Goal: Task Accomplishment & Management: Manage account settings

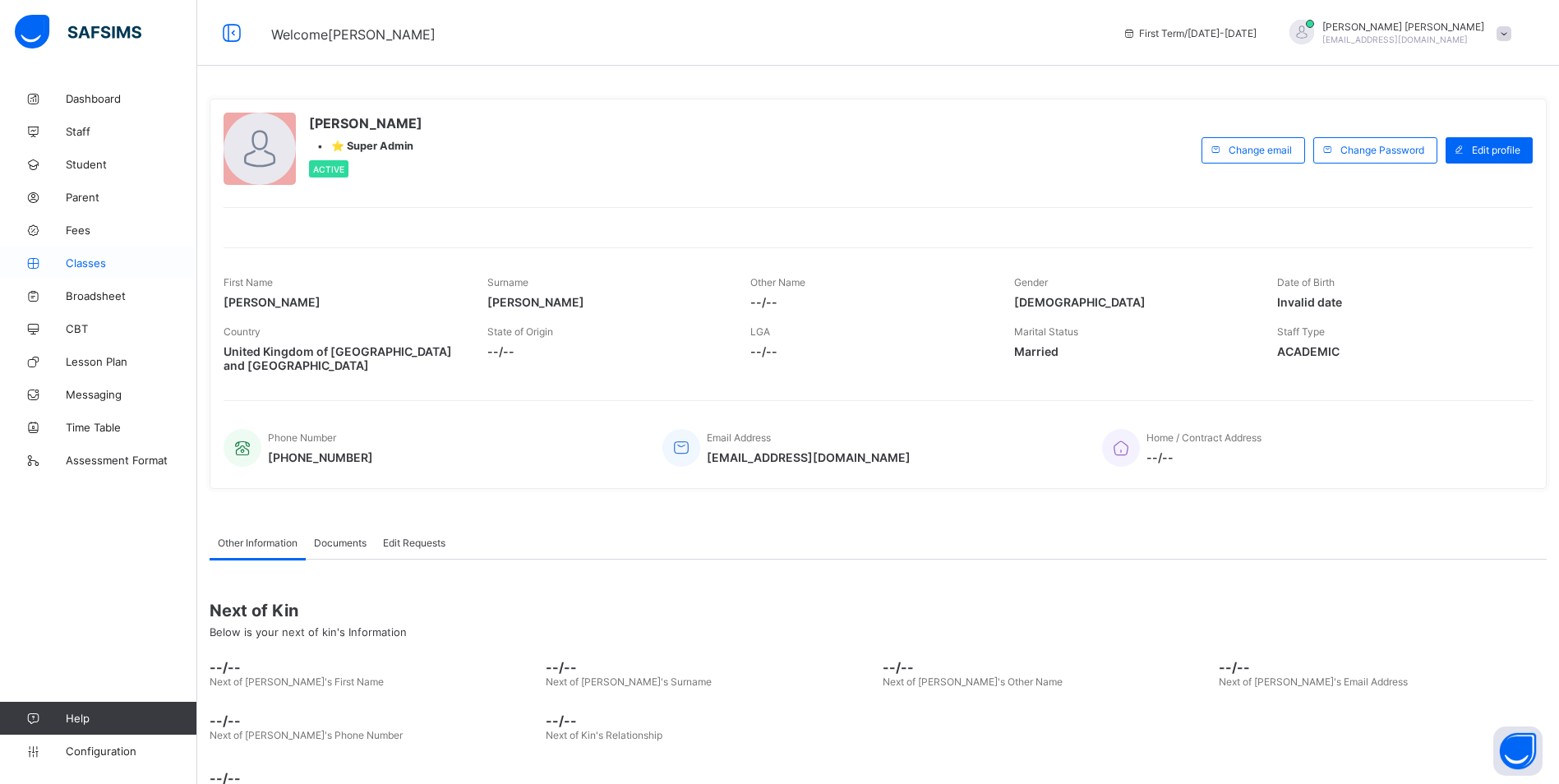
click at [82, 264] on span "Classes" at bounding box center [131, 262] width 131 height 13
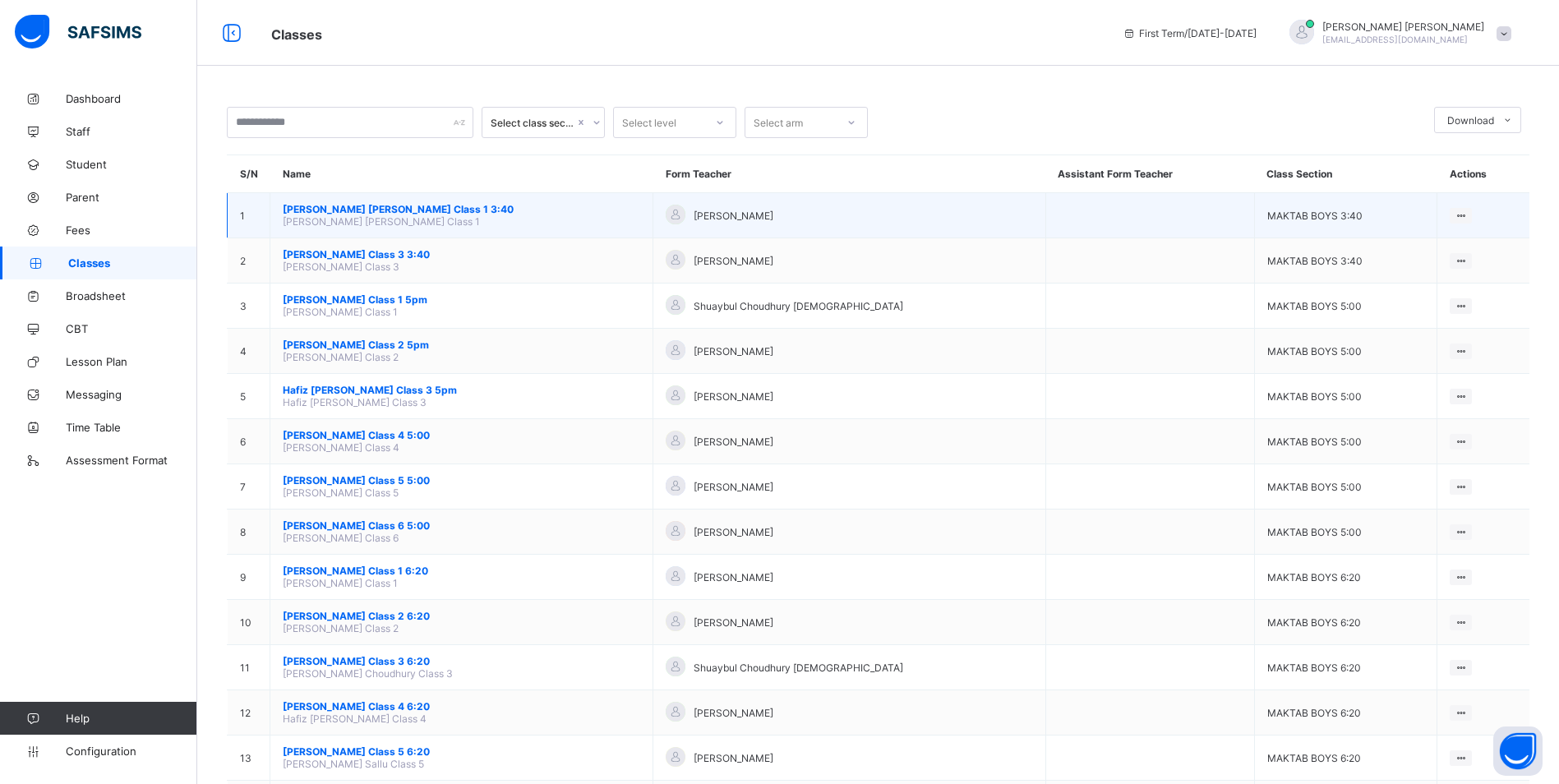
click at [369, 206] on span "[PERSON_NAME] [PERSON_NAME] Class 1 3:40" at bounding box center [461, 209] width 357 height 12
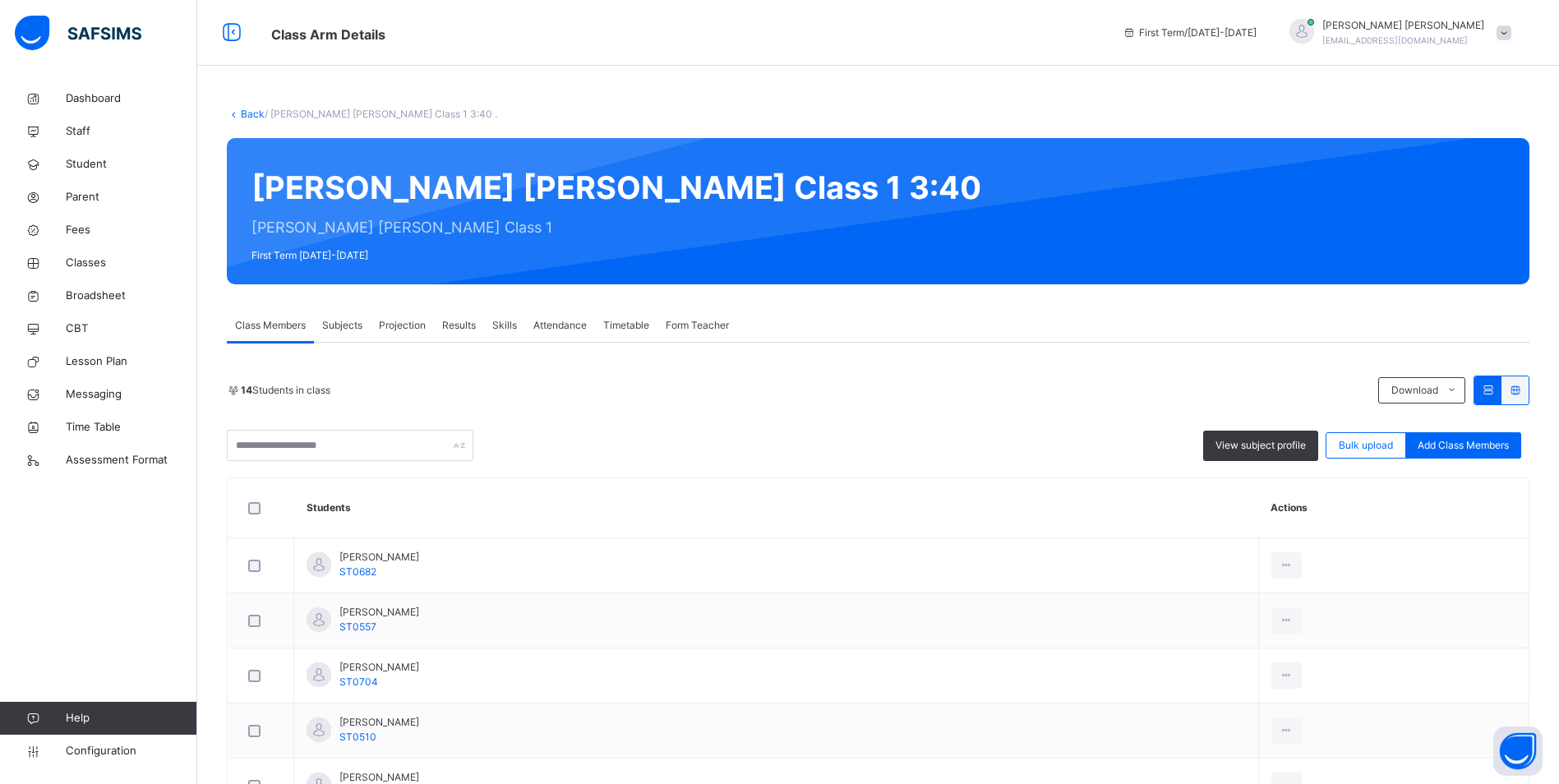
click at [537, 320] on span "Attendance" at bounding box center [560, 325] width 53 height 15
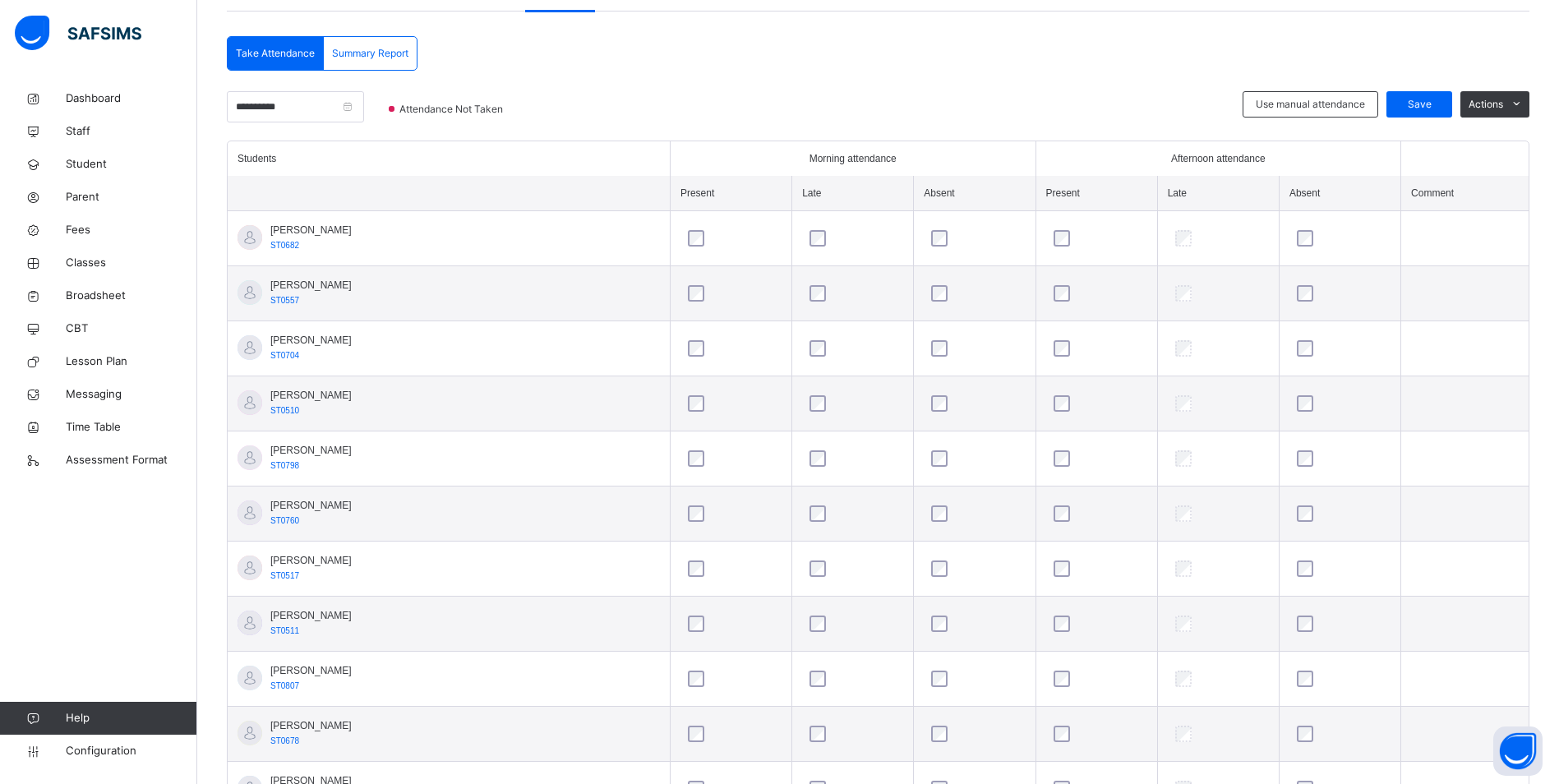
scroll to position [246, 0]
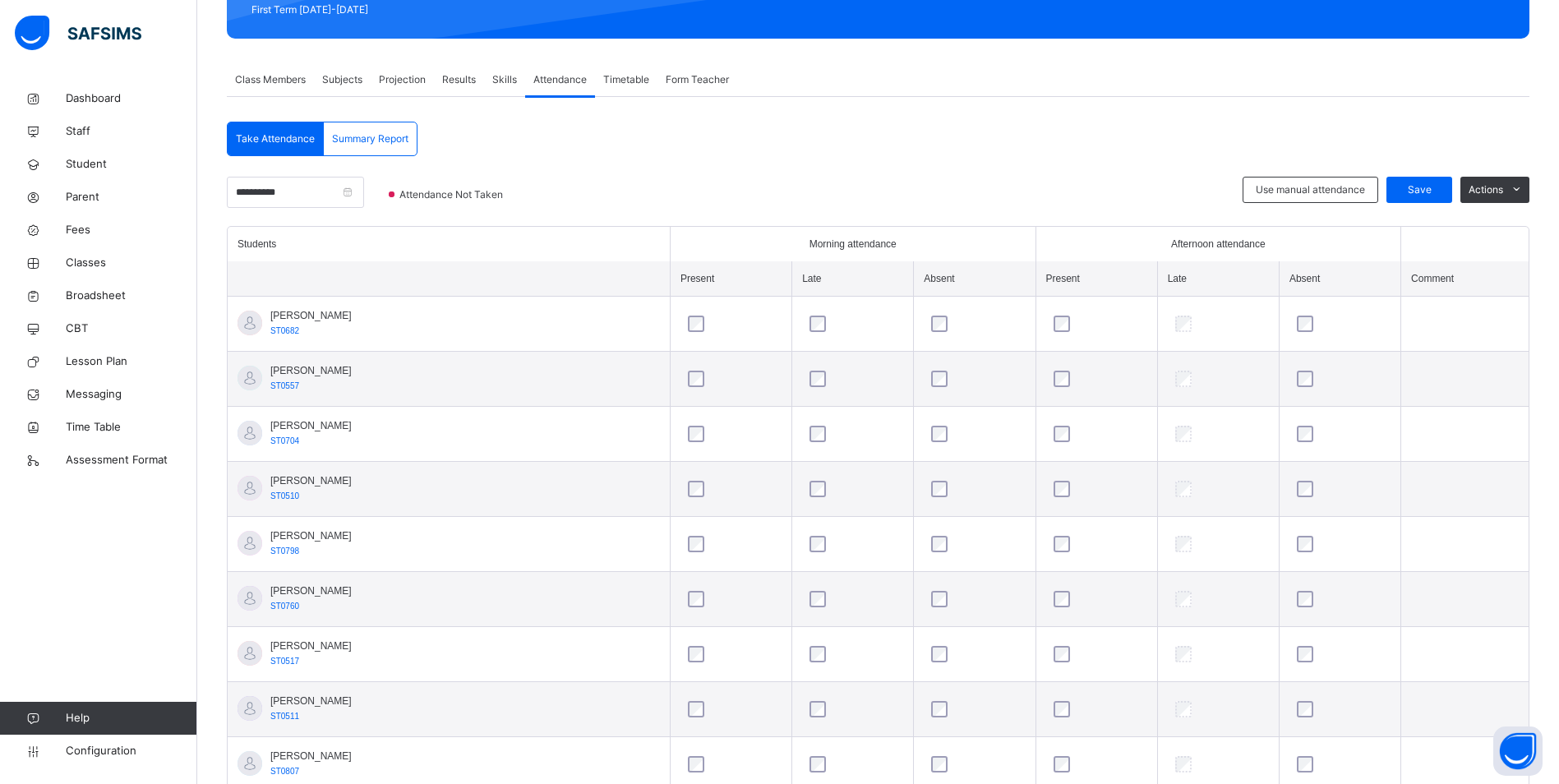
click at [395, 195] on span at bounding box center [391, 194] width 6 height 6
click at [95, 267] on span "Classes" at bounding box center [131, 262] width 131 height 17
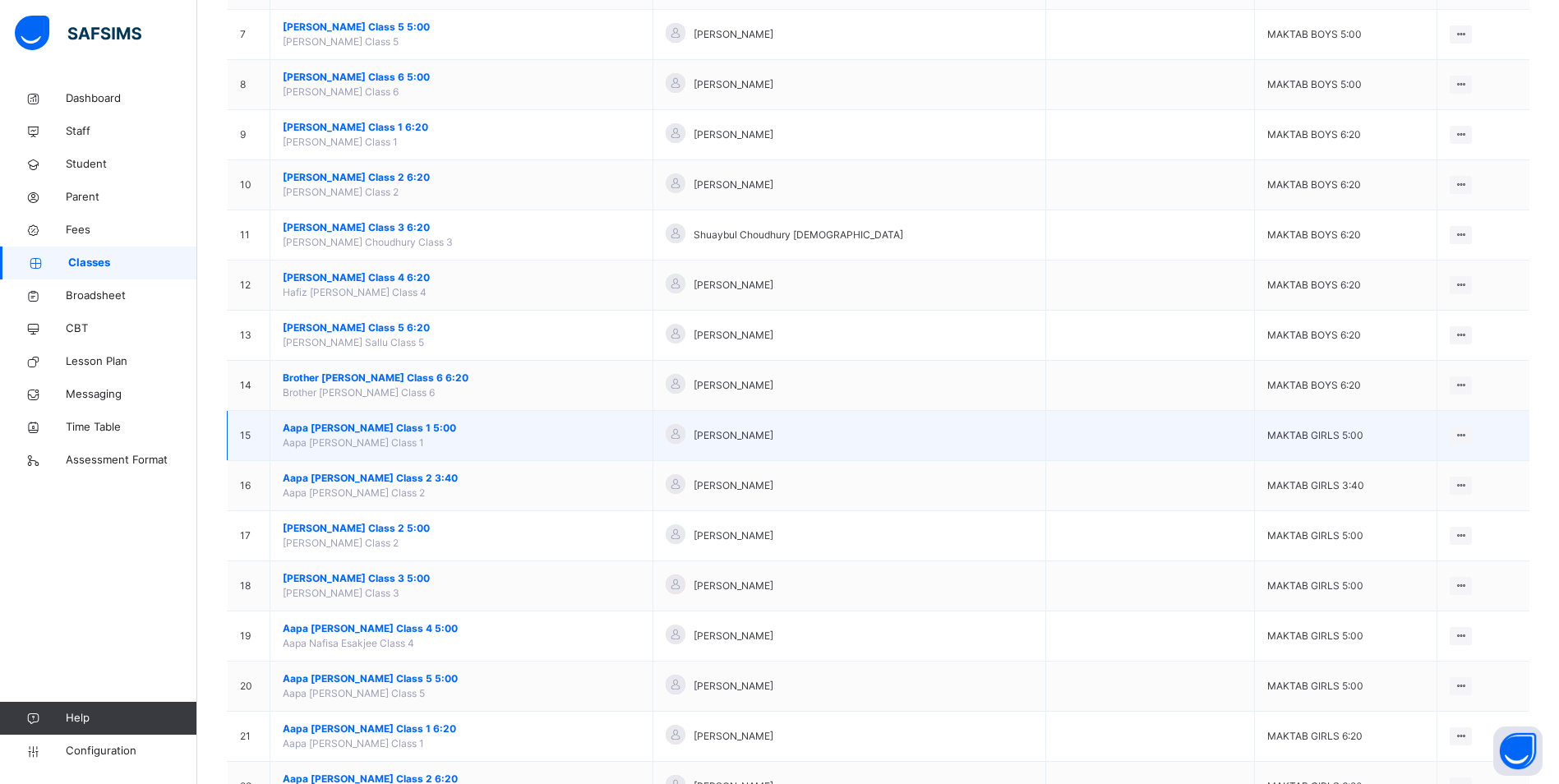
scroll to position [493, 0]
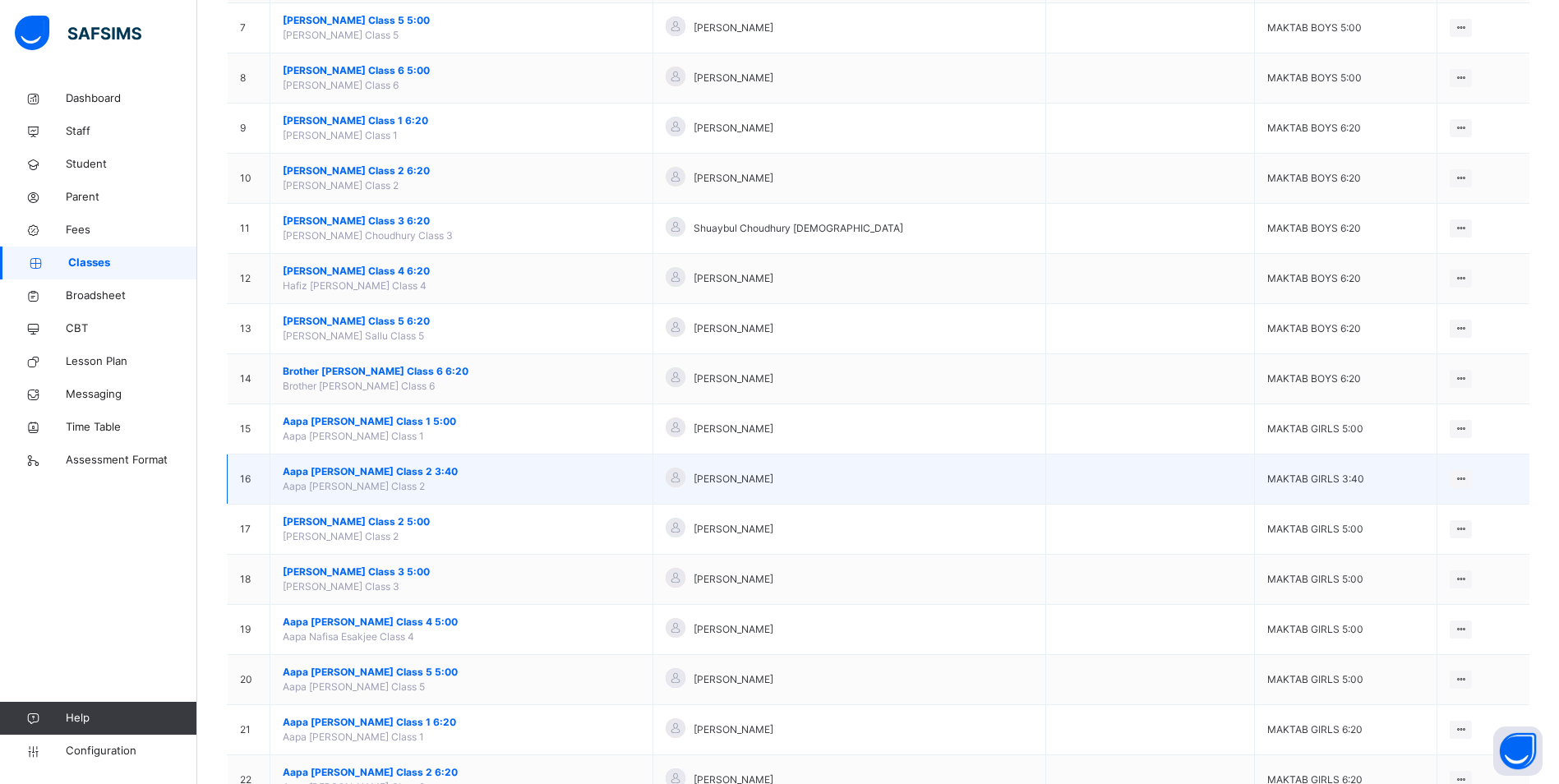
click at [352, 475] on span "Aapa [PERSON_NAME] Class 2 3:40" at bounding box center [461, 471] width 357 height 15
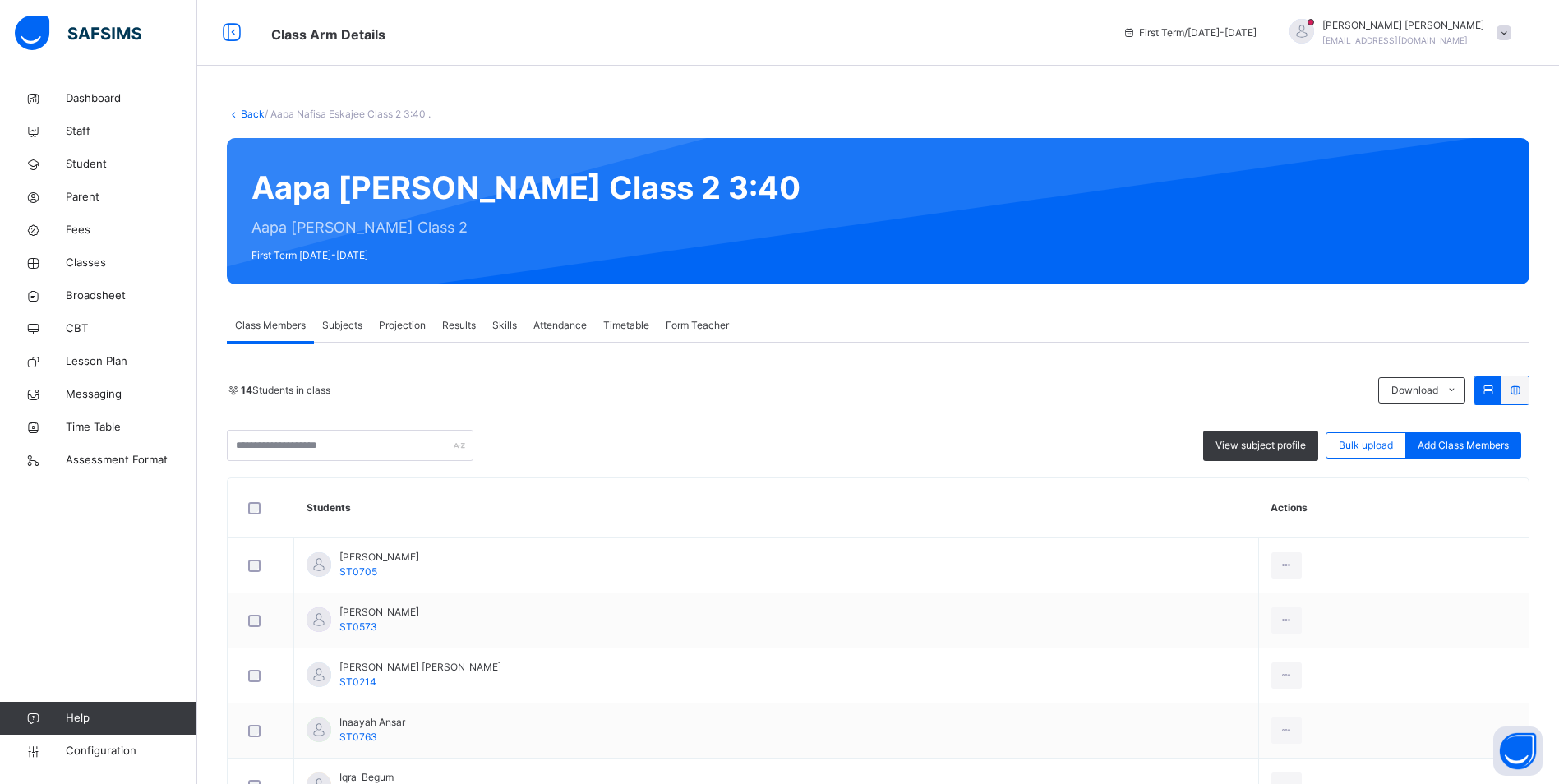
click at [556, 317] on div "Attendance" at bounding box center [560, 325] width 70 height 33
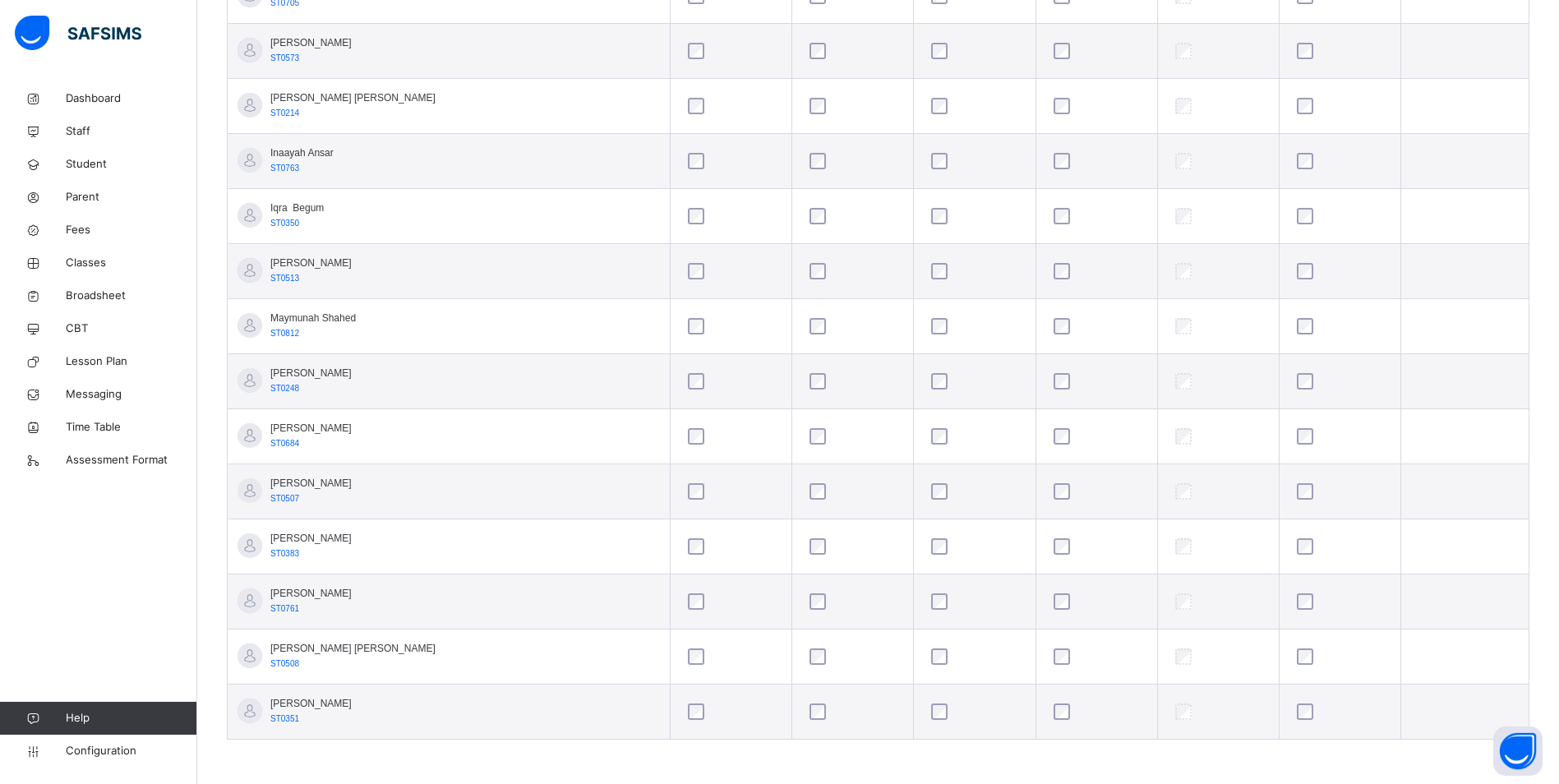
scroll to position [575, 0]
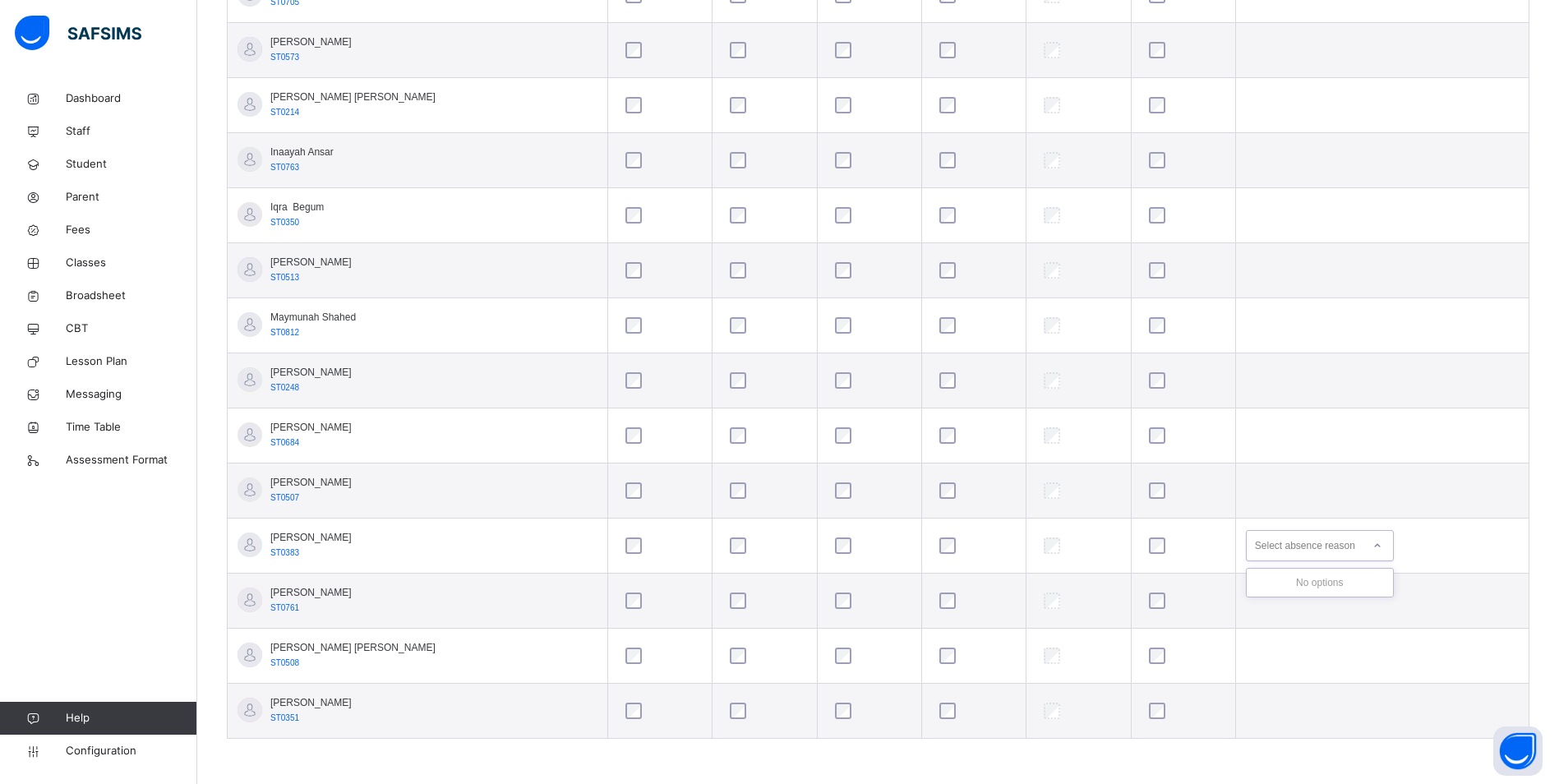
click at [1317, 542] on div "Select absence reason" at bounding box center [1305, 546] width 100 height 31
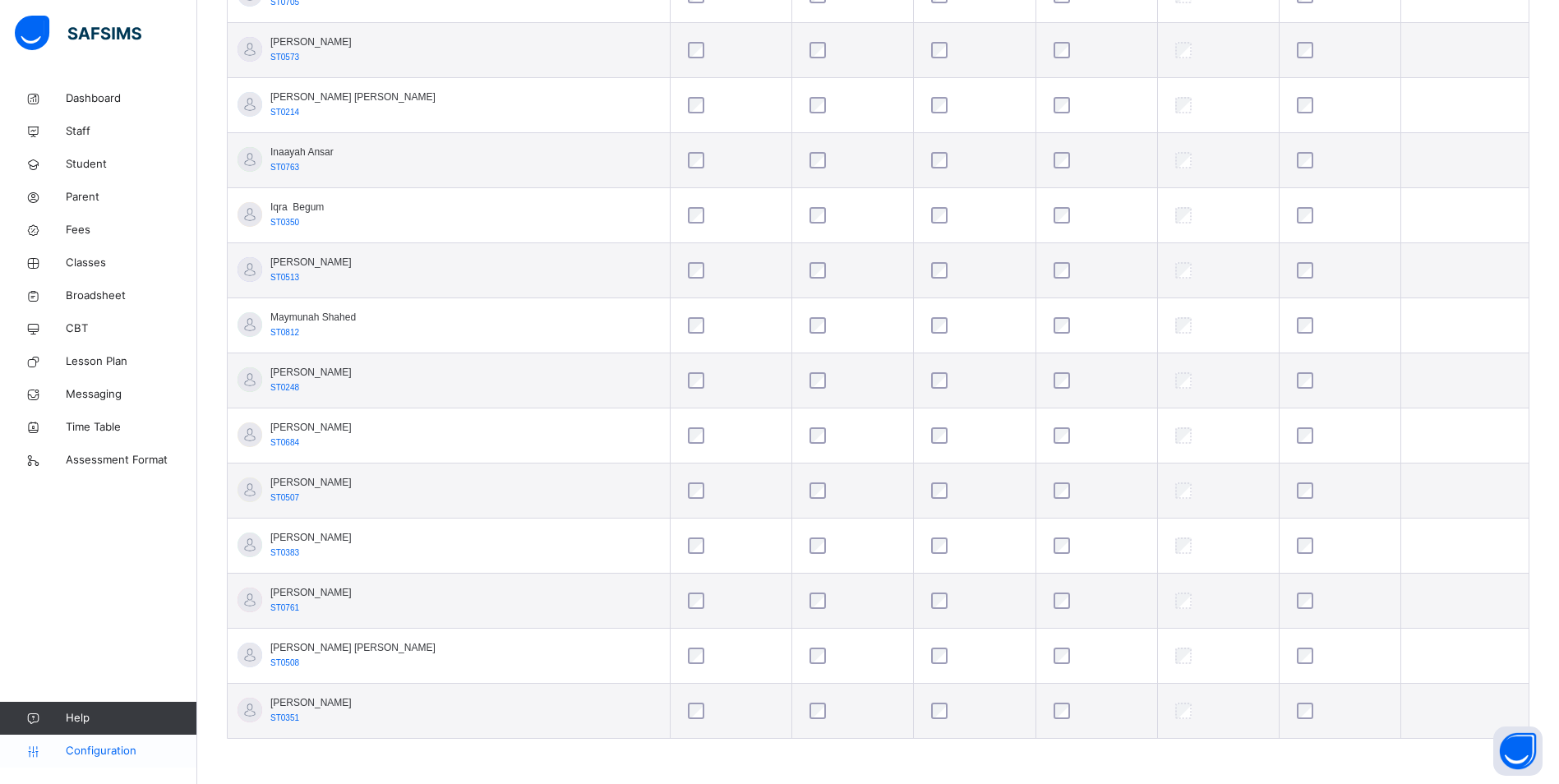
click at [96, 748] on span "Configuration" at bounding box center [131, 751] width 130 height 17
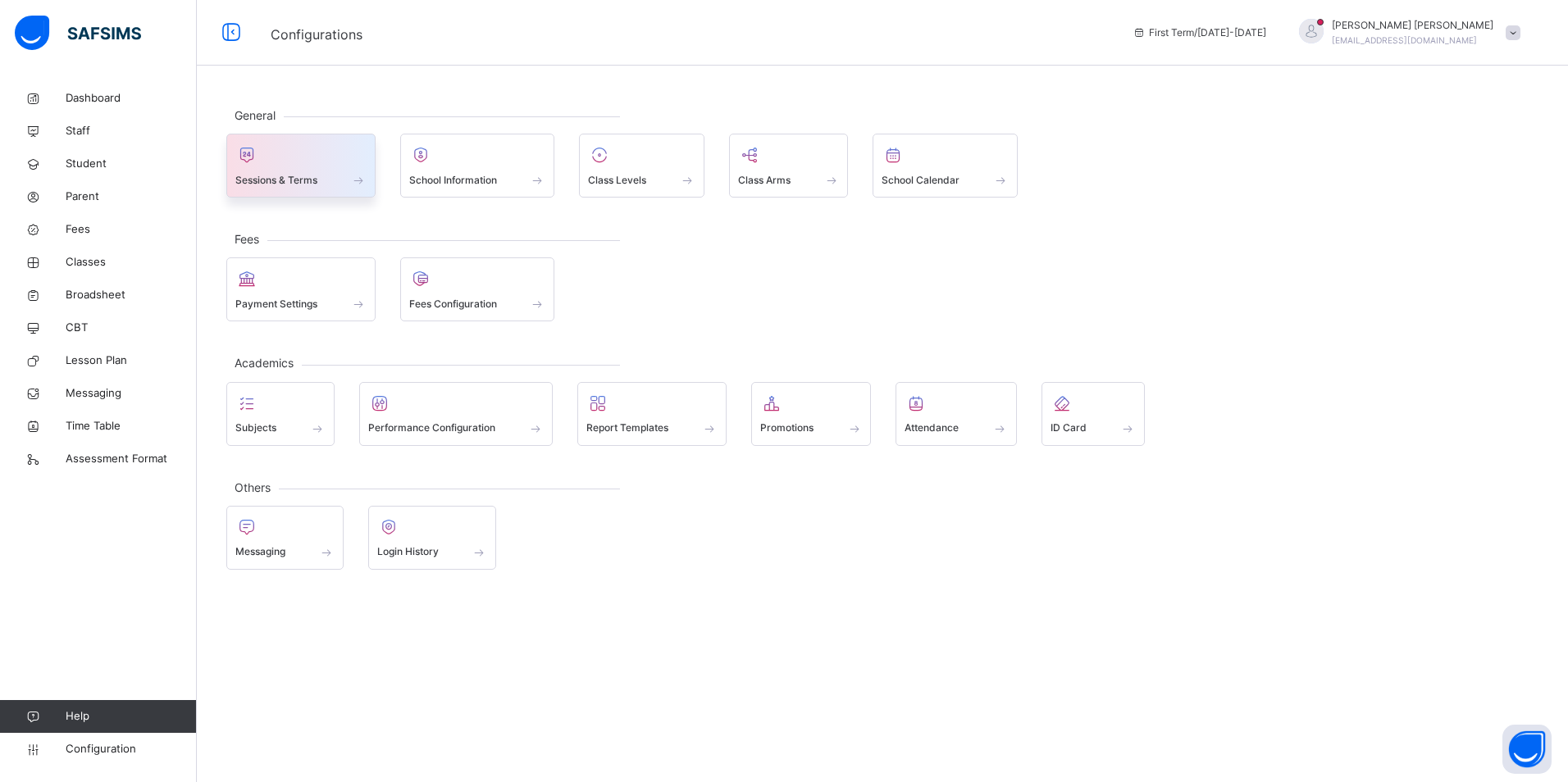
click at [335, 173] on div "Sessions & Terms" at bounding box center [300, 180] width 131 height 17
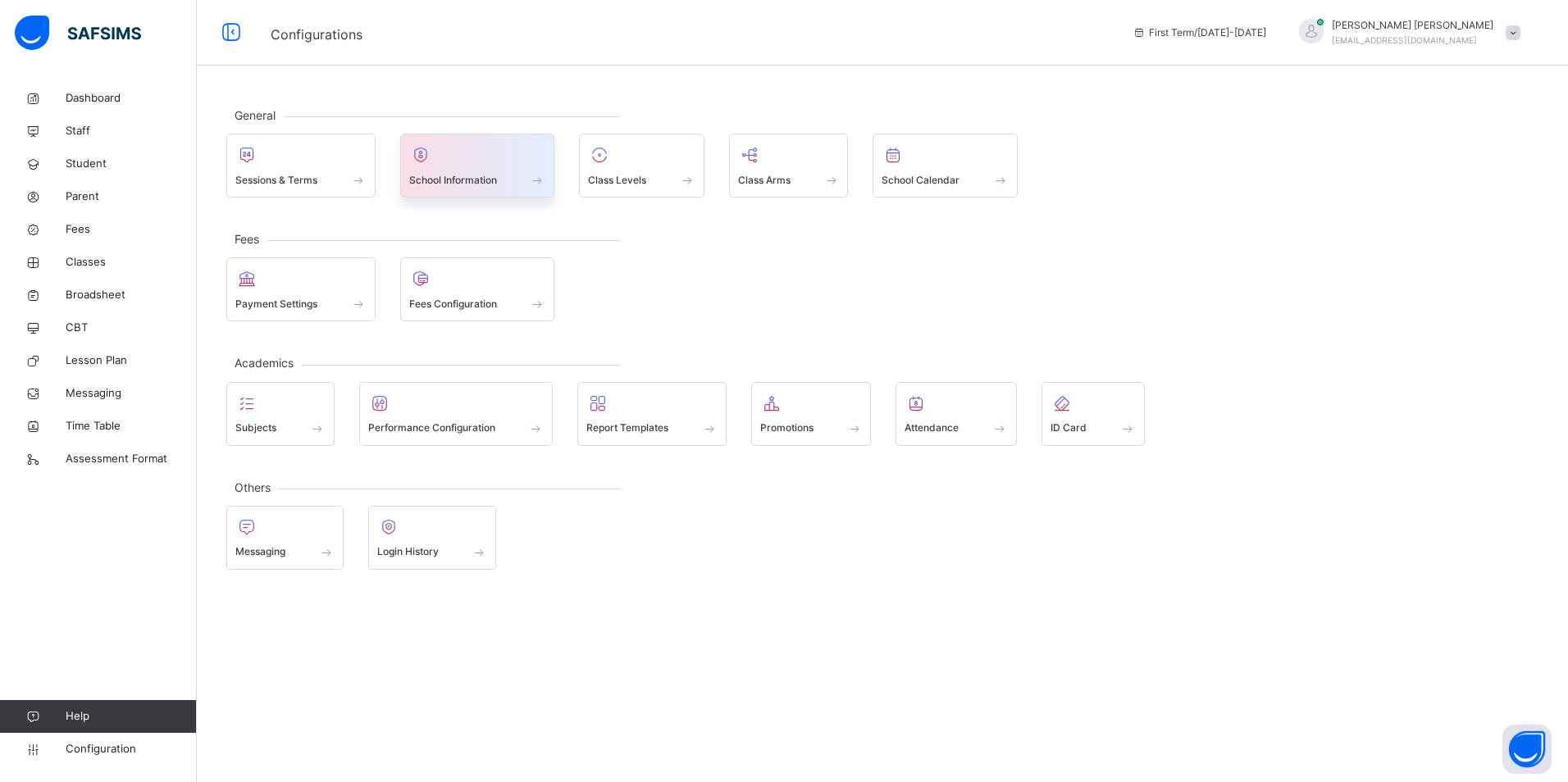
click at [491, 145] on div at bounding box center [478, 154] width 137 height 24
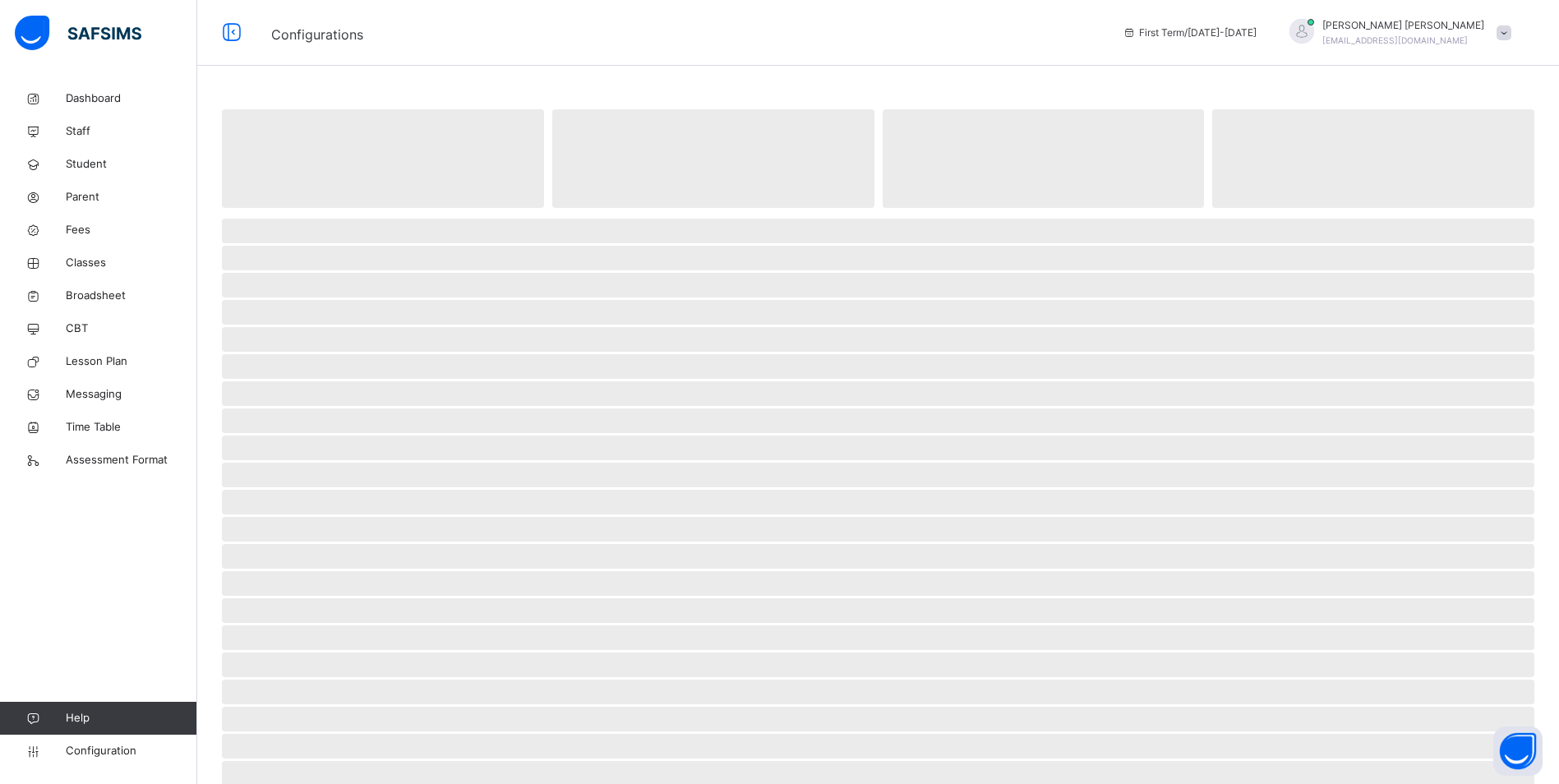
select select "**"
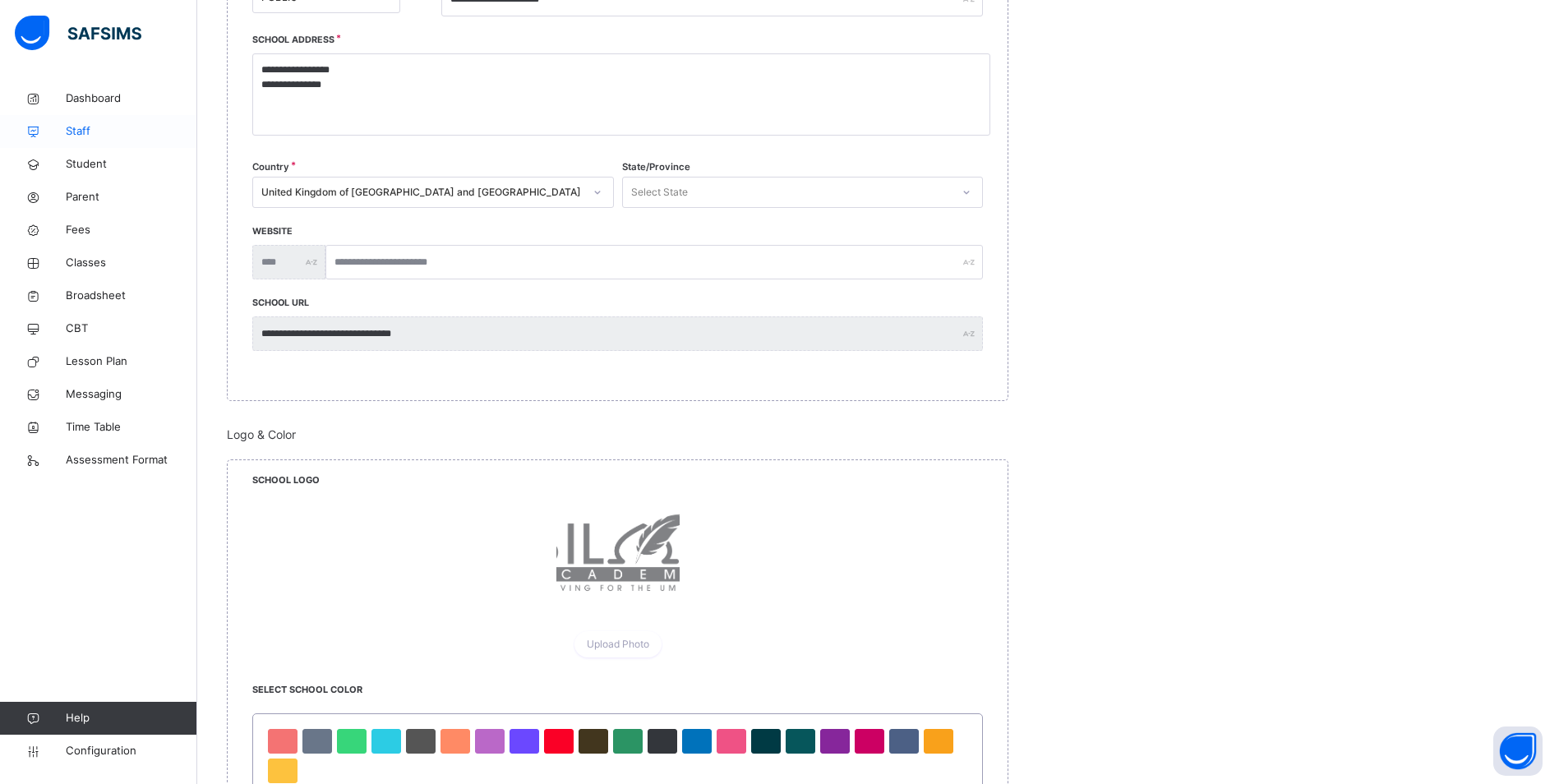
scroll to position [575, 0]
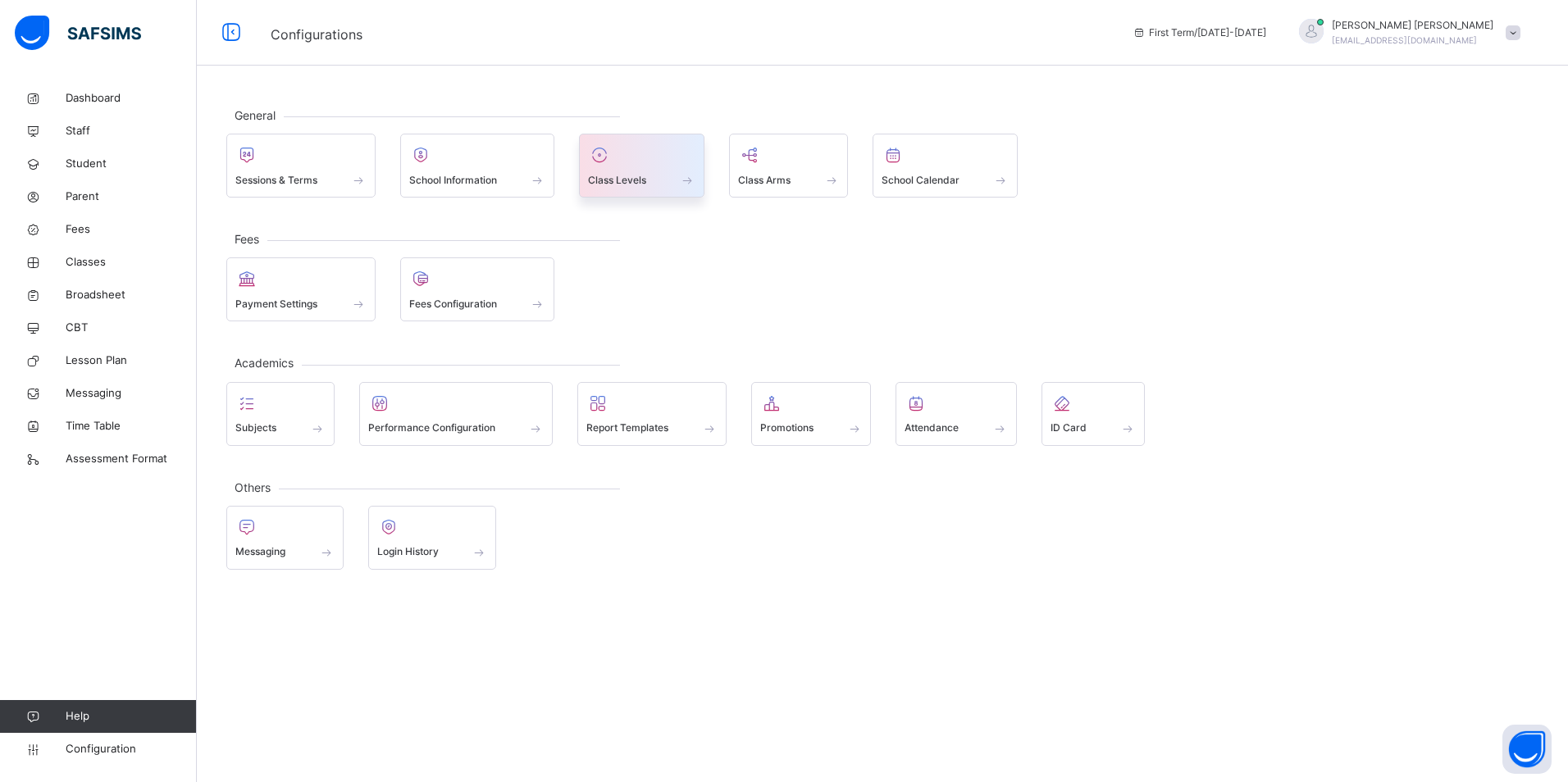
click at [671, 150] on div at bounding box center [642, 154] width 108 height 24
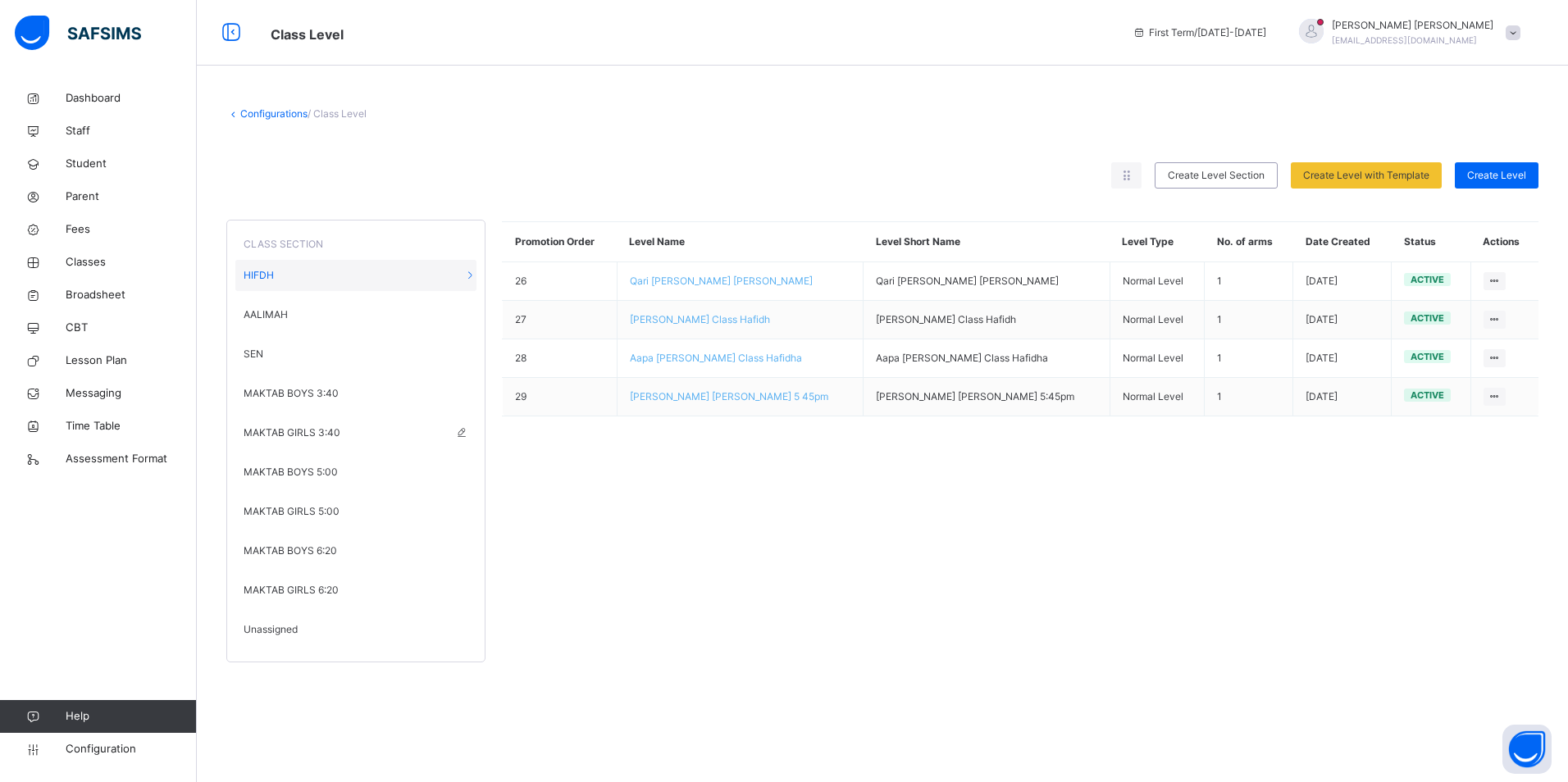
click at [263, 432] on span "MAKTAB GIRLS 3:40" at bounding box center [292, 433] width 97 height 15
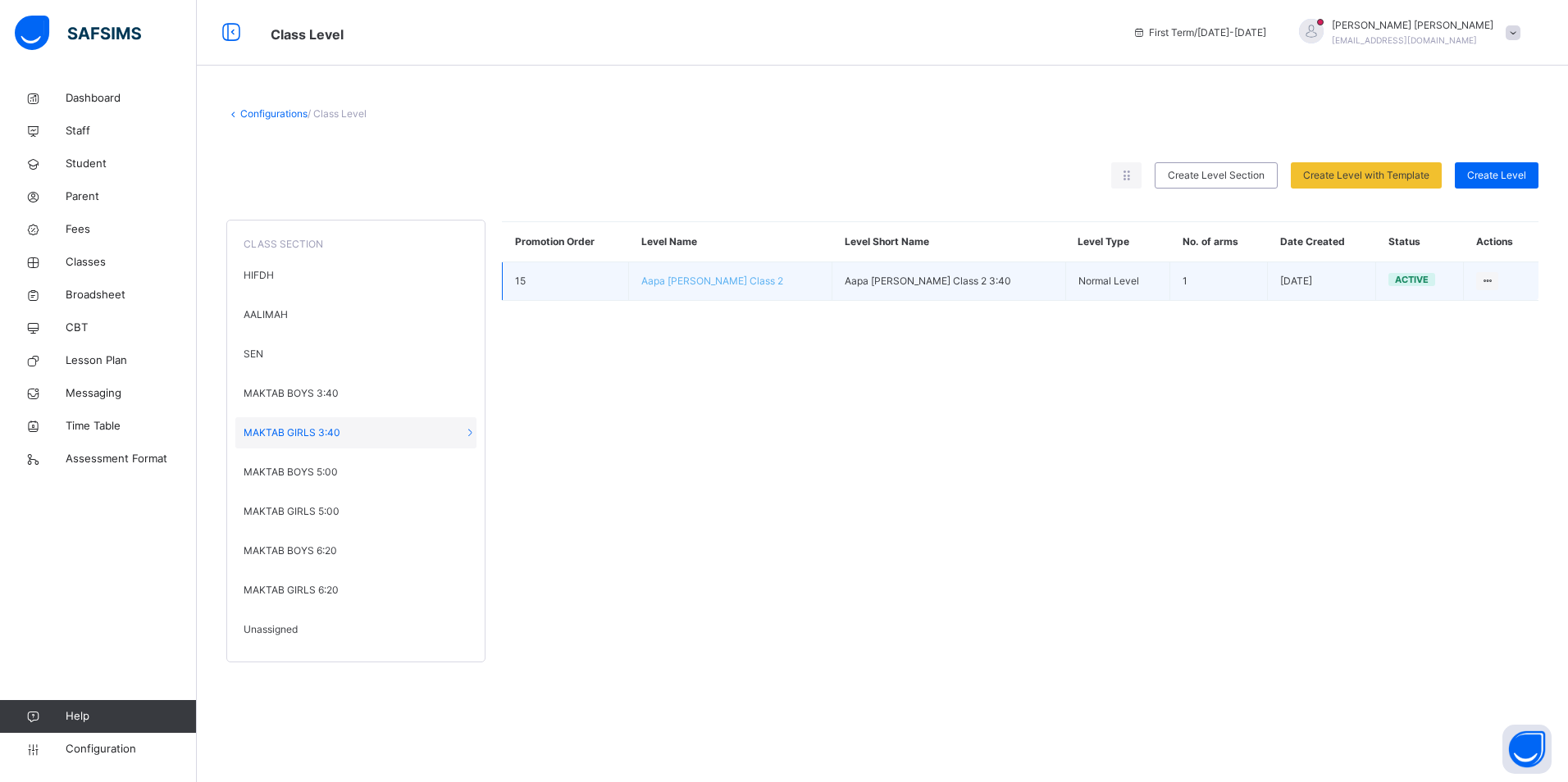
click at [726, 281] on span "Aapa [PERSON_NAME] Class 2" at bounding box center [712, 281] width 142 height 12
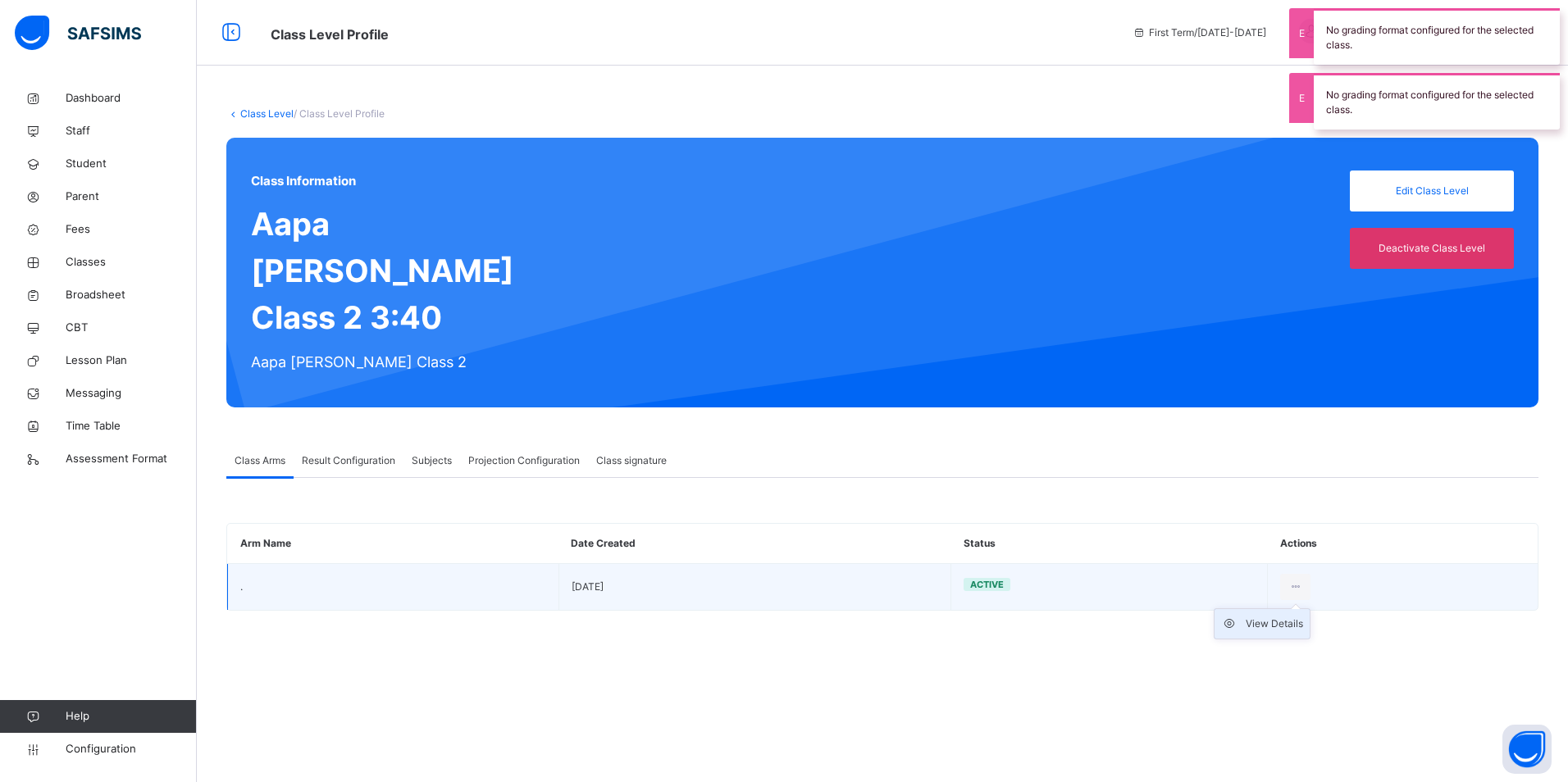
click at [1281, 616] on div "View Details" at bounding box center [1274, 623] width 57 height 16
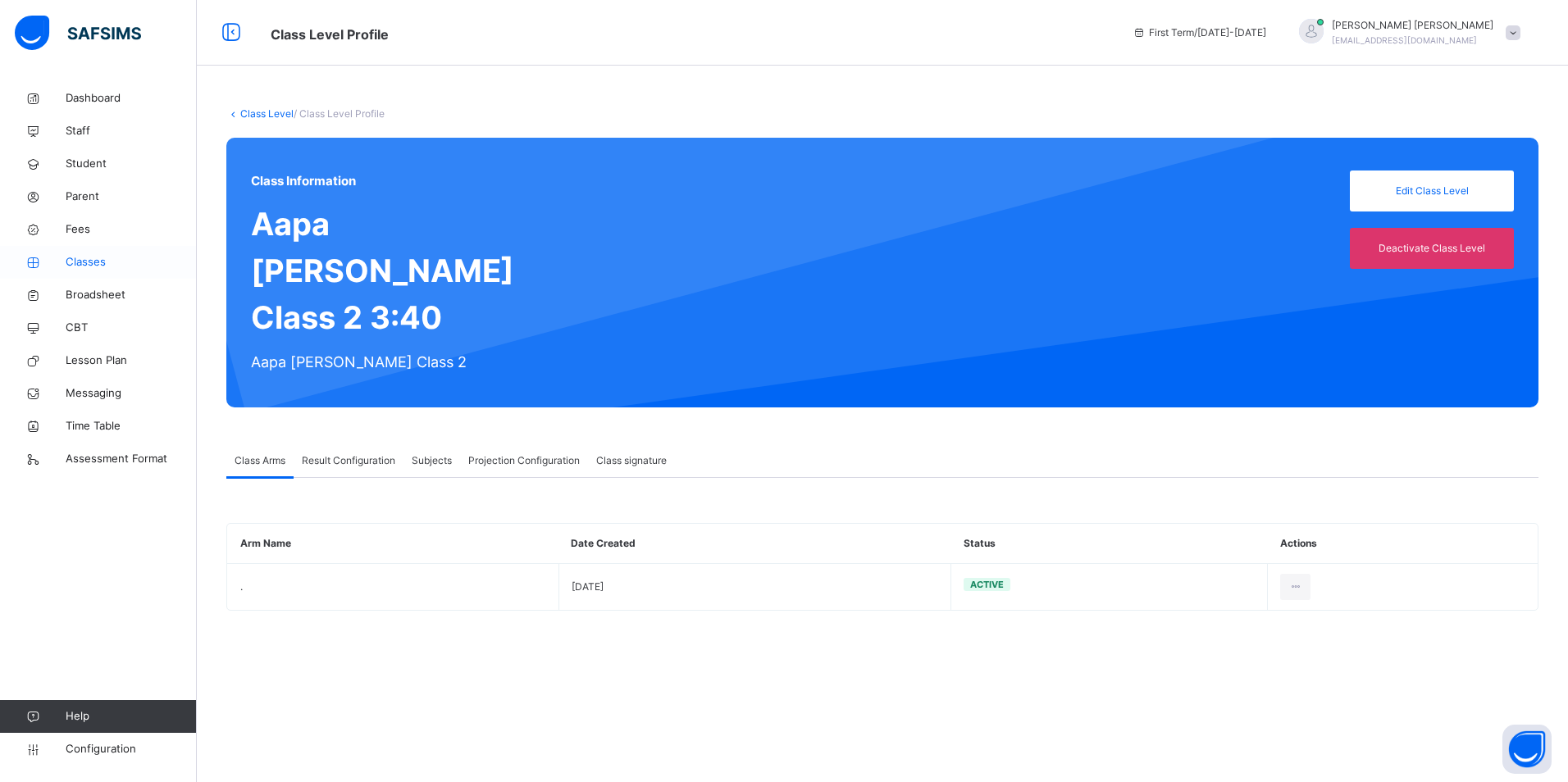
click at [103, 270] on span "Classes" at bounding box center [131, 262] width 131 height 16
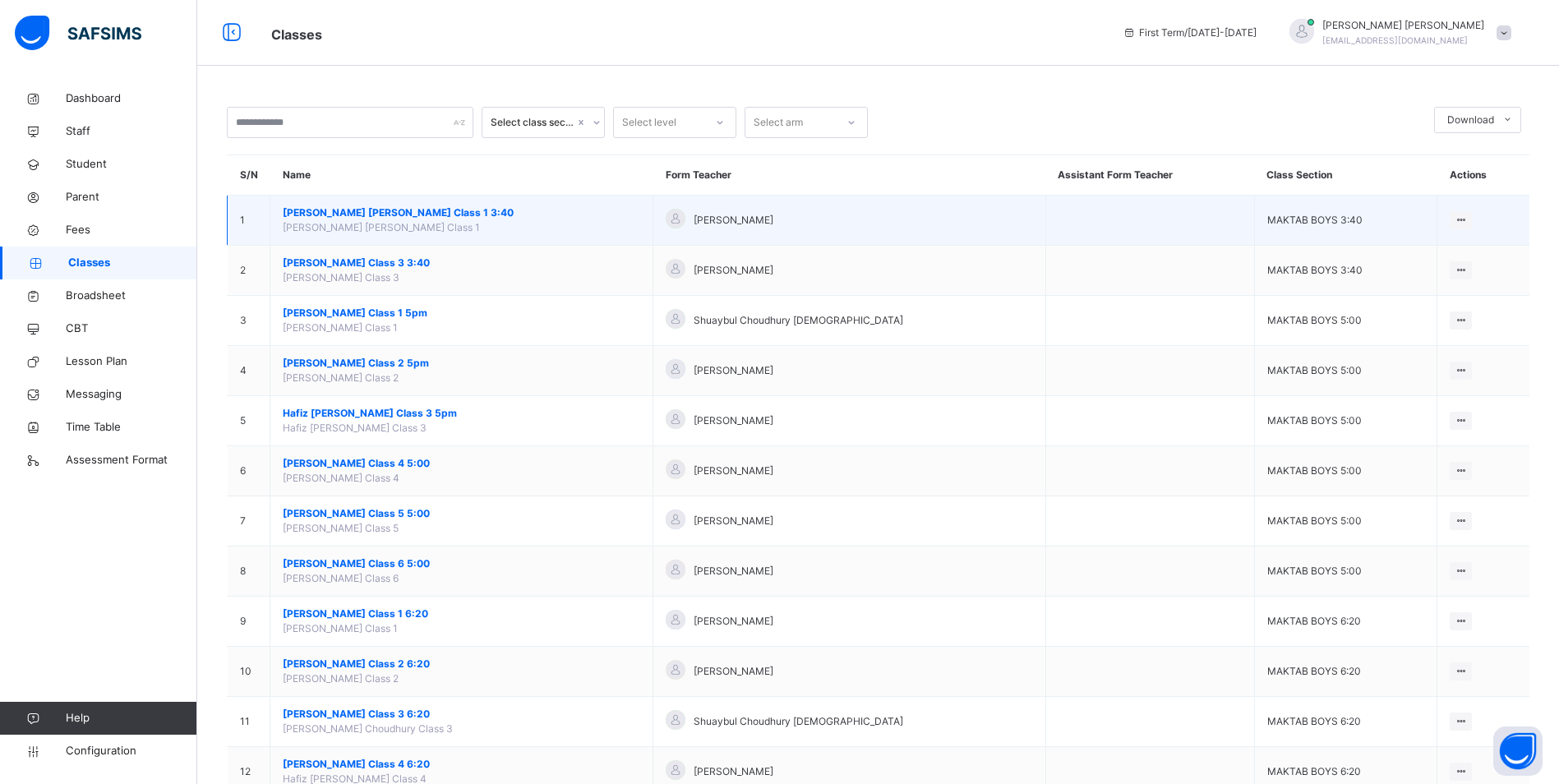
click at [460, 209] on span "[PERSON_NAME] [PERSON_NAME] Class 1 3:40" at bounding box center [461, 212] width 357 height 15
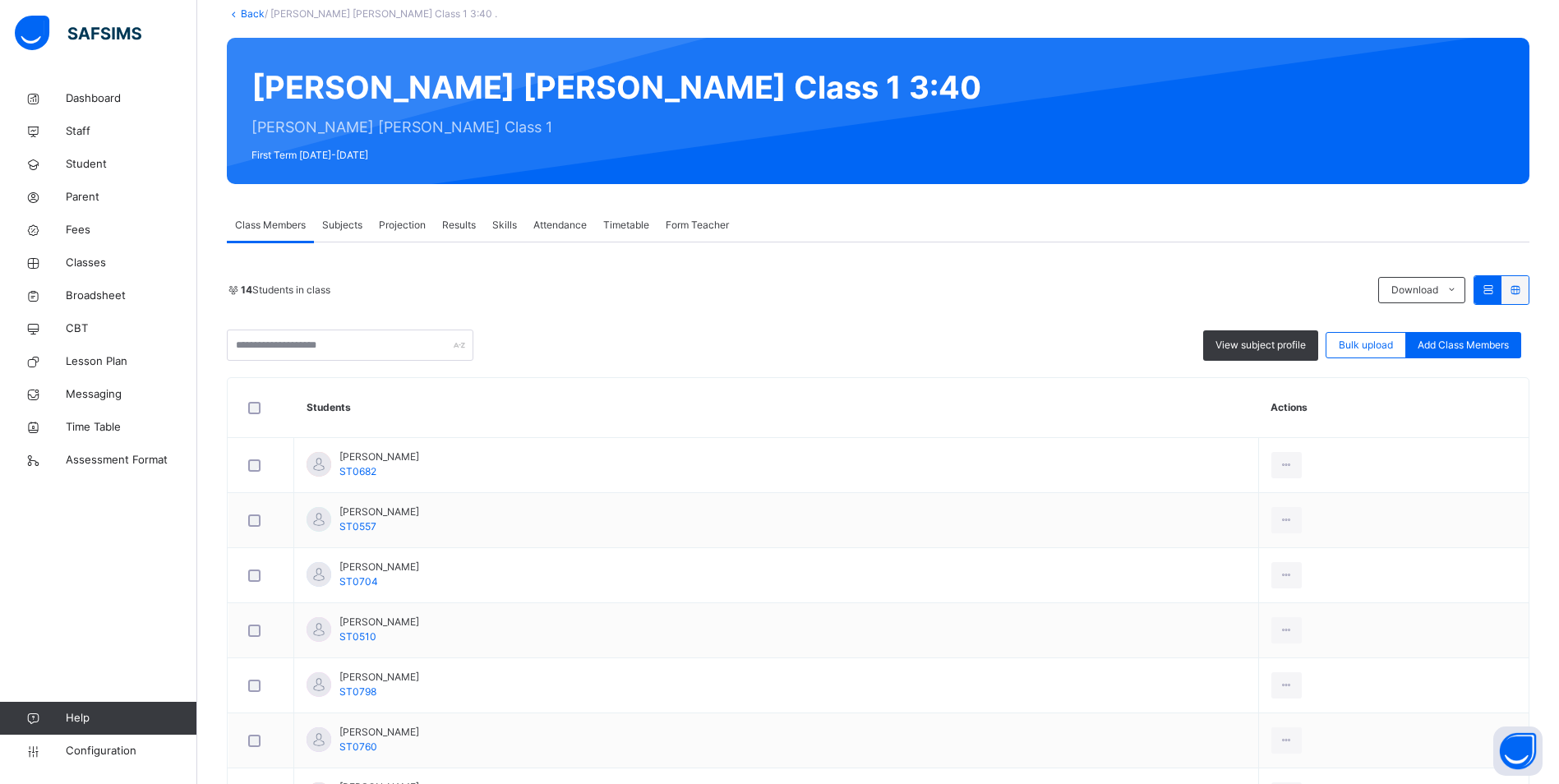
scroll to position [164, 0]
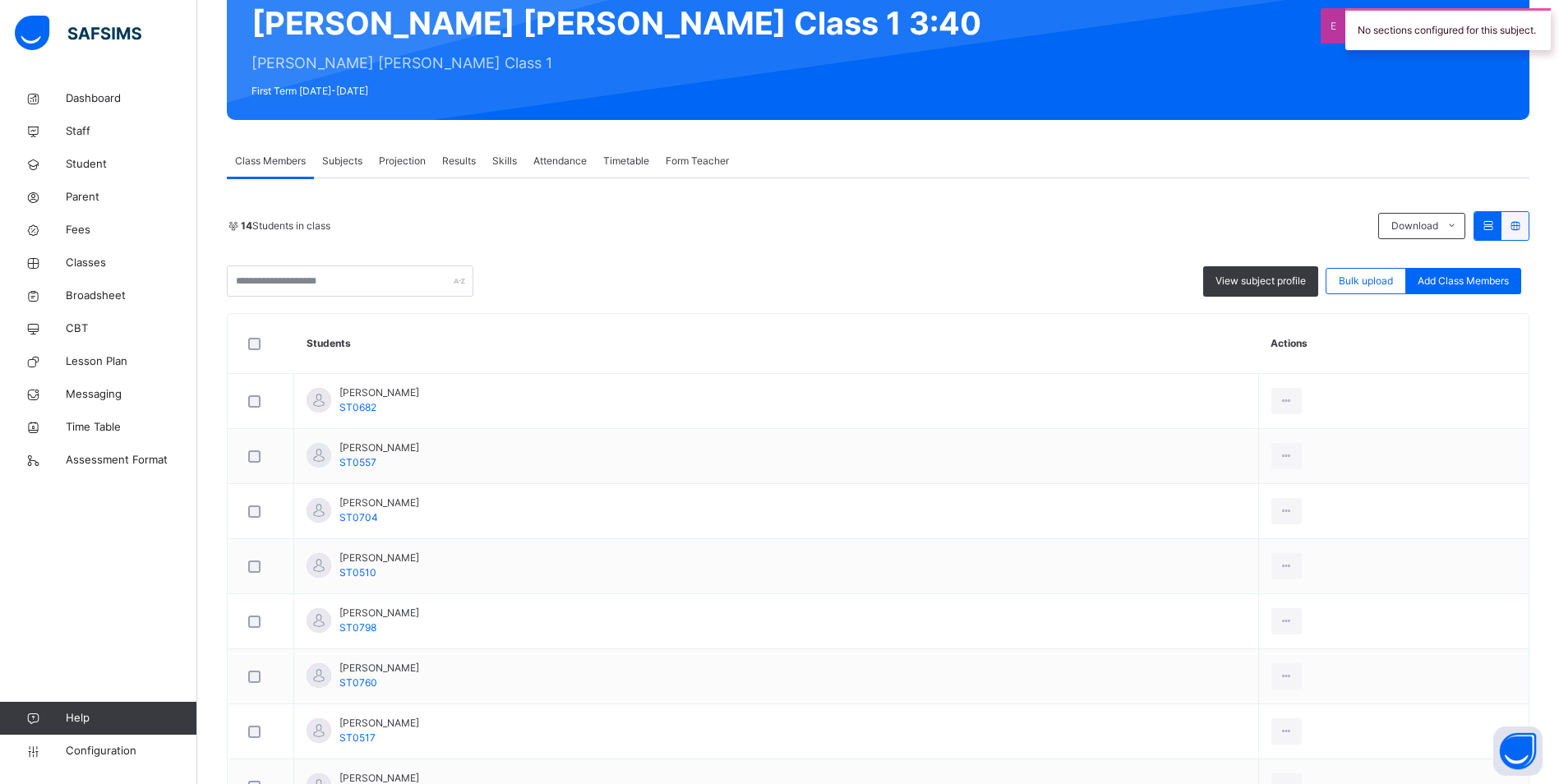
click at [572, 160] on span "Attendance" at bounding box center [560, 161] width 53 height 15
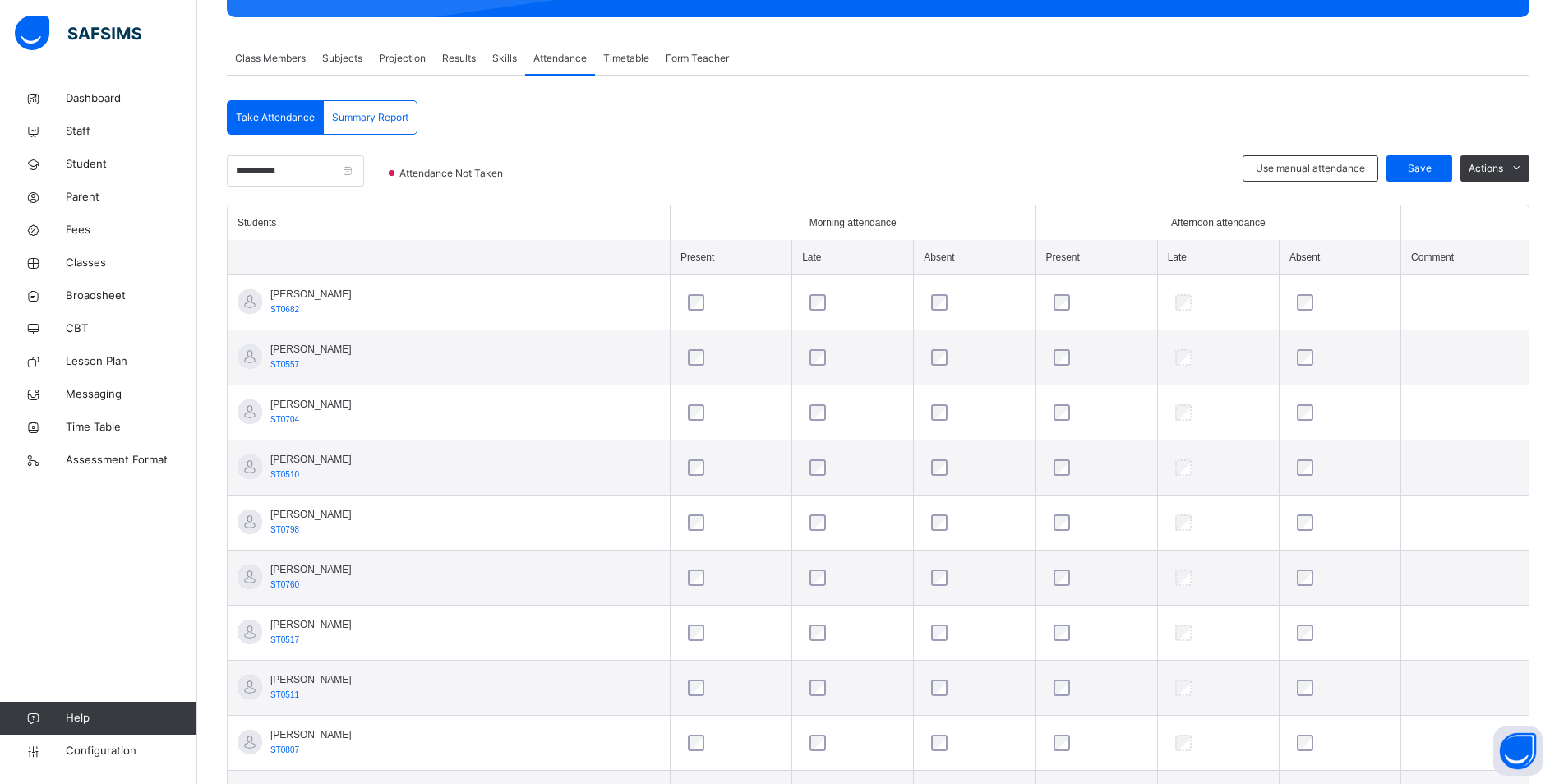
scroll to position [163, 0]
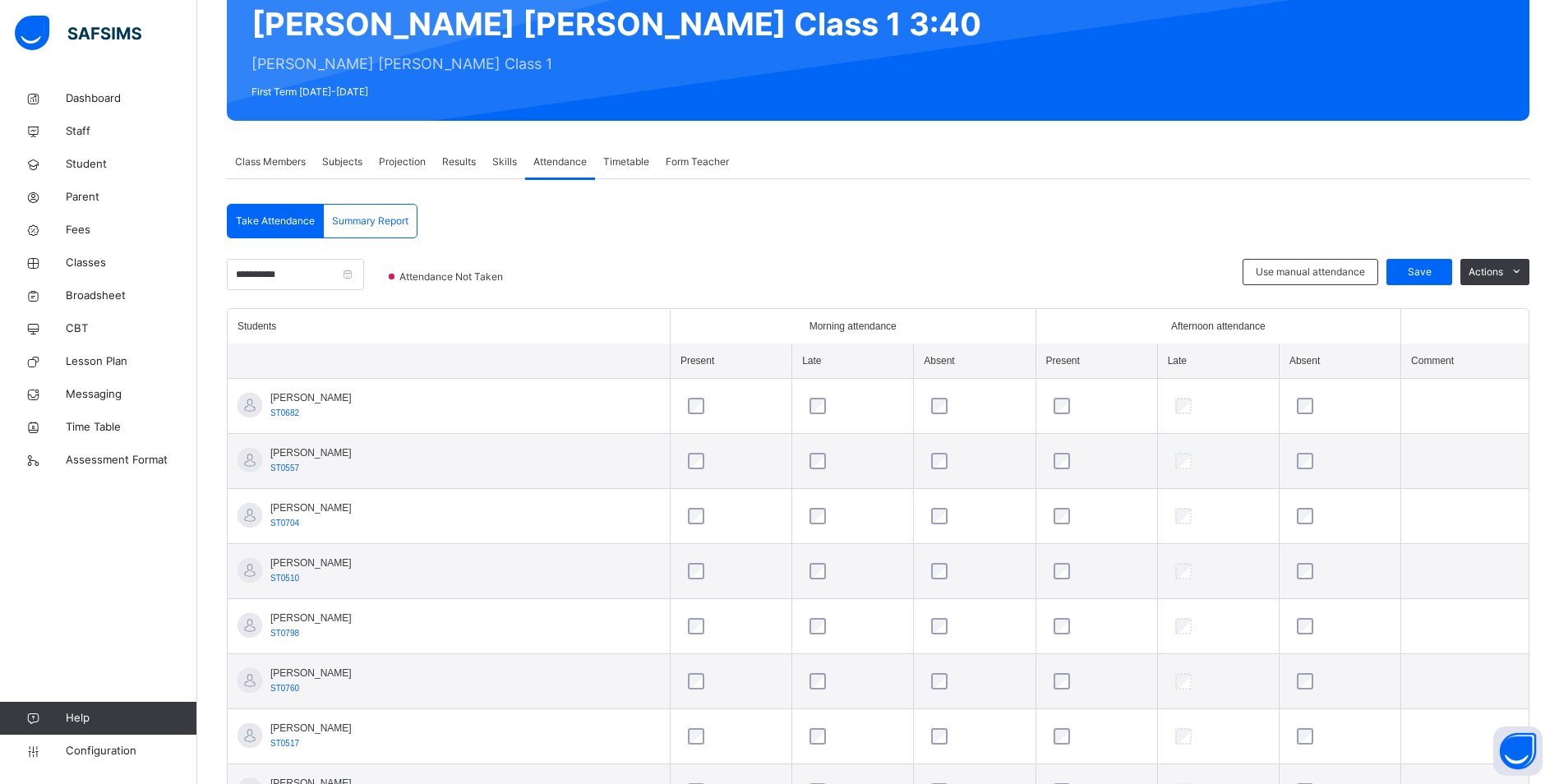
click at [1172, 404] on div at bounding box center [1218, 406] width 93 height 17
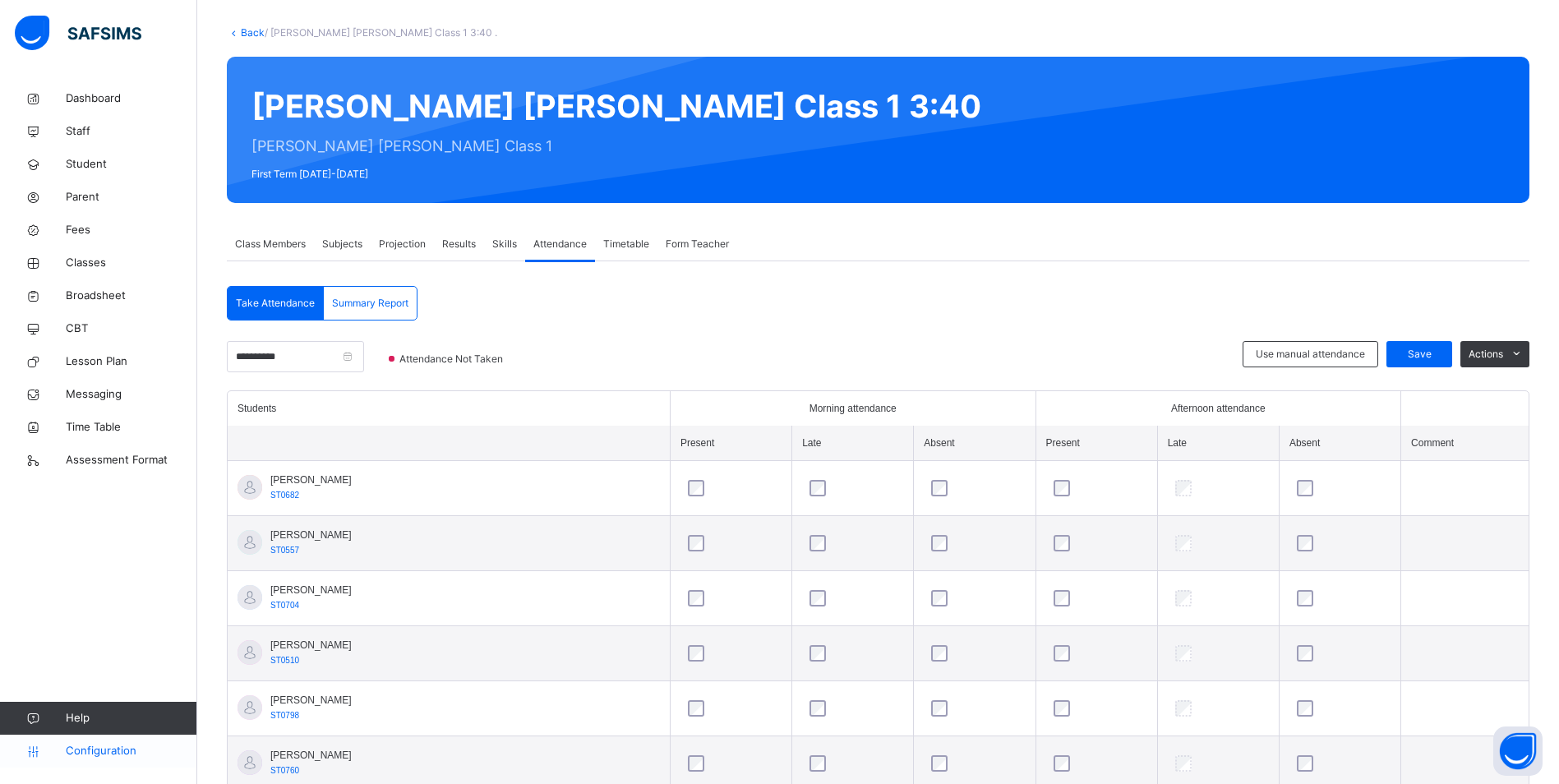
click at [120, 751] on span "Configuration" at bounding box center [131, 751] width 130 height 17
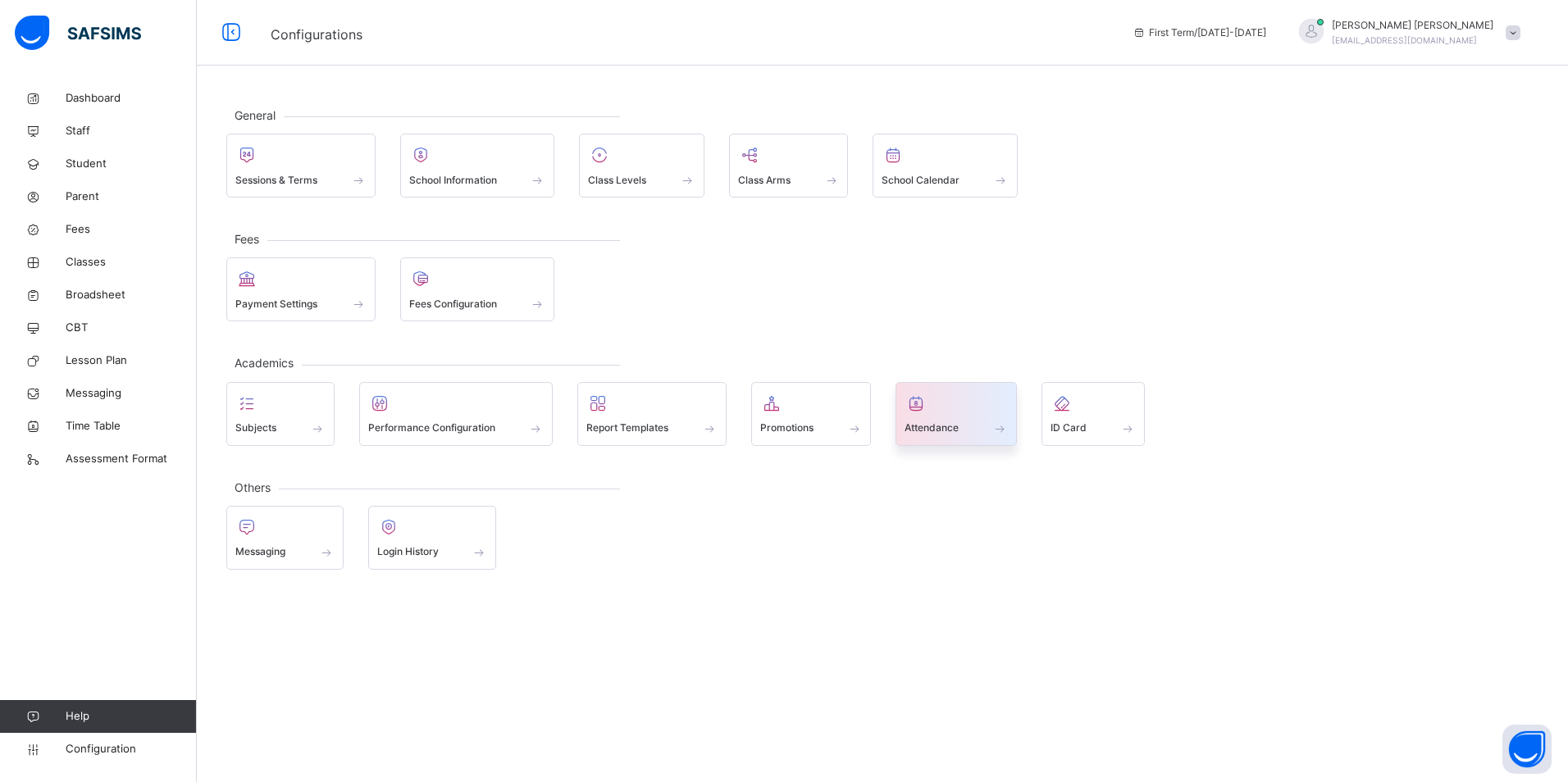
click at [946, 403] on div at bounding box center [956, 403] width 103 height 24
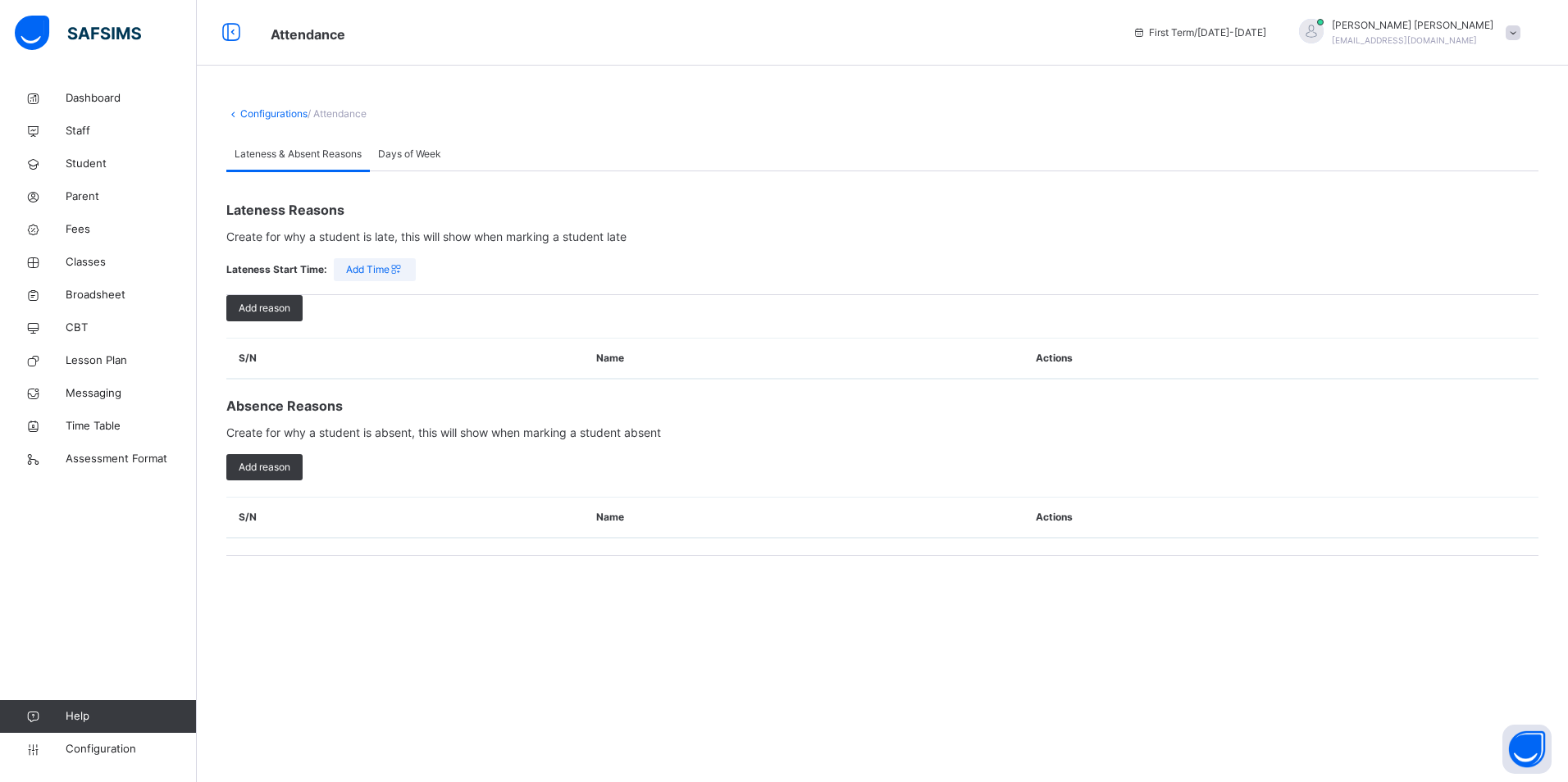
click at [410, 144] on div "Days of Week" at bounding box center [409, 154] width 80 height 33
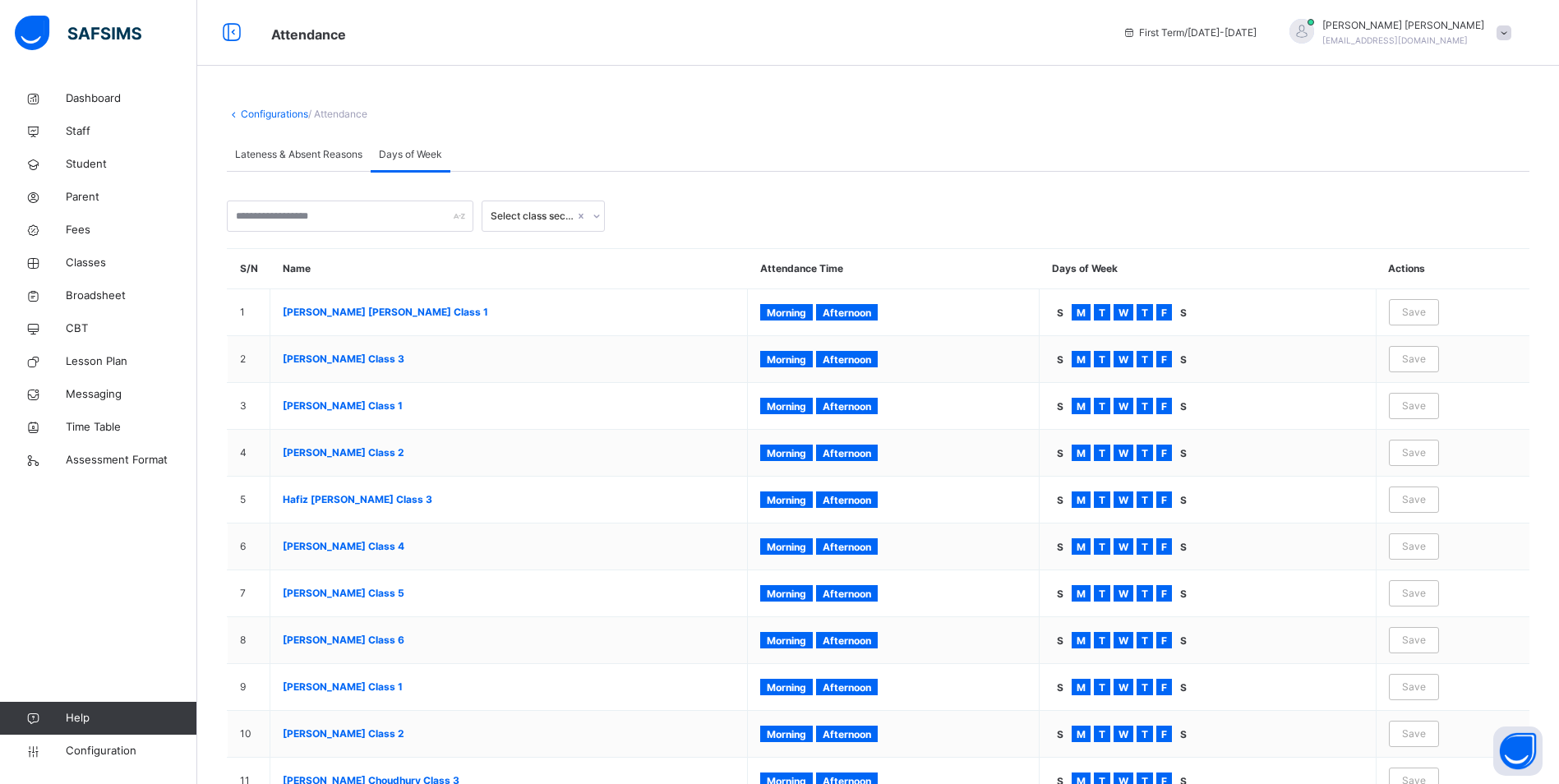
click at [676, 216] on div at bounding box center [675, 216] width 123 height 31
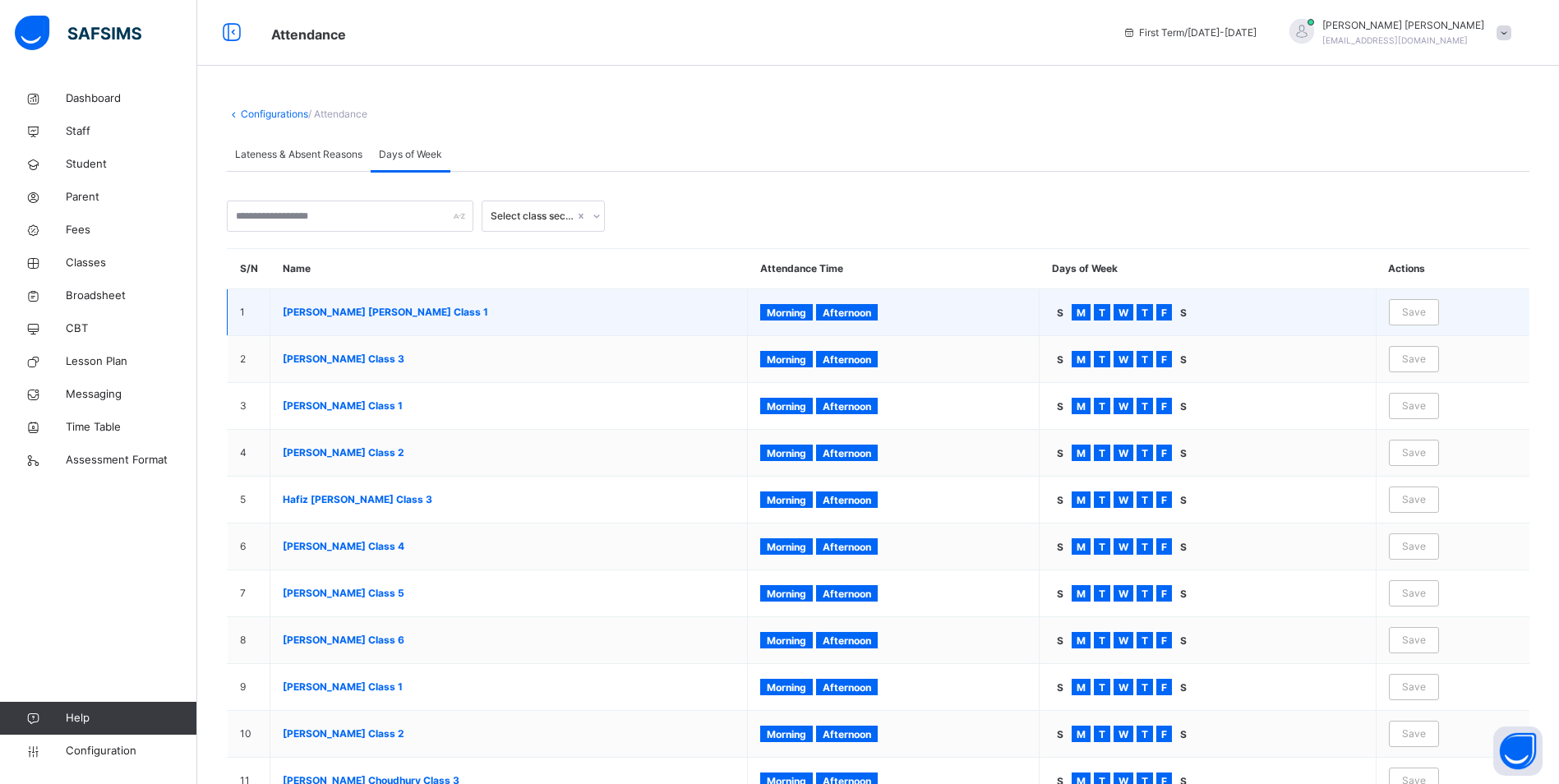
click at [786, 314] on span "Morning" at bounding box center [786, 313] width 39 height 12
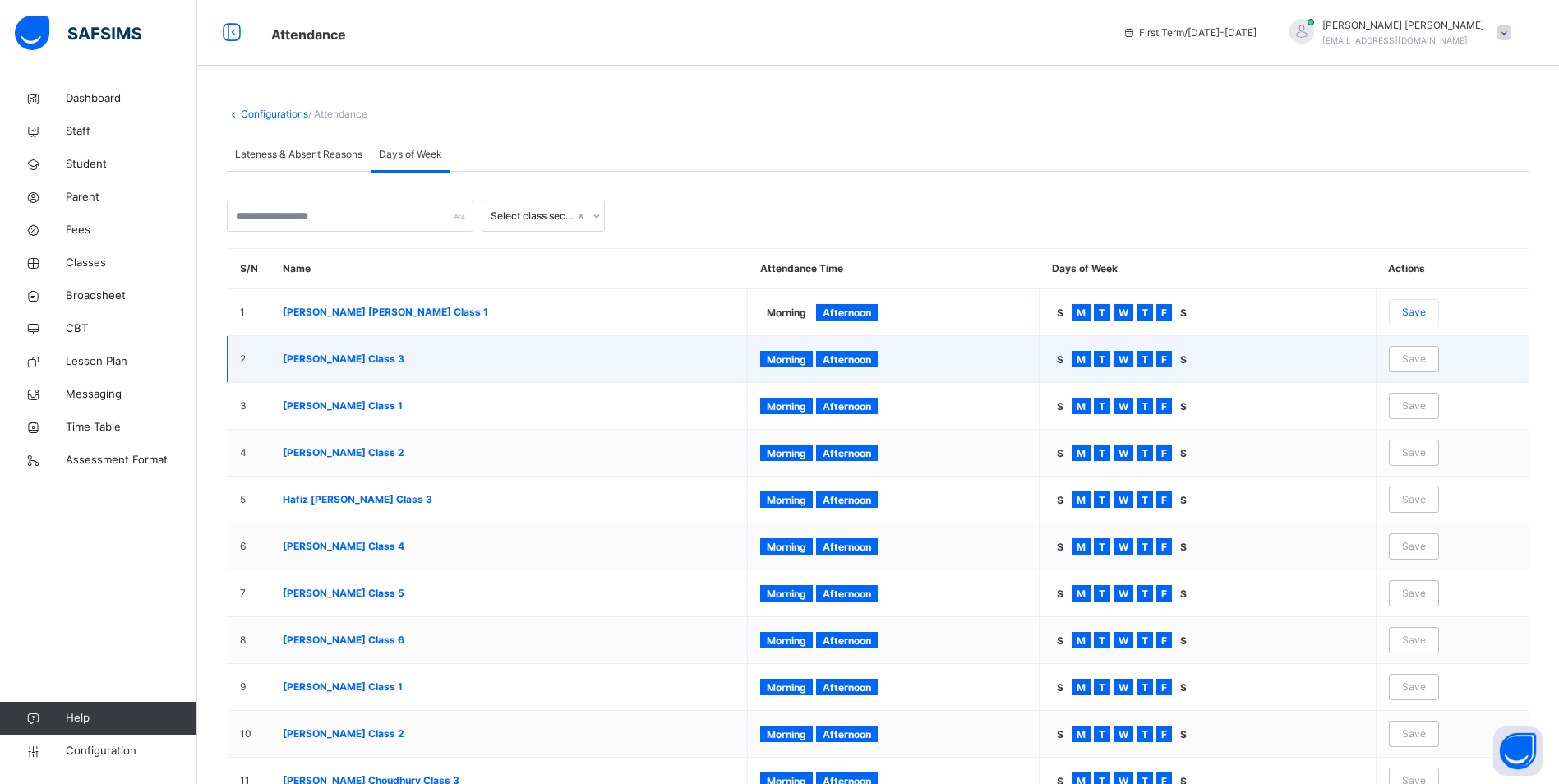
click at [797, 365] on div "Morning" at bounding box center [786, 359] width 53 height 17
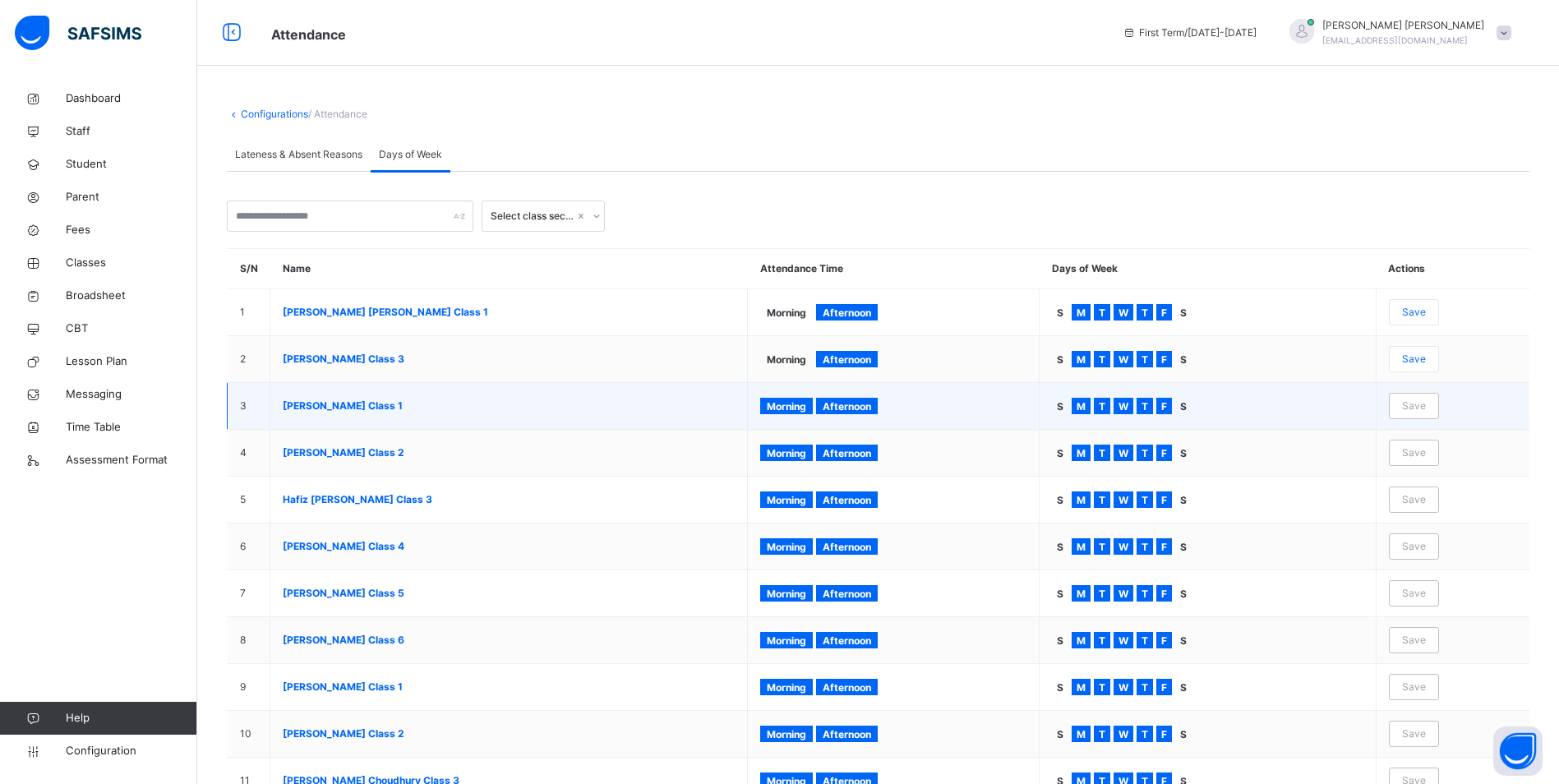
click at [806, 402] on span "Morning" at bounding box center [786, 406] width 39 height 12
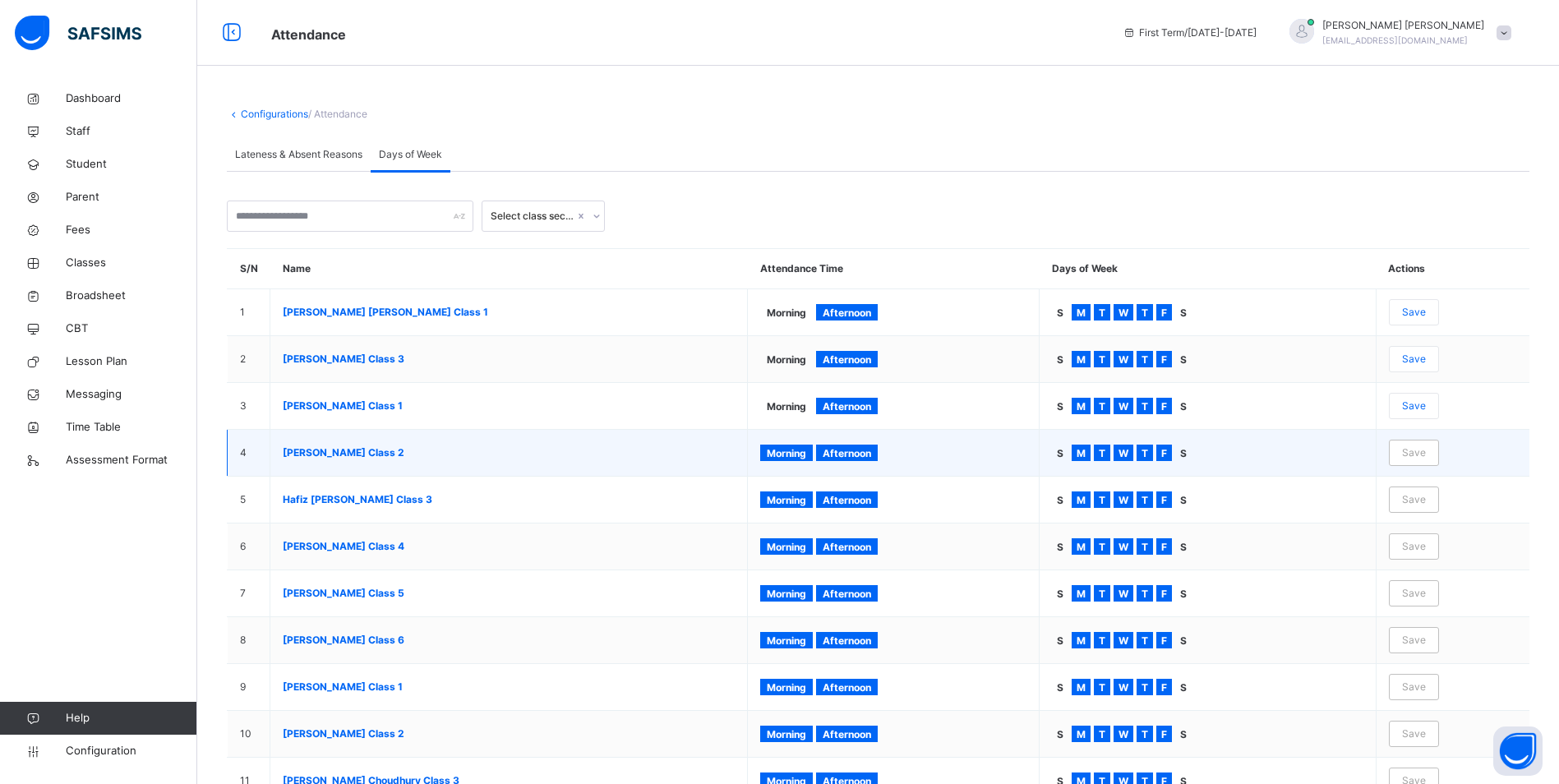
click at [806, 457] on span "Morning" at bounding box center [786, 453] width 39 height 12
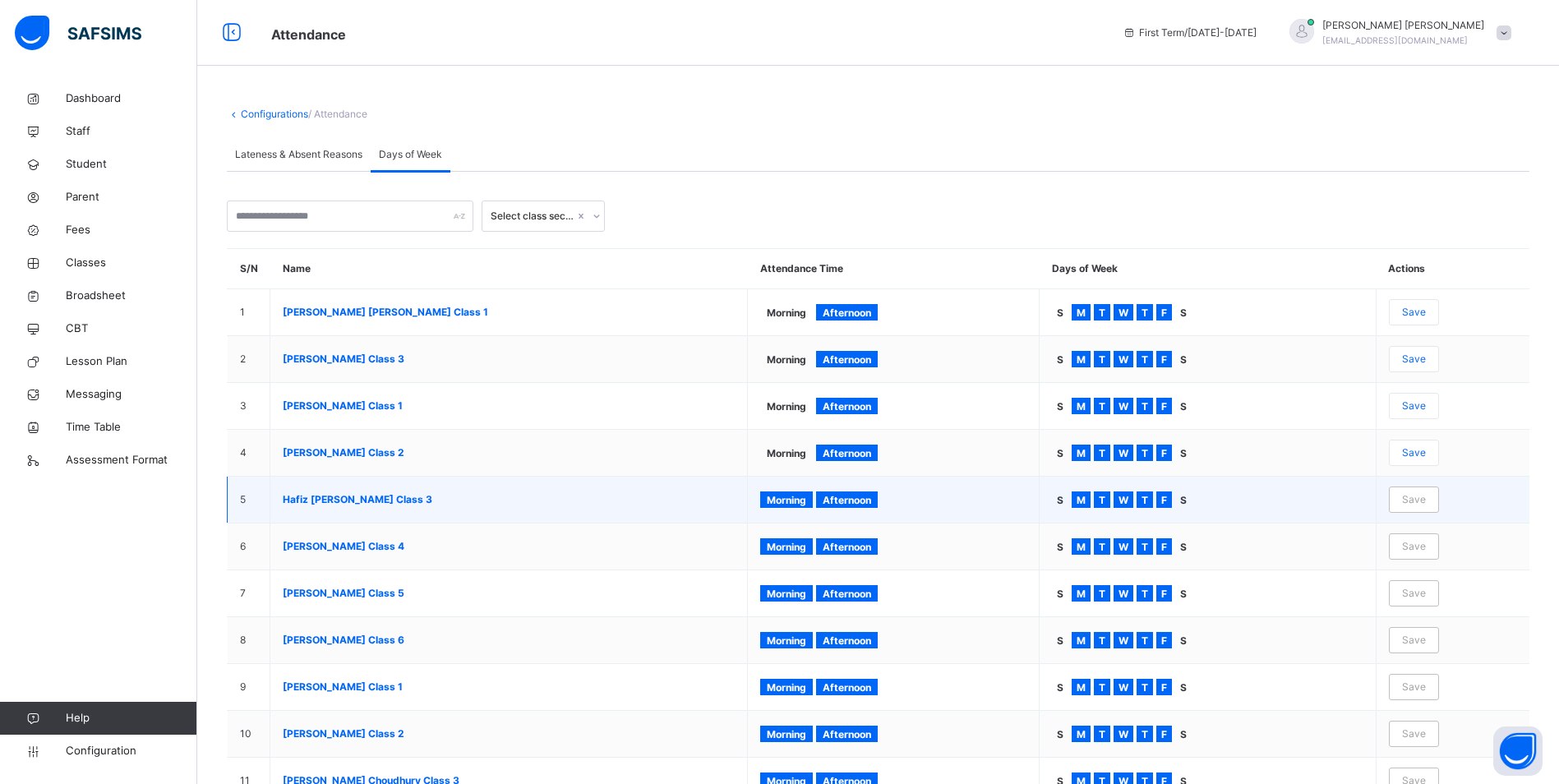
click at [809, 505] on div "Morning" at bounding box center [786, 499] width 53 height 17
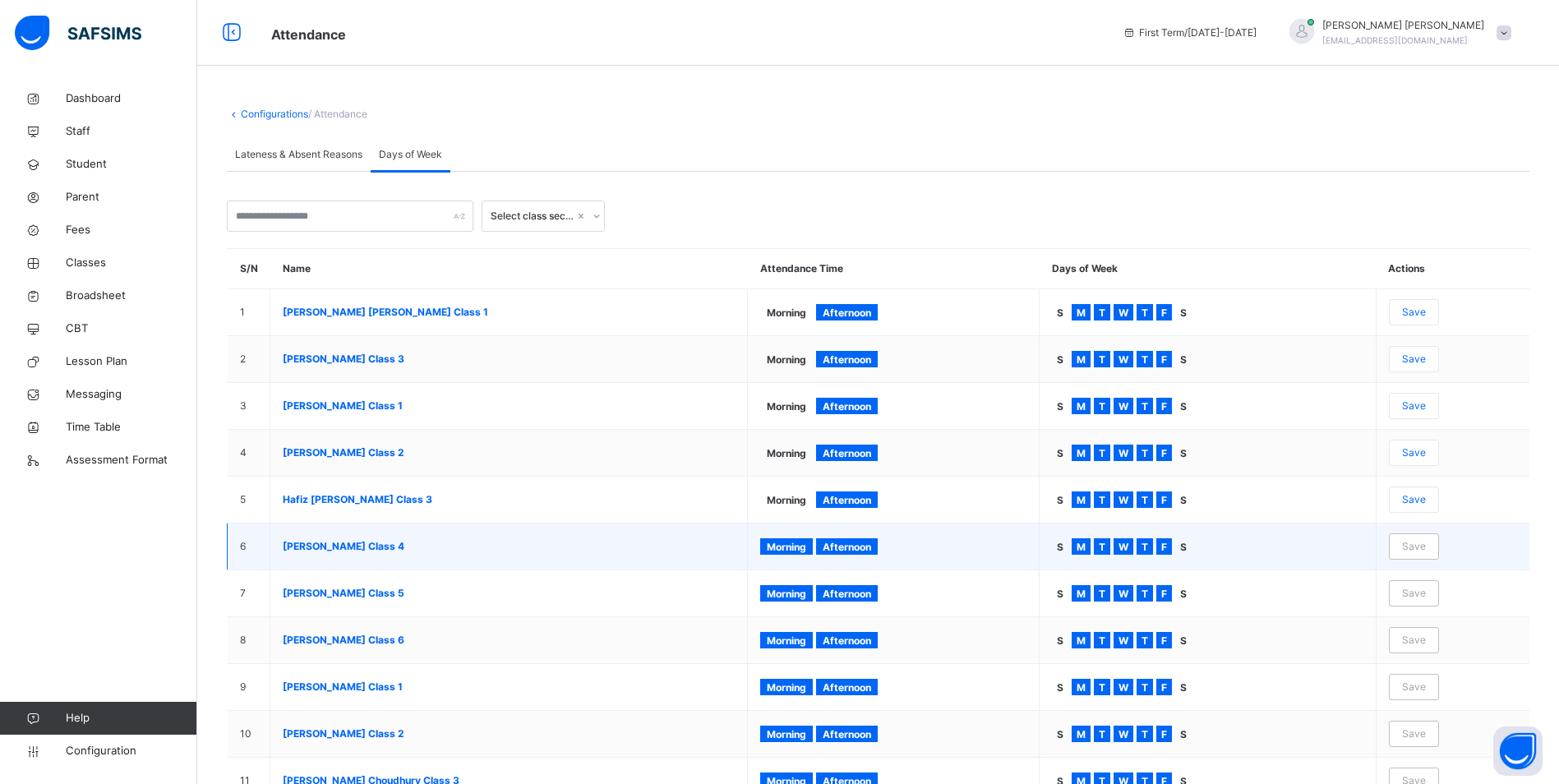
click at [804, 552] on div "Morning" at bounding box center [786, 546] width 53 height 17
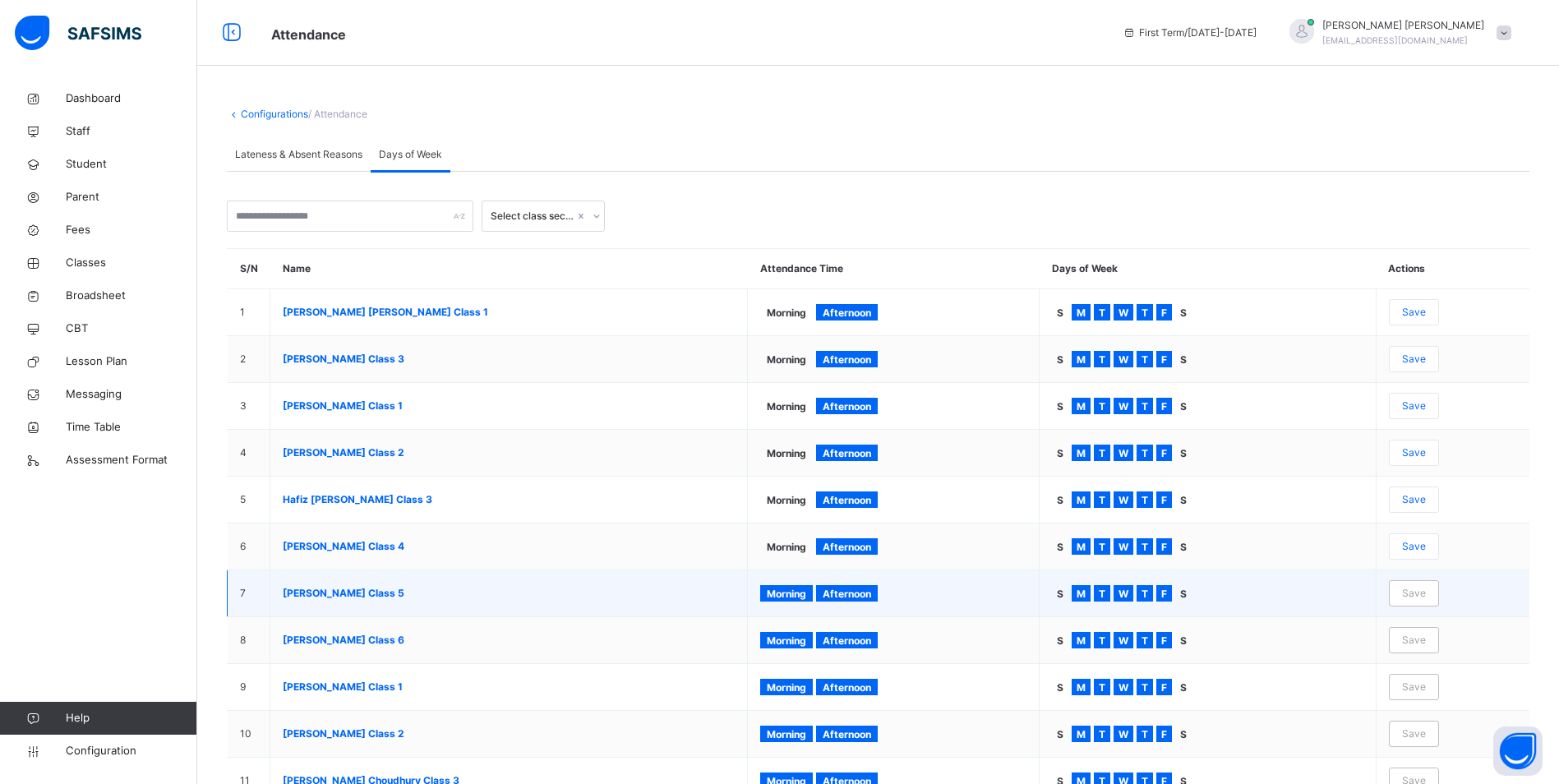
drag, startPoint x: 804, startPoint y: 553, endPoint x: 801, endPoint y: 609, distance: 56.1
click at [802, 608] on td "Morning Afternoon" at bounding box center [894, 594] width 292 height 47
click at [803, 595] on span "Morning" at bounding box center [786, 594] width 39 height 12
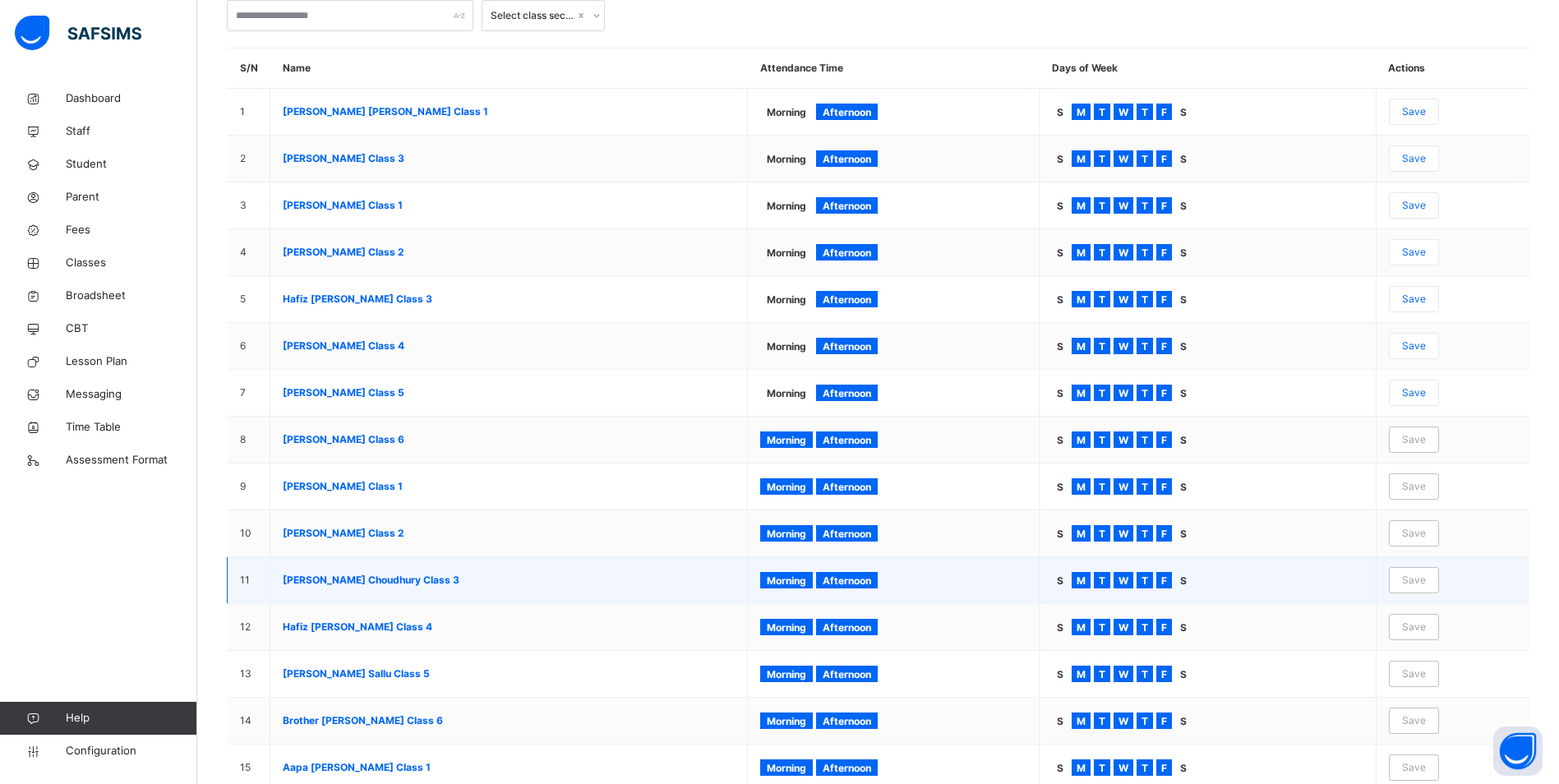
scroll to position [247, 0]
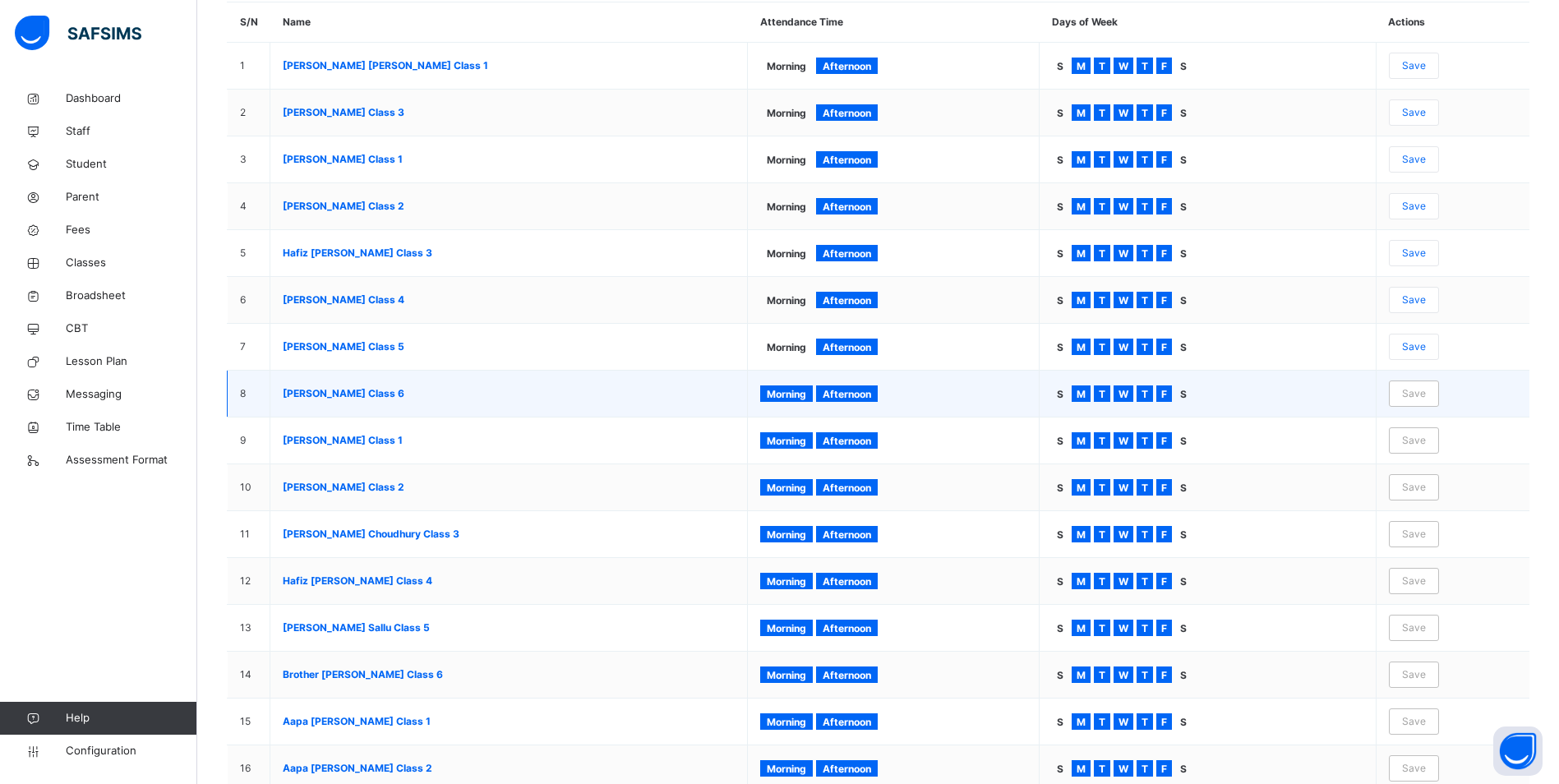
click at [790, 385] on div "Morning" at bounding box center [786, 393] width 53 height 17
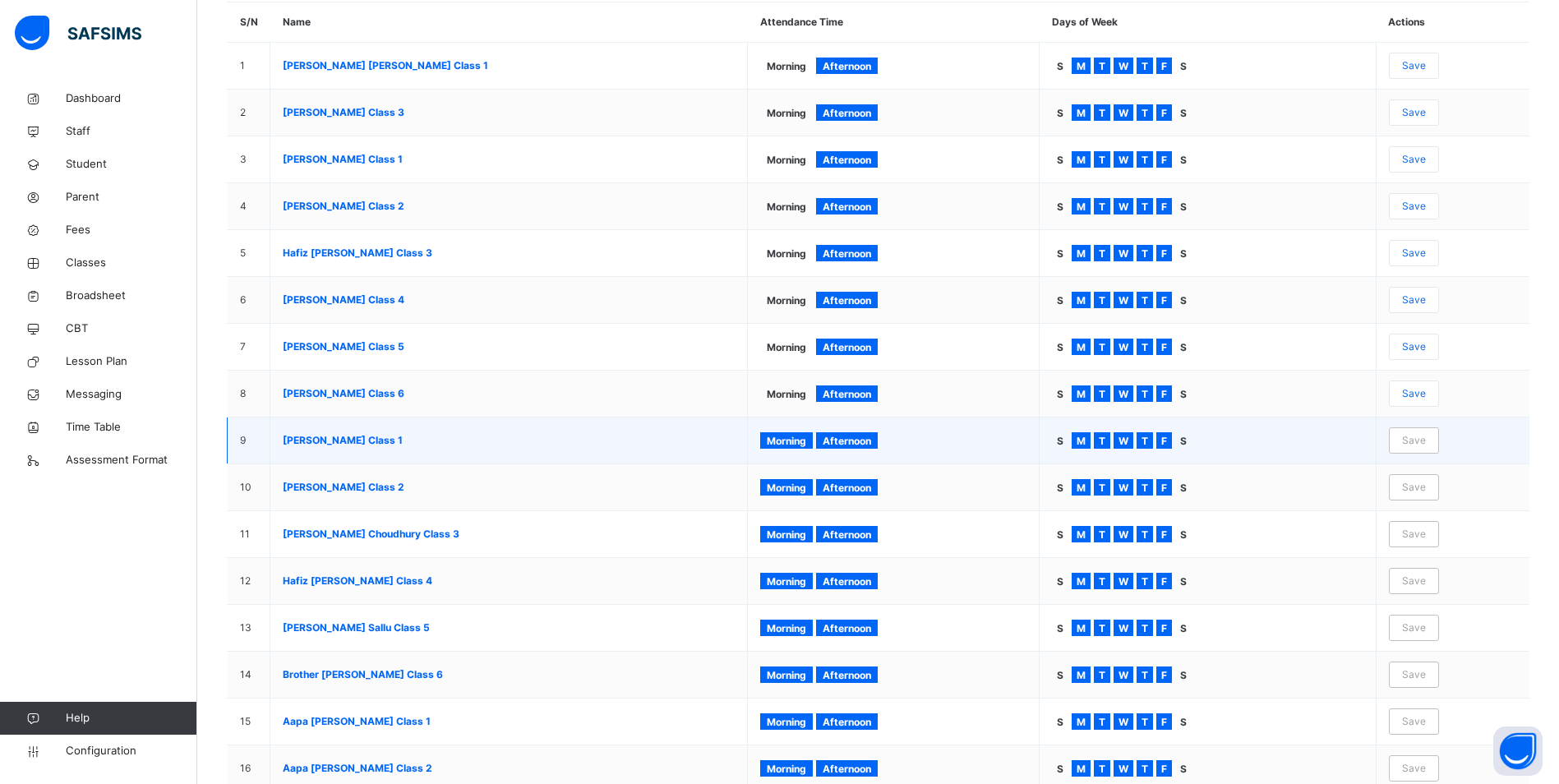
click at [790, 434] on div "Morning" at bounding box center [786, 440] width 53 height 17
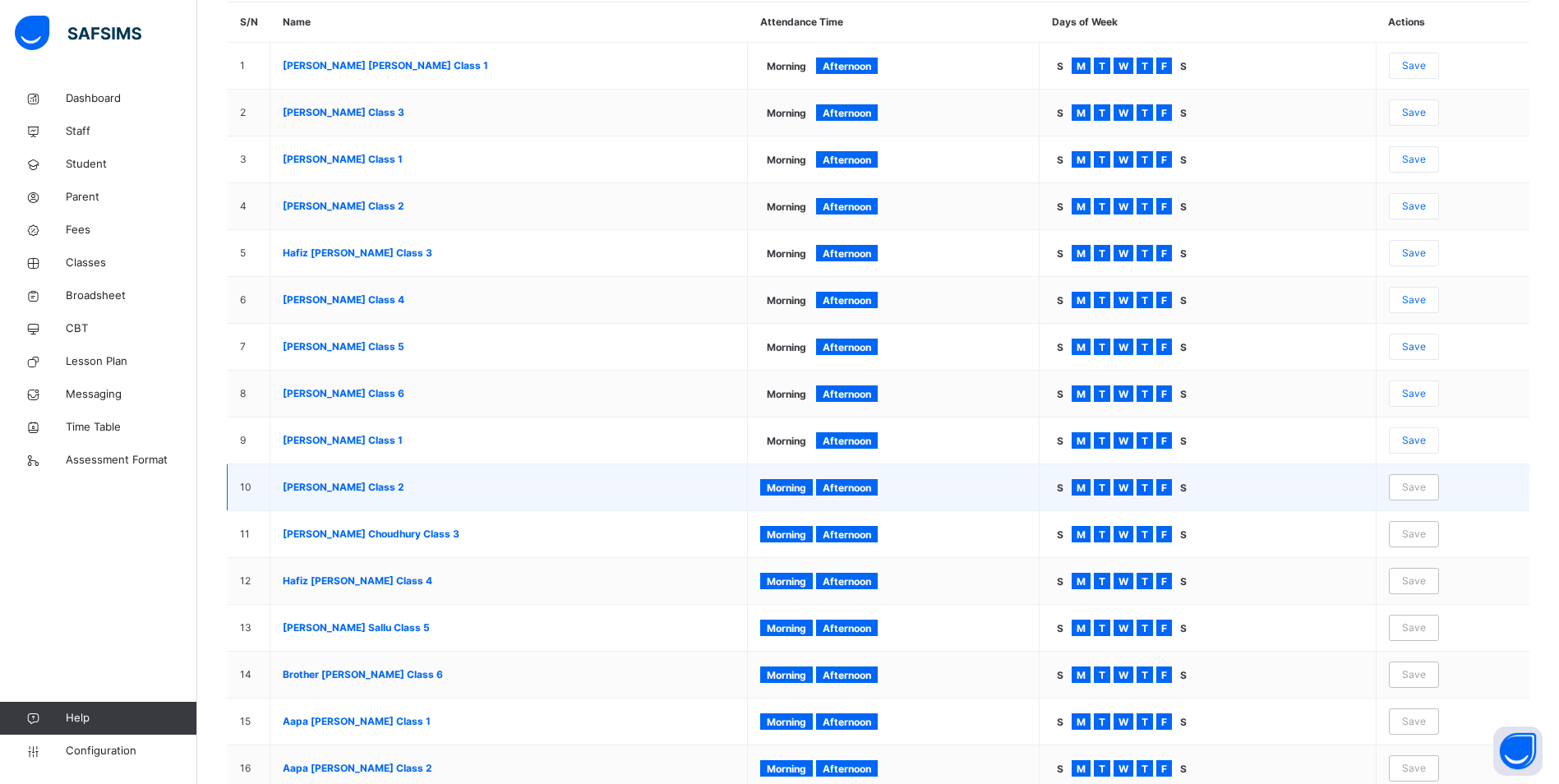
click at [798, 487] on span "Morning" at bounding box center [786, 488] width 39 height 12
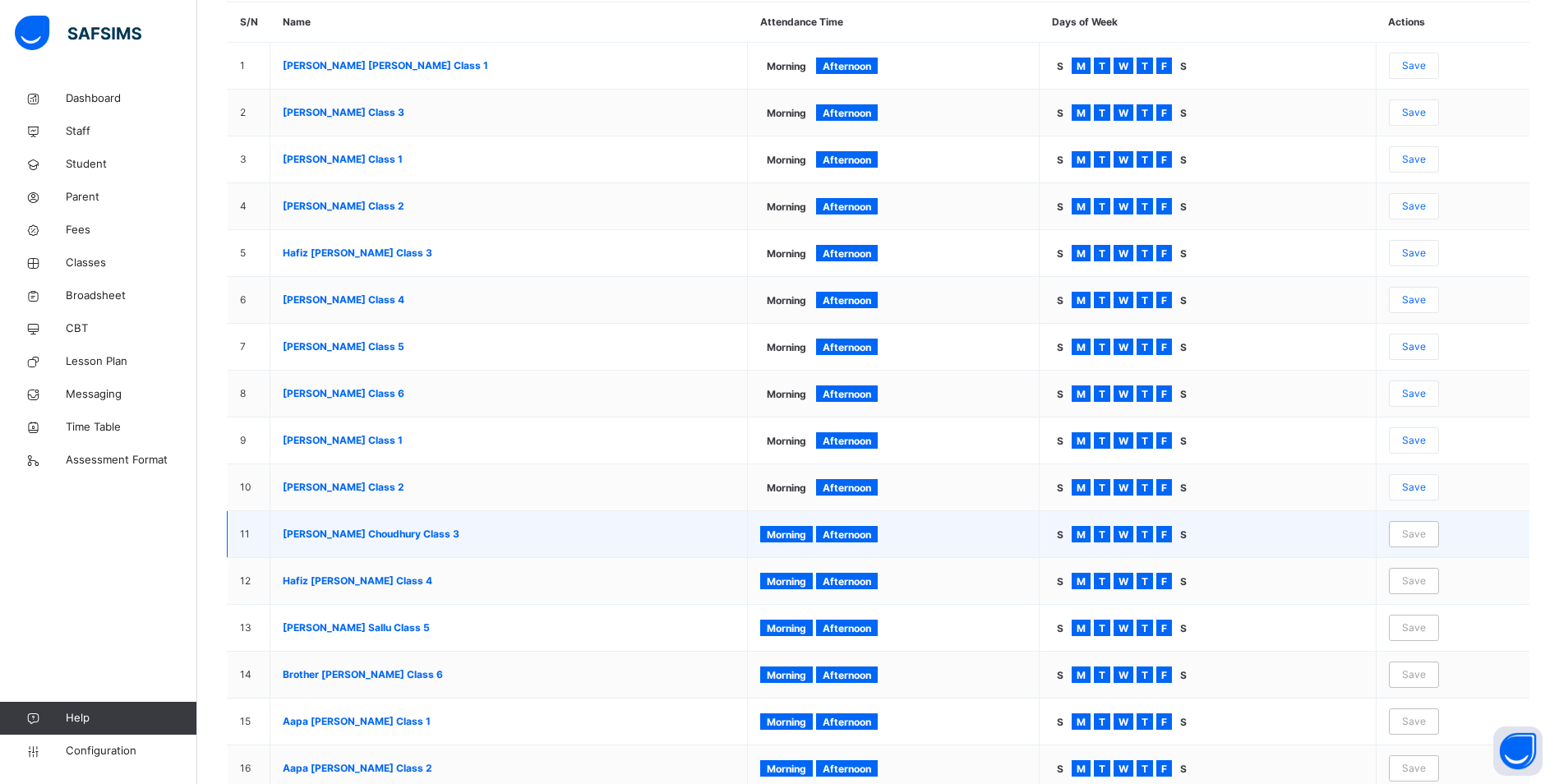
click at [805, 536] on span "Morning" at bounding box center [786, 535] width 39 height 12
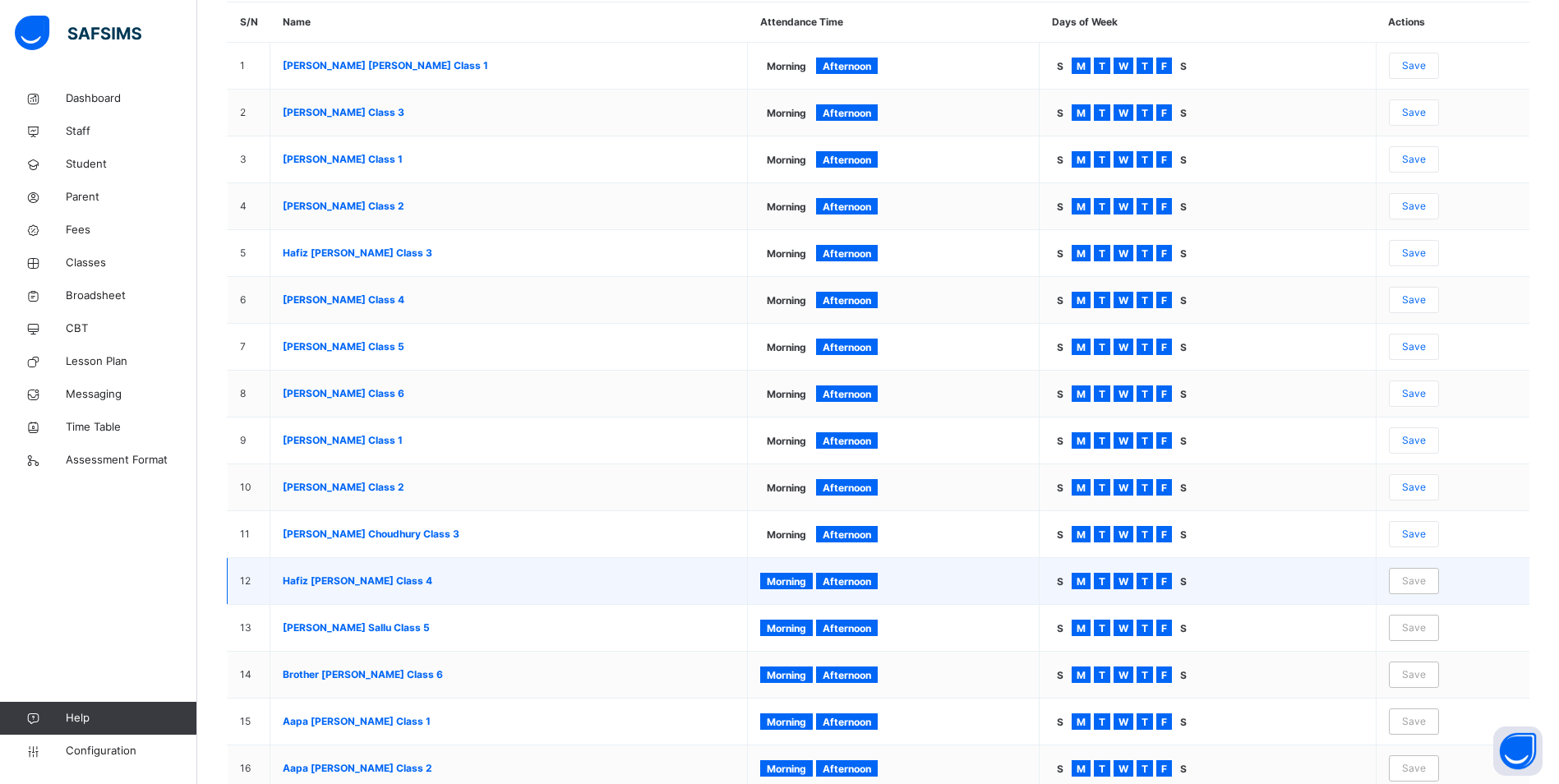
click at [806, 582] on span "Morning" at bounding box center [786, 581] width 39 height 12
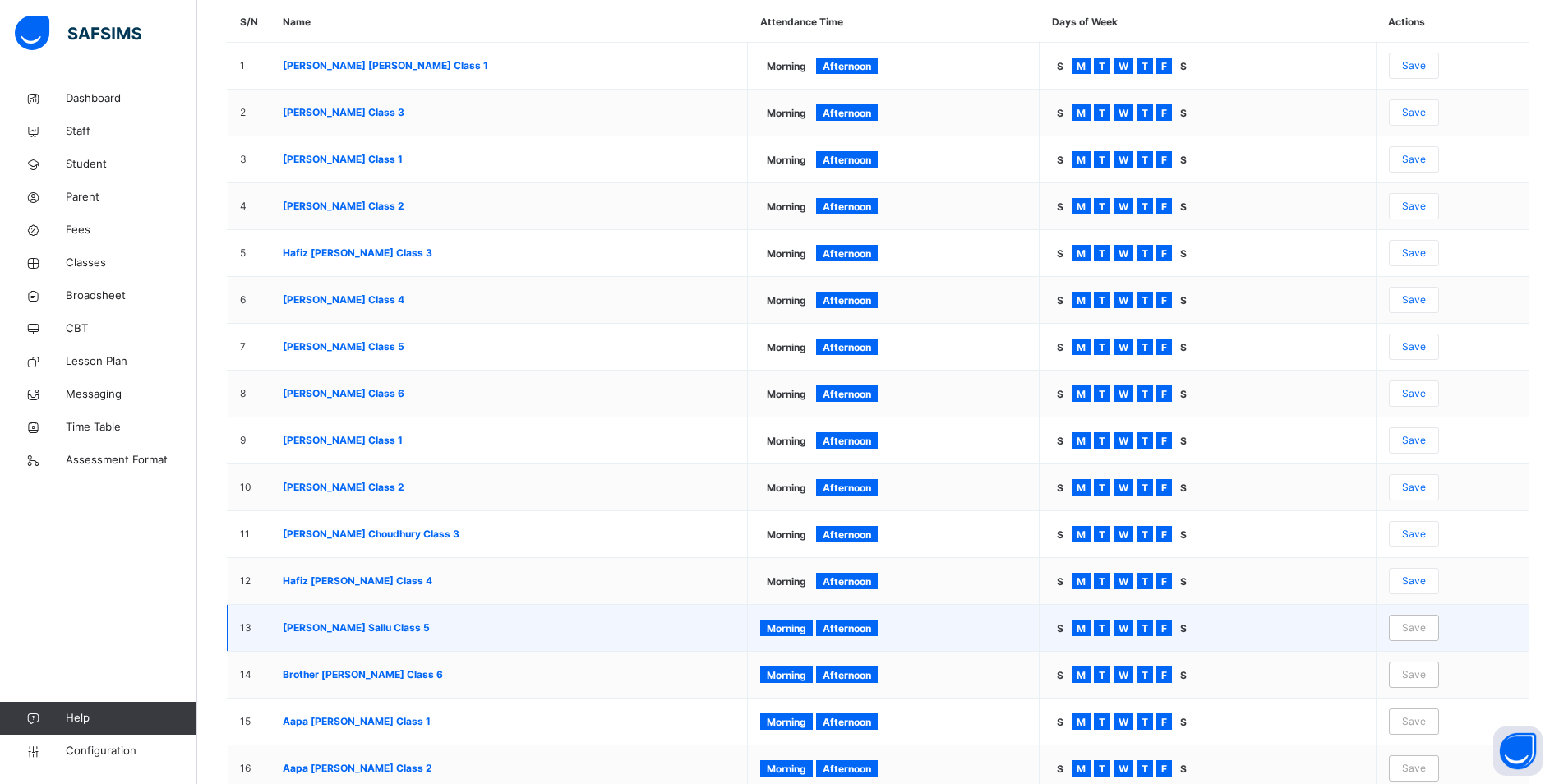
click at [804, 620] on td "Morning Afternoon" at bounding box center [894, 628] width 292 height 47
click at [806, 627] on span "Morning" at bounding box center [786, 628] width 39 height 12
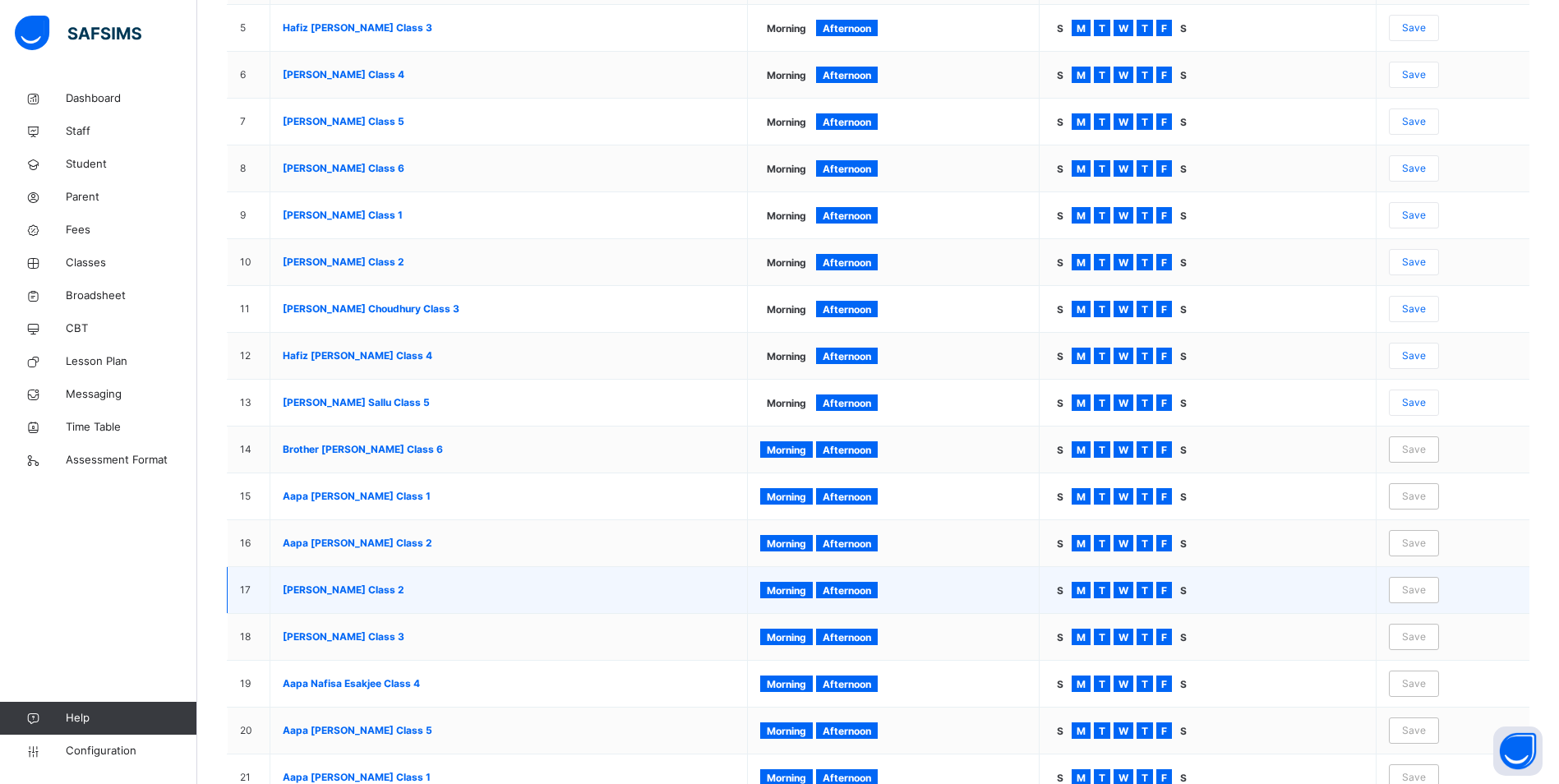
scroll to position [493, 0]
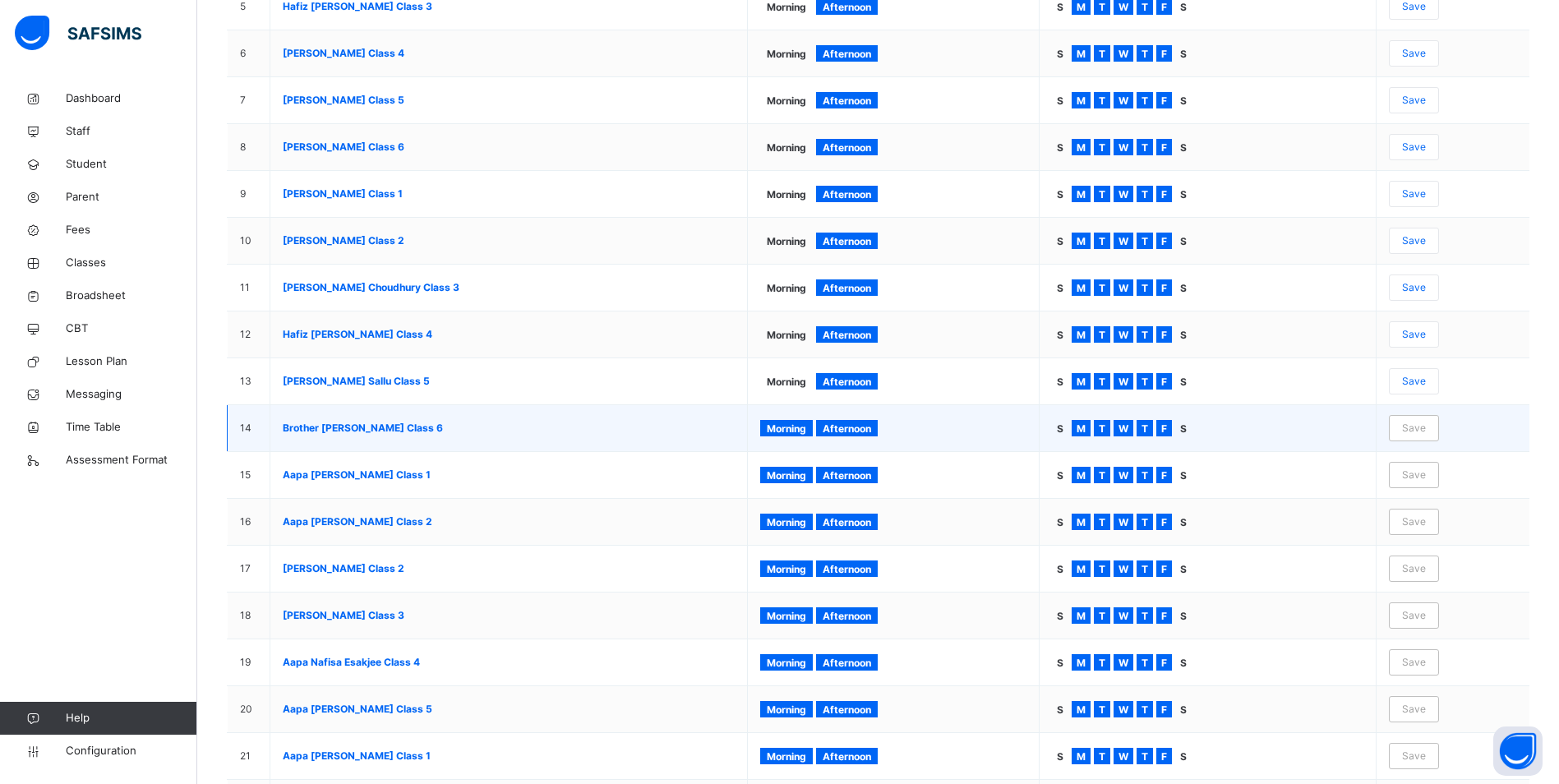
click at [806, 424] on span "Morning" at bounding box center [786, 429] width 39 height 12
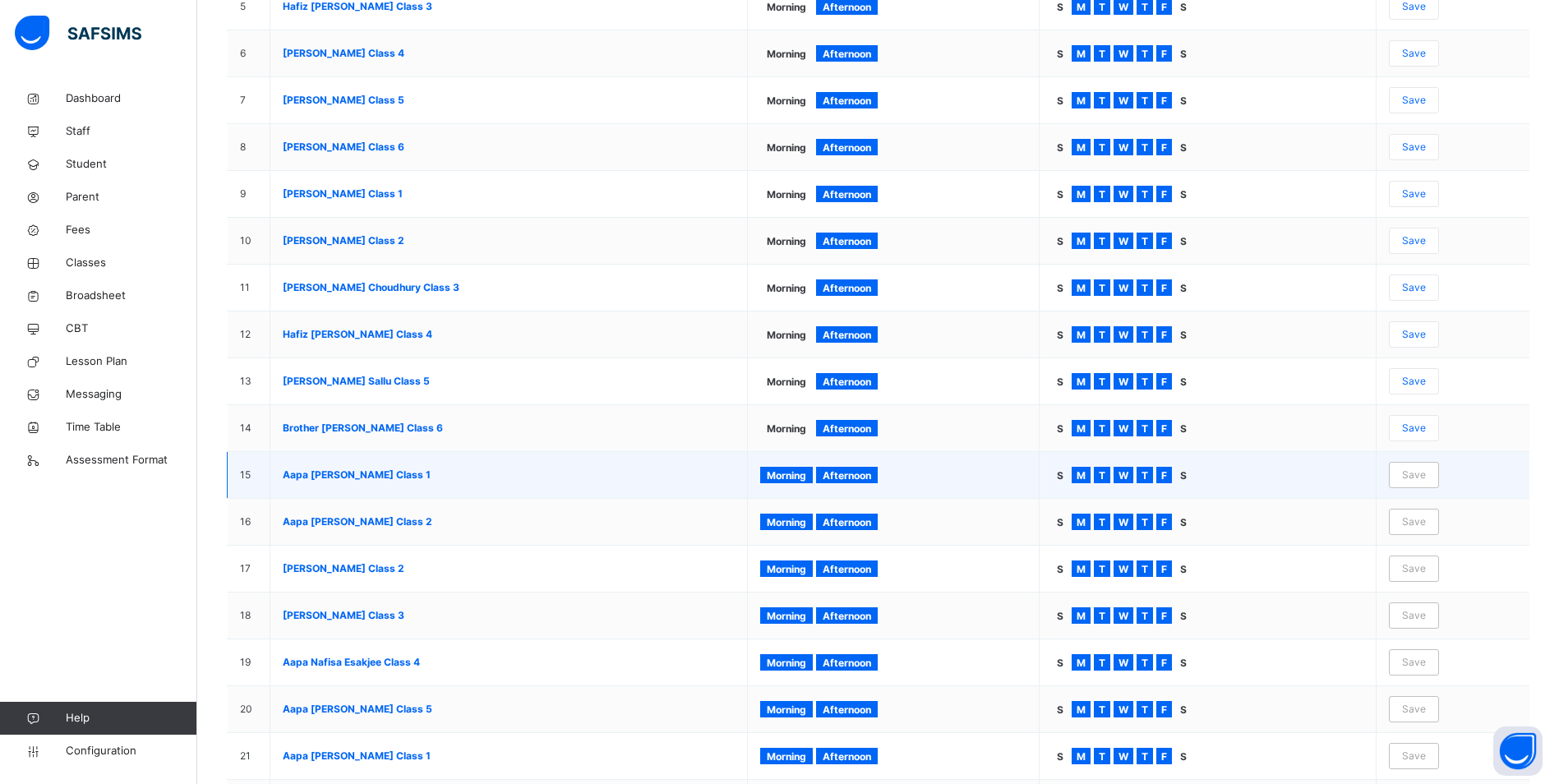
click at [804, 472] on span "Morning" at bounding box center [786, 475] width 39 height 12
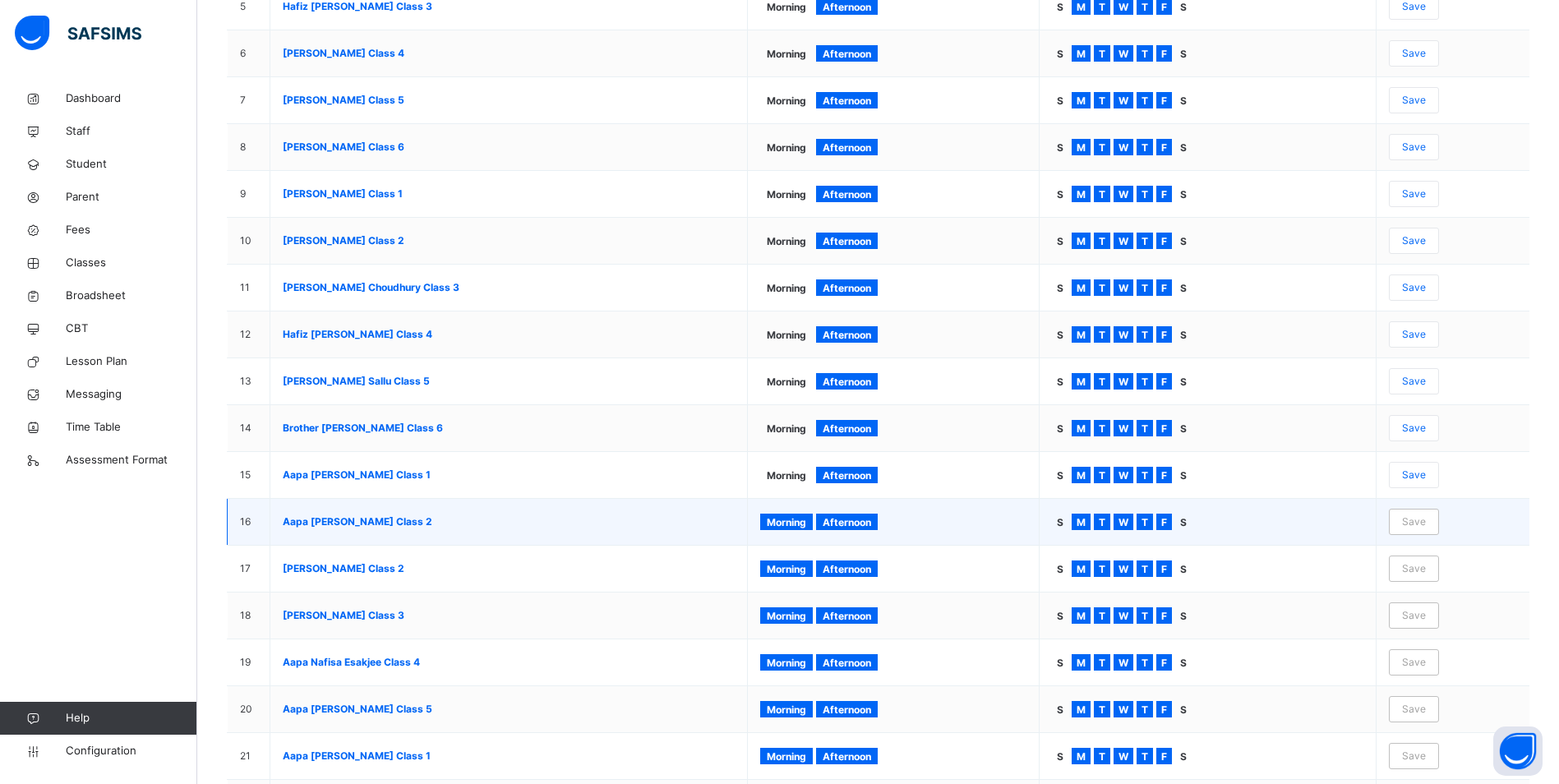
click at [803, 526] on span "Morning" at bounding box center [786, 522] width 39 height 12
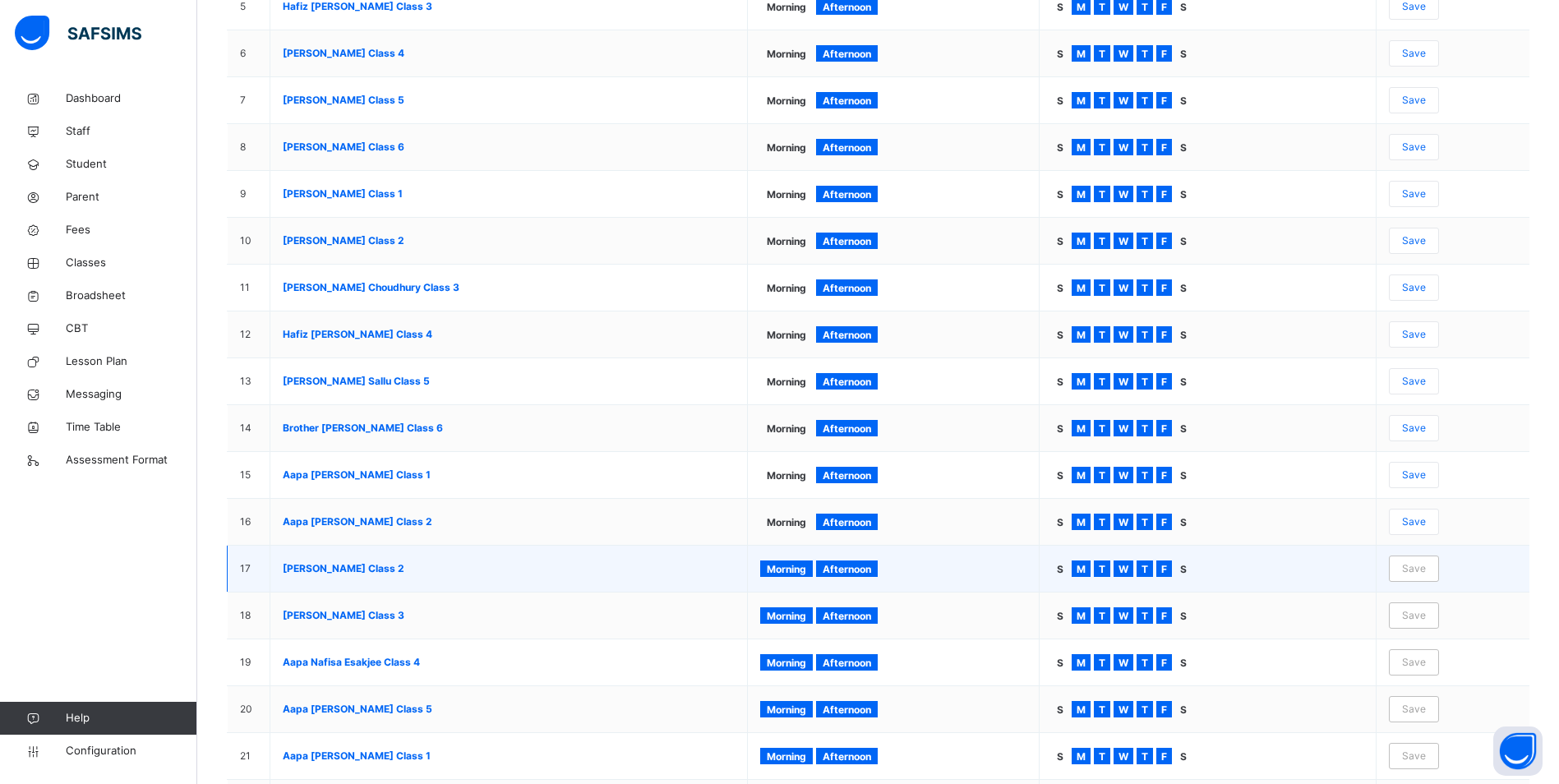
click at [803, 570] on span "Morning" at bounding box center [786, 569] width 39 height 12
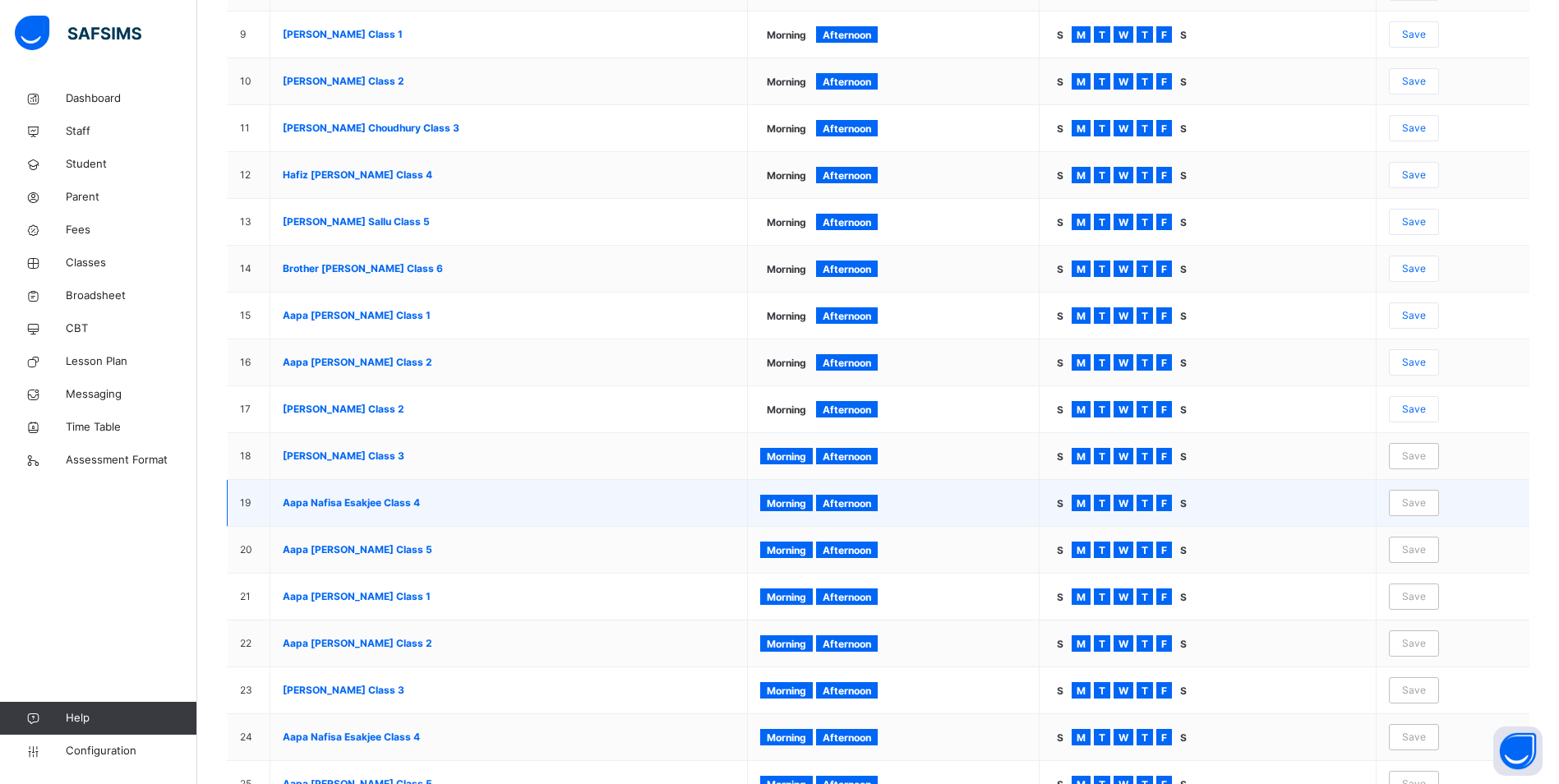
scroll to position [657, 0]
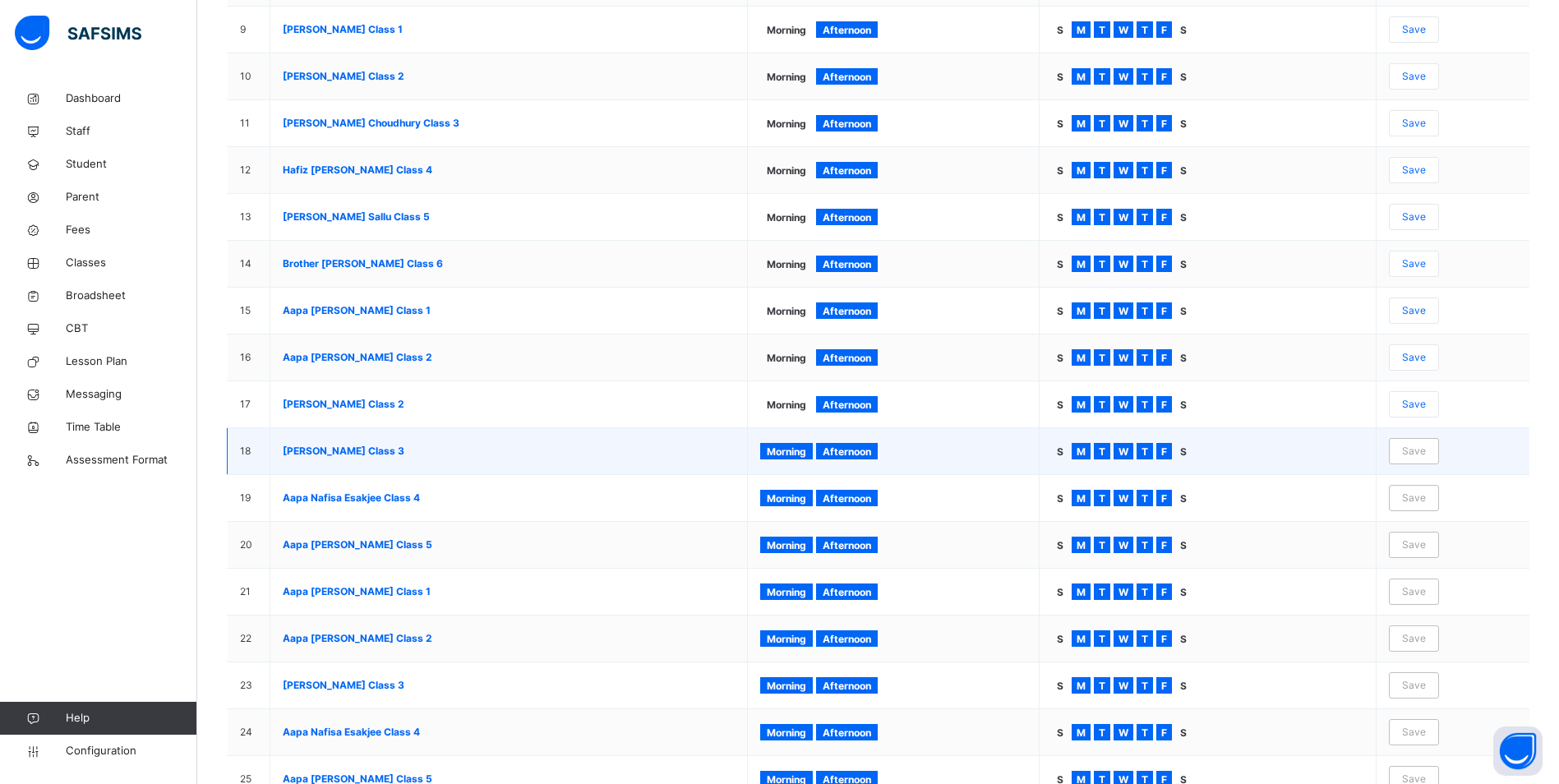
click at [806, 455] on span "Morning" at bounding box center [786, 451] width 39 height 12
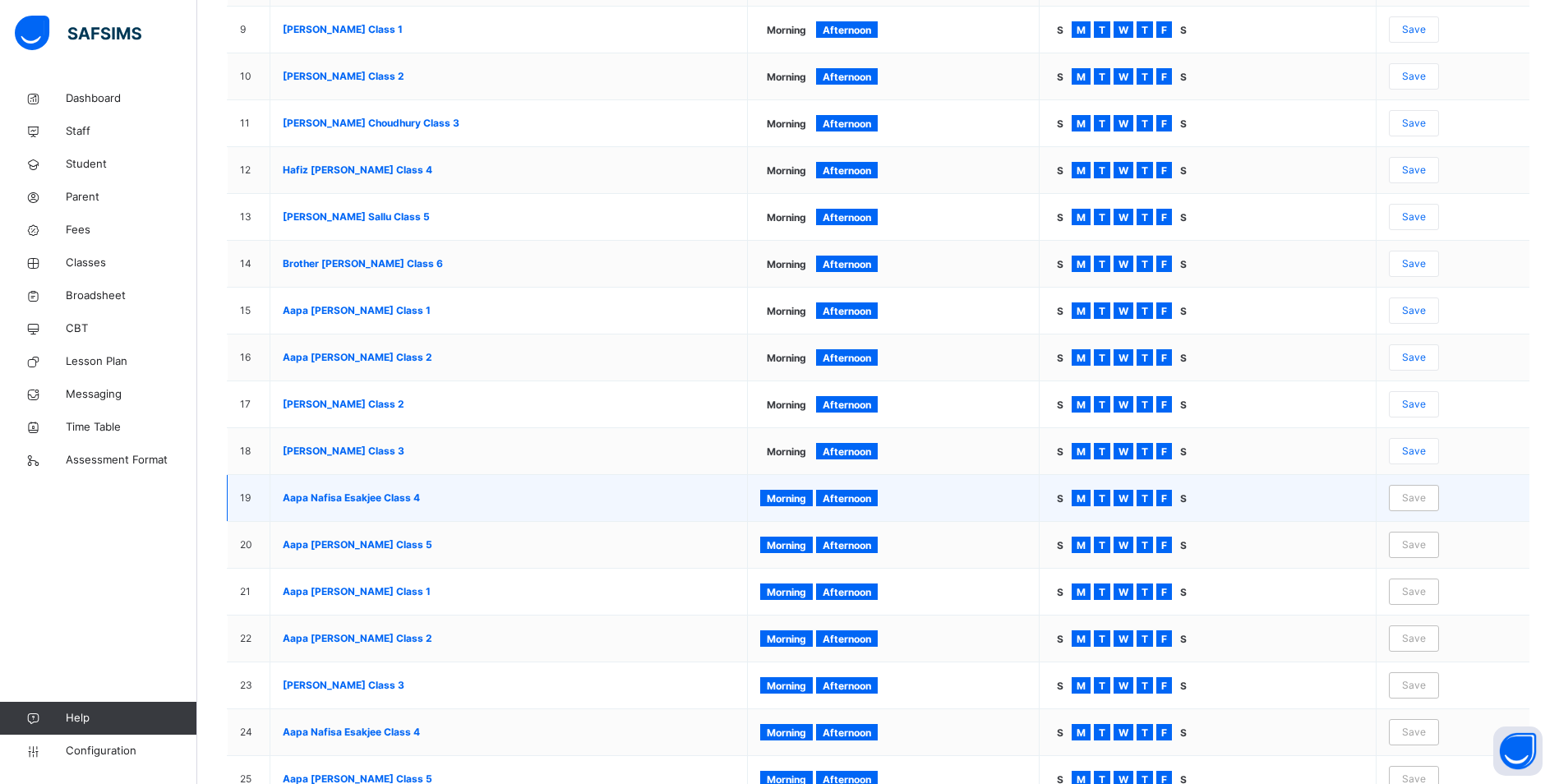
click at [803, 500] on span "Morning" at bounding box center [786, 498] width 39 height 12
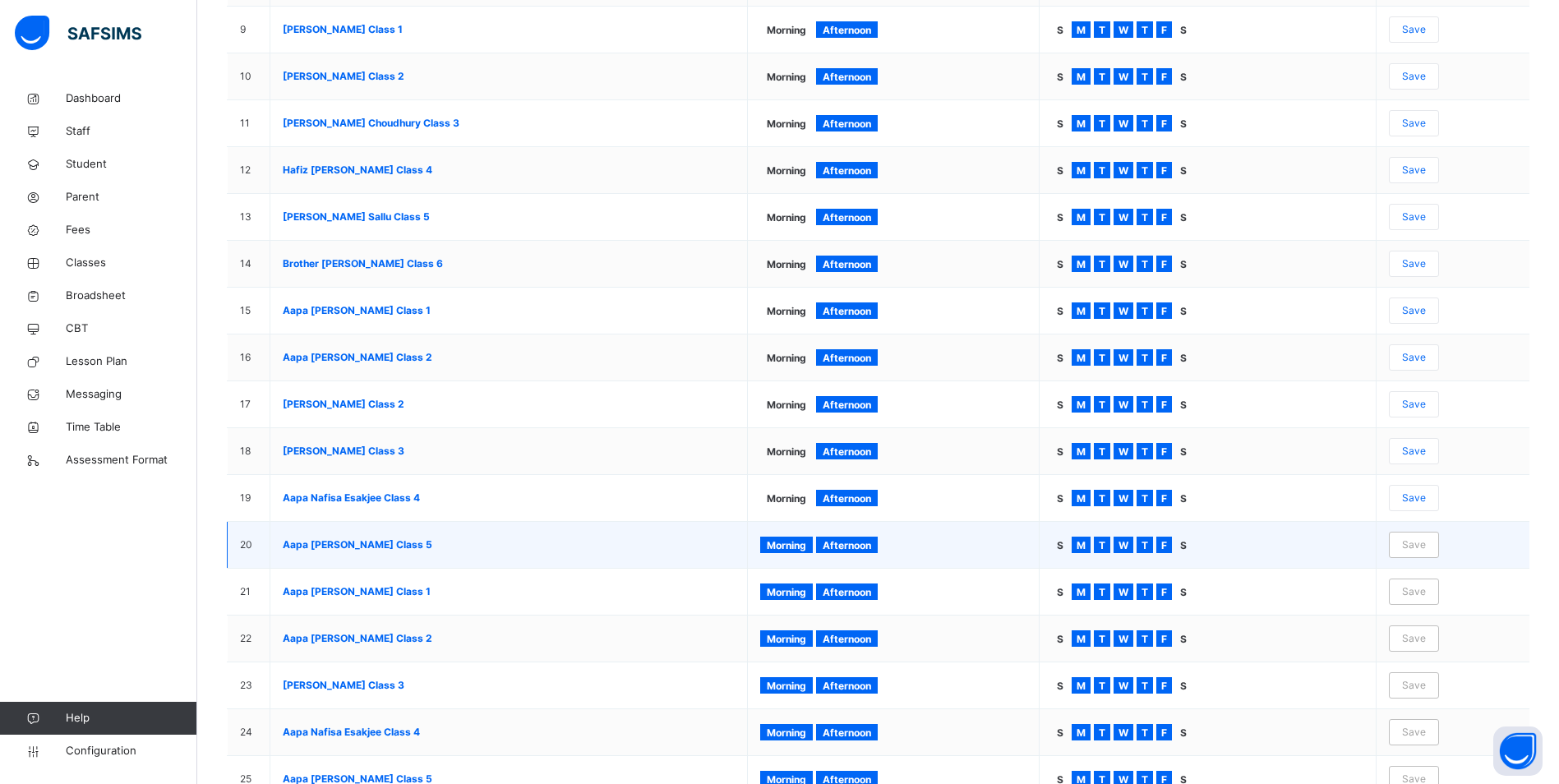
click at [805, 539] on span "Morning" at bounding box center [786, 545] width 39 height 12
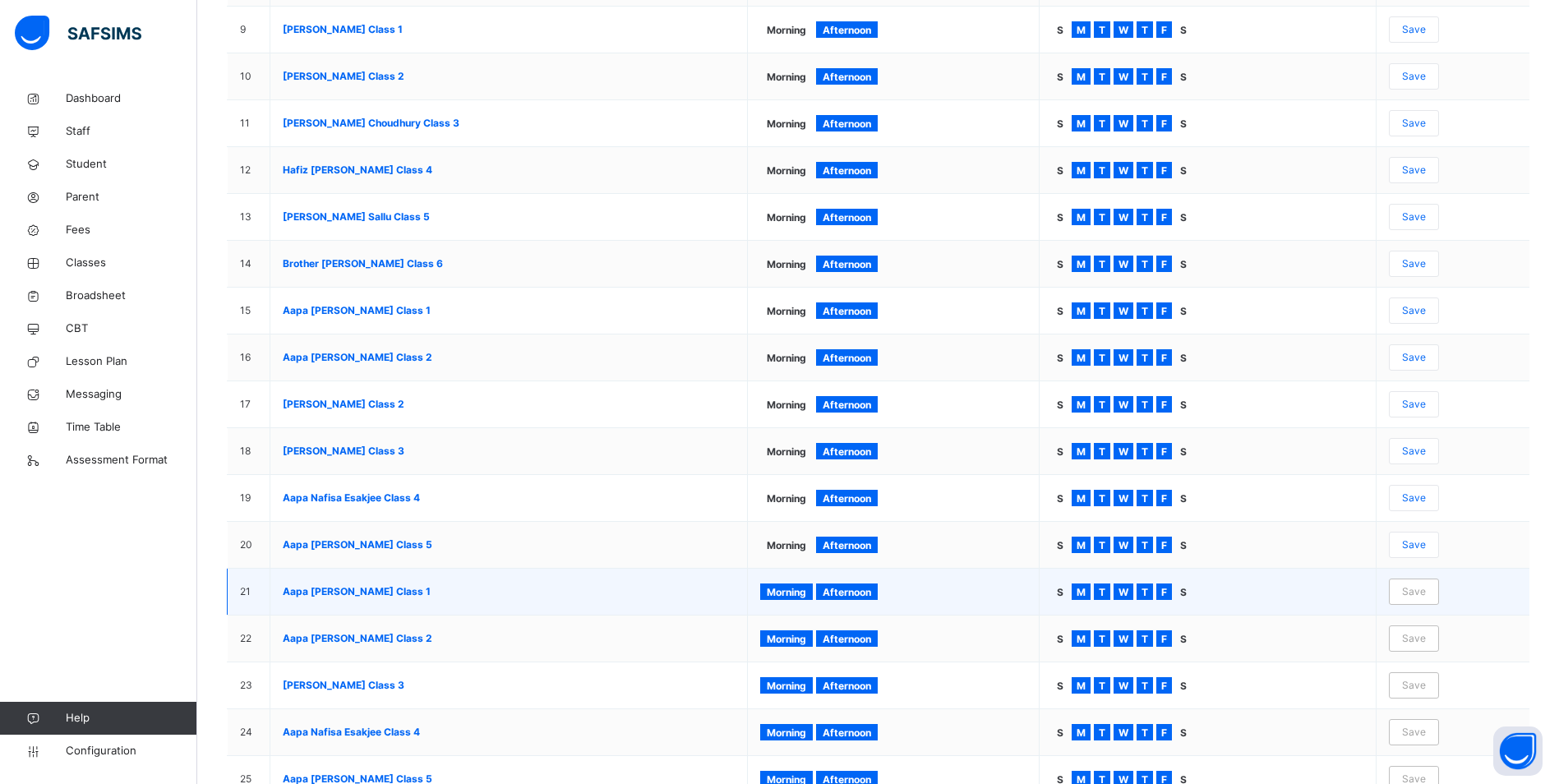
click at [805, 591] on span "Morning" at bounding box center [786, 592] width 39 height 12
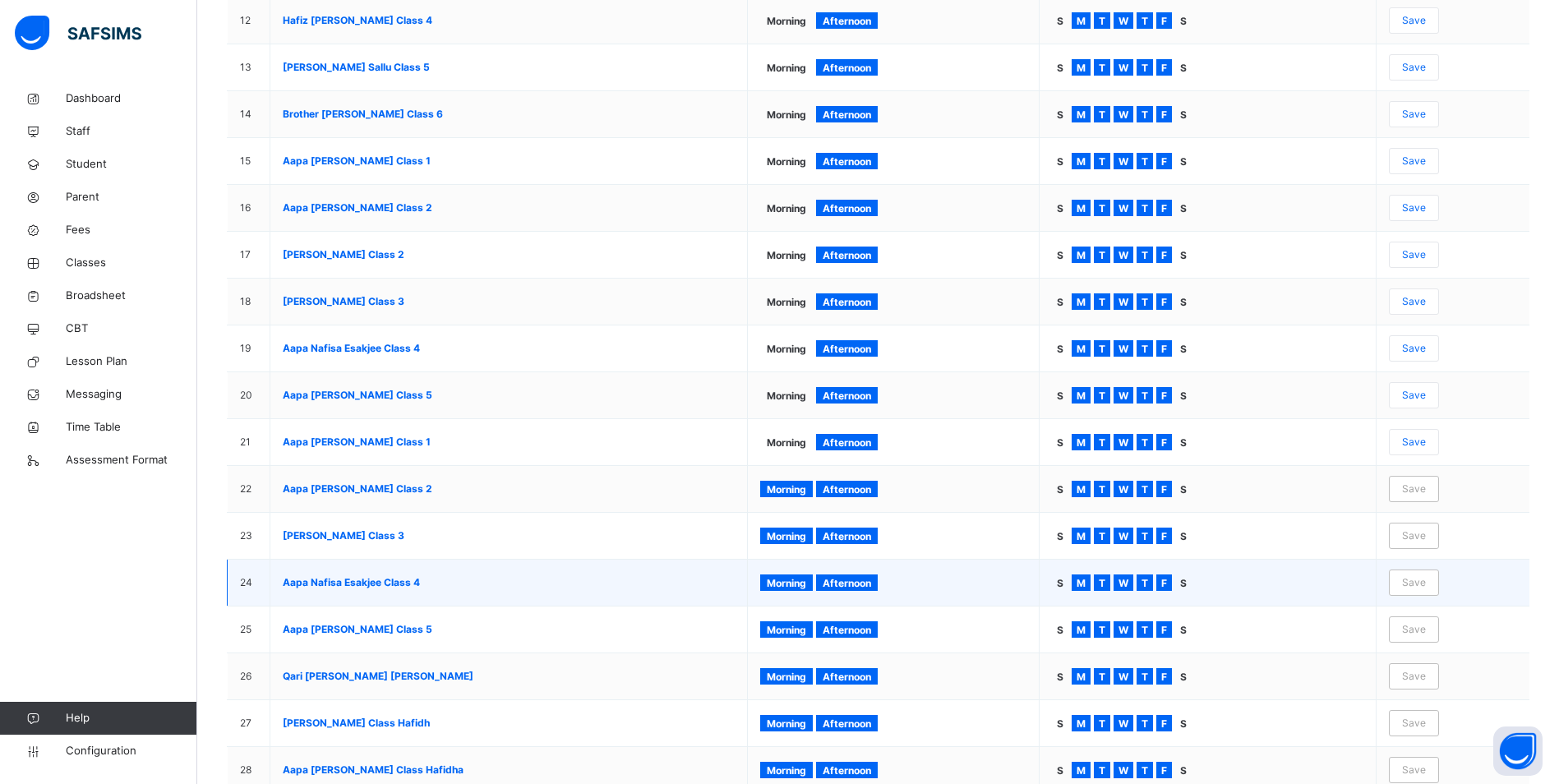
scroll to position [821, 0]
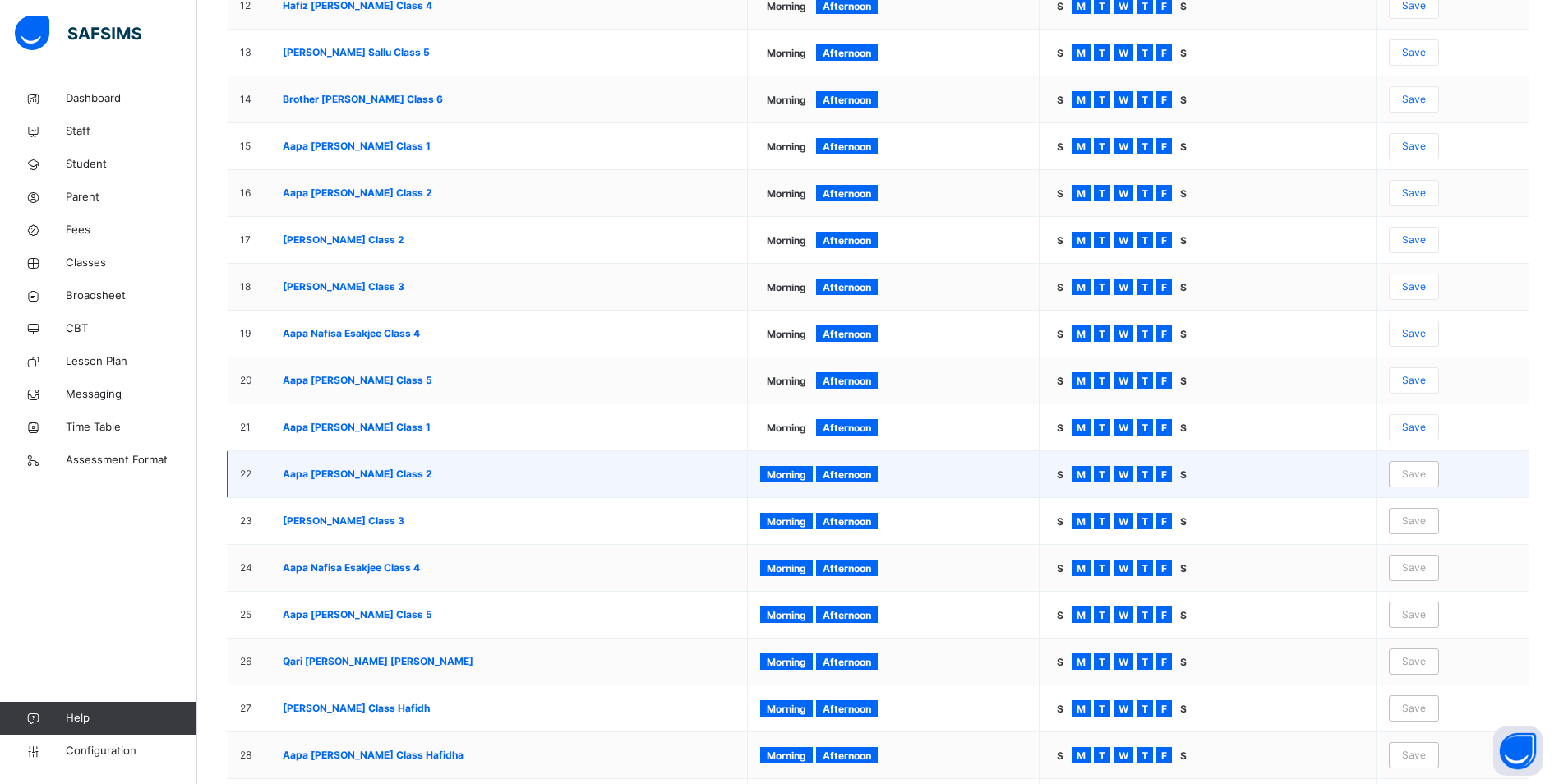
click at [806, 474] on span "Morning" at bounding box center [786, 475] width 39 height 12
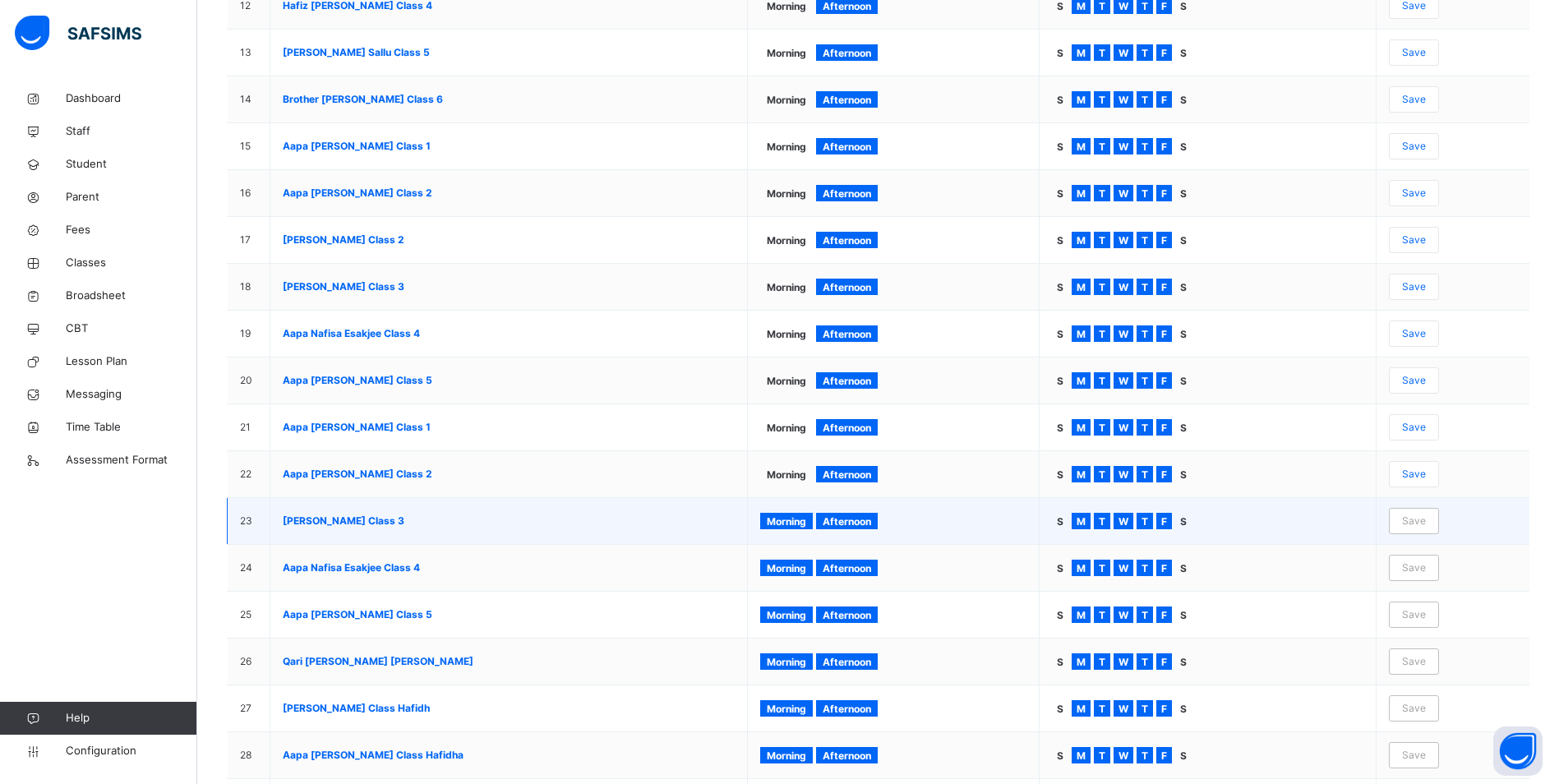
click at [808, 515] on div "Morning" at bounding box center [786, 521] width 53 height 17
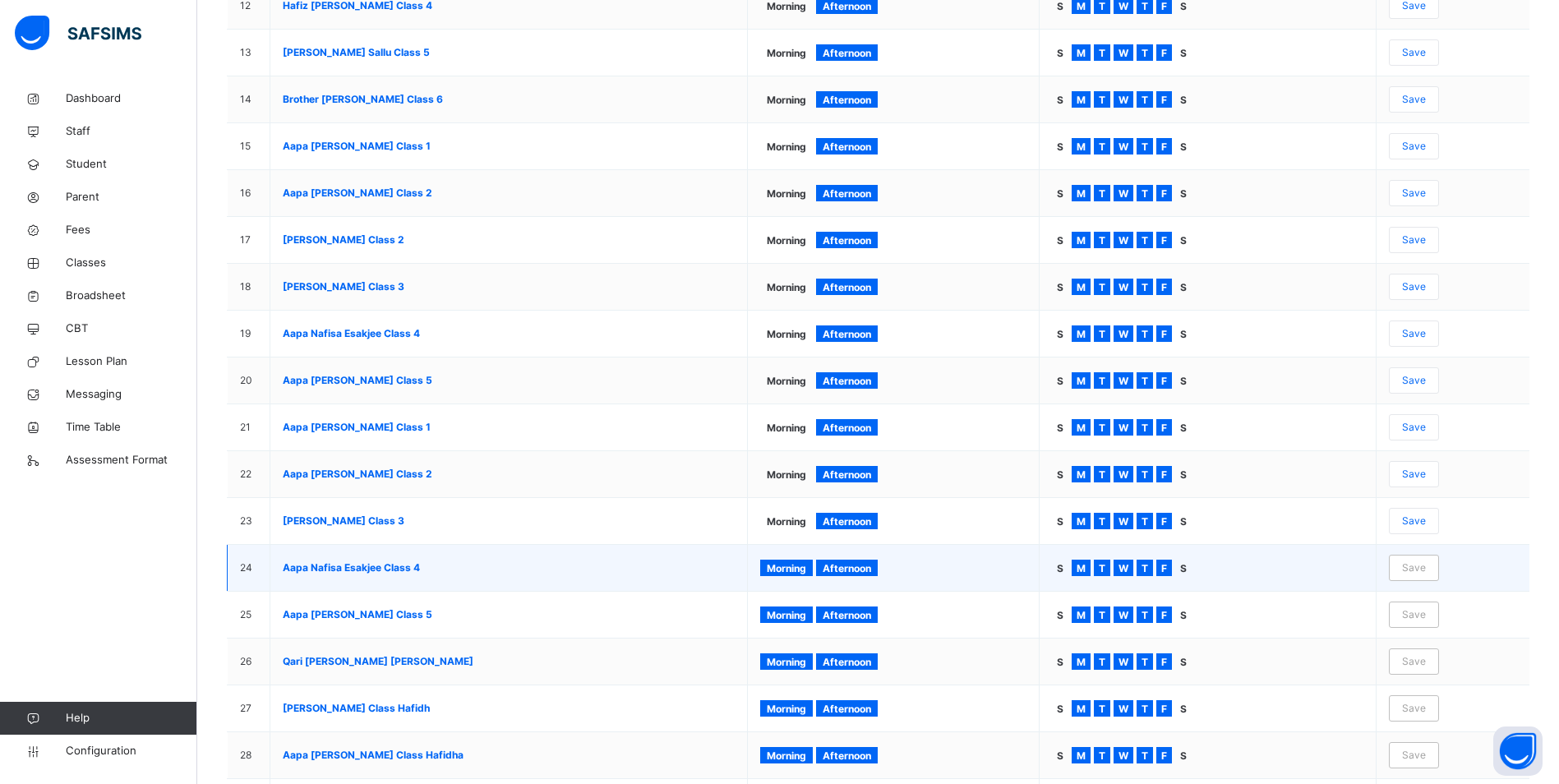
drag, startPoint x: 807, startPoint y: 568, endPoint x: 805, endPoint y: 584, distance: 16.1
click at [806, 568] on span "Morning" at bounding box center [786, 568] width 39 height 12
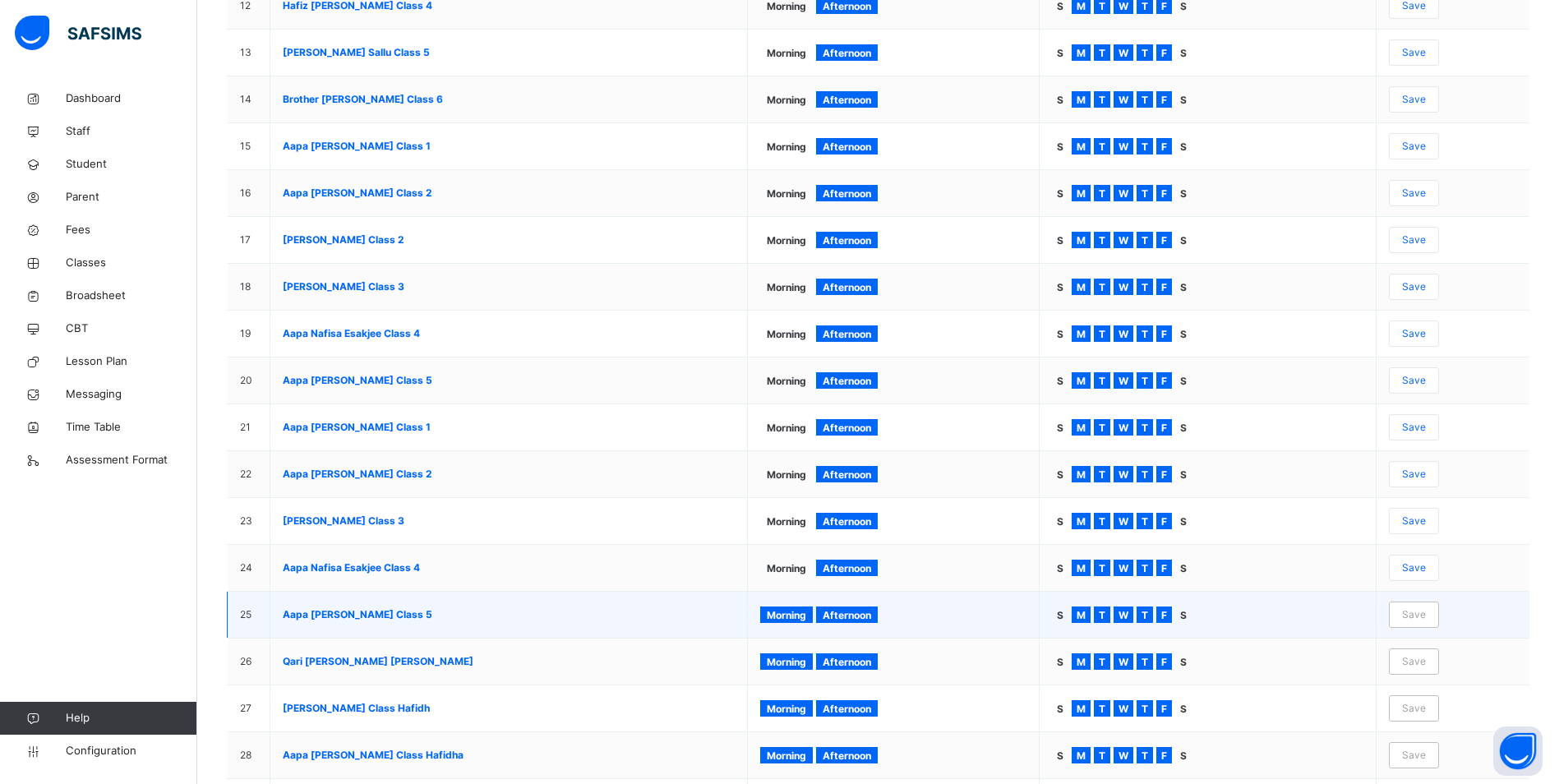
click at [805, 610] on span "Morning" at bounding box center [786, 615] width 39 height 12
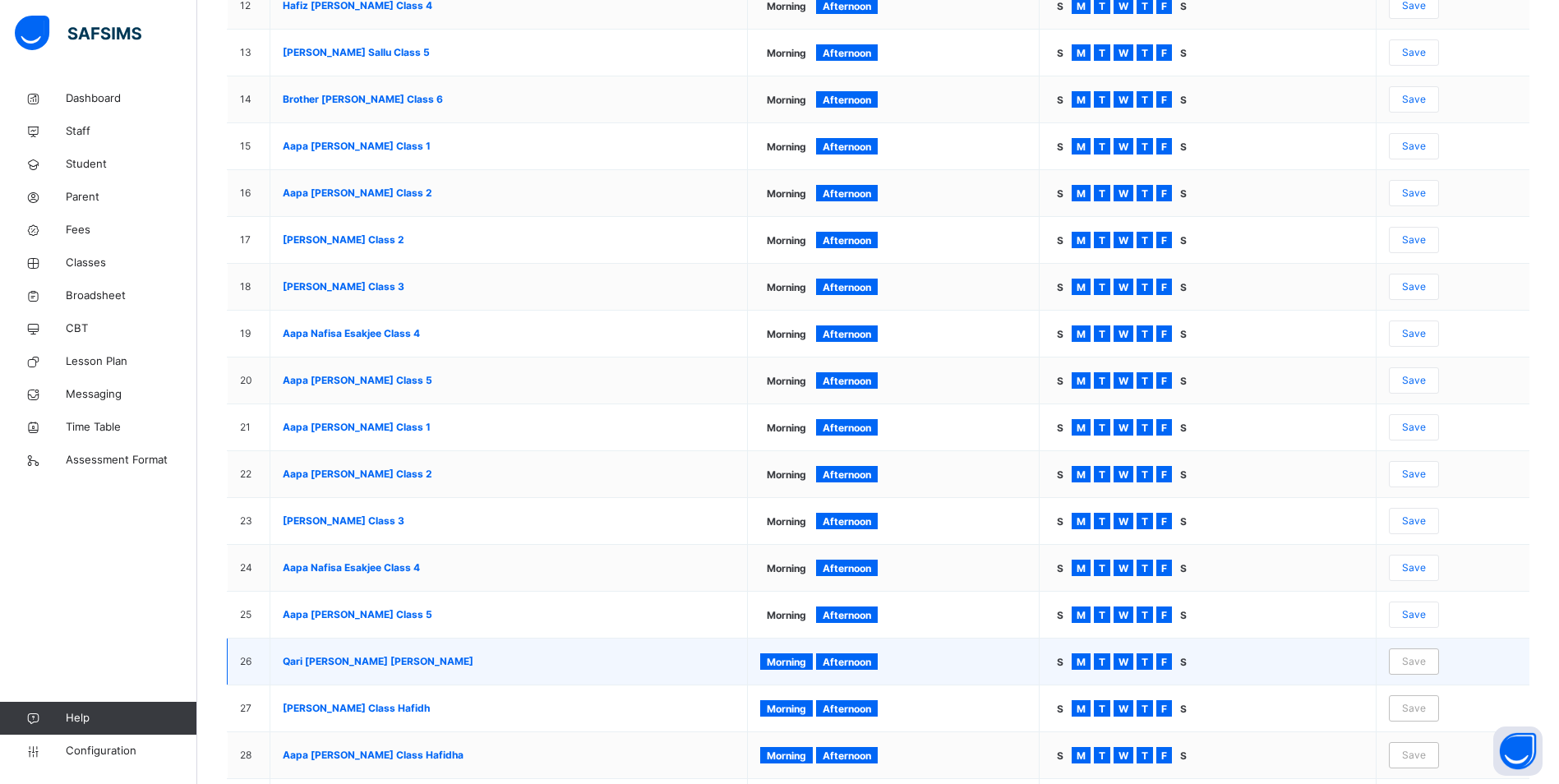
click at [804, 652] on td "Morning Afternoon" at bounding box center [894, 662] width 292 height 47
drag, startPoint x: 804, startPoint y: 652, endPoint x: 810, endPoint y: 658, distance: 8.5
click at [806, 658] on span "Morning" at bounding box center [786, 661] width 39 height 12
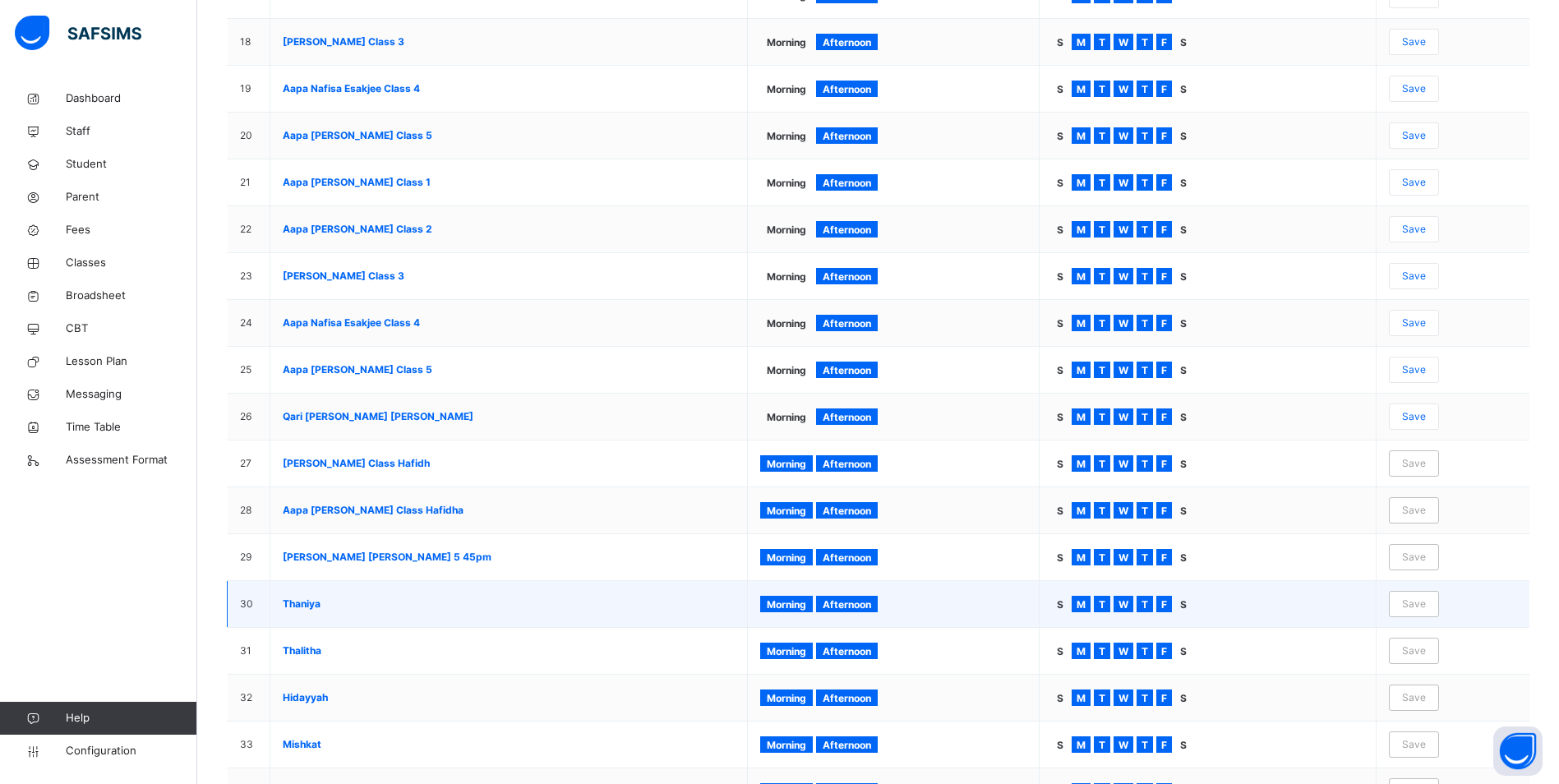
scroll to position [1068, 0]
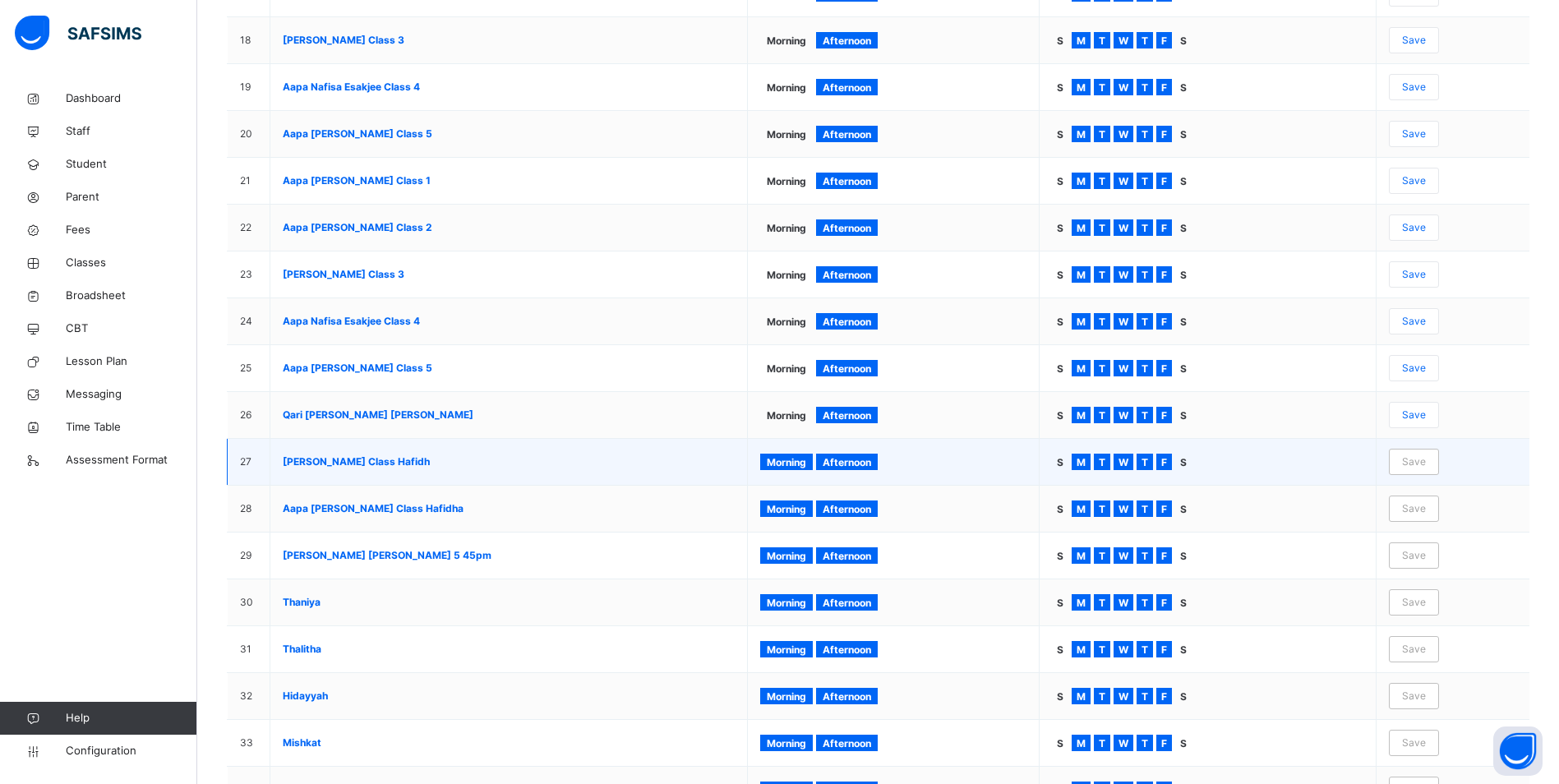
click at [795, 458] on span "Morning" at bounding box center [786, 462] width 39 height 12
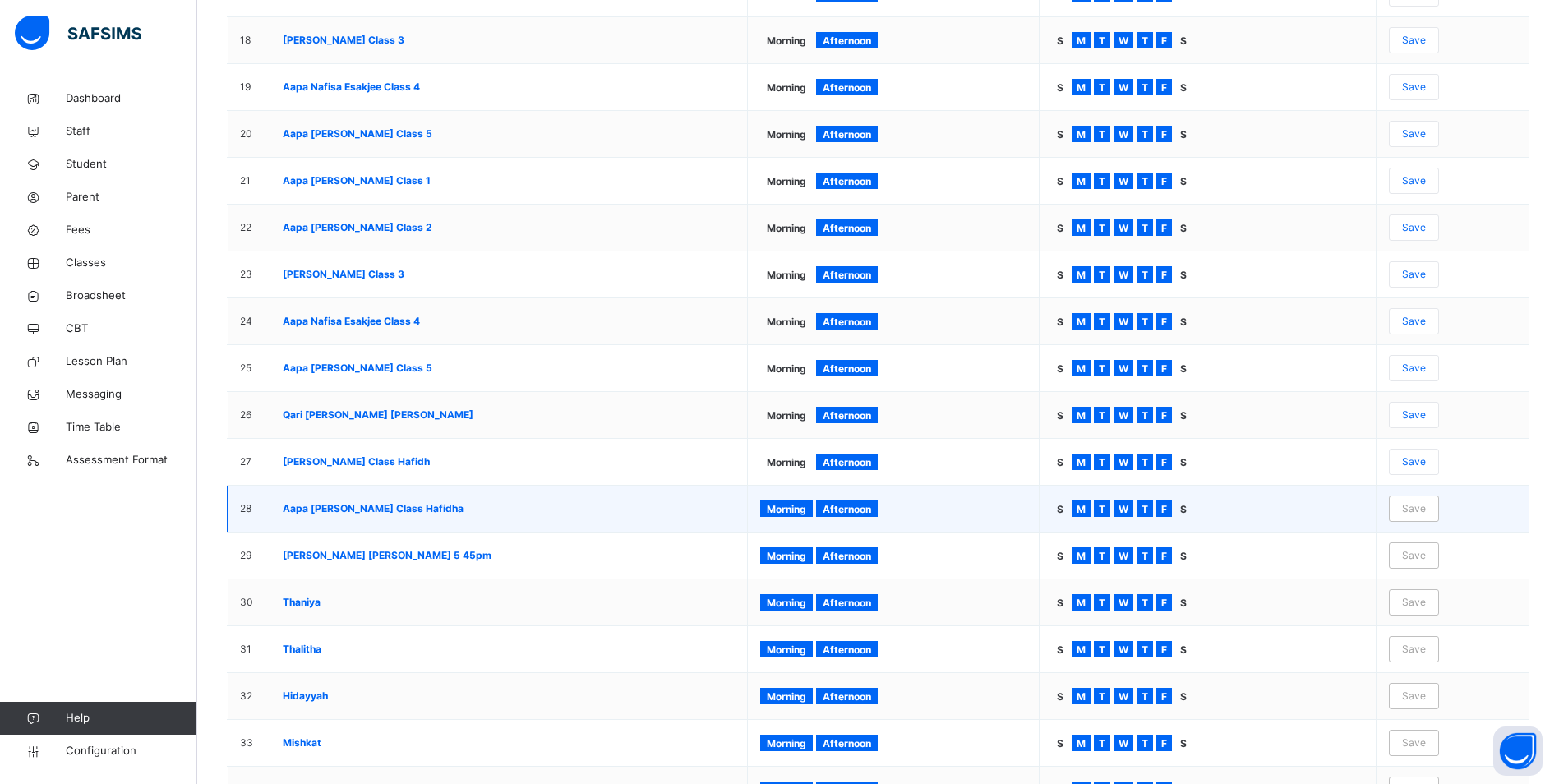
click at [795, 507] on span "Morning" at bounding box center [786, 509] width 39 height 12
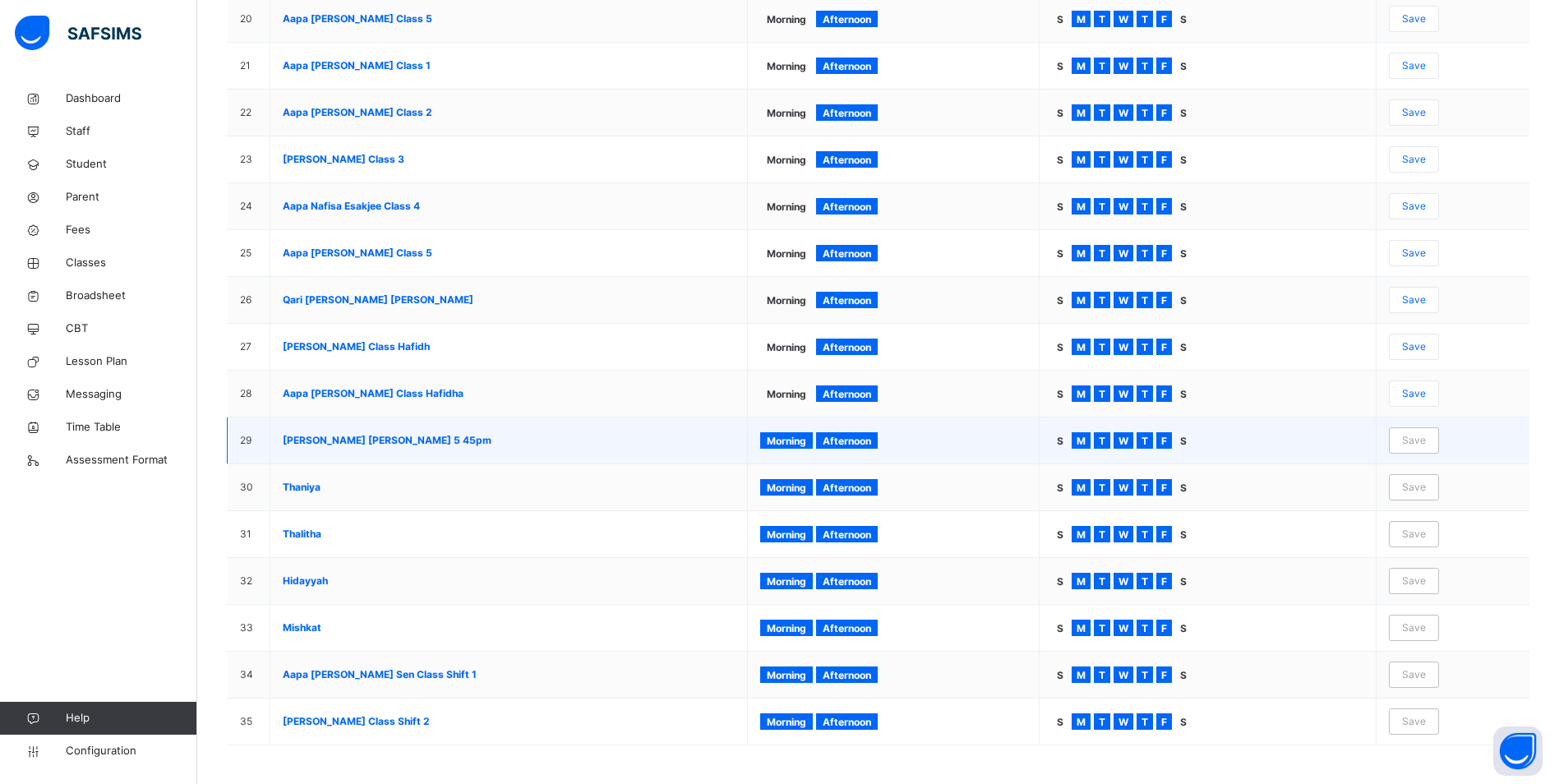
scroll to position [1186, 0]
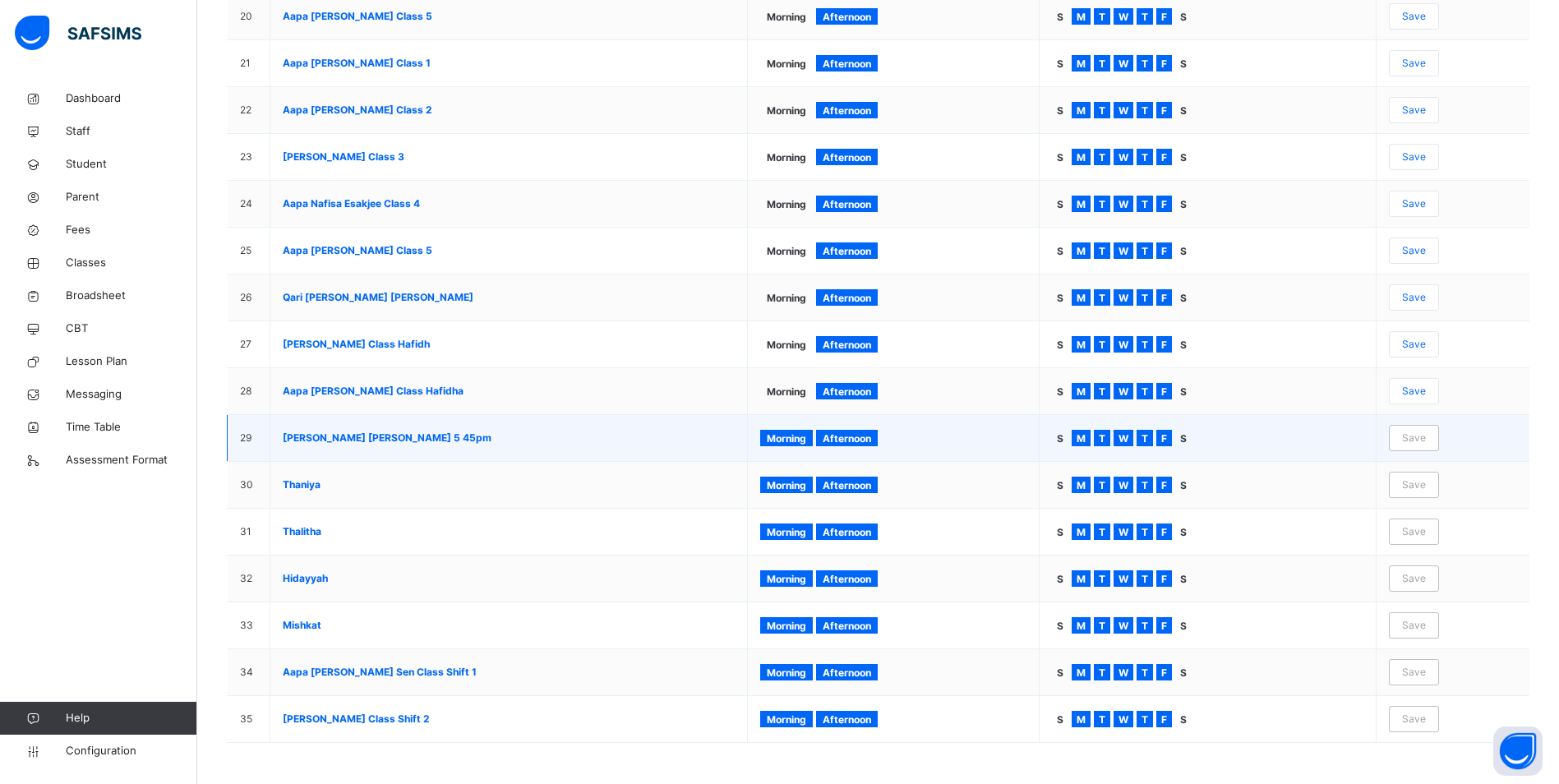
click at [803, 435] on span "Morning" at bounding box center [786, 438] width 39 height 12
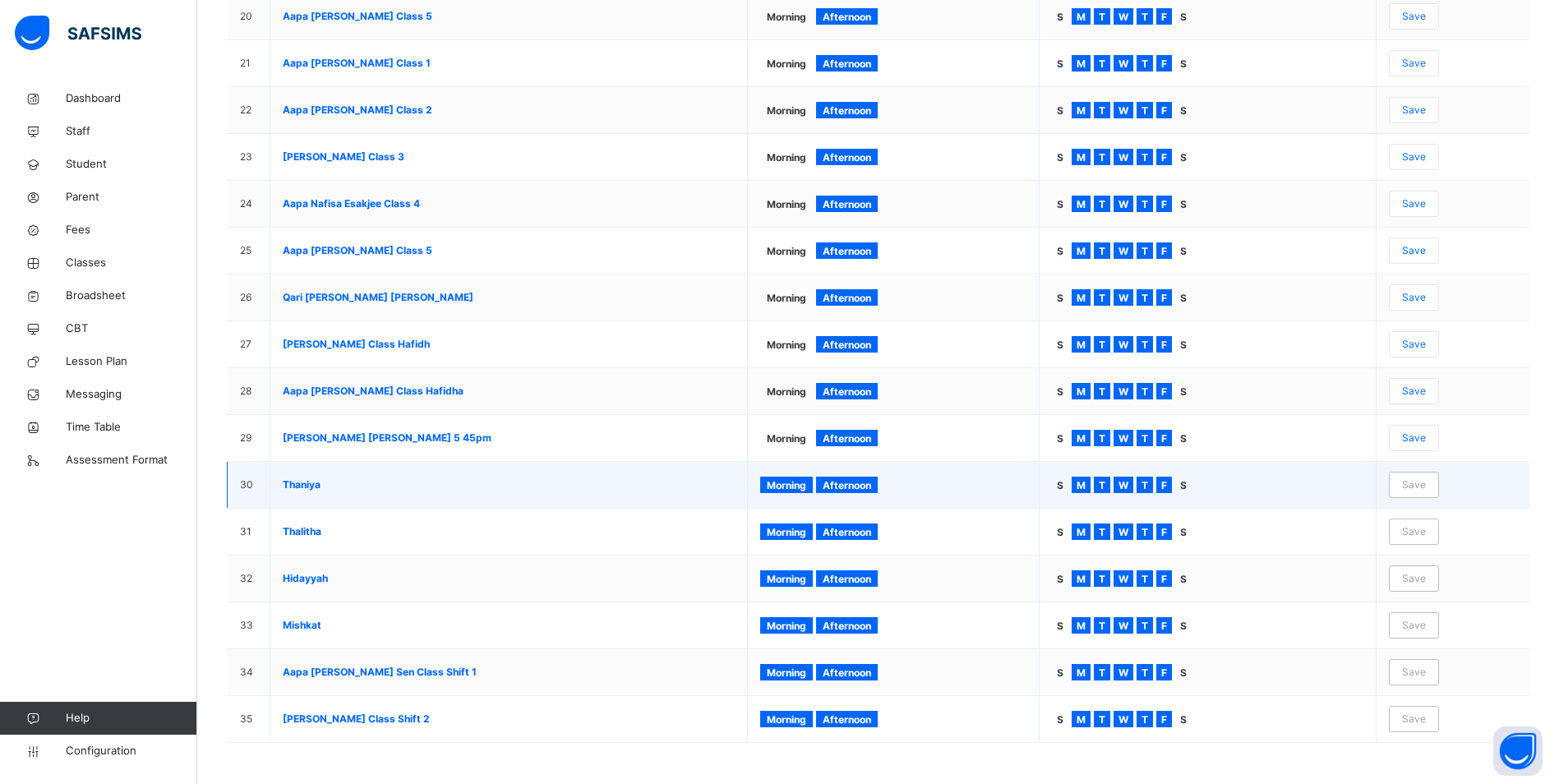
click at [803, 488] on span "Morning" at bounding box center [786, 485] width 39 height 12
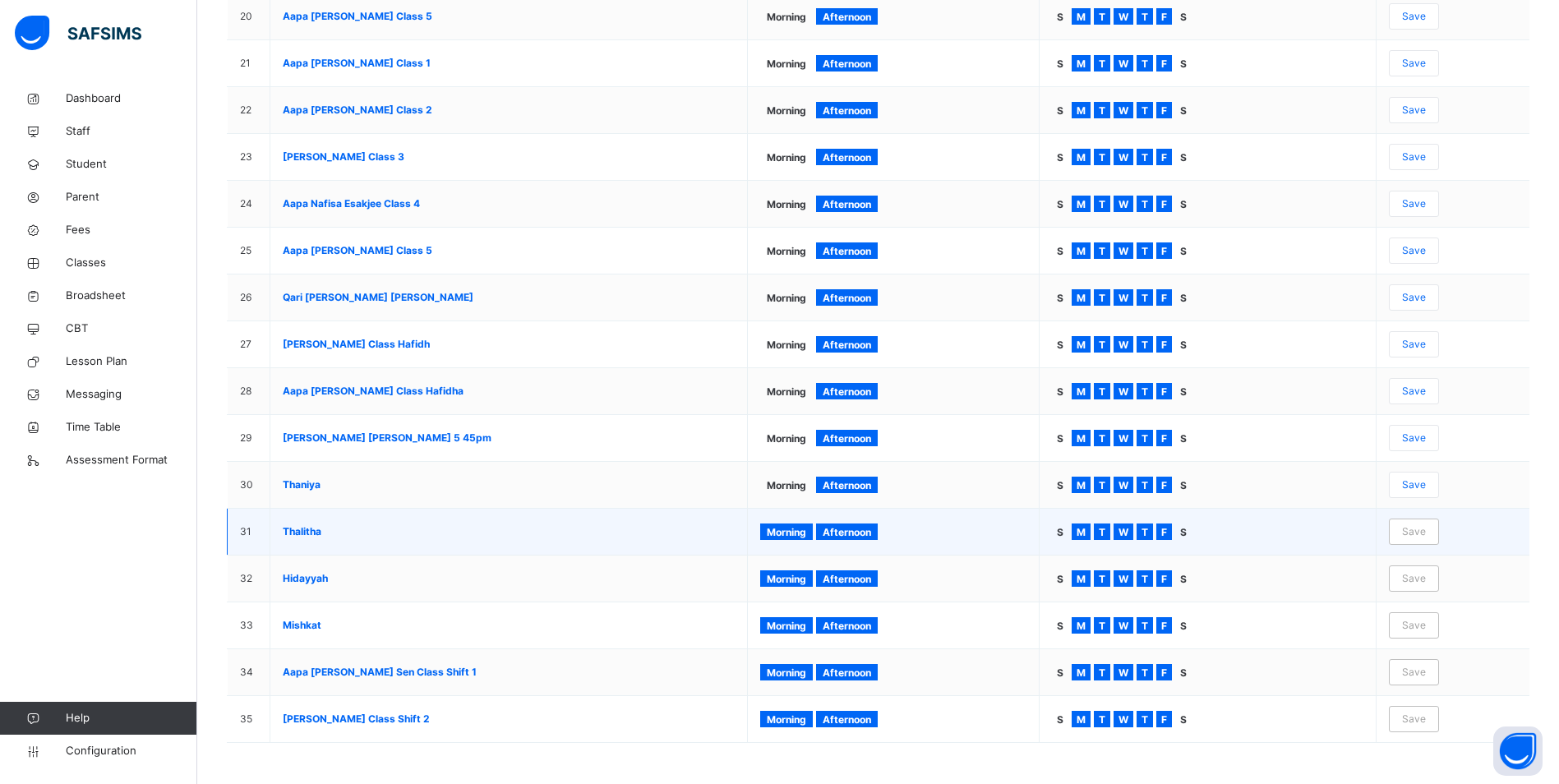
click at [805, 528] on span "Morning" at bounding box center [786, 532] width 39 height 12
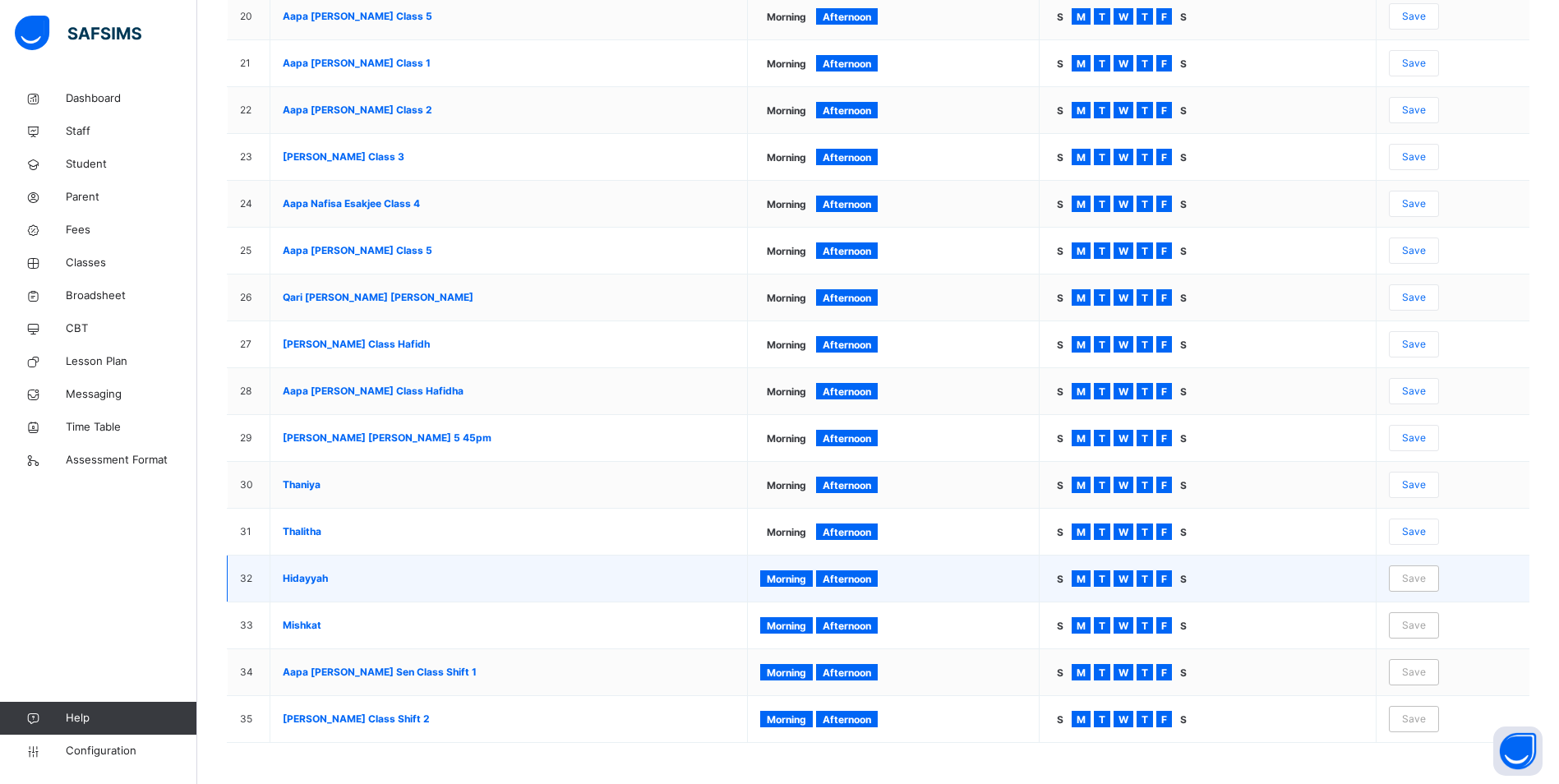
click at [805, 579] on span "Morning" at bounding box center [786, 579] width 39 height 12
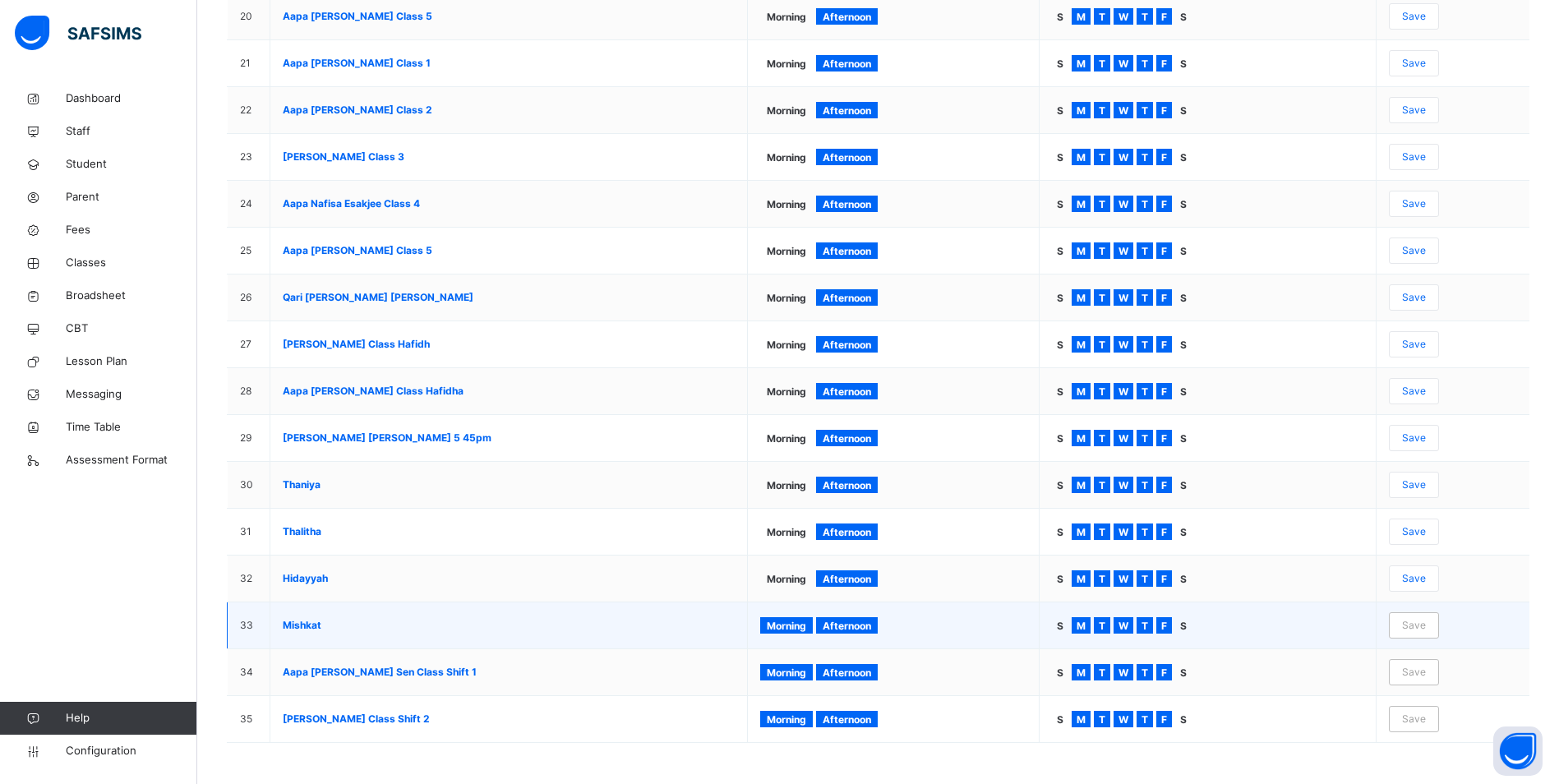
click at [799, 621] on span "Morning" at bounding box center [786, 626] width 39 height 12
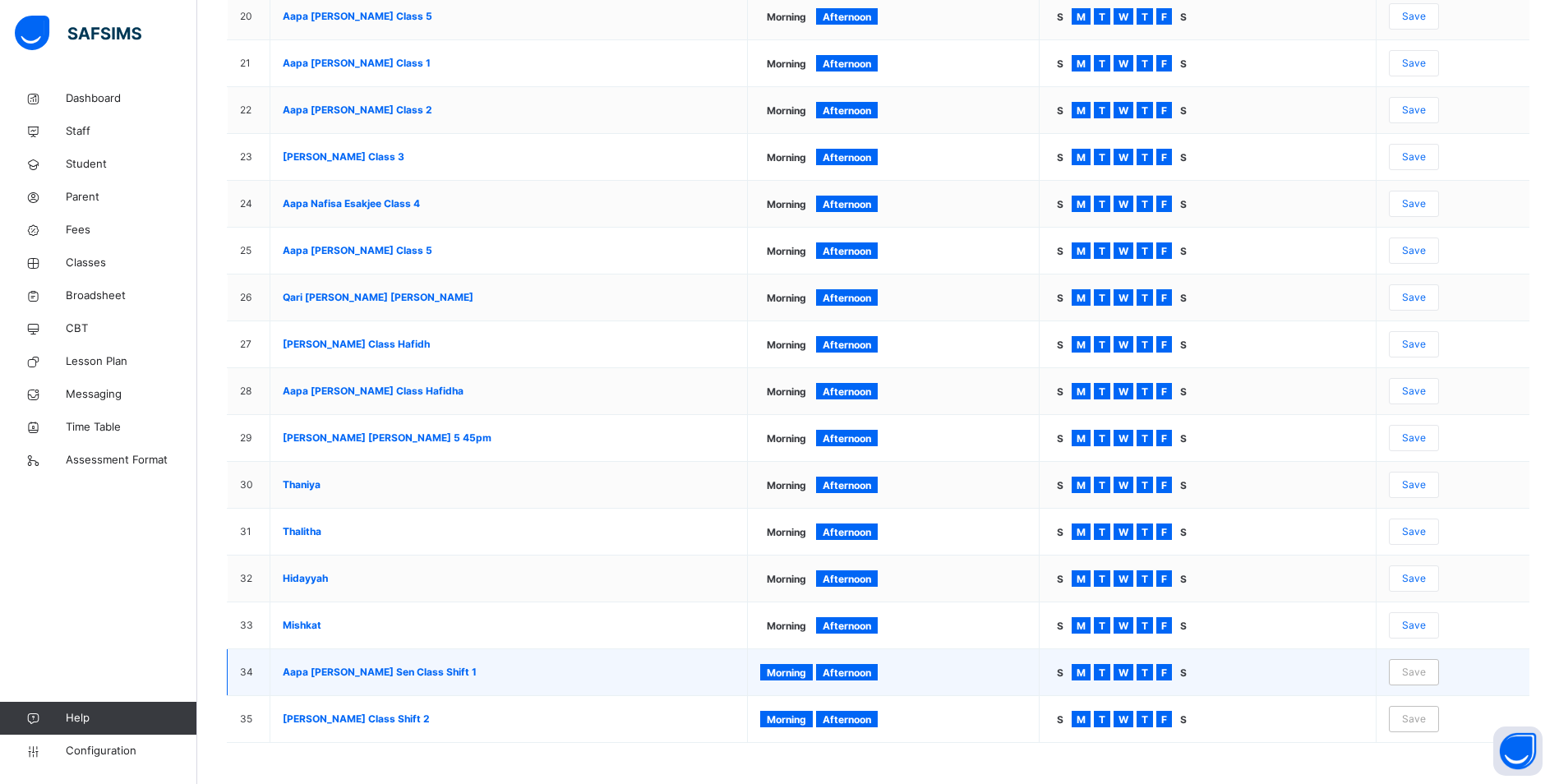
click at [803, 679] on div "Morning" at bounding box center [786, 672] width 53 height 17
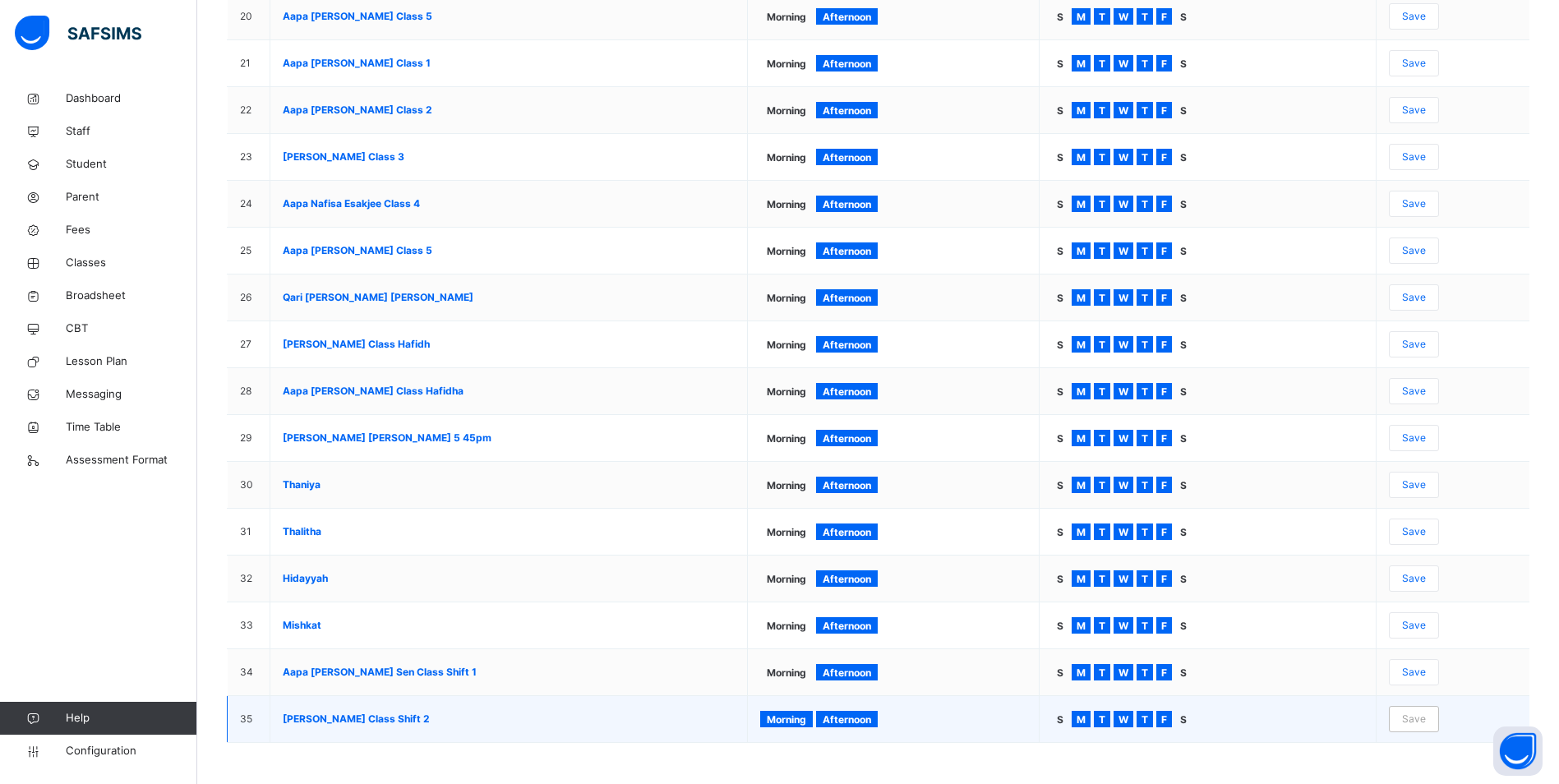
drag, startPoint x: 803, startPoint y: 679, endPoint x: 805, endPoint y: 721, distance: 42.0
click at [805, 722] on span "Morning" at bounding box center [786, 720] width 39 height 12
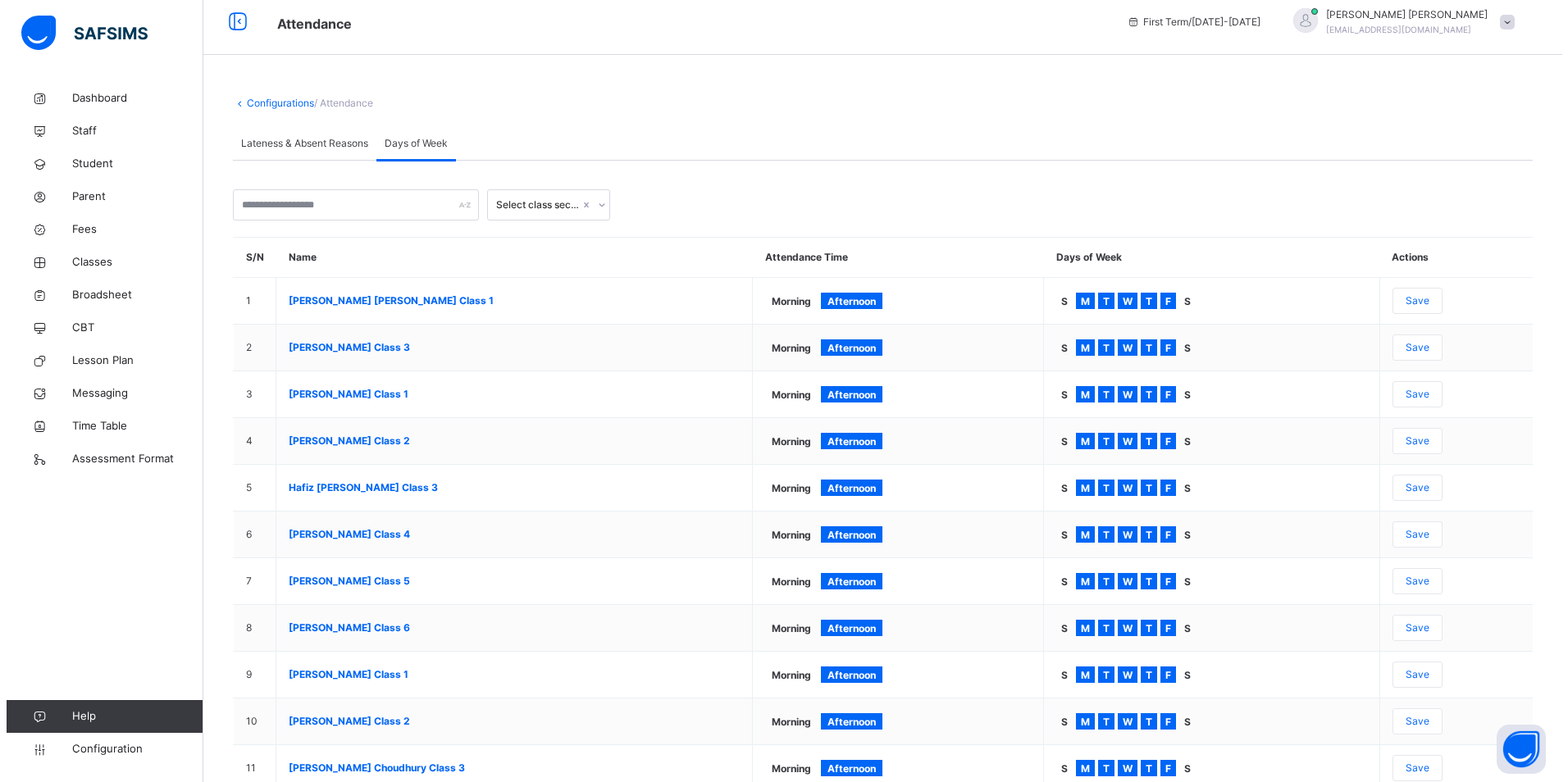
scroll to position [0, 0]
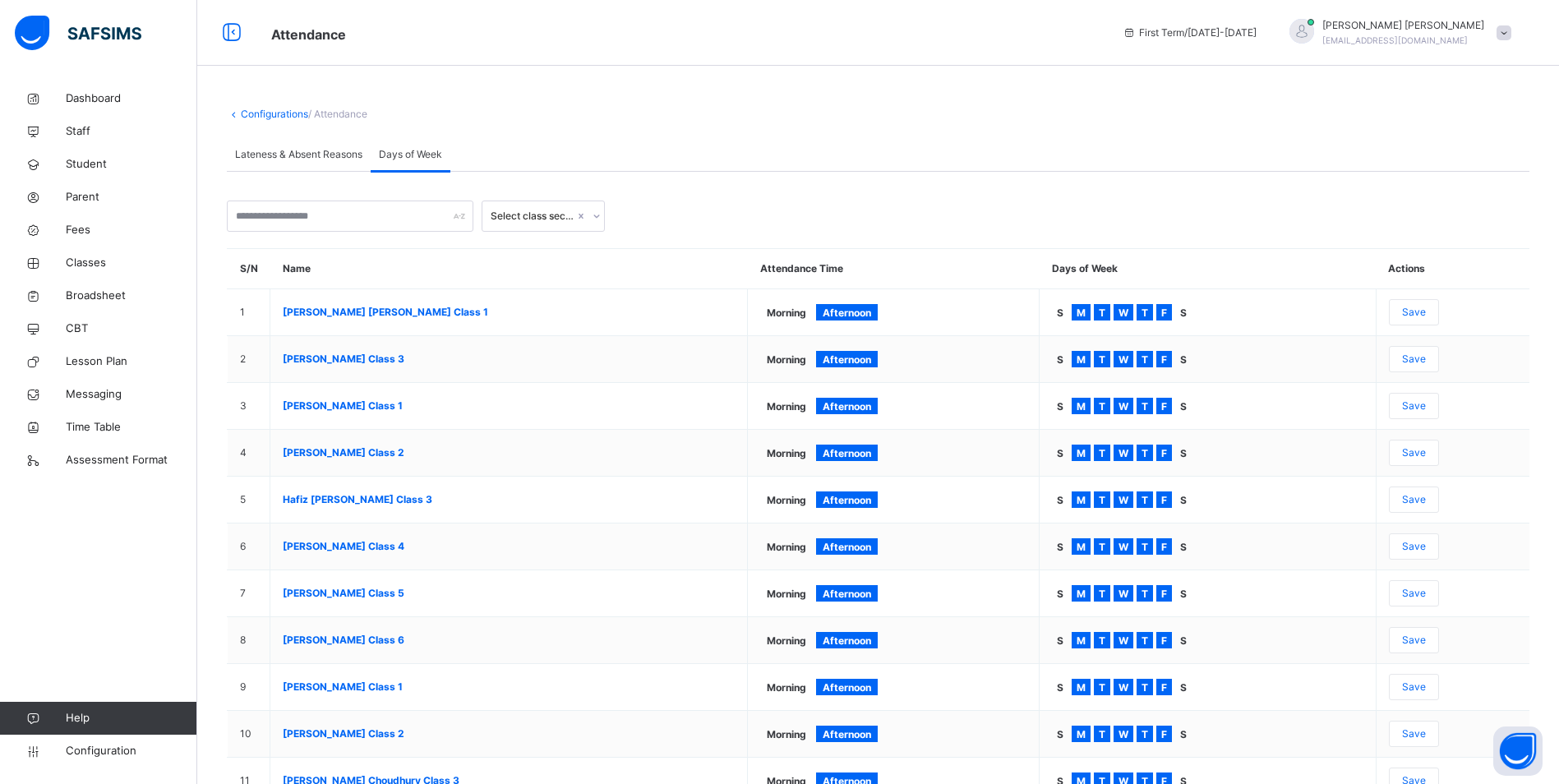
click at [553, 216] on div "Select class section" at bounding box center [532, 216] width 83 height 15
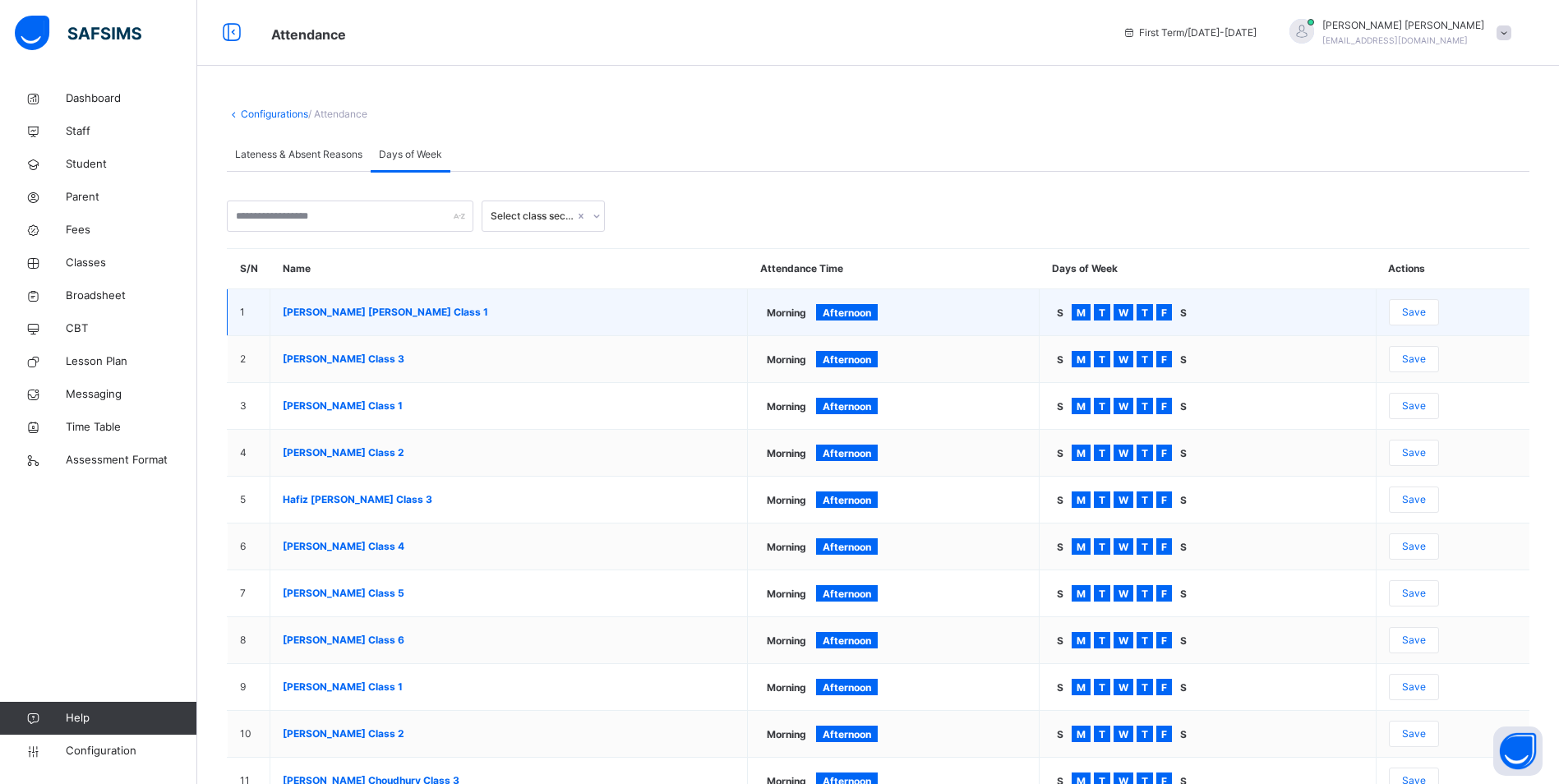
click at [1426, 312] on span "Save" at bounding box center [1414, 312] width 23 height 15
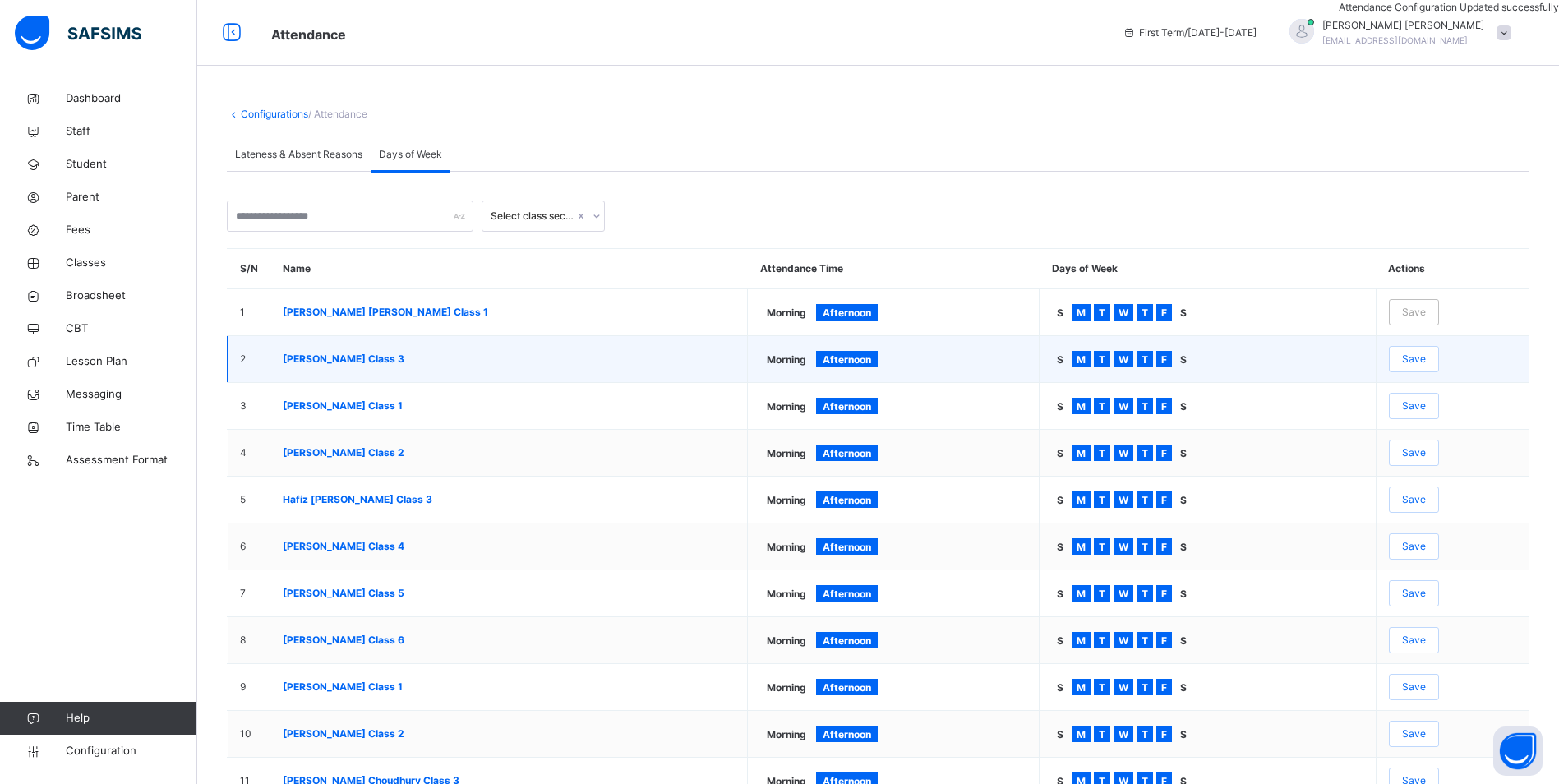
click at [1422, 356] on span "Save" at bounding box center [1414, 359] width 23 height 15
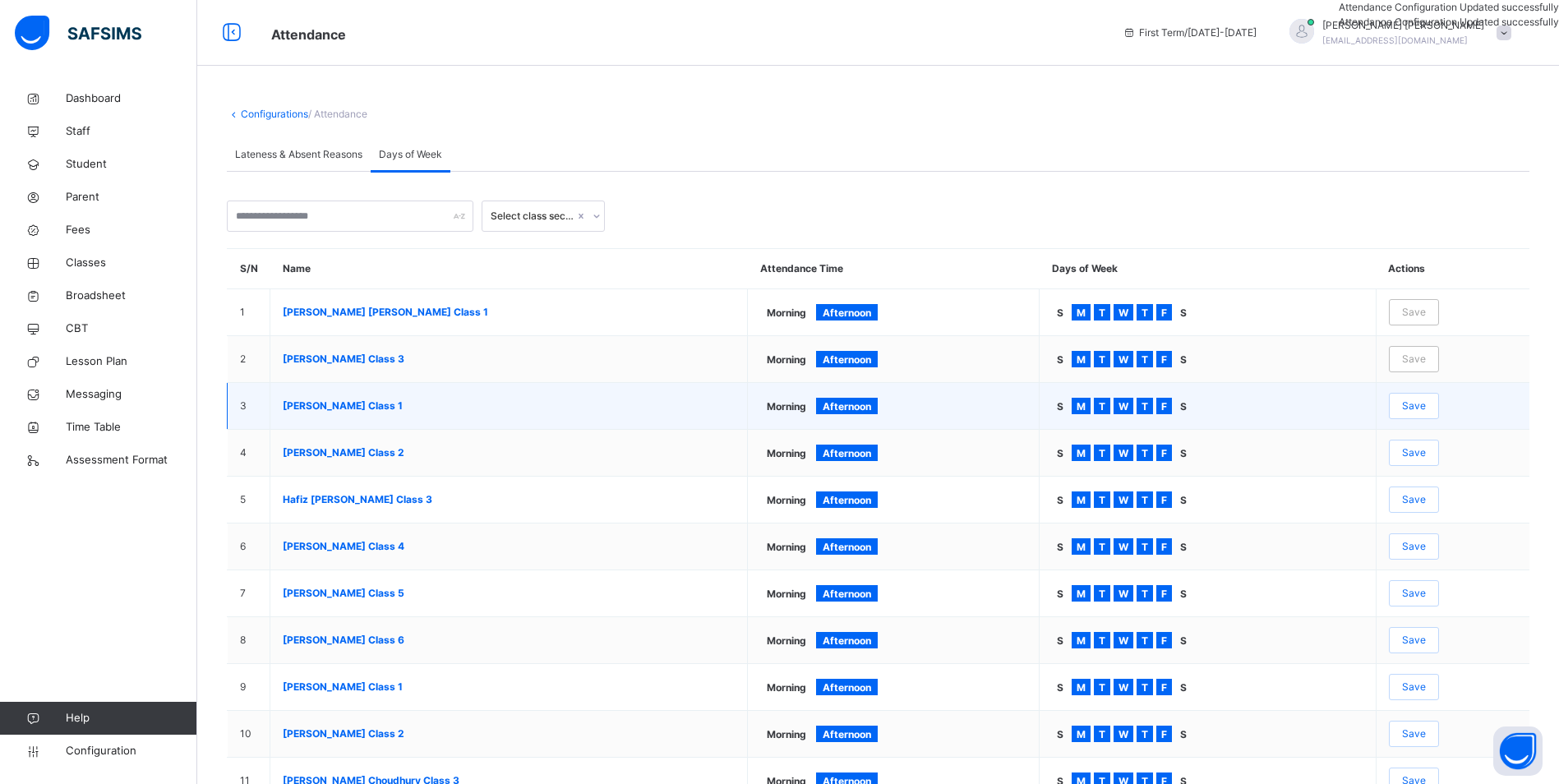
click at [1421, 410] on span "Save" at bounding box center [1414, 406] width 23 height 15
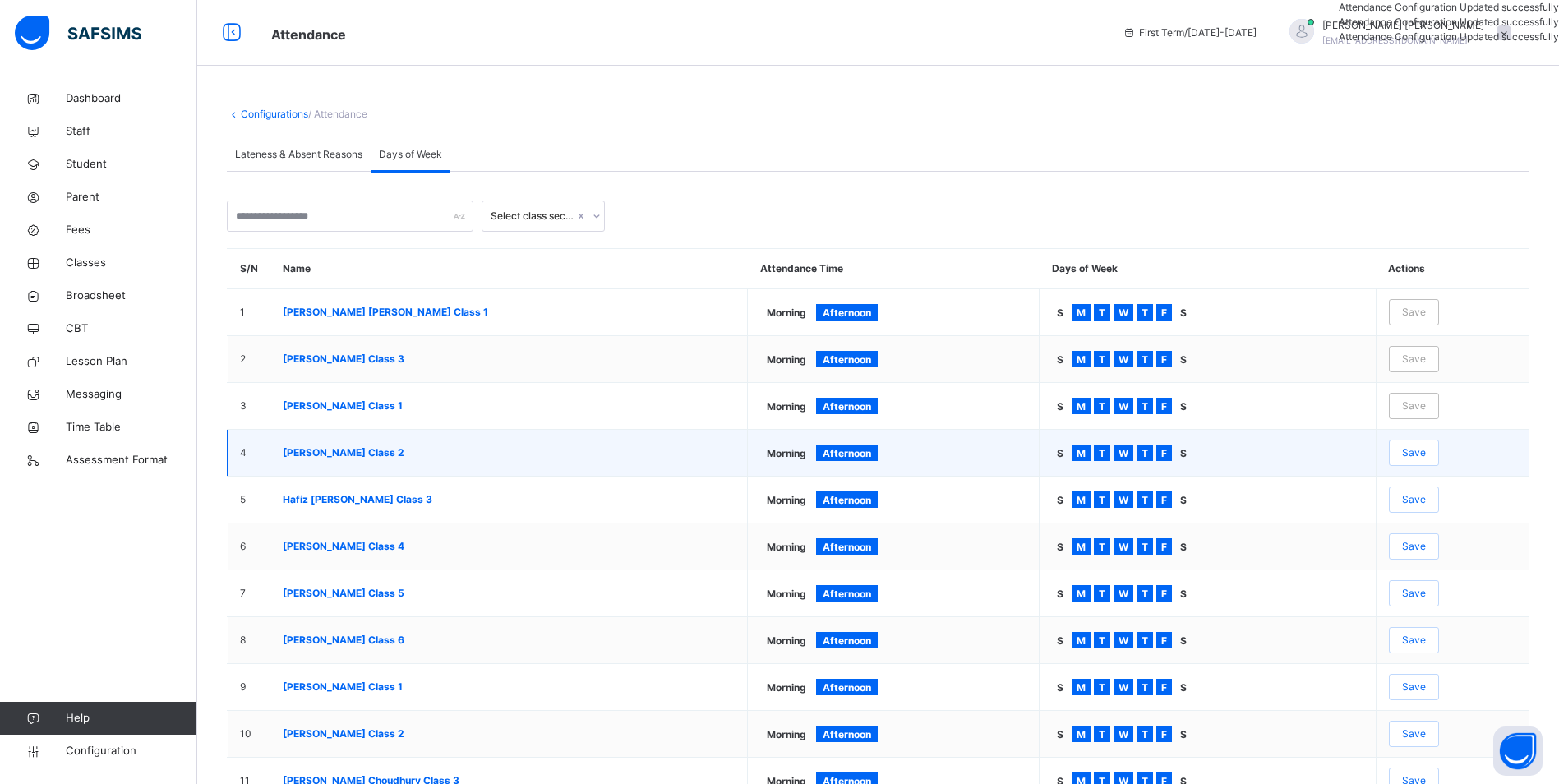
click at [1426, 453] on span "Save" at bounding box center [1414, 452] width 23 height 15
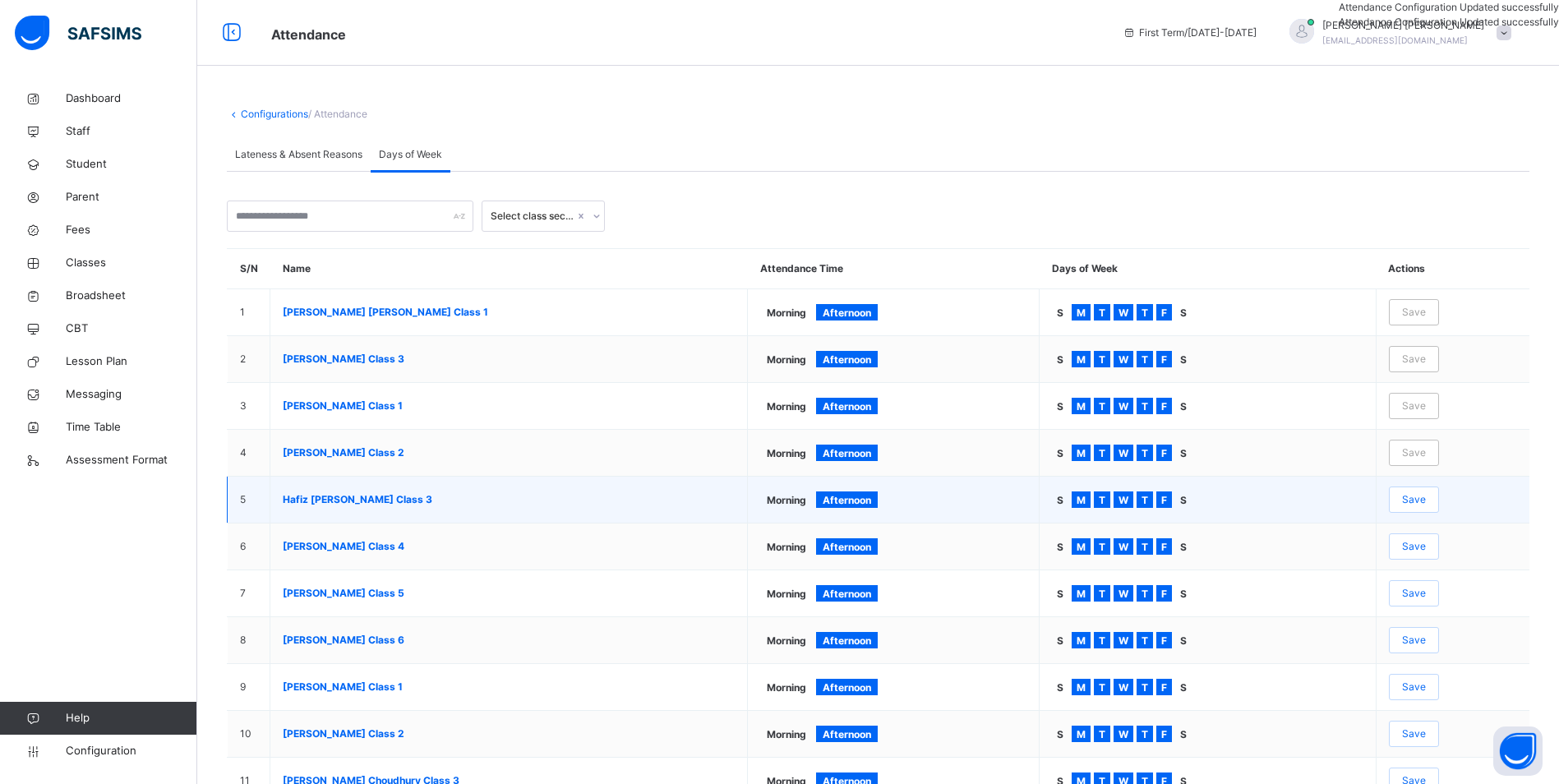
click at [1426, 503] on span "Save" at bounding box center [1414, 499] width 23 height 15
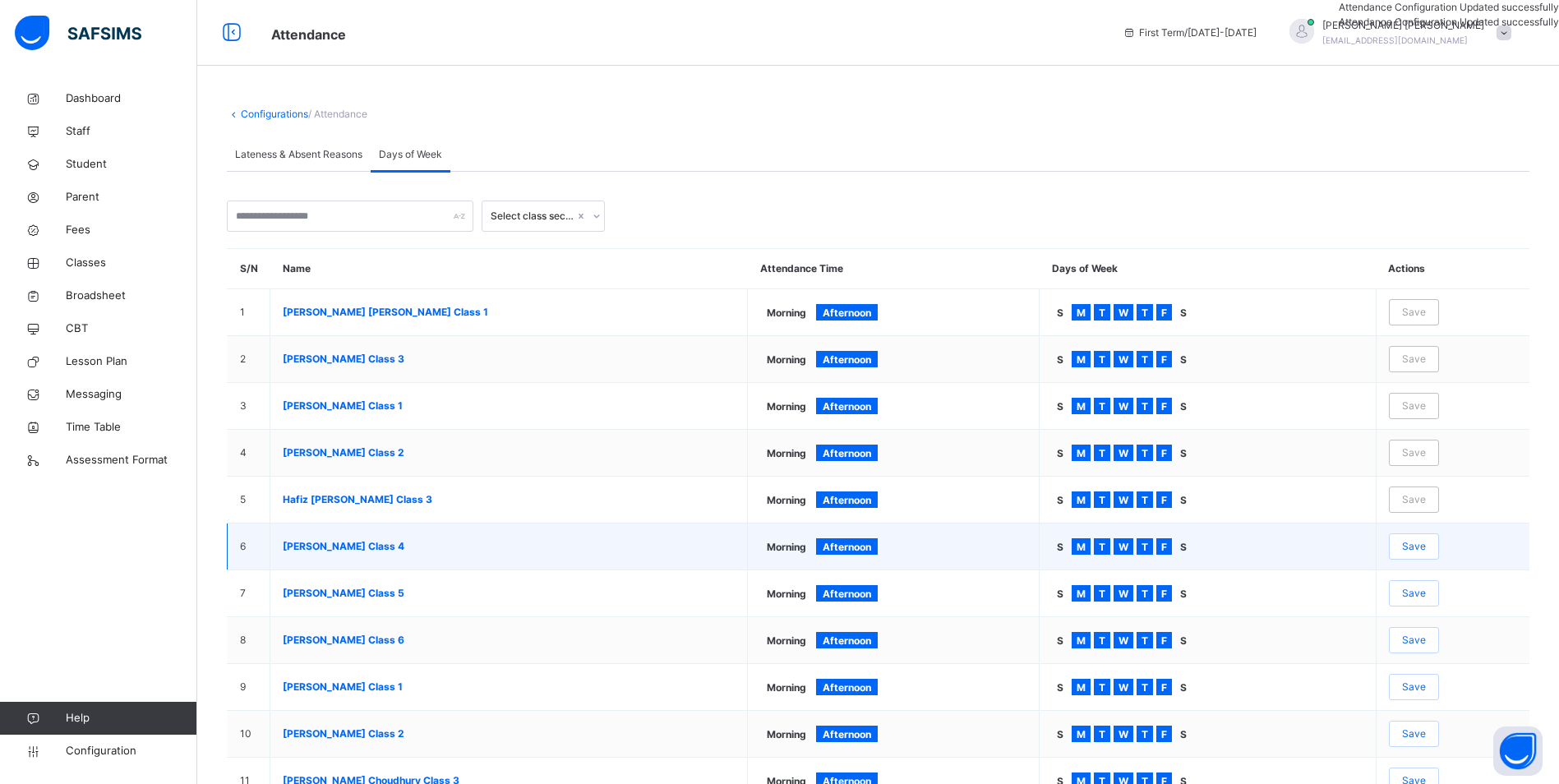
click at [1431, 555] on div "Save" at bounding box center [1415, 547] width 50 height 26
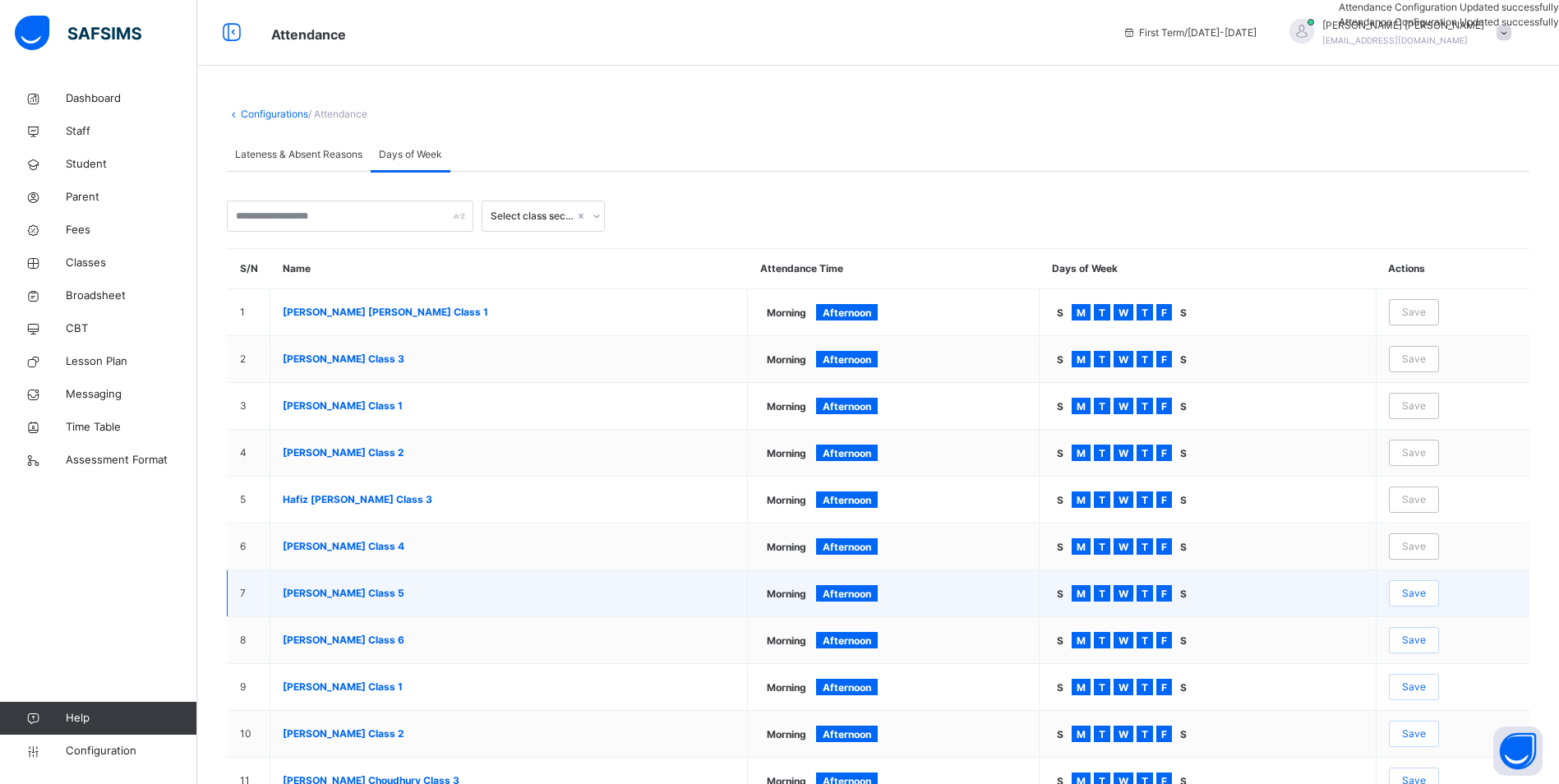
click at [1426, 598] on span "Save" at bounding box center [1414, 593] width 23 height 15
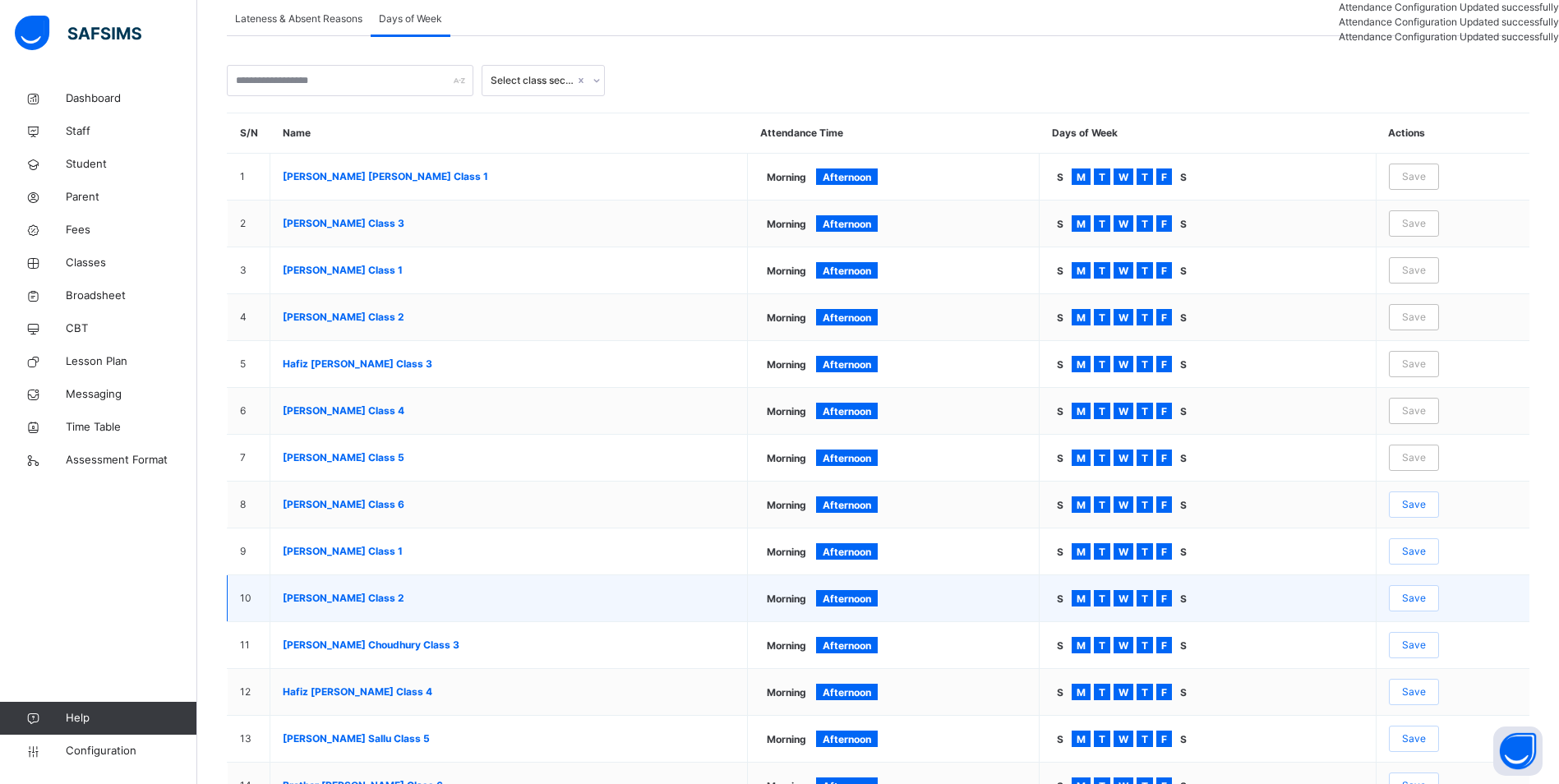
scroll to position [164, 0]
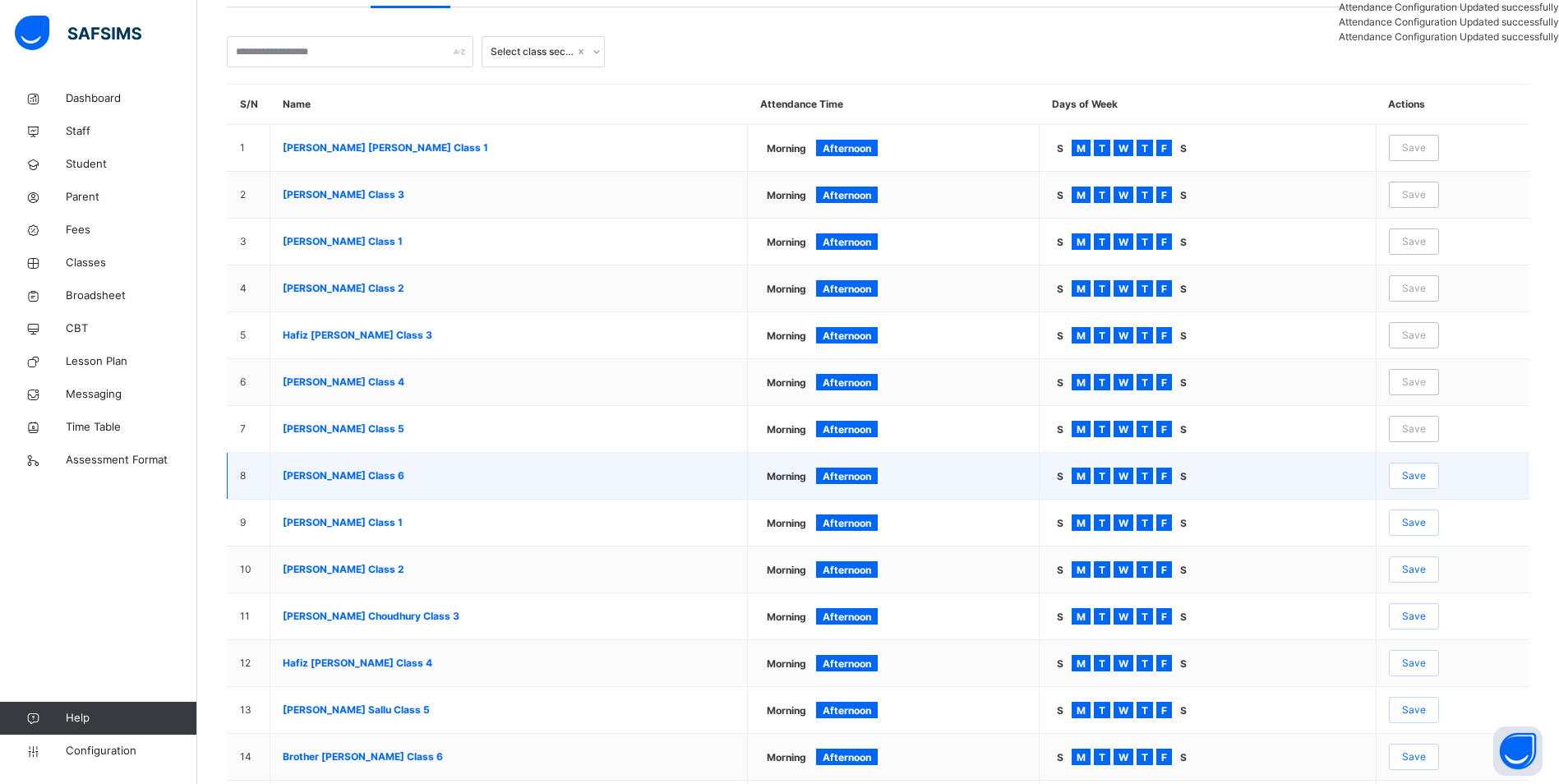
click at [1426, 480] on span "Save" at bounding box center [1414, 475] width 23 height 15
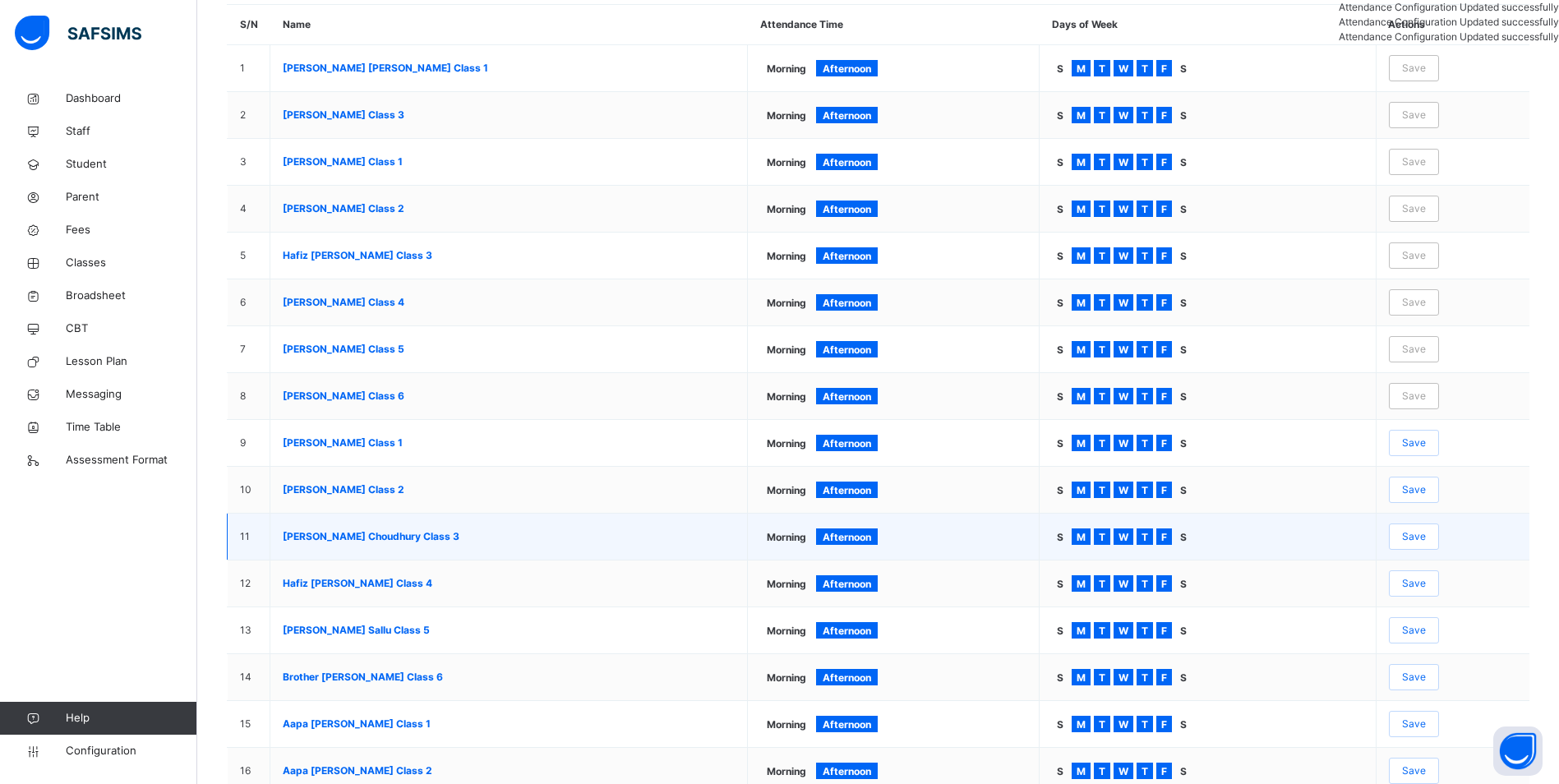
scroll to position [247, 0]
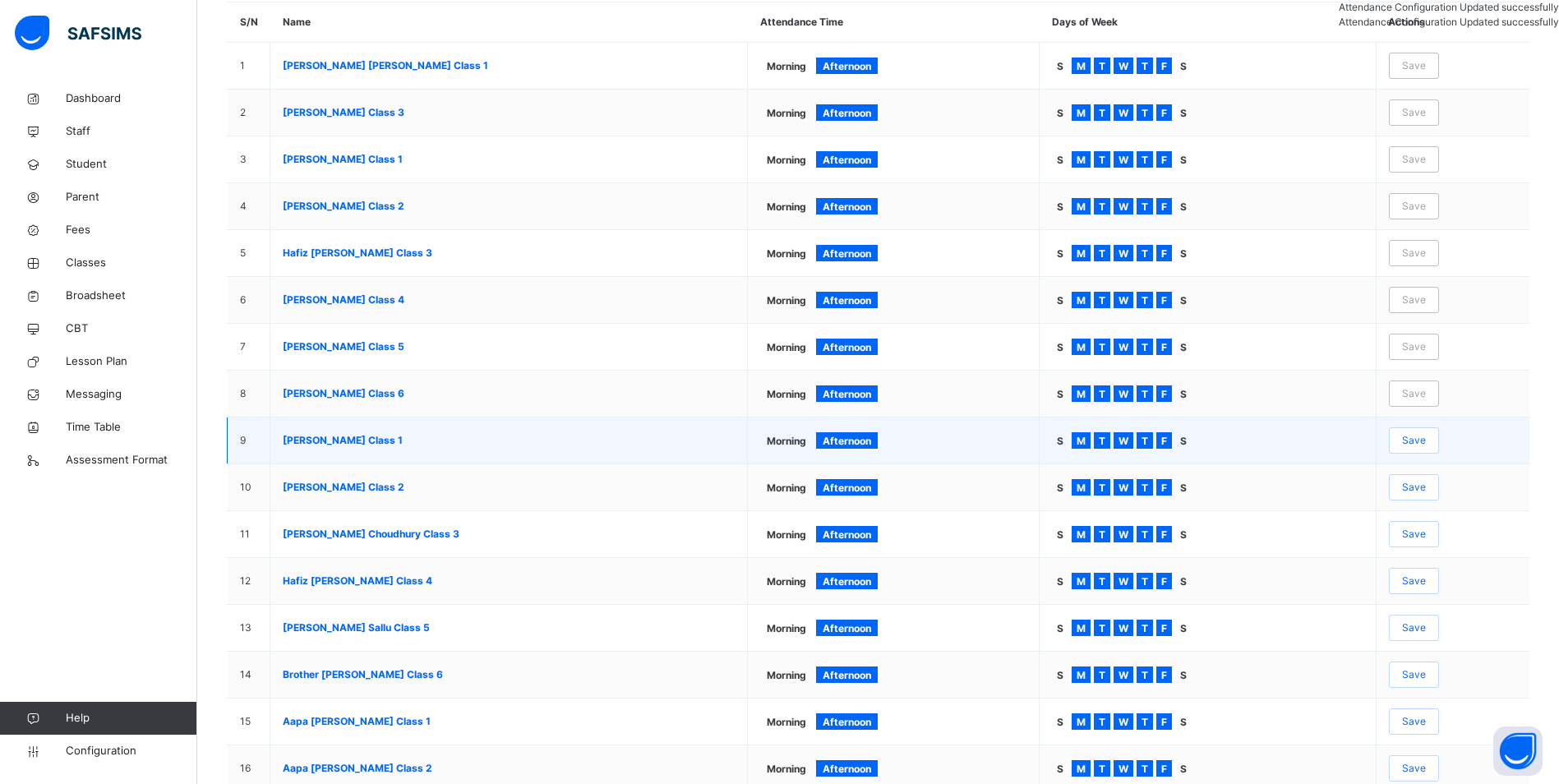
click at [1424, 447] on span "Save" at bounding box center [1414, 440] width 23 height 15
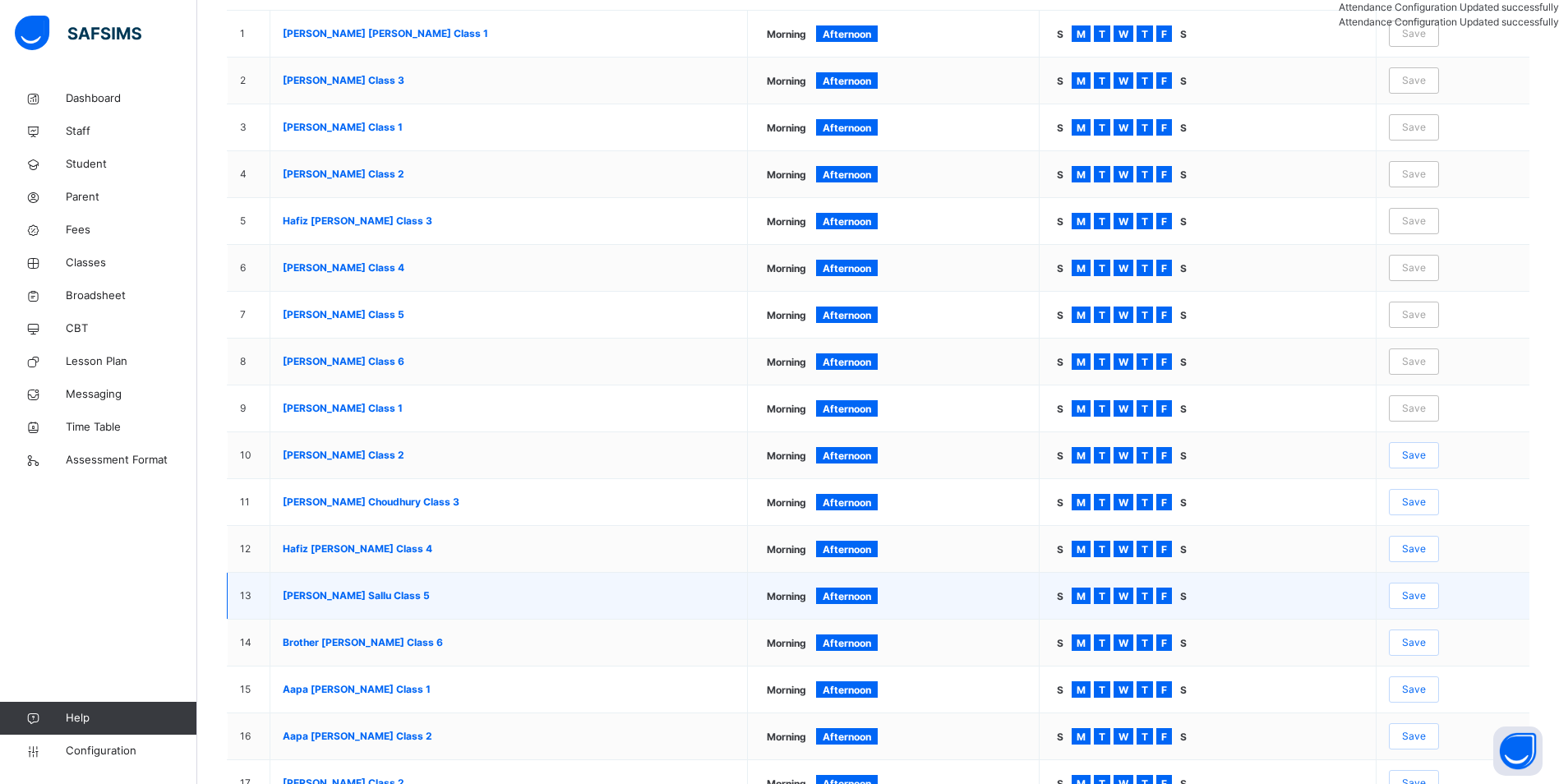
scroll to position [329, 0]
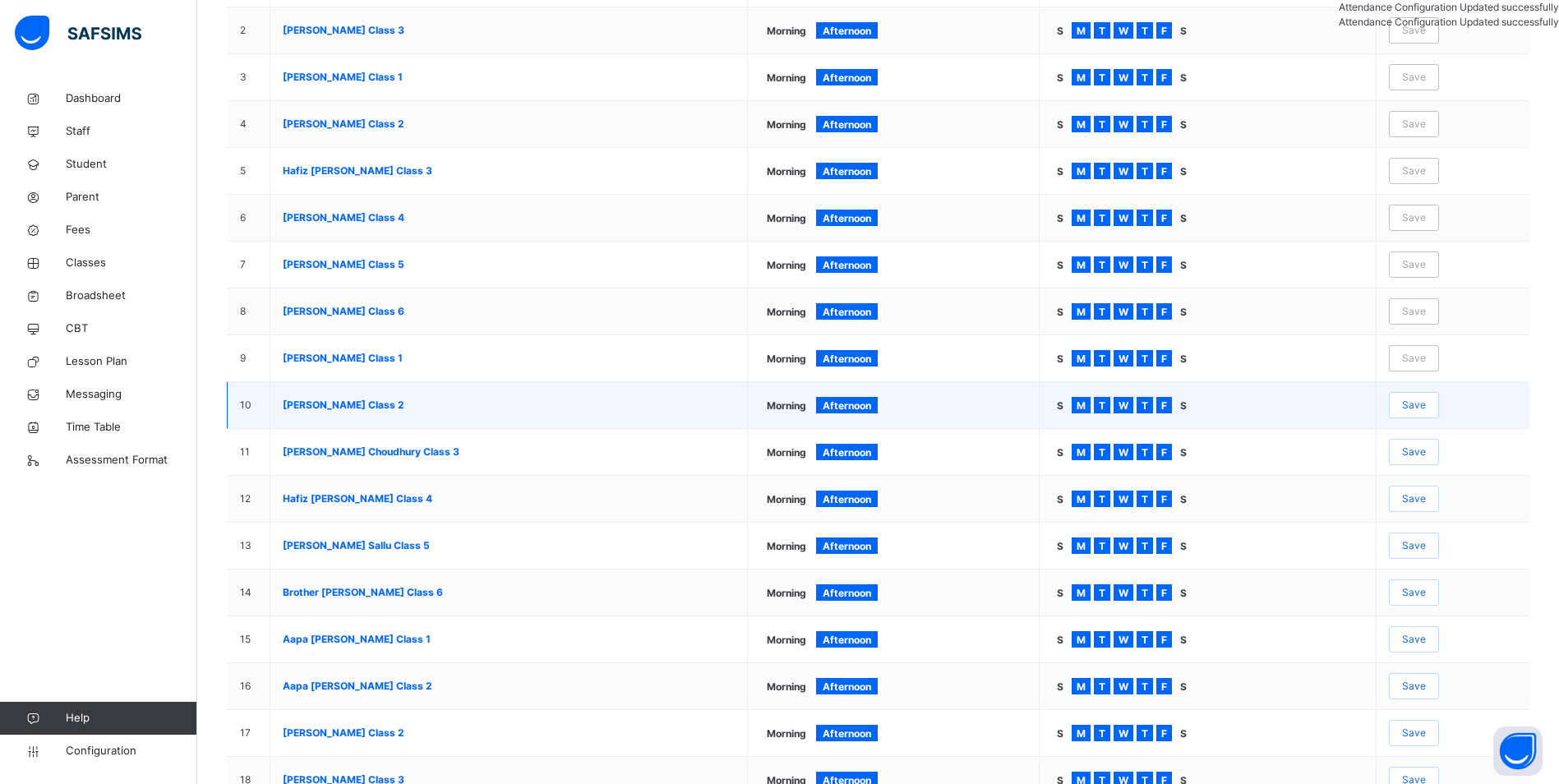
click at [1426, 404] on span "Save" at bounding box center [1414, 405] width 23 height 15
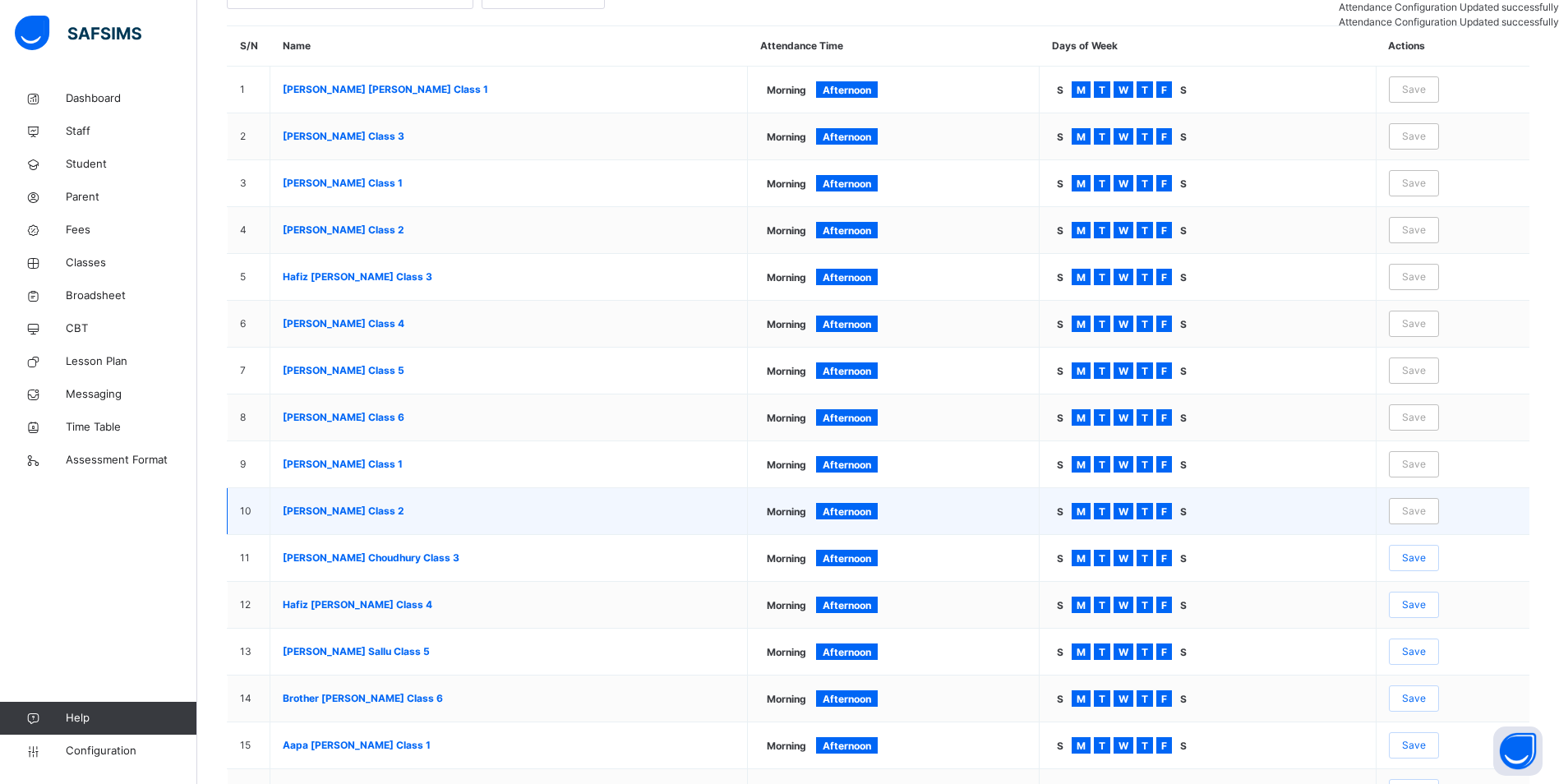
scroll to position [247, 0]
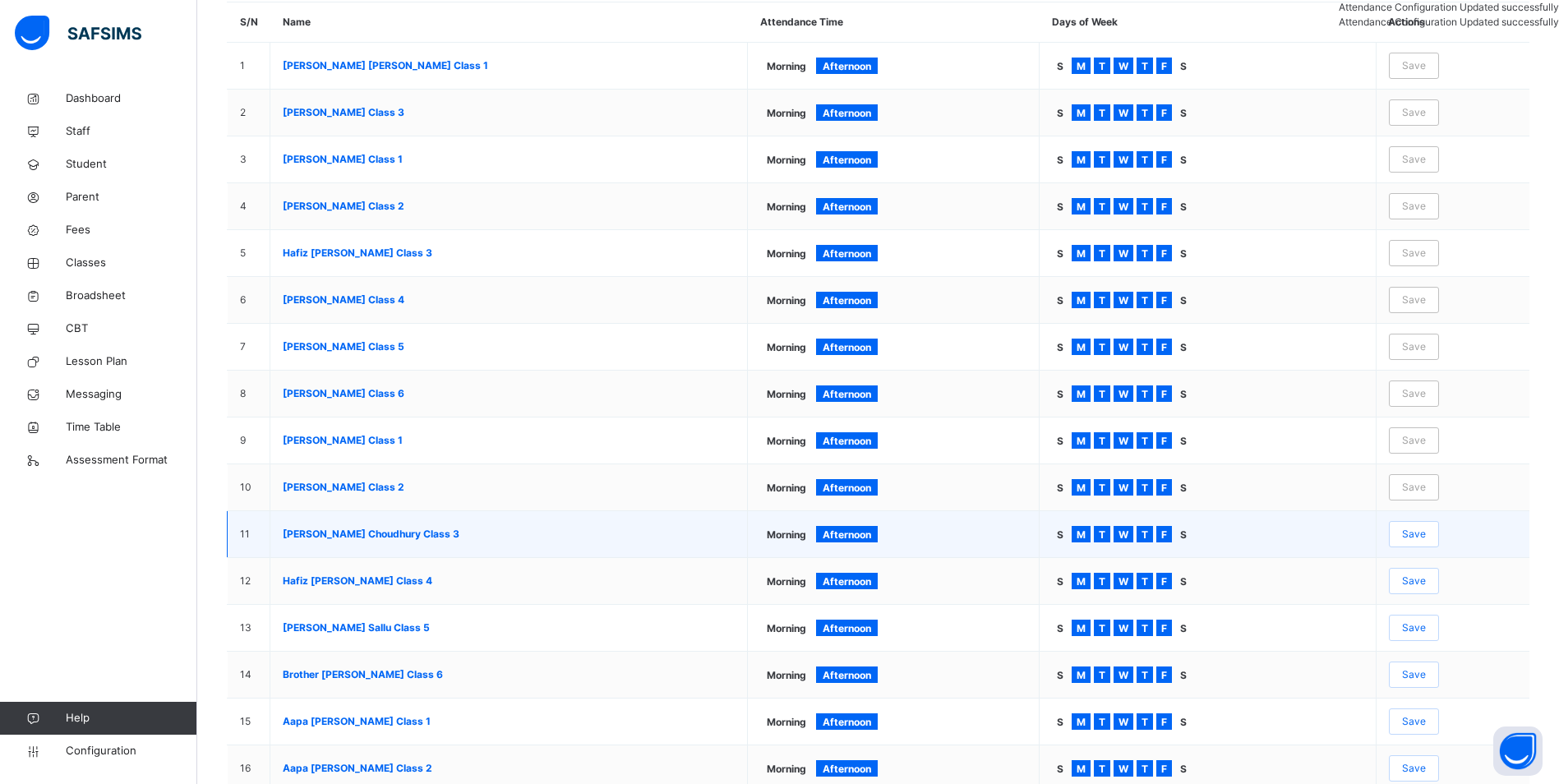
click at [1426, 534] on span "Save" at bounding box center [1414, 534] width 23 height 15
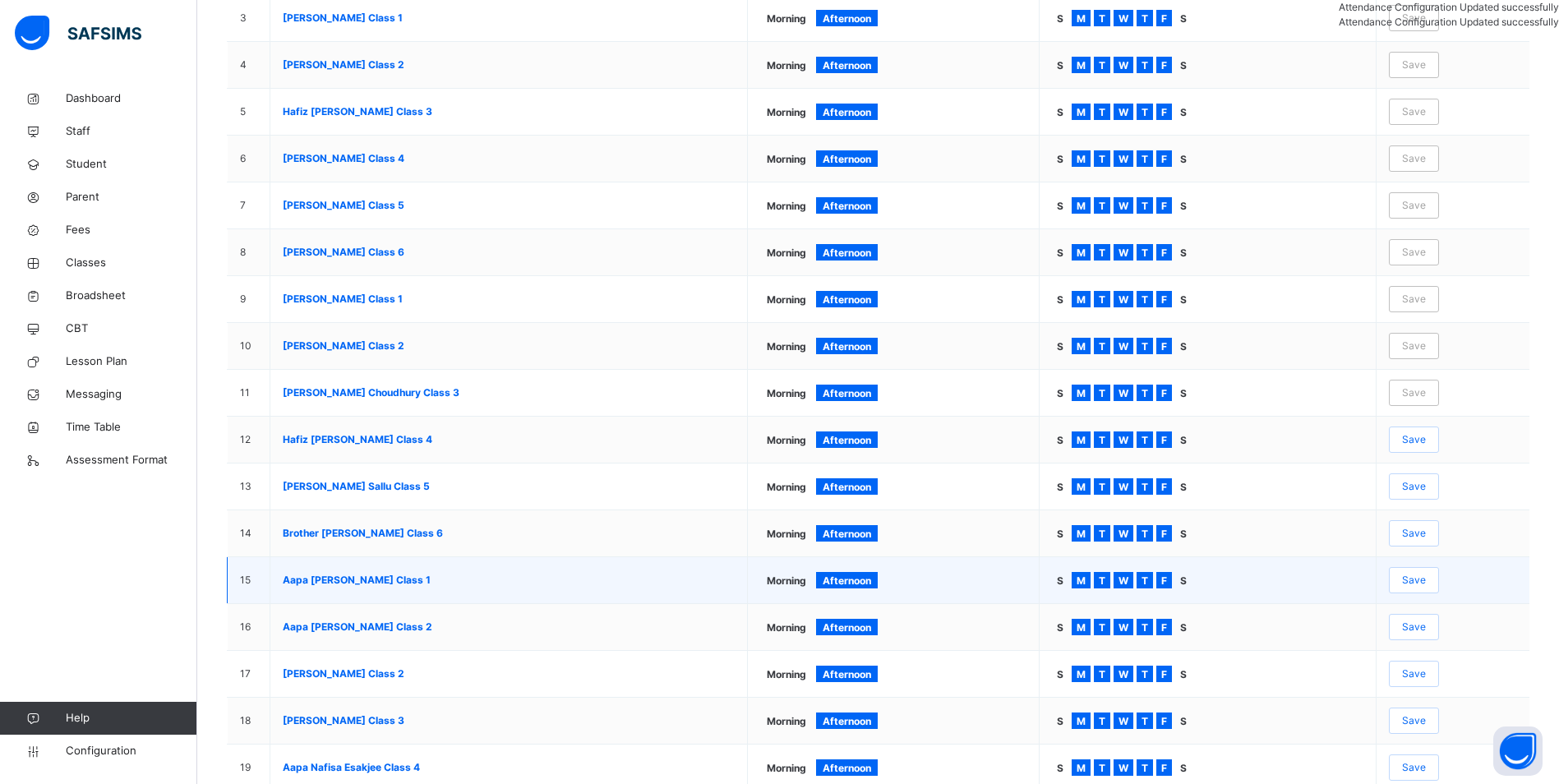
scroll to position [411, 0]
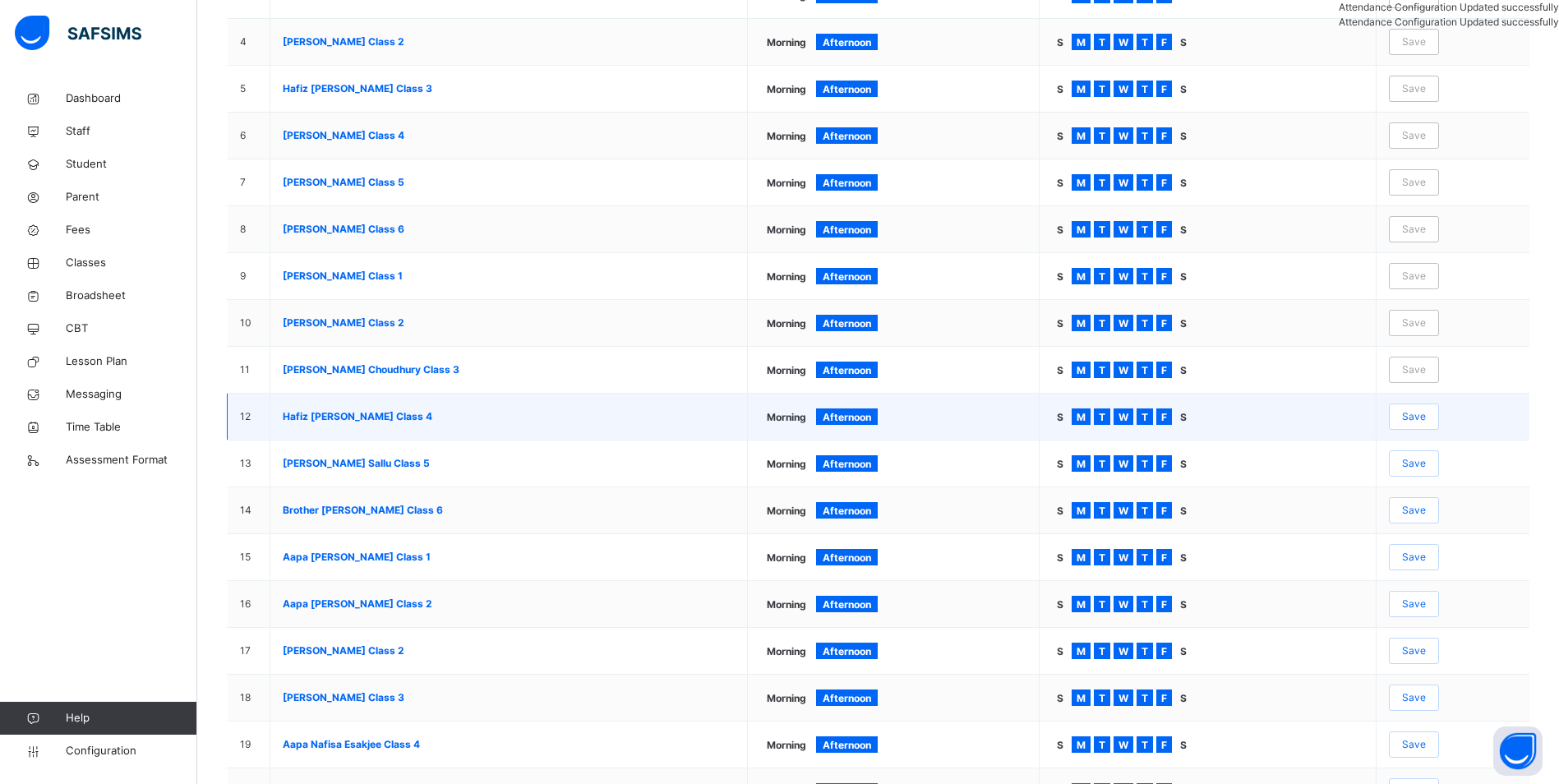
click at [1431, 425] on div "Save" at bounding box center [1415, 416] width 50 height 26
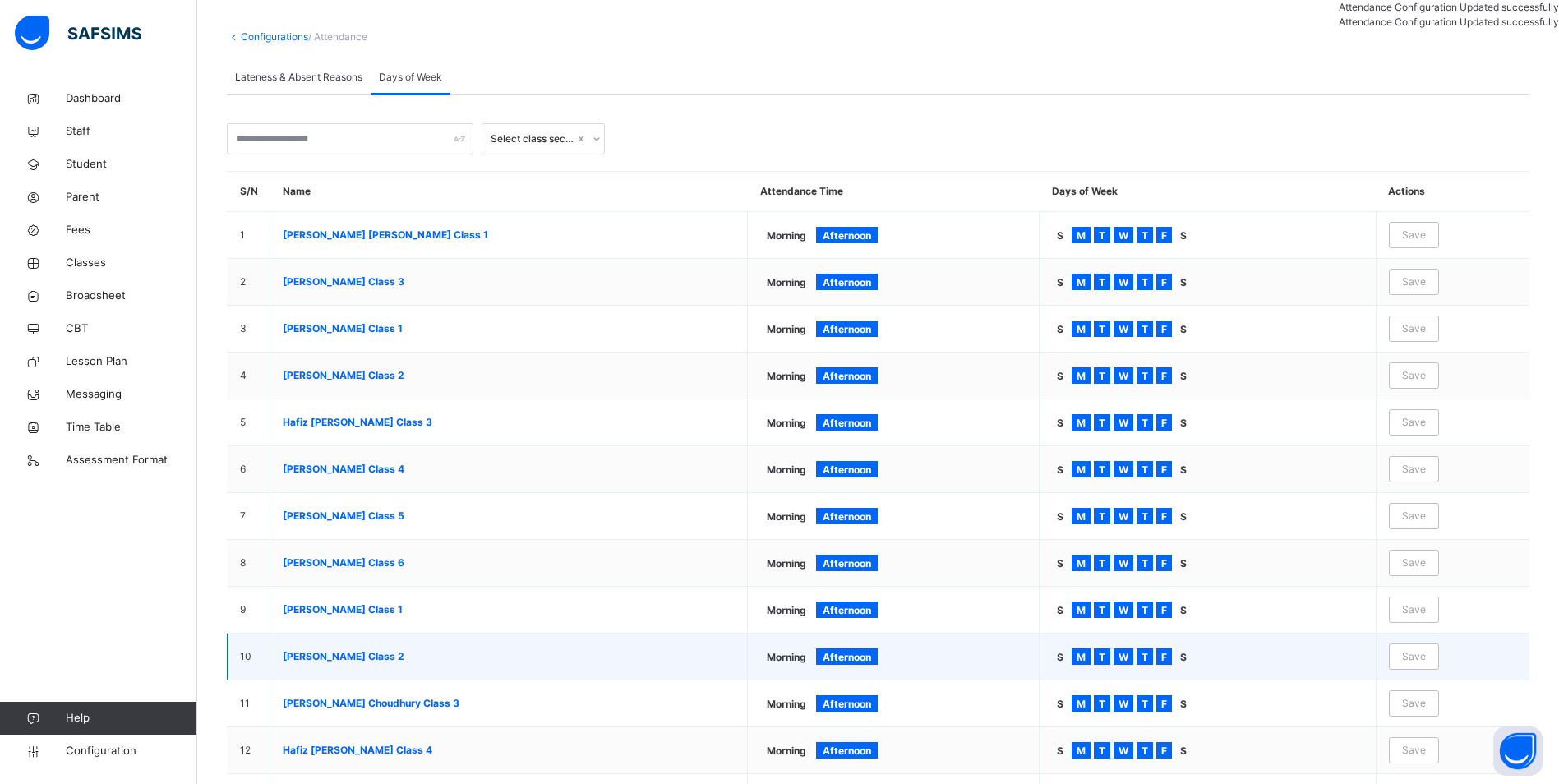
scroll to position [329, 0]
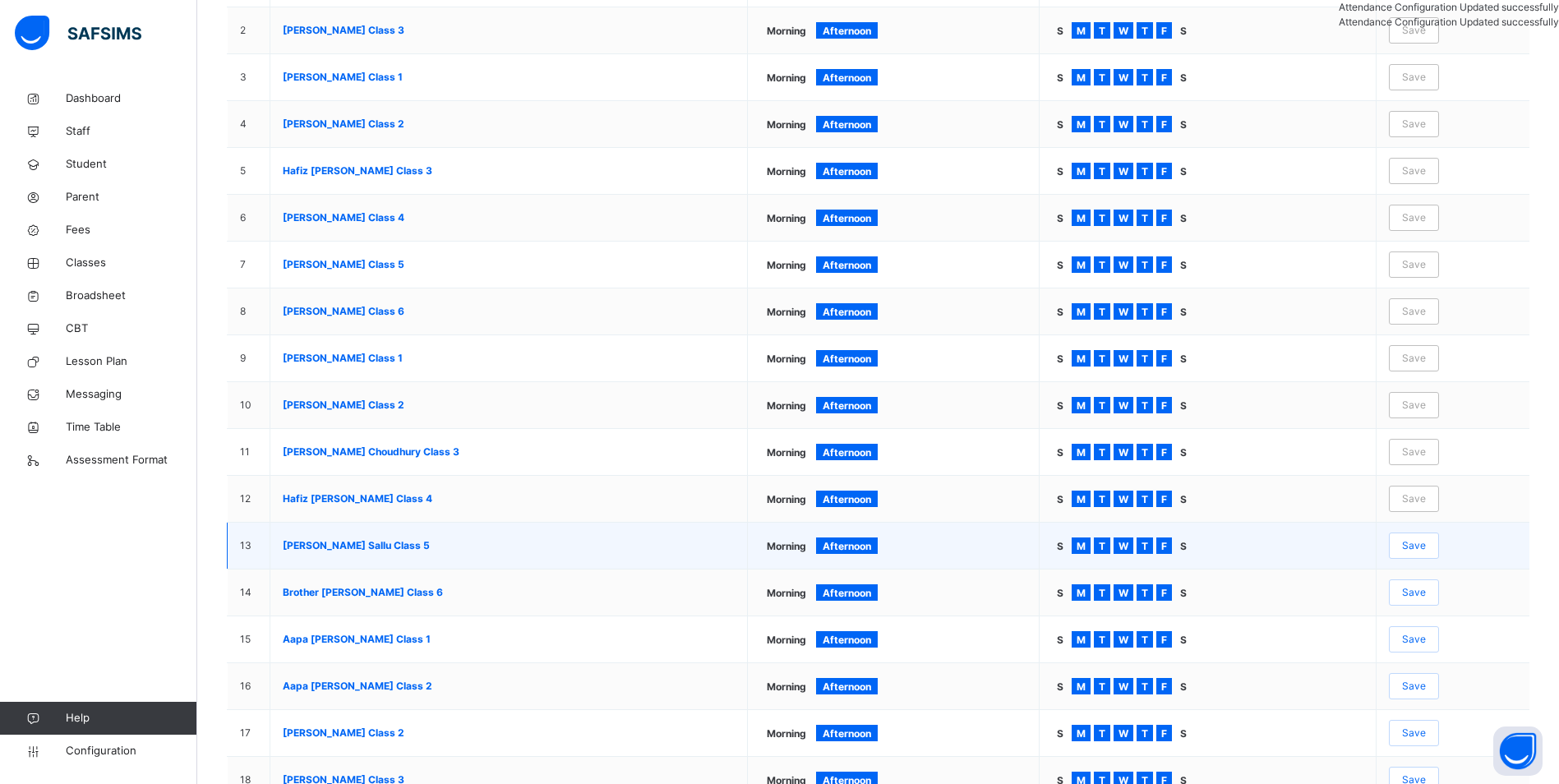
click at [1426, 548] on span "Save" at bounding box center [1414, 545] width 23 height 15
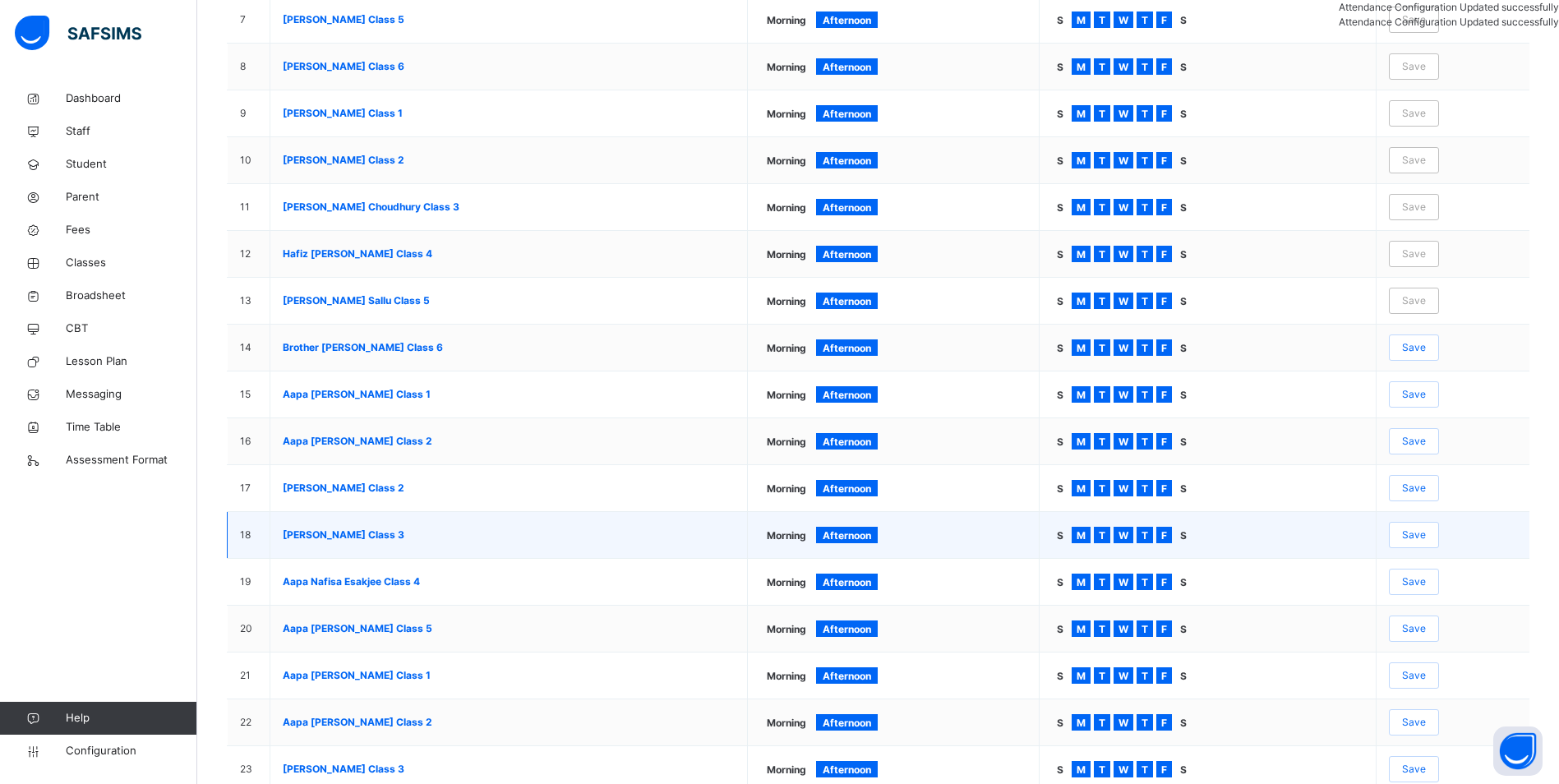
scroll to position [575, 0]
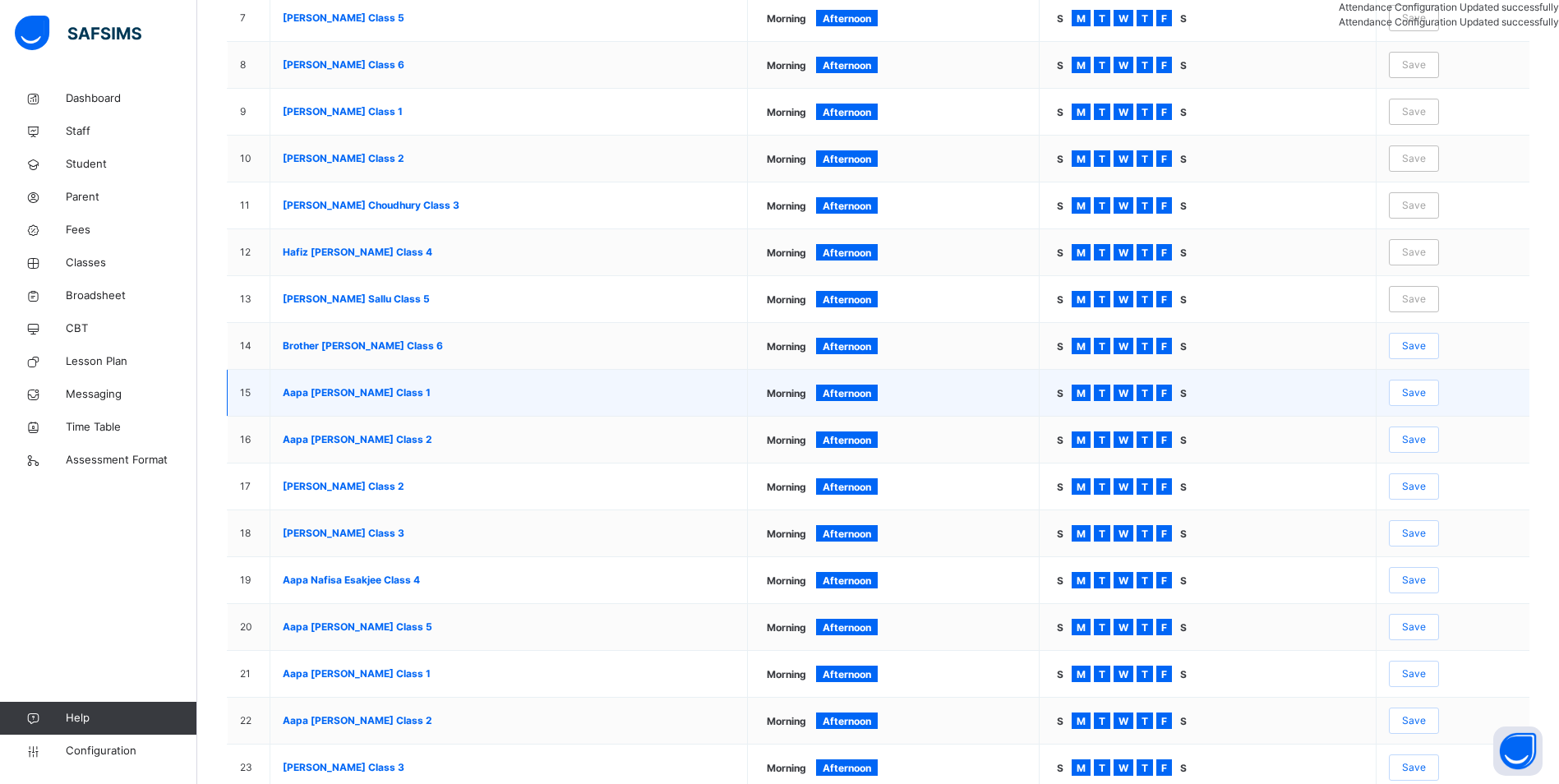
click at [1424, 394] on span "Save" at bounding box center [1414, 392] width 23 height 15
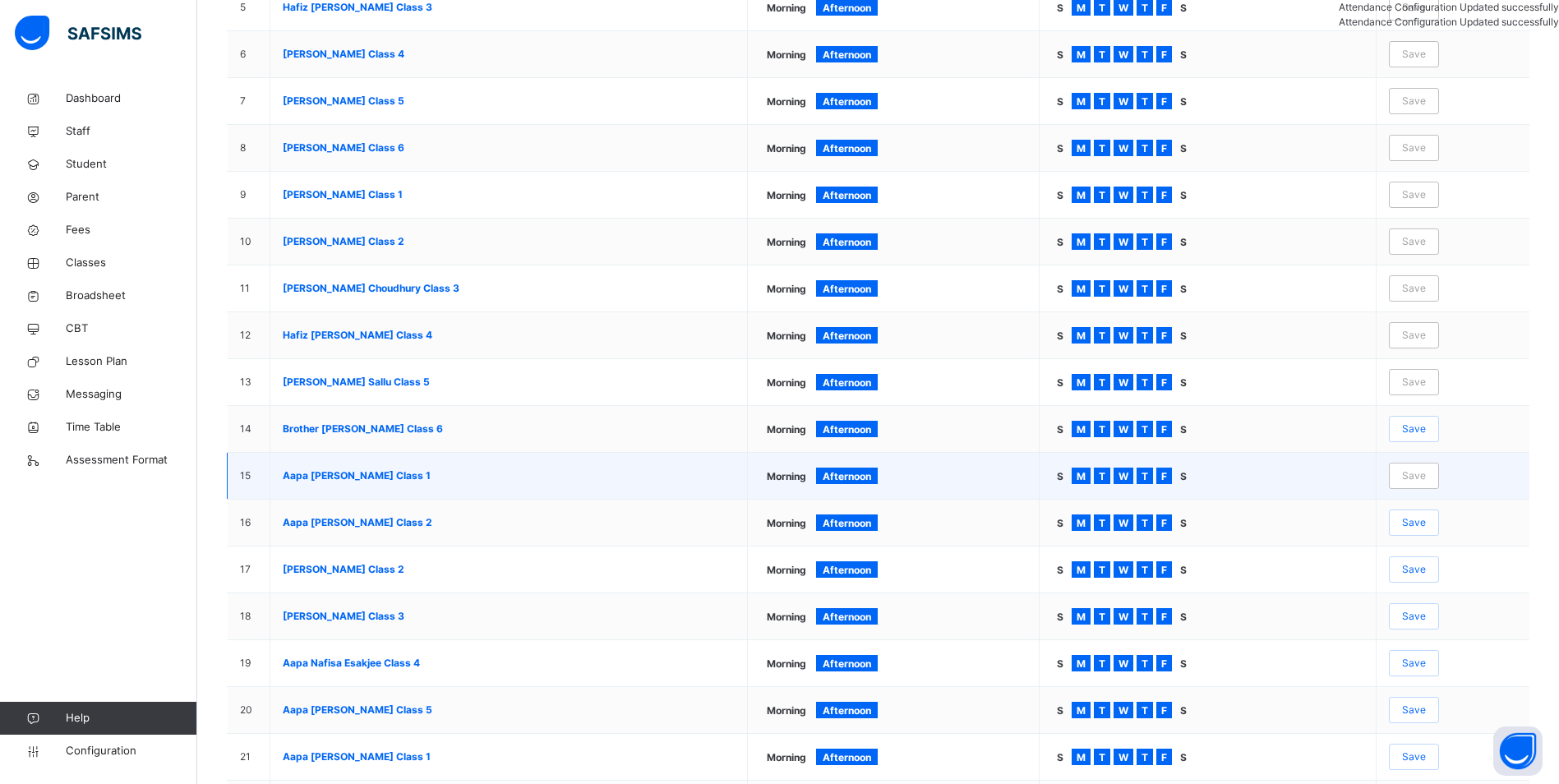
scroll to position [493, 0]
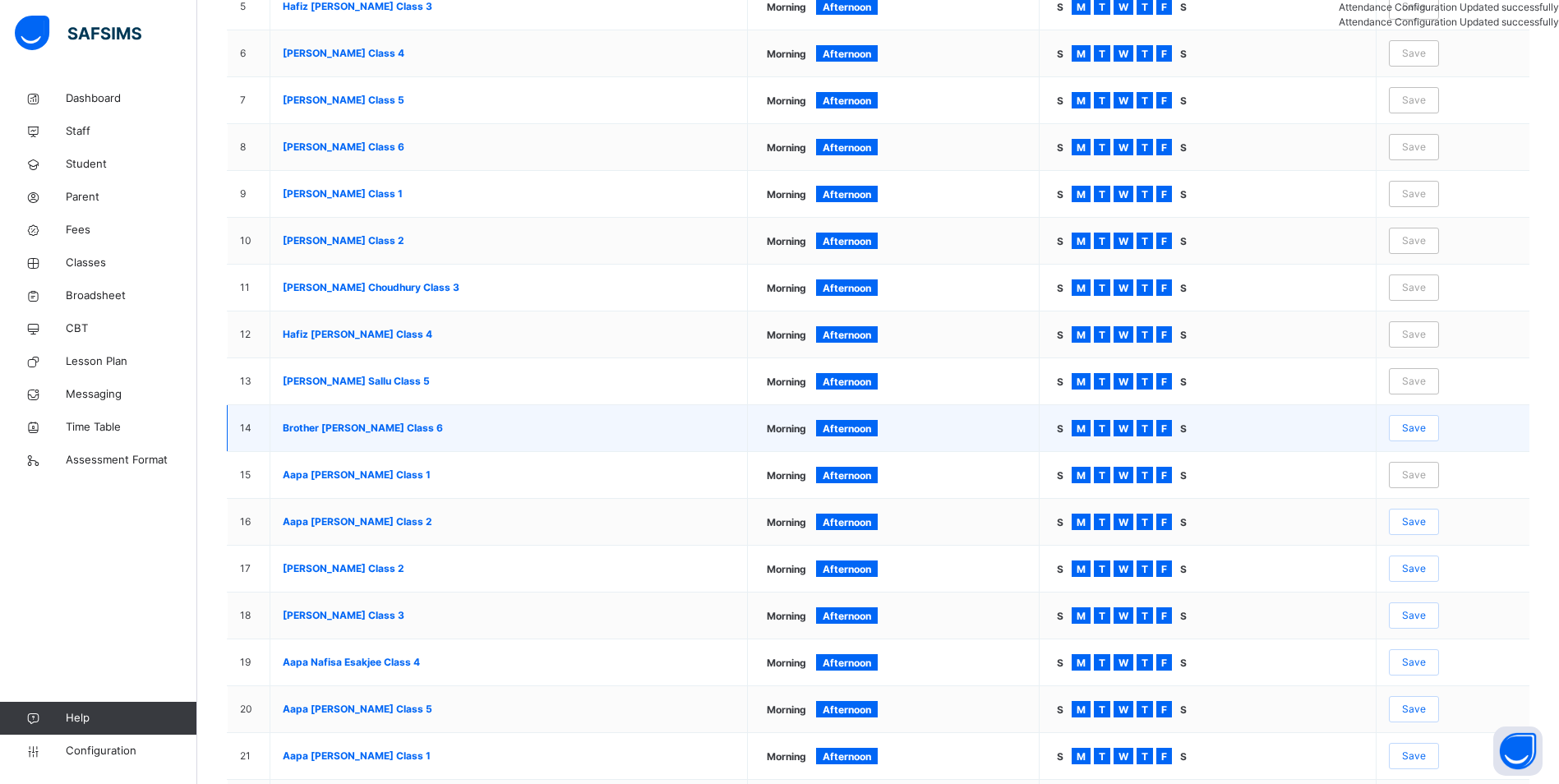
click at [1426, 429] on span "Save" at bounding box center [1414, 428] width 23 height 15
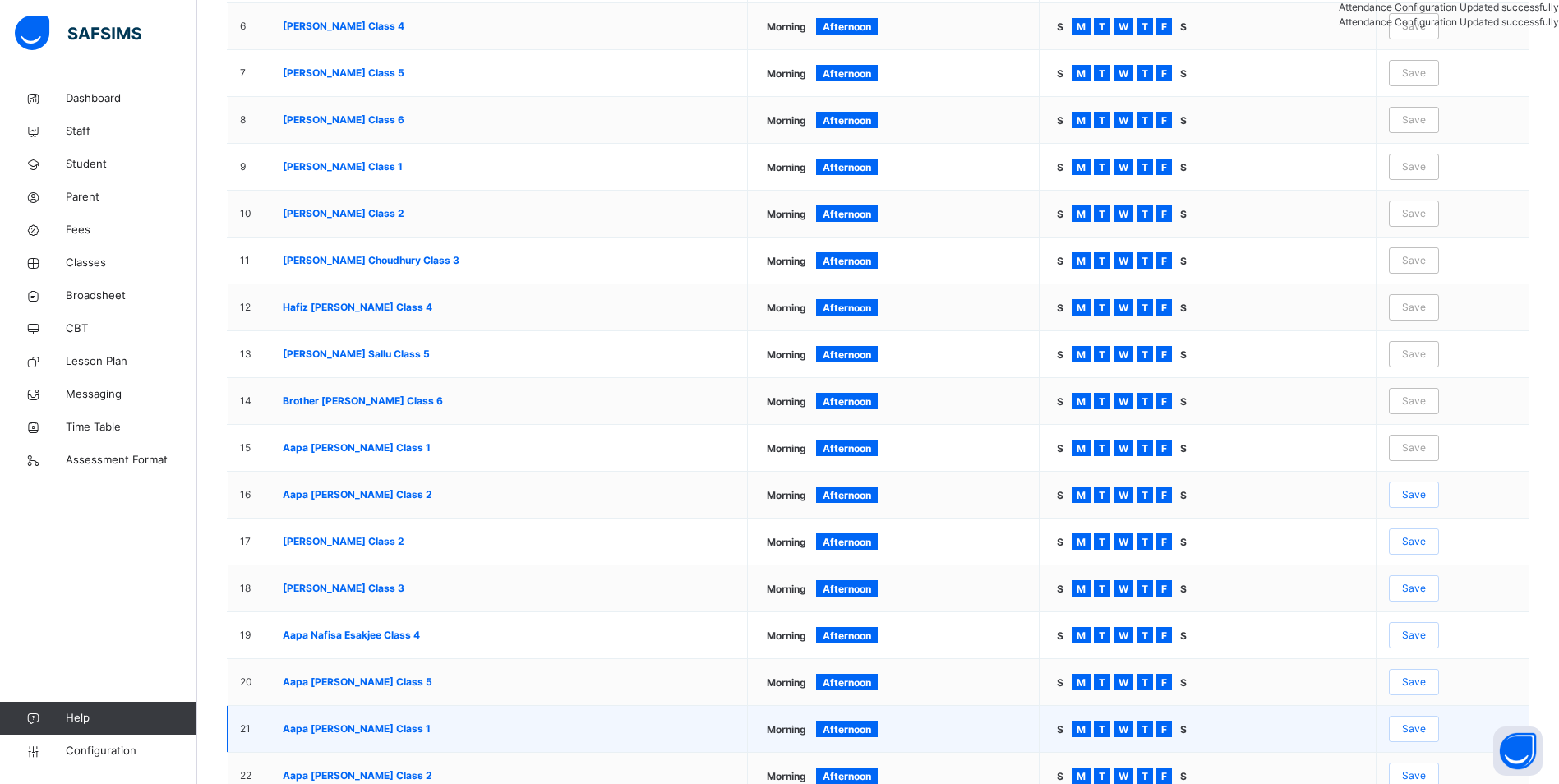
scroll to position [740, 0]
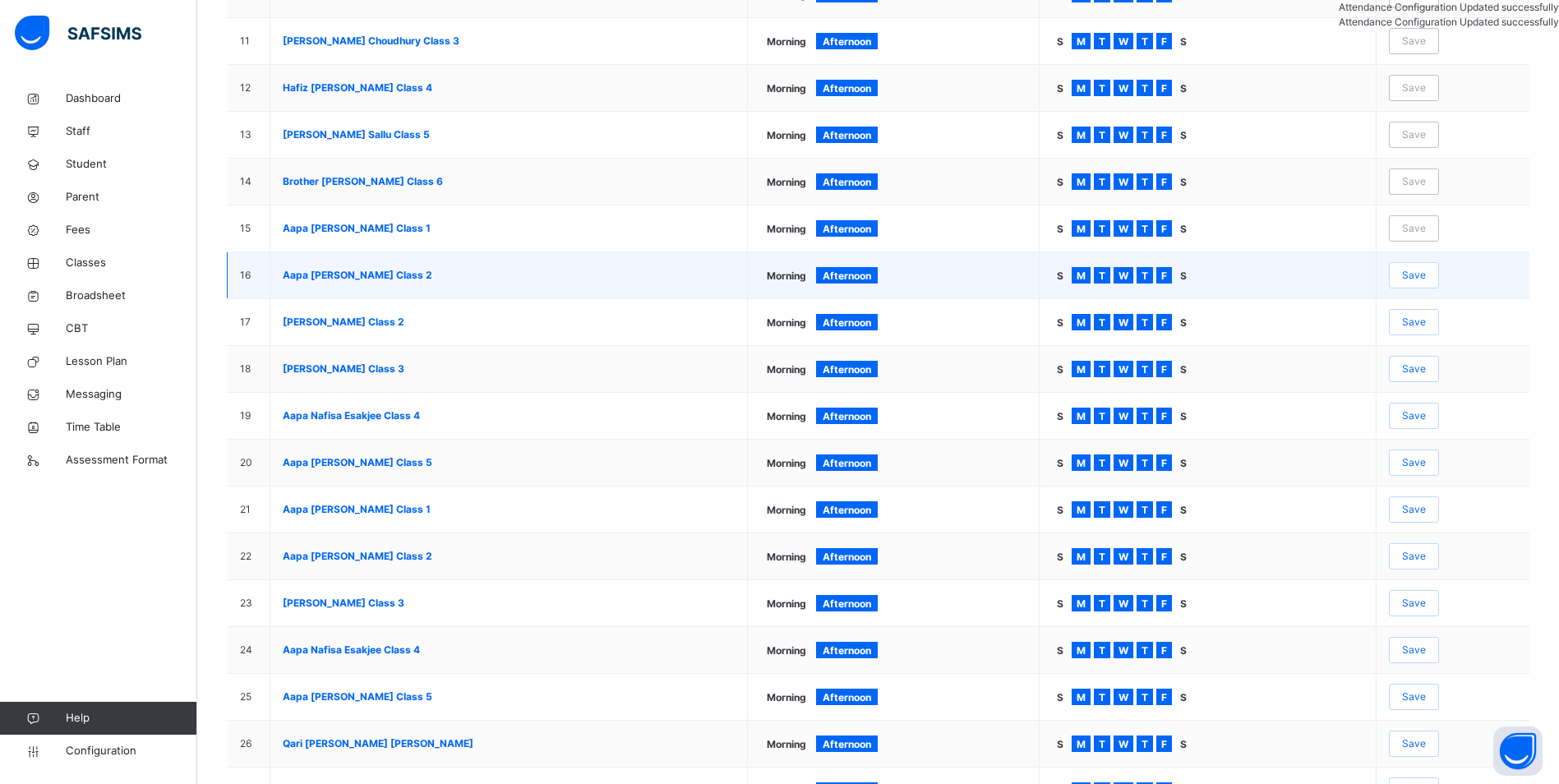
click at [1423, 277] on span "Save" at bounding box center [1414, 275] width 23 height 15
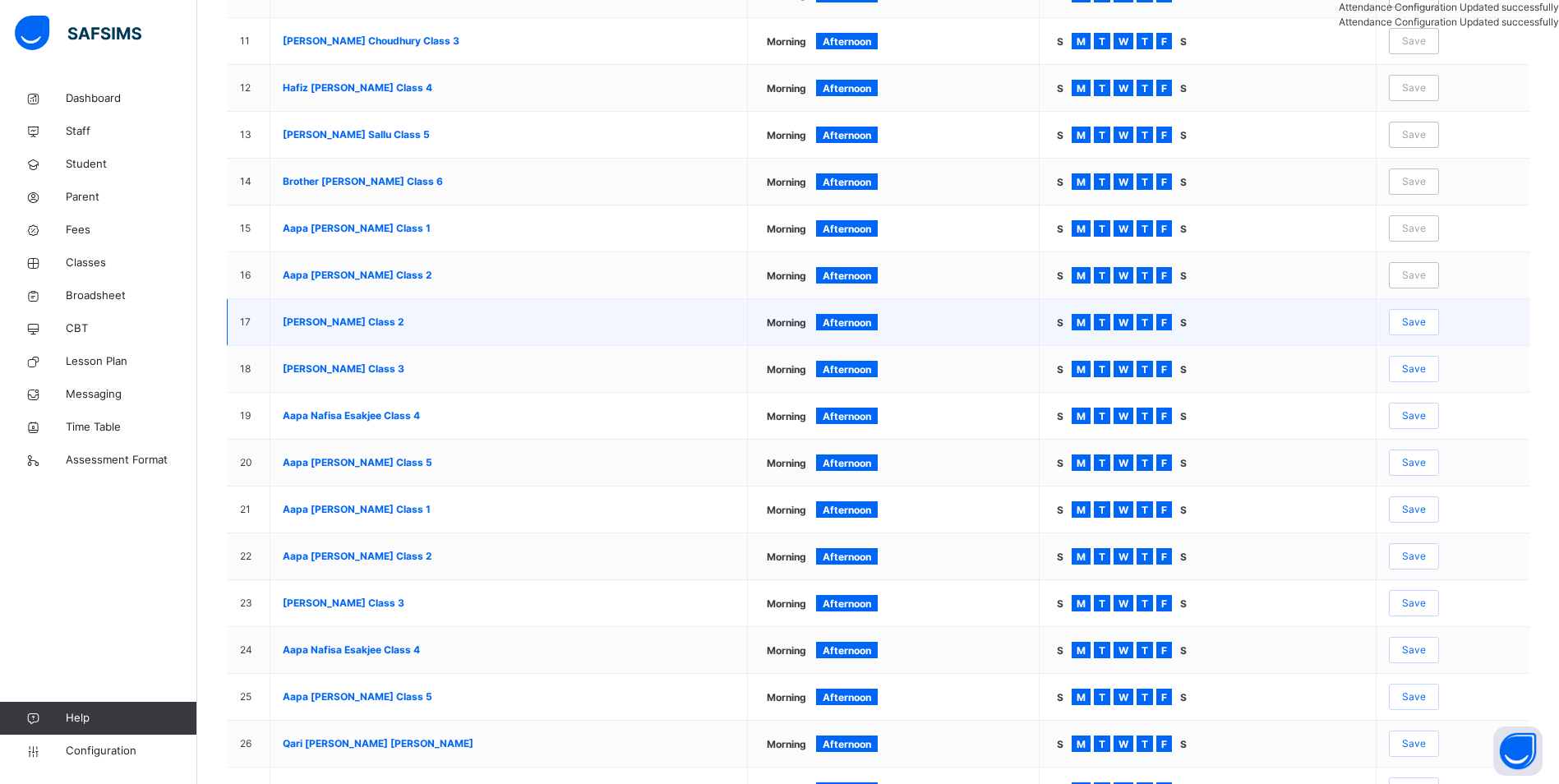
click at [1426, 326] on span "Save" at bounding box center [1414, 322] width 23 height 15
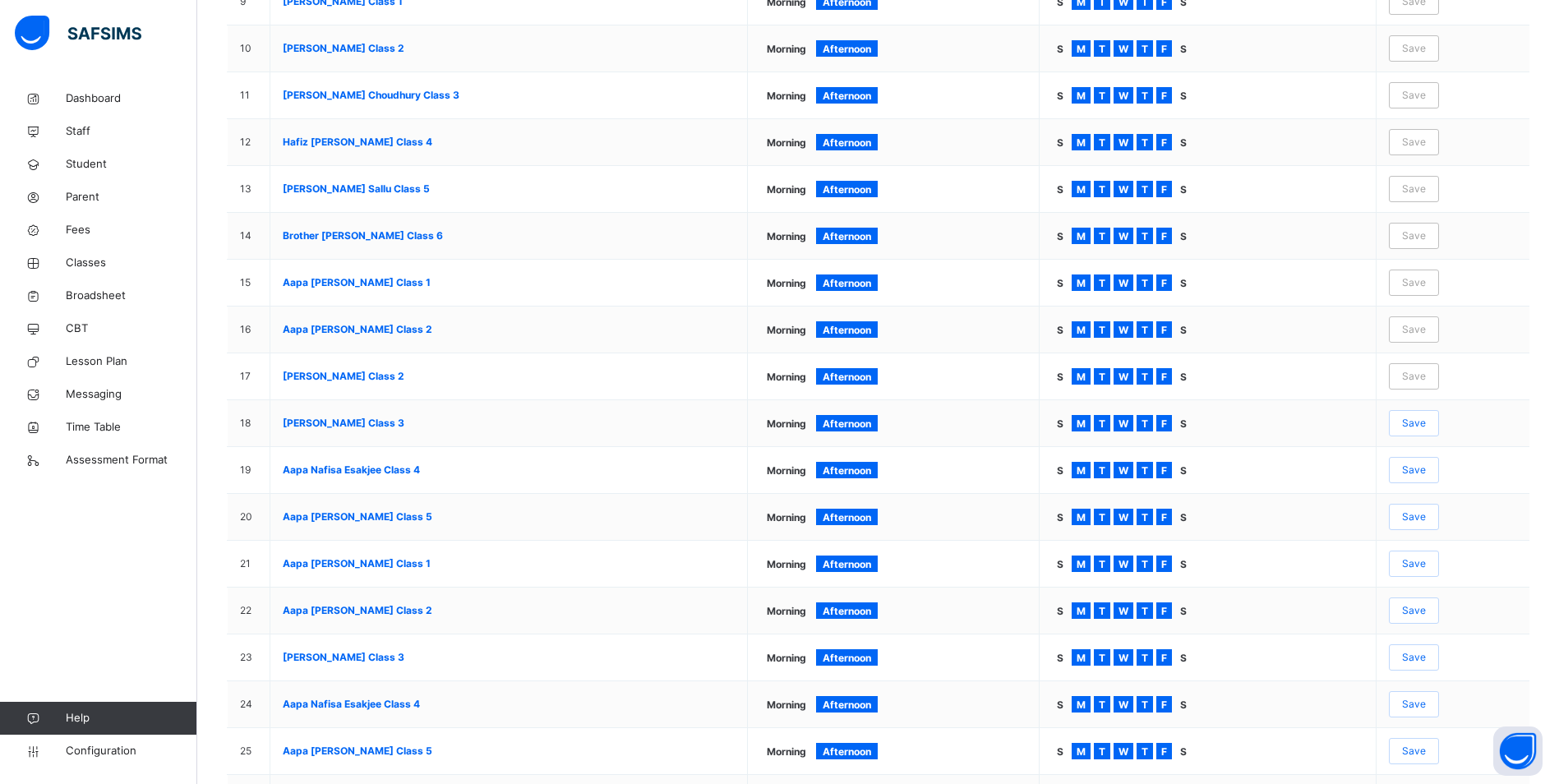
scroll to position [821, 0]
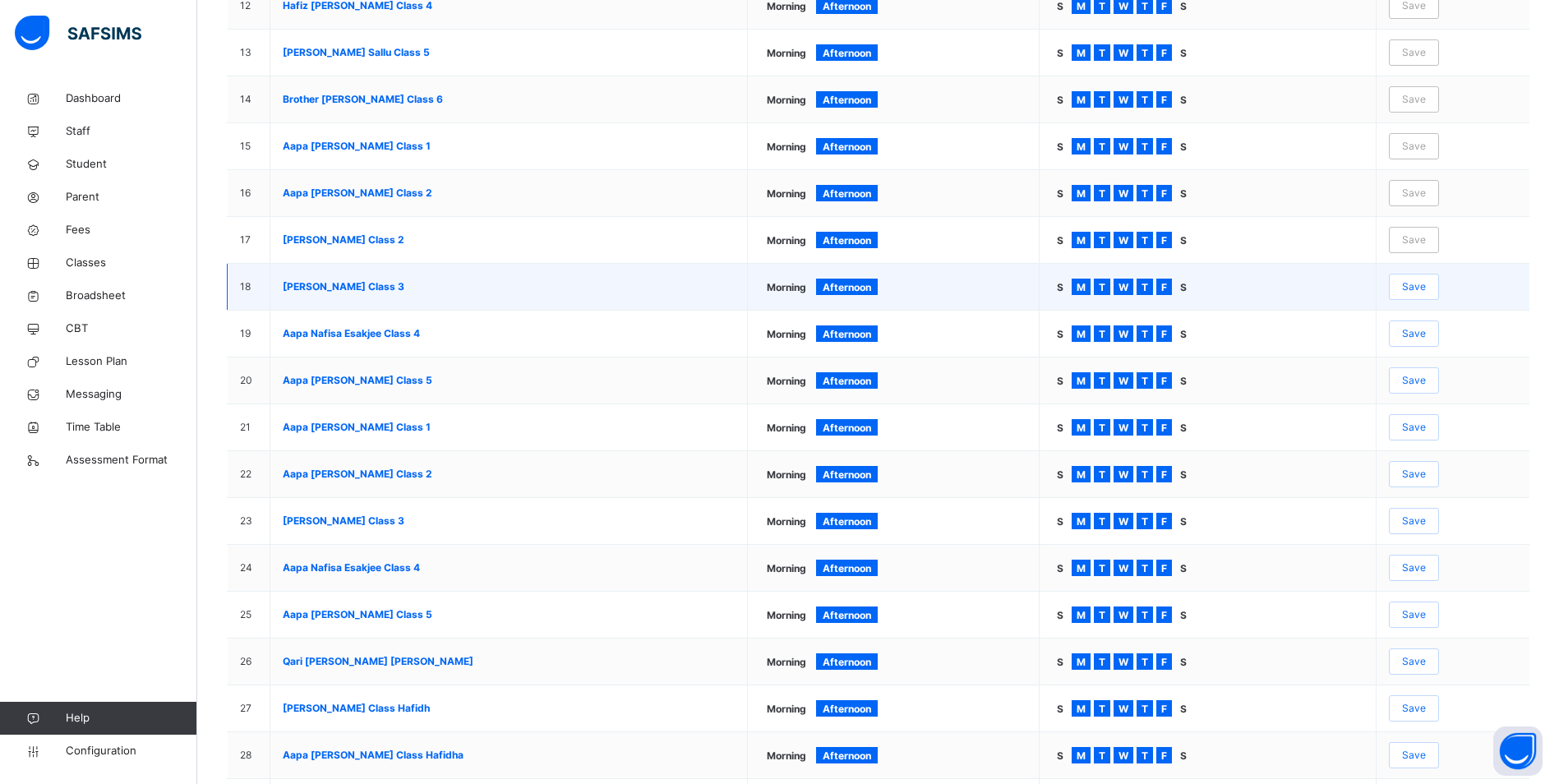
click at [1425, 287] on span "Save" at bounding box center [1414, 286] width 23 height 15
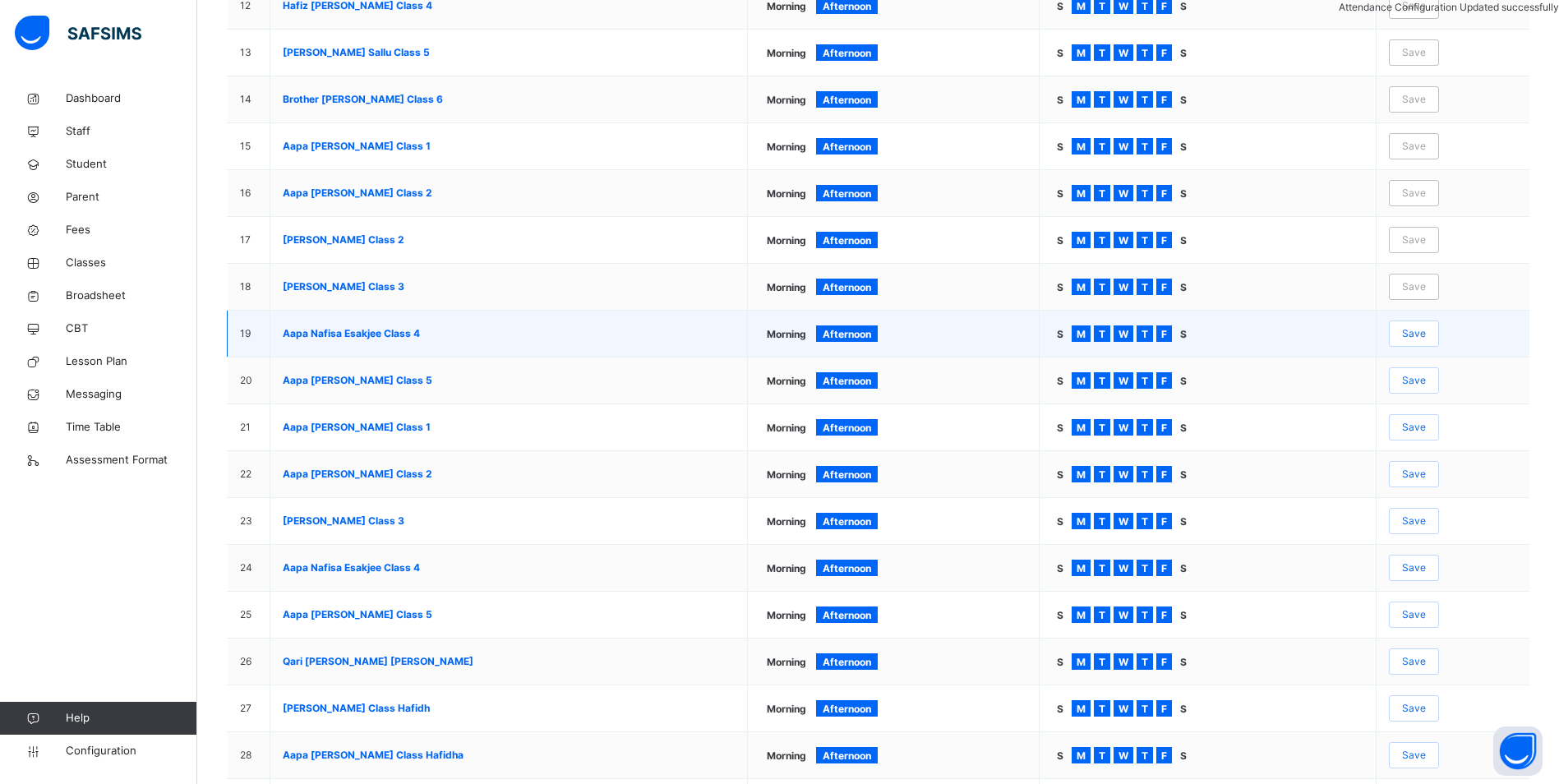
click at [1422, 332] on span "Save" at bounding box center [1414, 333] width 23 height 15
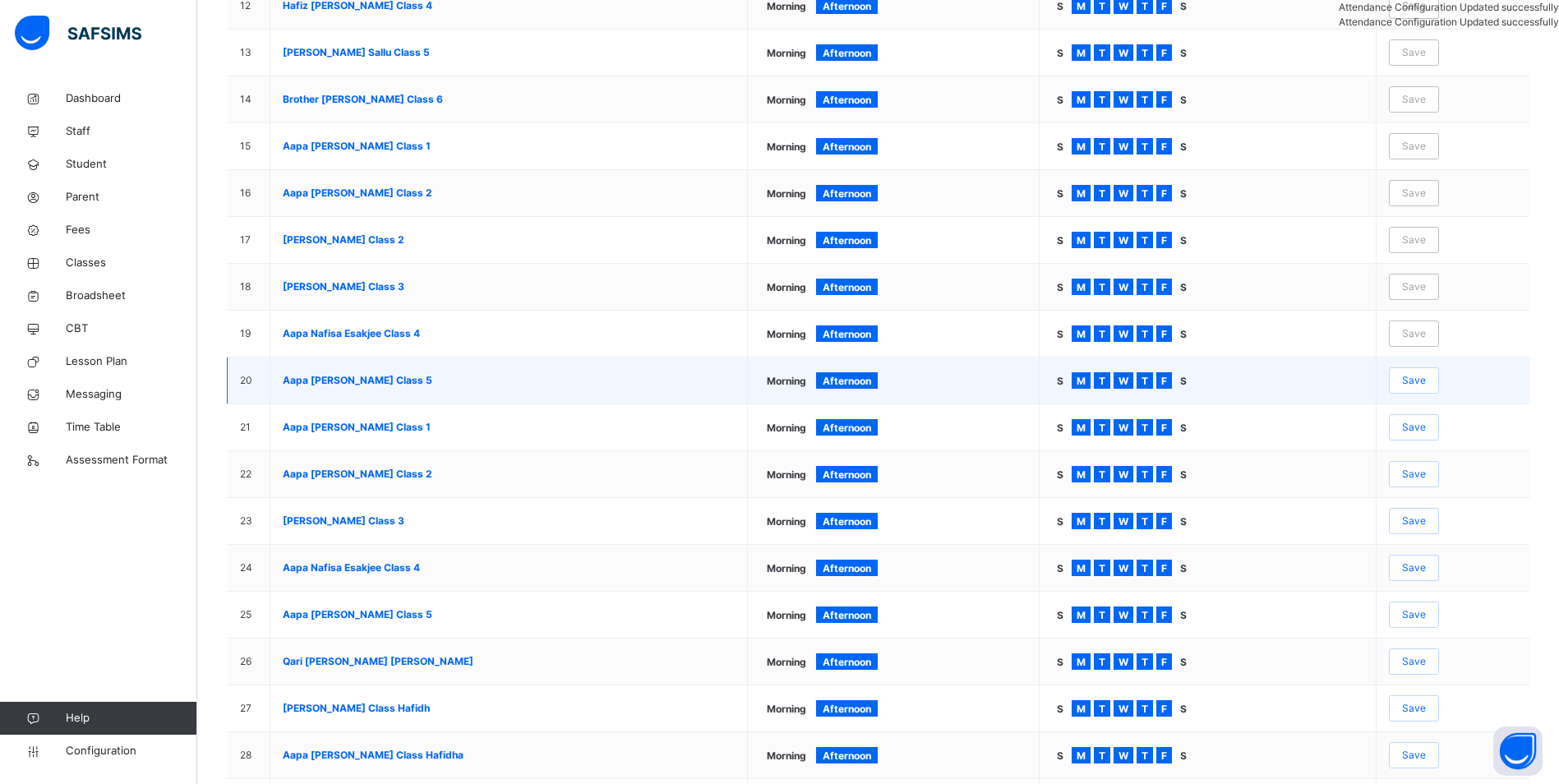
click at [1426, 387] on span "Save" at bounding box center [1414, 380] width 23 height 15
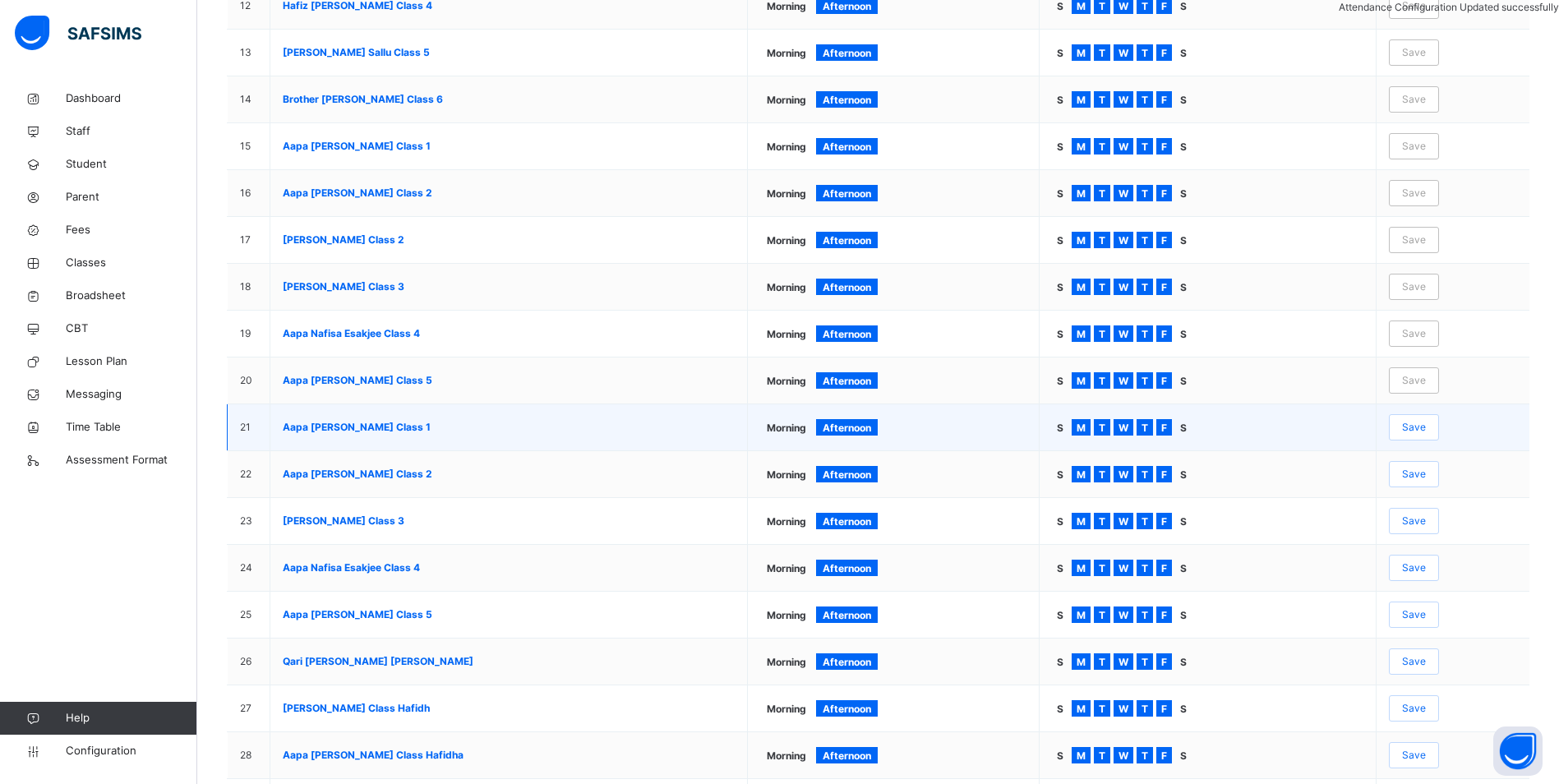
click at [1426, 420] on span "Save" at bounding box center [1414, 427] width 23 height 15
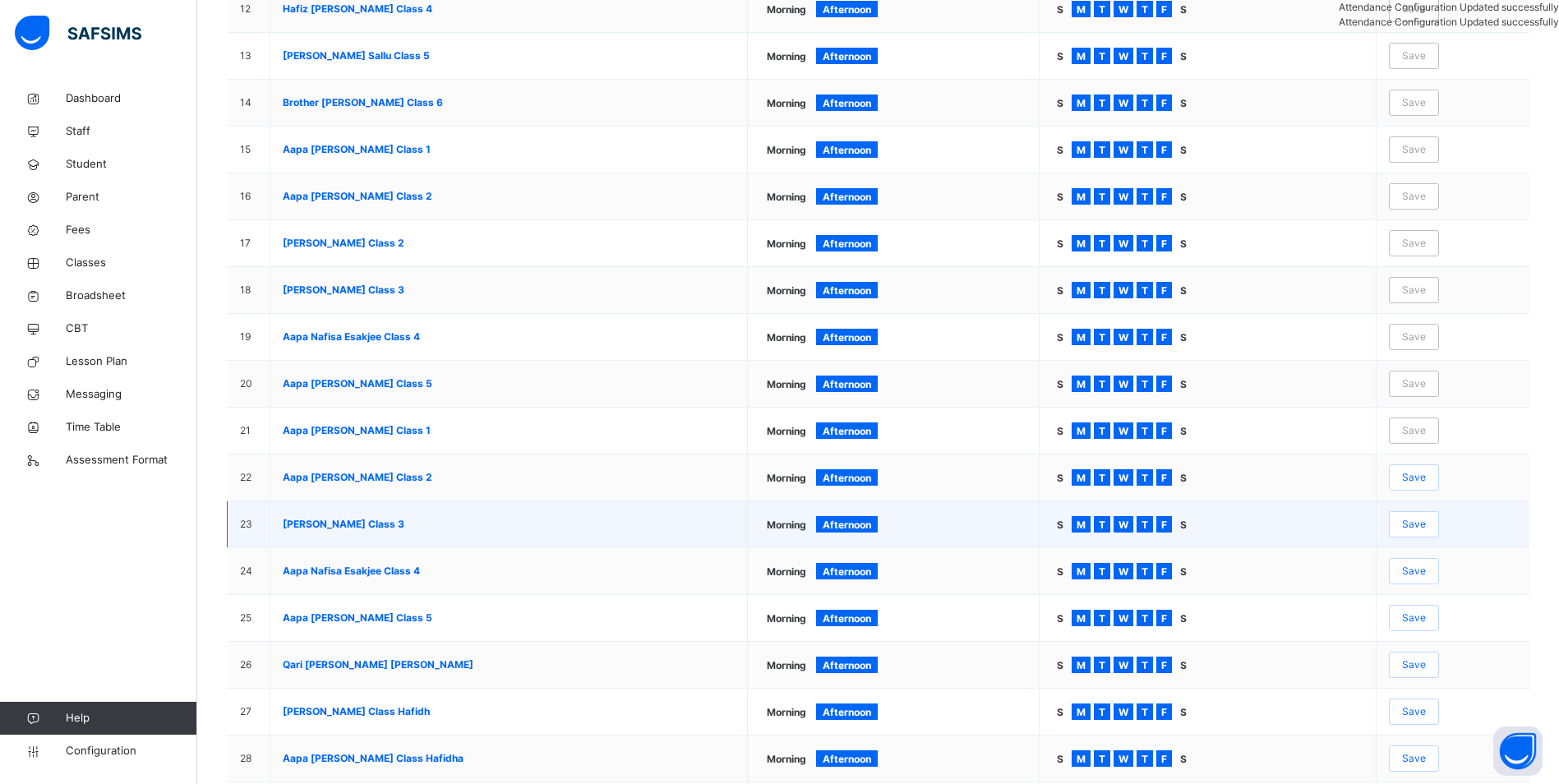
scroll to position [0, 0]
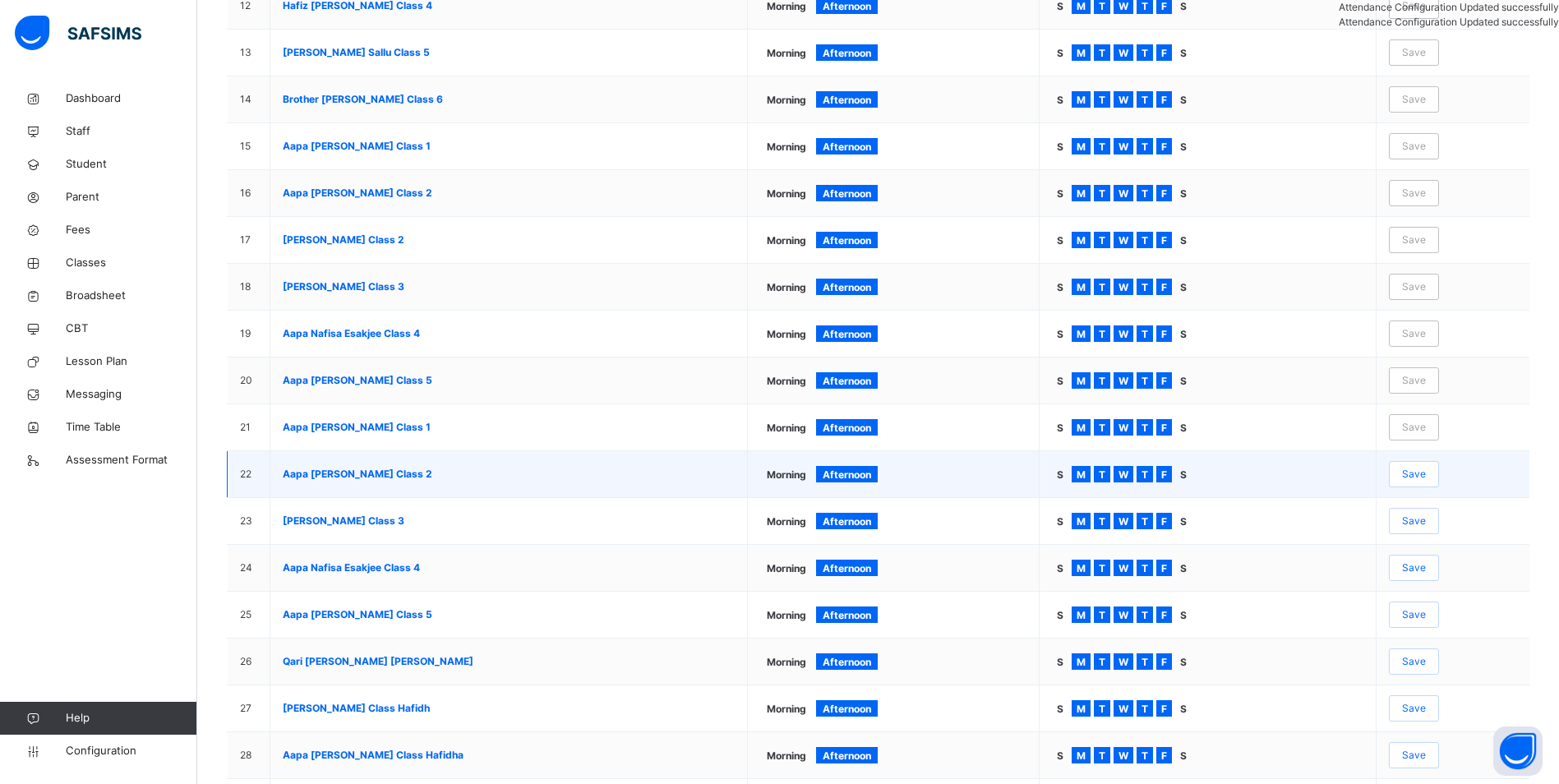
click at [1424, 466] on div "Save" at bounding box center [1415, 474] width 50 height 26
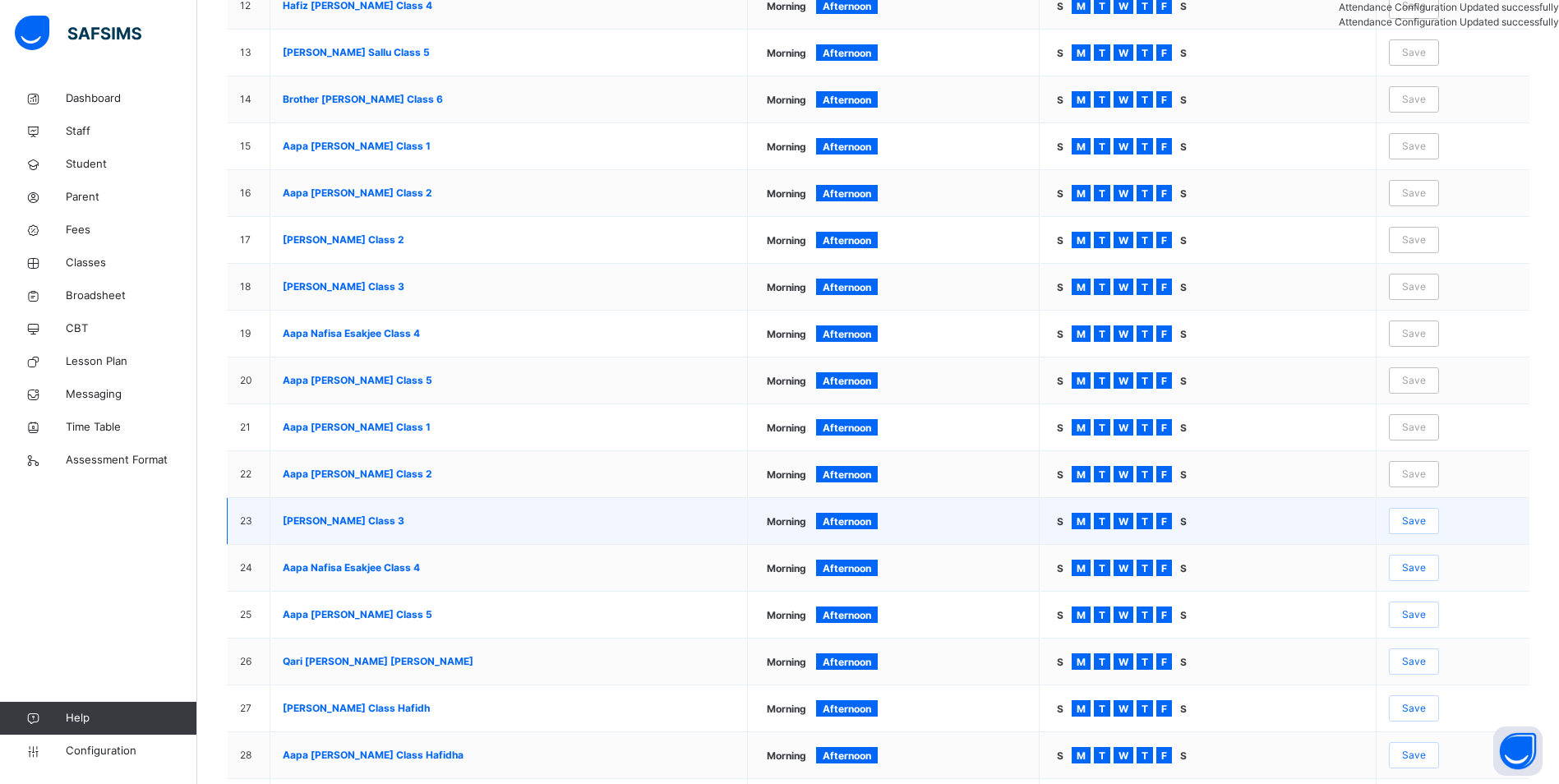
click at [1422, 522] on span "Save" at bounding box center [1414, 521] width 23 height 15
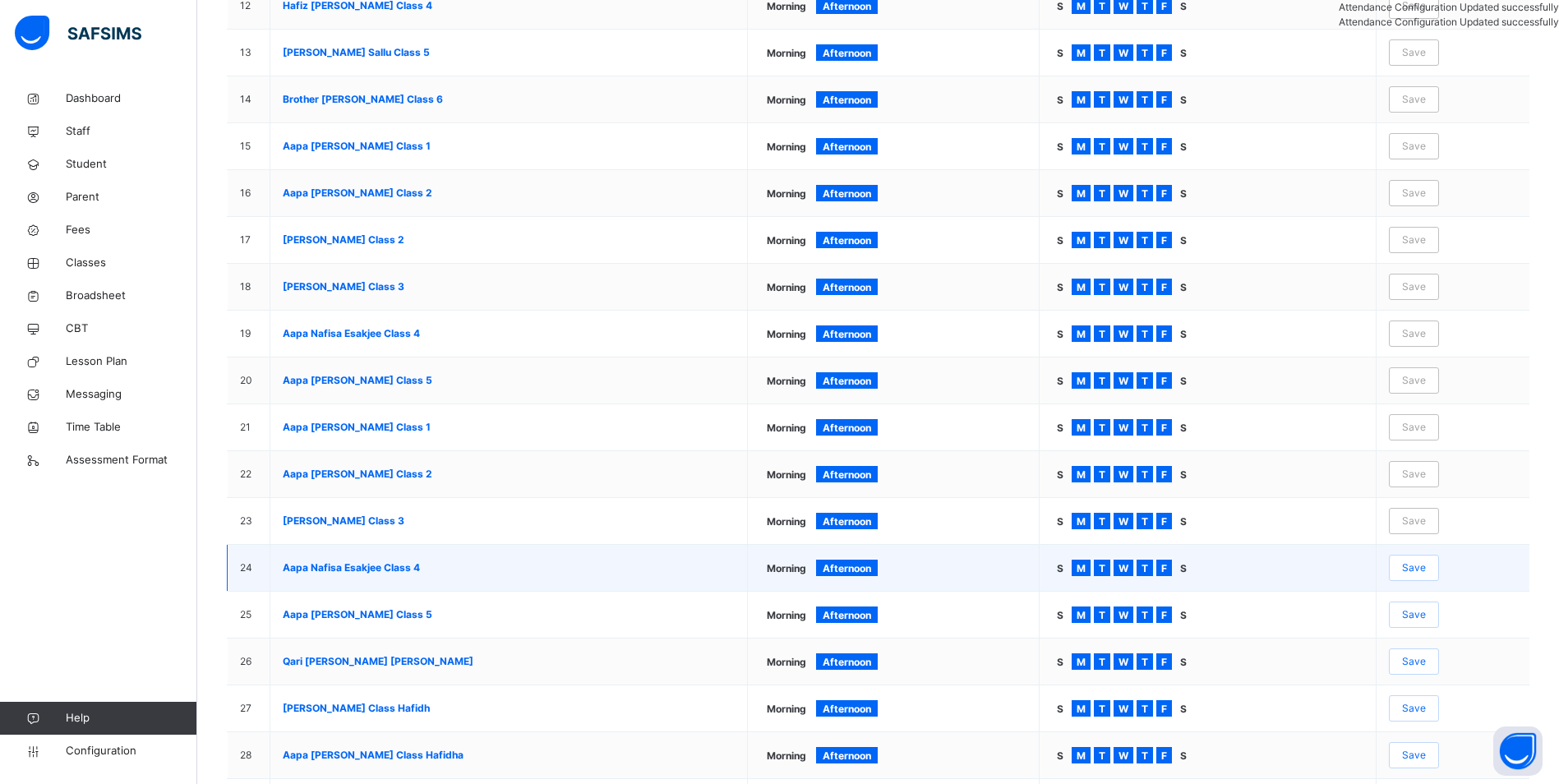
click at [1426, 564] on span "Save" at bounding box center [1414, 568] width 23 height 15
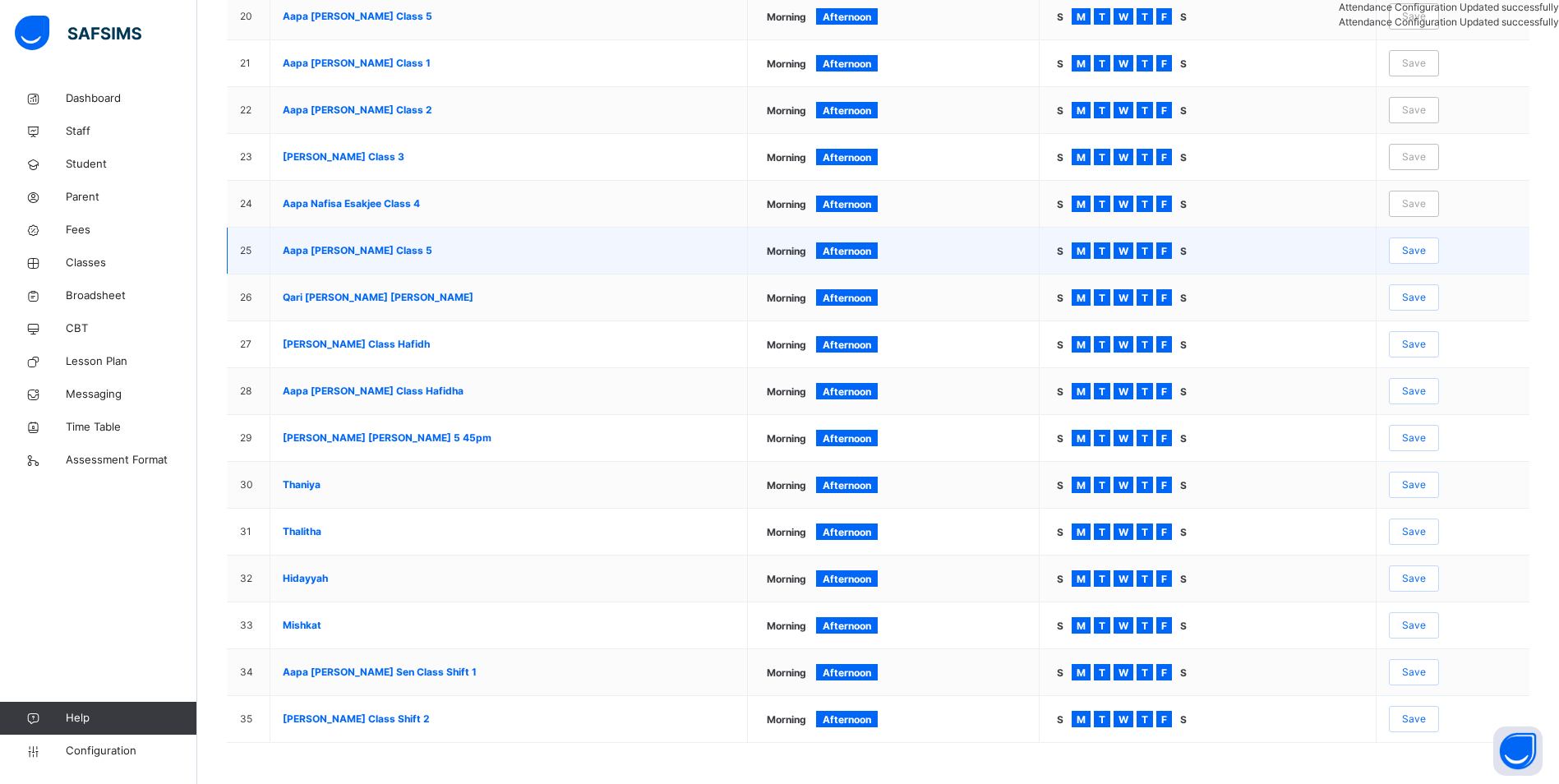
click at [1426, 250] on span "Save" at bounding box center [1414, 250] width 23 height 15
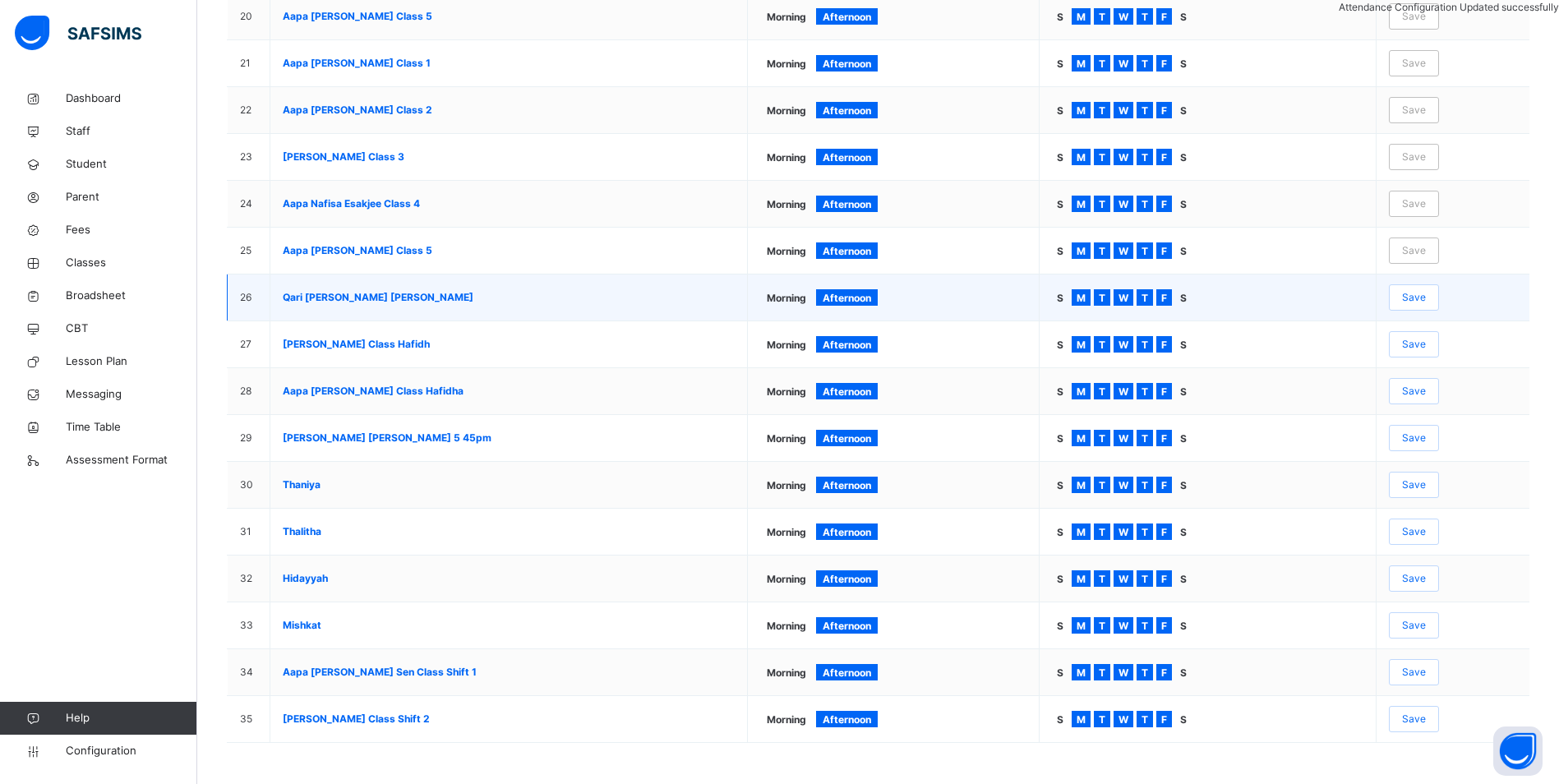
click at [1423, 298] on span "Save" at bounding box center [1414, 297] width 23 height 15
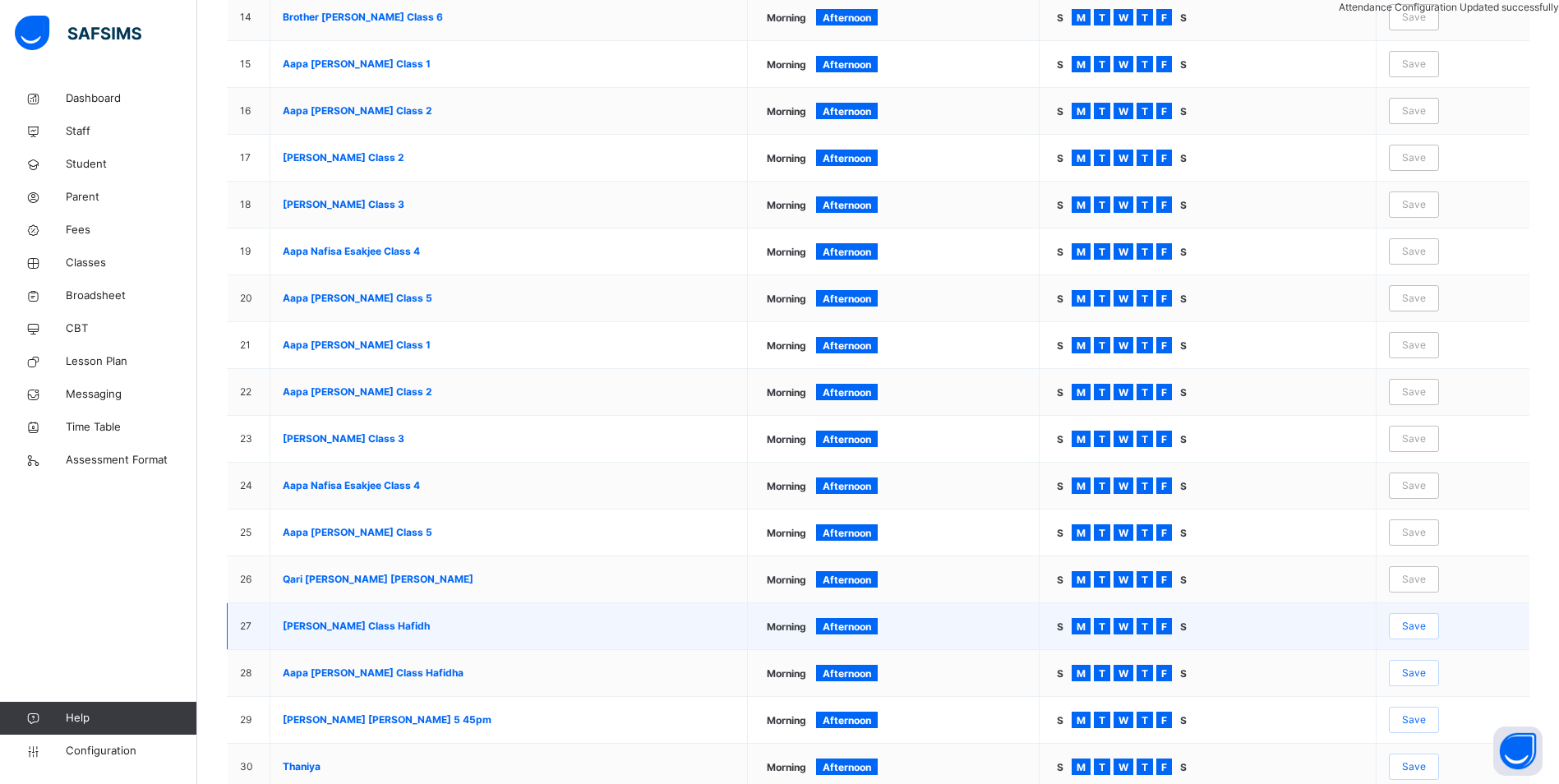
click at [1439, 617] on div "Save" at bounding box center [1415, 626] width 50 height 26
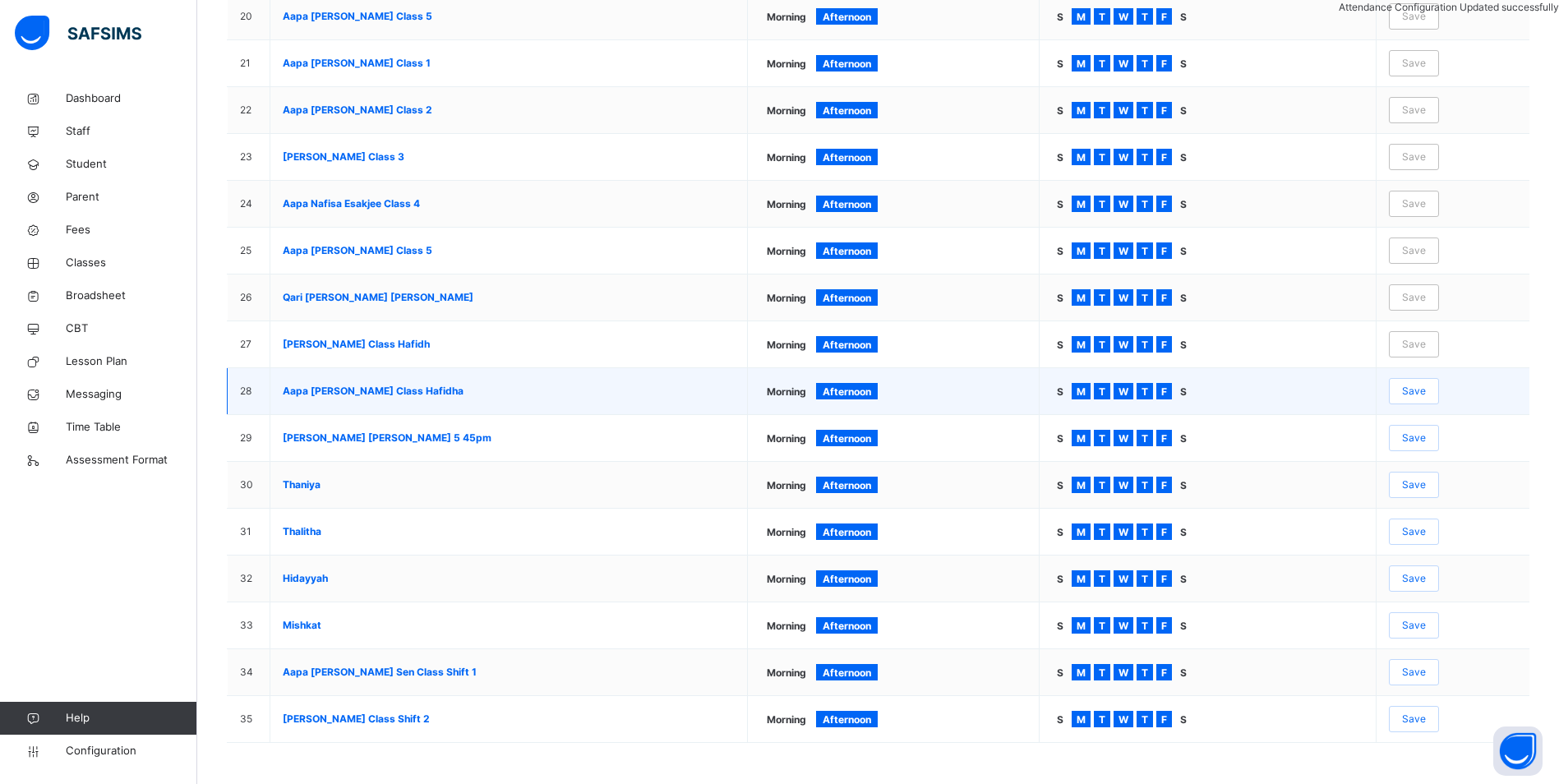
click at [1422, 396] on span "Save" at bounding box center [1414, 390] width 23 height 15
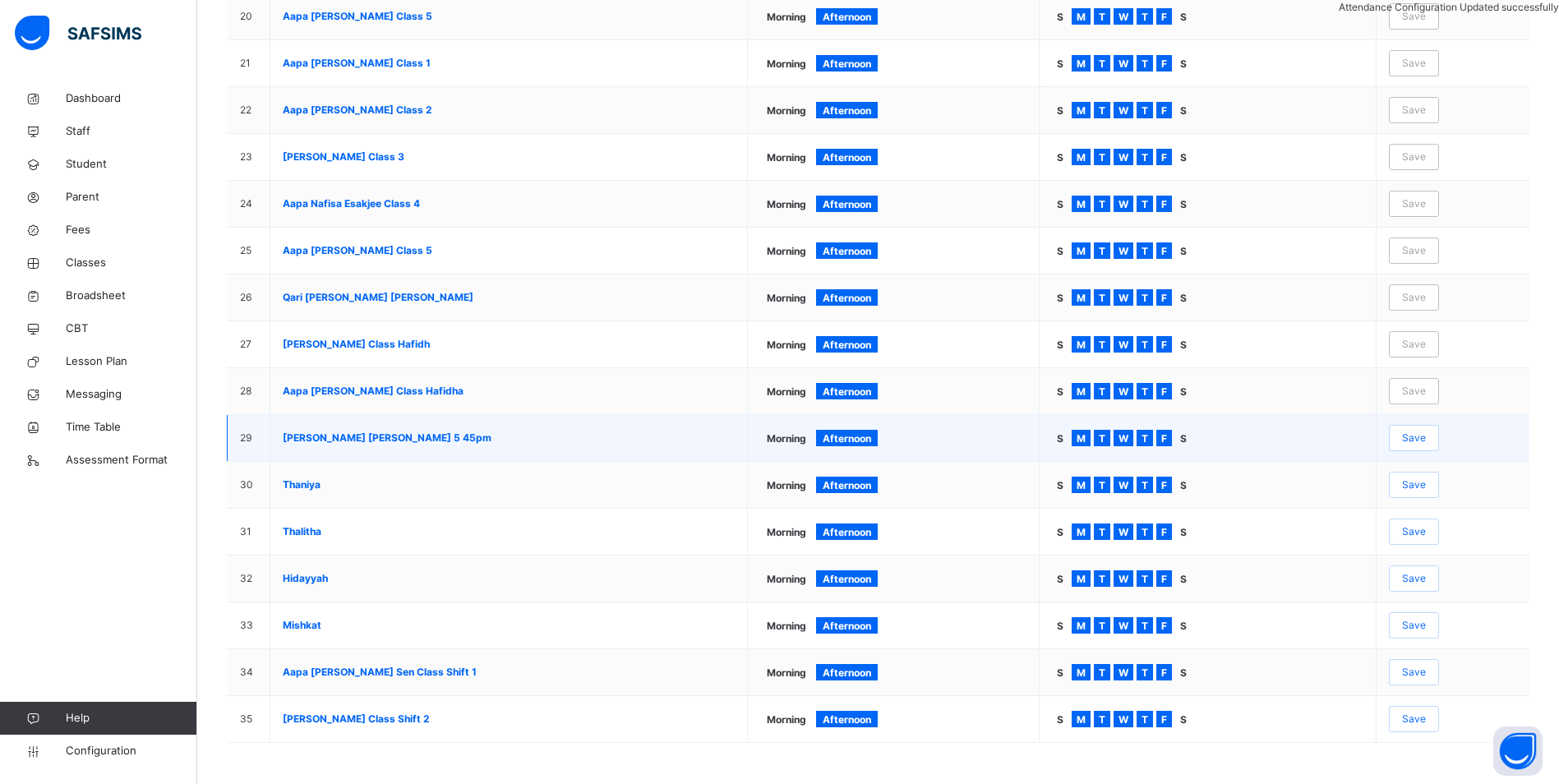
click at [1426, 439] on span "Save" at bounding box center [1414, 437] width 23 height 15
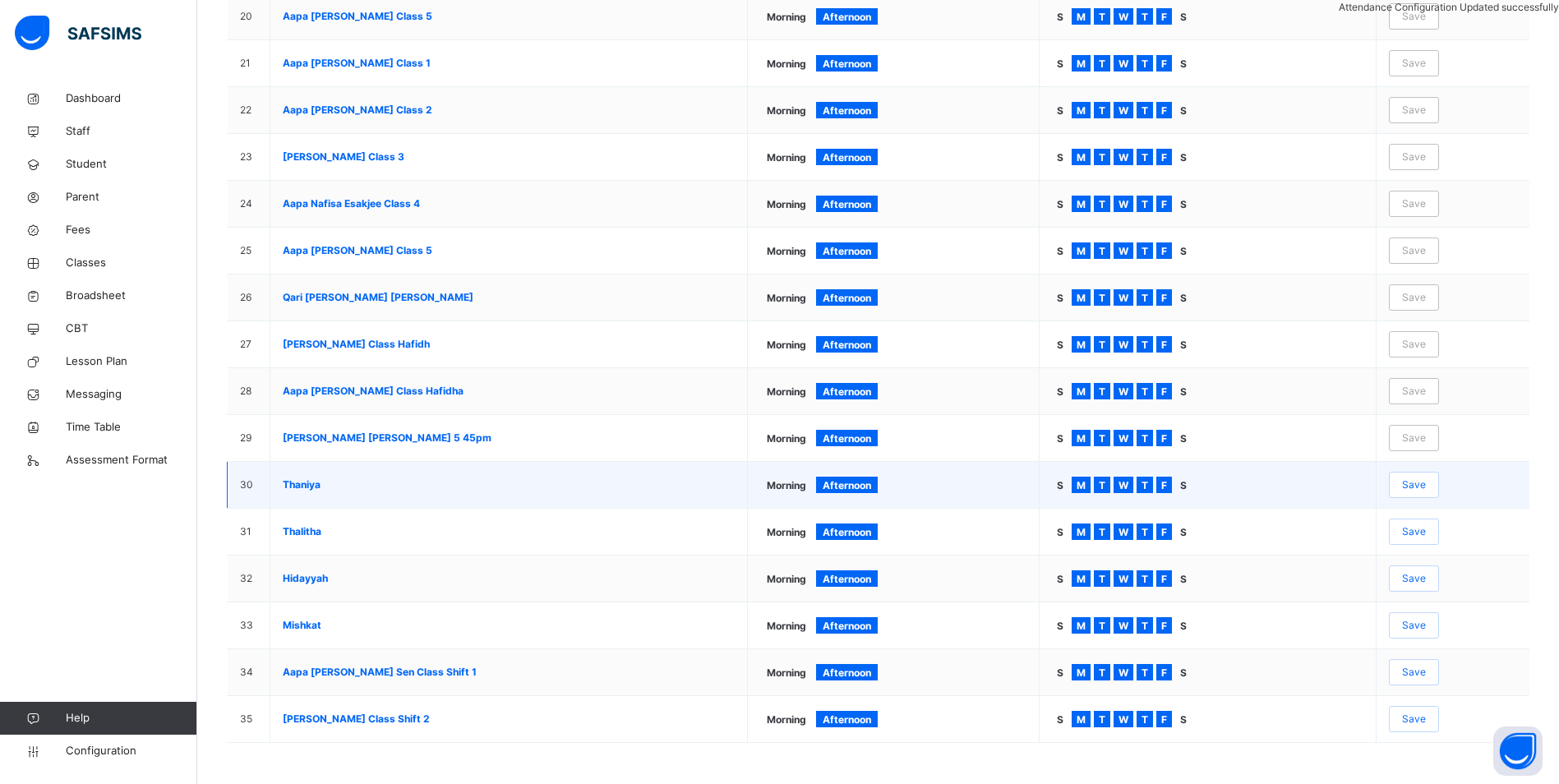
click at [1431, 473] on div "Save" at bounding box center [1415, 485] width 50 height 26
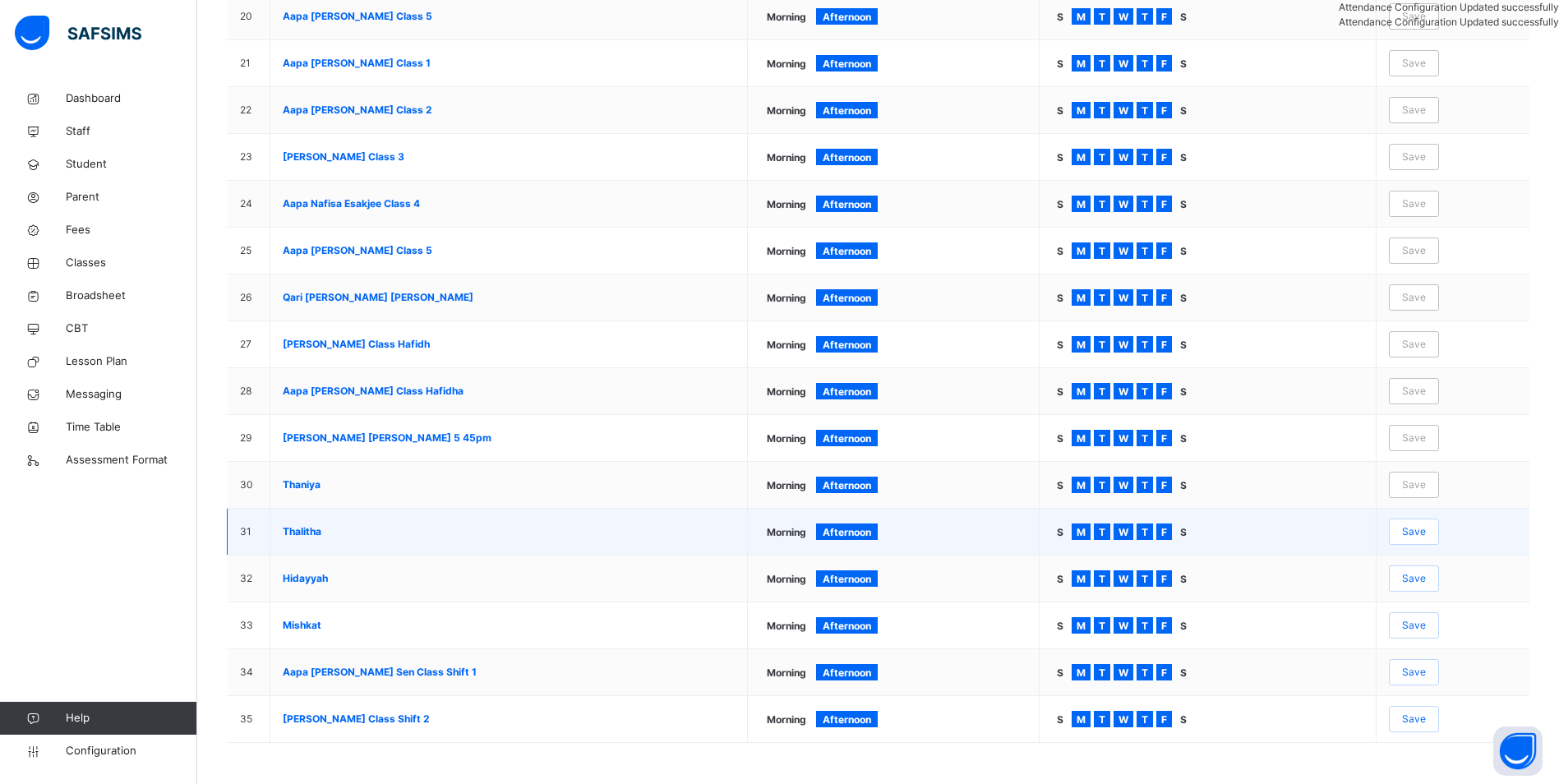
click at [1426, 530] on span "Save" at bounding box center [1414, 531] width 23 height 15
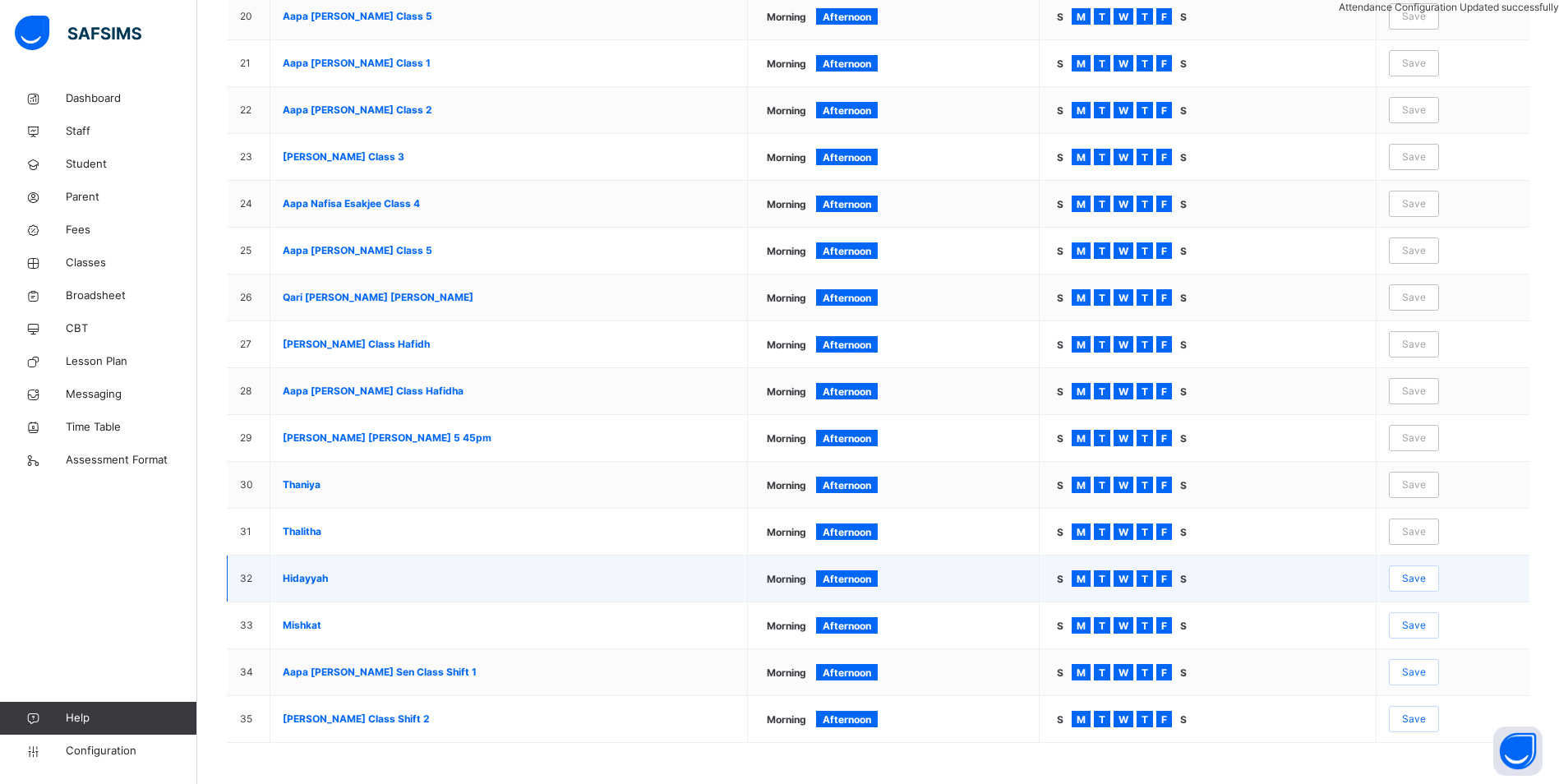
click at [1426, 579] on span "Save" at bounding box center [1414, 578] width 23 height 15
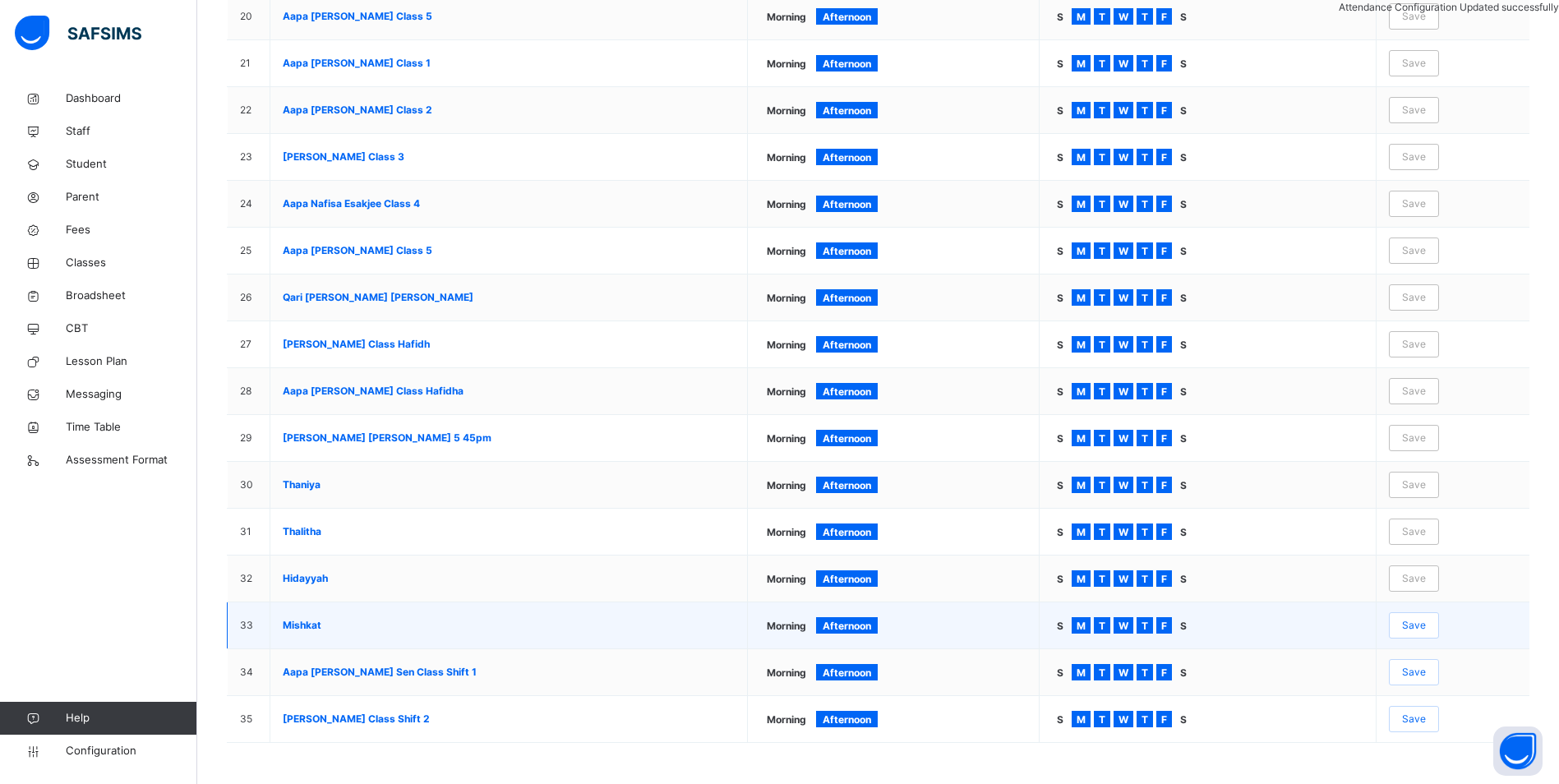
click at [1420, 617] on div "Save" at bounding box center [1415, 625] width 50 height 26
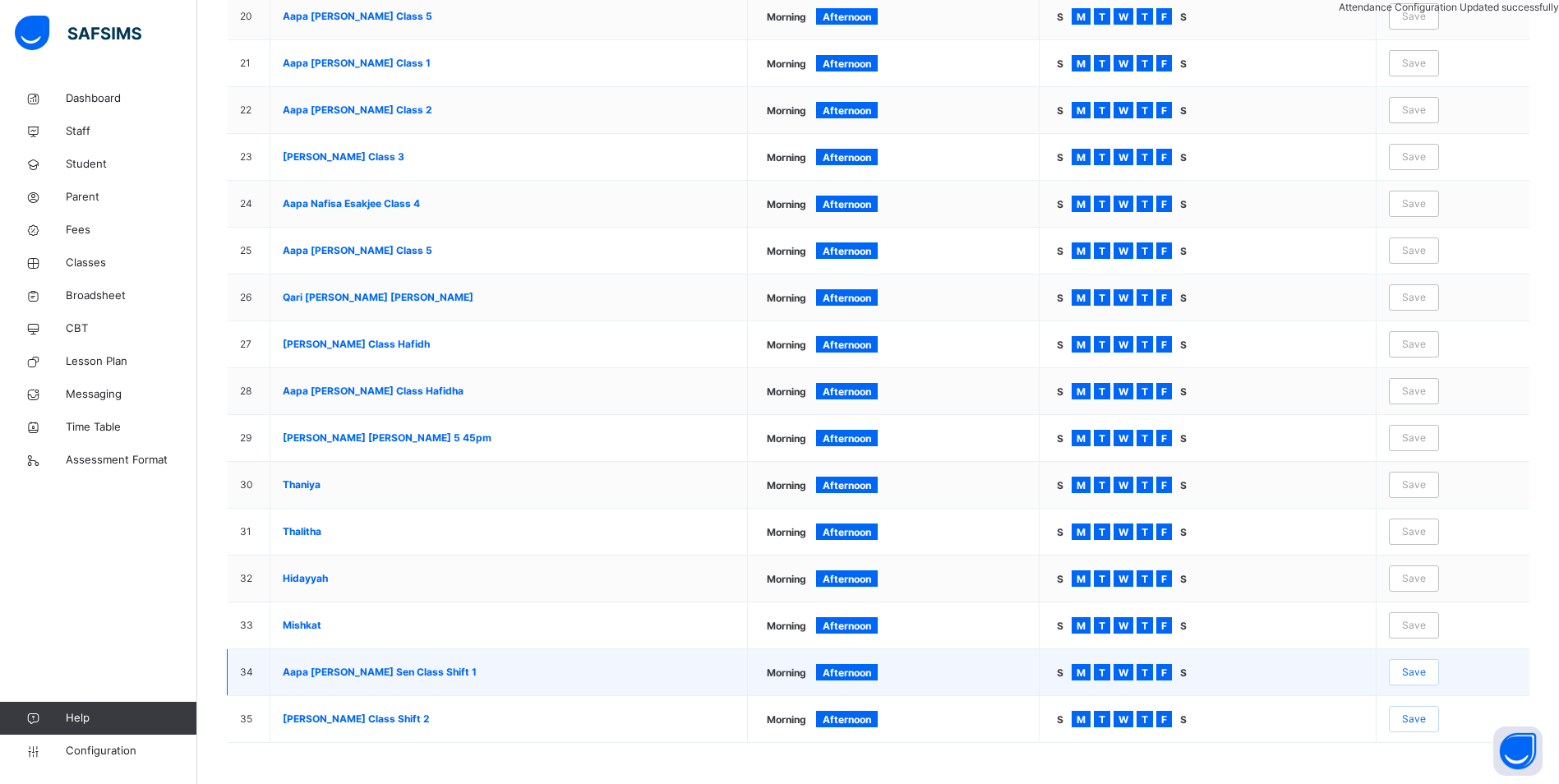
click at [1438, 663] on div "Save" at bounding box center [1415, 672] width 50 height 26
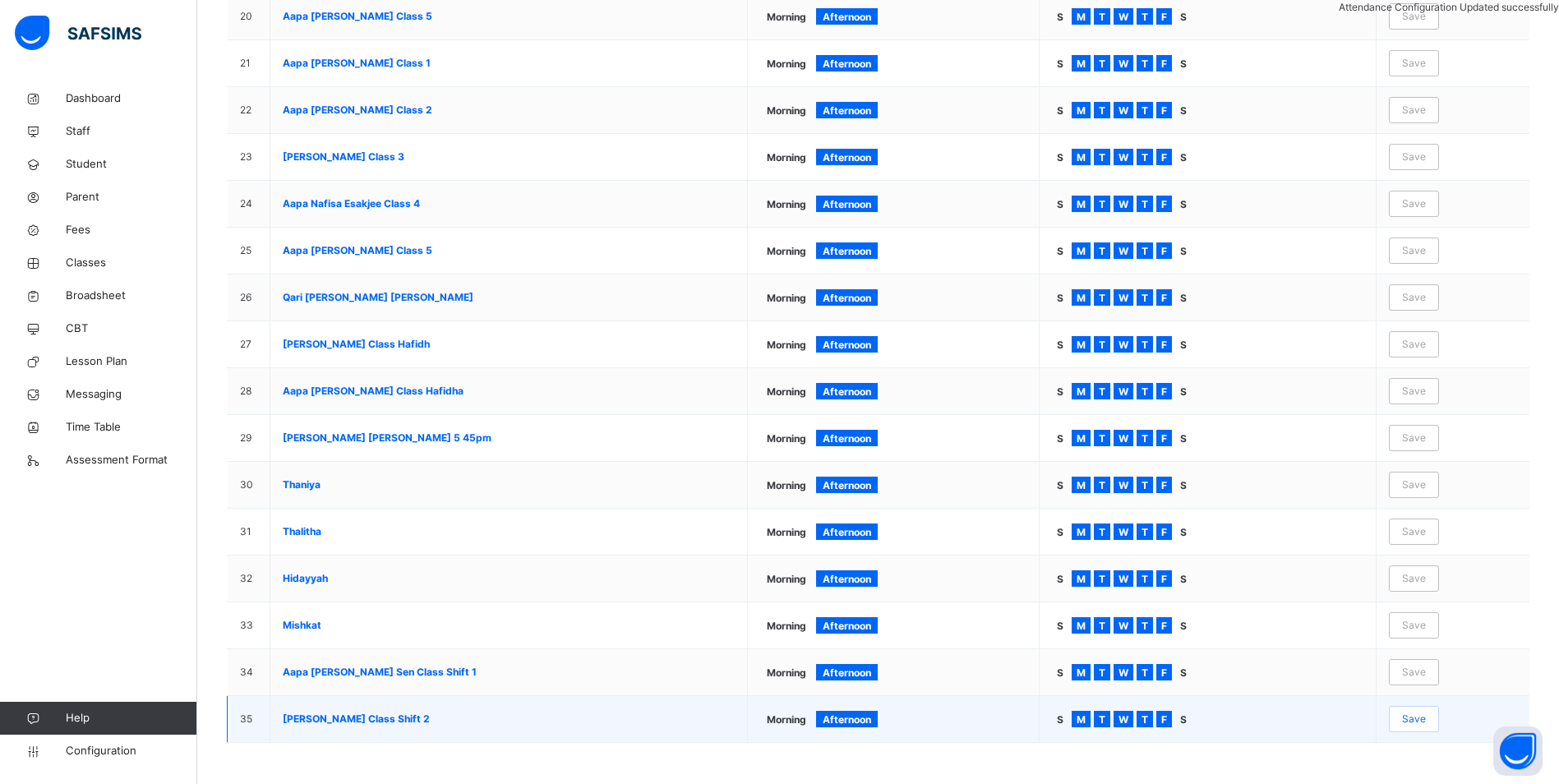
click at [1437, 728] on div "Save" at bounding box center [1415, 719] width 50 height 26
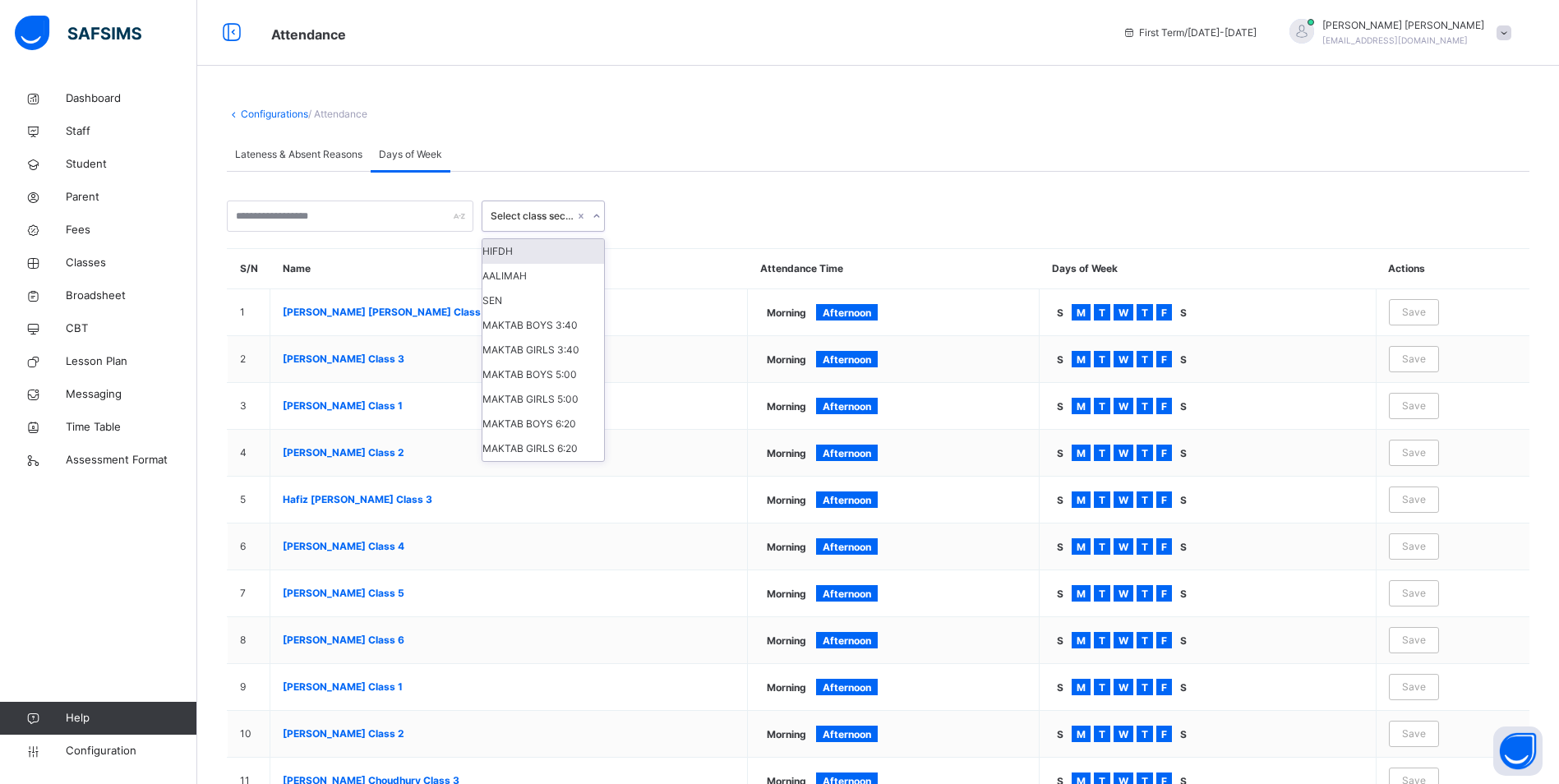
click at [543, 223] on div "Select class section" at bounding box center [528, 216] width 90 height 25
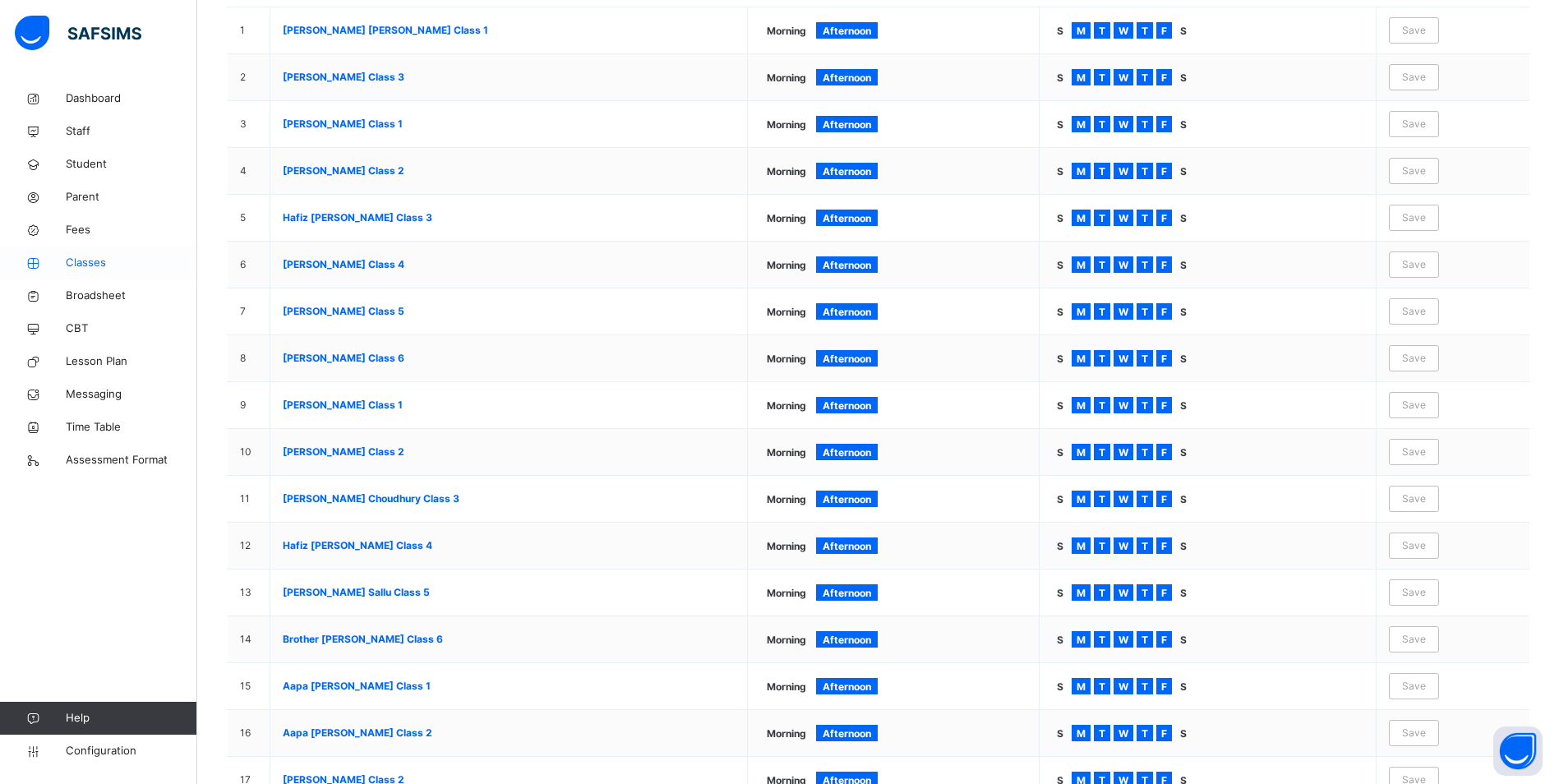
click at [77, 255] on span "Classes" at bounding box center [131, 262] width 131 height 17
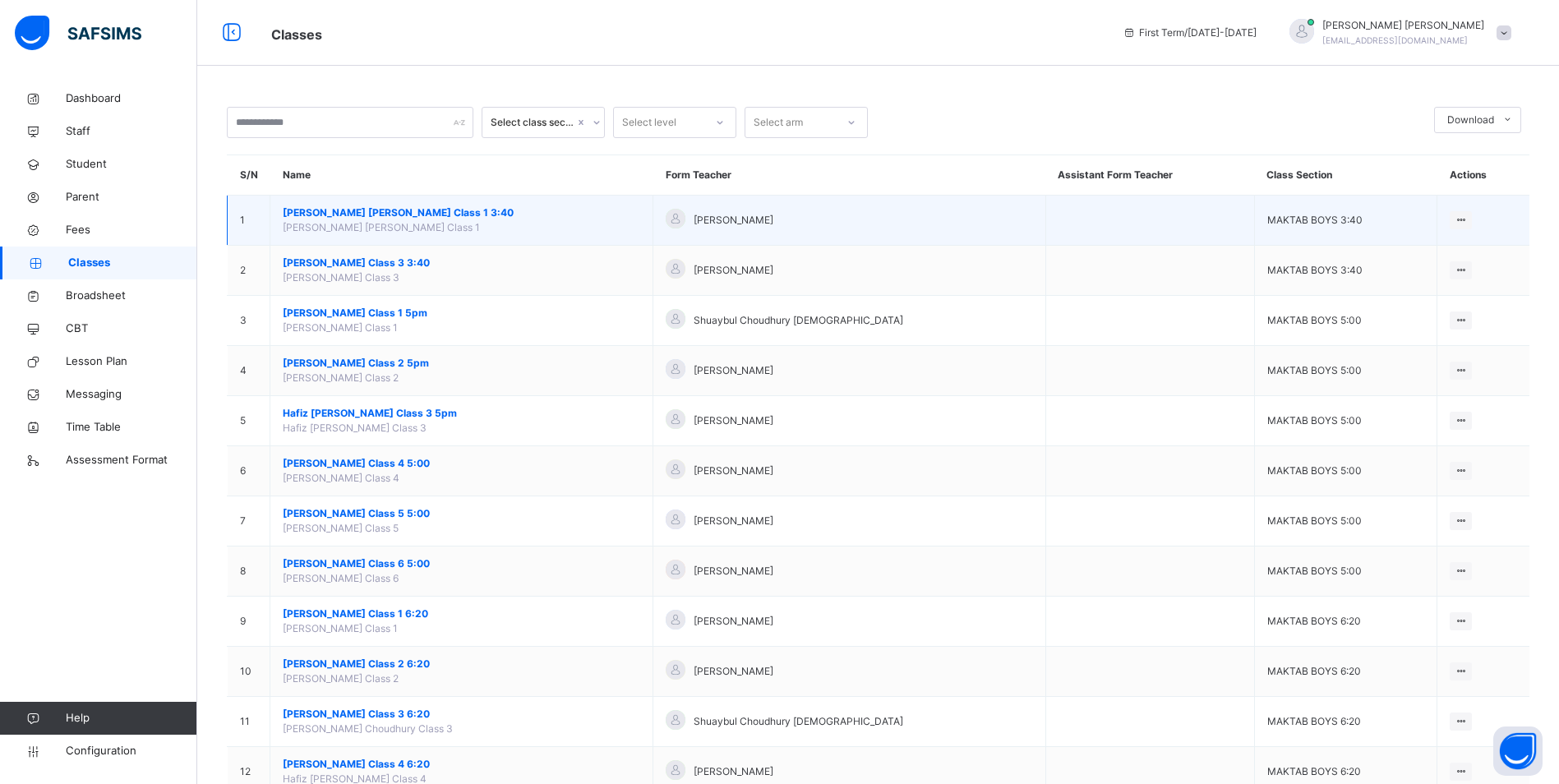
click at [332, 210] on span "[PERSON_NAME] [PERSON_NAME] Class 1 3:40" at bounding box center [461, 212] width 357 height 15
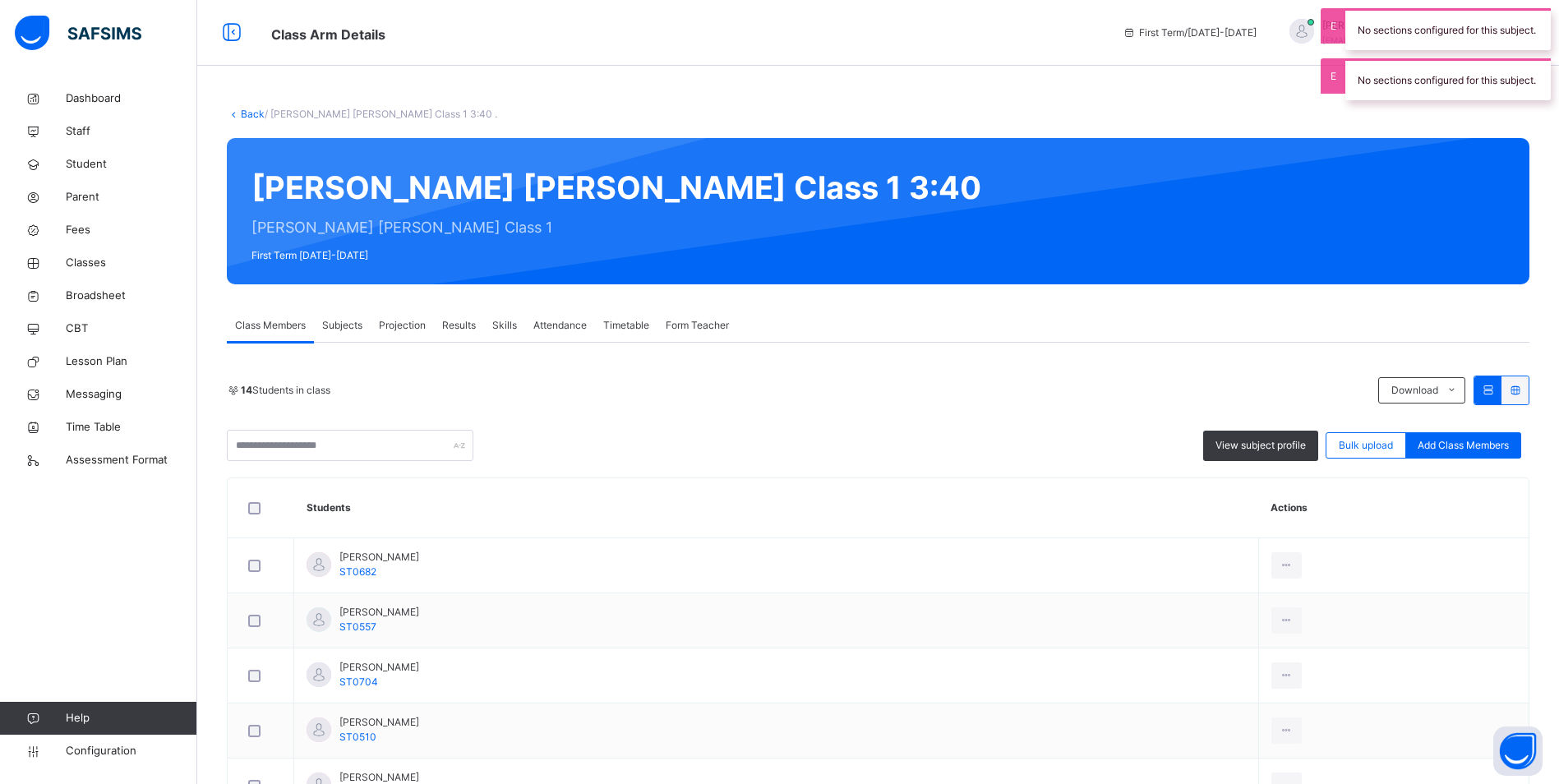
click at [582, 326] on span "Attendance" at bounding box center [560, 325] width 53 height 15
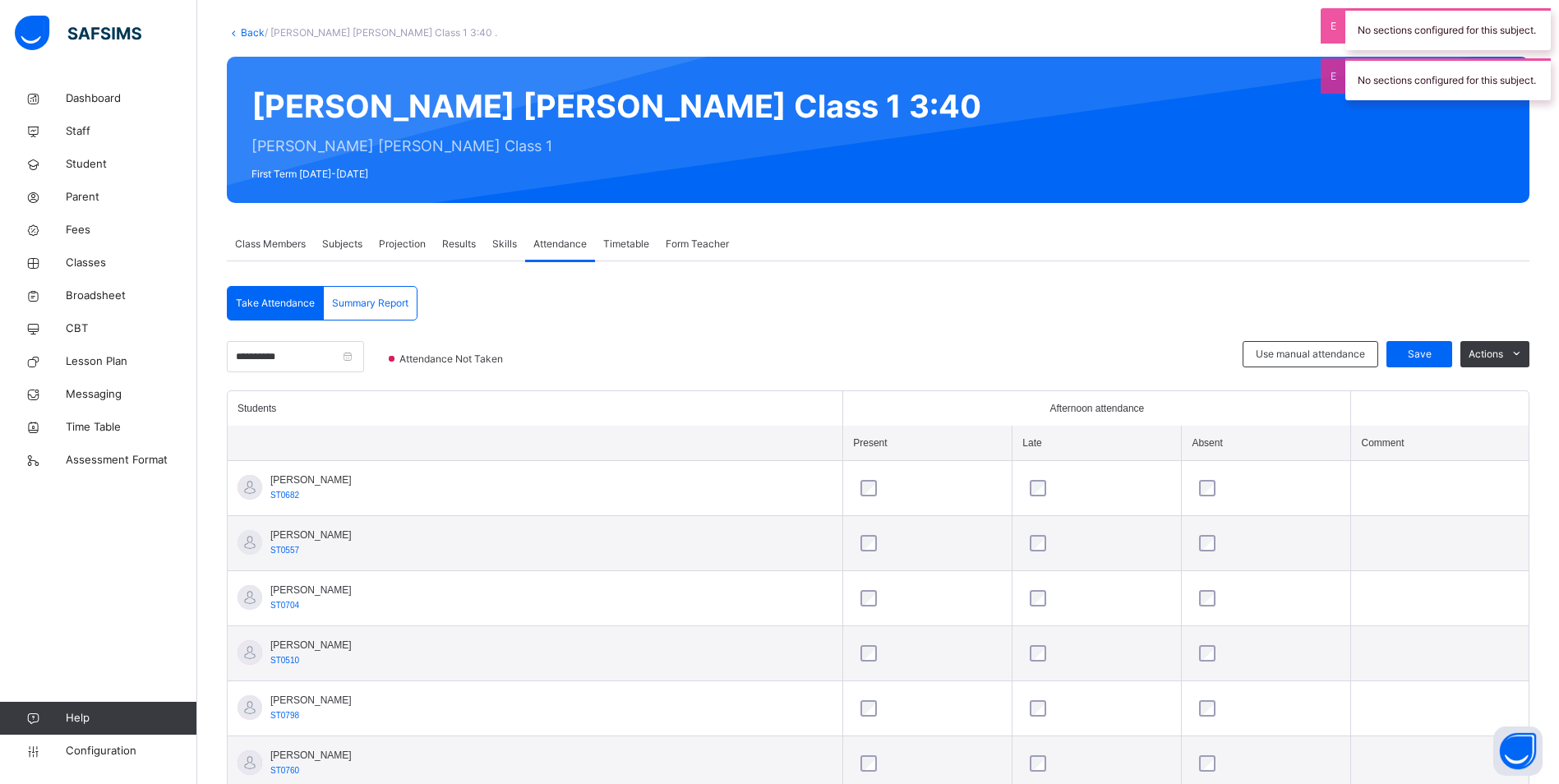
scroll to position [29, 0]
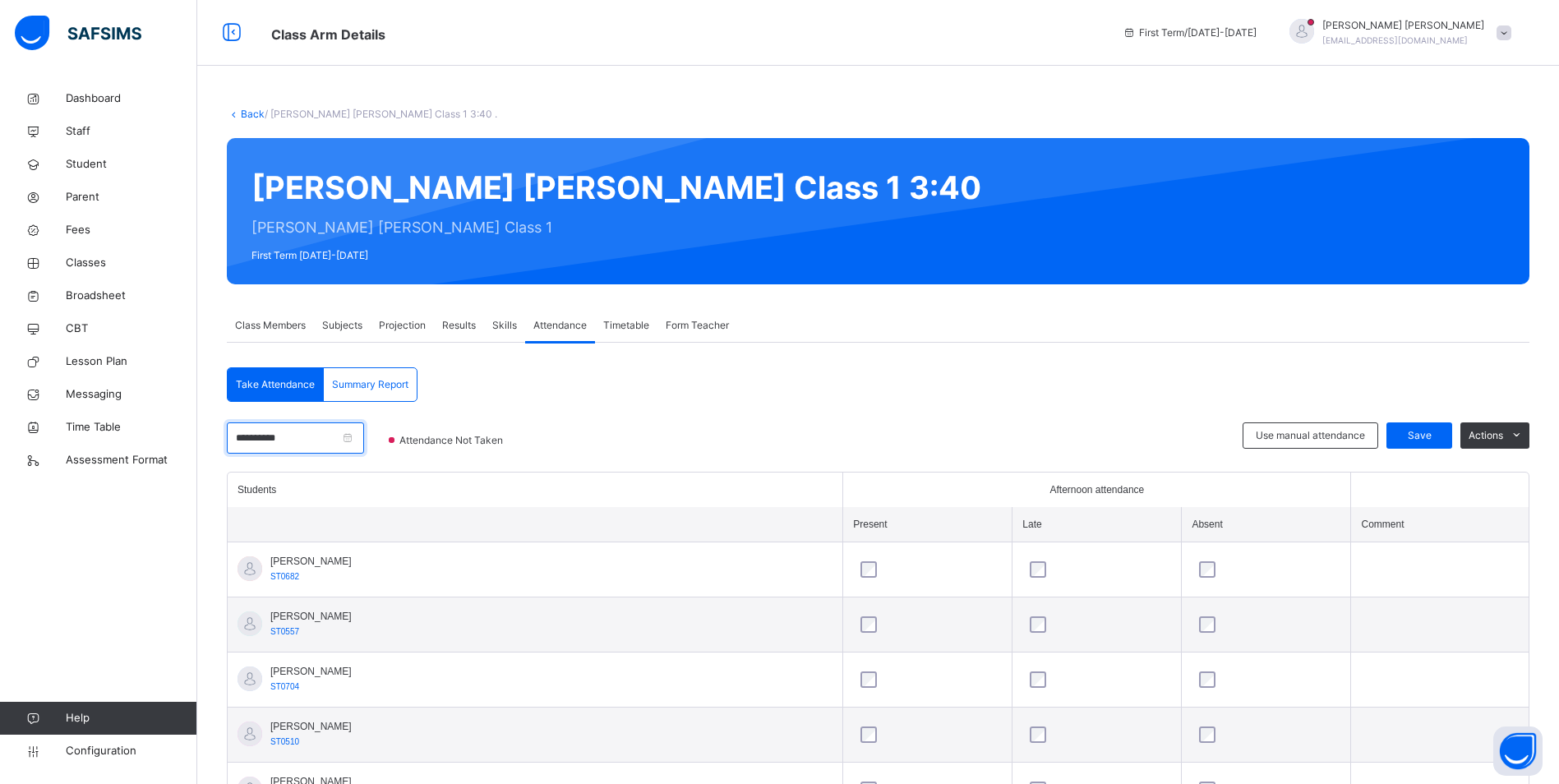
click at [364, 441] on input "**********" at bounding box center [296, 438] width 137 height 31
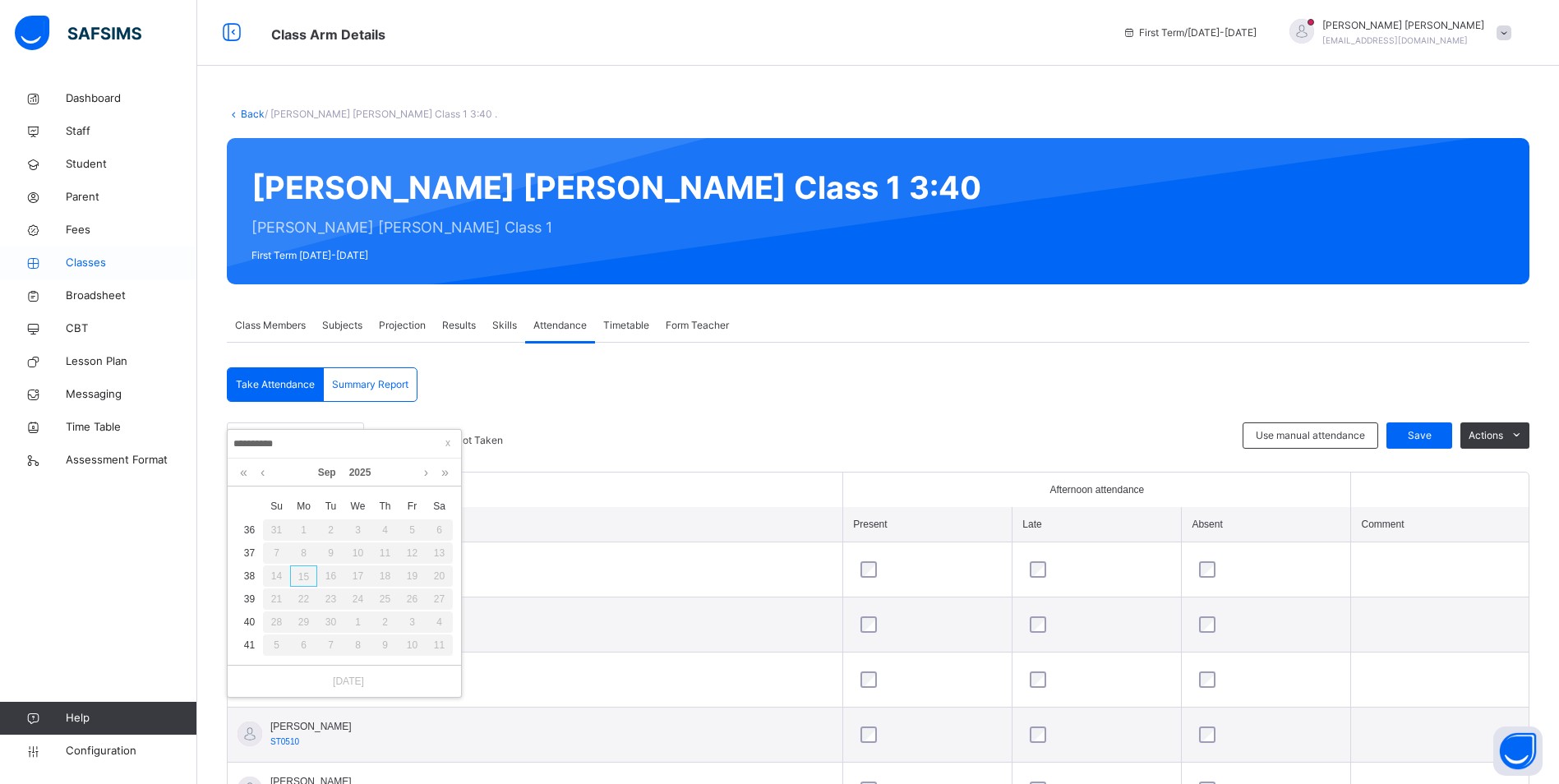
click at [94, 267] on span "Classes" at bounding box center [131, 262] width 131 height 17
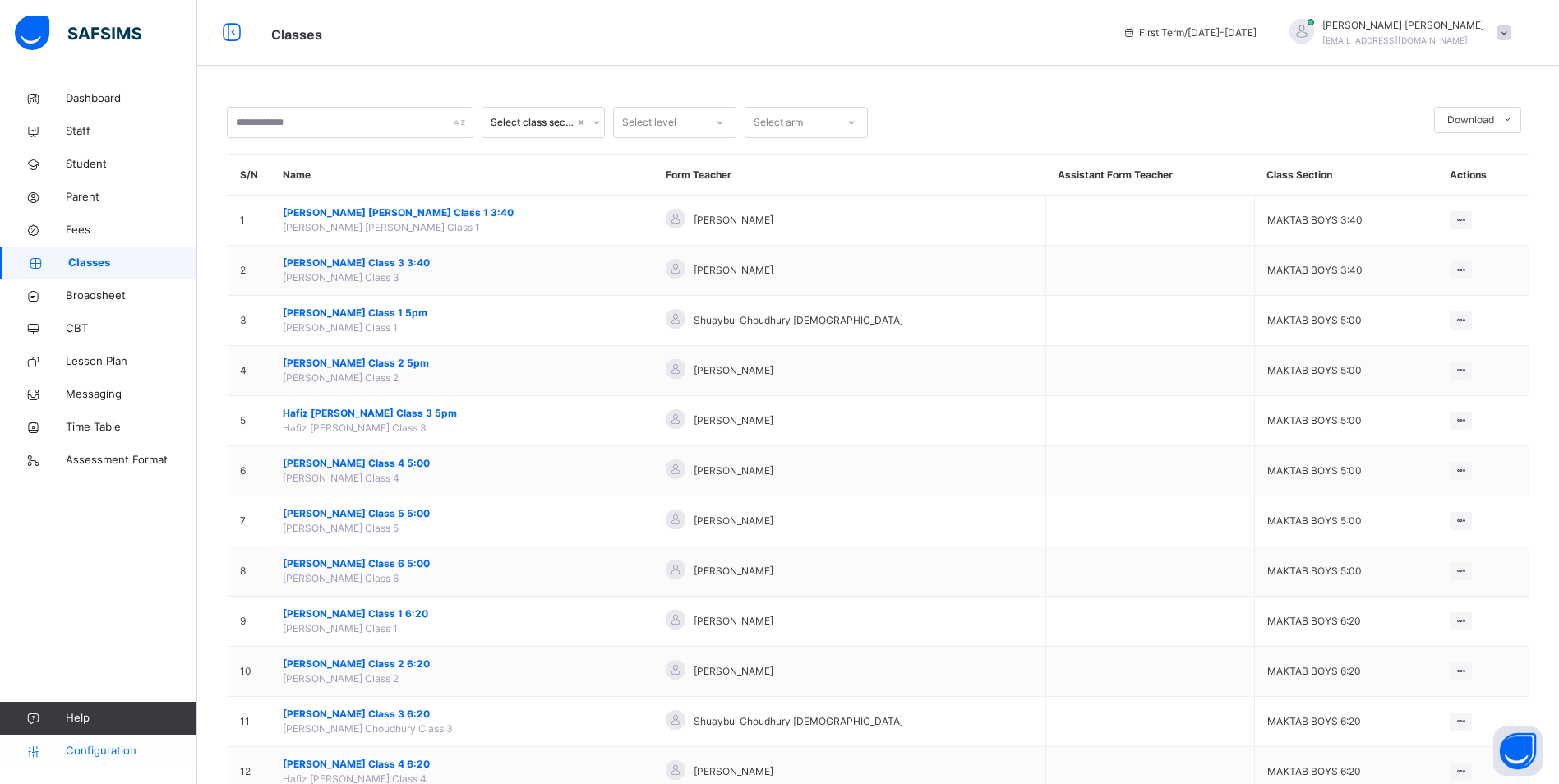
click at [92, 752] on span "Configuration" at bounding box center [131, 751] width 130 height 17
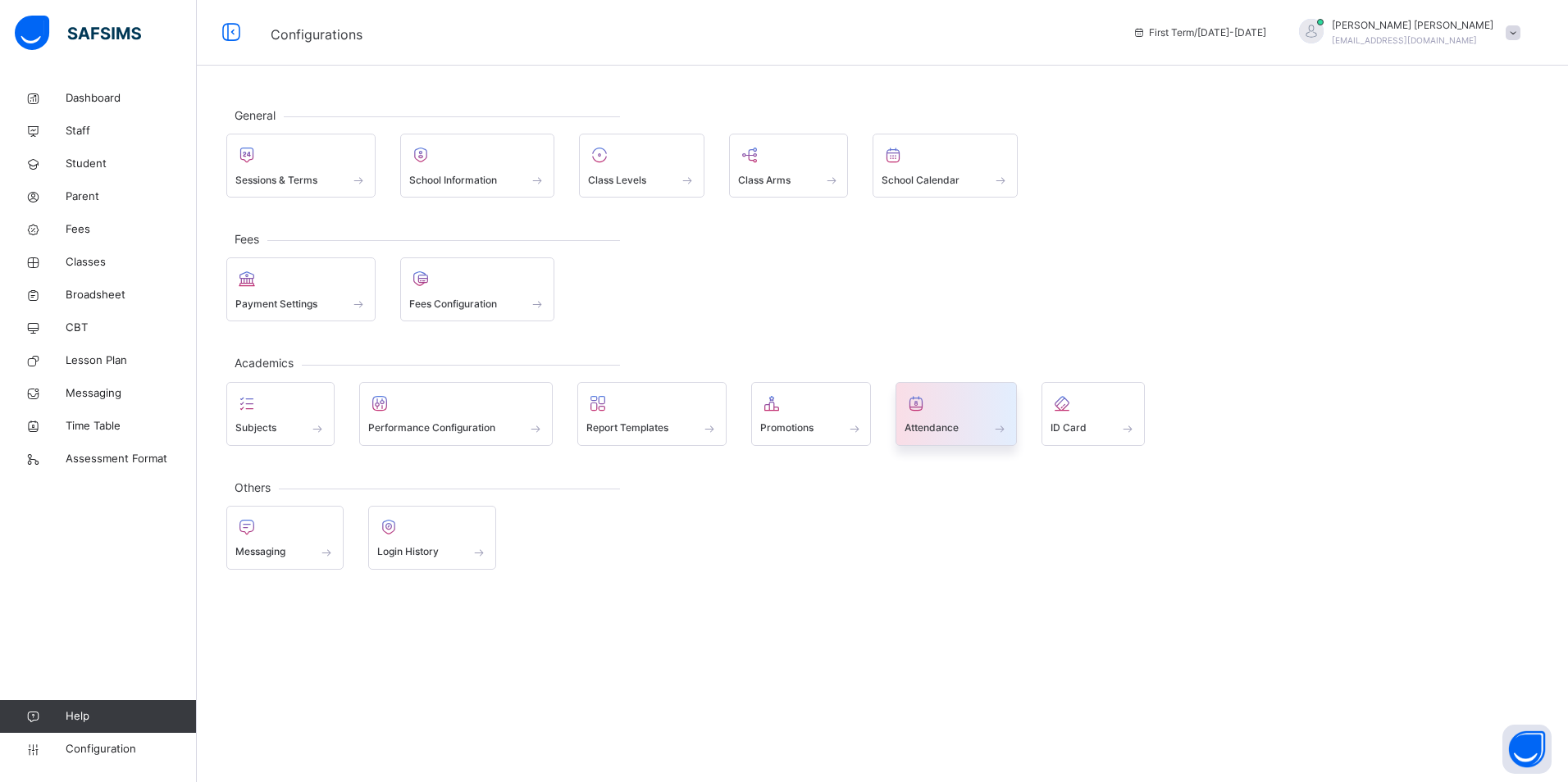
click at [931, 422] on span "Attendance" at bounding box center [931, 427] width 54 height 15
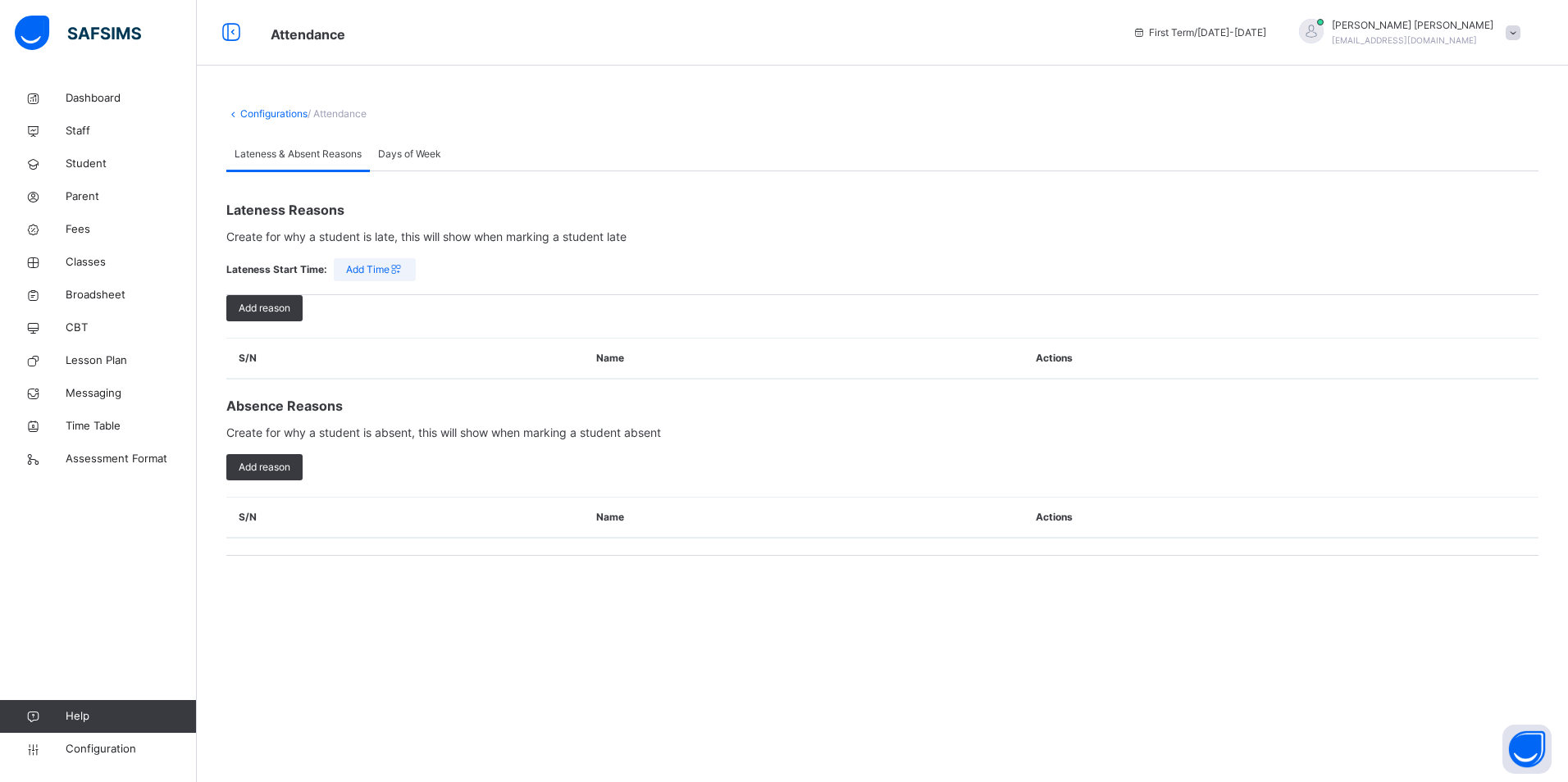
click at [362, 267] on span "Add Time" at bounding box center [375, 270] width 57 height 15
click at [1506, 572] on div "×" at bounding box center [1514, 590] width 16 height 35
click at [408, 150] on span "Days of Week" at bounding box center [409, 153] width 63 height 15
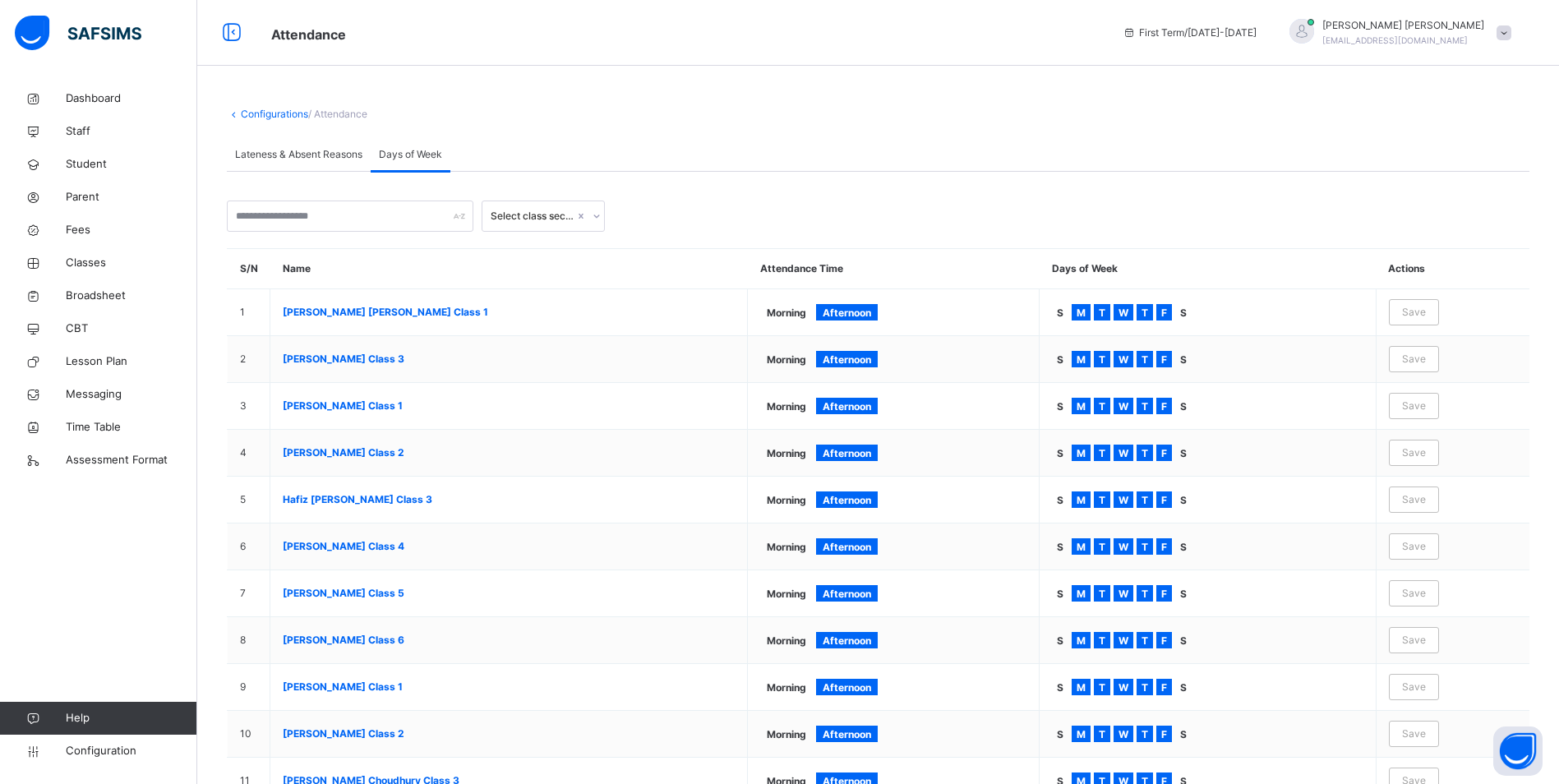
click at [328, 157] on span "Lateness & Absent Reasons" at bounding box center [298, 154] width 128 height 15
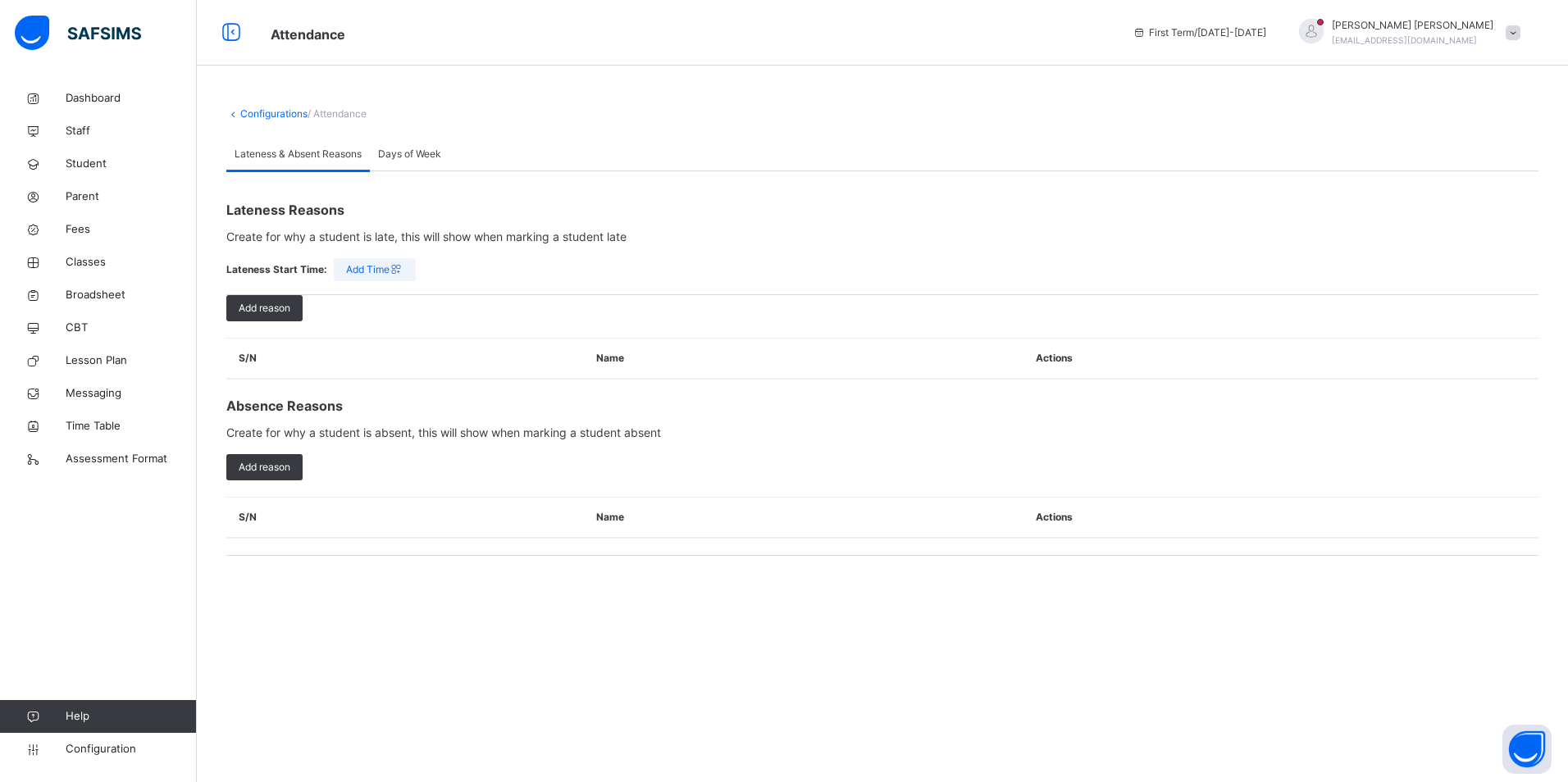
click at [394, 263] on icon at bounding box center [396, 270] width 14 height 15
click at [552, 556] on div "× Lateness Start Time Automatically mark student late Enter Minutes e.g 10:30 a…" at bounding box center [882, 653] width 1312 height 194
click at [1506, 572] on div "×" at bounding box center [1514, 590] width 16 height 35
click at [403, 146] on div "Days of Week" at bounding box center [409, 154] width 80 height 33
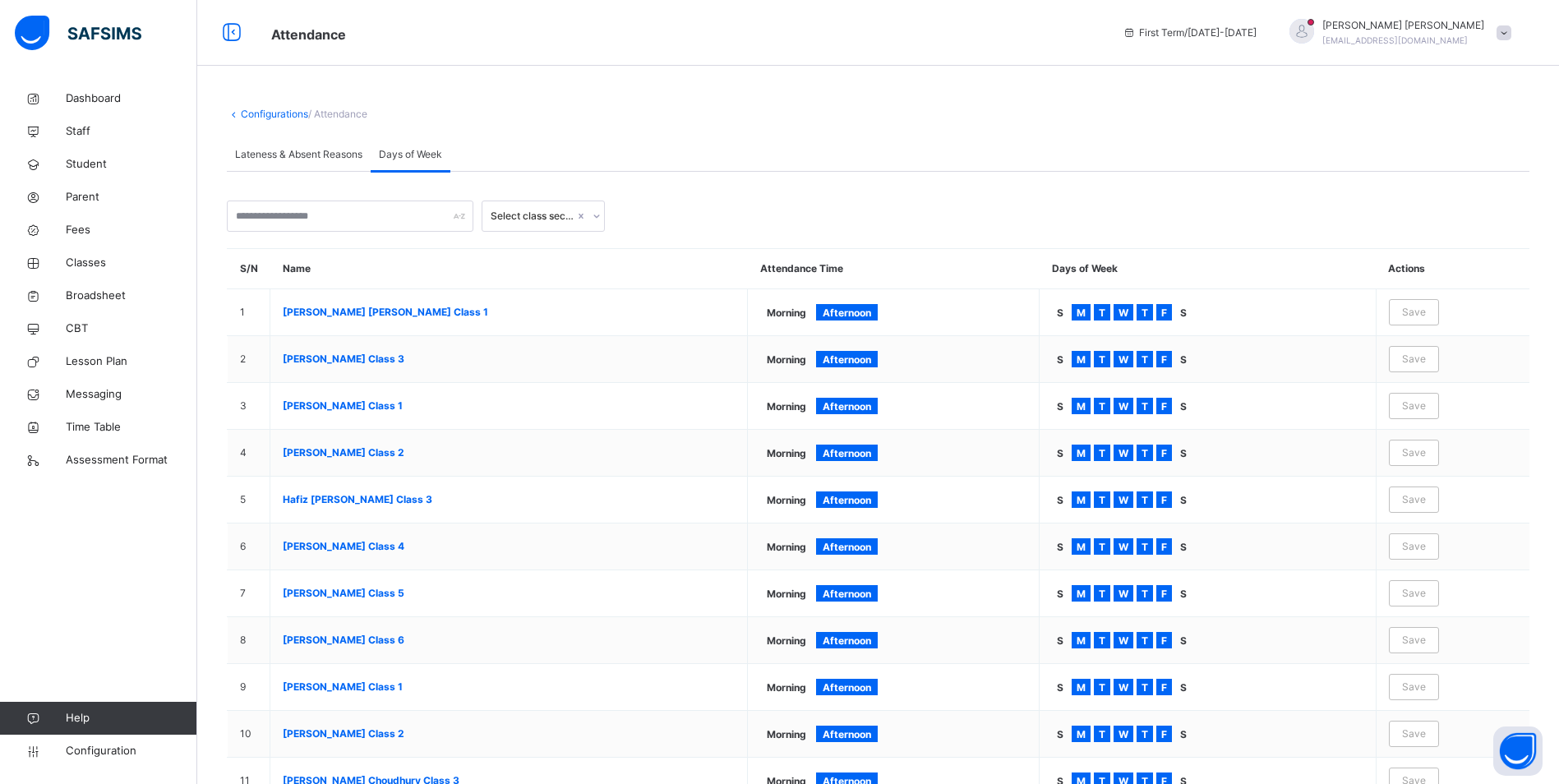
click at [319, 161] on span "Lateness & Absent Reasons" at bounding box center [298, 154] width 128 height 15
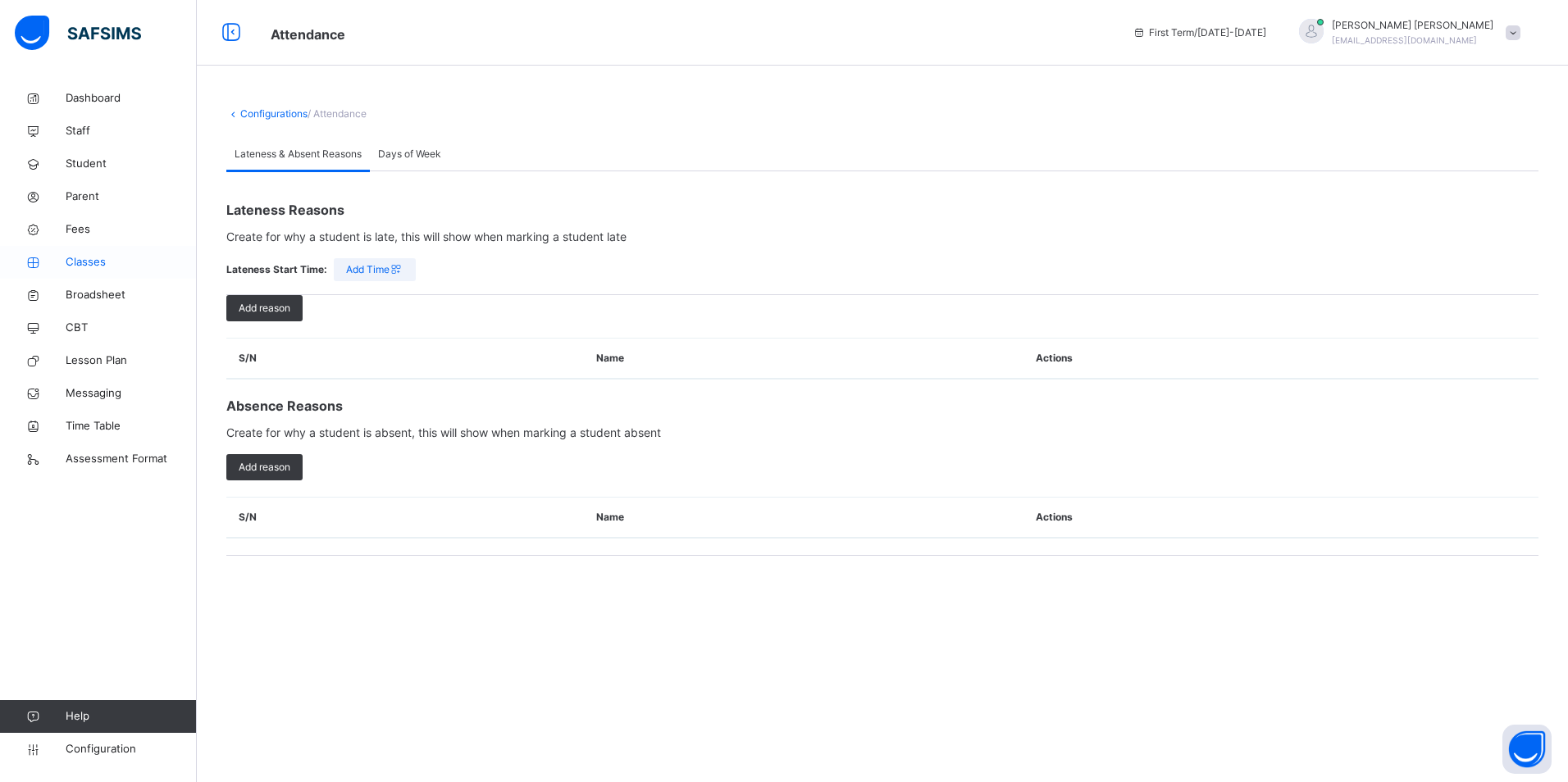
click at [103, 258] on span "Classes" at bounding box center [131, 262] width 131 height 16
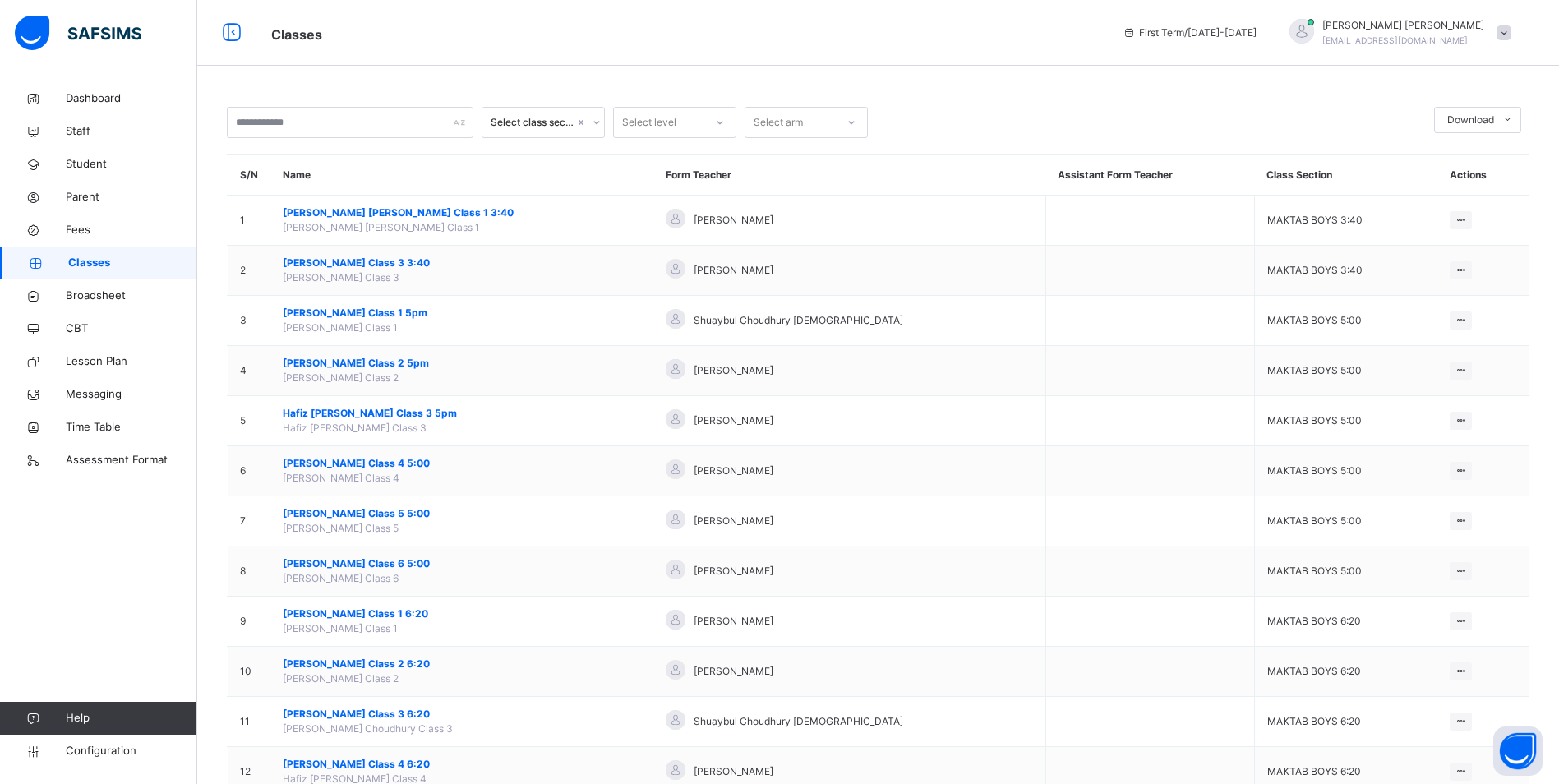
click at [519, 126] on div "Select class section" at bounding box center [532, 122] width 83 height 15
click at [560, 56] on div "Classes First Term / [DATE]-[DATE] [PERSON_NAME] [EMAIL_ADDRESS][DOMAIN_NAME]" at bounding box center [779, 33] width 1559 height 66
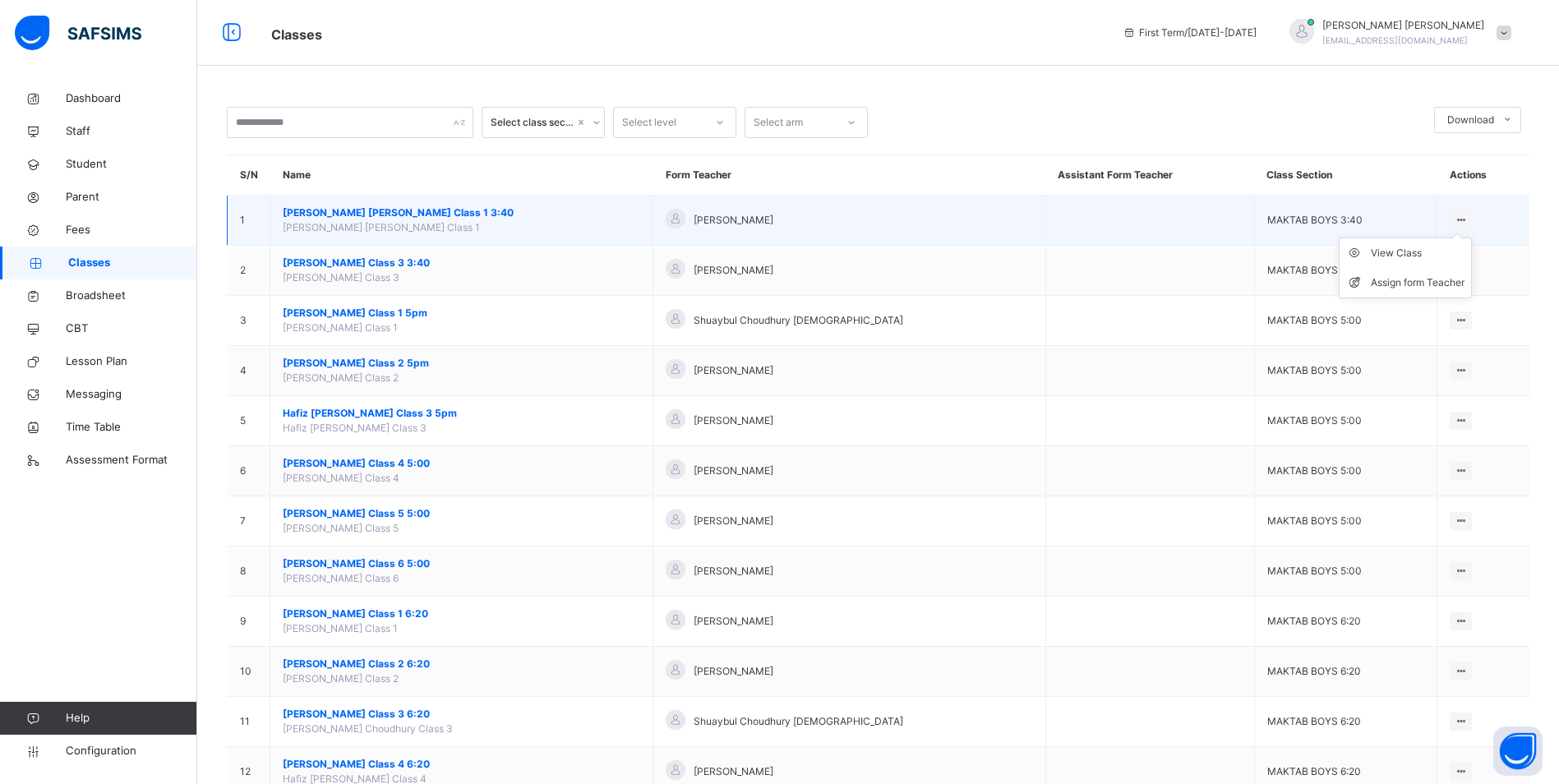
click at [1458, 216] on icon at bounding box center [1461, 220] width 14 height 12
click at [370, 206] on span "[PERSON_NAME] [PERSON_NAME] Class 1 3:40" at bounding box center [461, 212] width 357 height 15
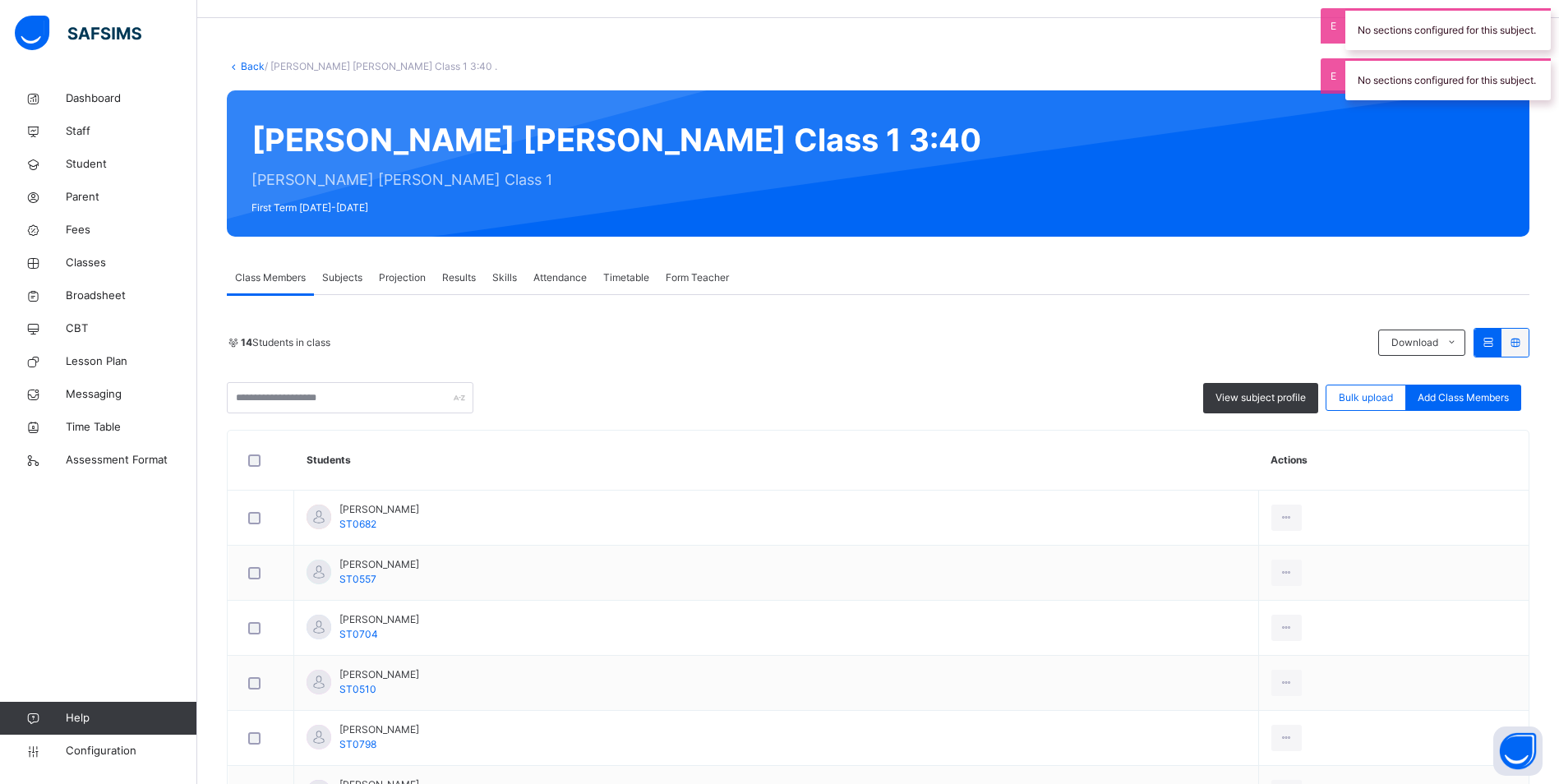
scroll to position [329, 0]
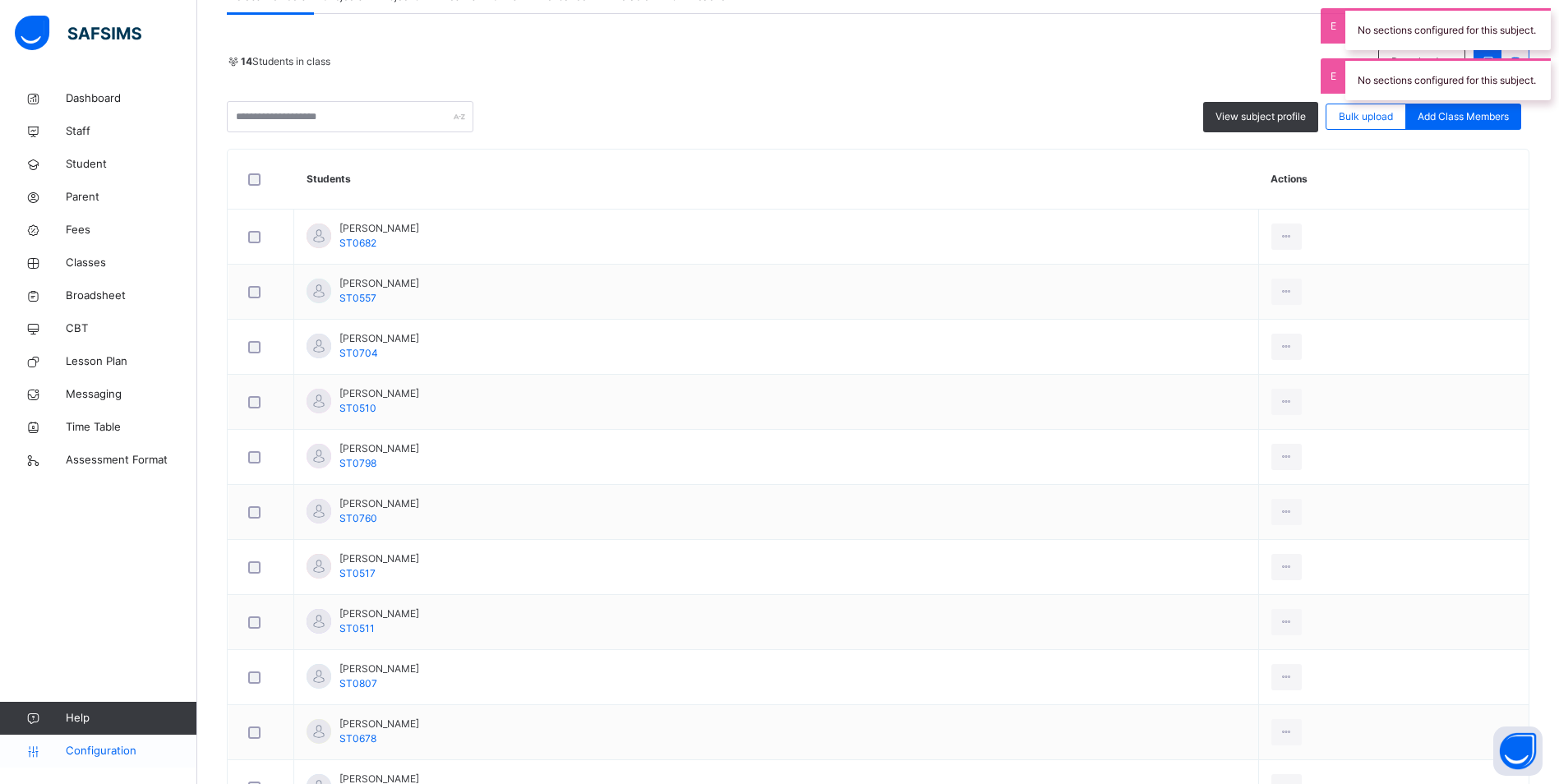
click at [129, 747] on span "Configuration" at bounding box center [131, 751] width 130 height 17
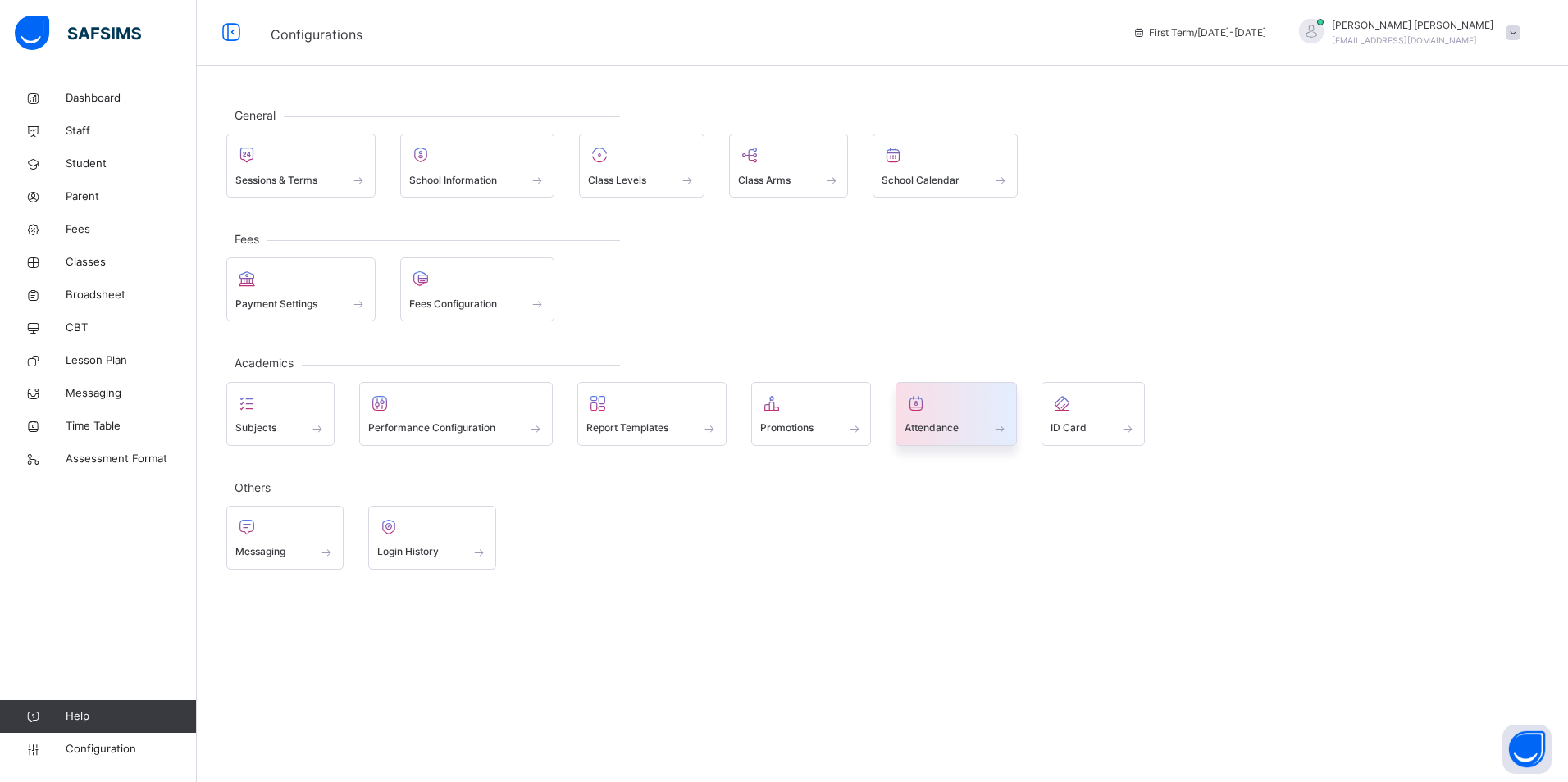
click at [908, 420] on div "Attendance" at bounding box center [956, 428] width 103 height 17
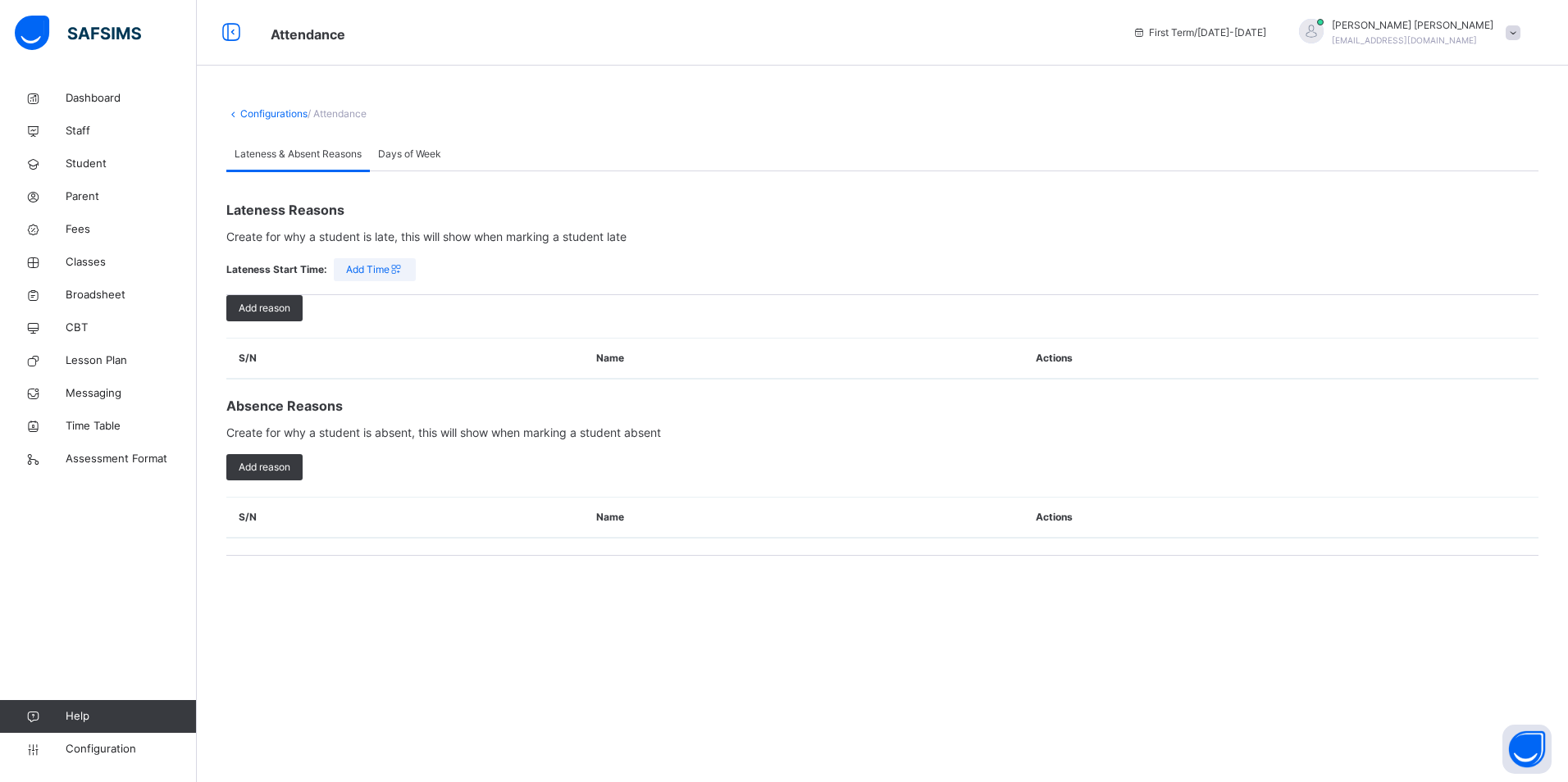
click at [404, 147] on span "Days of Week" at bounding box center [409, 153] width 63 height 15
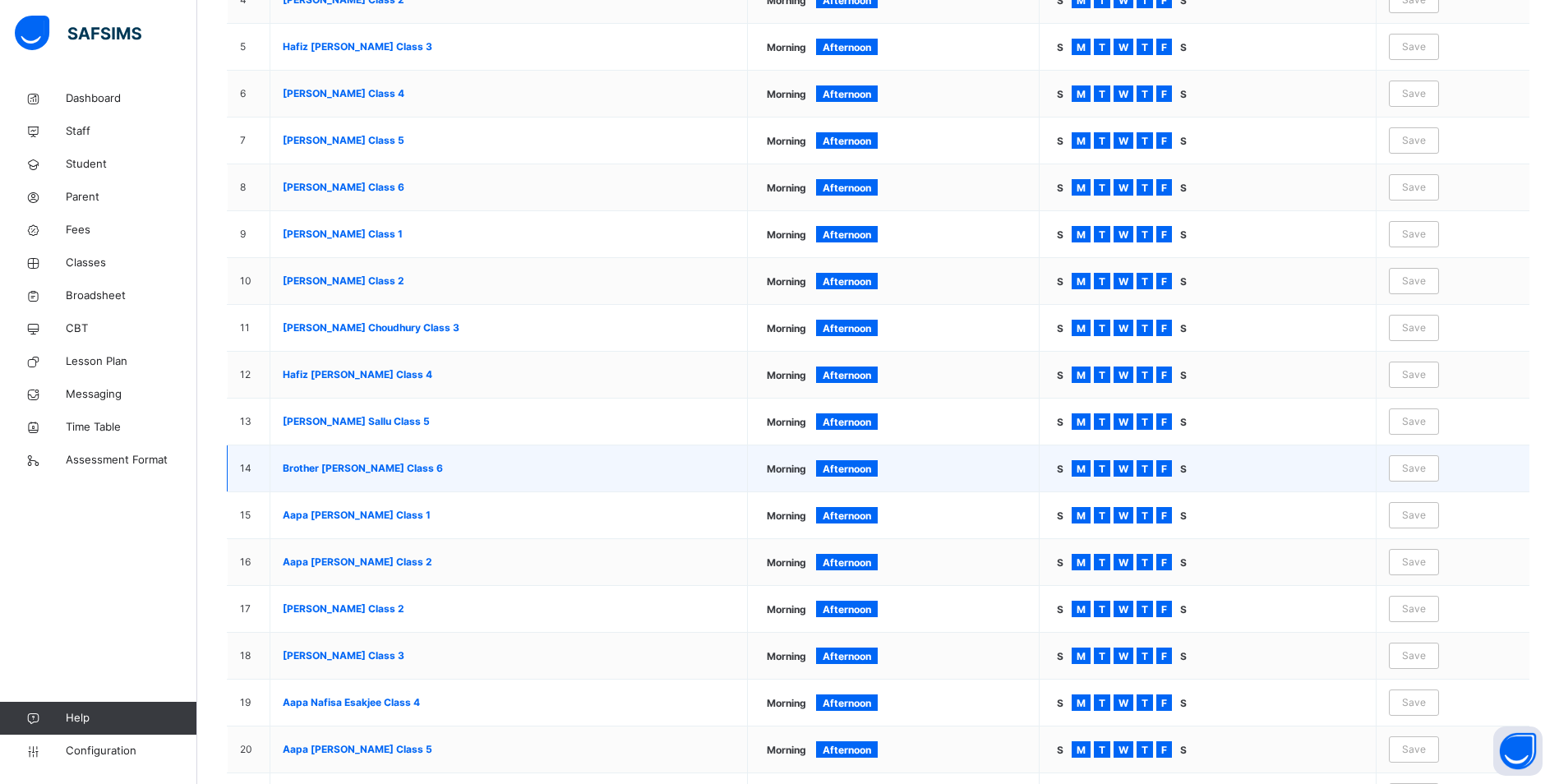
scroll to position [200, 0]
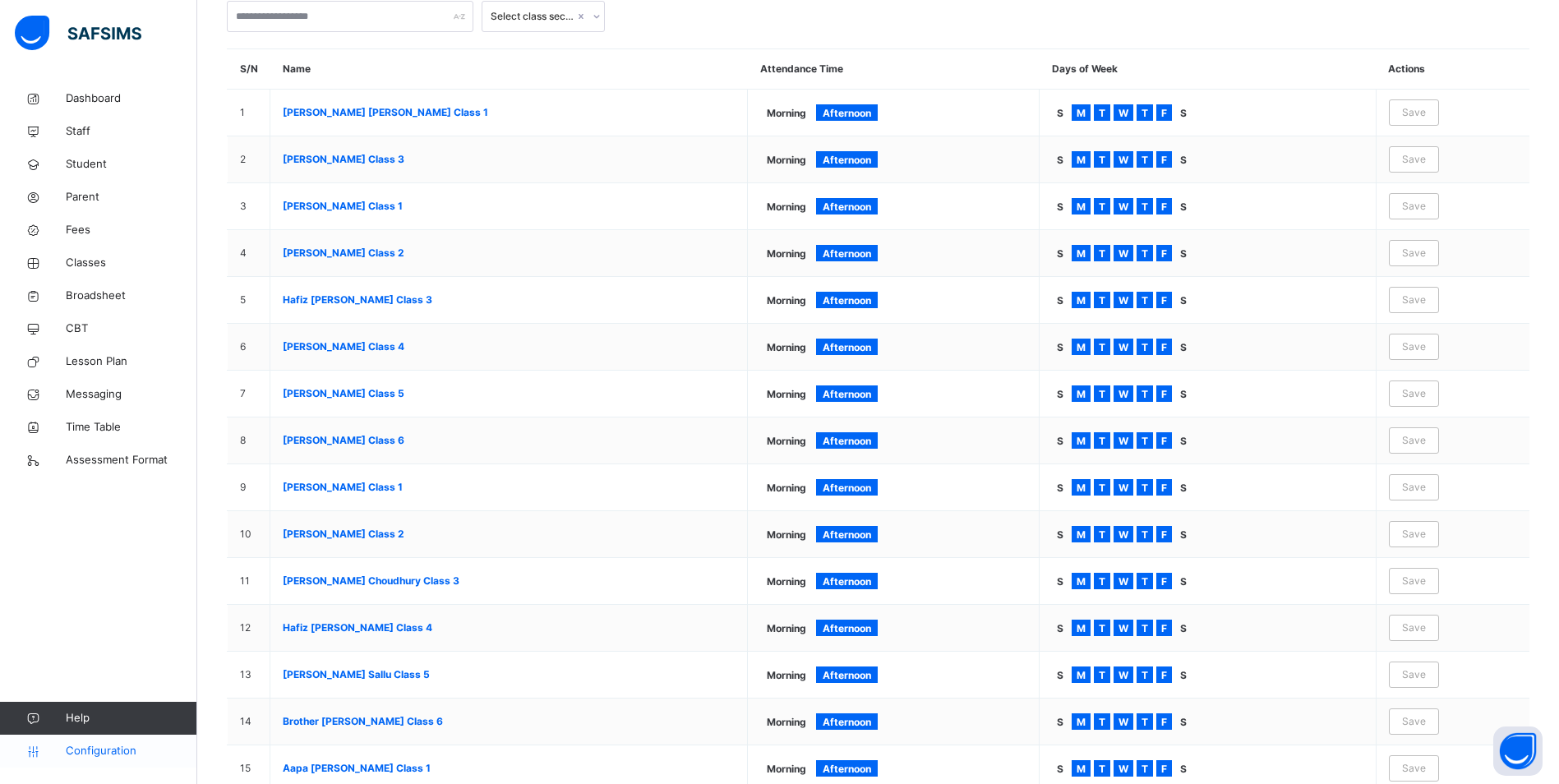
click at [119, 752] on span "Configuration" at bounding box center [131, 751] width 130 height 17
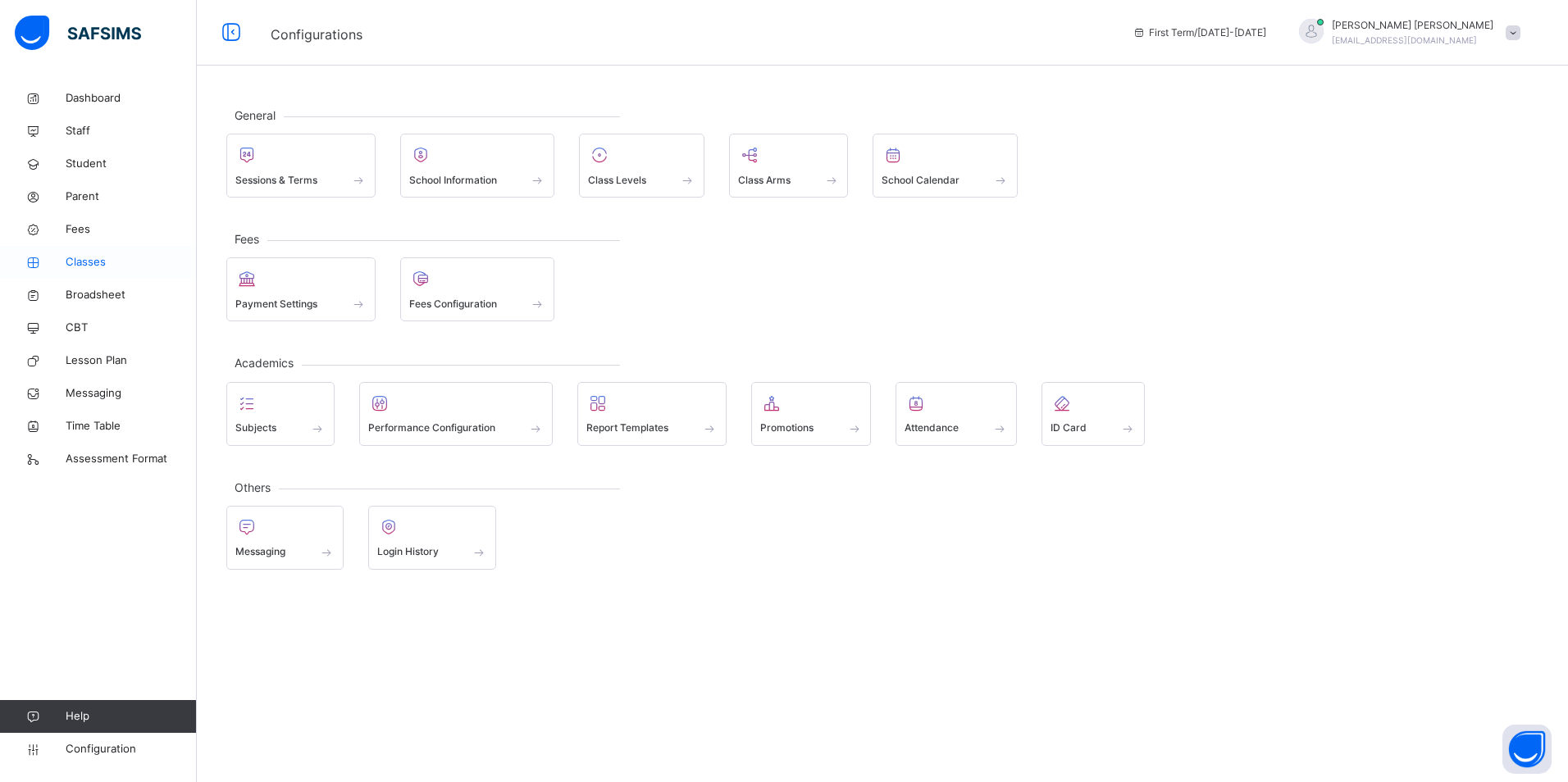
click at [101, 258] on span "Classes" at bounding box center [131, 262] width 131 height 16
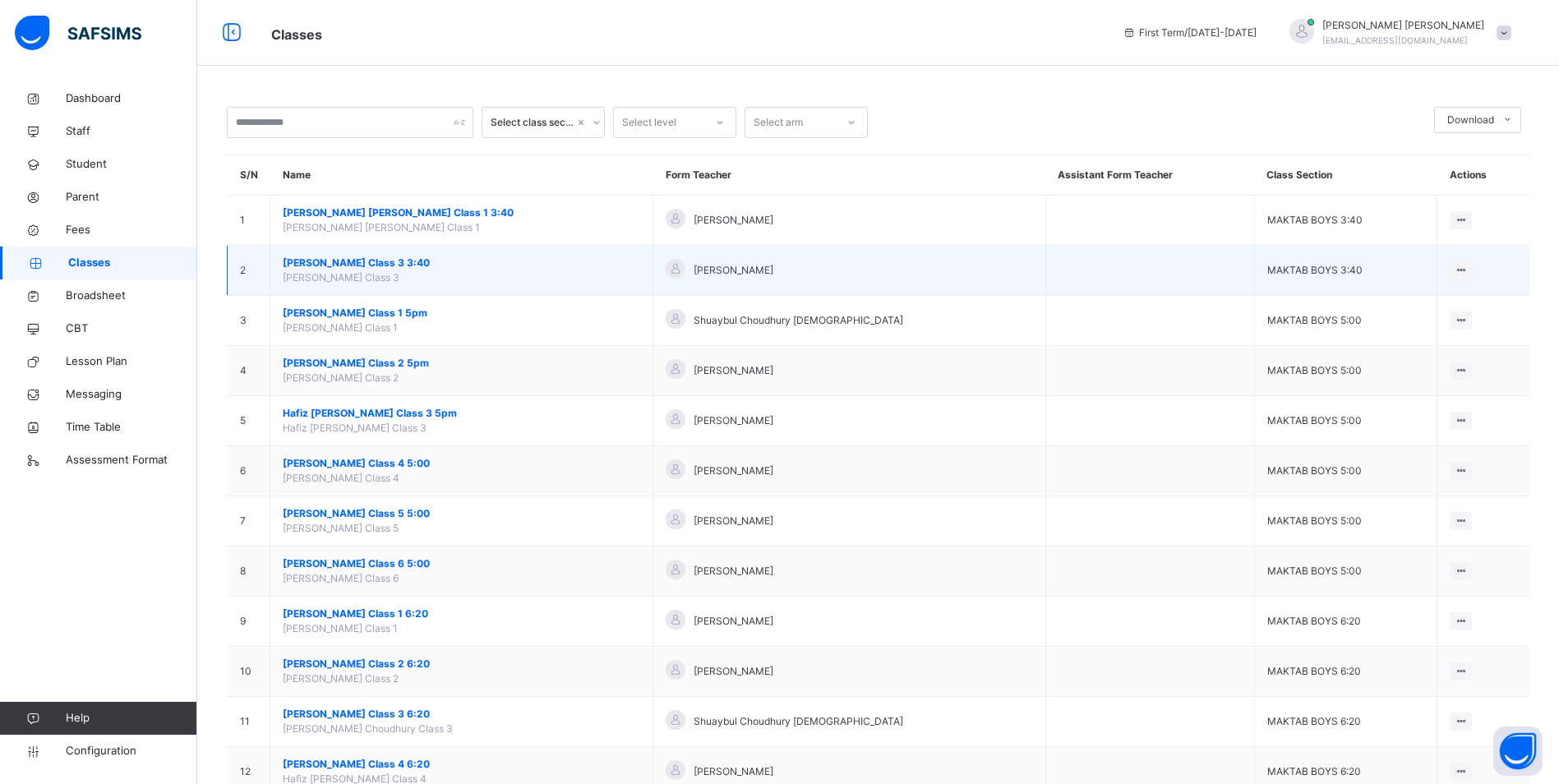
click at [410, 263] on span "[PERSON_NAME] Class 3 3:40" at bounding box center [461, 262] width 357 height 15
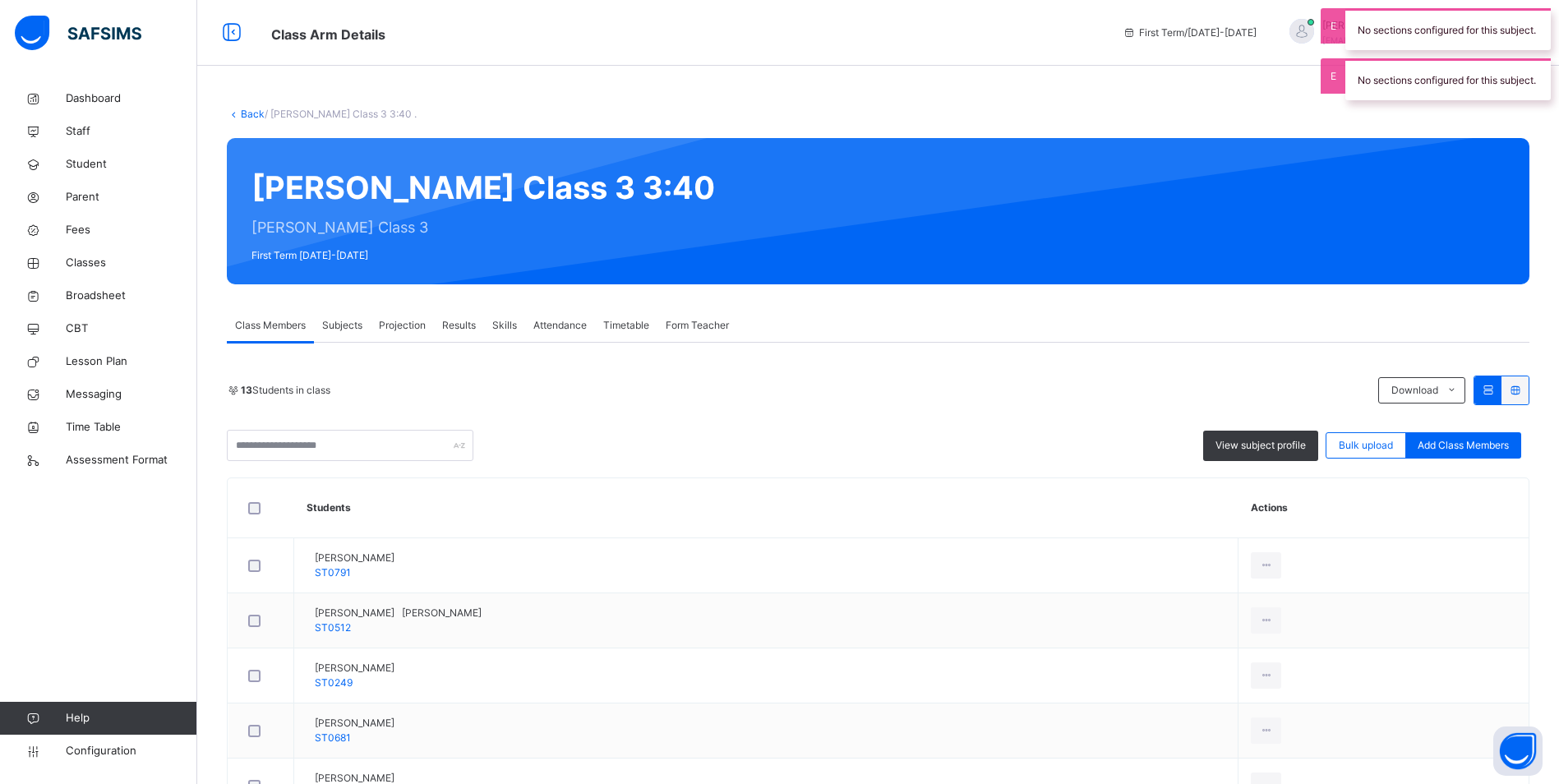
click at [558, 330] on span "Attendance" at bounding box center [560, 325] width 53 height 15
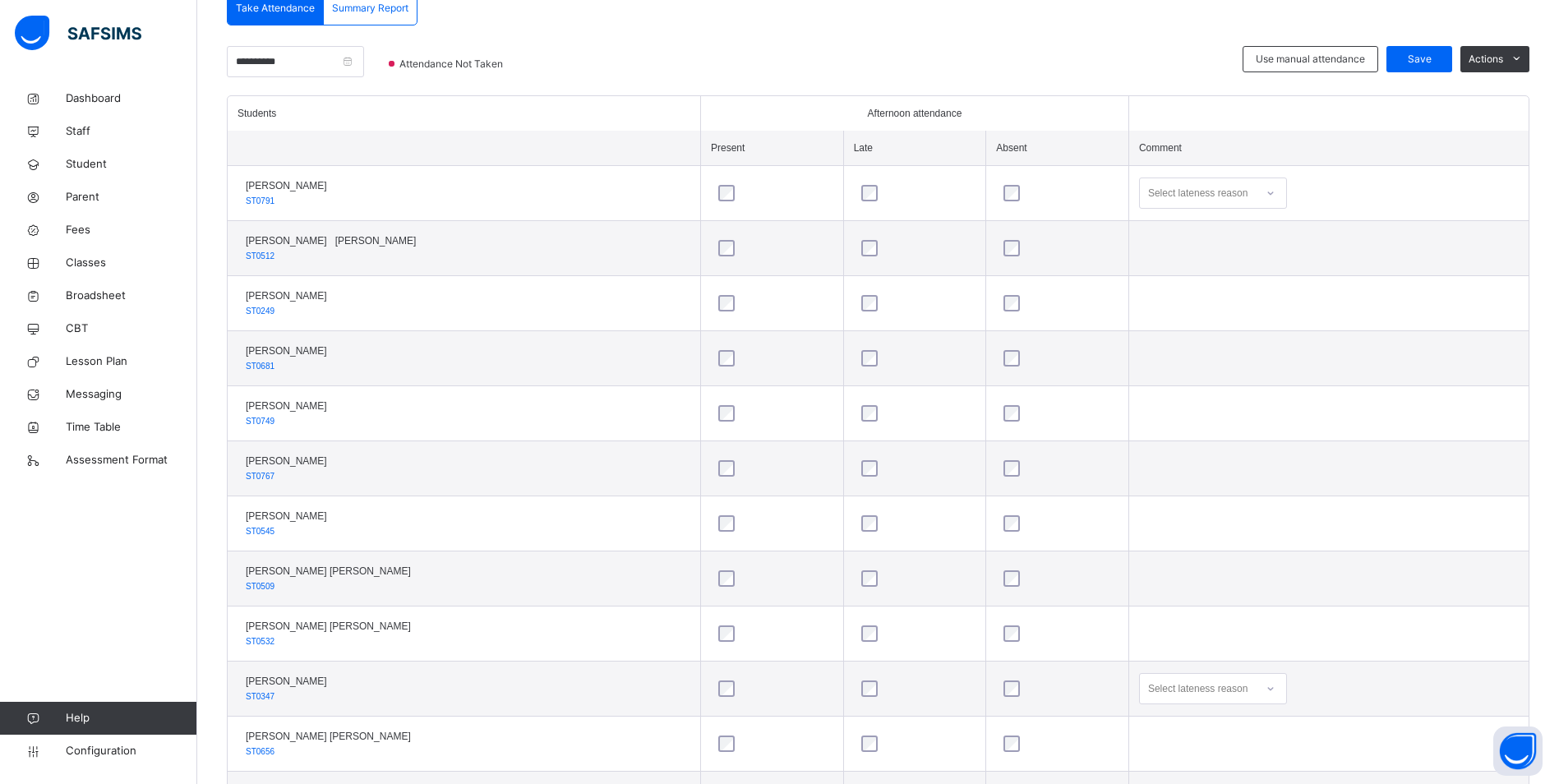
scroll to position [109, 0]
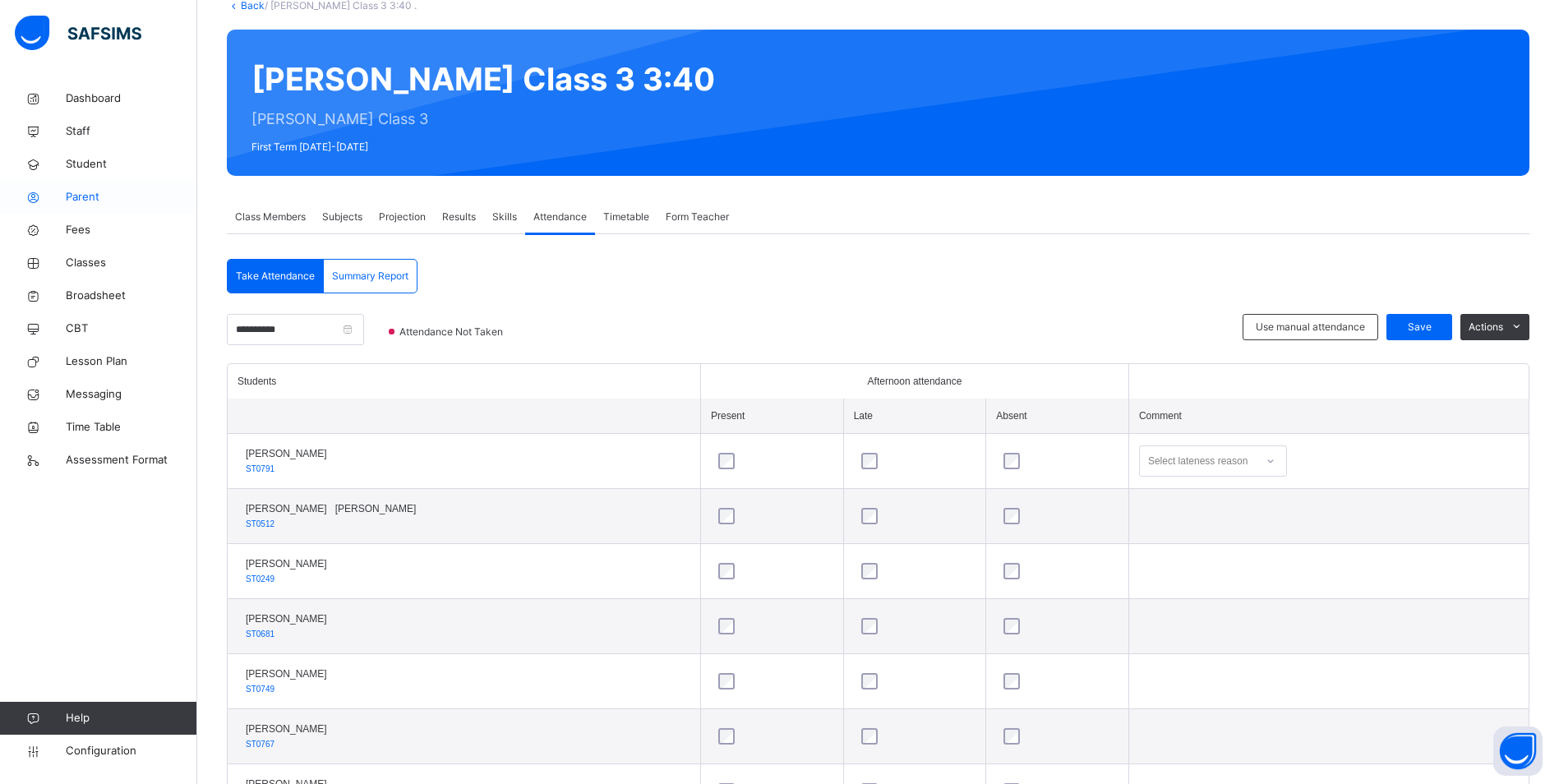
drag, startPoint x: 83, startPoint y: 163, endPoint x: 138, endPoint y: 194, distance: 63.1
click at [83, 163] on span "Student" at bounding box center [131, 164] width 131 height 17
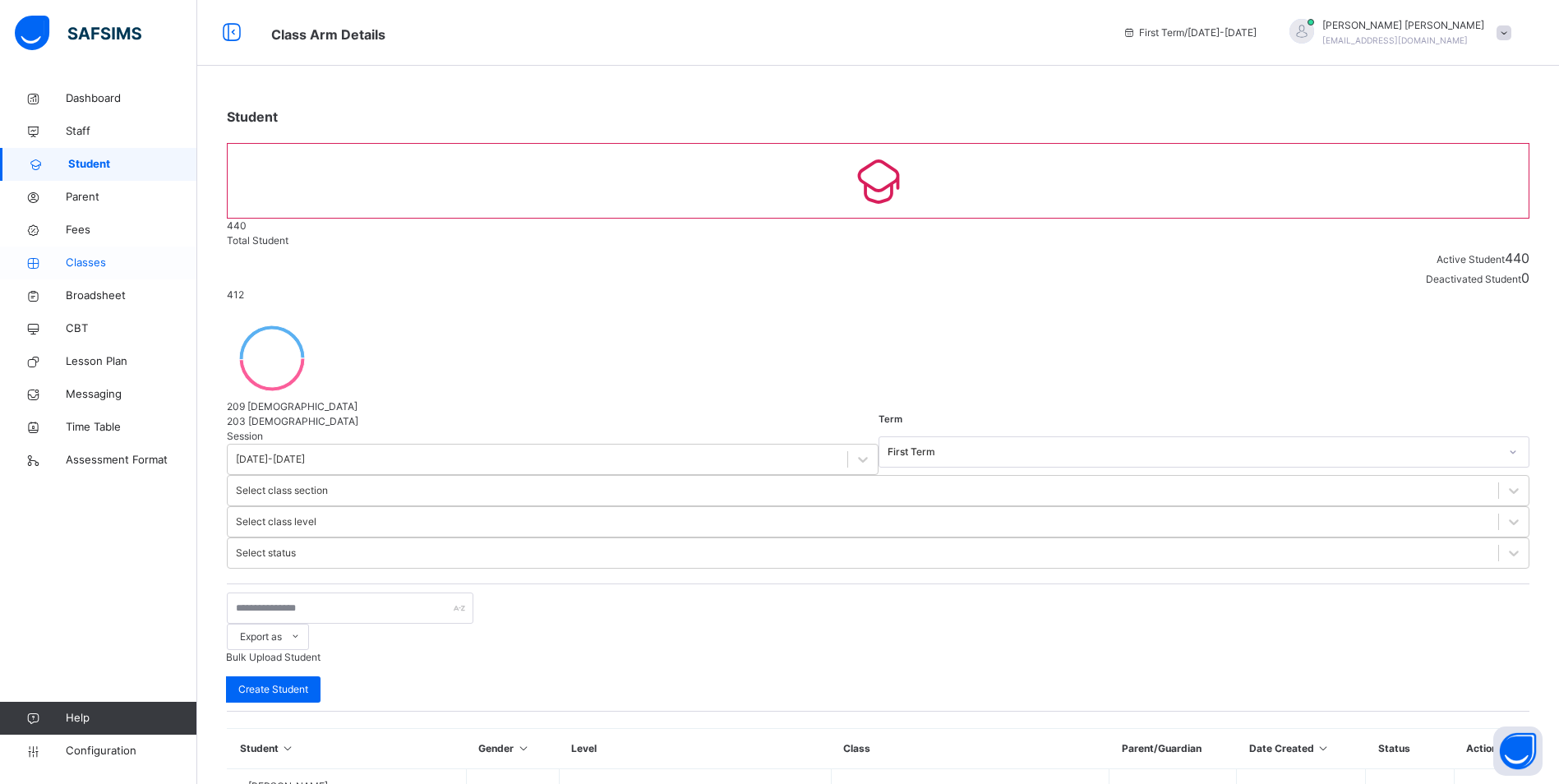
click at [91, 254] on link "Classes" at bounding box center [98, 263] width 197 height 33
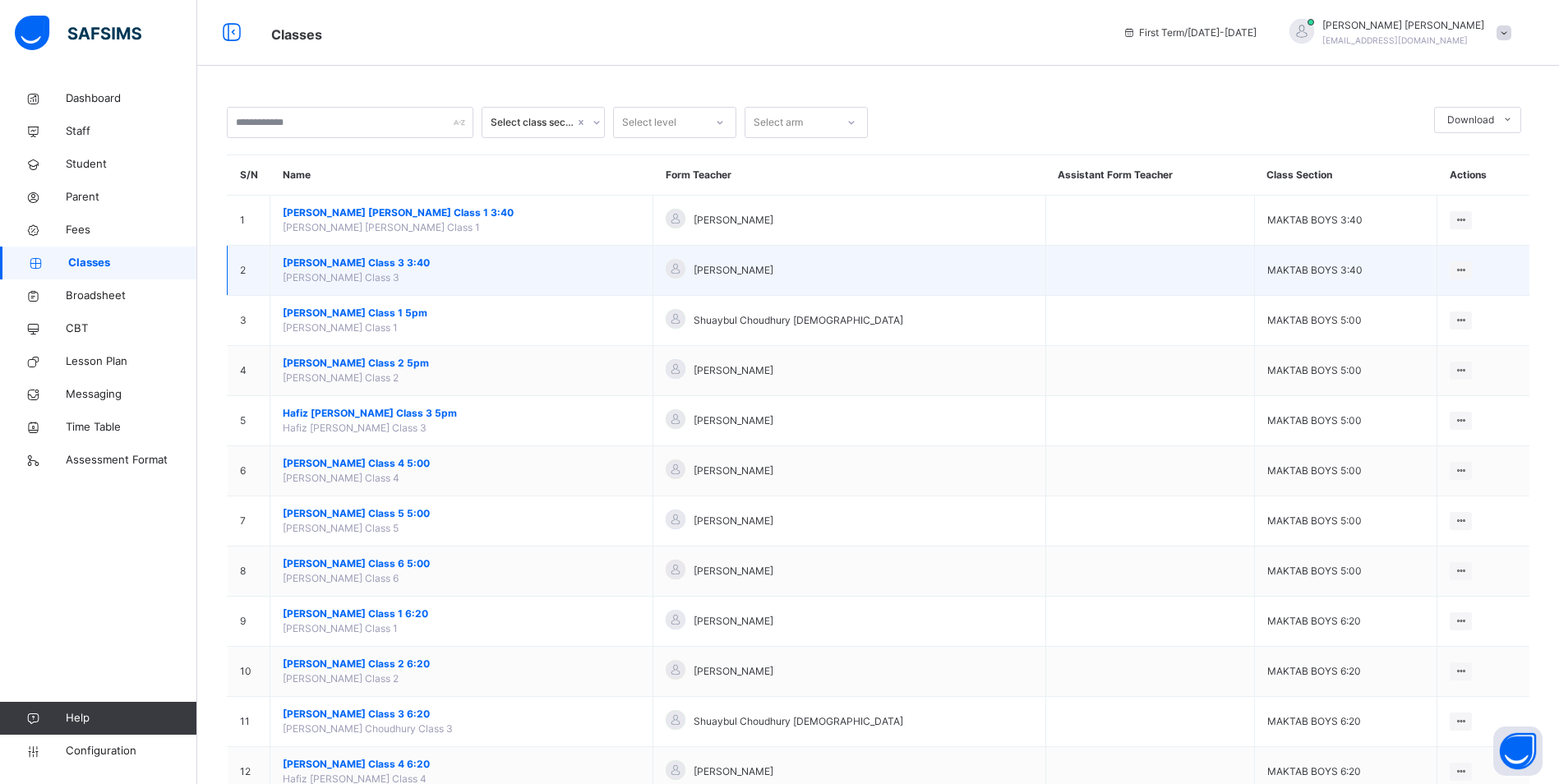
click at [379, 261] on span "[PERSON_NAME] Class 3 3:40" at bounding box center [461, 262] width 357 height 15
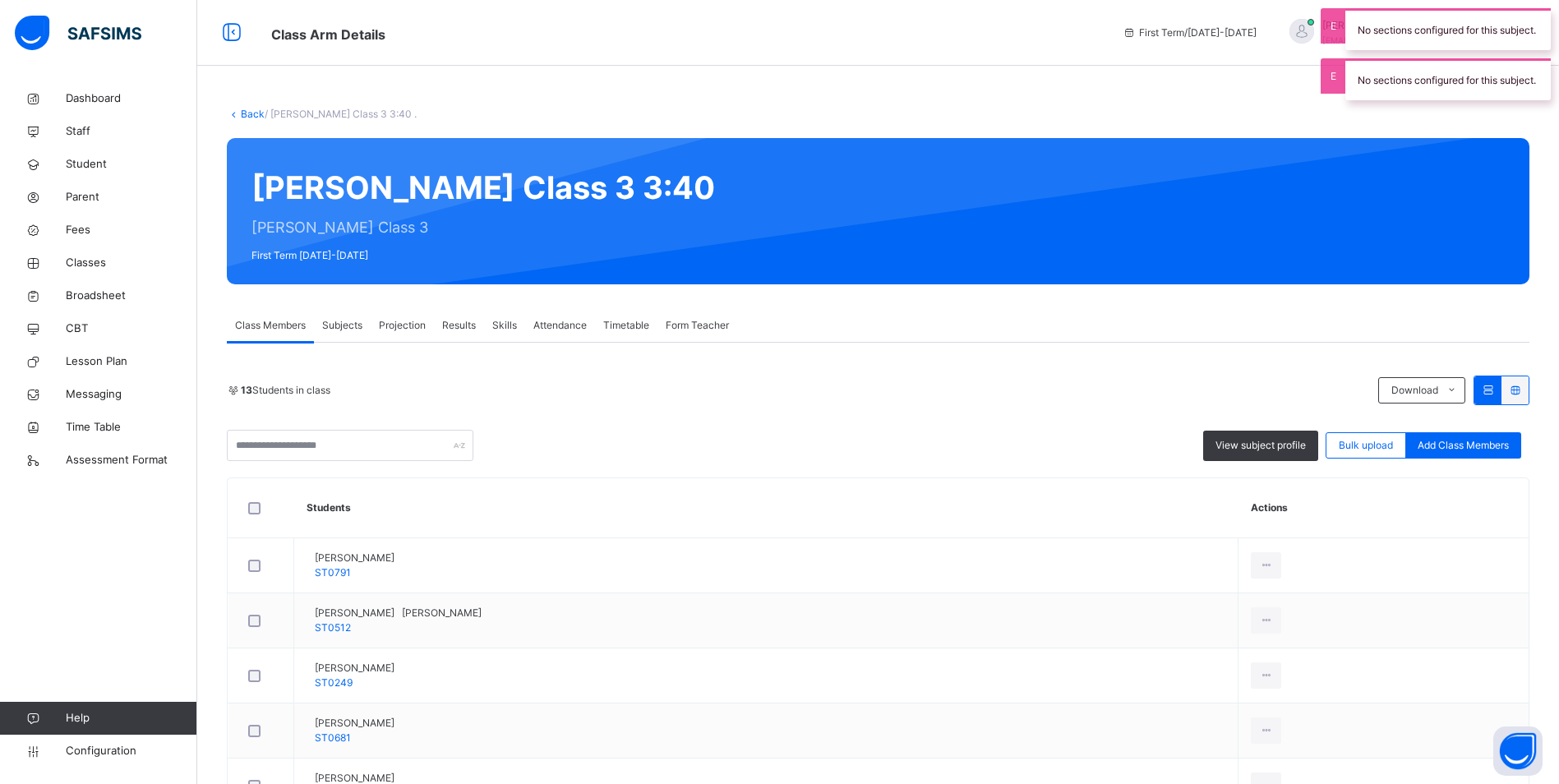
click at [568, 323] on span "Attendance" at bounding box center [560, 325] width 53 height 15
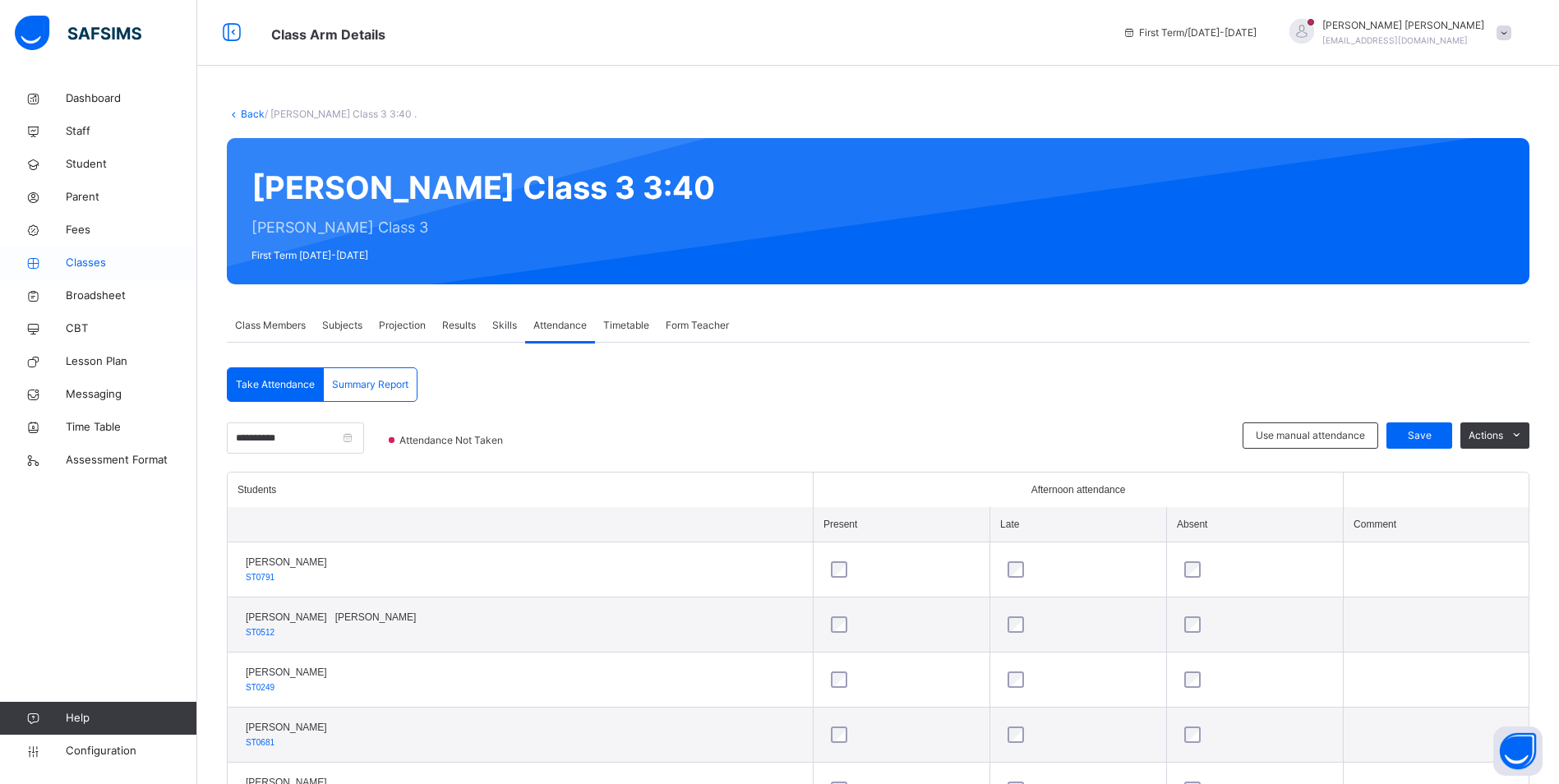
click at [91, 267] on span "Classes" at bounding box center [131, 262] width 131 height 17
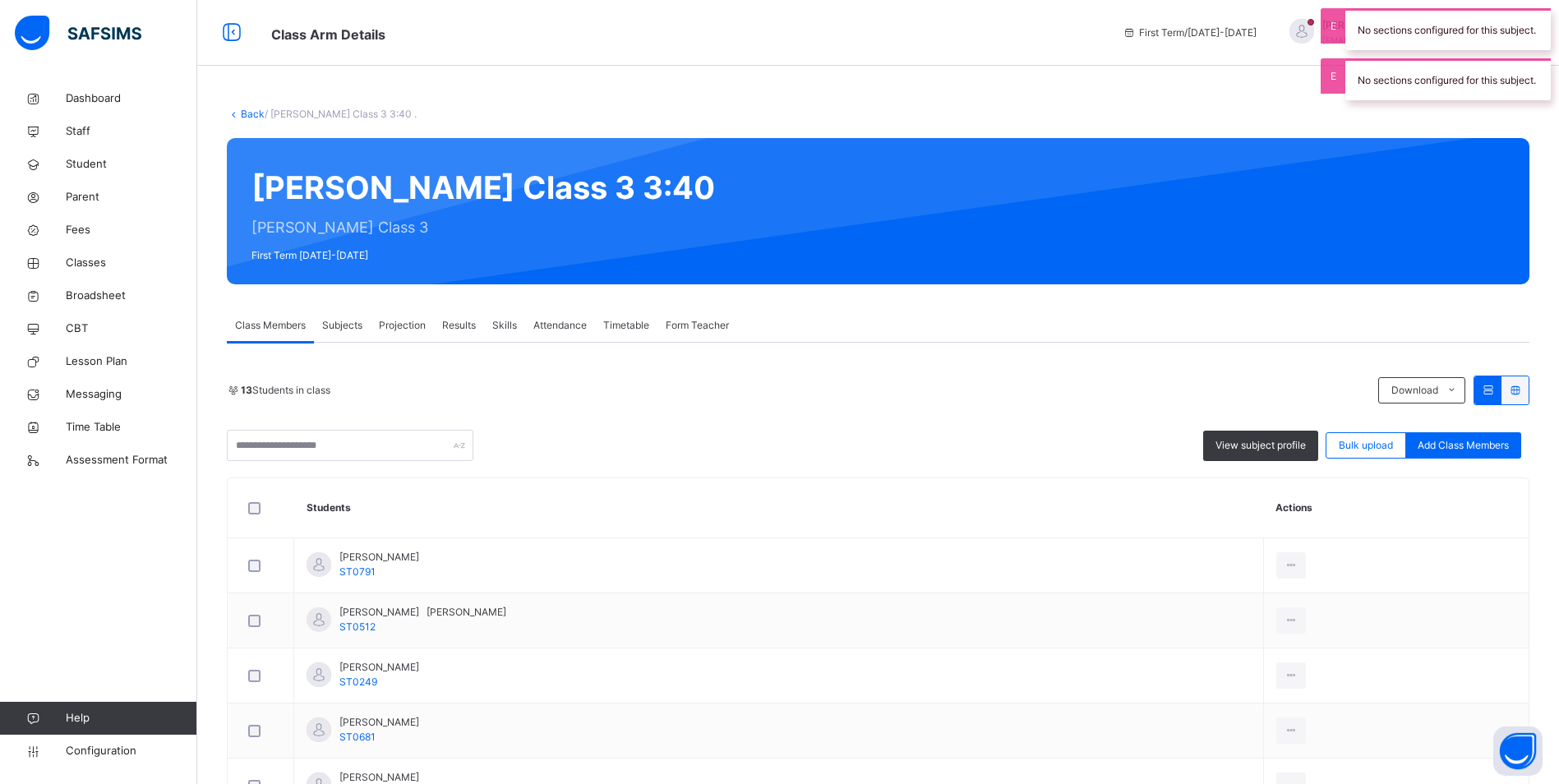
click at [579, 329] on span "Attendance" at bounding box center [560, 325] width 53 height 15
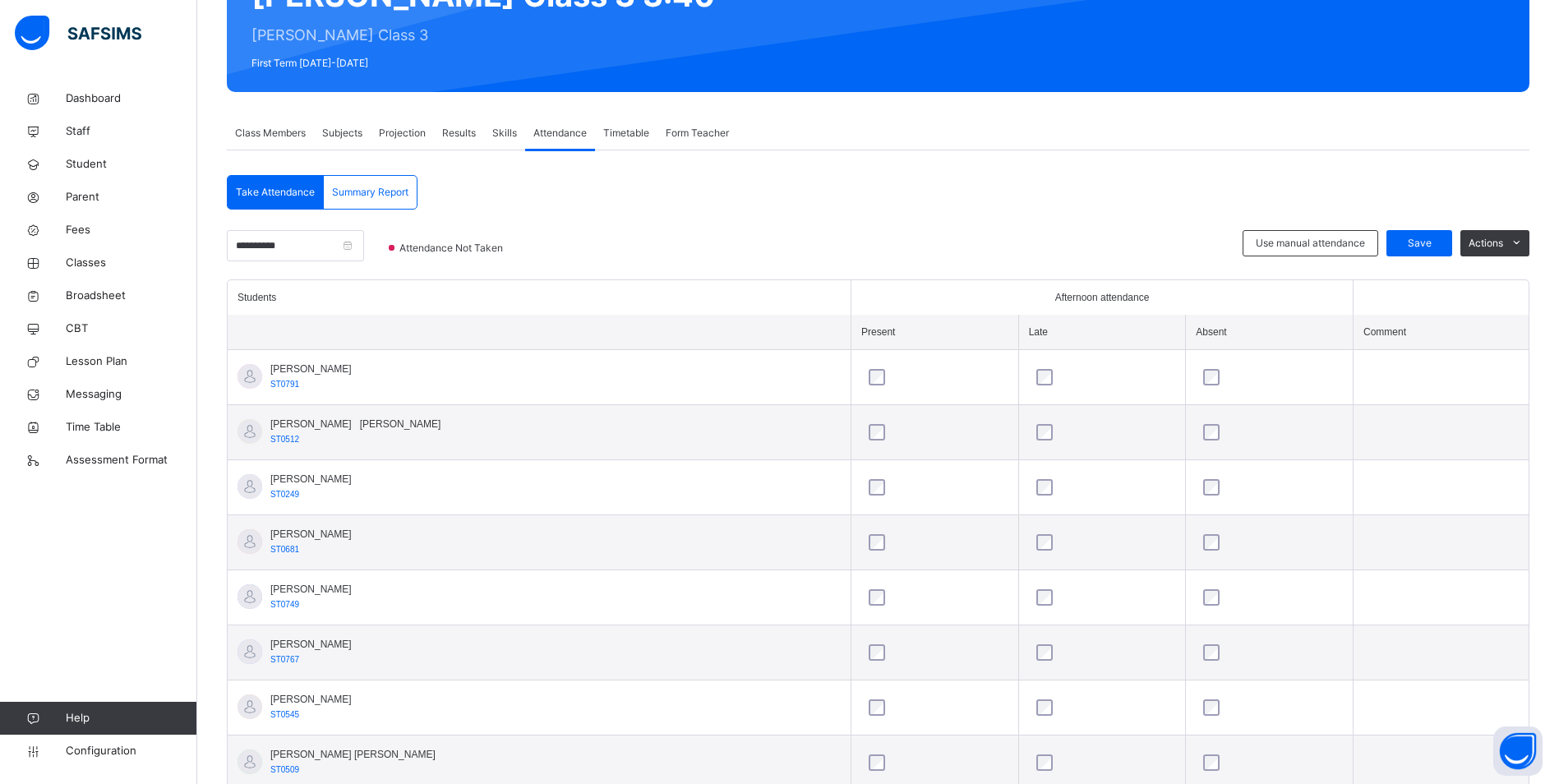
scroll to position [190, 0]
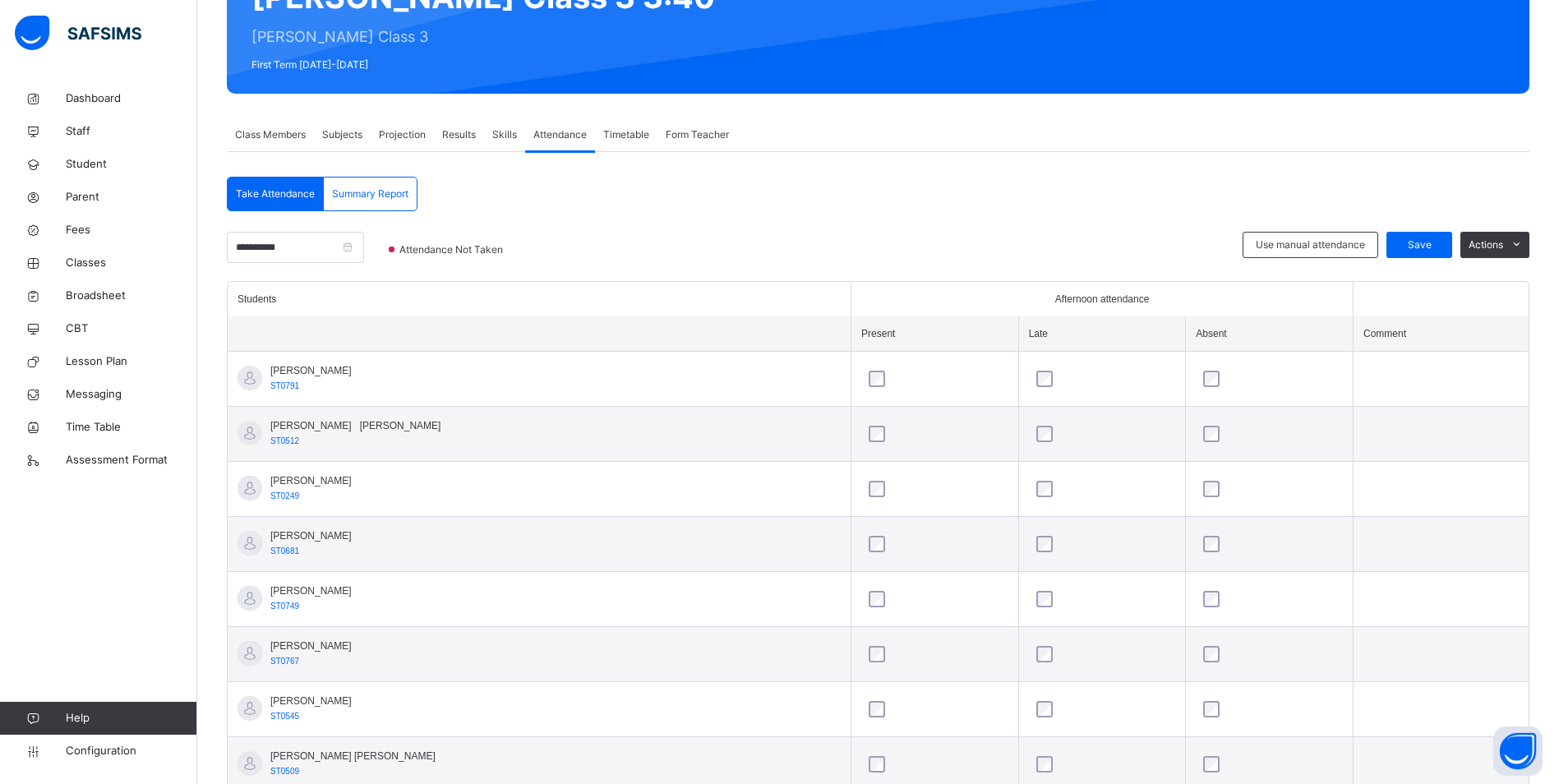
click at [1033, 380] on div at bounding box center [1103, 378] width 139 height 17
click at [1033, 382] on div at bounding box center [1103, 378] width 139 height 17
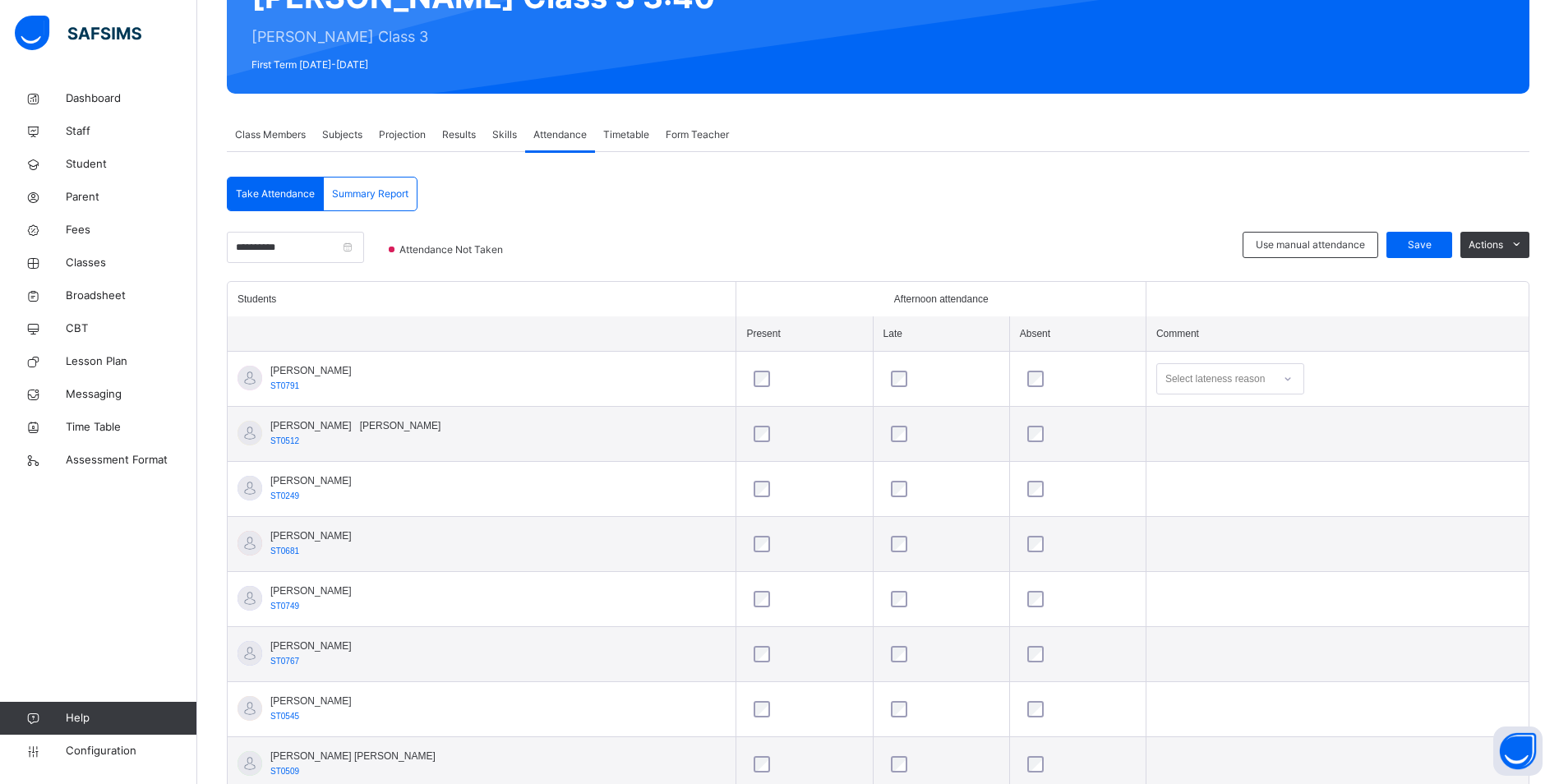
click at [750, 379] on div at bounding box center [804, 378] width 108 height 17
click at [888, 380] on div at bounding box center [942, 378] width 108 height 17
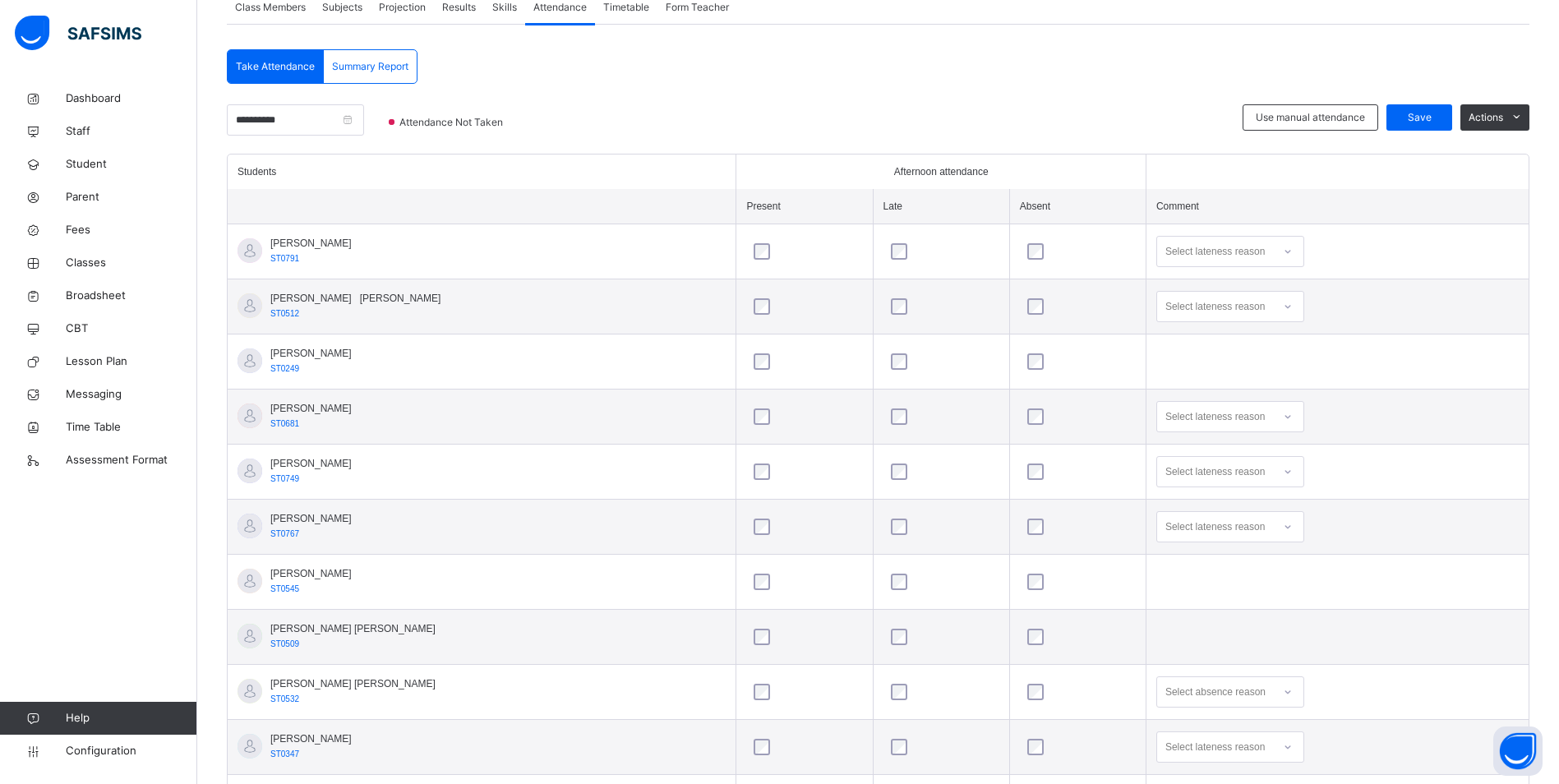
scroll to position [26, 0]
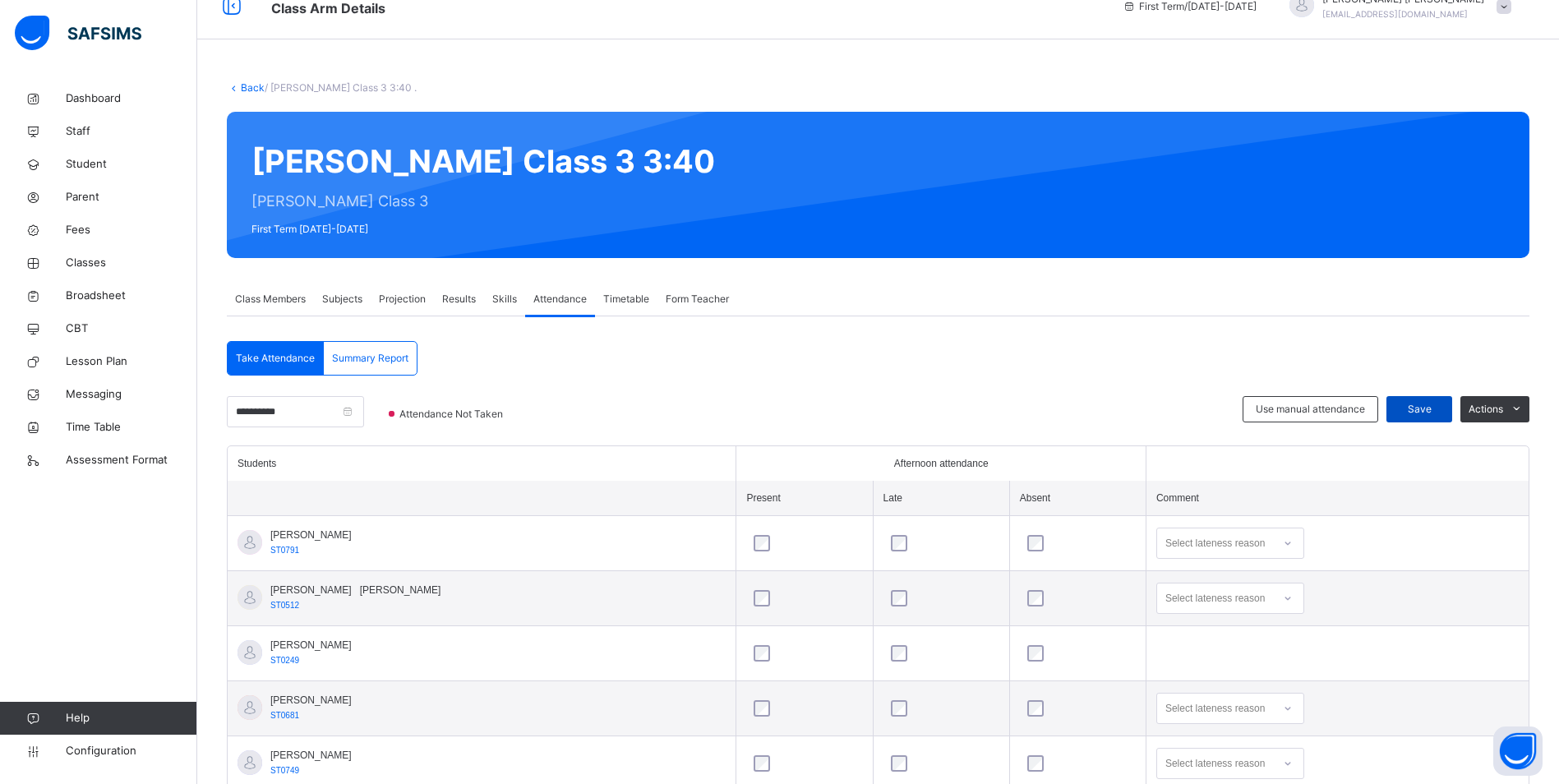
click at [1438, 408] on span "Save" at bounding box center [1419, 409] width 41 height 15
click at [1426, 410] on span "Save" at bounding box center [1419, 409] width 41 height 15
click at [158, 263] on span "Classes" at bounding box center [131, 262] width 131 height 17
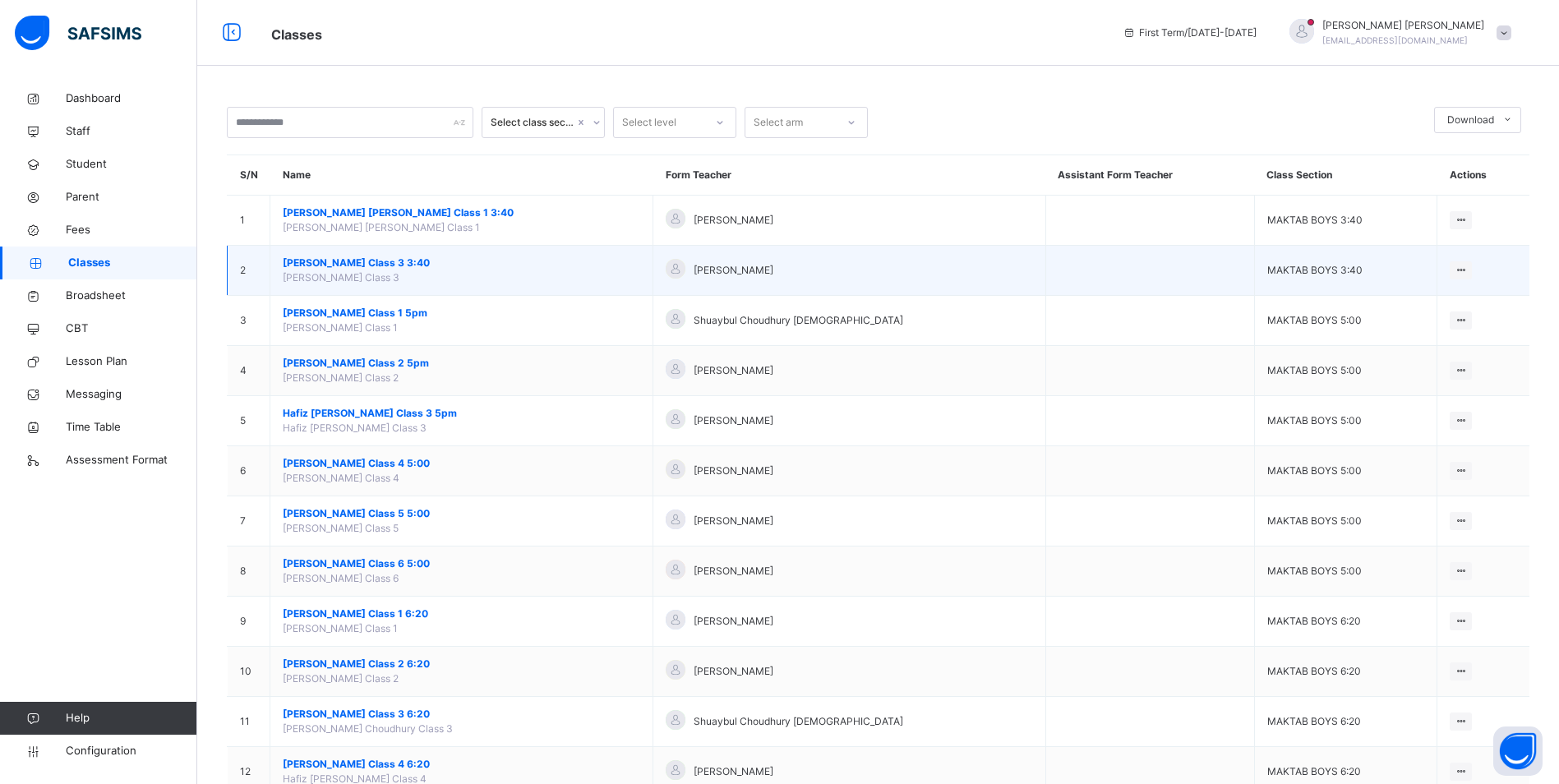
click at [388, 263] on span "[PERSON_NAME] Class 3 3:40" at bounding box center [461, 262] width 357 height 15
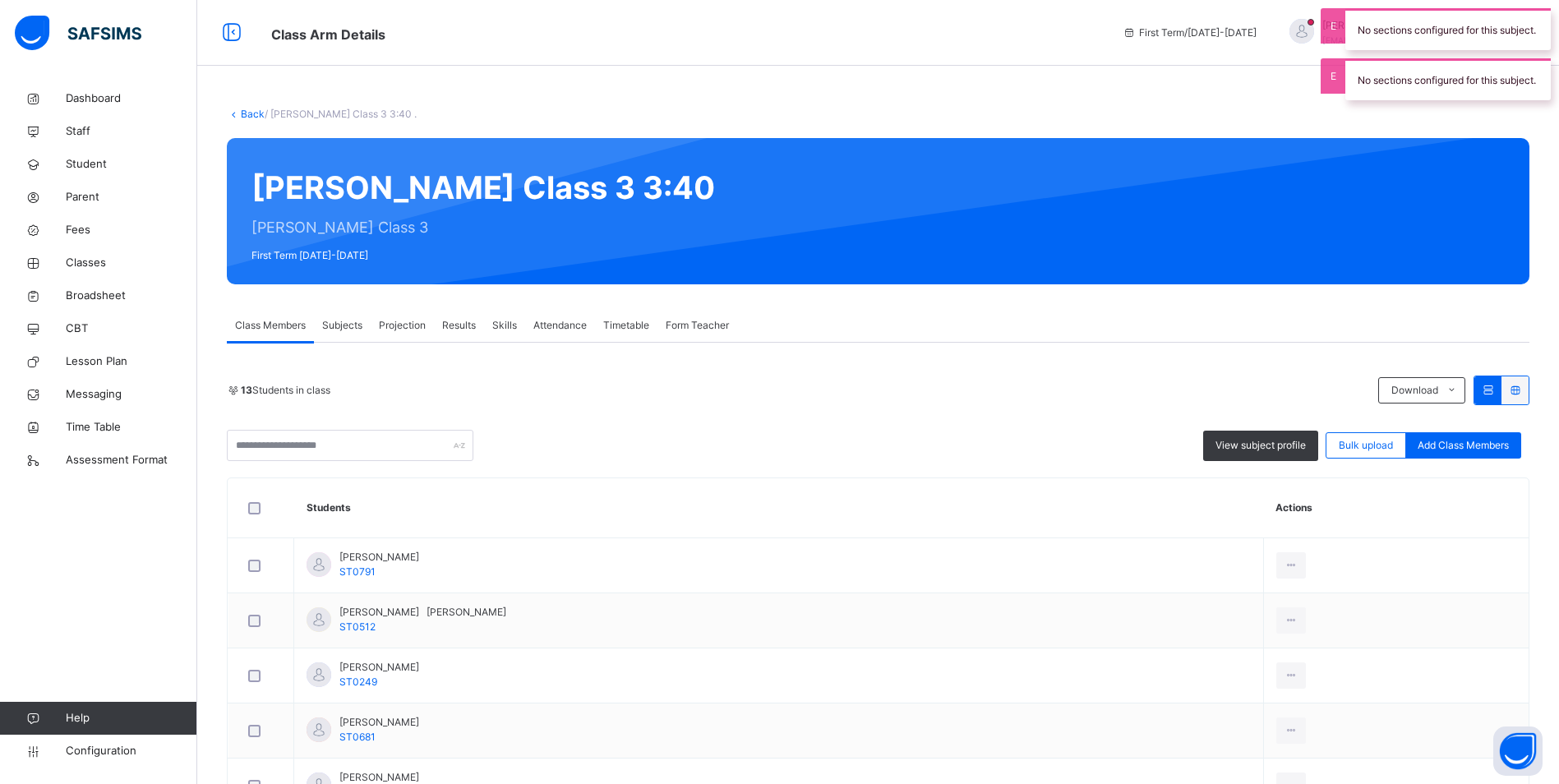
click at [584, 328] on span "Attendance" at bounding box center [560, 325] width 53 height 15
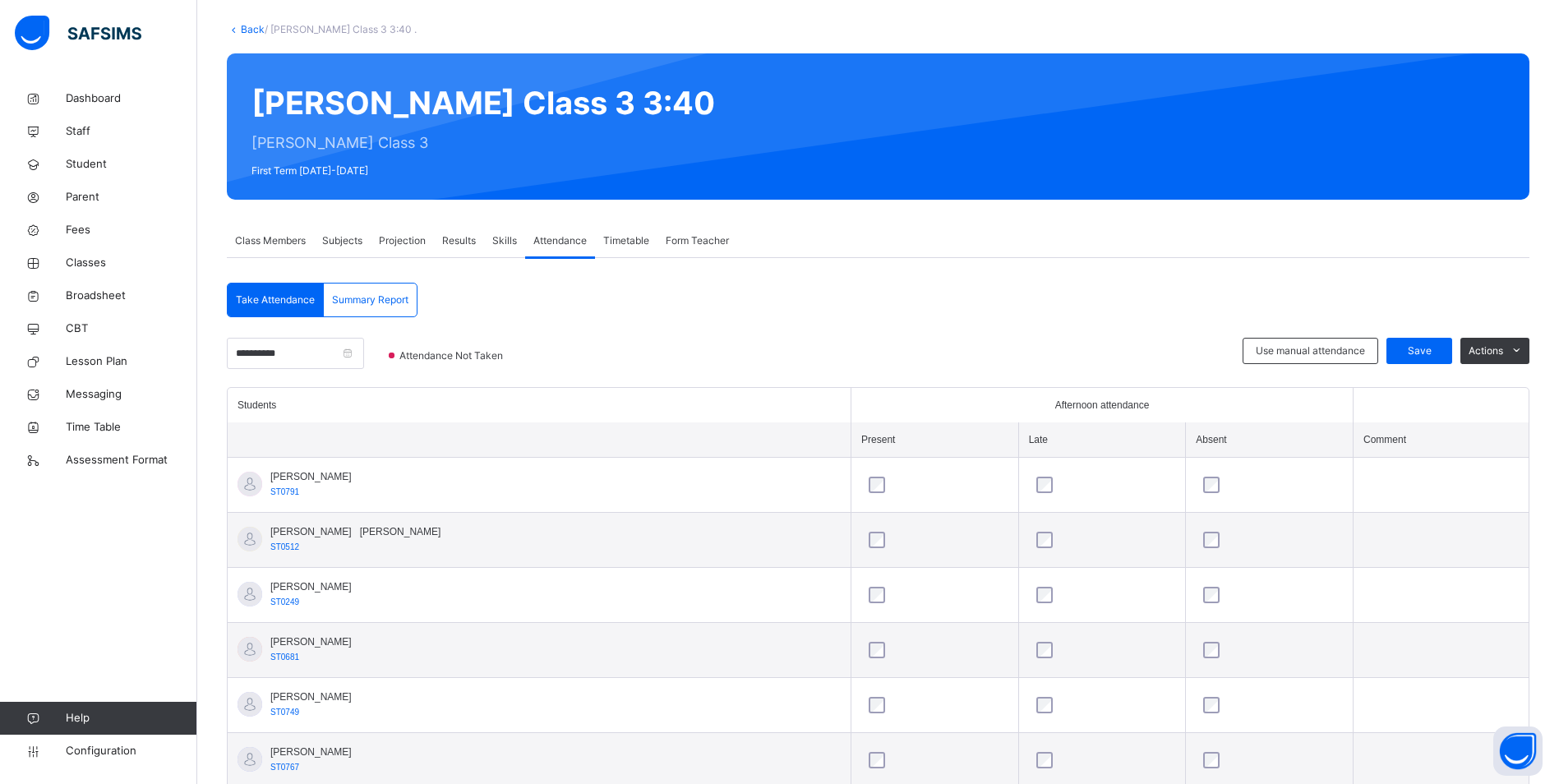
scroll to position [164, 0]
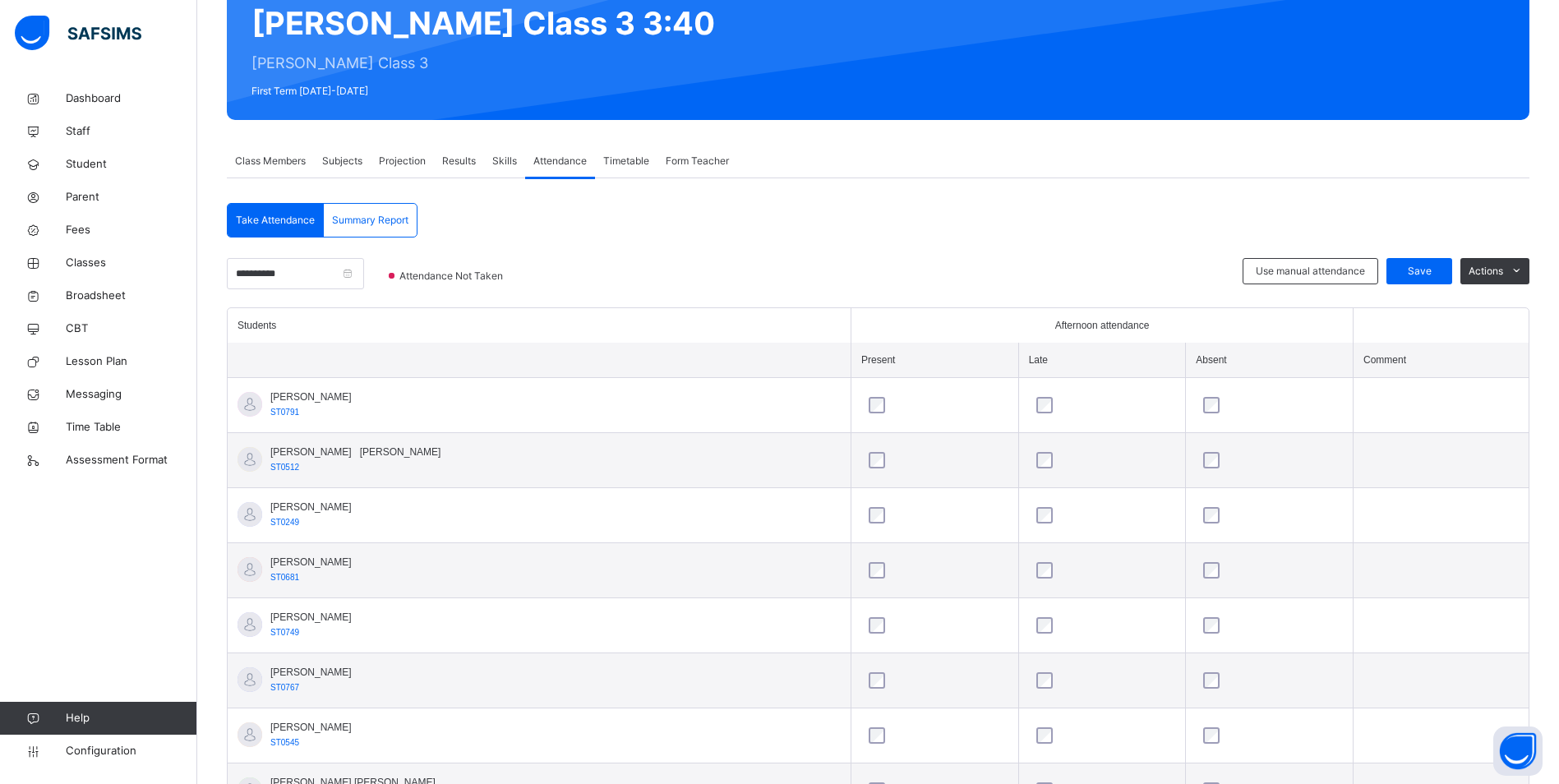
click at [1029, 395] on div at bounding box center [1103, 405] width 147 height 35
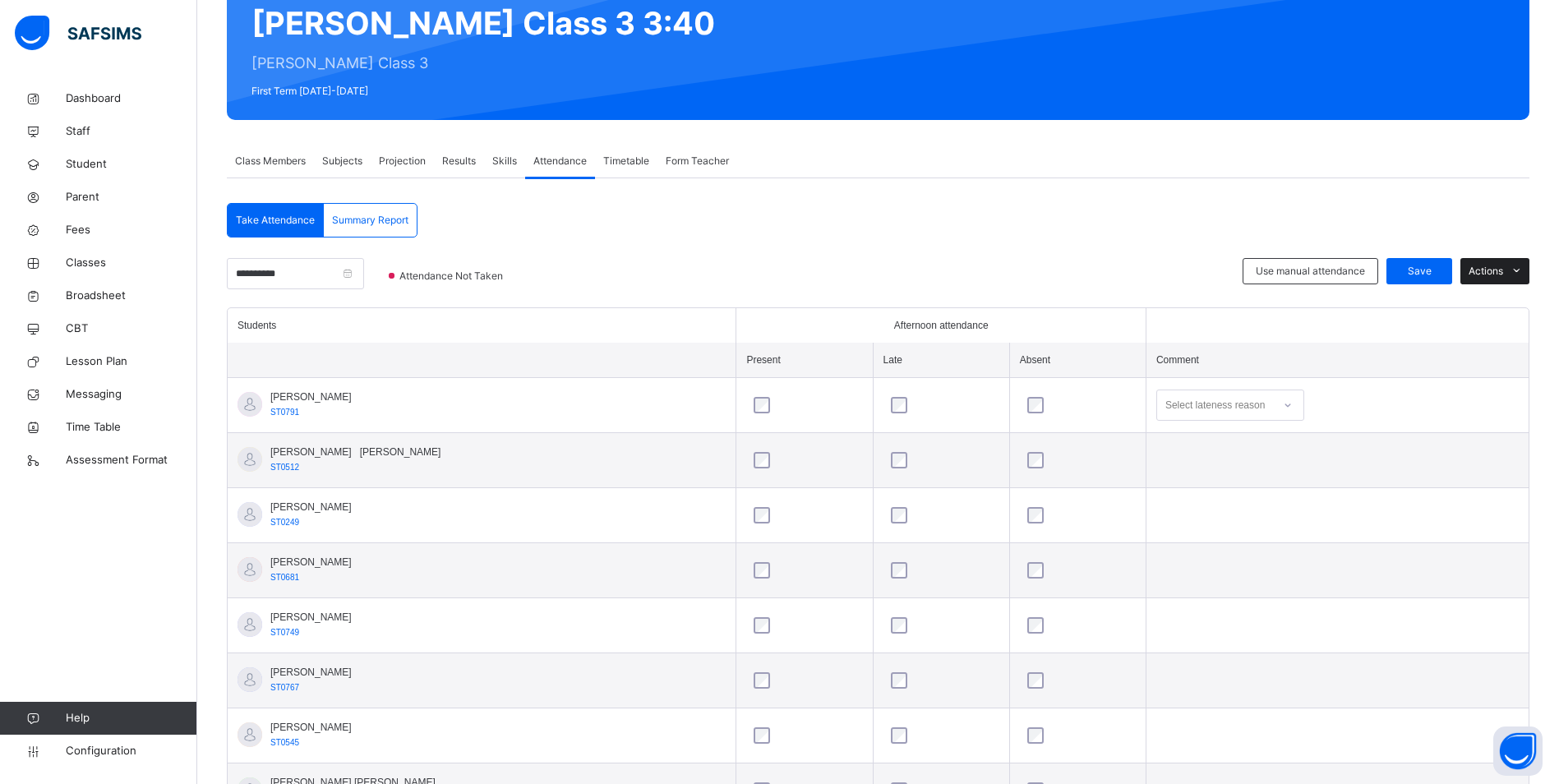
click at [1496, 266] on span "Actions" at bounding box center [1486, 270] width 35 height 15
click at [1396, 280] on div "Save" at bounding box center [1364, 271] width 66 height 26
click at [1429, 279] on div "Save" at bounding box center [1420, 271] width 66 height 26
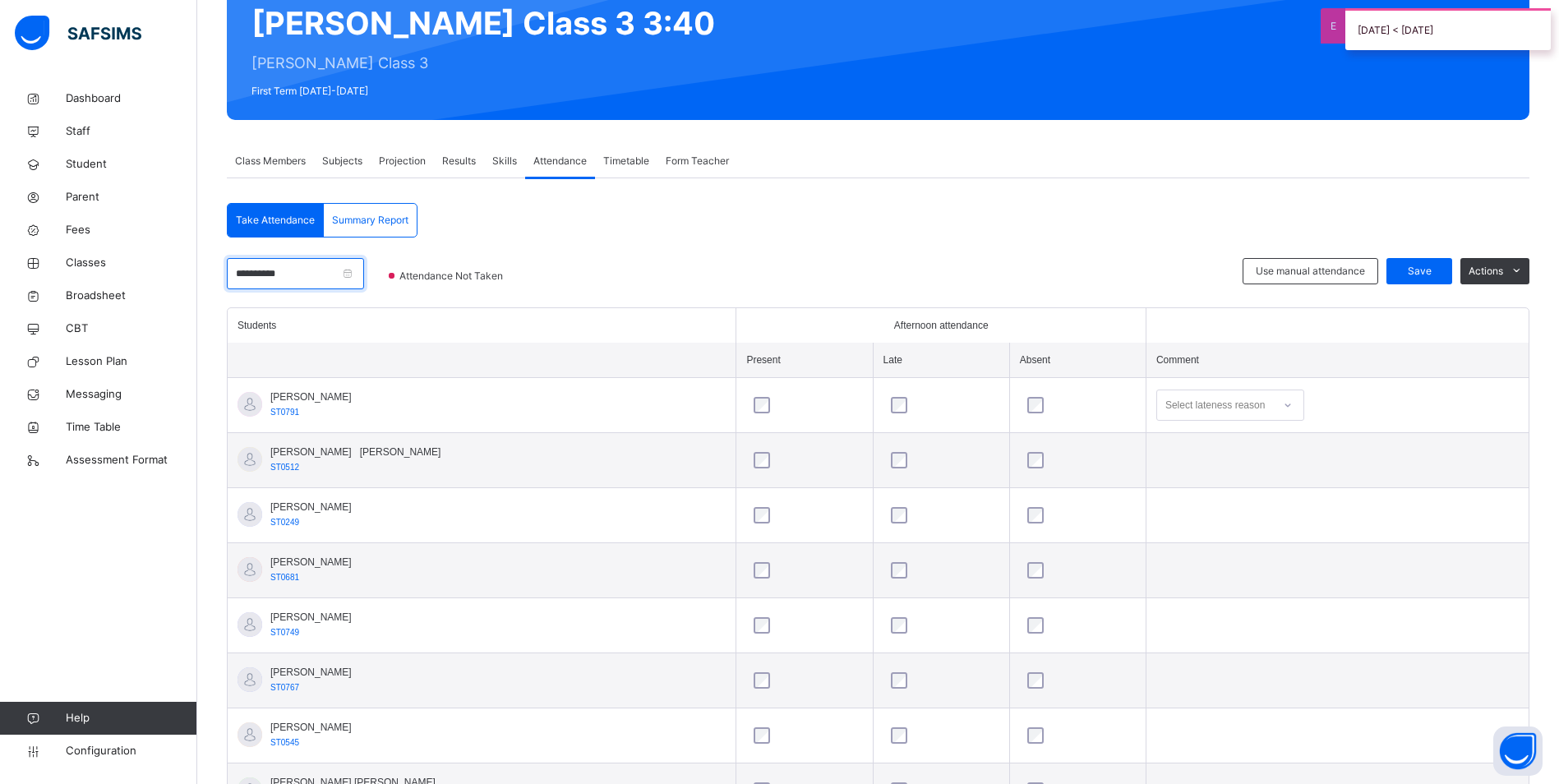
click at [364, 272] on input "**********" at bounding box center [296, 274] width 137 height 31
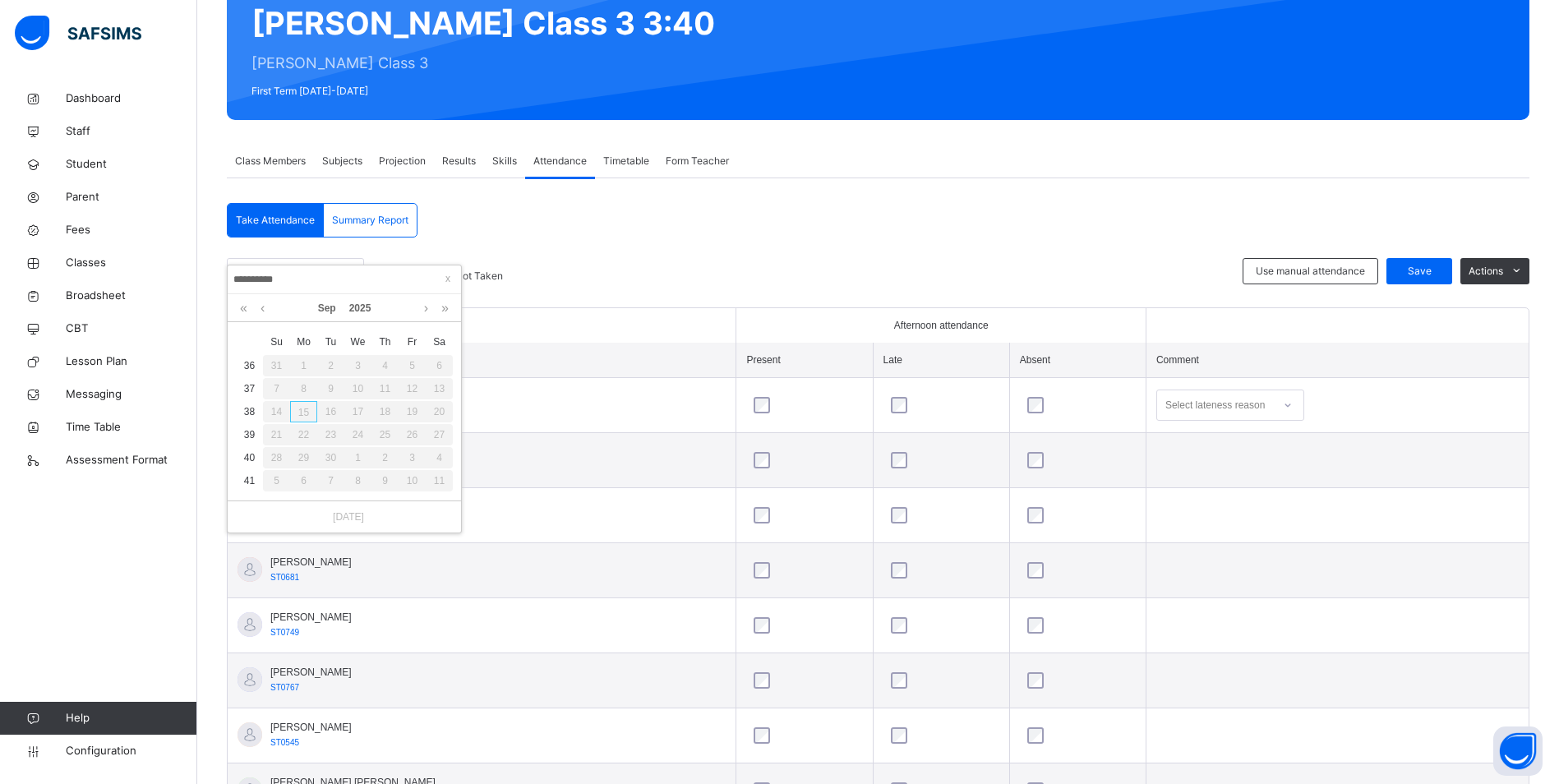
click at [309, 411] on div "15" at bounding box center [303, 411] width 27 height 22
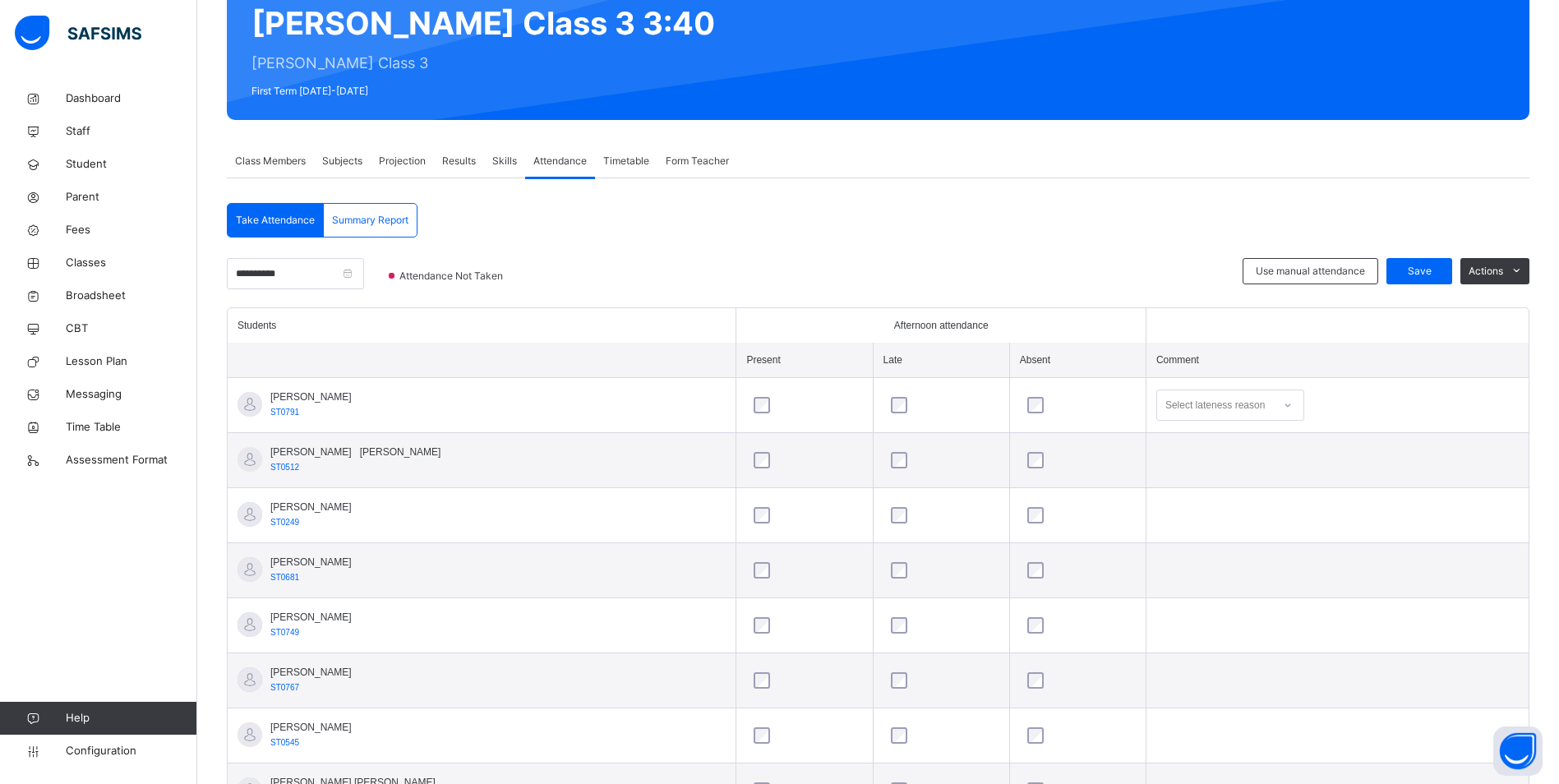
click at [564, 280] on div "**********" at bounding box center [878, 282] width 1302 height 50
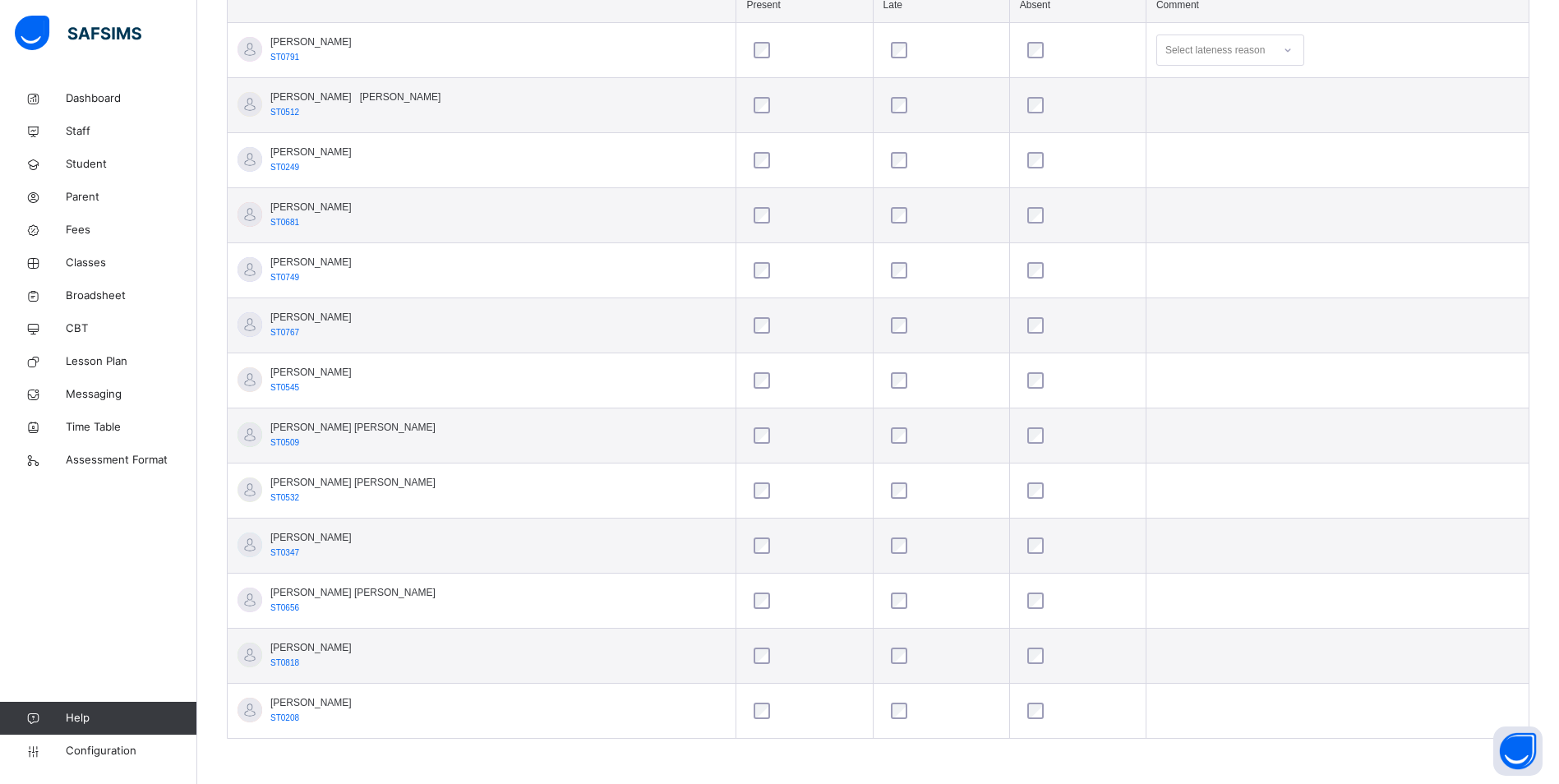
scroll to position [0, 0]
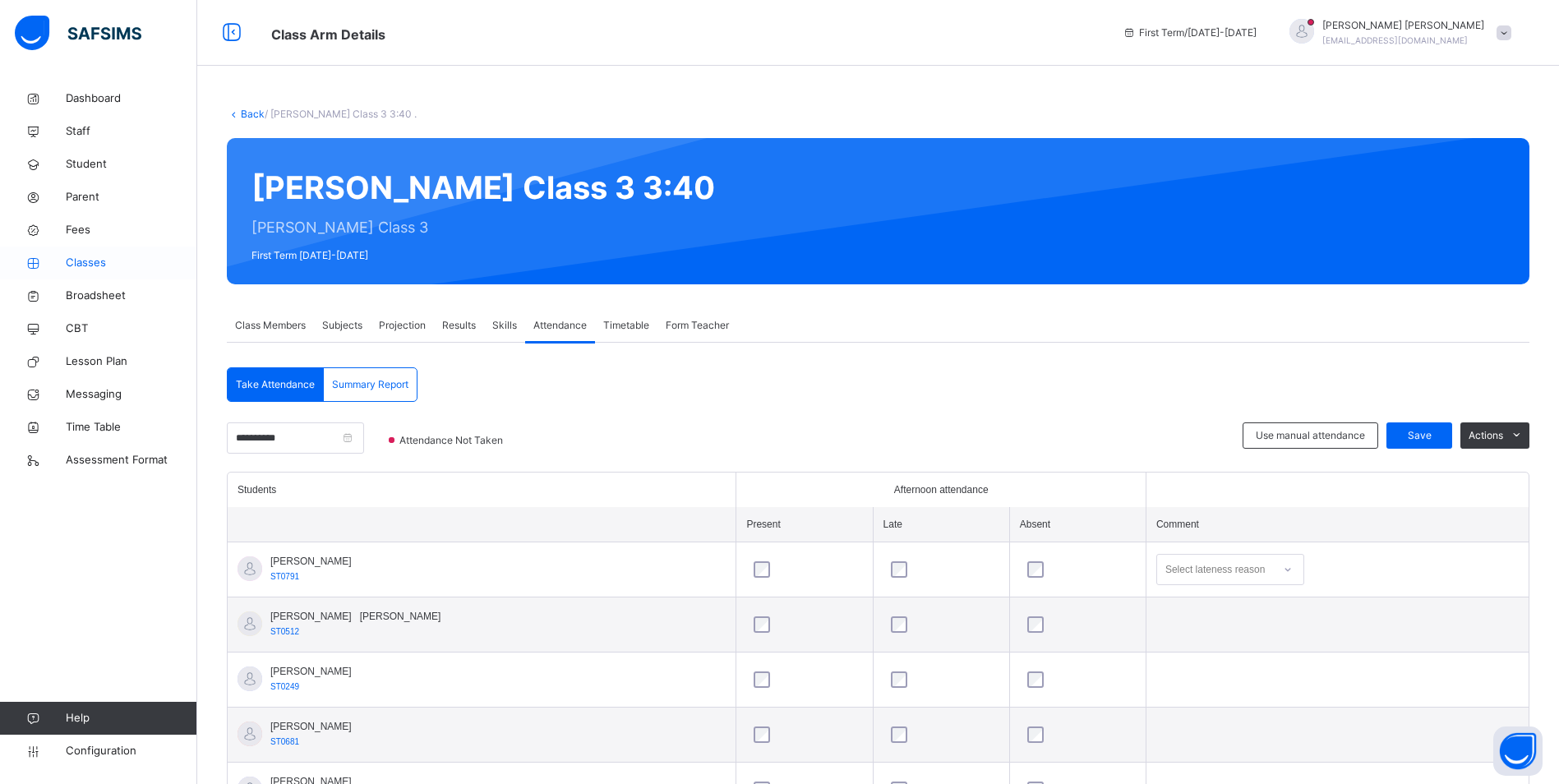
click at [78, 262] on span "Classes" at bounding box center [131, 262] width 131 height 17
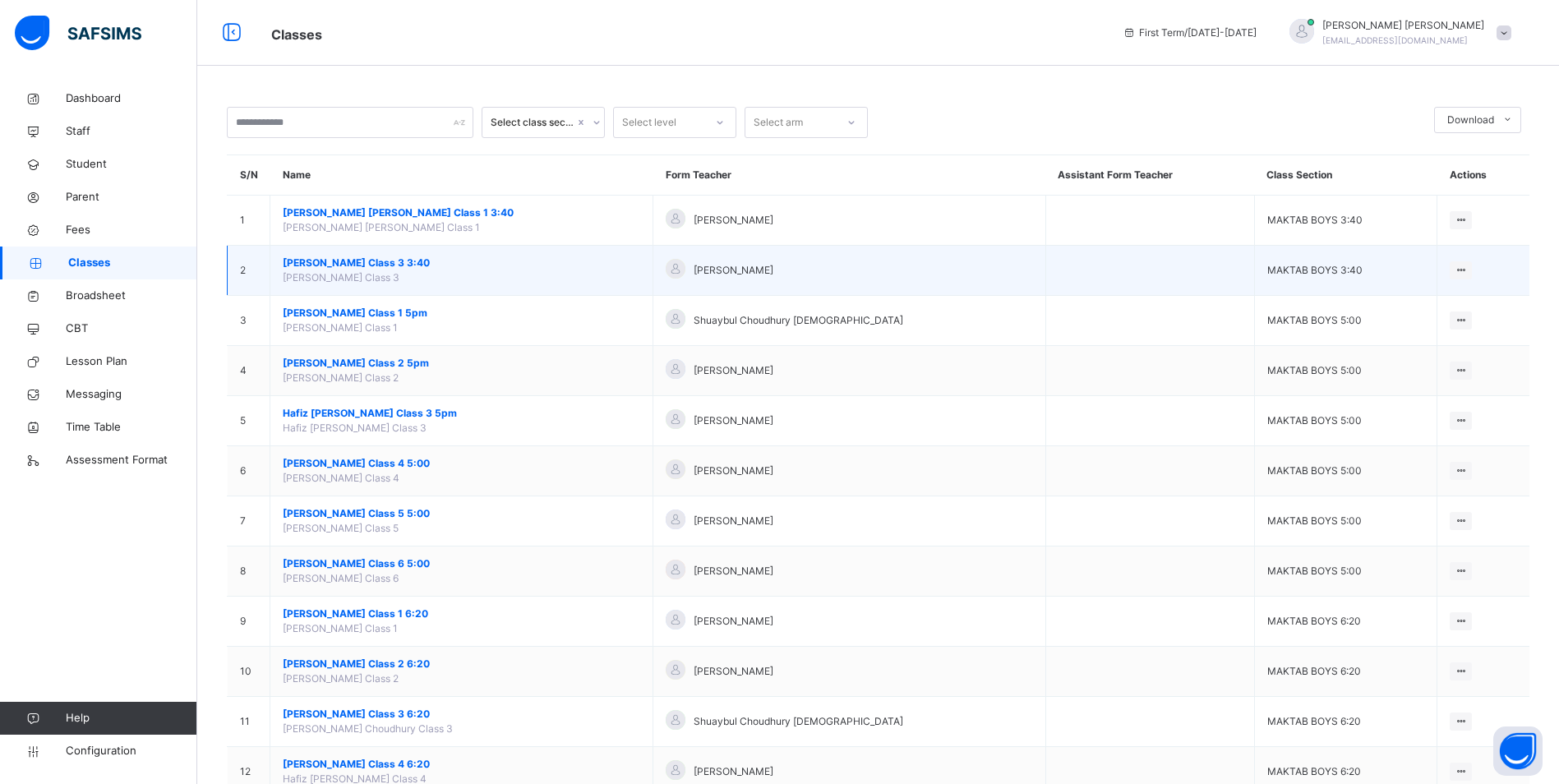
click at [401, 256] on span "[PERSON_NAME] Class 3 3:40" at bounding box center [461, 262] width 357 height 15
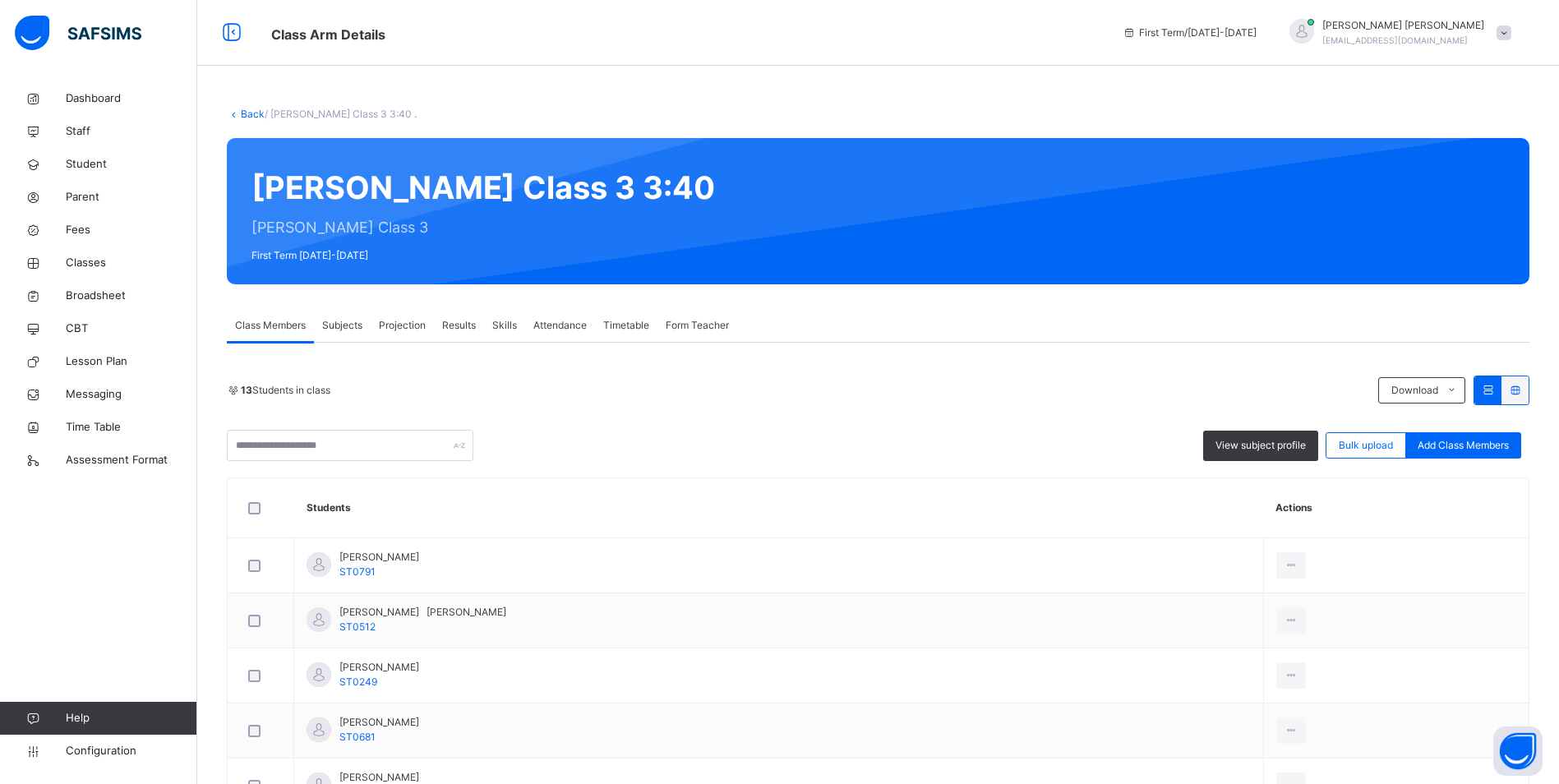
click at [572, 325] on span "Attendance" at bounding box center [560, 325] width 53 height 15
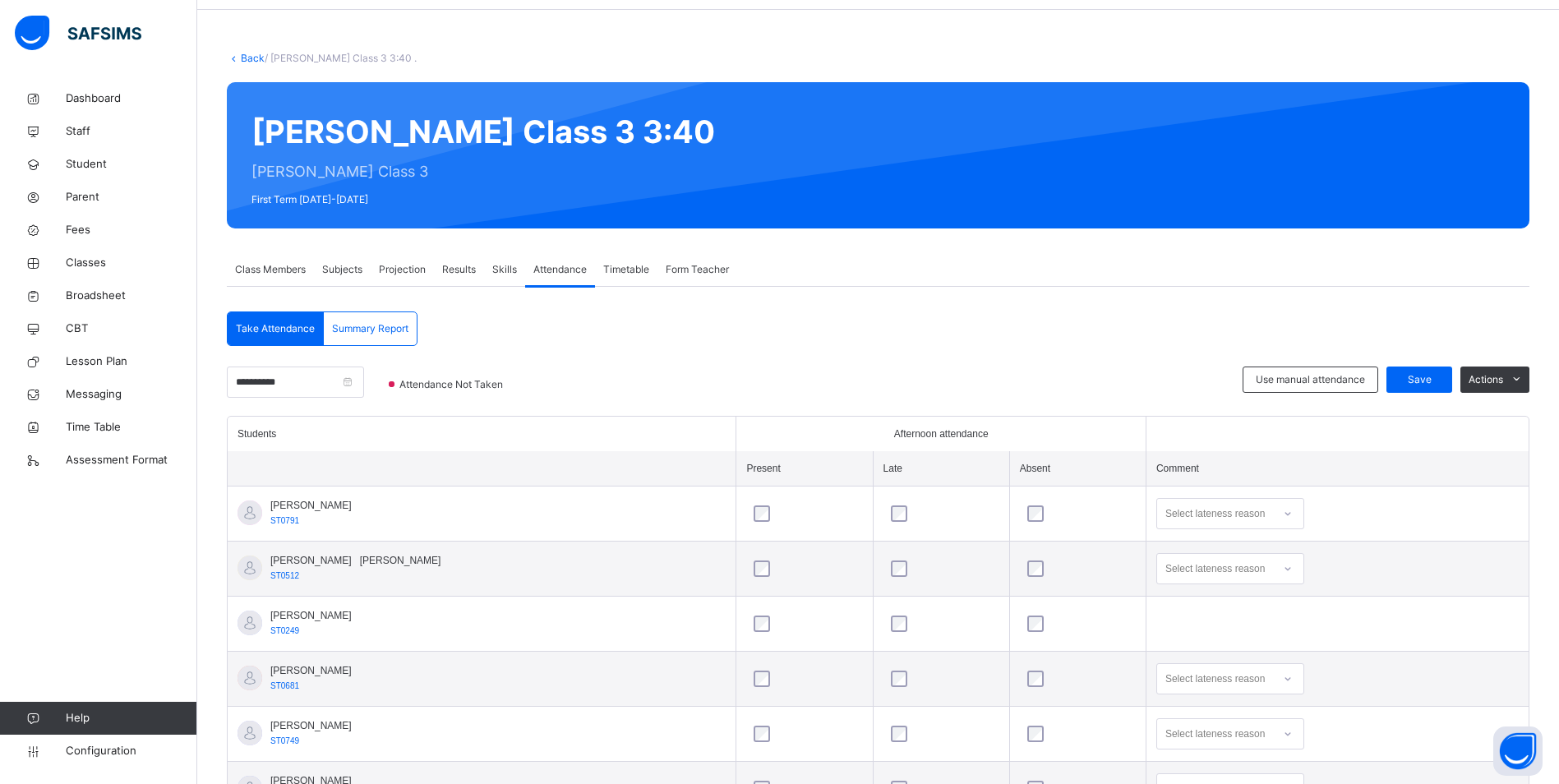
scroll to position [26, 0]
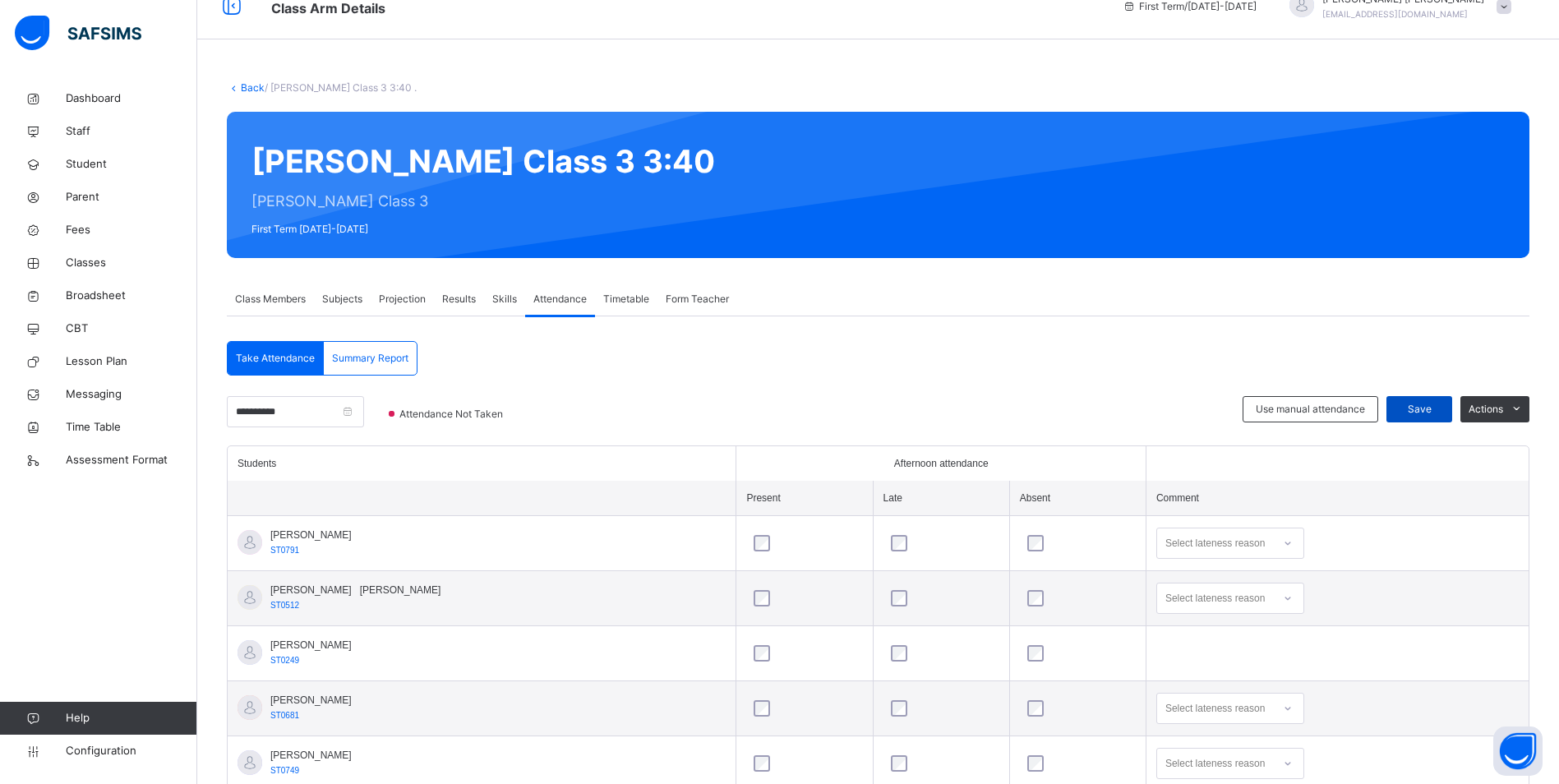
click at [1428, 409] on span "Save" at bounding box center [1419, 409] width 41 height 15
click at [1352, 415] on span "Use manual attendance" at bounding box center [1311, 409] width 110 height 15
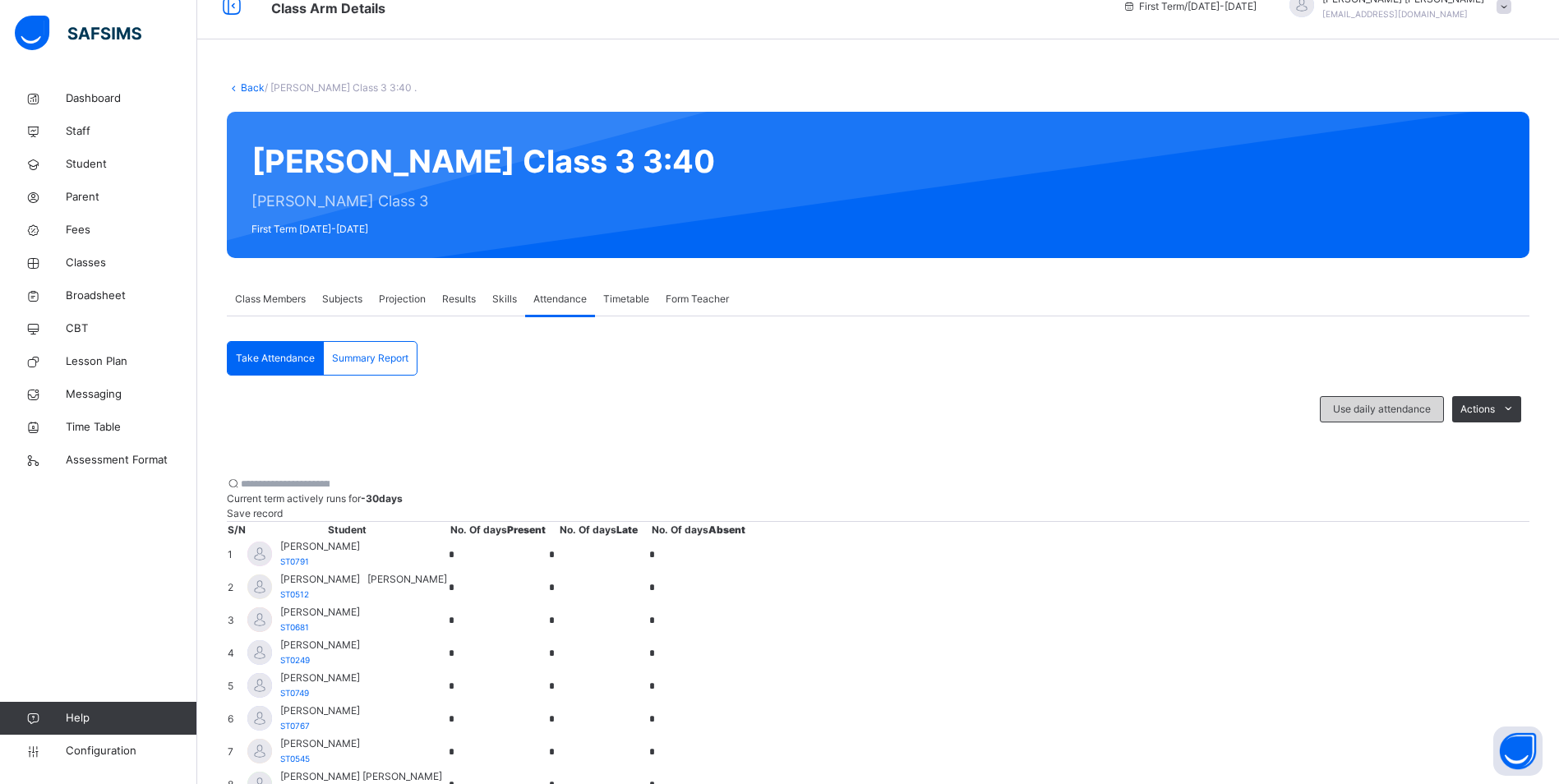
click at [1352, 415] on span "Use daily attendance" at bounding box center [1382, 409] width 97 height 15
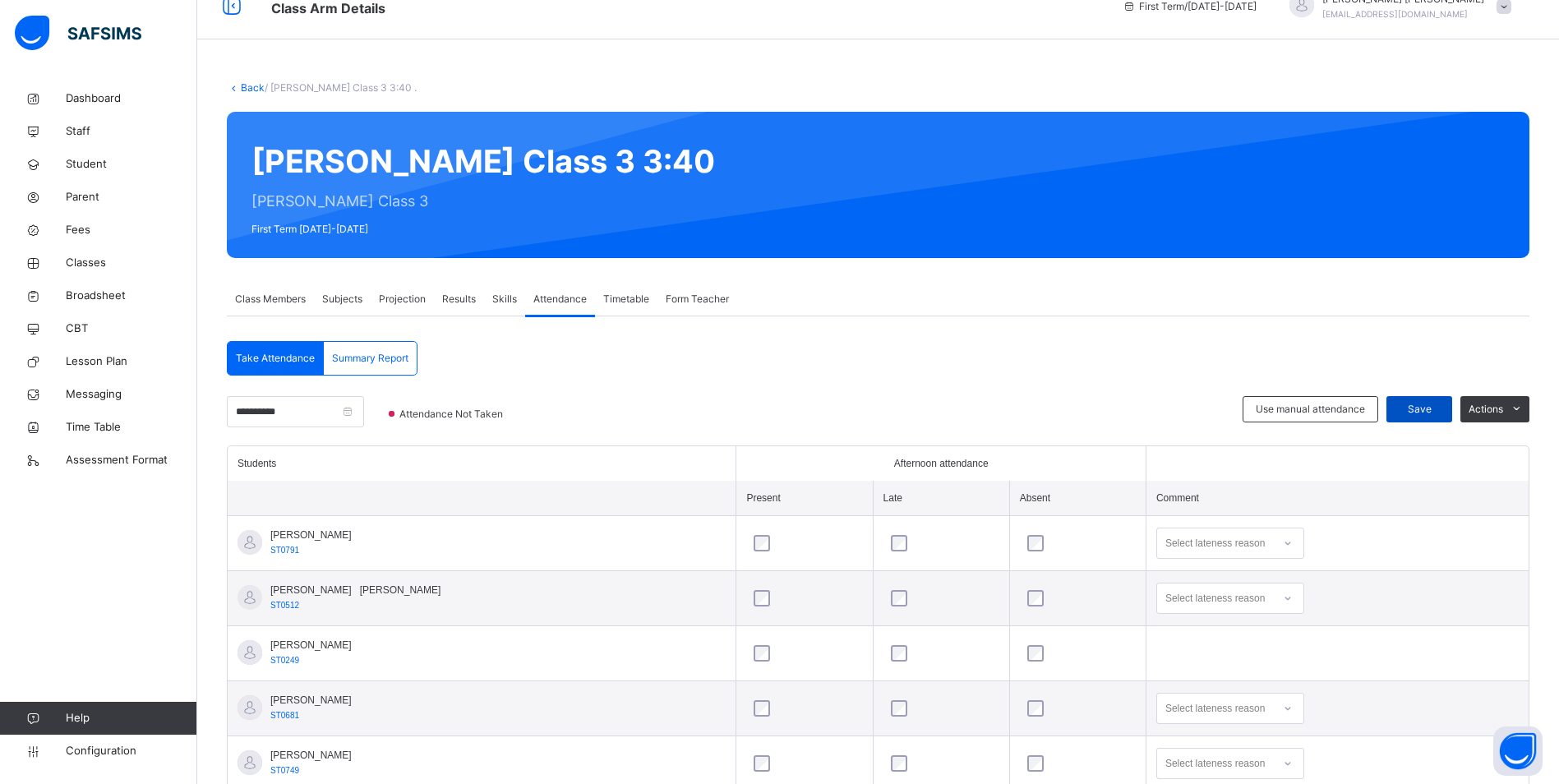
click at [1440, 410] on span "Save" at bounding box center [1419, 409] width 41 height 15
click at [1346, 27] on div "2025-05-02 < 2025-05-31" at bounding box center [1449, 29] width 205 height 42
click at [143, 761] on link "Configuration" at bounding box center [98, 751] width 197 height 33
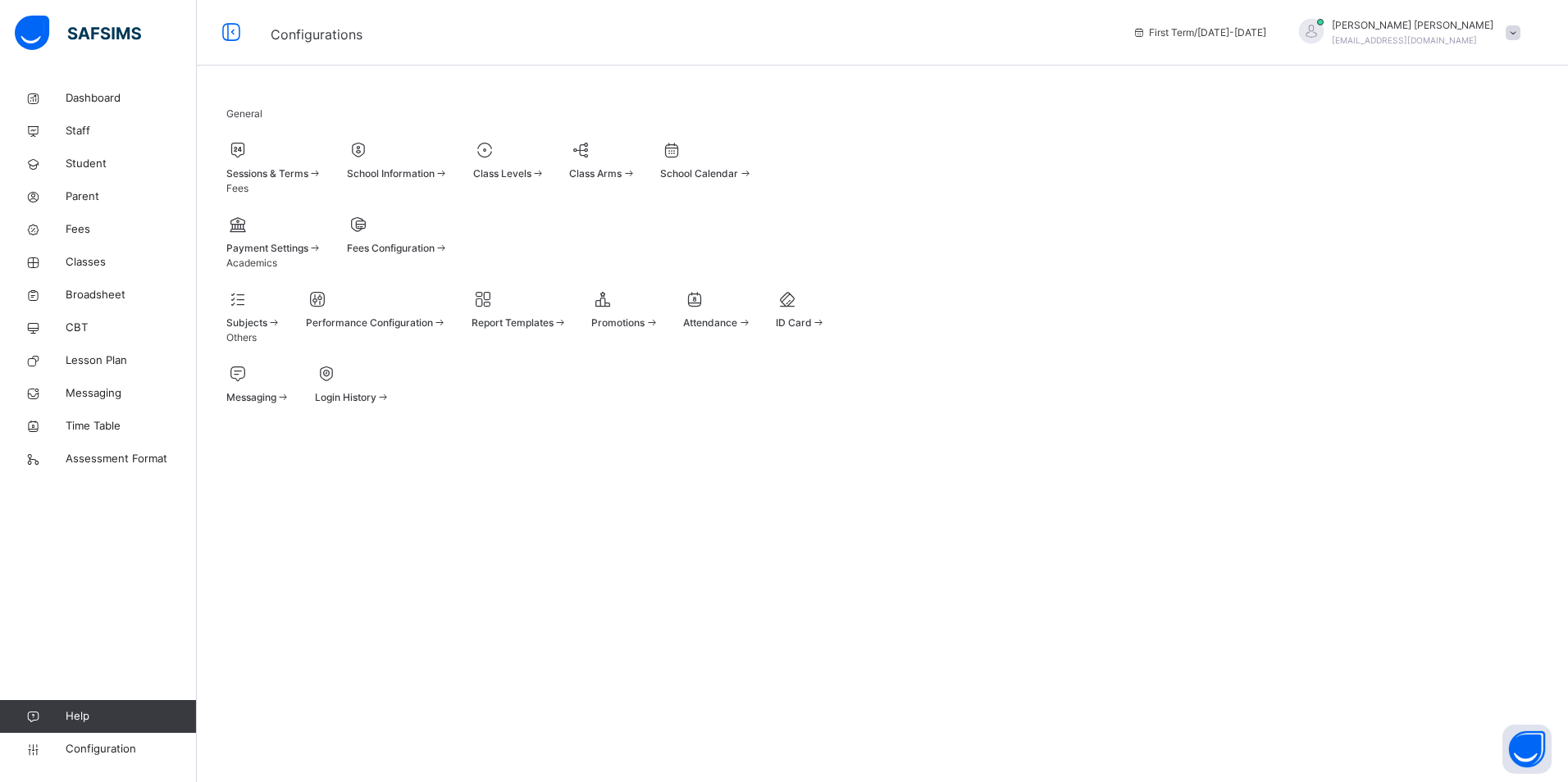
click at [737, 329] on span "Attendance" at bounding box center [709, 323] width 54 height 12
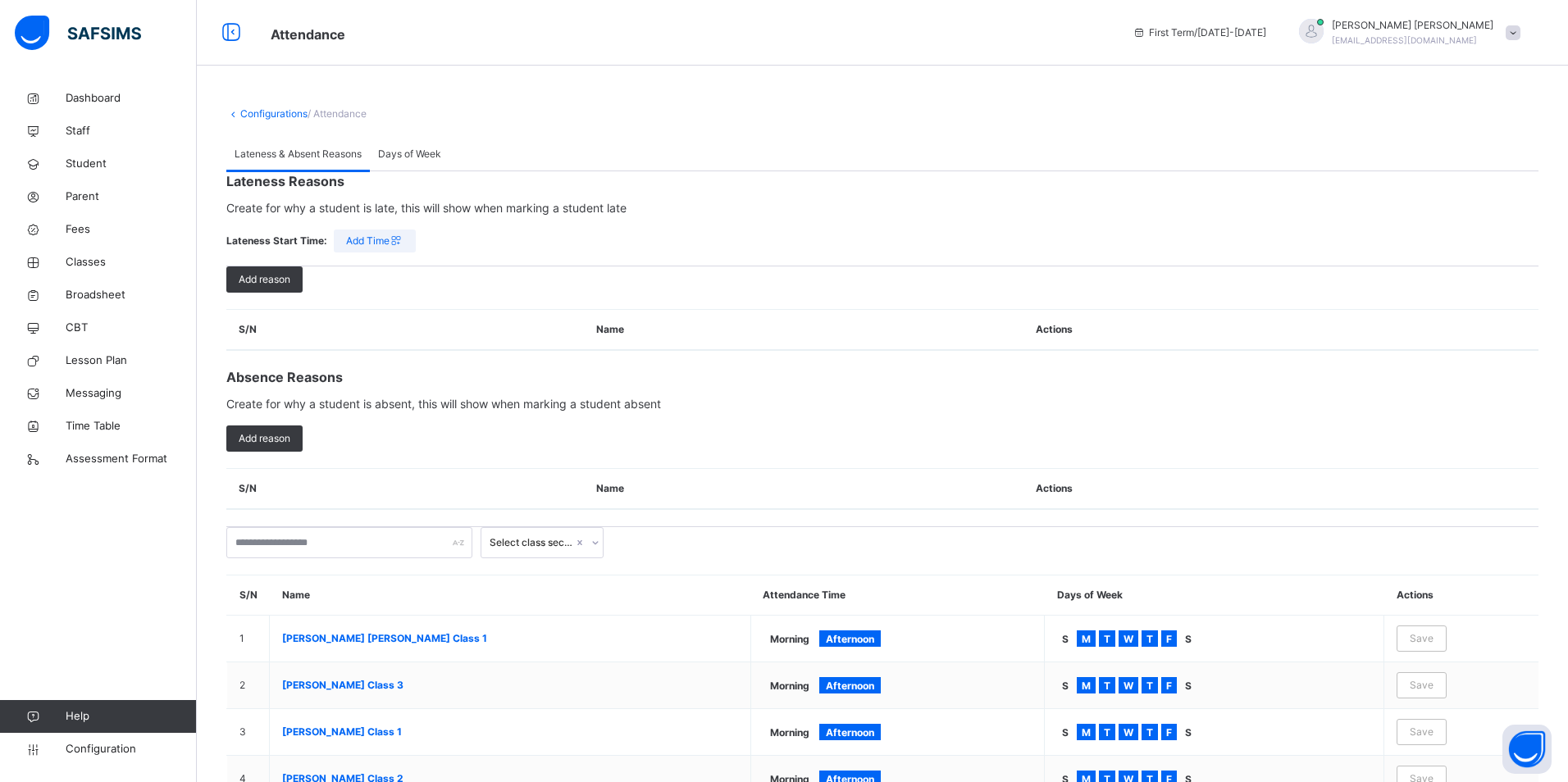
click at [330, 152] on span "Lateness & Absent Reasons" at bounding box center [297, 153] width 127 height 15
click at [414, 153] on span "Days of Week" at bounding box center [409, 153] width 63 height 15
click at [305, 152] on span "Lateness & Absent Reasons" at bounding box center [297, 153] width 127 height 15
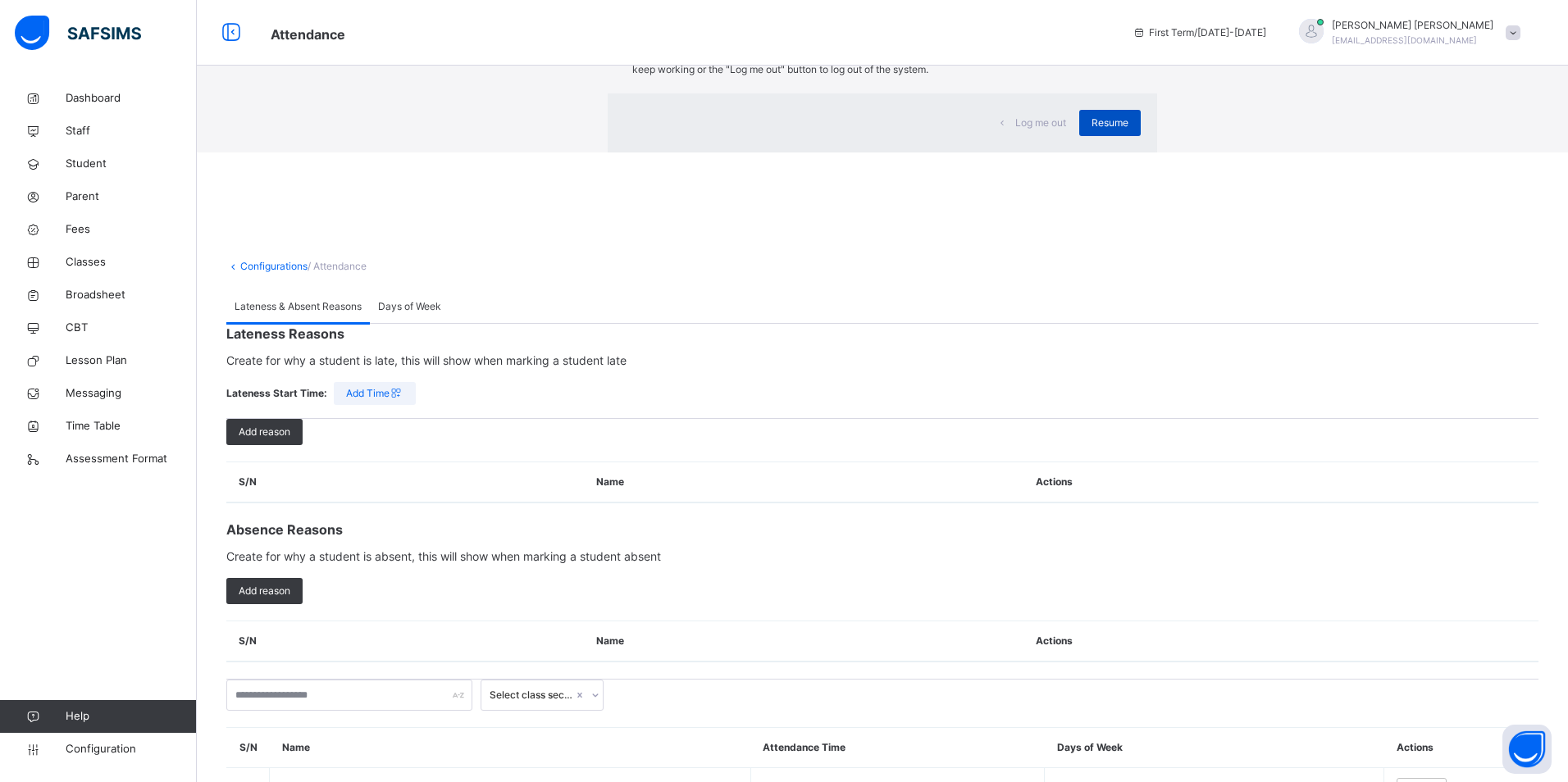
click at [1091, 130] on span "Resume" at bounding box center [1109, 122] width 37 height 15
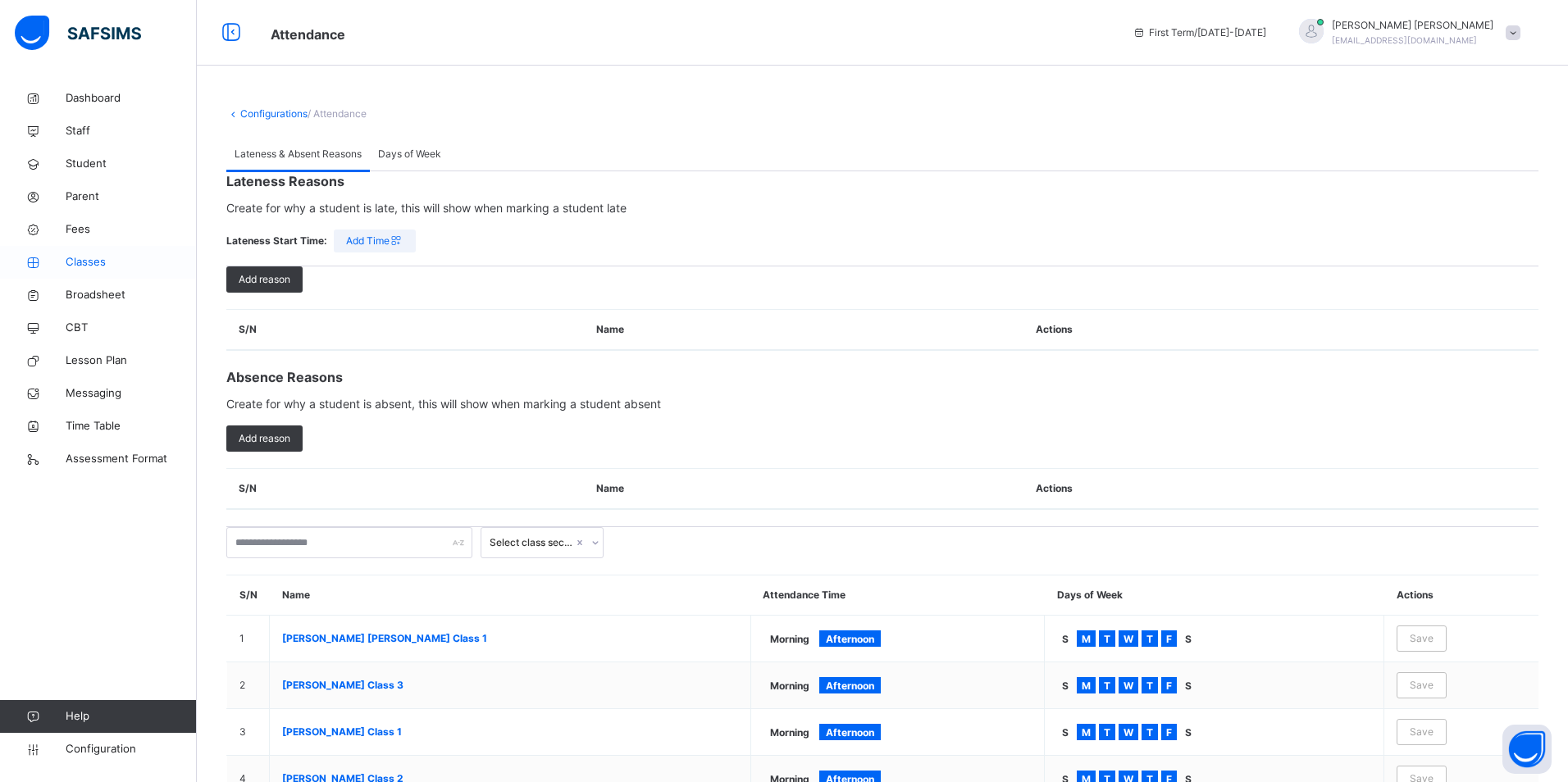
click at [98, 261] on span "Classes" at bounding box center [131, 262] width 131 height 16
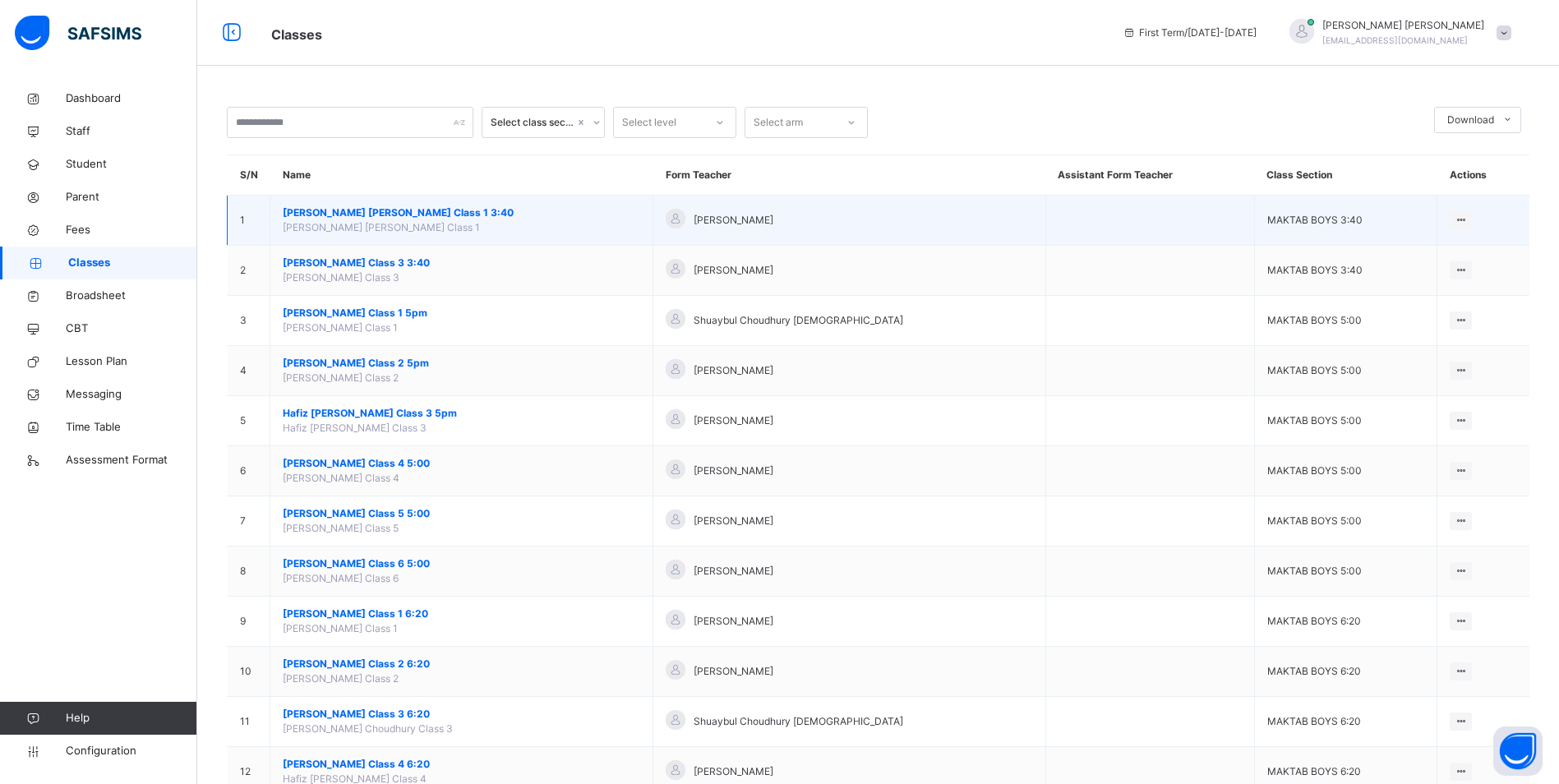
click at [363, 216] on span "[PERSON_NAME] [PERSON_NAME] Class 1 3:40" at bounding box center [461, 212] width 357 height 15
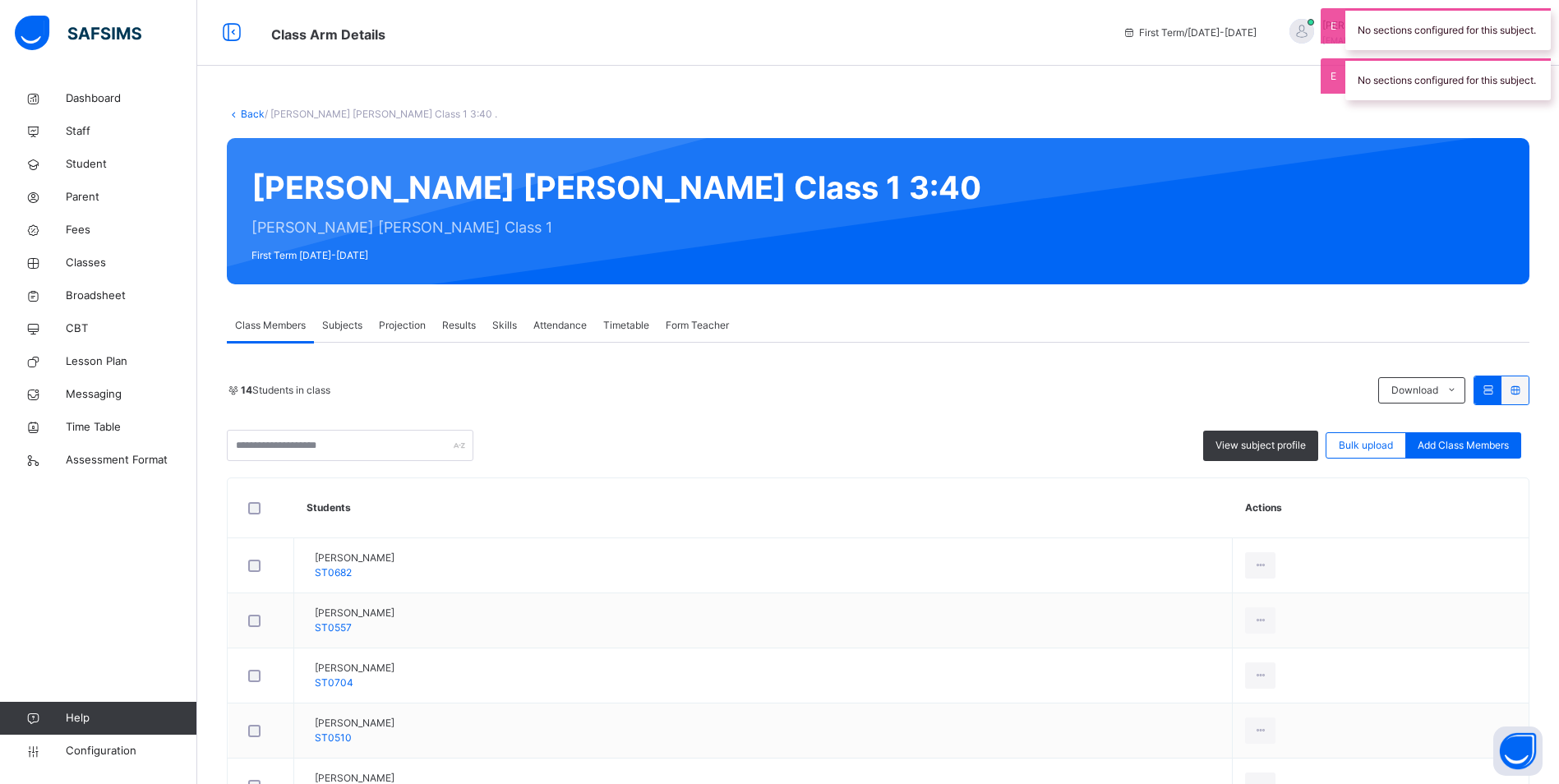
click at [571, 326] on span "Attendance" at bounding box center [560, 325] width 53 height 15
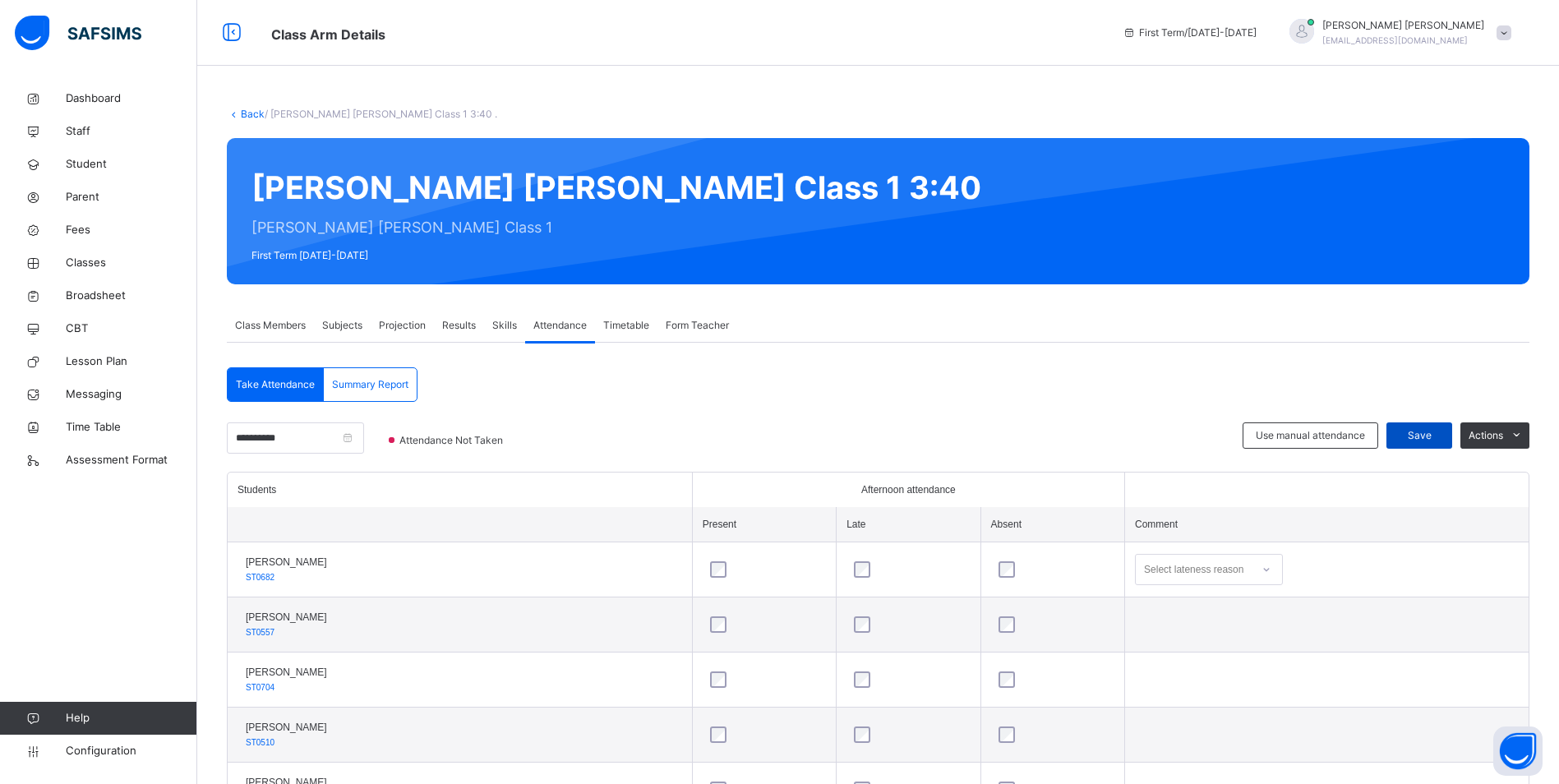
click at [1426, 432] on span "Save" at bounding box center [1419, 435] width 41 height 15
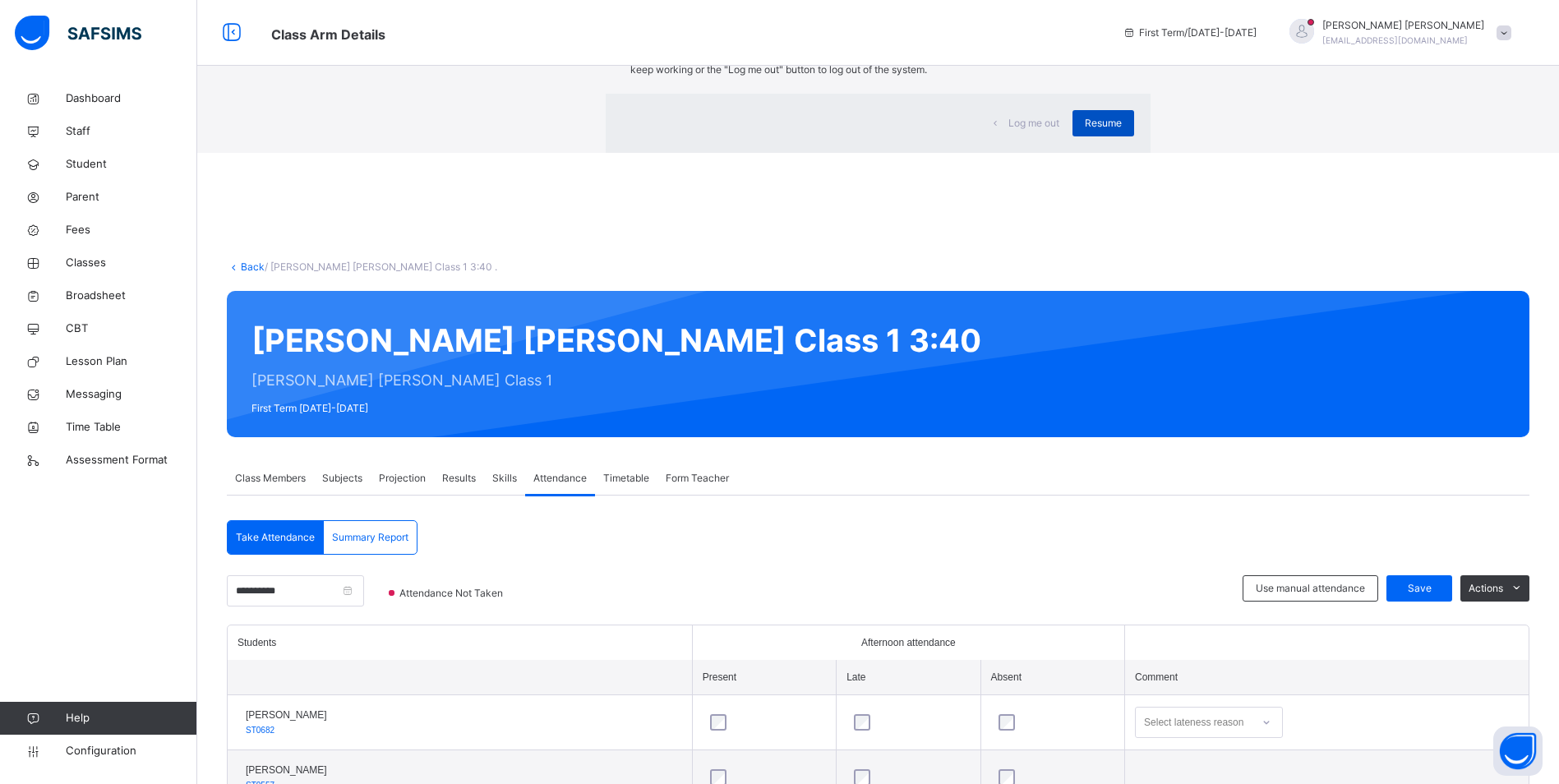
click at [1073, 136] on div "Resume" at bounding box center [1103, 123] width 62 height 26
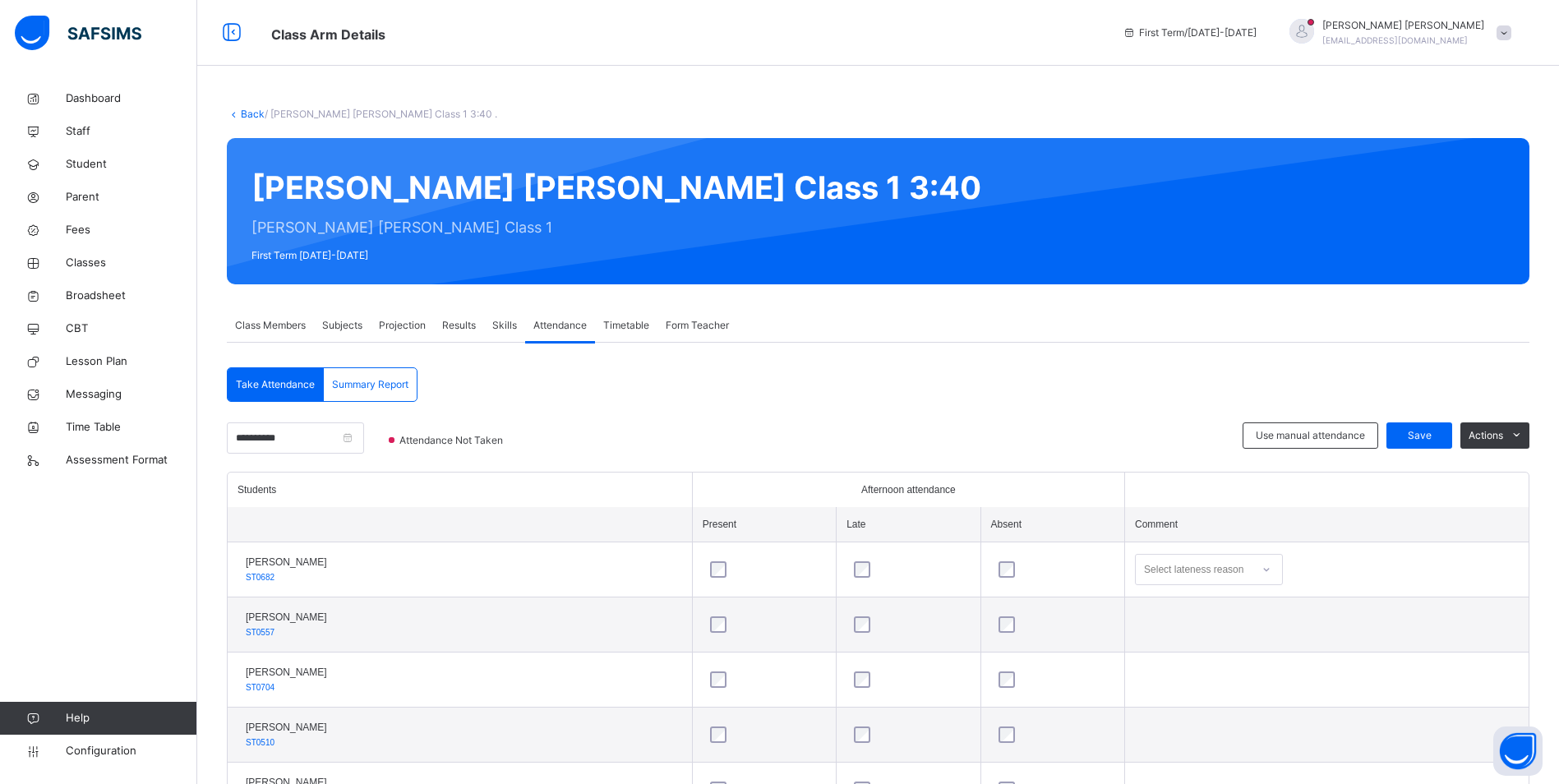
click at [1418, 435] on span "Save" at bounding box center [1419, 435] width 41 height 15
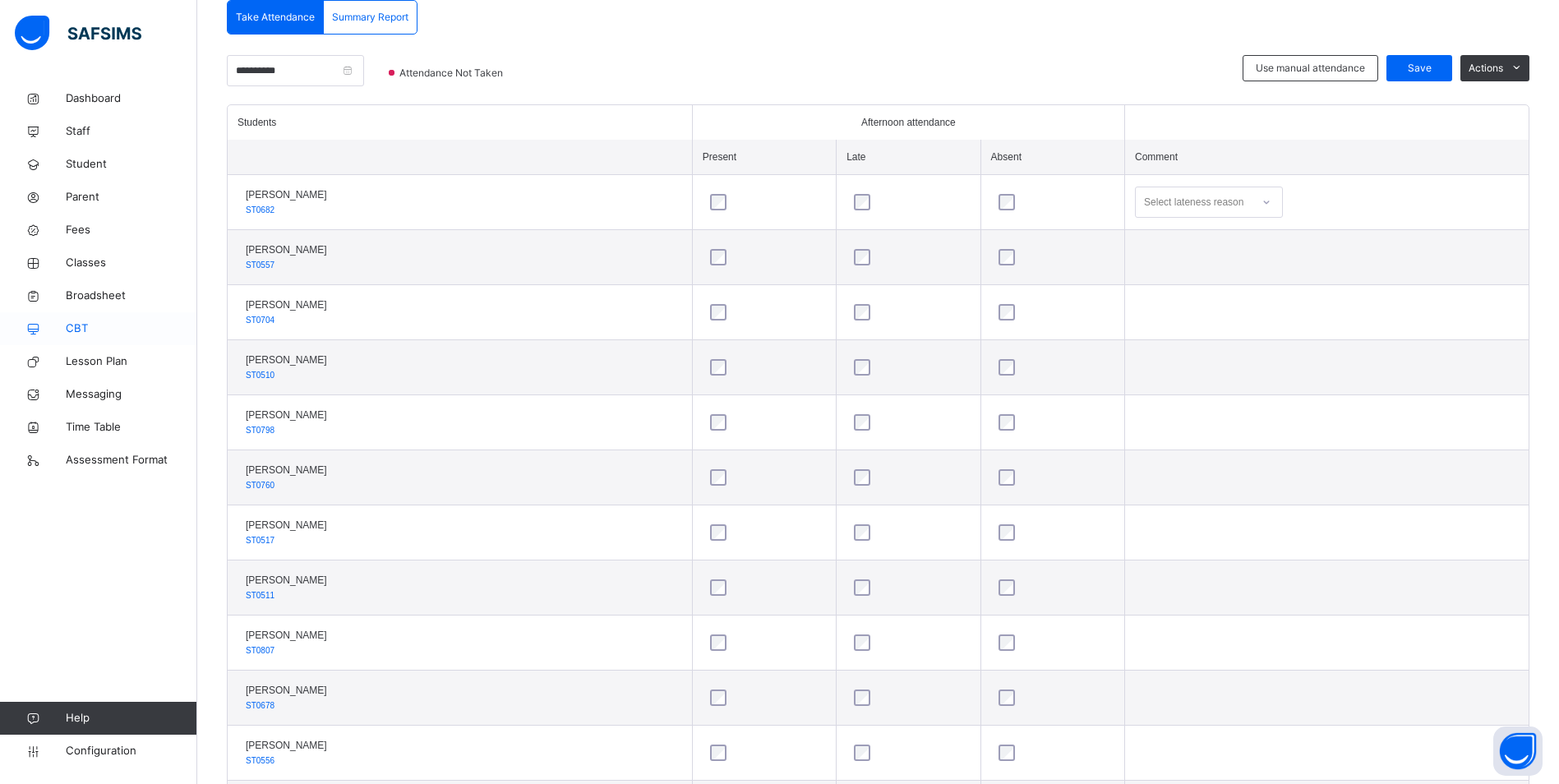
scroll to position [411, 0]
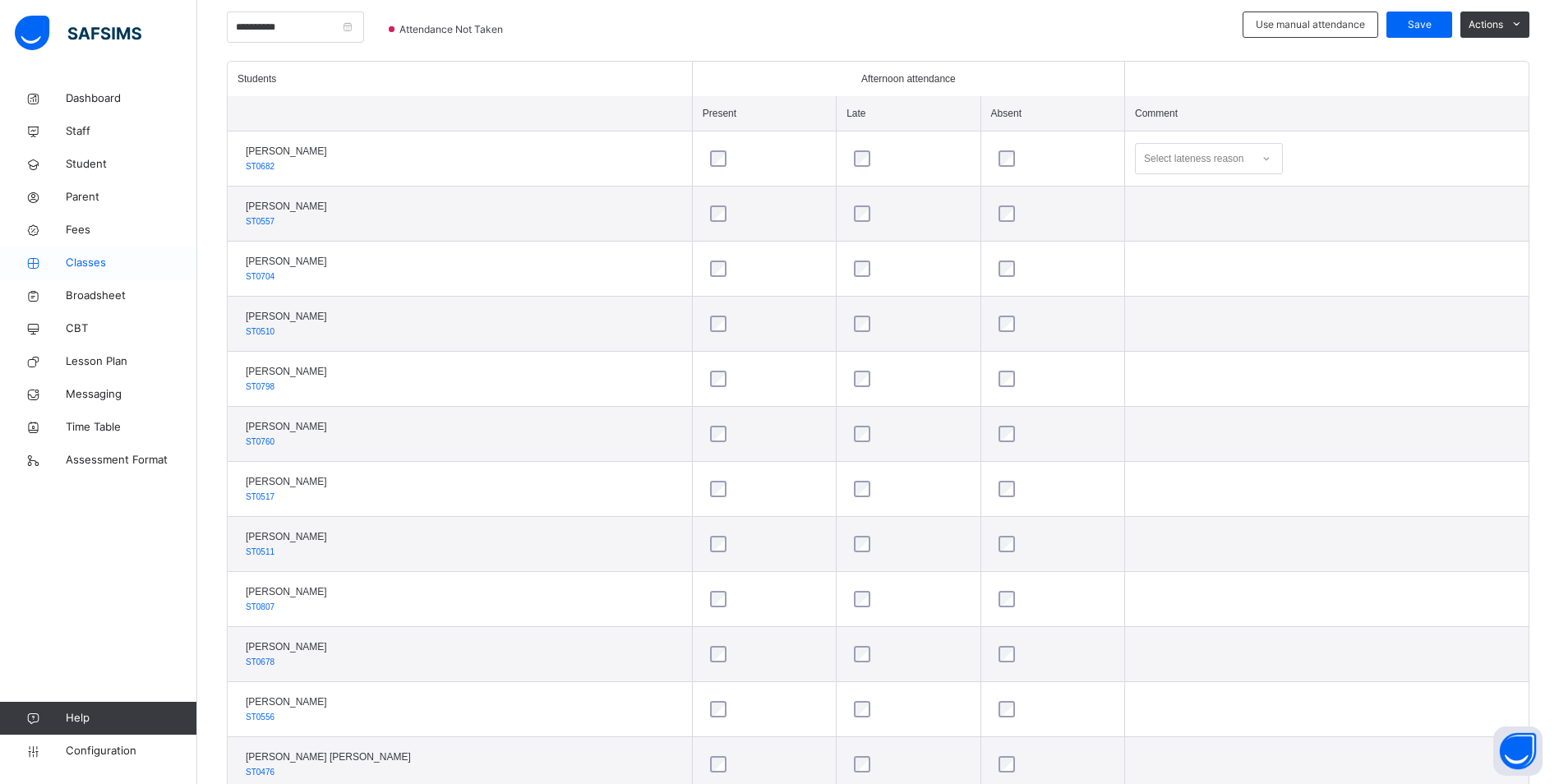
drag, startPoint x: 96, startPoint y: 255, endPoint x: 111, endPoint y: 256, distance: 15.0
click at [96, 255] on span "Classes" at bounding box center [131, 262] width 131 height 17
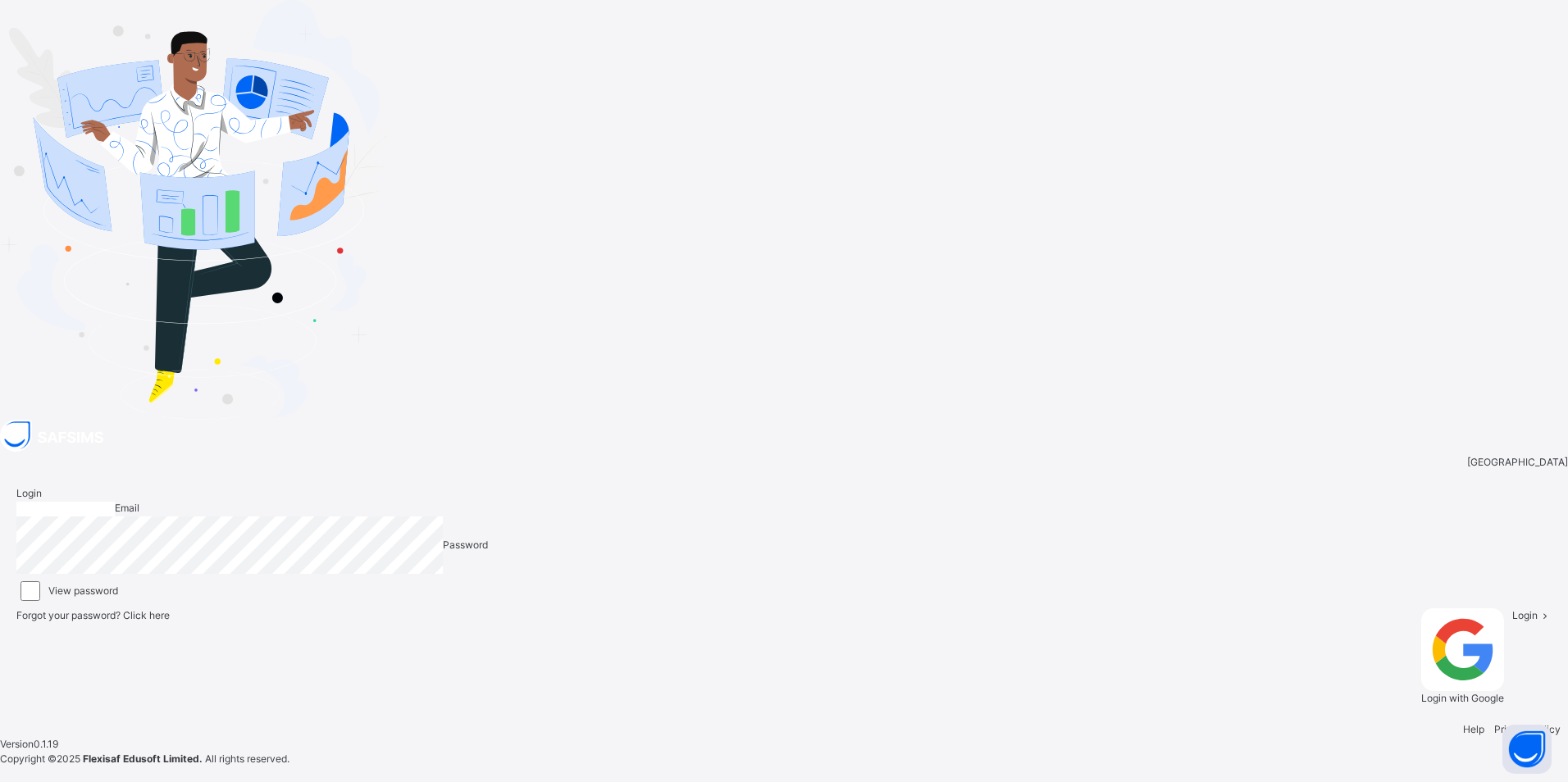
click at [114, 502] on input "email" at bounding box center [65, 509] width 98 height 15
type input "**********"
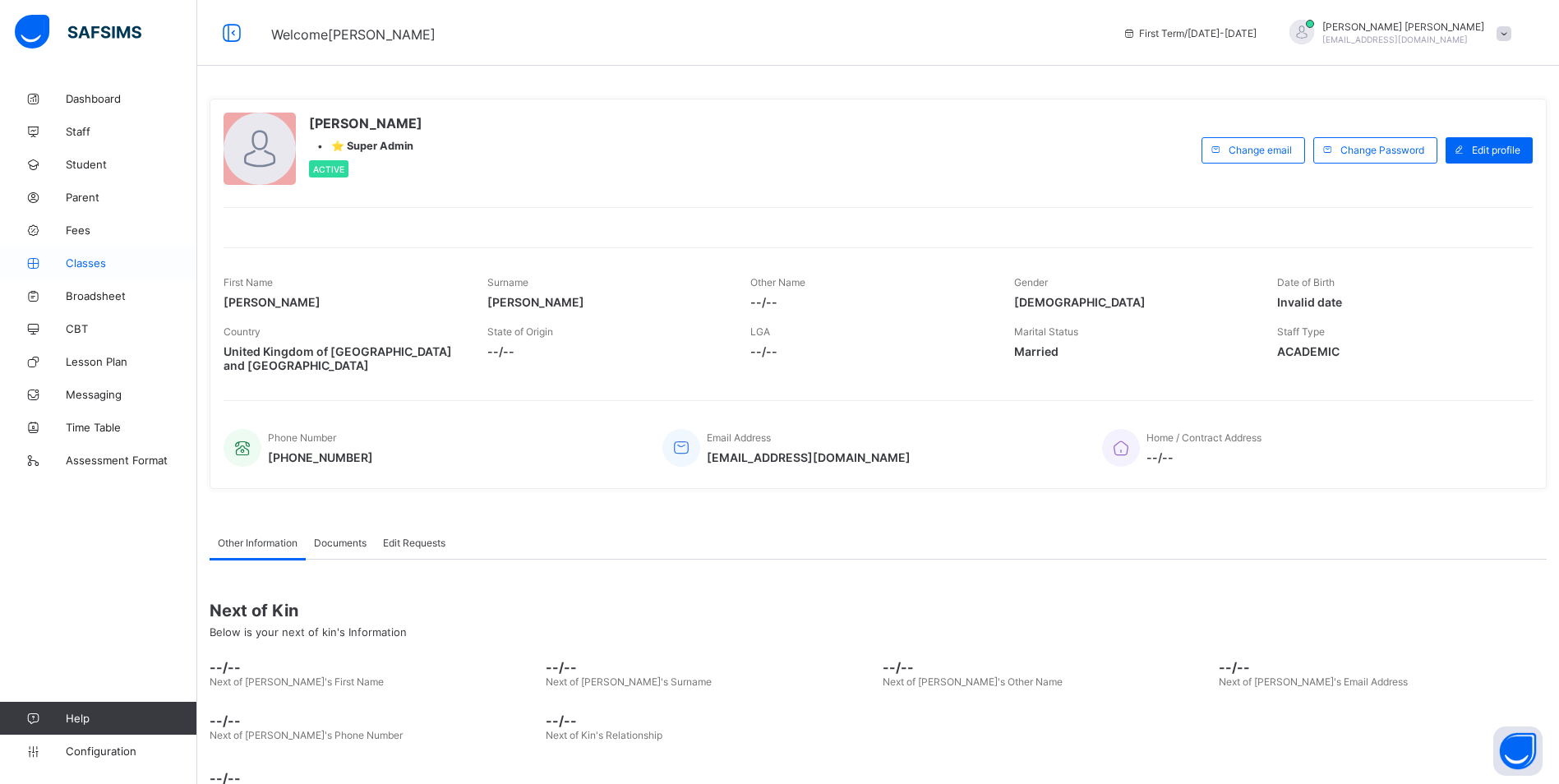
click at [97, 256] on span "Classes" at bounding box center [131, 262] width 131 height 13
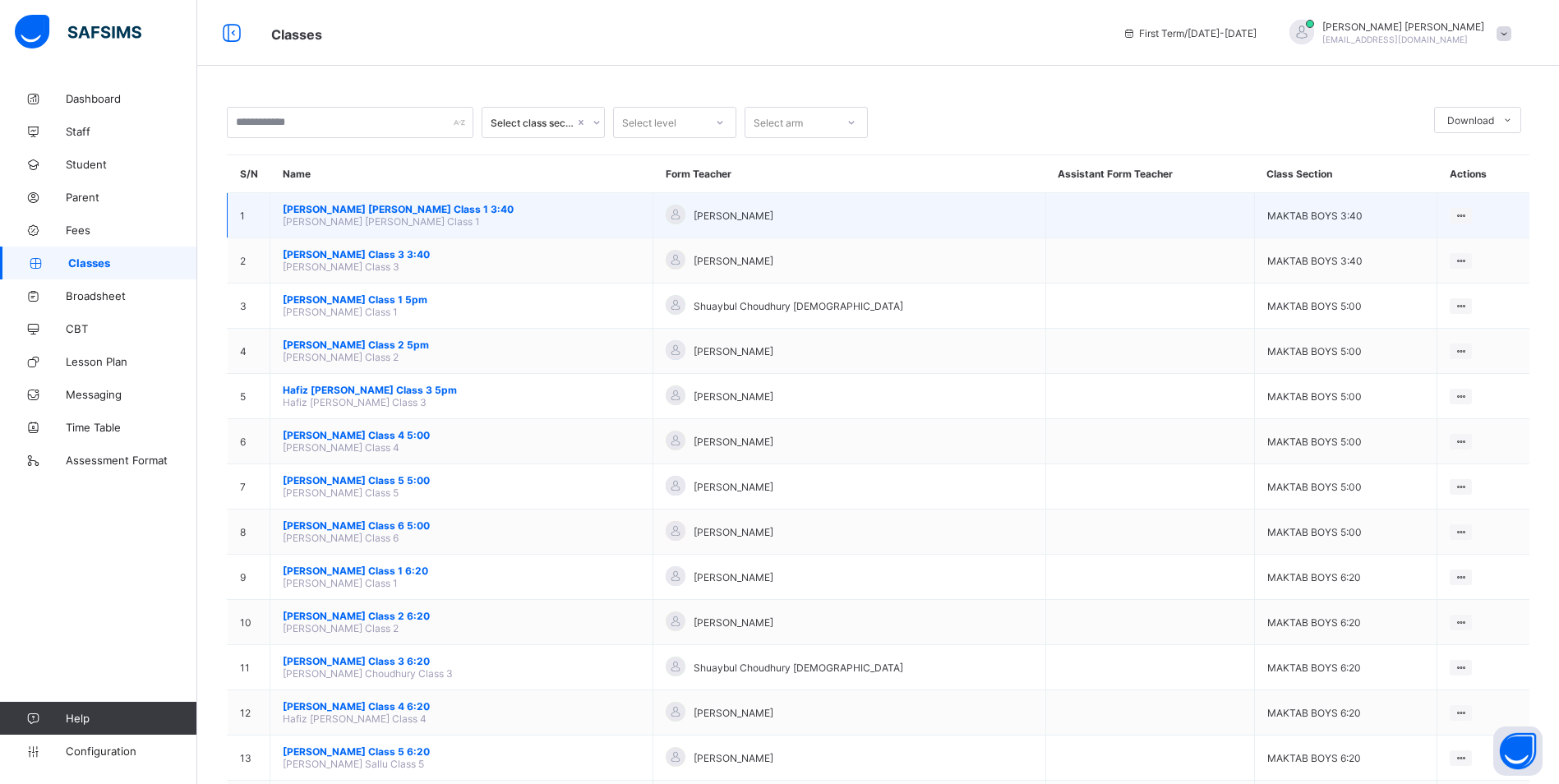
click at [394, 209] on span "[PERSON_NAME] [PERSON_NAME] Class 1 3:40" at bounding box center [461, 209] width 357 height 12
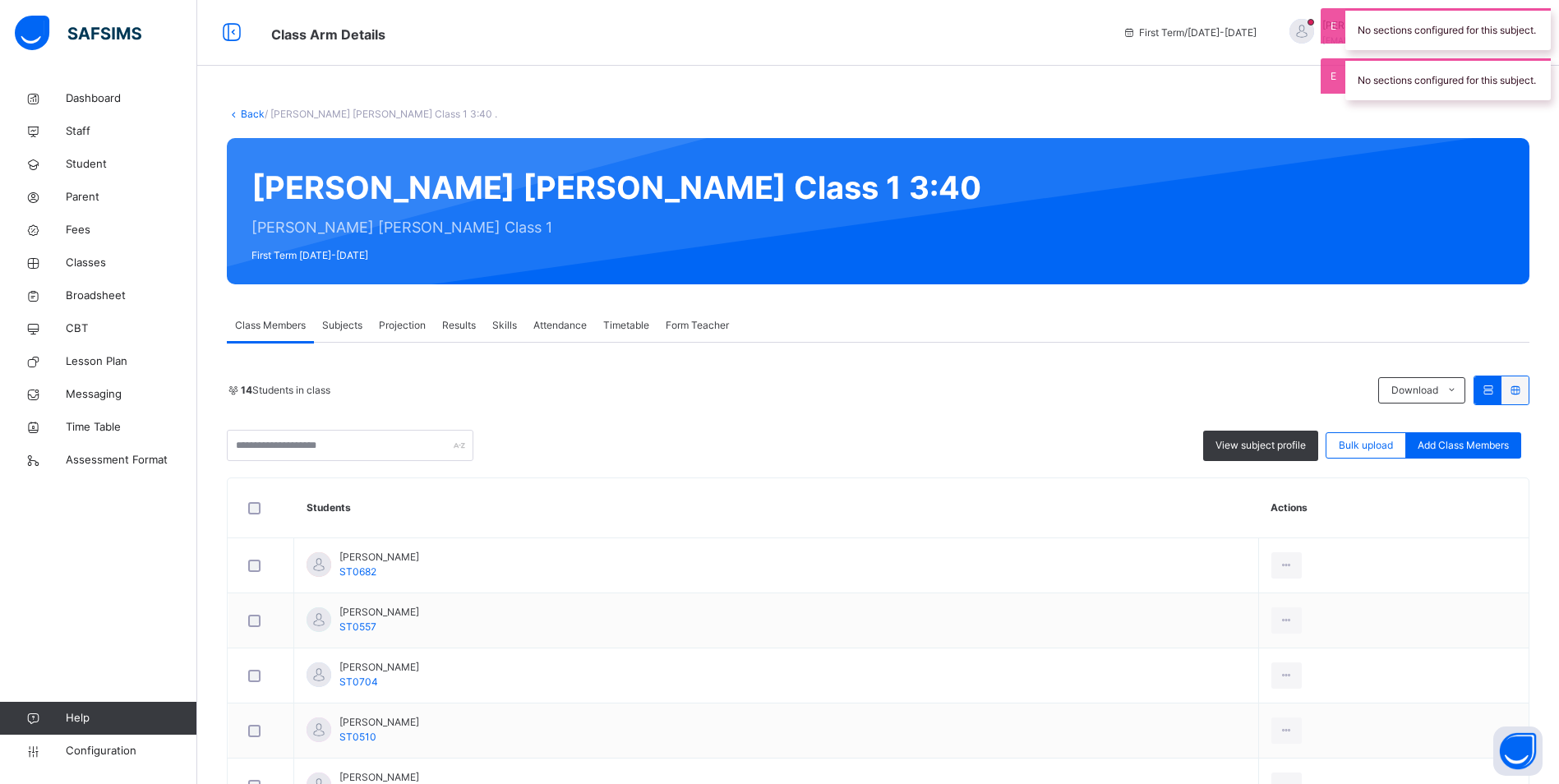
click at [556, 331] on span "Attendance" at bounding box center [560, 325] width 53 height 15
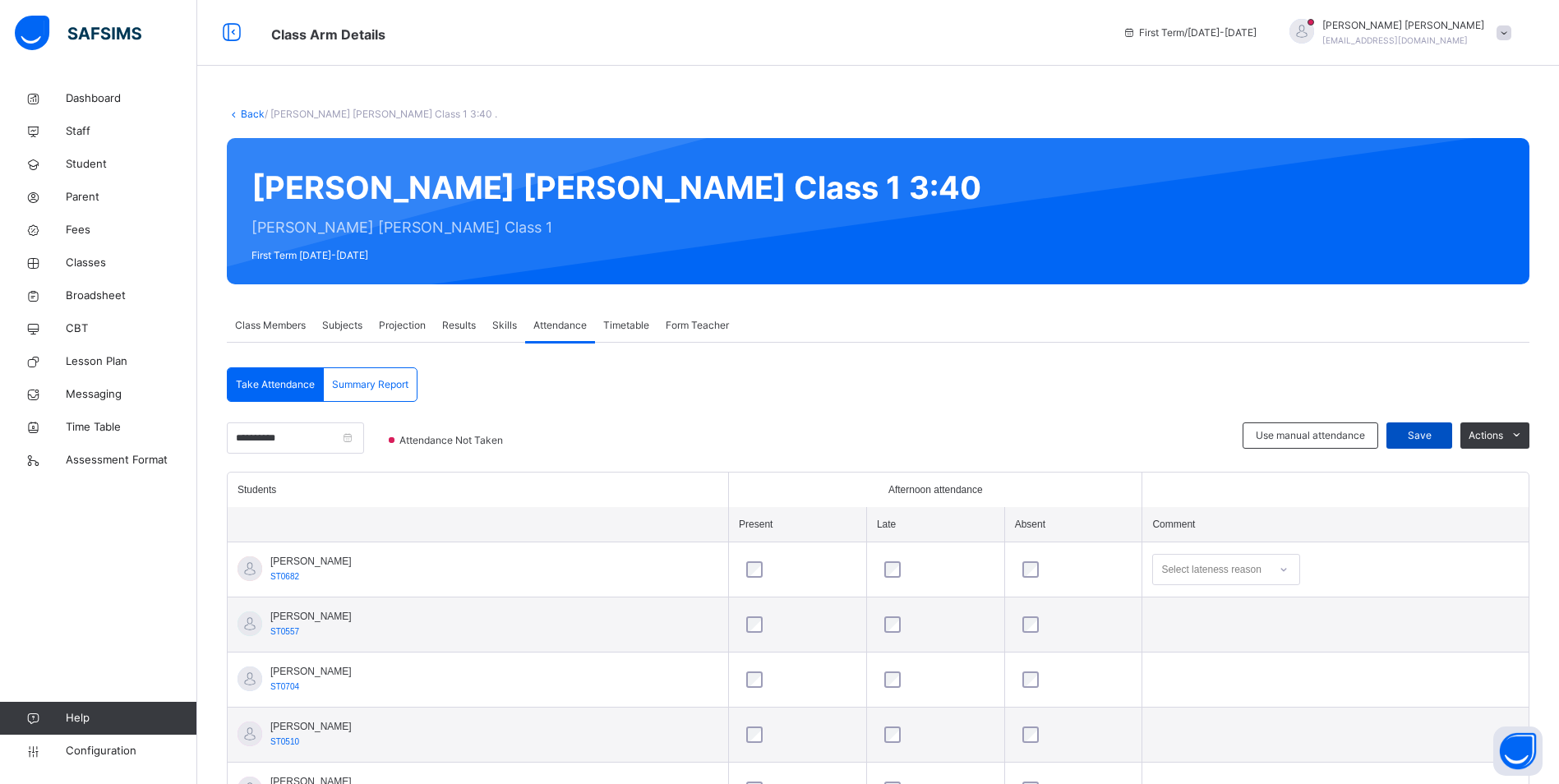
click at [1409, 430] on div "Save" at bounding box center [1420, 435] width 66 height 26
click at [97, 263] on span "Classes" at bounding box center [131, 262] width 131 height 17
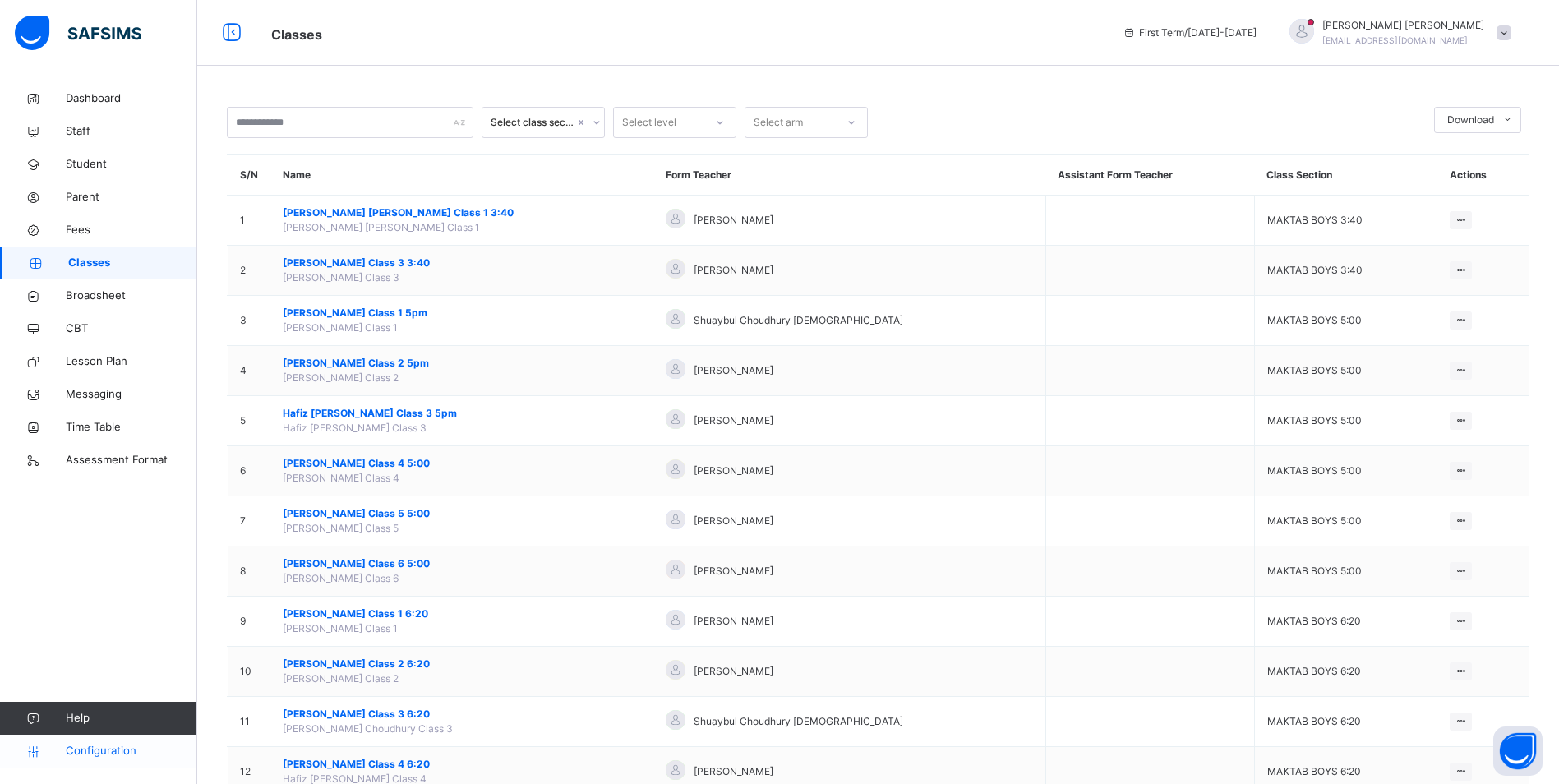
click at [127, 756] on span "Configuration" at bounding box center [131, 751] width 130 height 17
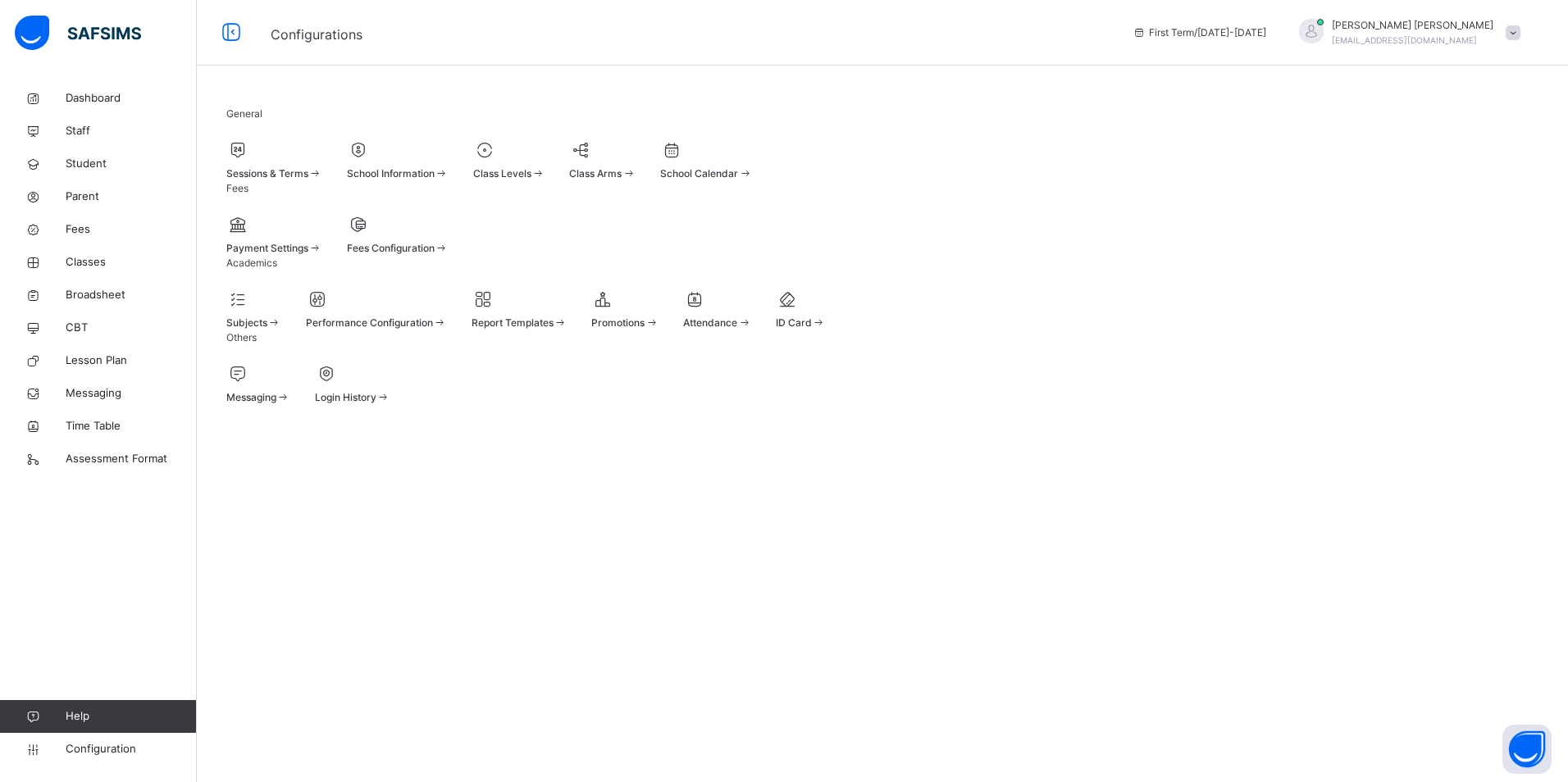
click at [323, 173] on span at bounding box center [315, 173] width 14 height 12
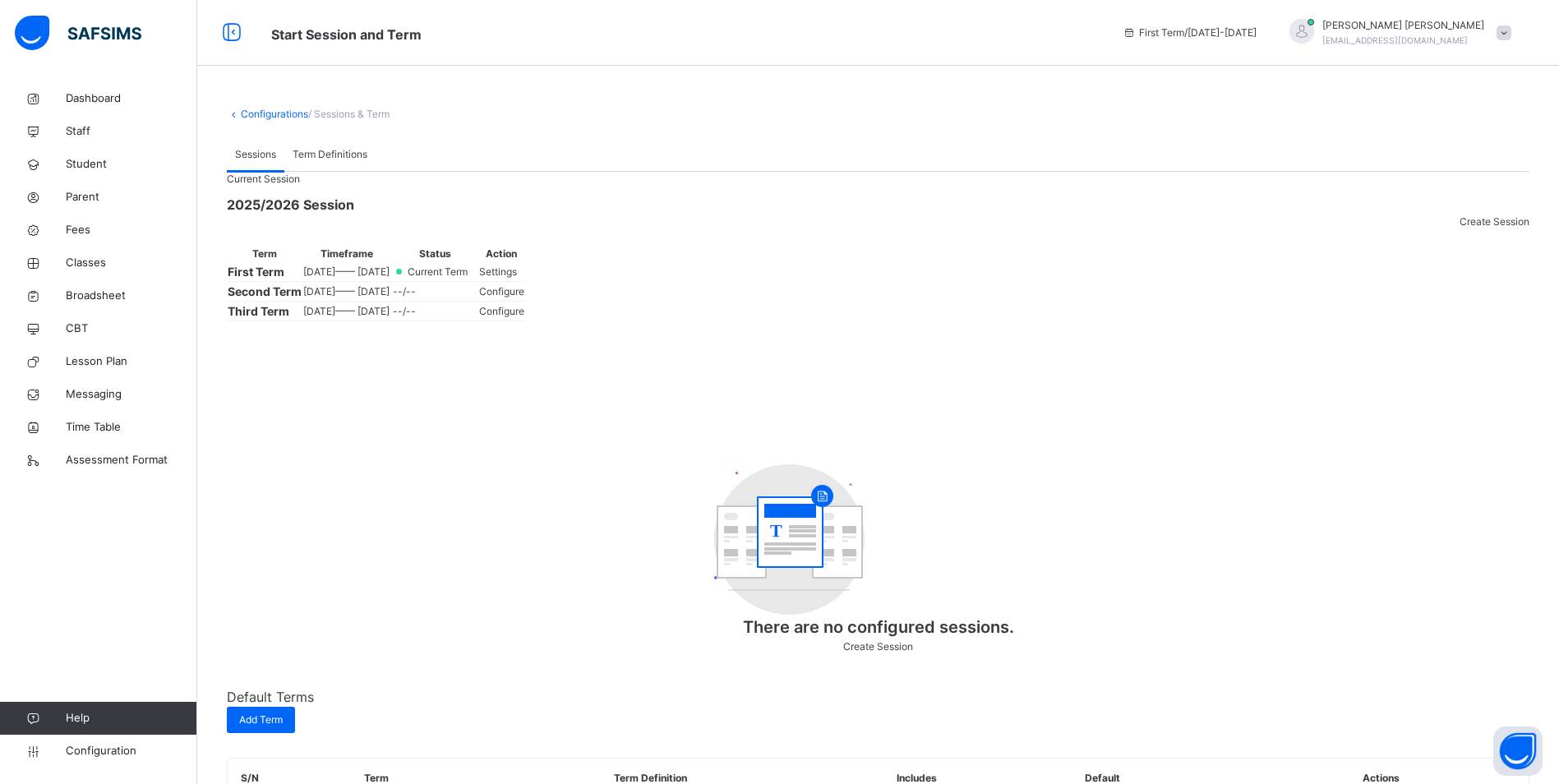
click at [517, 278] on span "Settings" at bounding box center [497, 271] width 37 height 12
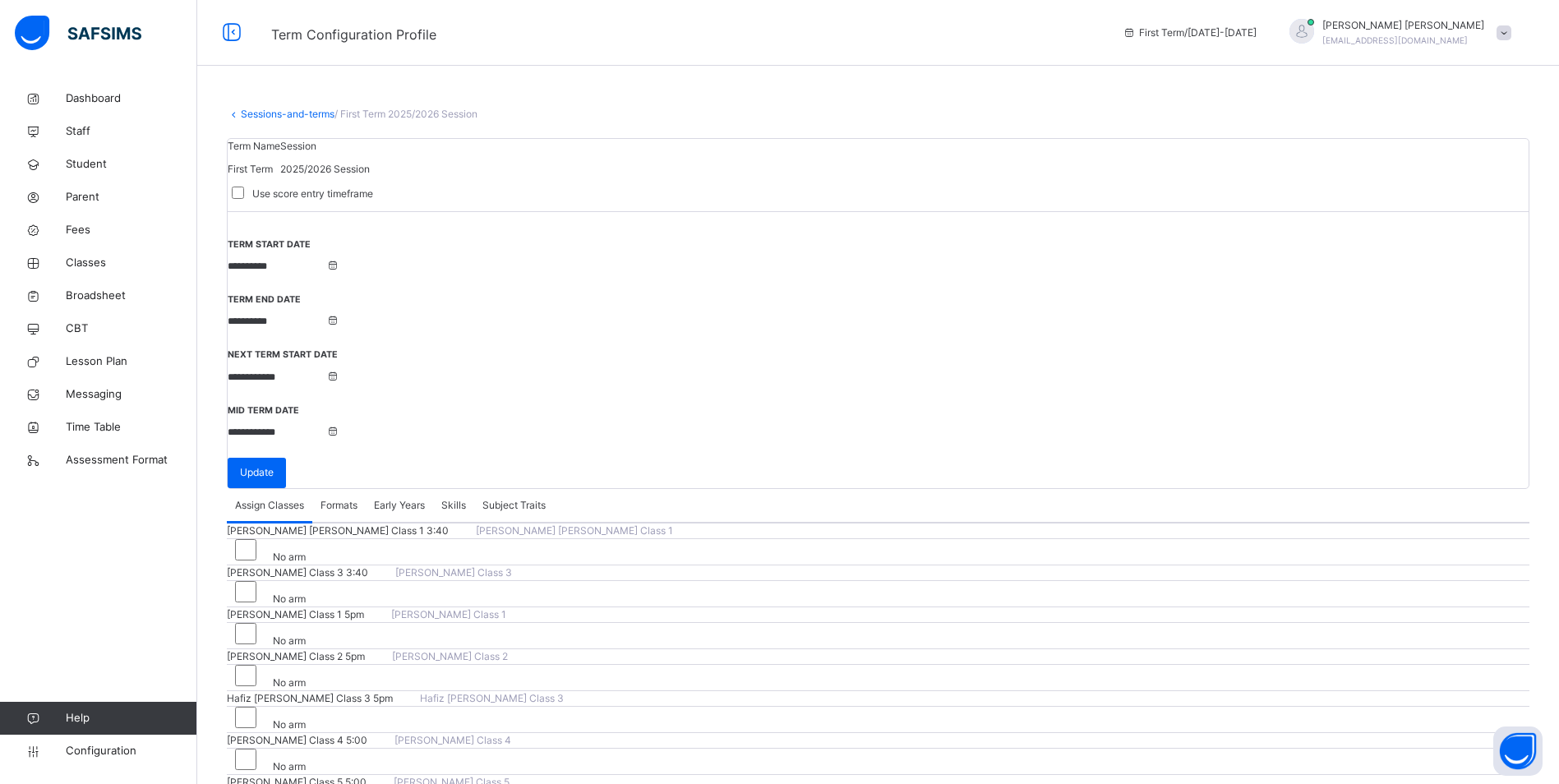
click at [326, 314] on input "**********" at bounding box center [276, 321] width 98 height 15
click at [532, 306] on link at bounding box center [535, 309] width 12 height 28
click at [589, 200] on div "Term Name First Term Session 2025/2026 Session Use score entry timeframe" at bounding box center [878, 176] width 1302 height 73
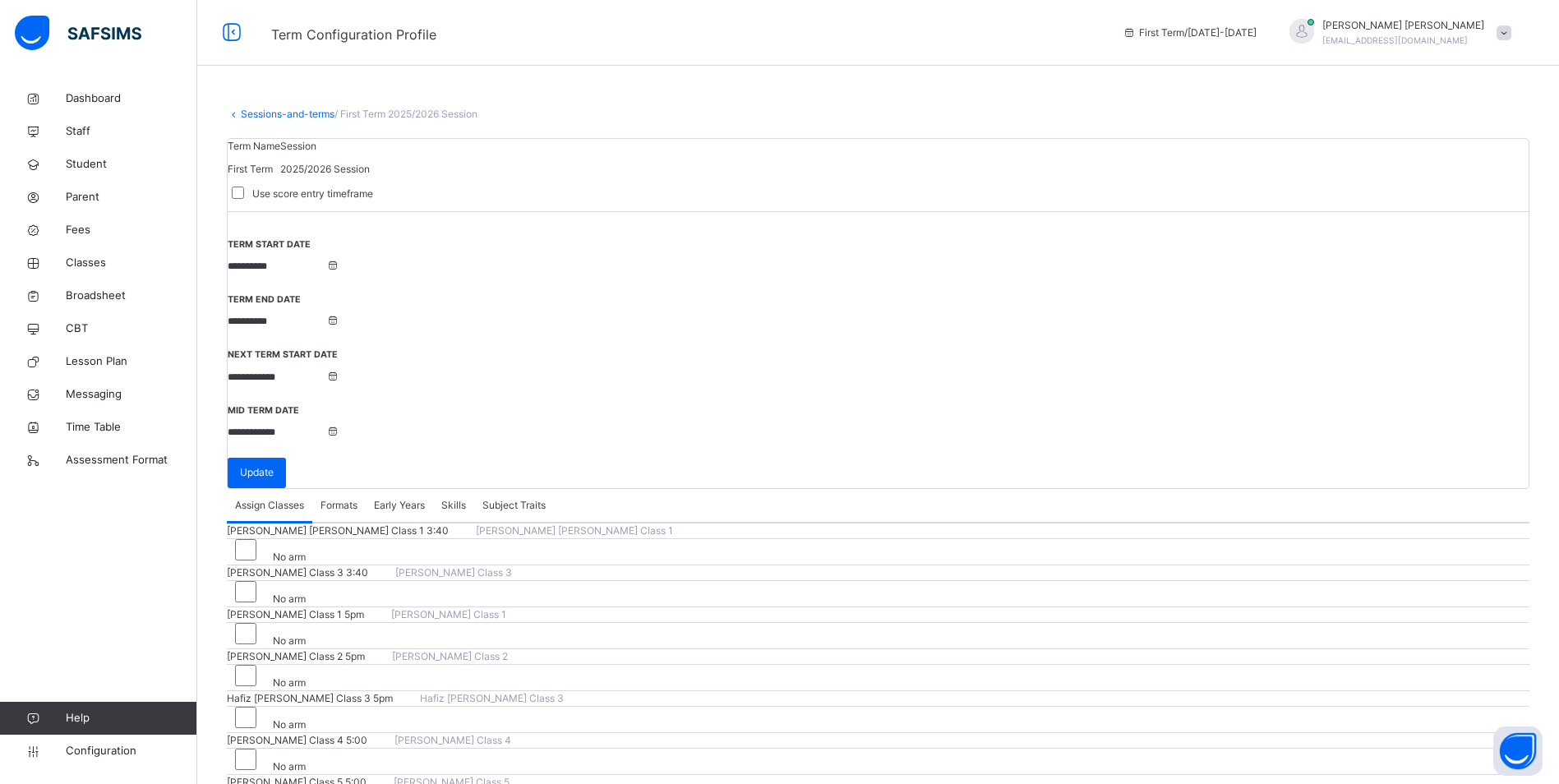
click at [326, 274] on input "**********" at bounding box center [276, 266] width 98 height 15
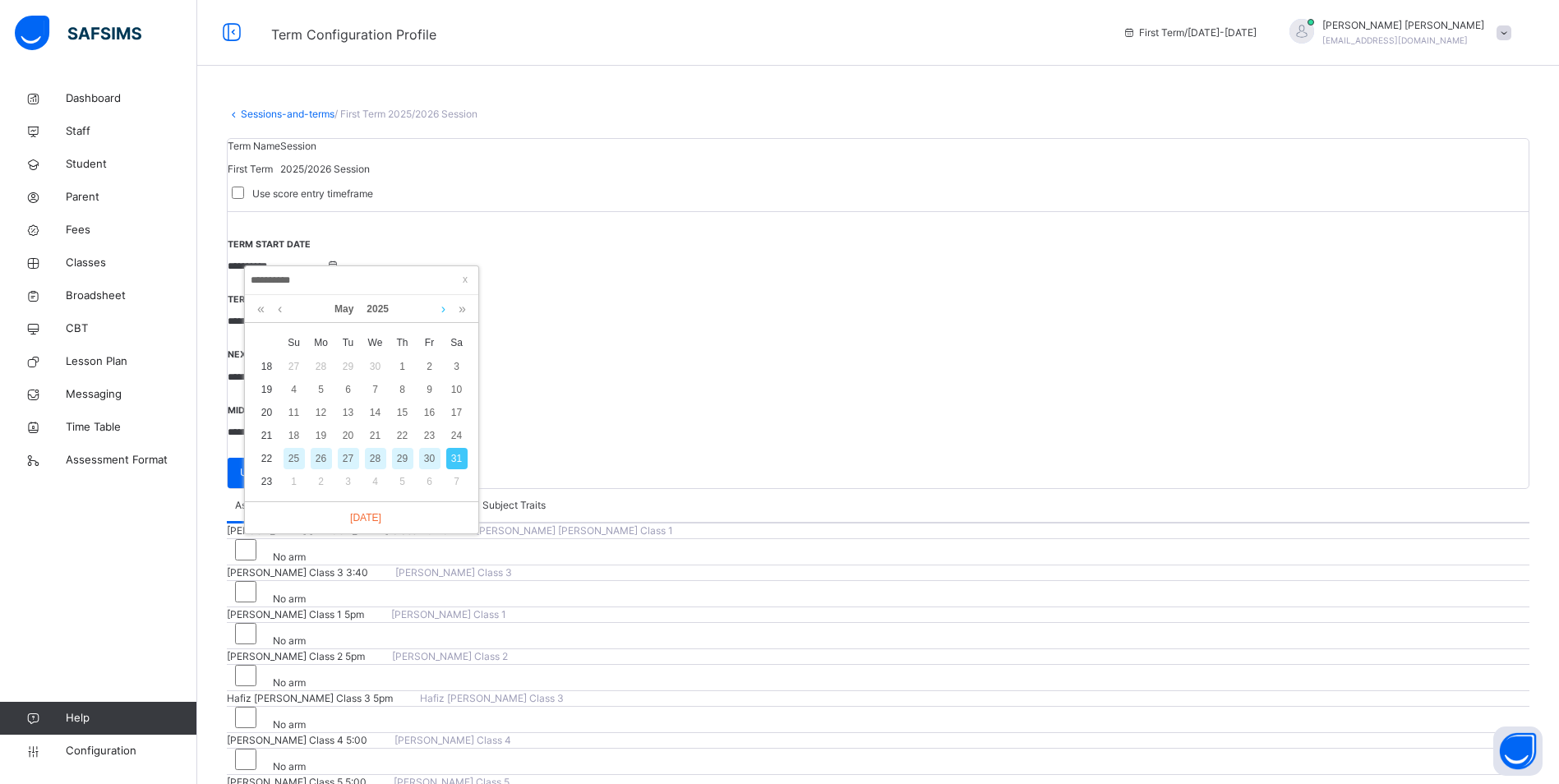
click at [442, 307] on link at bounding box center [443, 309] width 12 height 28
click at [352, 363] on div "2" at bounding box center [349, 366] width 22 height 22
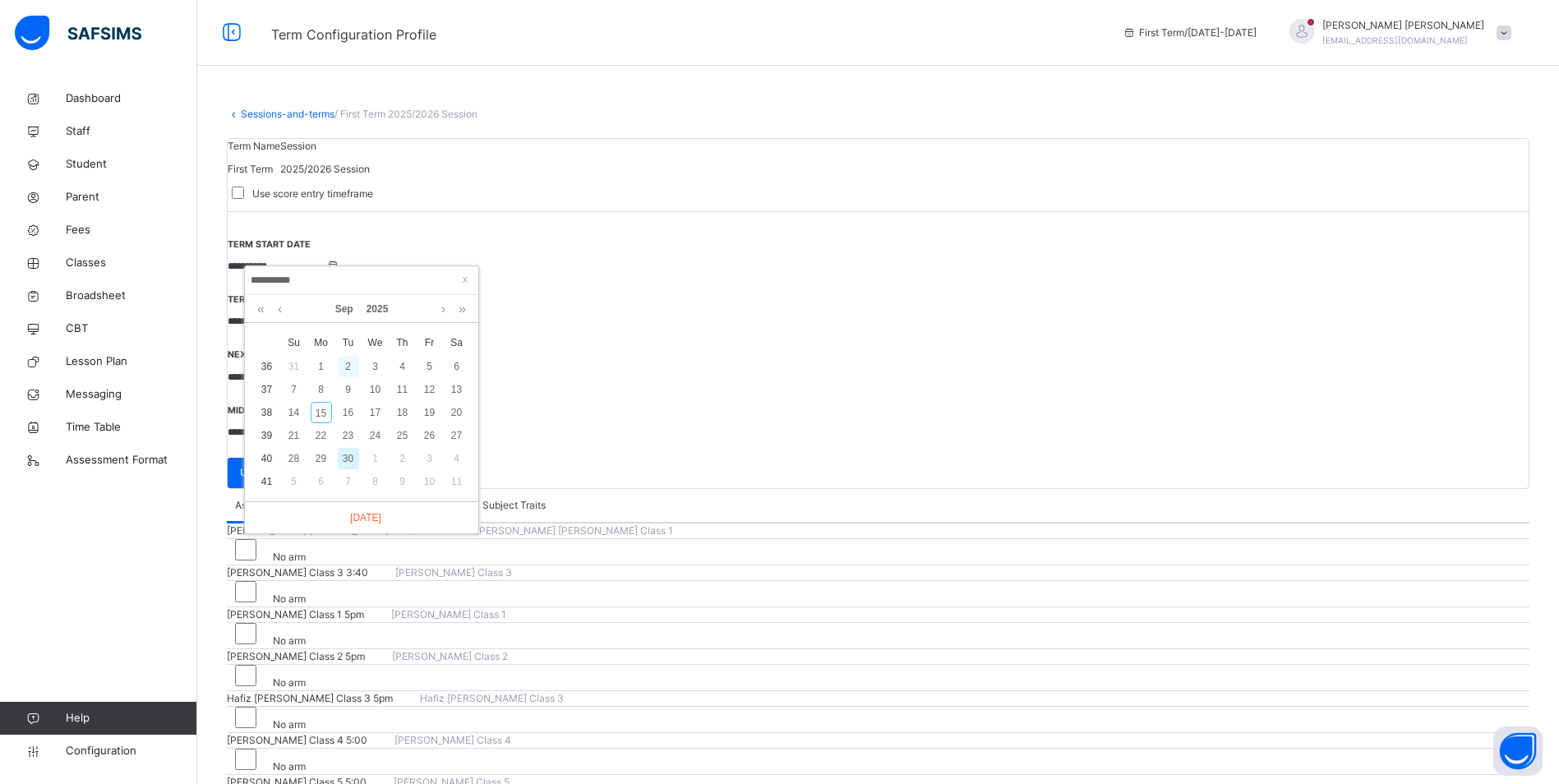
type input "**********"
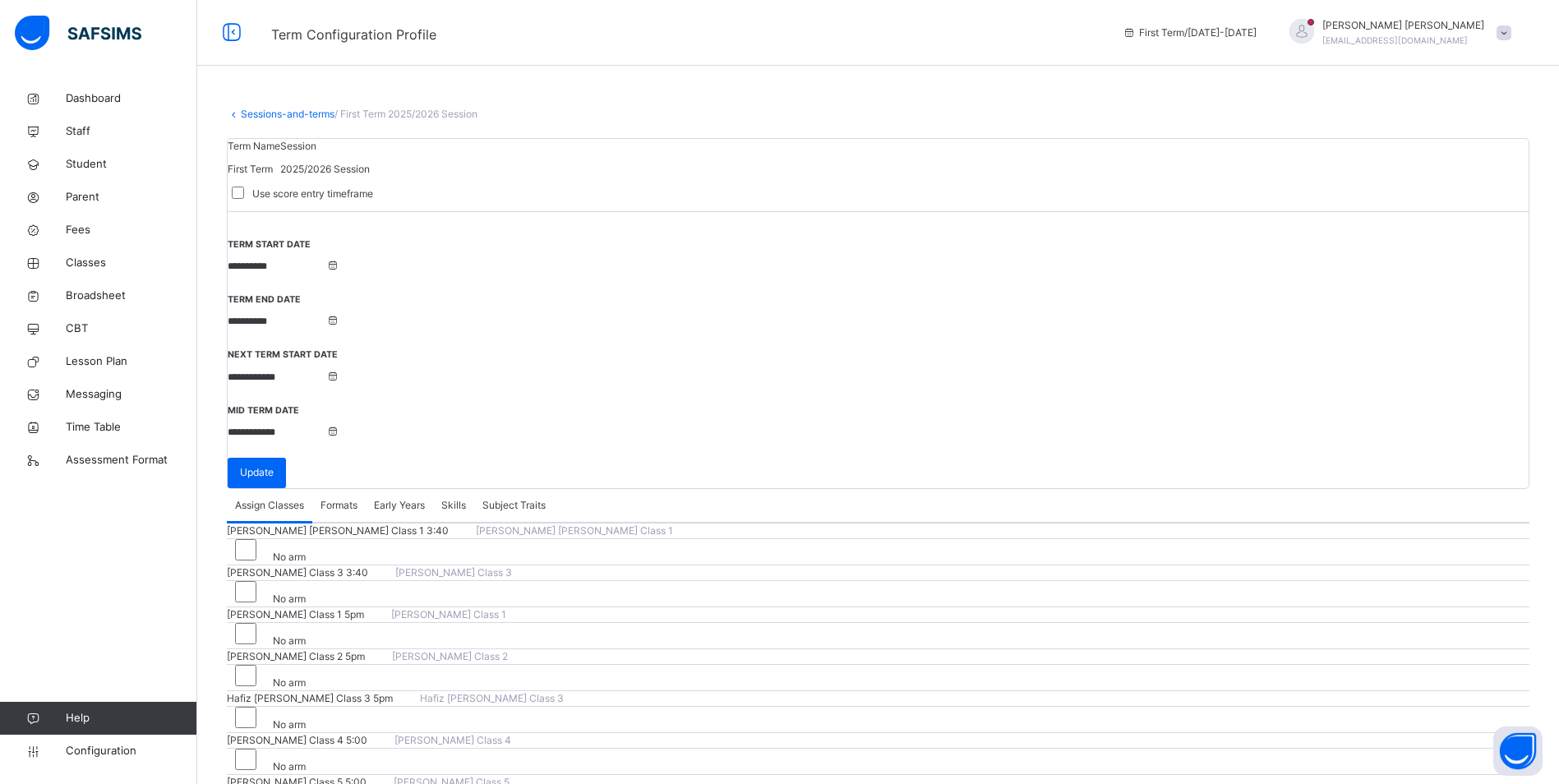
click at [326, 314] on input "**********" at bounding box center [276, 321] width 98 height 15
click at [532, 313] on link at bounding box center [535, 309] width 12 height 28
click at [693, 311] on link at bounding box center [698, 309] width 12 height 28
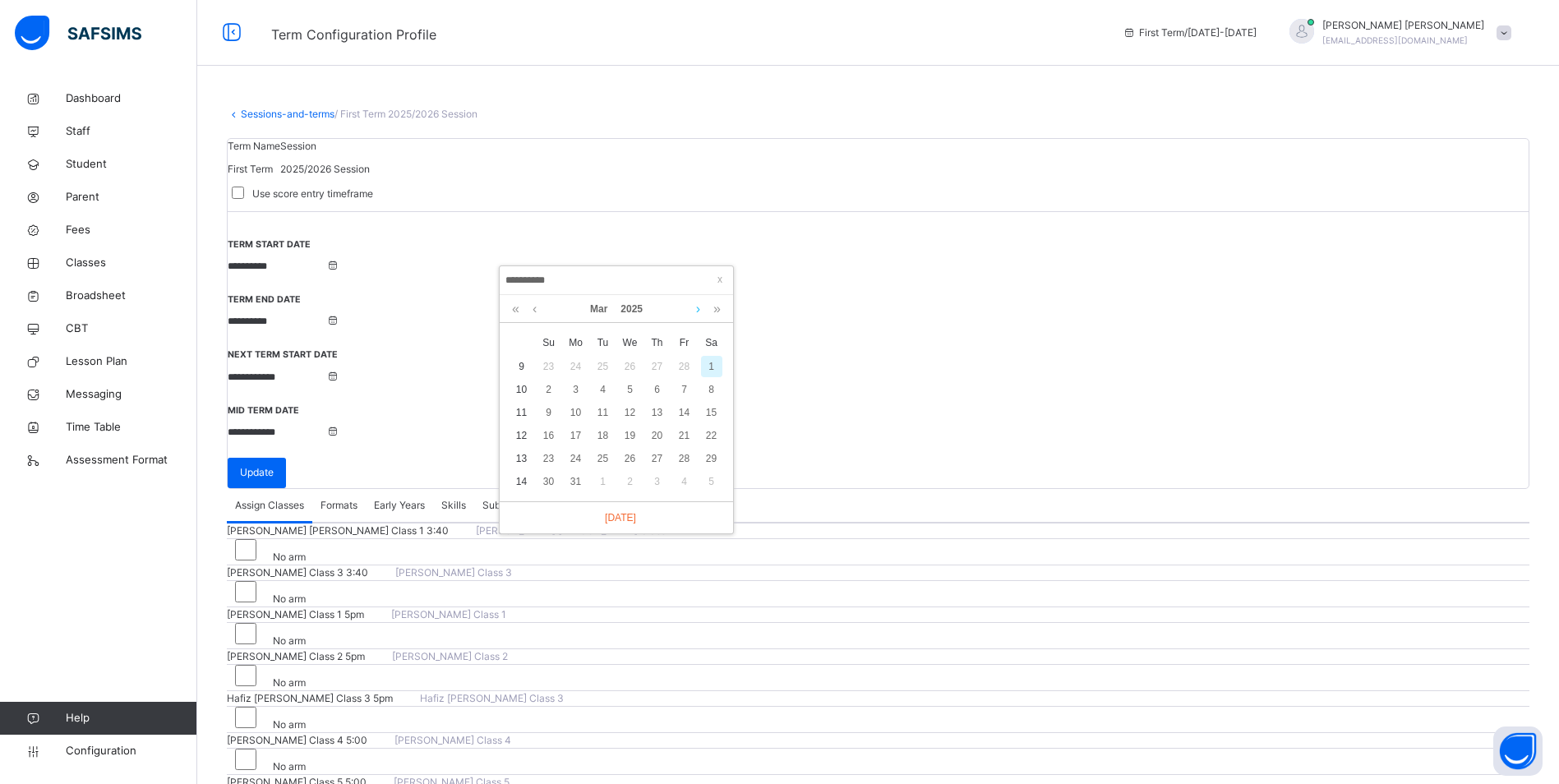
click at [693, 311] on link at bounding box center [698, 309] width 12 height 28
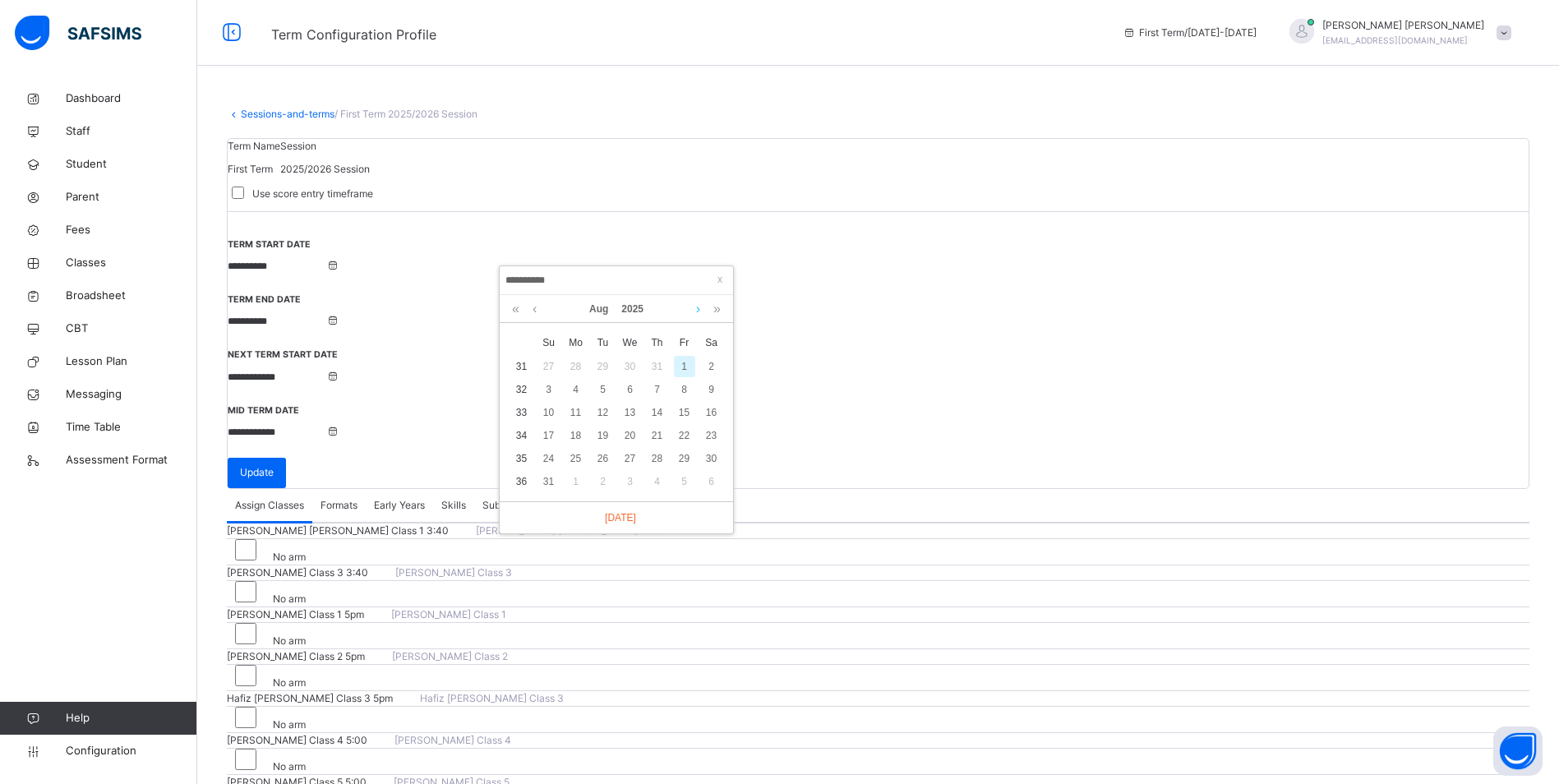
click at [693, 311] on link at bounding box center [698, 309] width 12 height 28
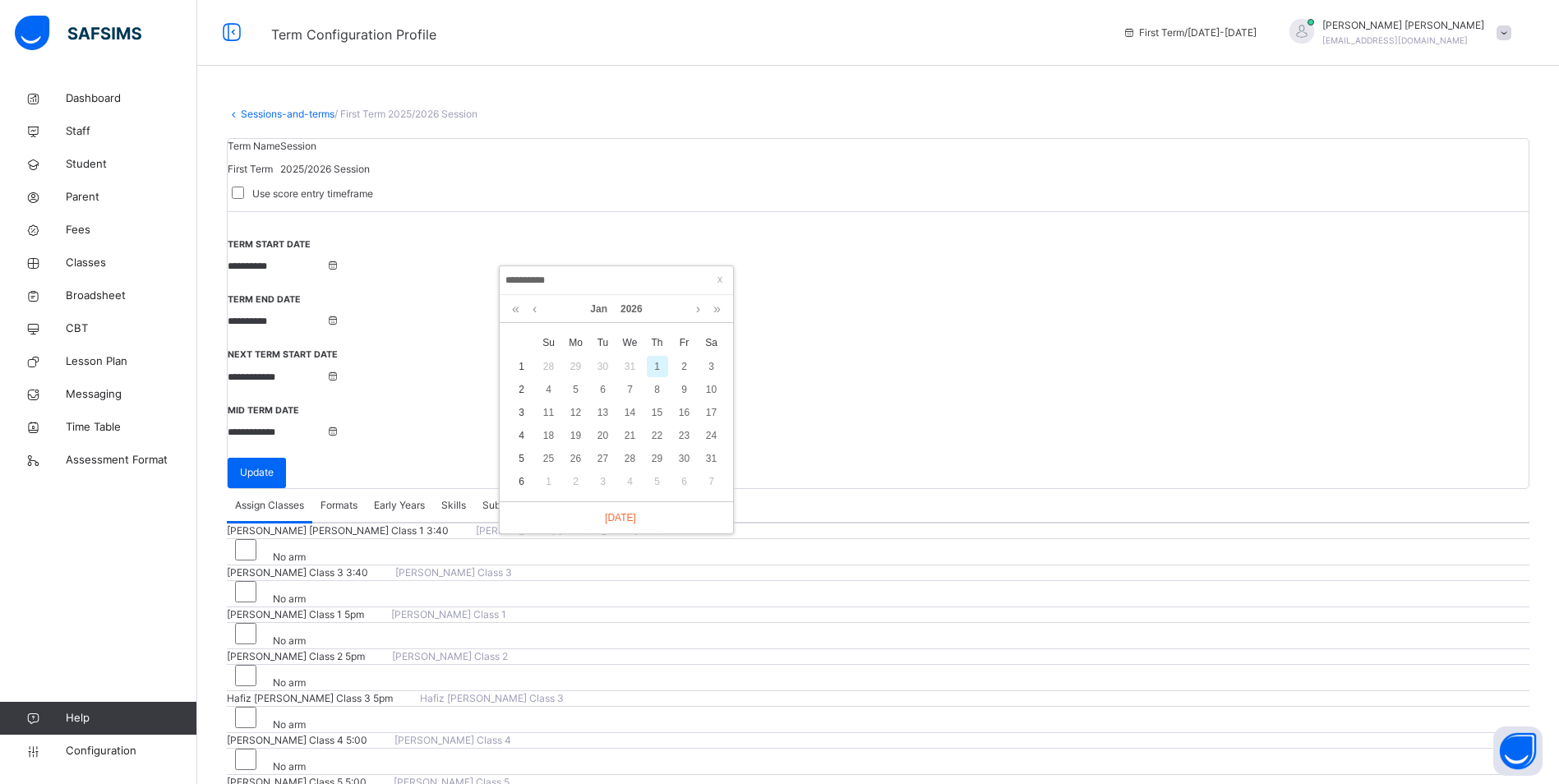
click at [663, 364] on div "1" at bounding box center [657, 366] width 22 height 22
type input "**********"
click at [326, 369] on input "**********" at bounding box center [276, 376] width 98 height 15
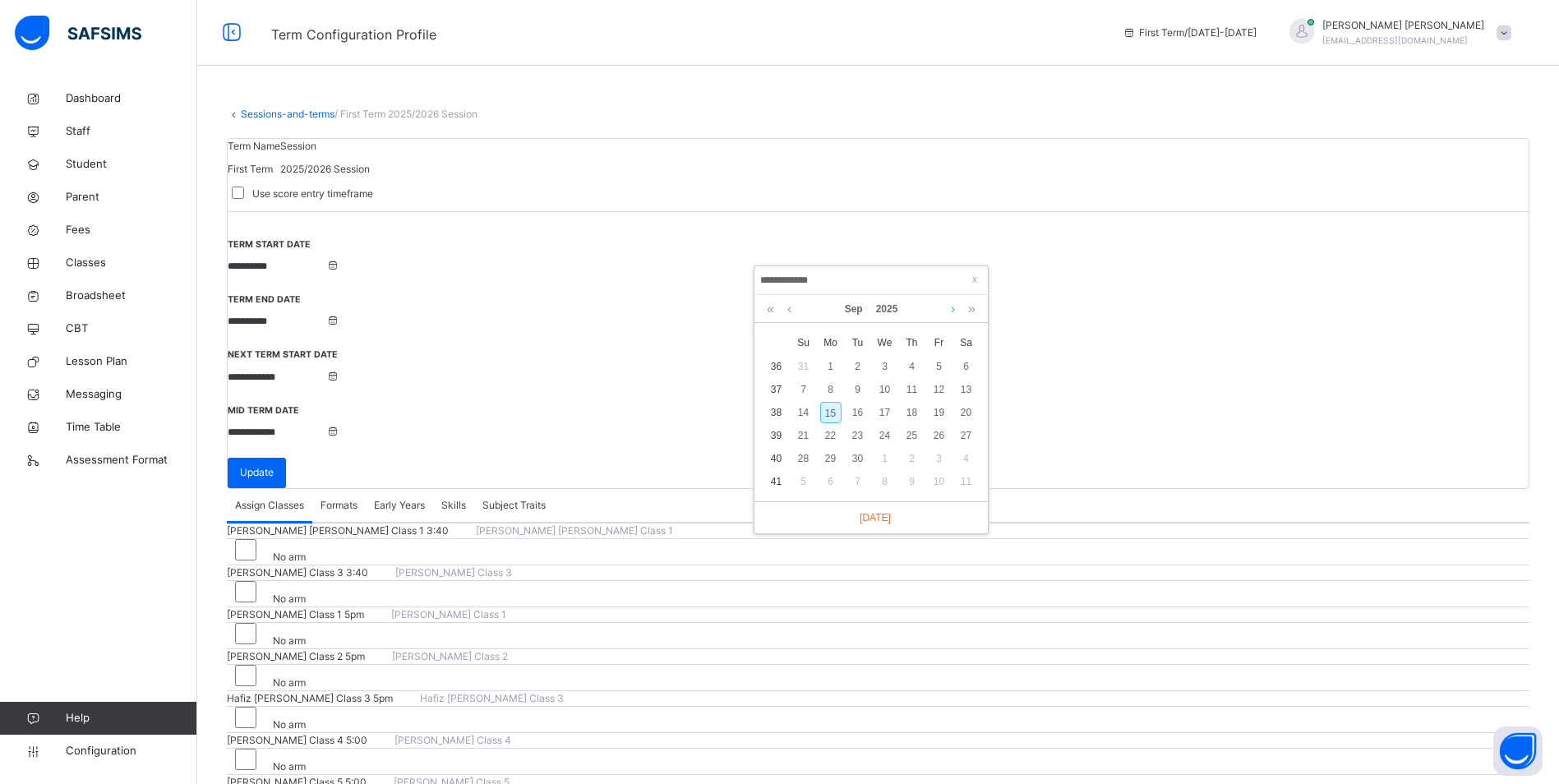
click at [954, 312] on link at bounding box center [953, 309] width 12 height 28
click at [945, 367] on div "2" at bounding box center [939, 366] width 22 height 22
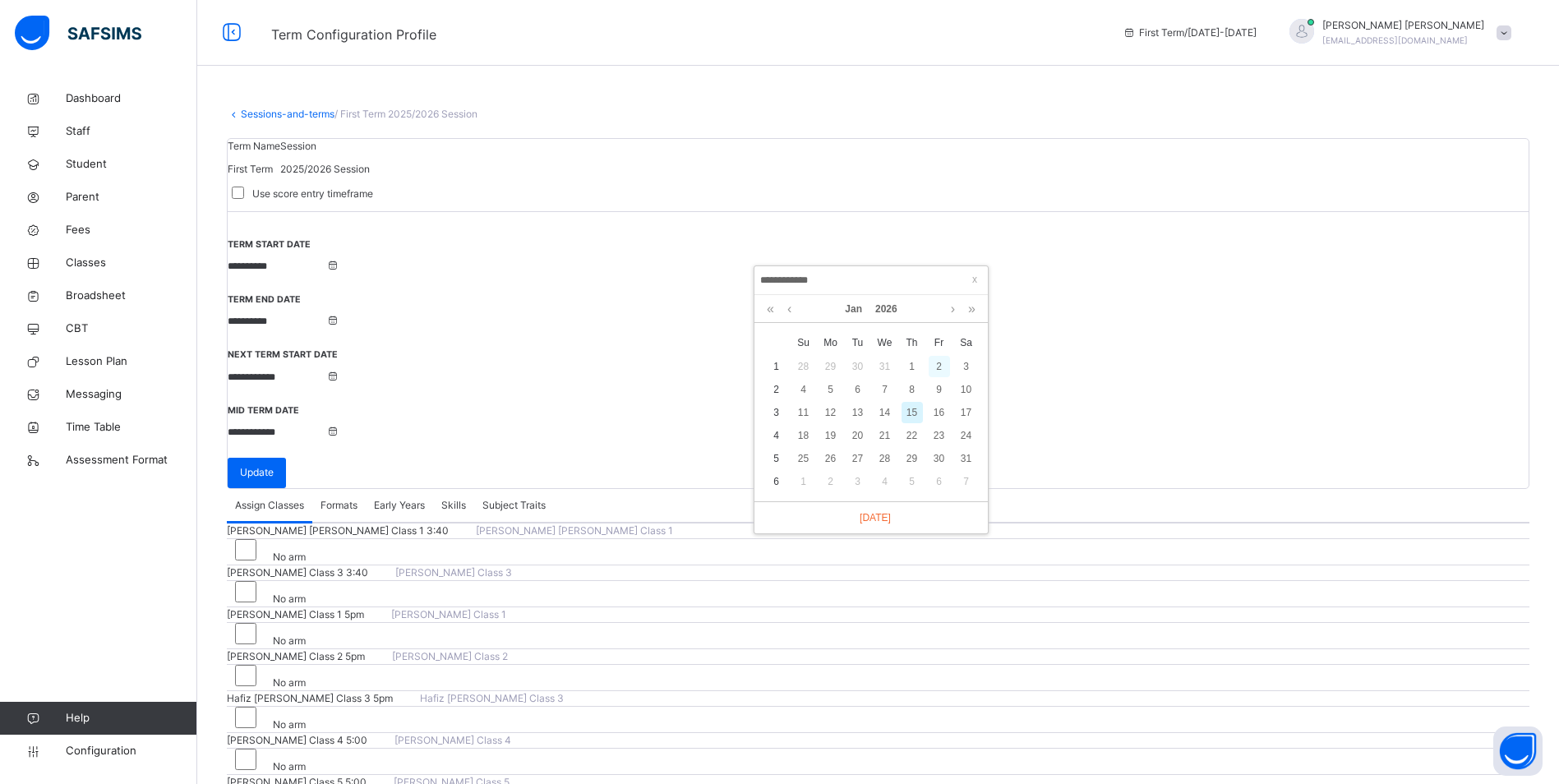
type input "**********"
click at [326, 425] on input "**********" at bounding box center [276, 432] width 98 height 15
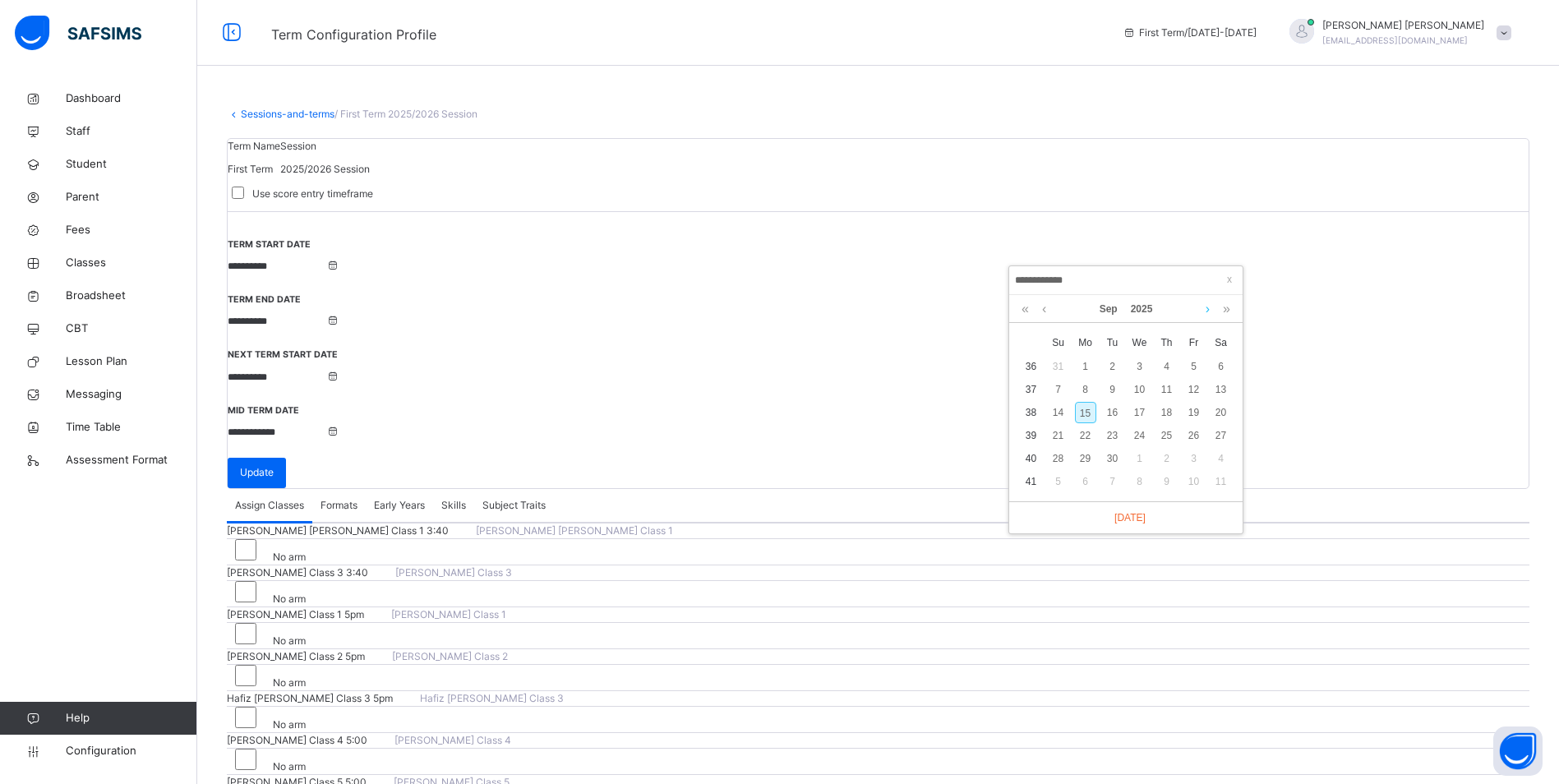
click at [1207, 312] on link at bounding box center [1208, 309] width 12 height 28
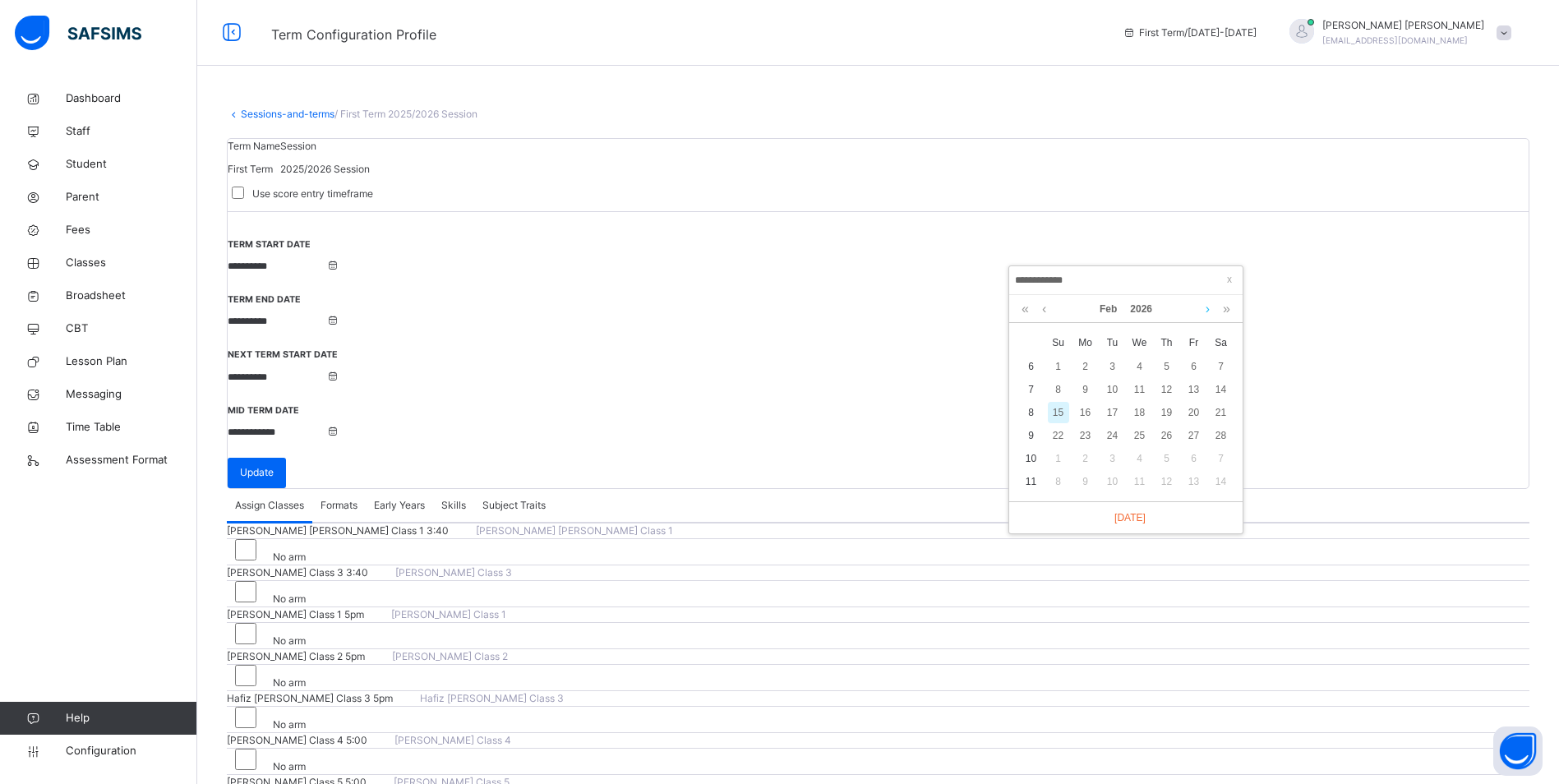
click at [1207, 312] on link at bounding box center [1208, 309] width 12 height 28
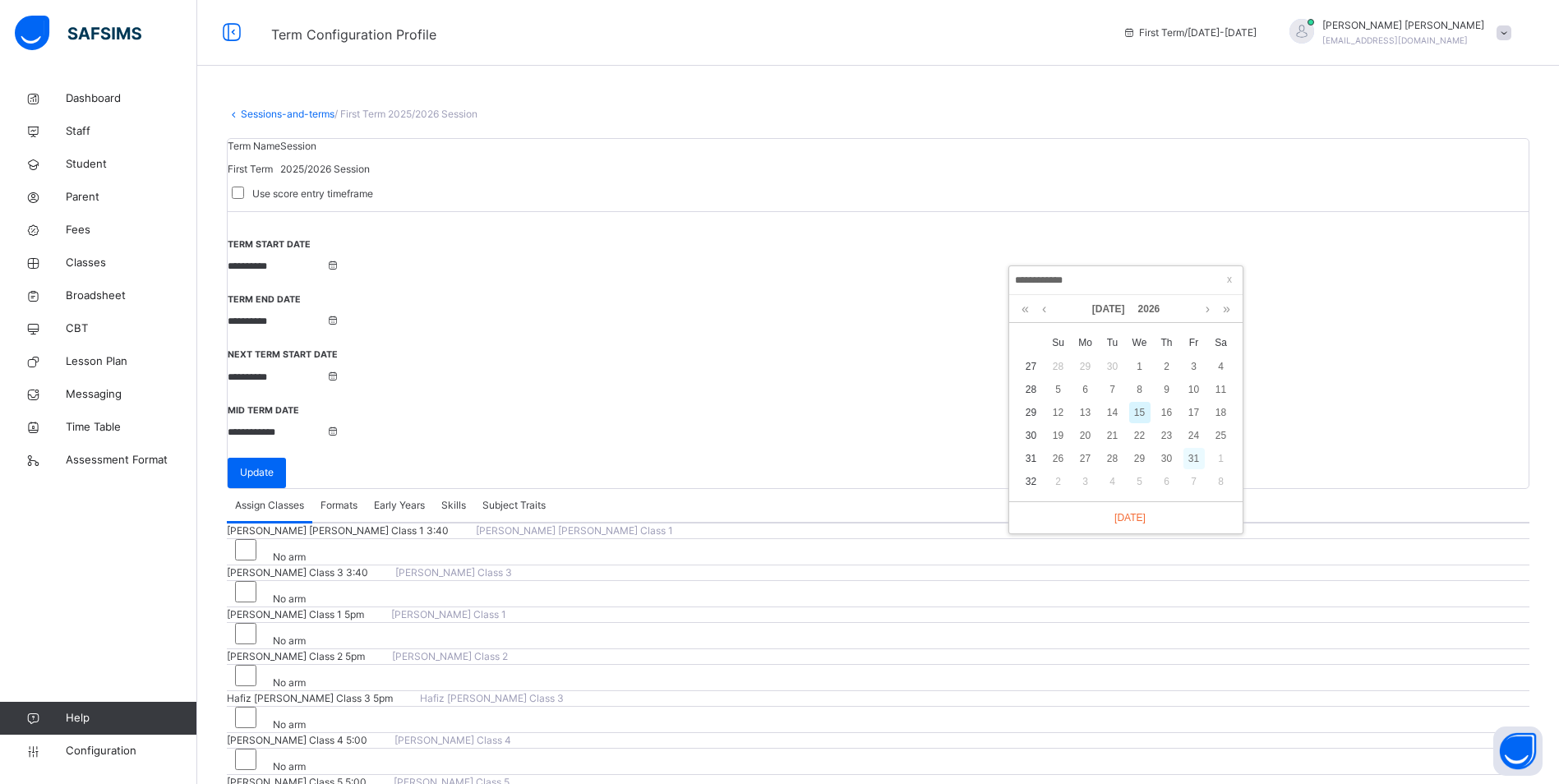
click at [1189, 454] on div "31" at bounding box center [1194, 458] width 22 height 22
type input "**********"
click at [286, 458] on div "Update" at bounding box center [257, 473] width 58 height 30
click at [84, 266] on span "Classes" at bounding box center [131, 262] width 131 height 17
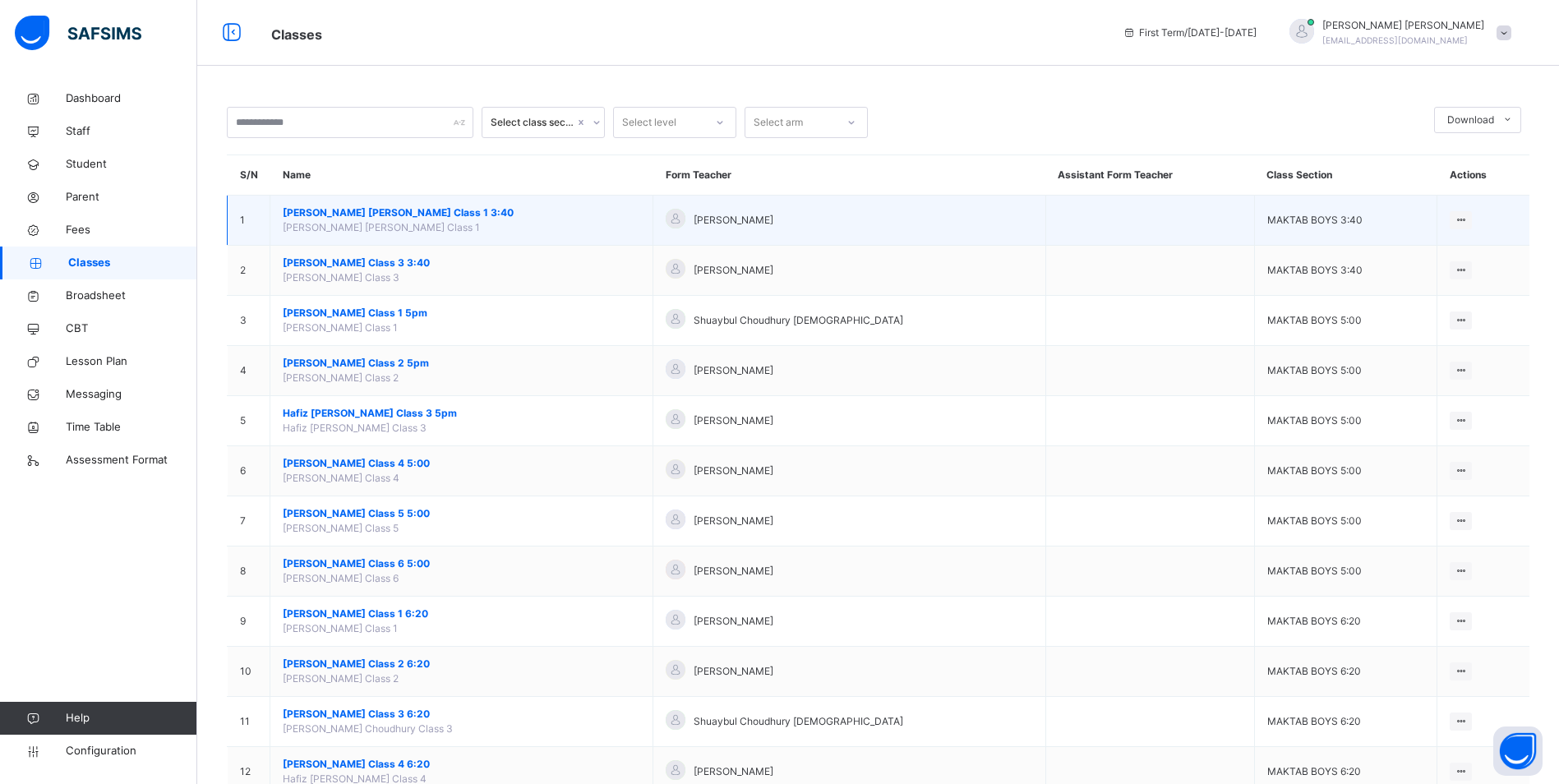
click at [429, 204] on td "Hafiz Muhammad Talhah Salloo Class 1 3:40 Hafiz Muhammad Talhah Salloo Class 1" at bounding box center [462, 221] width 383 height 50
click at [429, 213] on span "[PERSON_NAME] [PERSON_NAME] Class 1 3:40" at bounding box center [461, 212] width 357 height 15
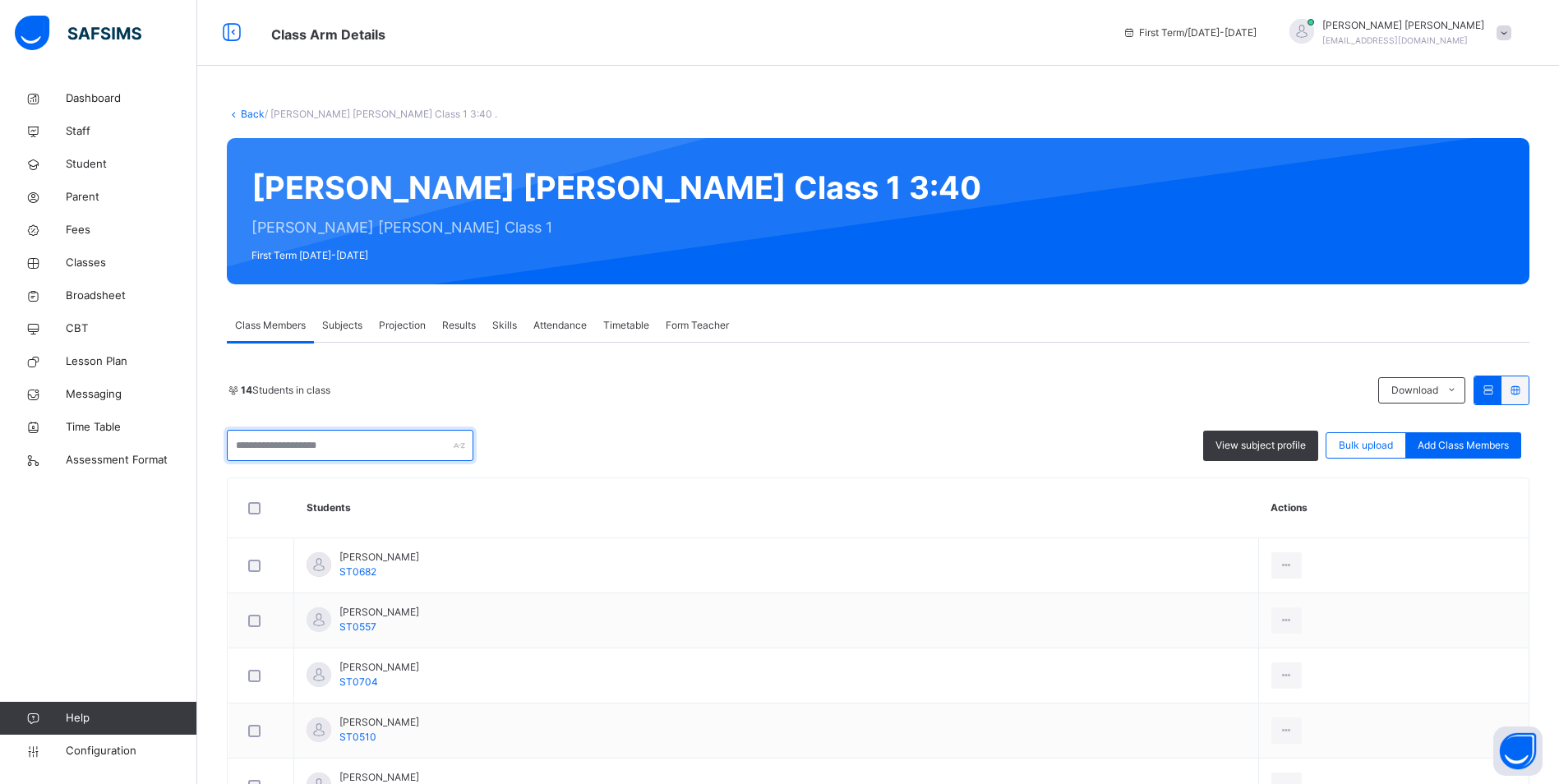
click at [461, 446] on div at bounding box center [350, 445] width 247 height 31
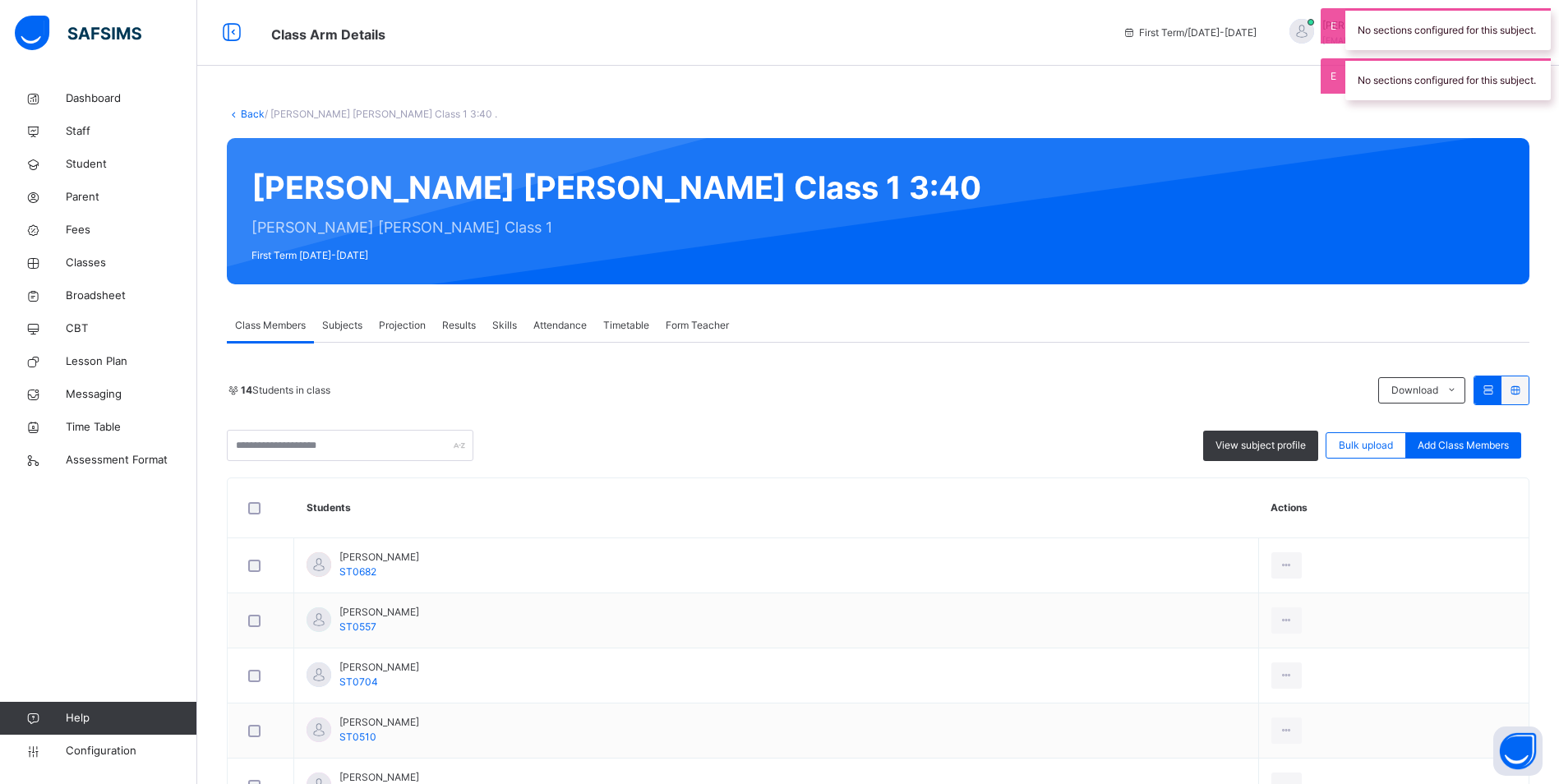
click at [541, 327] on span "Attendance" at bounding box center [560, 325] width 53 height 15
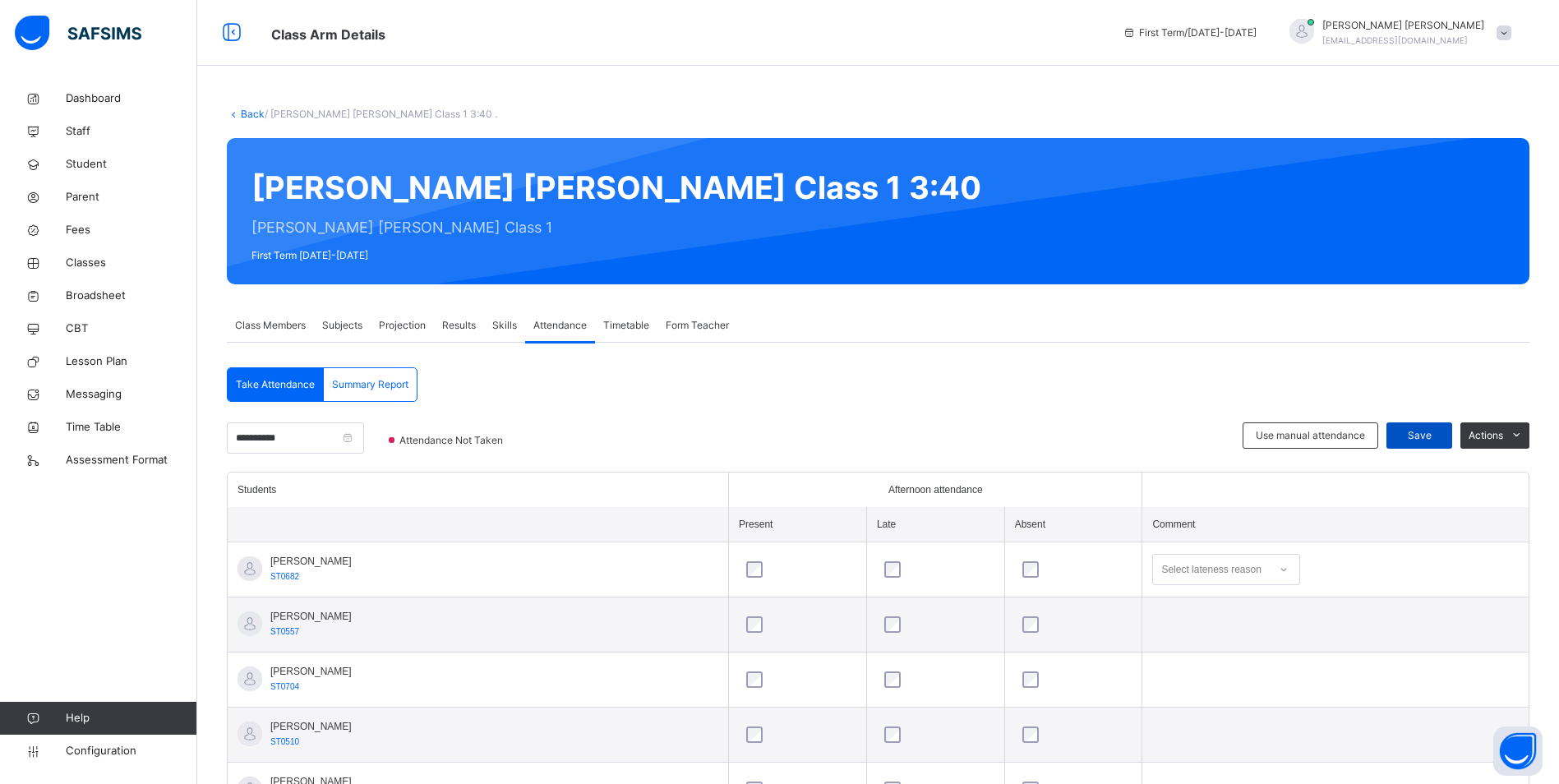
click at [1429, 433] on span "Save" at bounding box center [1419, 435] width 41 height 15
click at [86, 259] on span "Classes" at bounding box center [131, 262] width 131 height 17
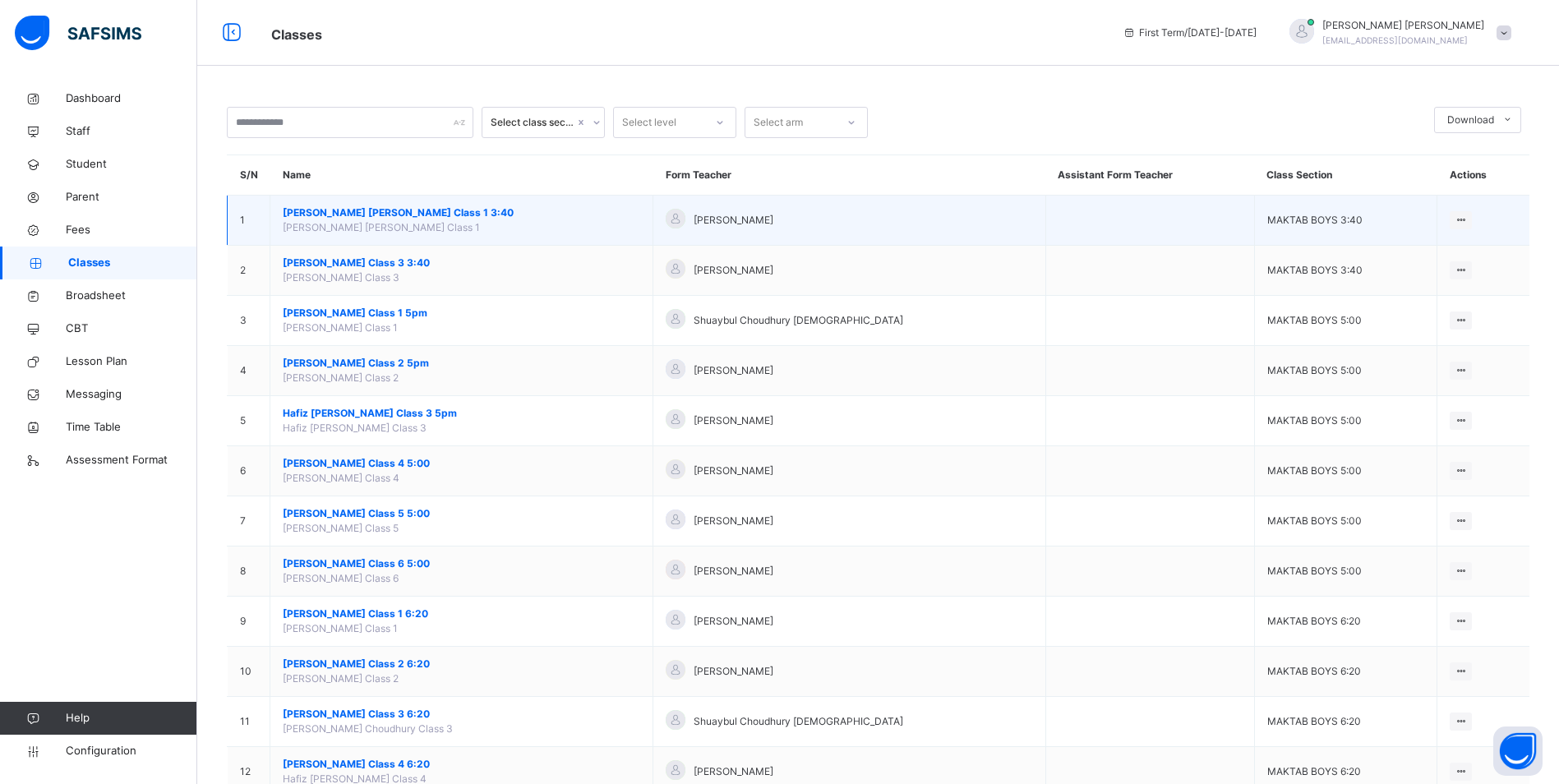
click at [366, 215] on span "[PERSON_NAME] [PERSON_NAME] Class 1 3:40" at bounding box center [461, 212] width 357 height 15
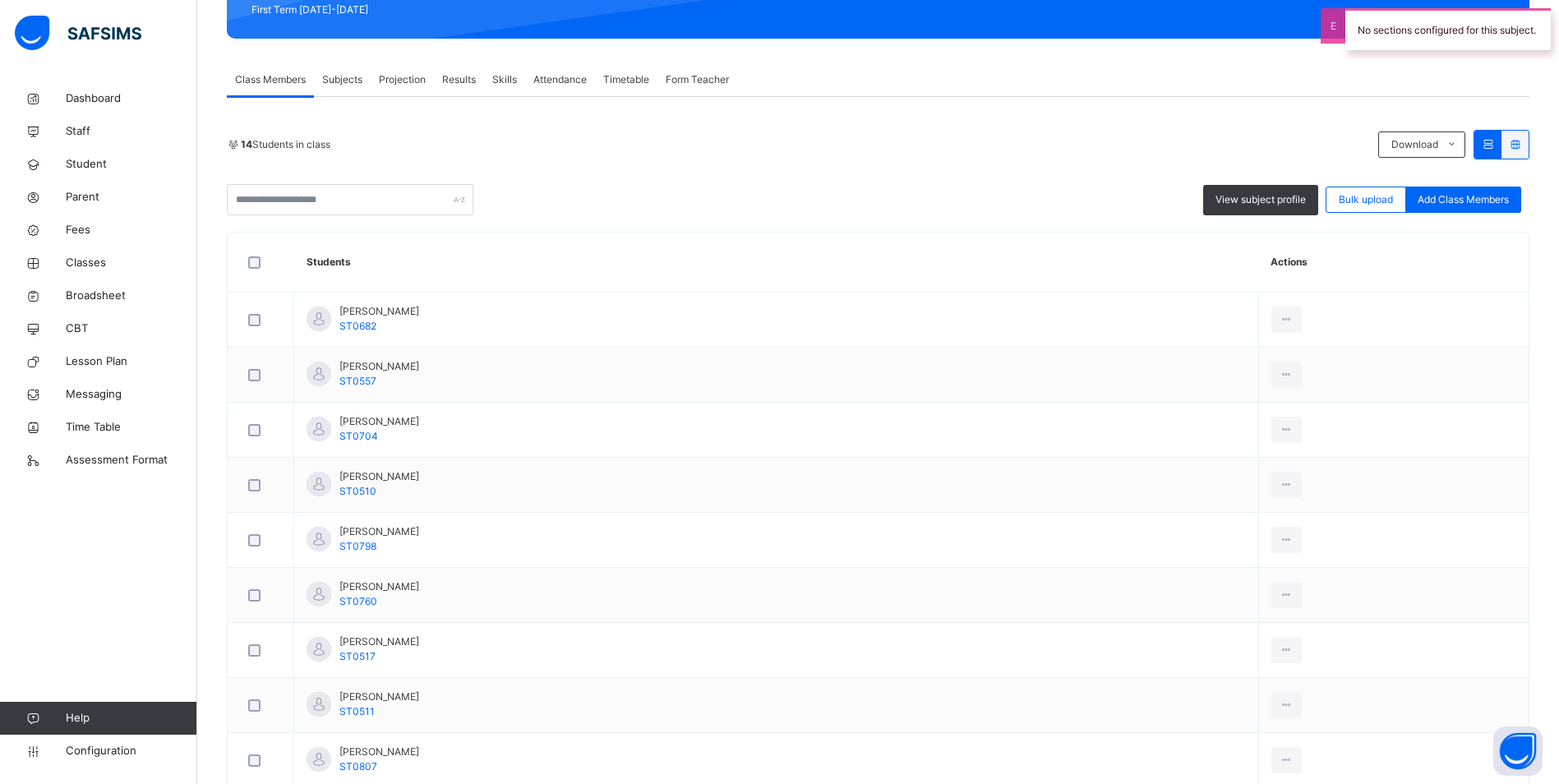
scroll to position [247, 0]
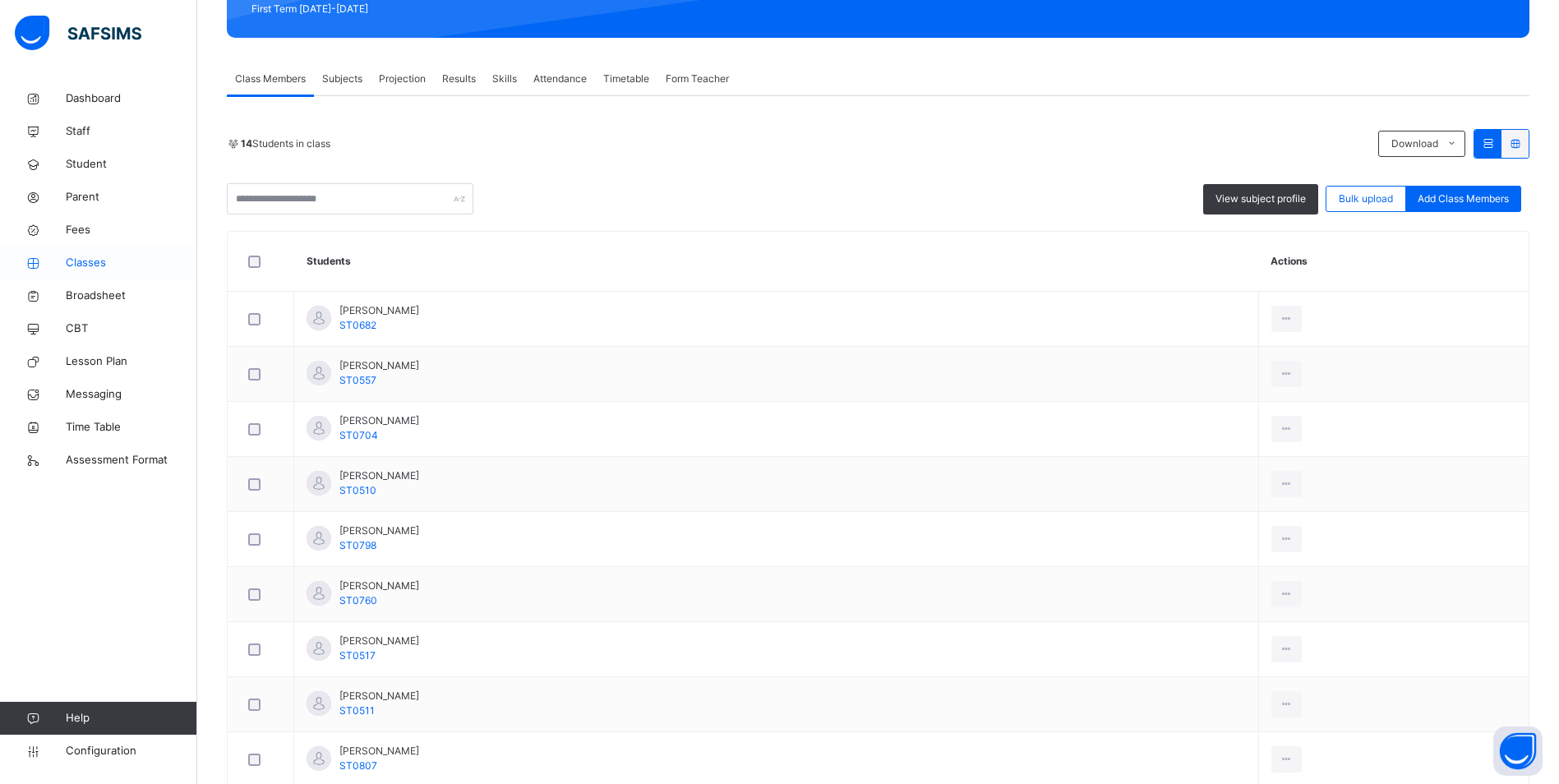
click at [97, 260] on span "Classes" at bounding box center [131, 262] width 131 height 17
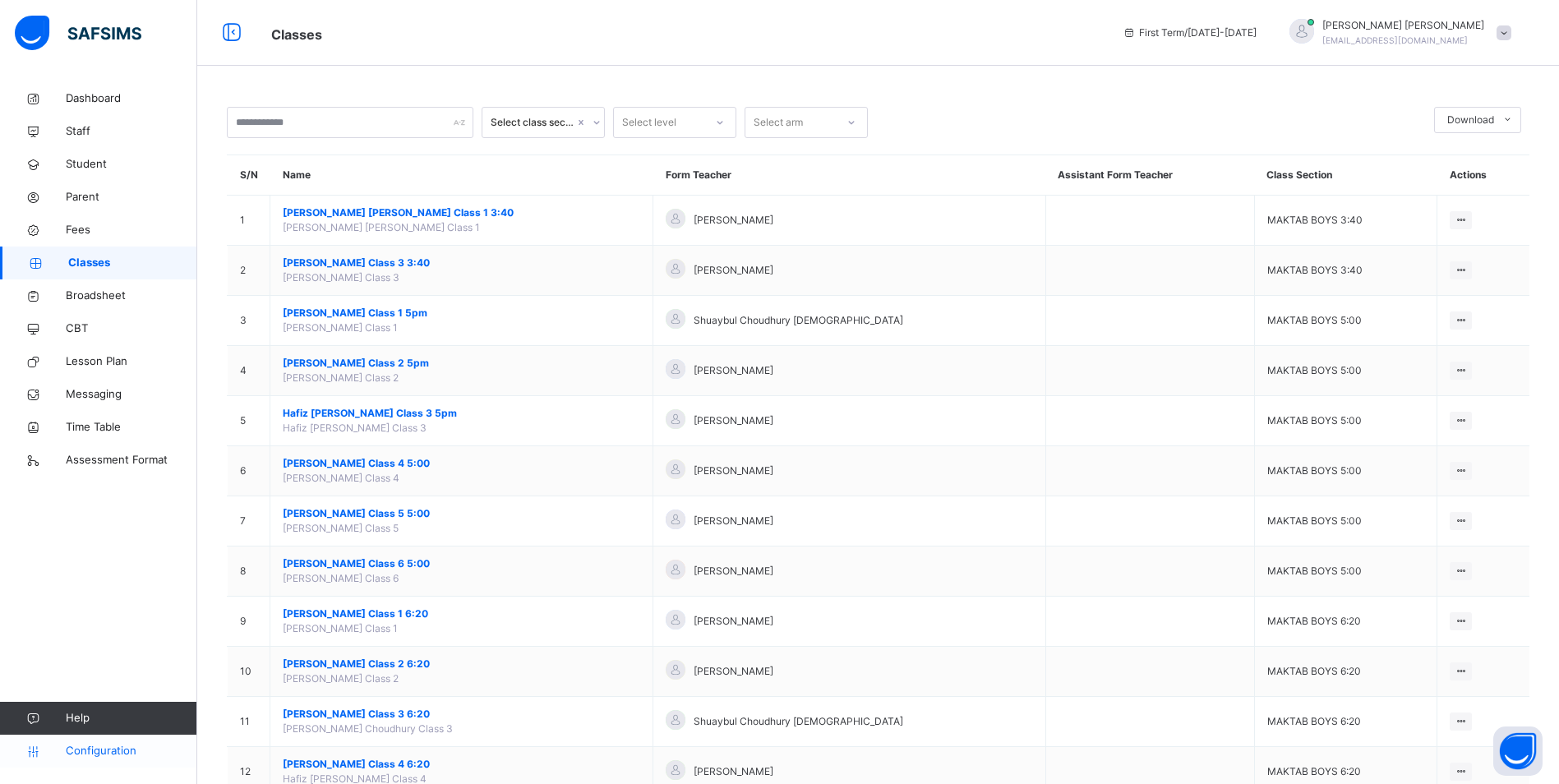
click at [157, 762] on link "Configuration" at bounding box center [98, 751] width 197 height 33
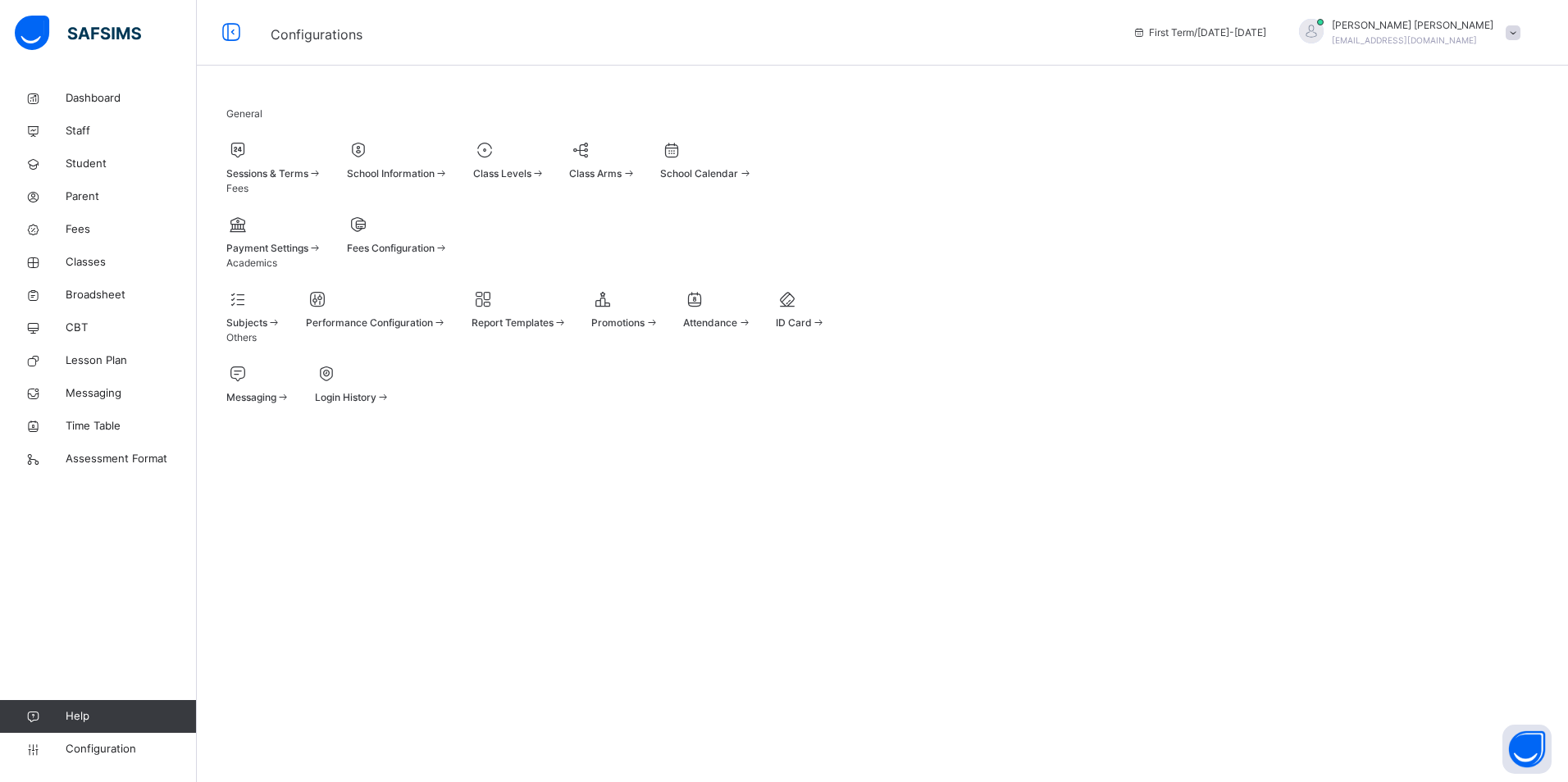
click at [69, 726] on link "Help" at bounding box center [98, 716] width 196 height 33
click at [83, 748] on span "Configuration" at bounding box center [131, 749] width 130 height 16
click at [636, 138] on div "Class Arms" at bounding box center [602, 160] width 67 height 43
click at [281, 311] on div at bounding box center [253, 299] width 55 height 24
click at [100, 257] on span "Classes" at bounding box center [131, 262] width 131 height 16
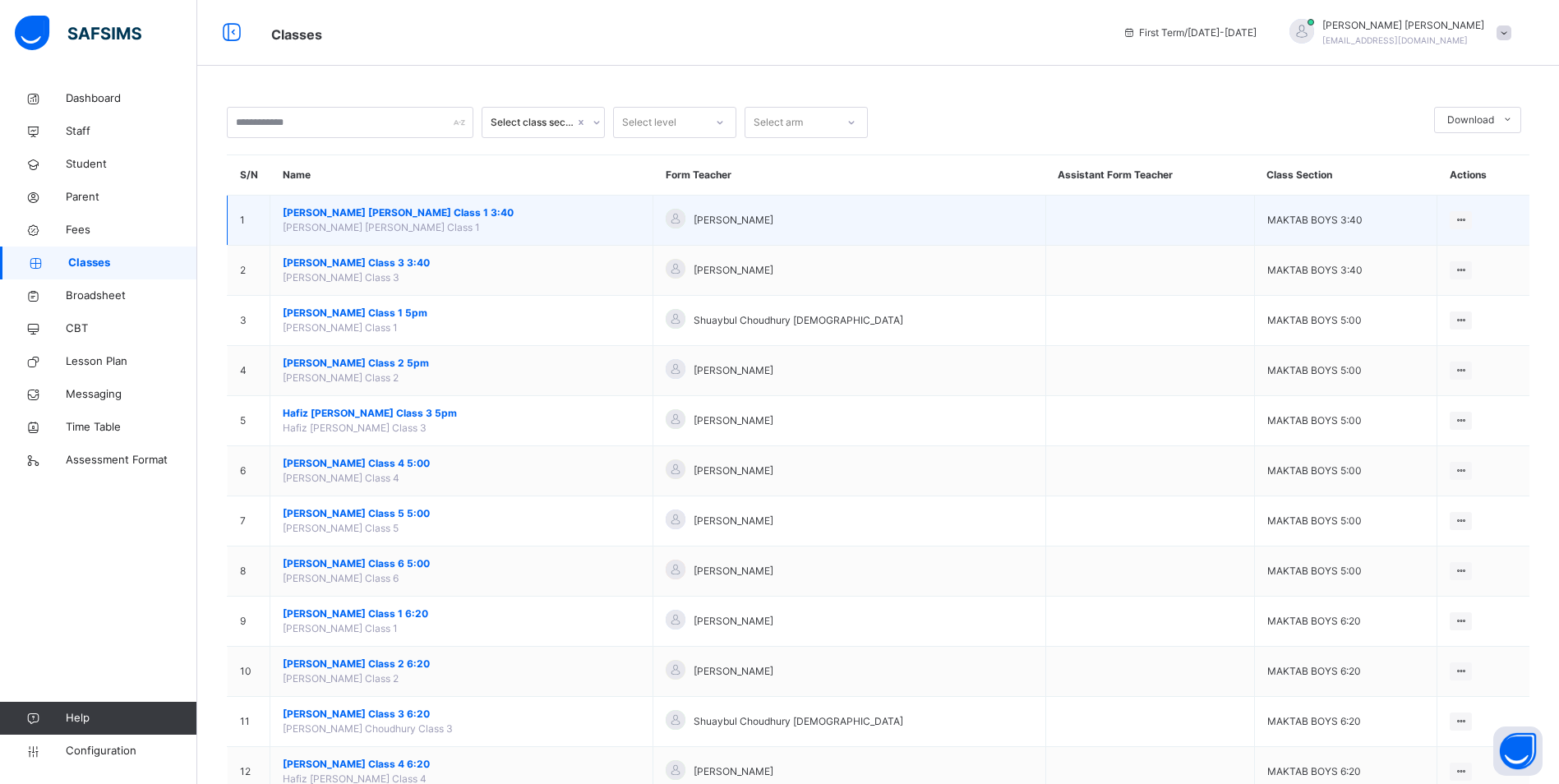
click at [410, 215] on span "[PERSON_NAME] [PERSON_NAME] Class 1 3:40" at bounding box center [461, 212] width 357 height 15
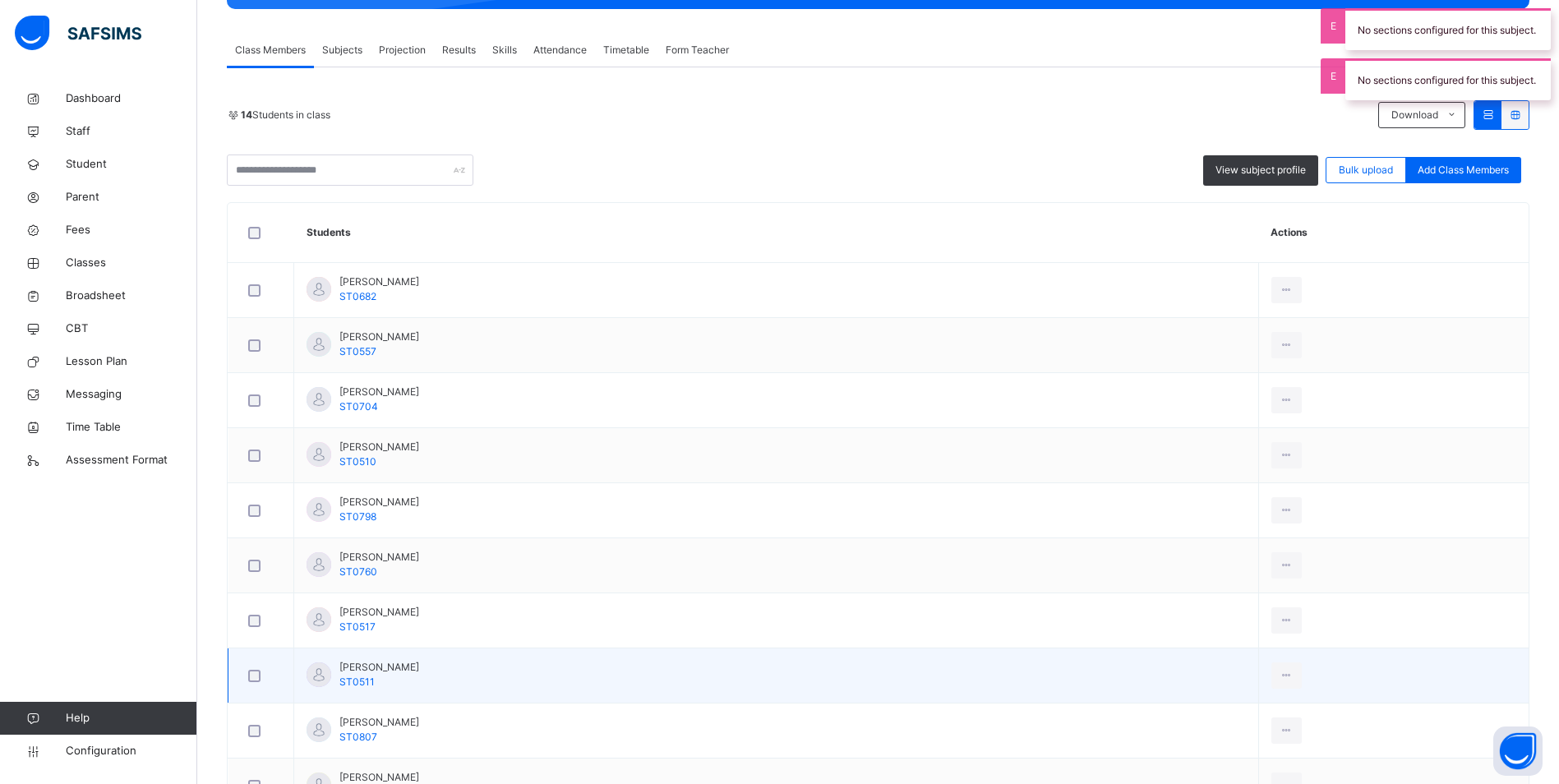
scroll to position [247, 0]
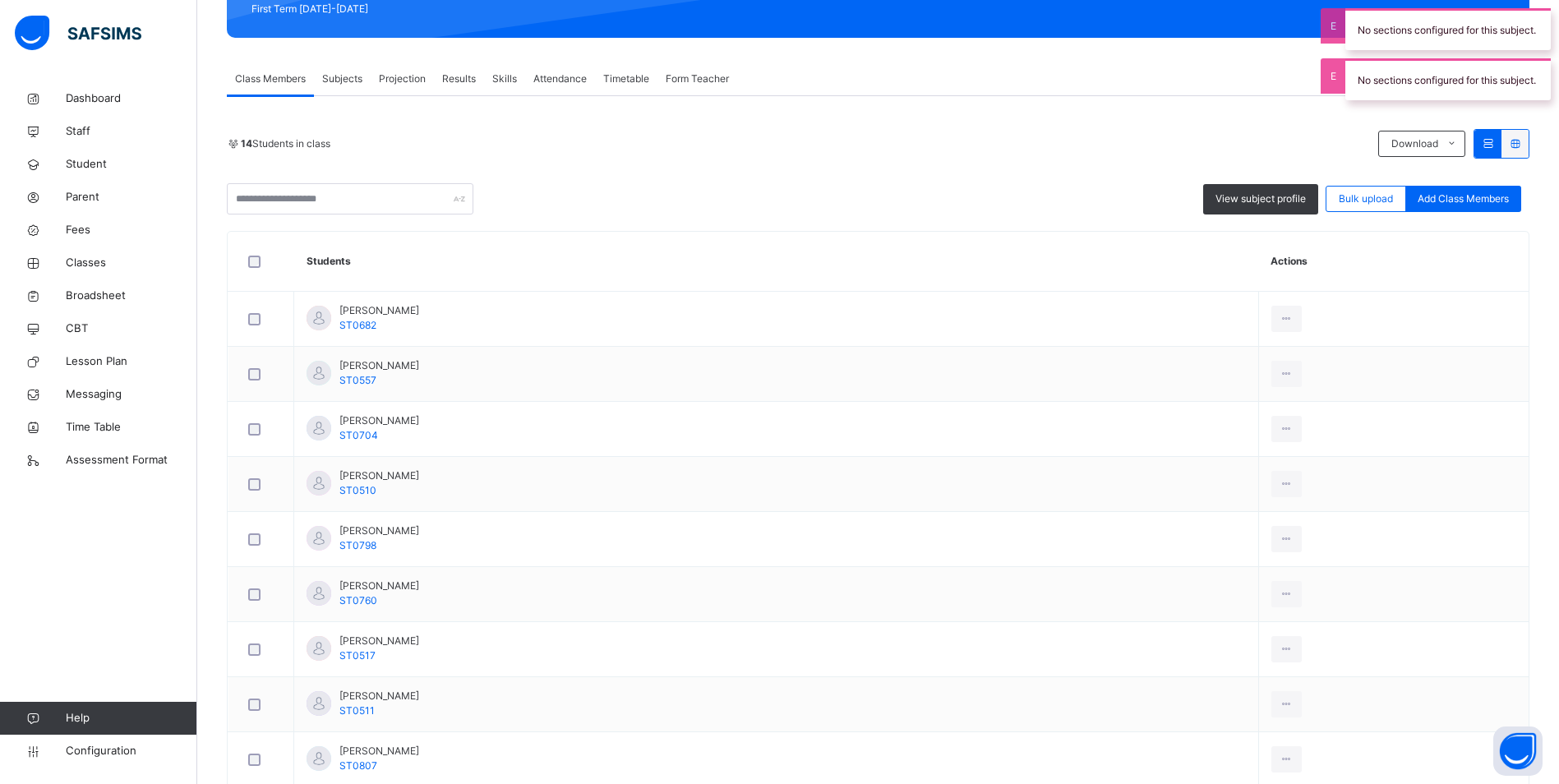
click at [576, 83] on span "Attendance" at bounding box center [560, 78] width 53 height 15
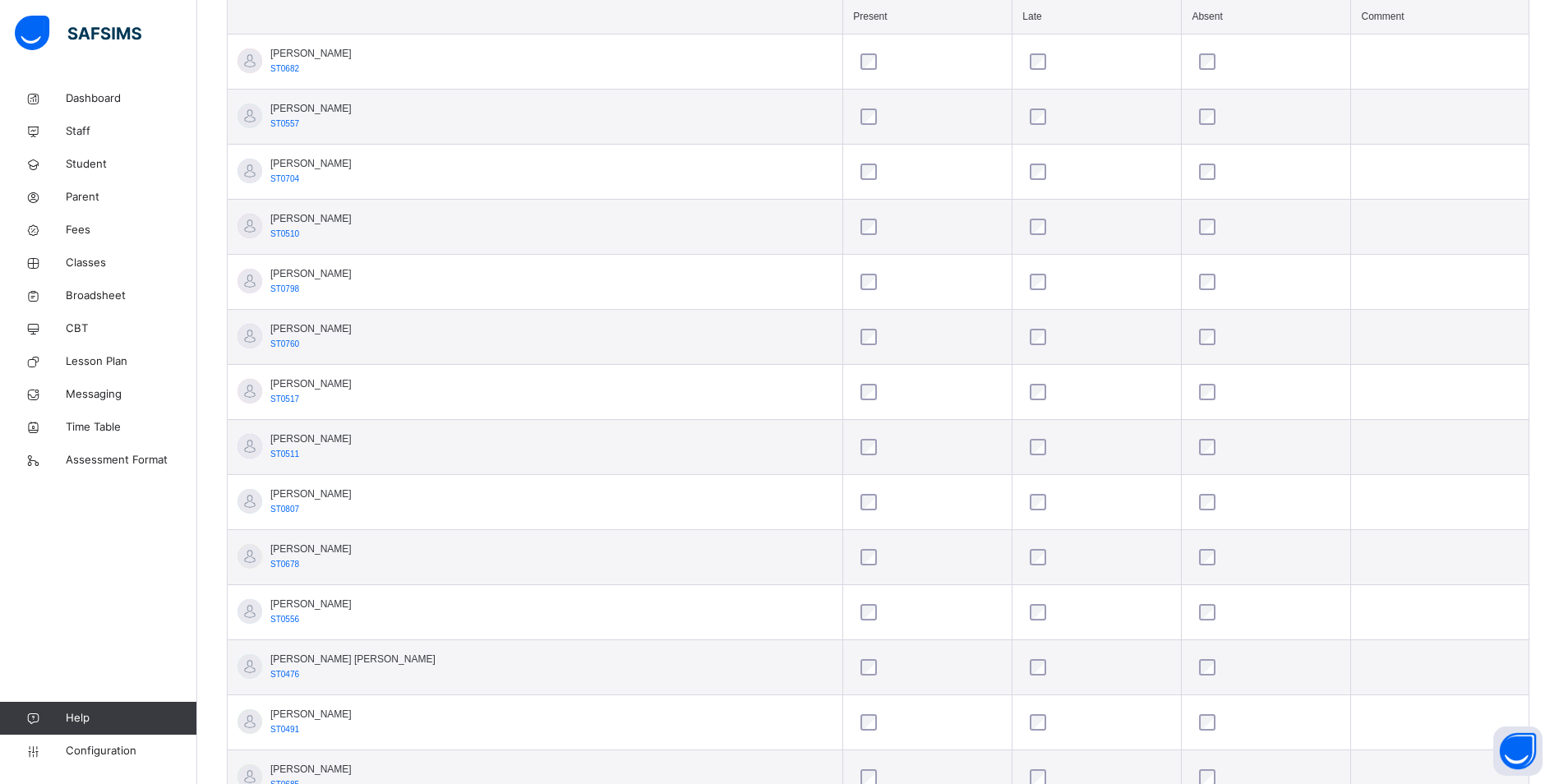
scroll to position [575, 0]
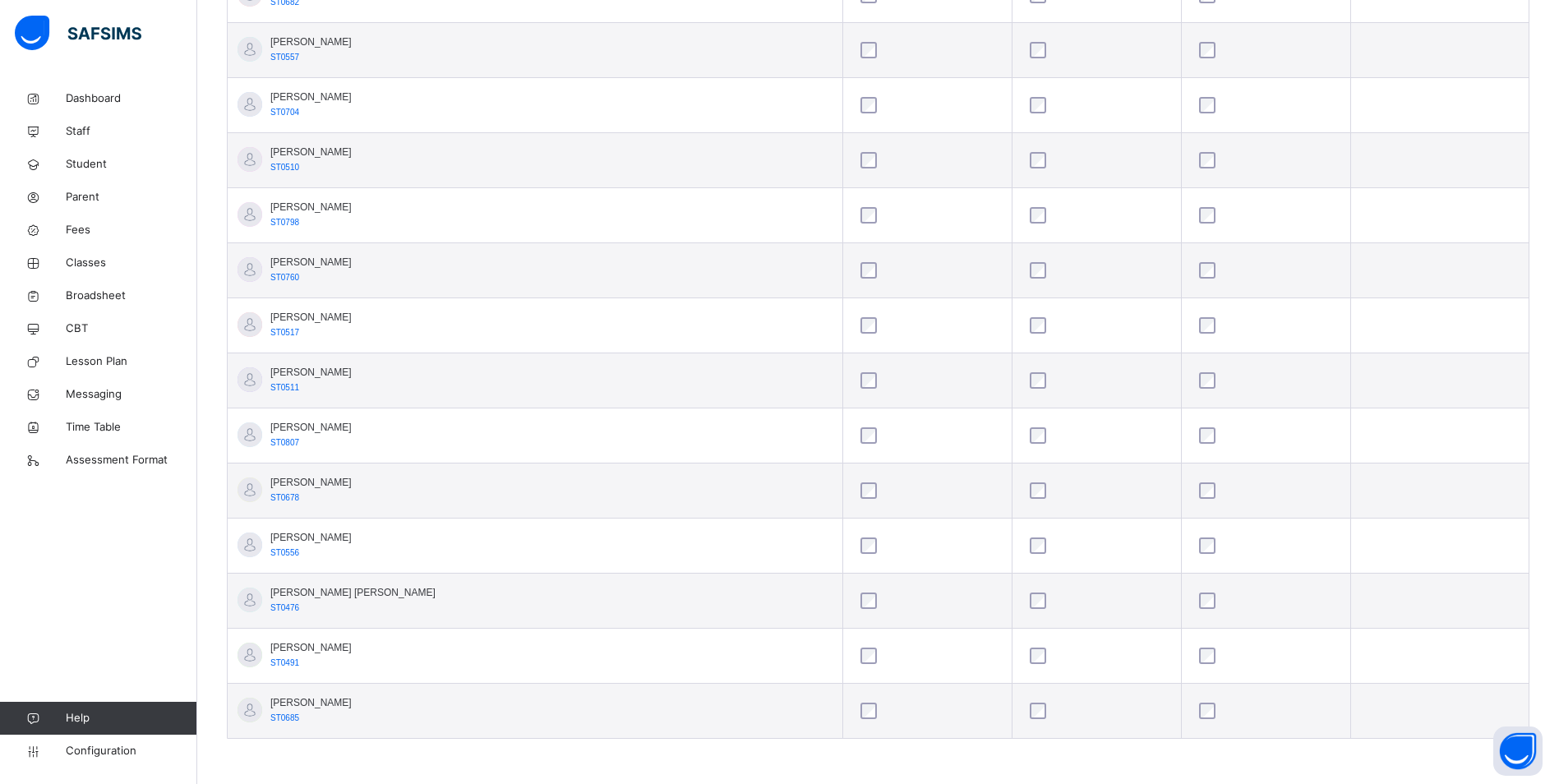
click at [1027, 548] on div at bounding box center [1097, 545] width 141 height 17
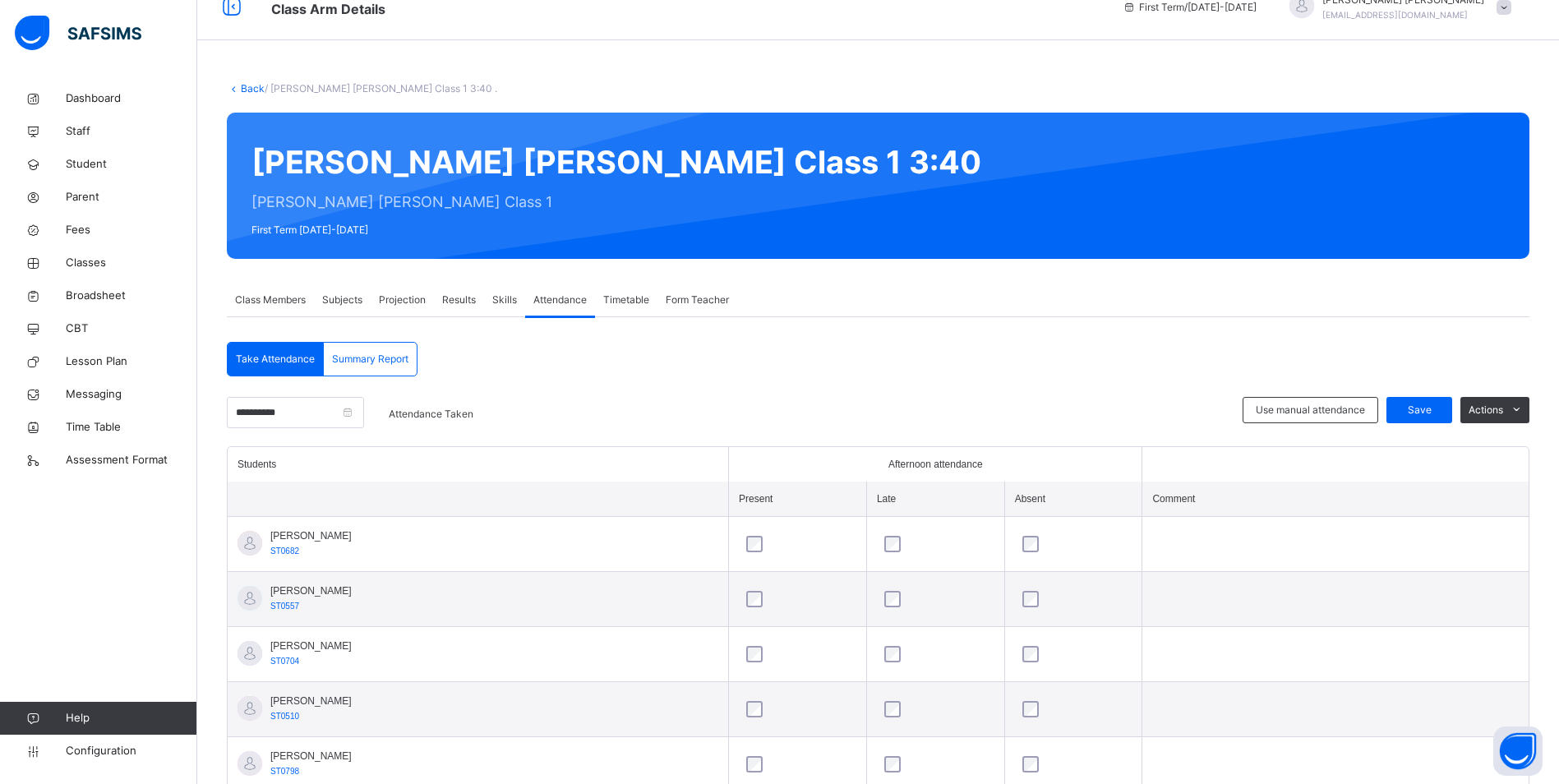
scroll to position [0, 0]
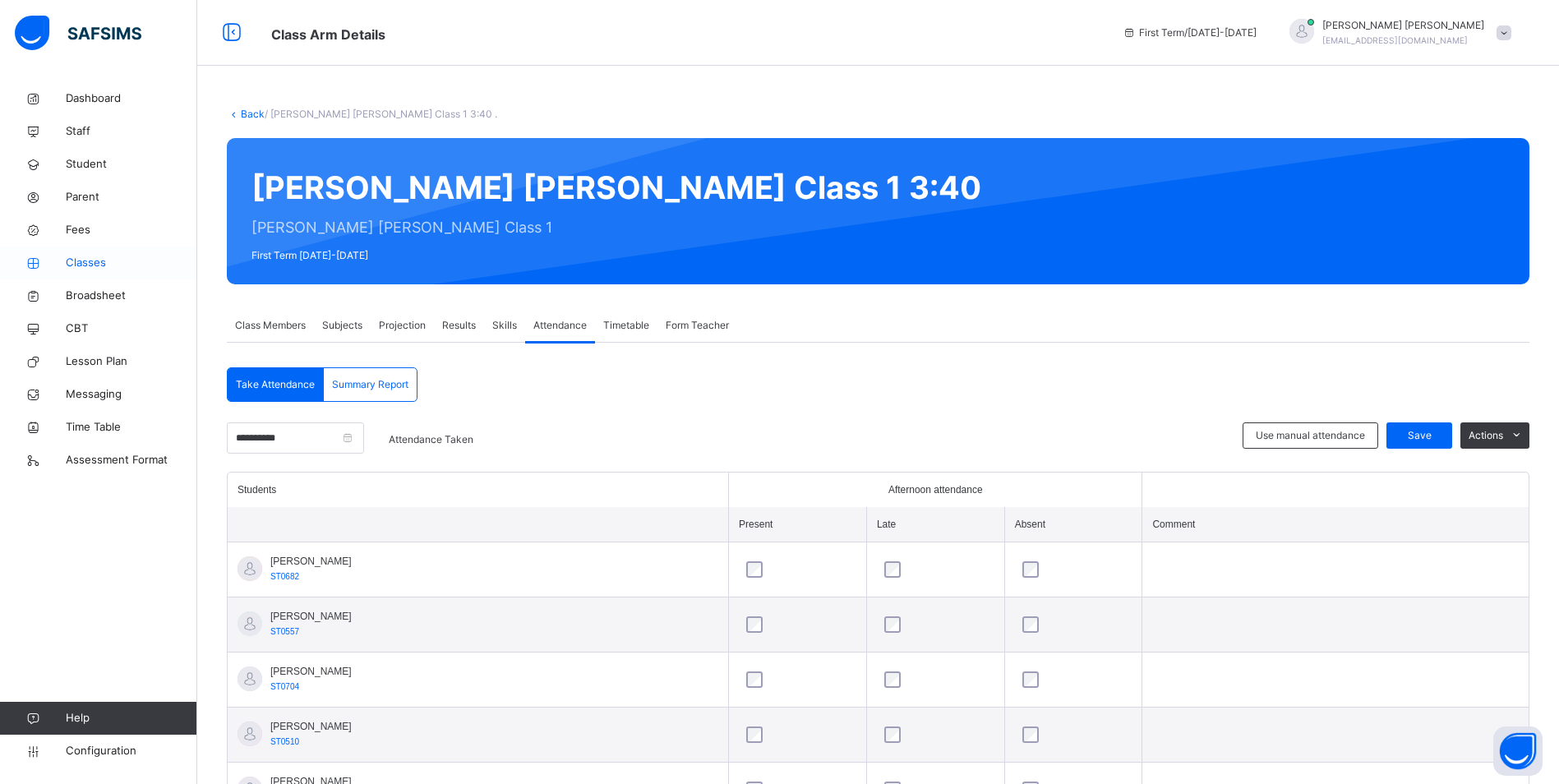
drag, startPoint x: 98, startPoint y: 249, endPoint x: 136, endPoint y: 254, distance: 38.3
click at [98, 249] on link "Classes" at bounding box center [98, 263] width 197 height 33
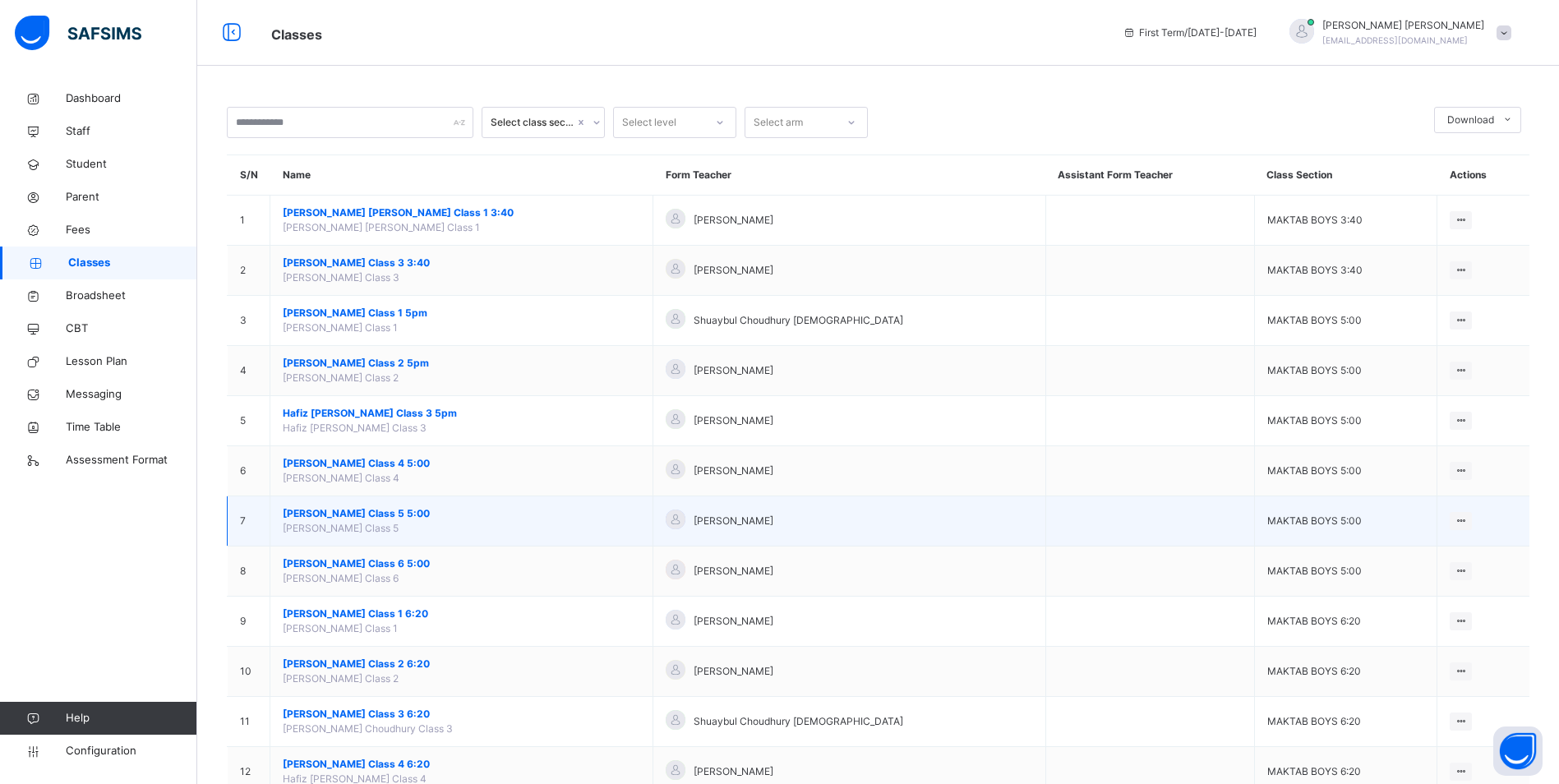
click at [414, 516] on span "[PERSON_NAME] Class 5 5:00" at bounding box center [461, 513] width 357 height 15
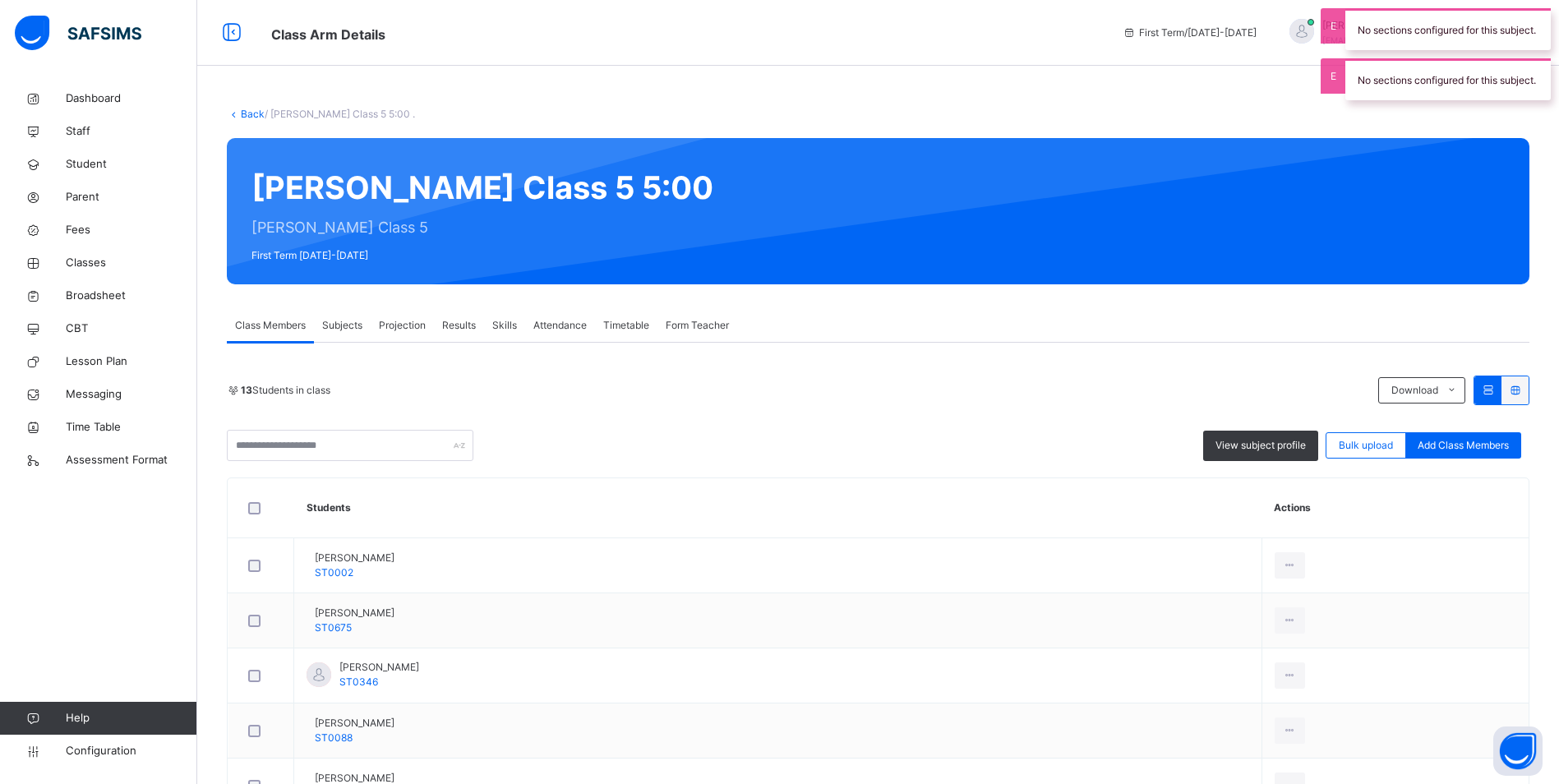
click at [553, 322] on span "Attendance" at bounding box center [560, 325] width 53 height 15
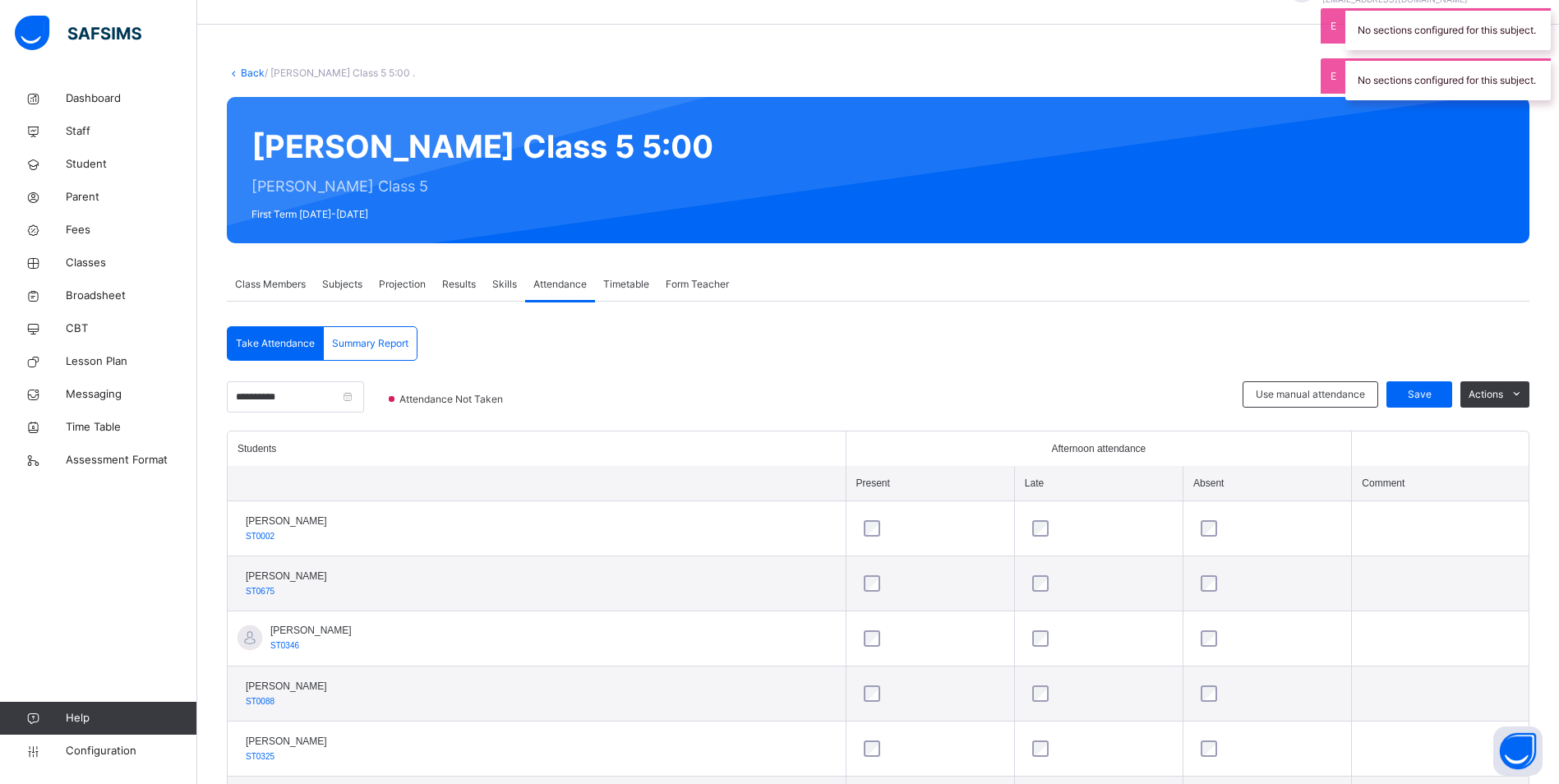
scroll to position [83, 0]
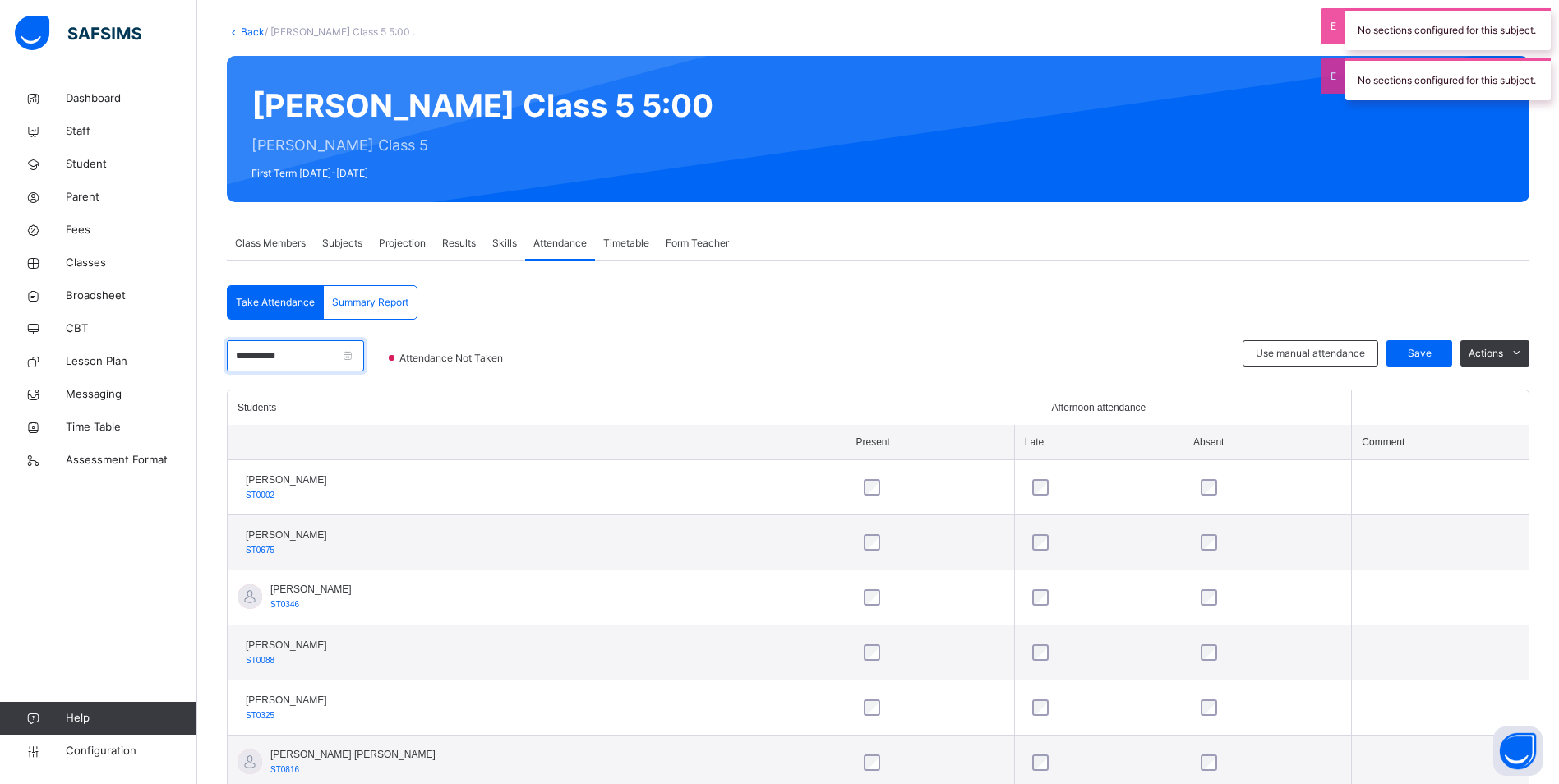
click at [364, 354] on input "**********" at bounding box center [296, 355] width 137 height 31
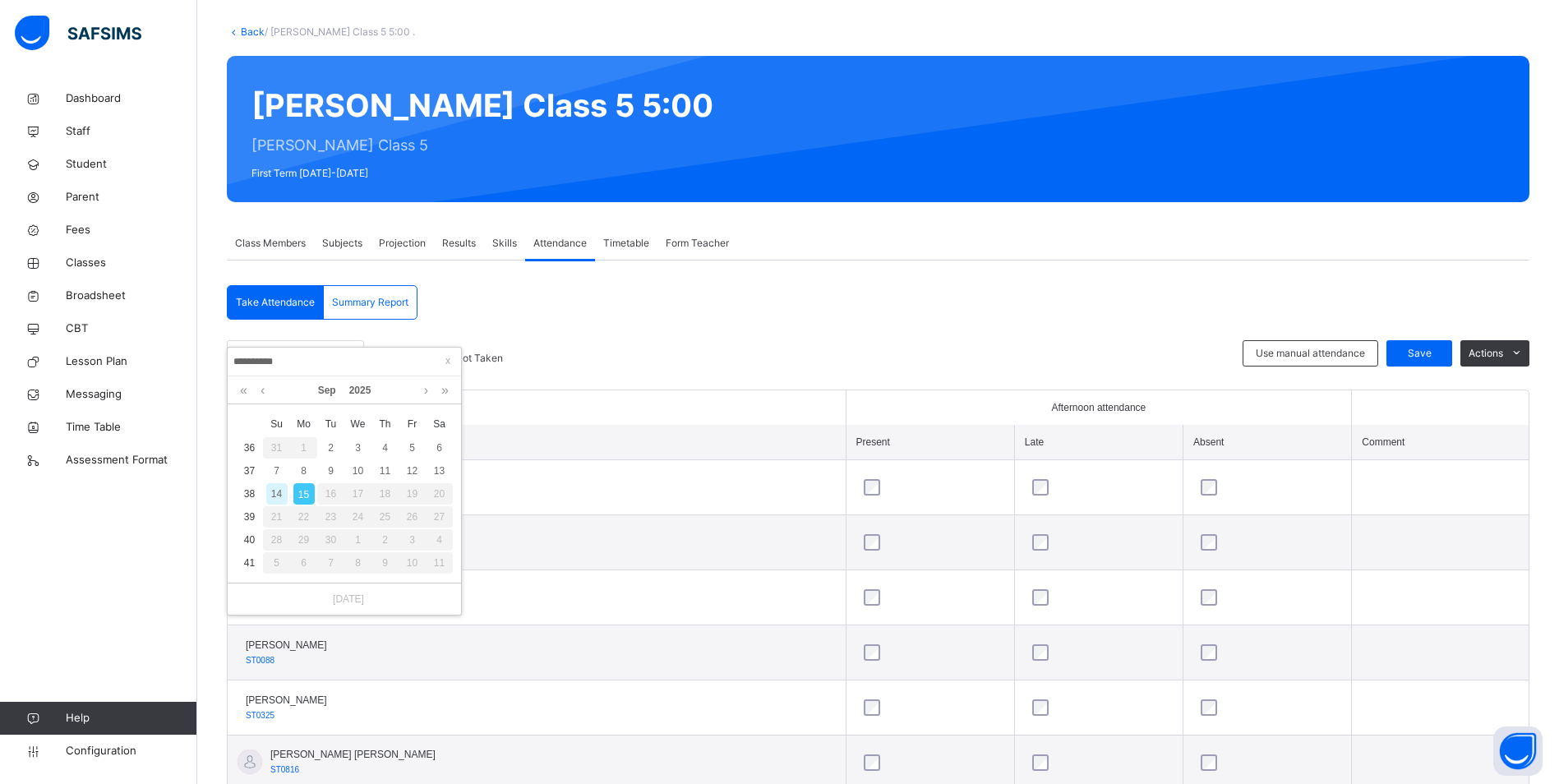
click at [590, 283] on div "**********" at bounding box center [878, 721] width 1302 height 920
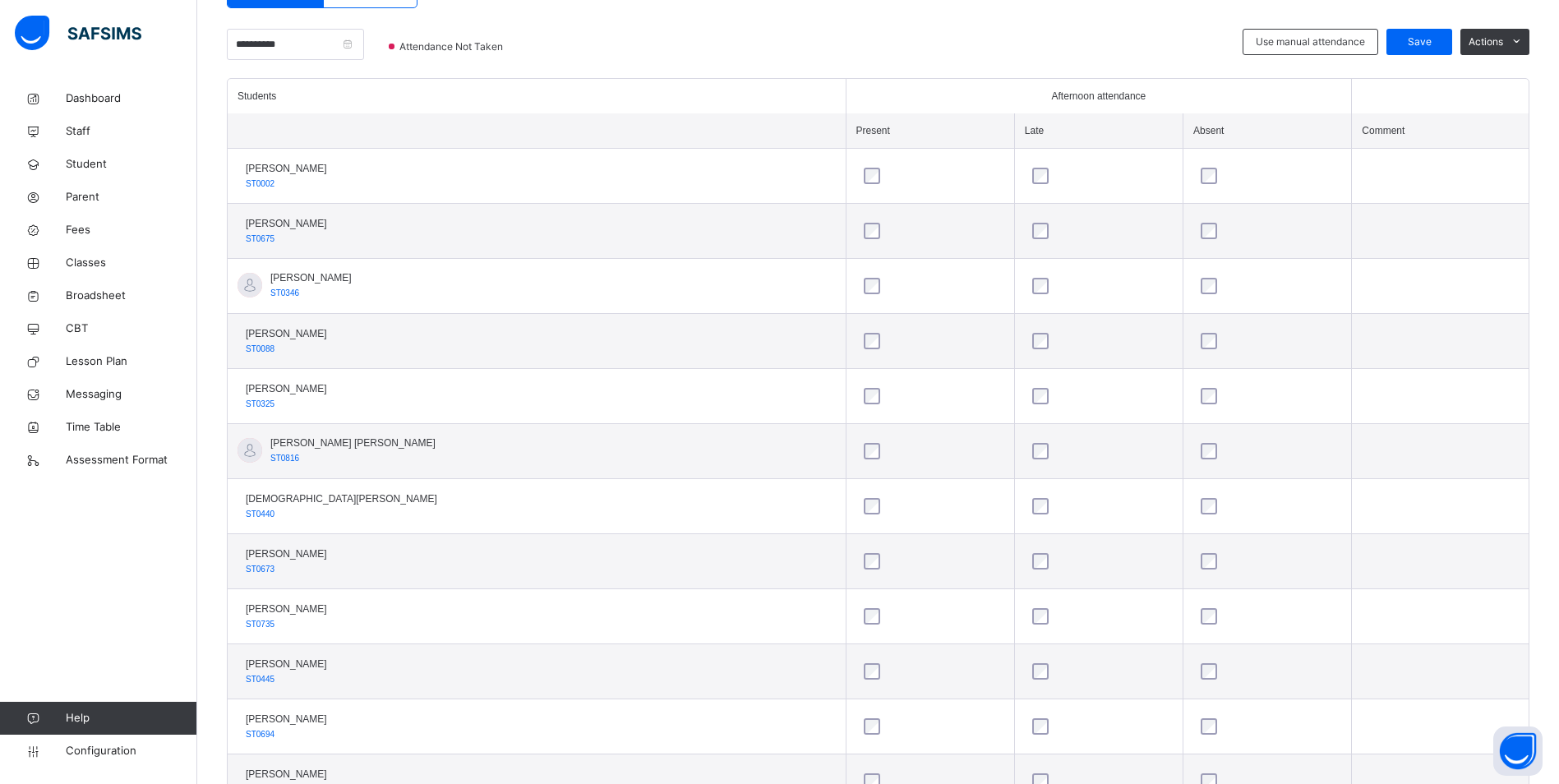
scroll to position [493, 0]
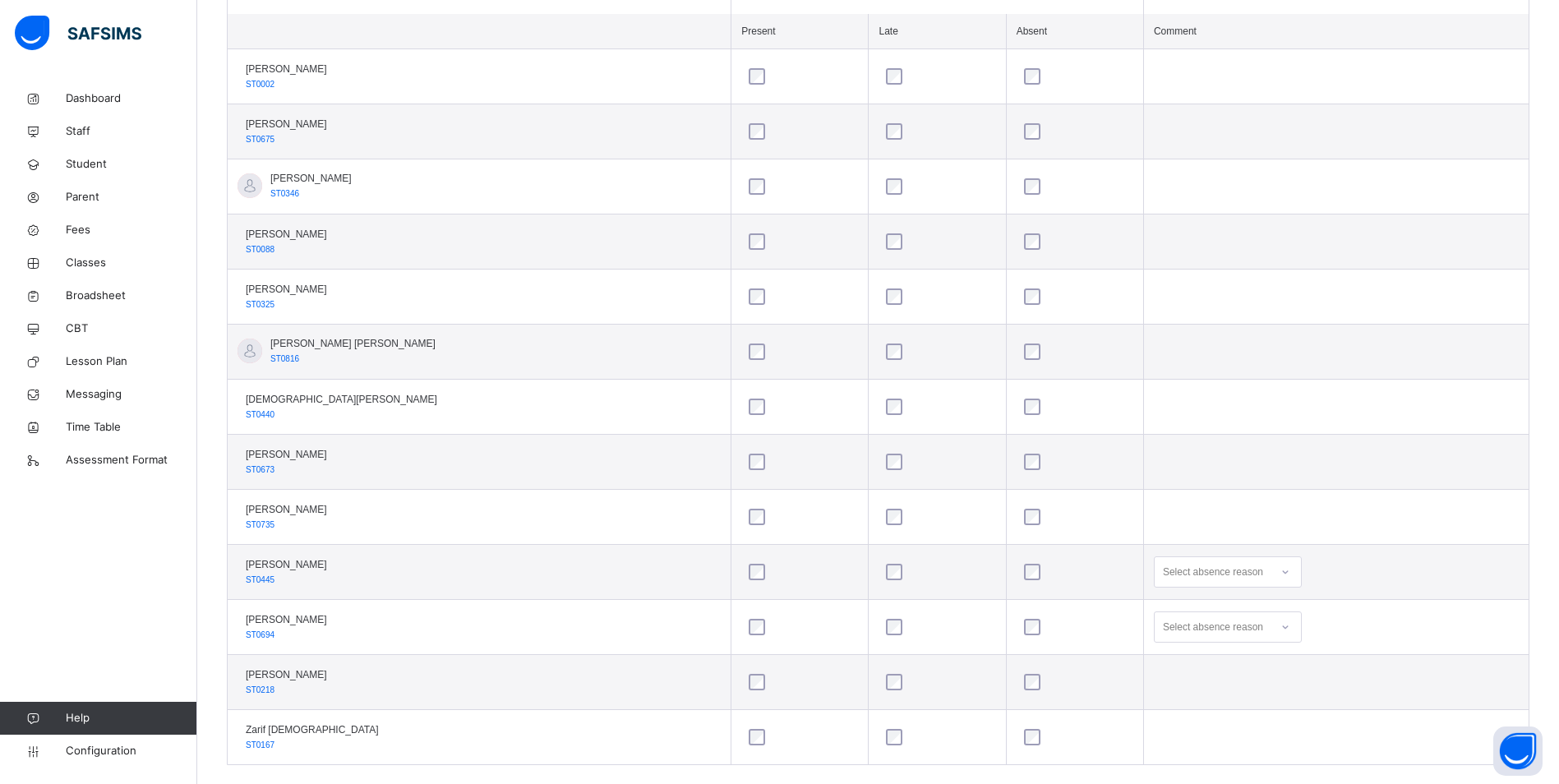
click at [1213, 580] on div "Select absence reason" at bounding box center [1213, 572] width 100 height 31
drag, startPoint x: 1209, startPoint y: 609, endPoint x: 1162, endPoint y: 574, distance: 58.6
click at [1163, 574] on div "Select absence reason" at bounding box center [1213, 572] width 100 height 31
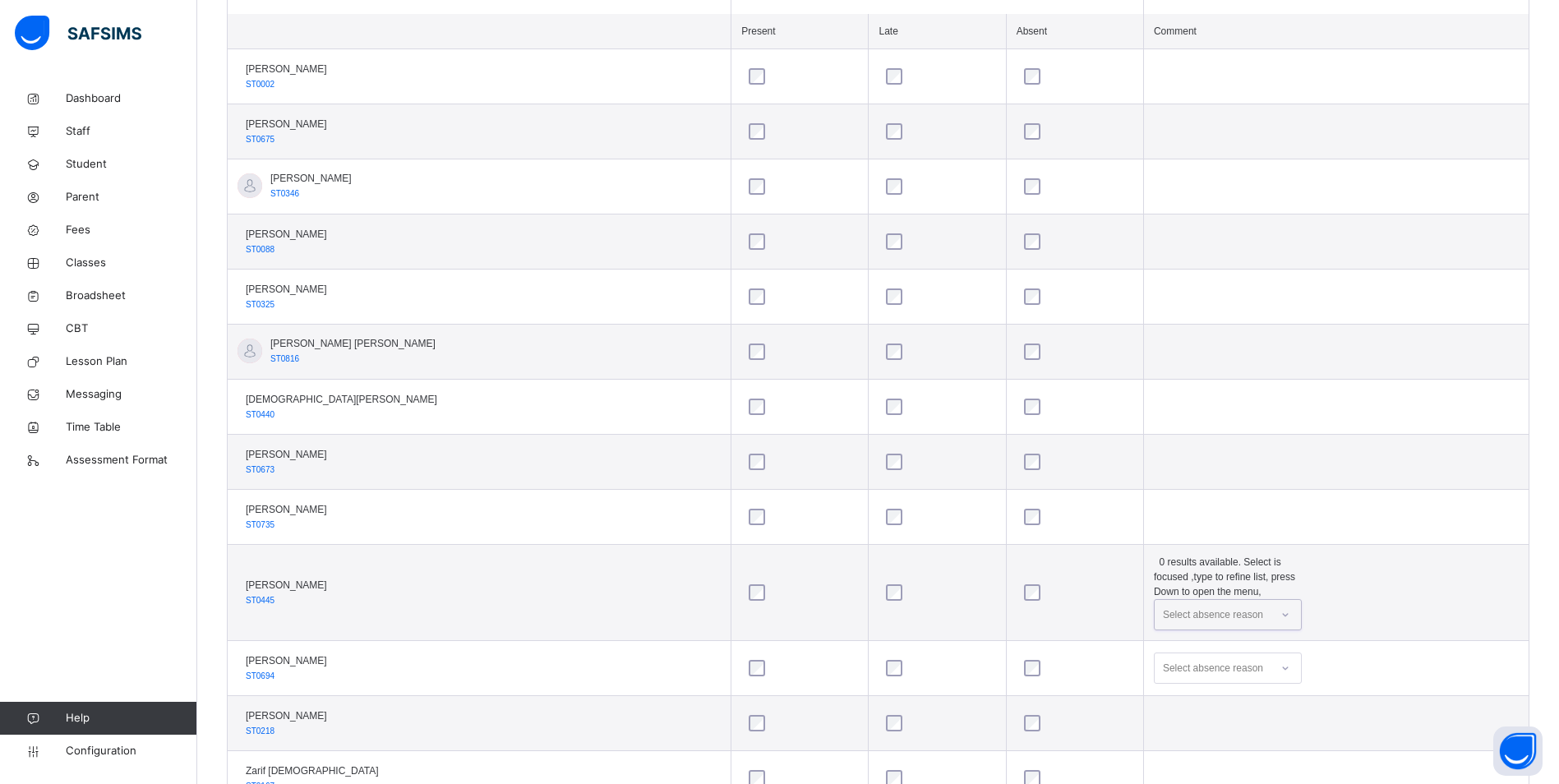
click at [1163, 599] on div "Select absence reason" at bounding box center [1213, 615] width 100 height 31
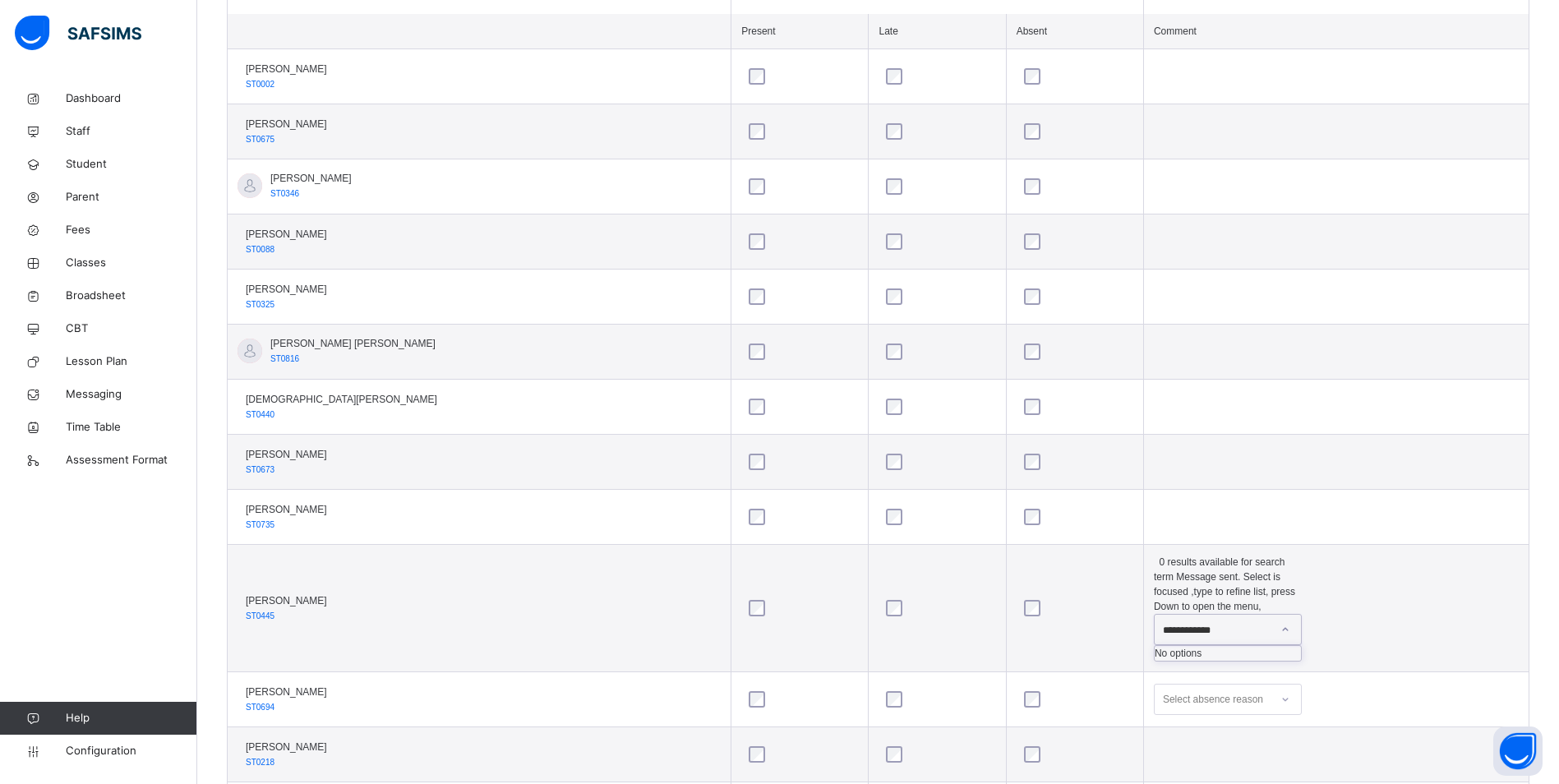
type input "**********"
click at [1110, 503] on td at bounding box center [1075, 516] width 137 height 55
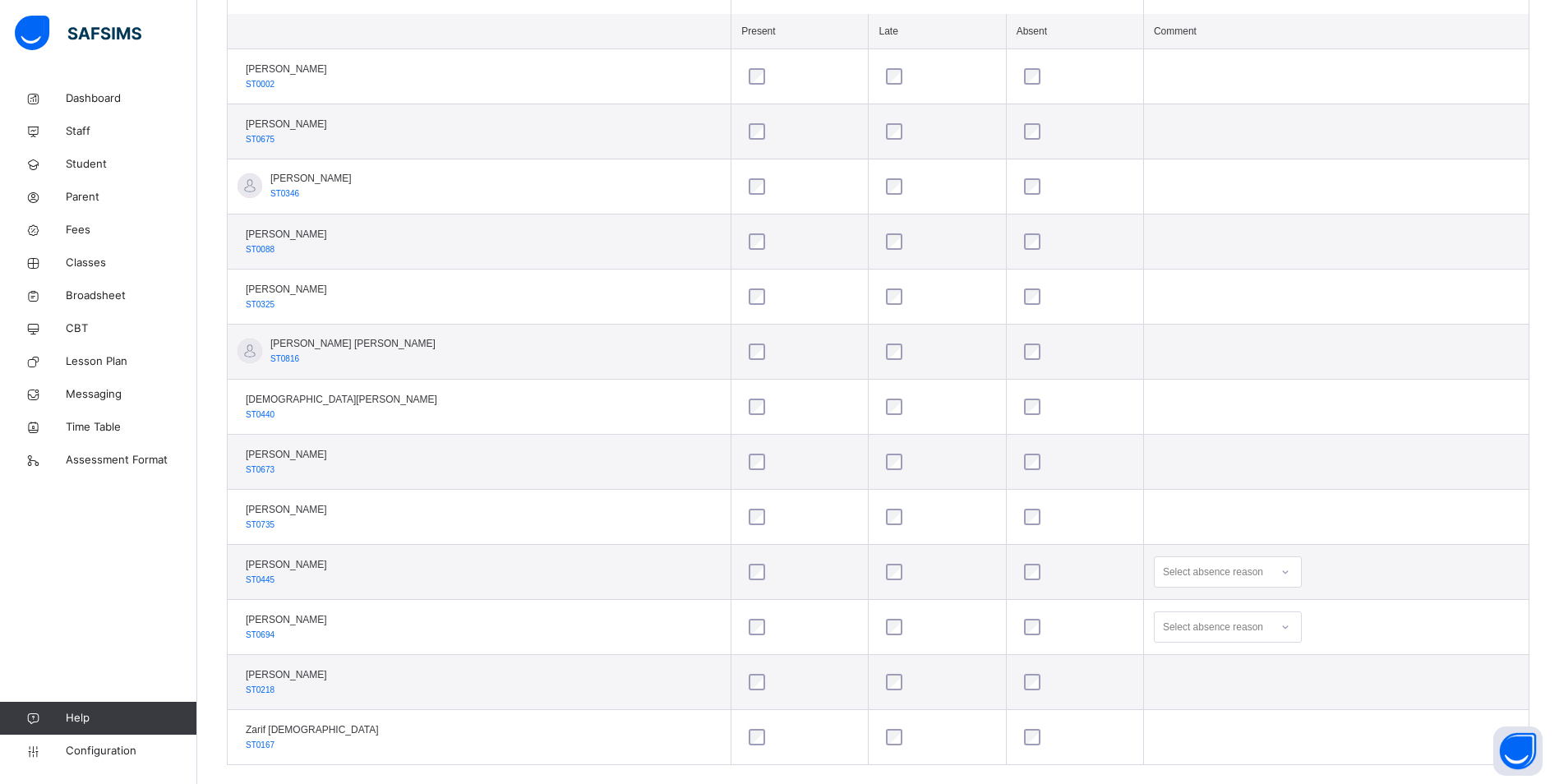
click at [1197, 571] on div "Select absence reason" at bounding box center [1213, 572] width 100 height 31
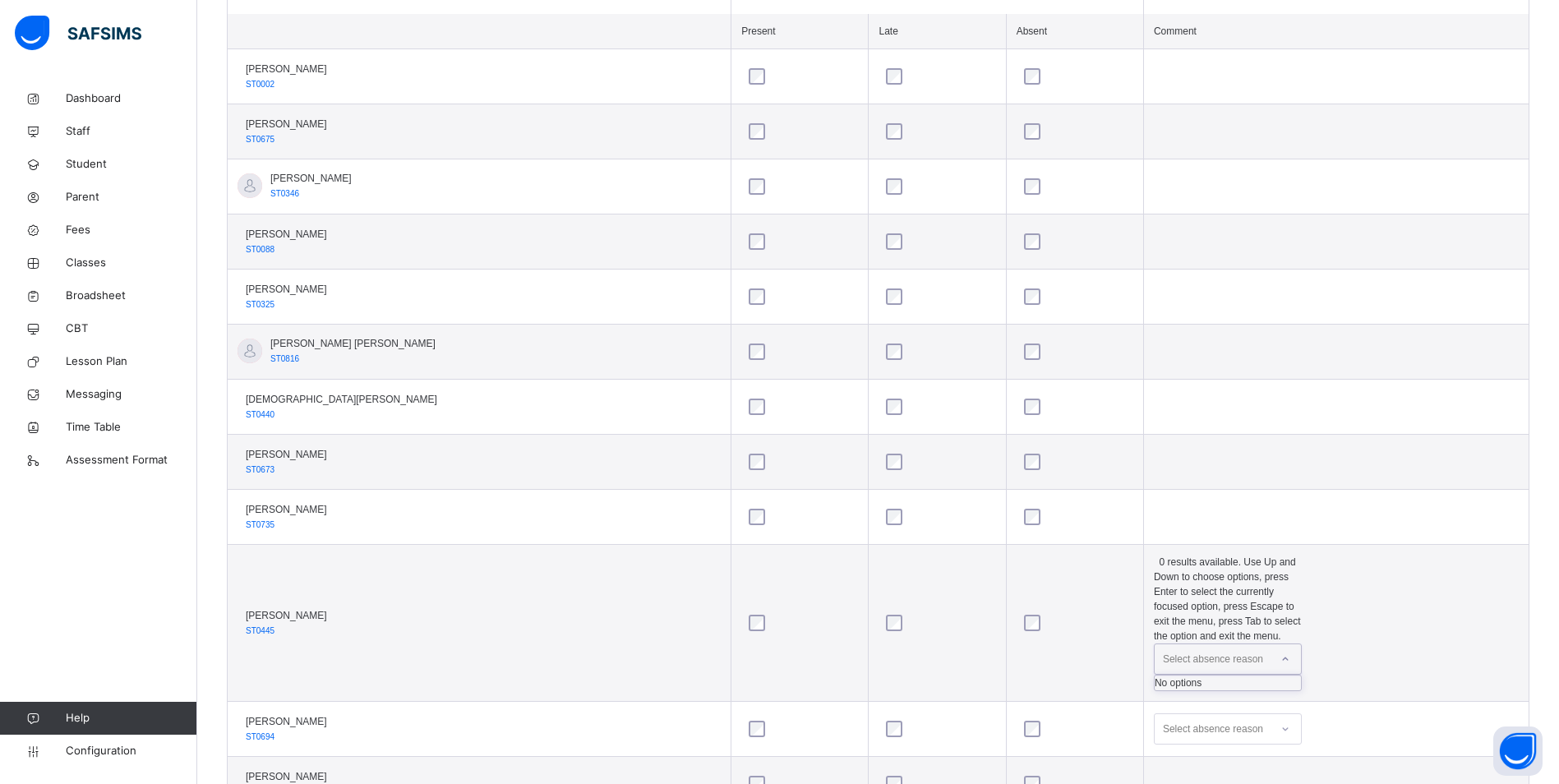
click at [1262, 675] on div "No options" at bounding box center [1228, 682] width 146 height 15
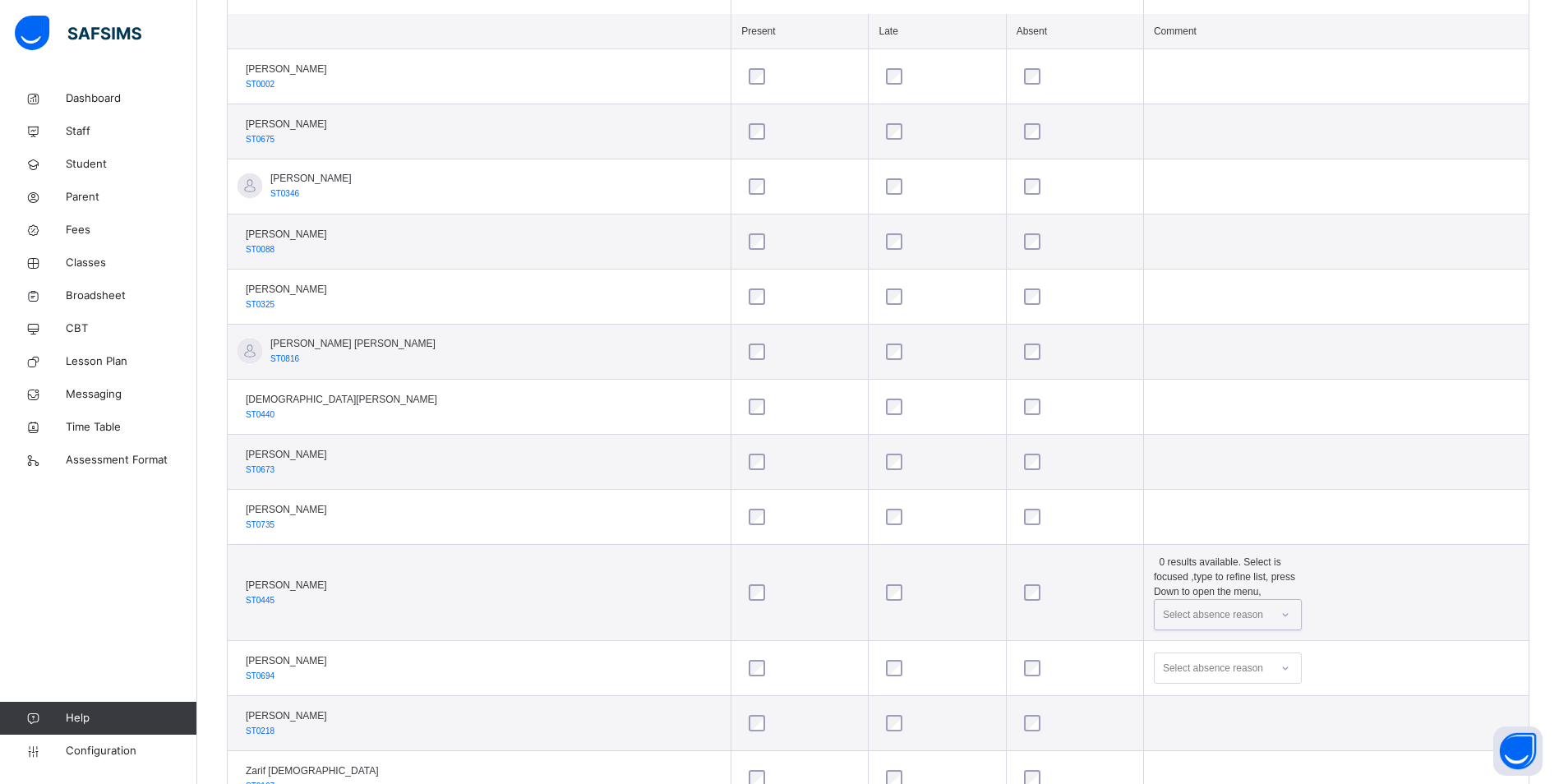
click at [1204, 599] on div "Select absence reason" at bounding box center [1213, 615] width 100 height 31
click at [137, 744] on span "Configuration" at bounding box center [131, 751] width 130 height 17
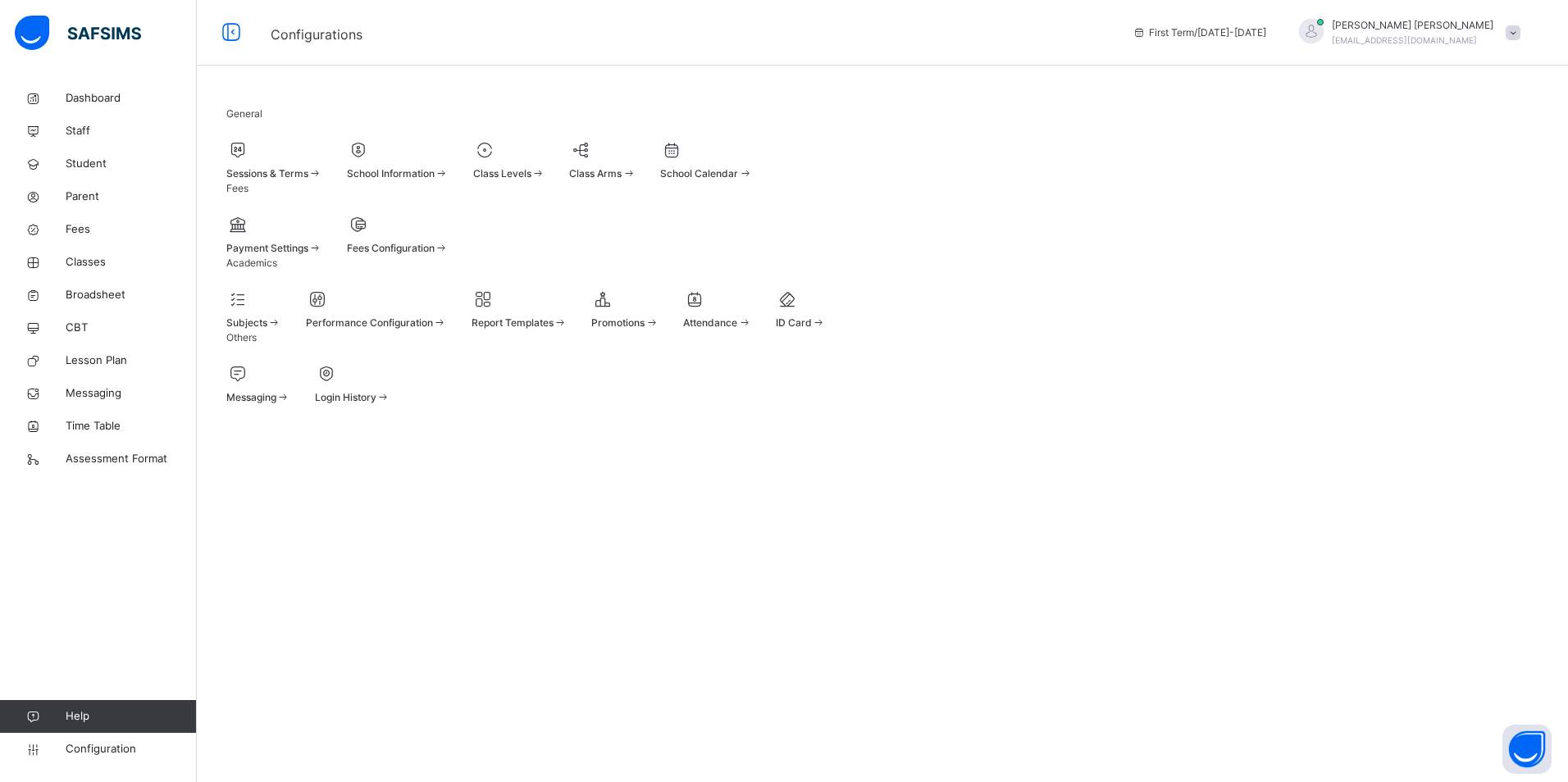
click at [308, 179] on span "Sessions & Terms" at bounding box center [267, 173] width 82 height 12
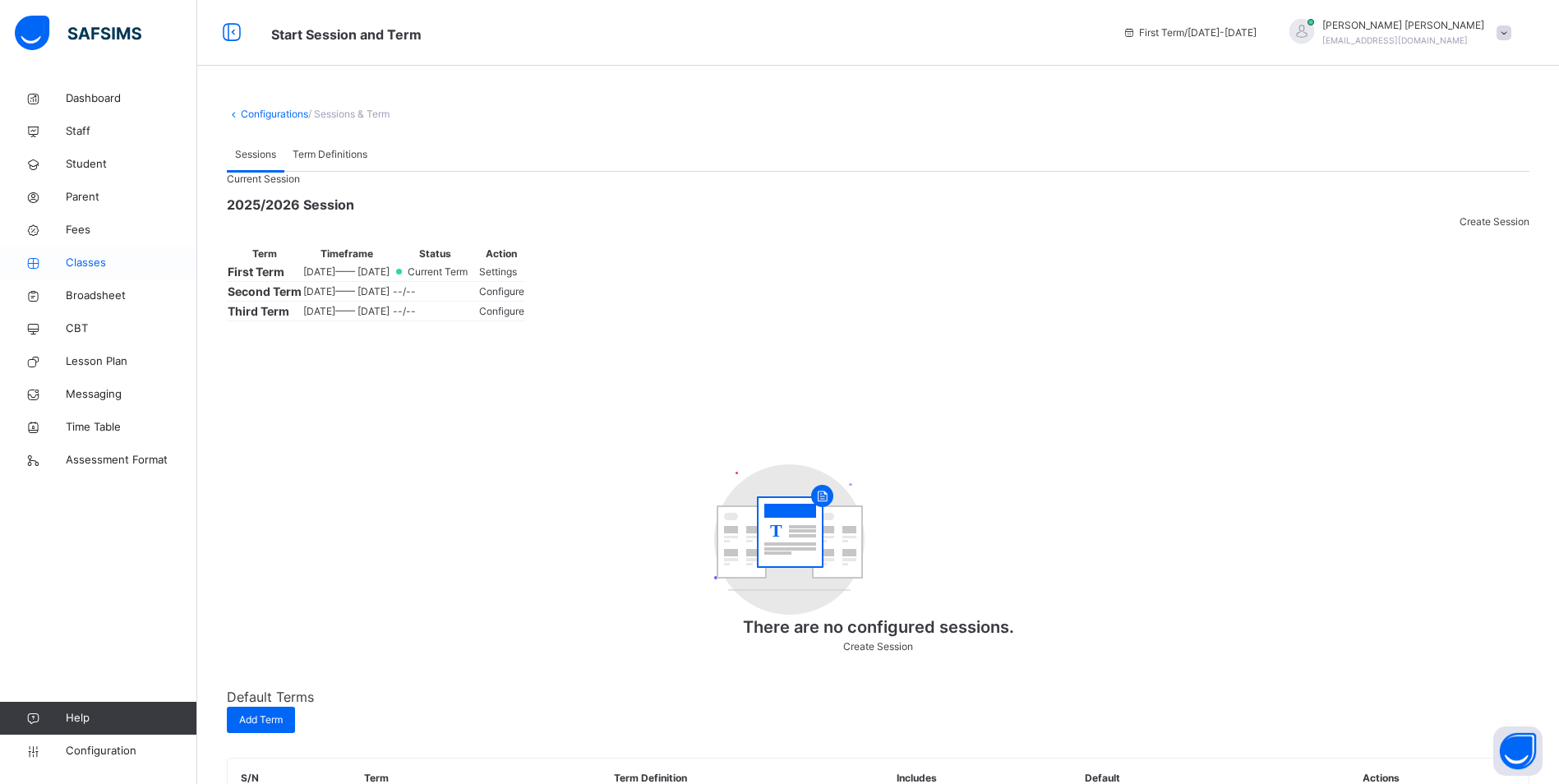
click at [97, 265] on span "Classes" at bounding box center [131, 262] width 131 height 17
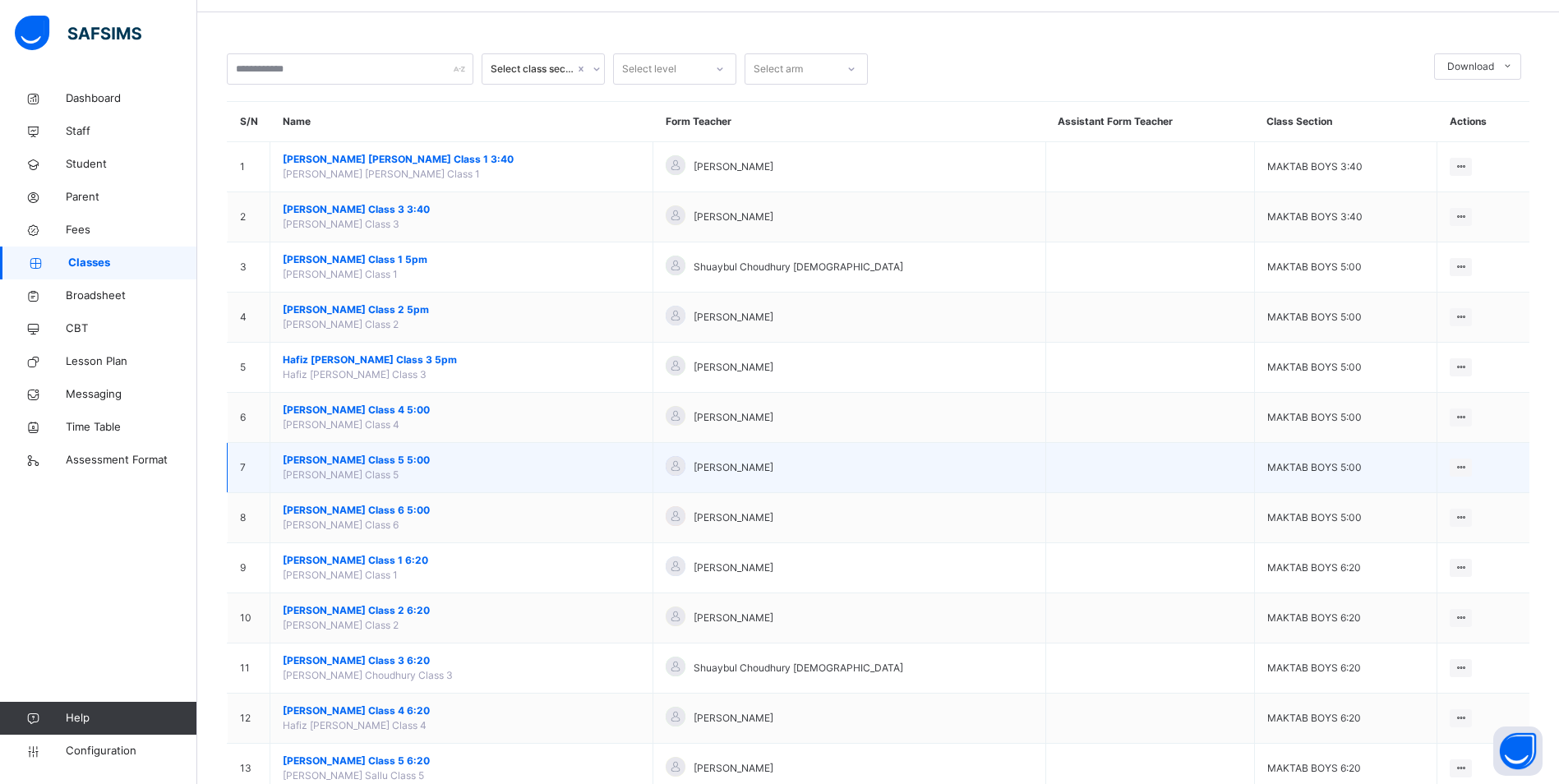
scroll to position [83, 0]
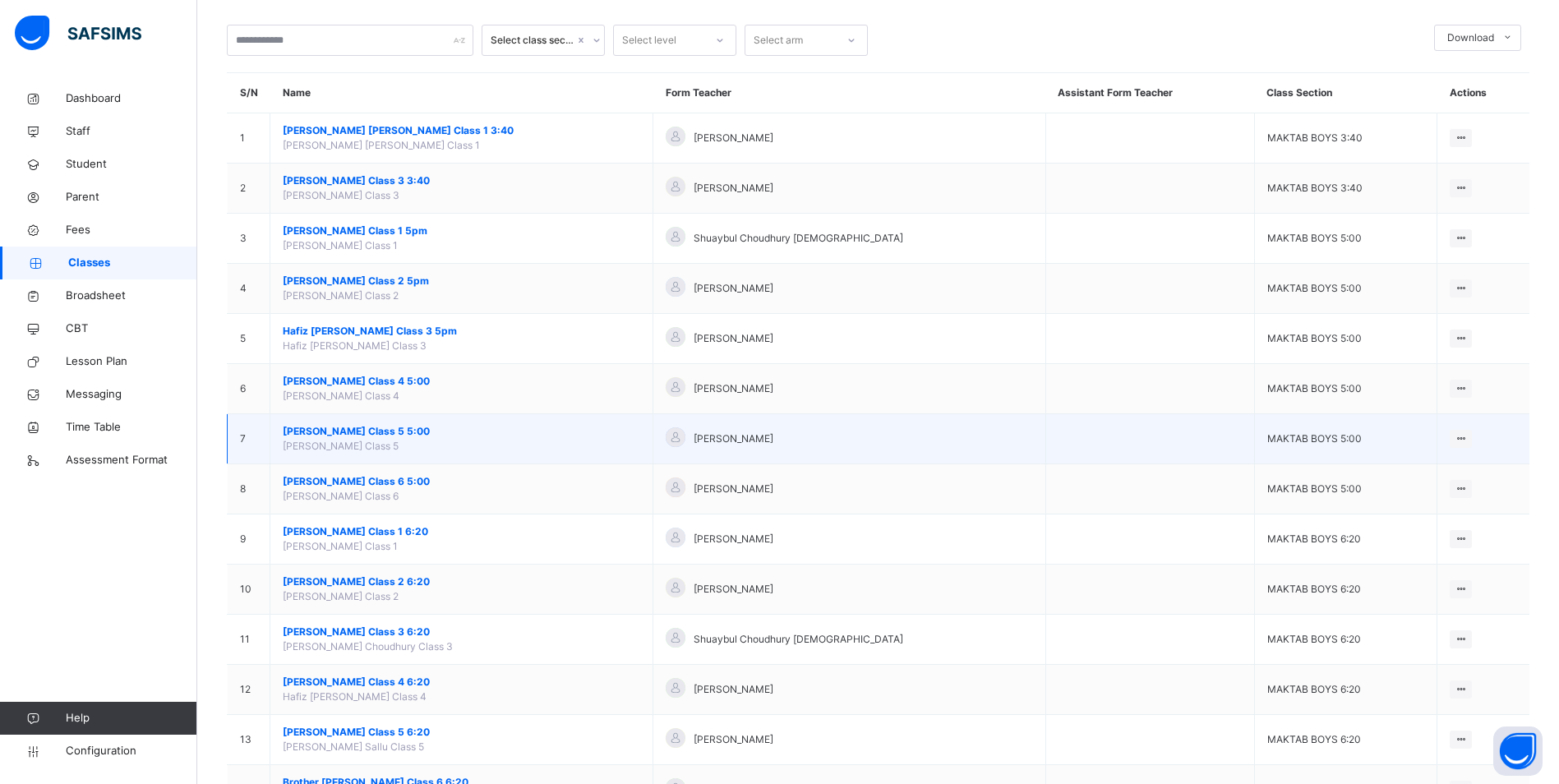
click at [370, 433] on span "[PERSON_NAME] Class 5 5:00" at bounding box center [461, 431] width 357 height 15
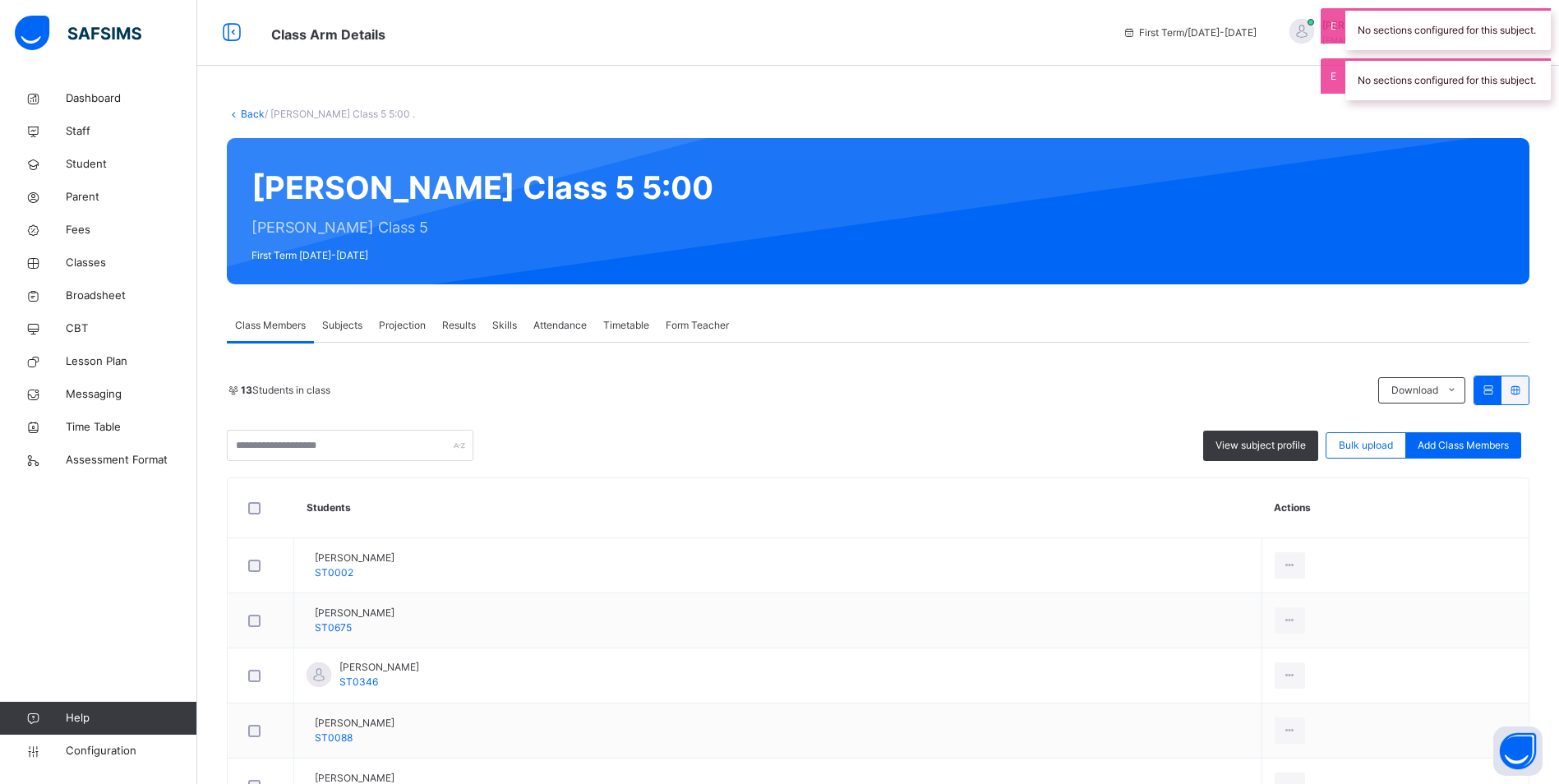
click at [574, 322] on span "Attendance" at bounding box center [560, 325] width 53 height 15
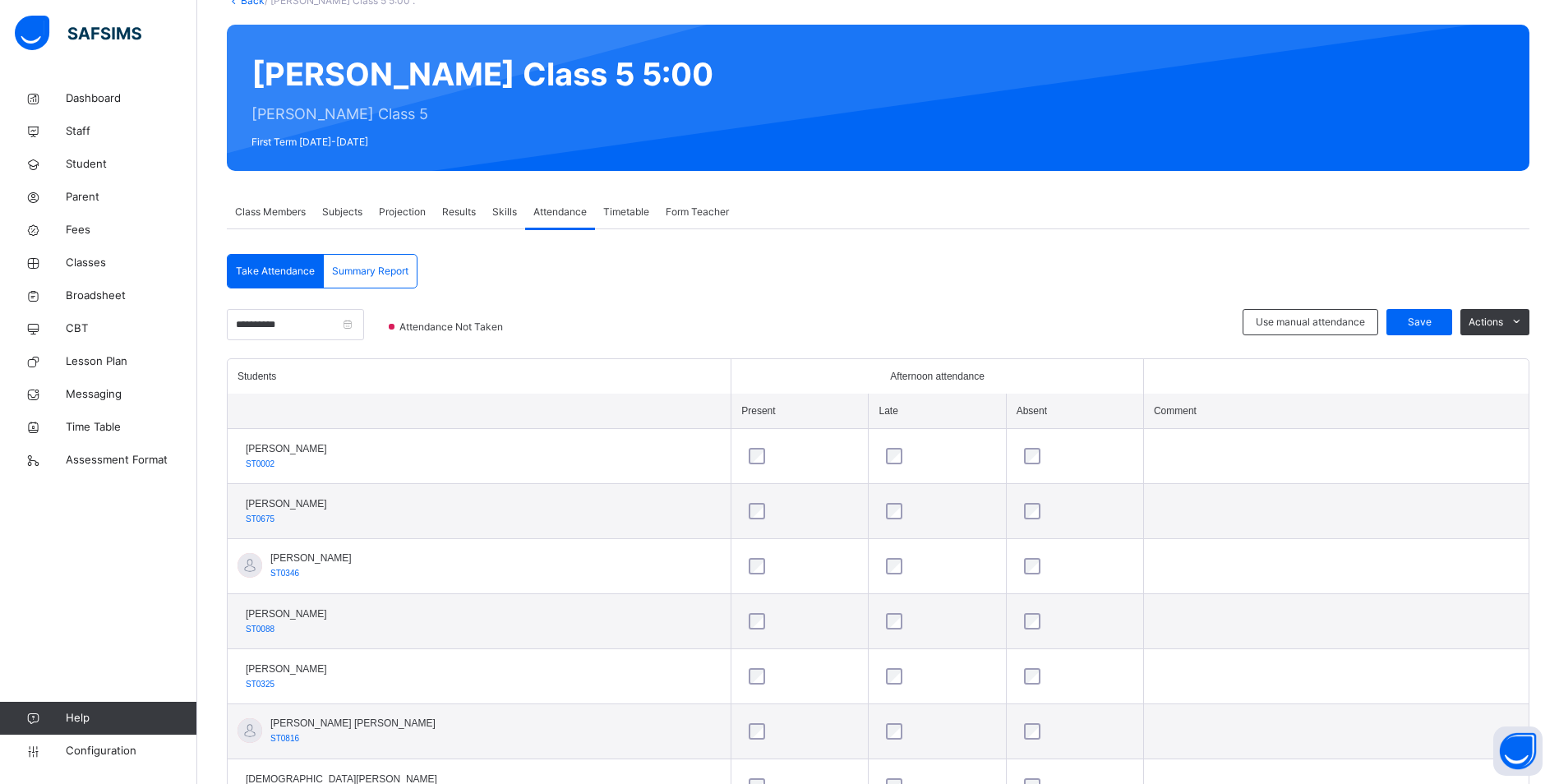
scroll to position [109, 0]
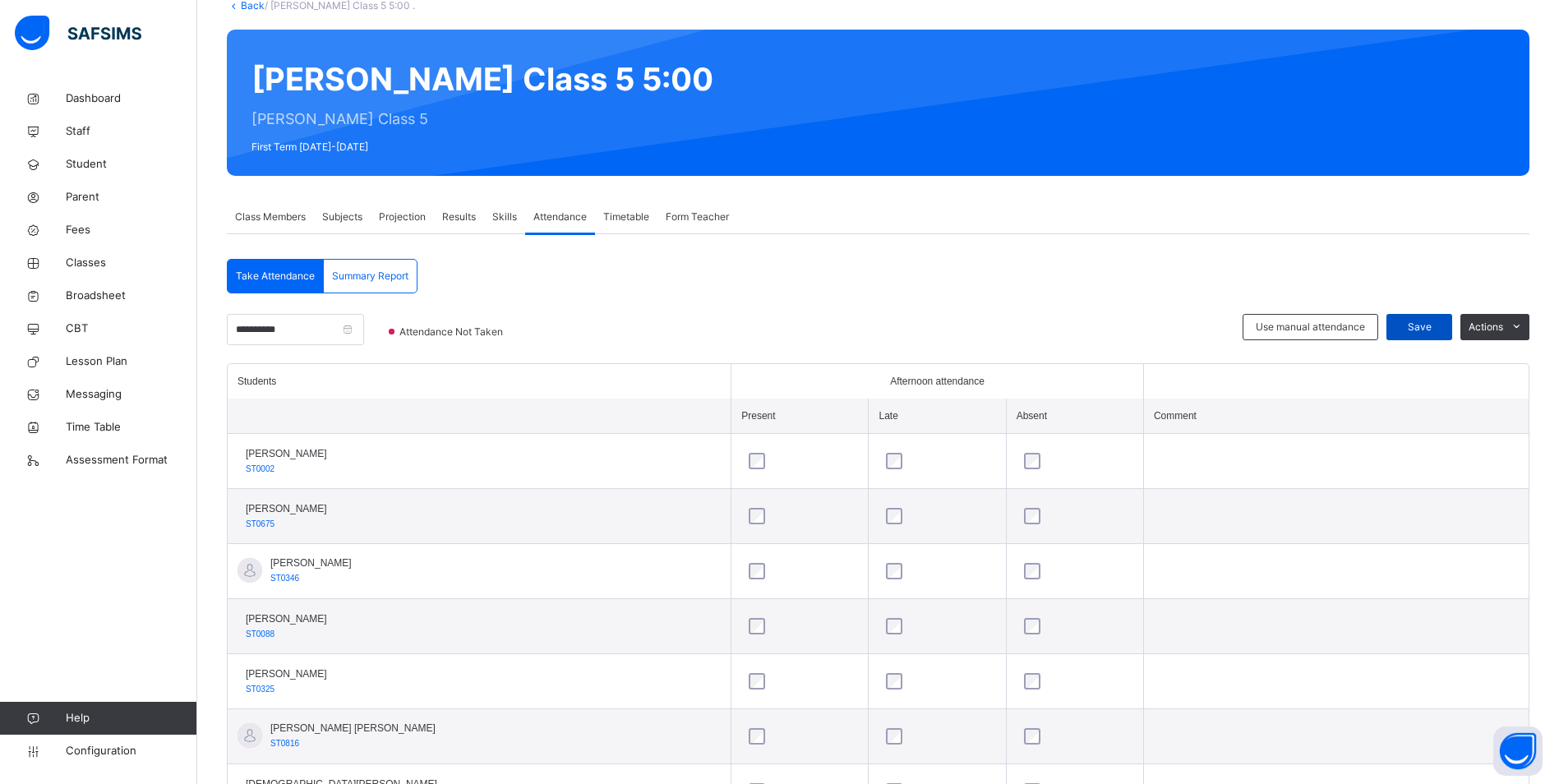
click at [1423, 329] on span "Save" at bounding box center [1419, 327] width 41 height 15
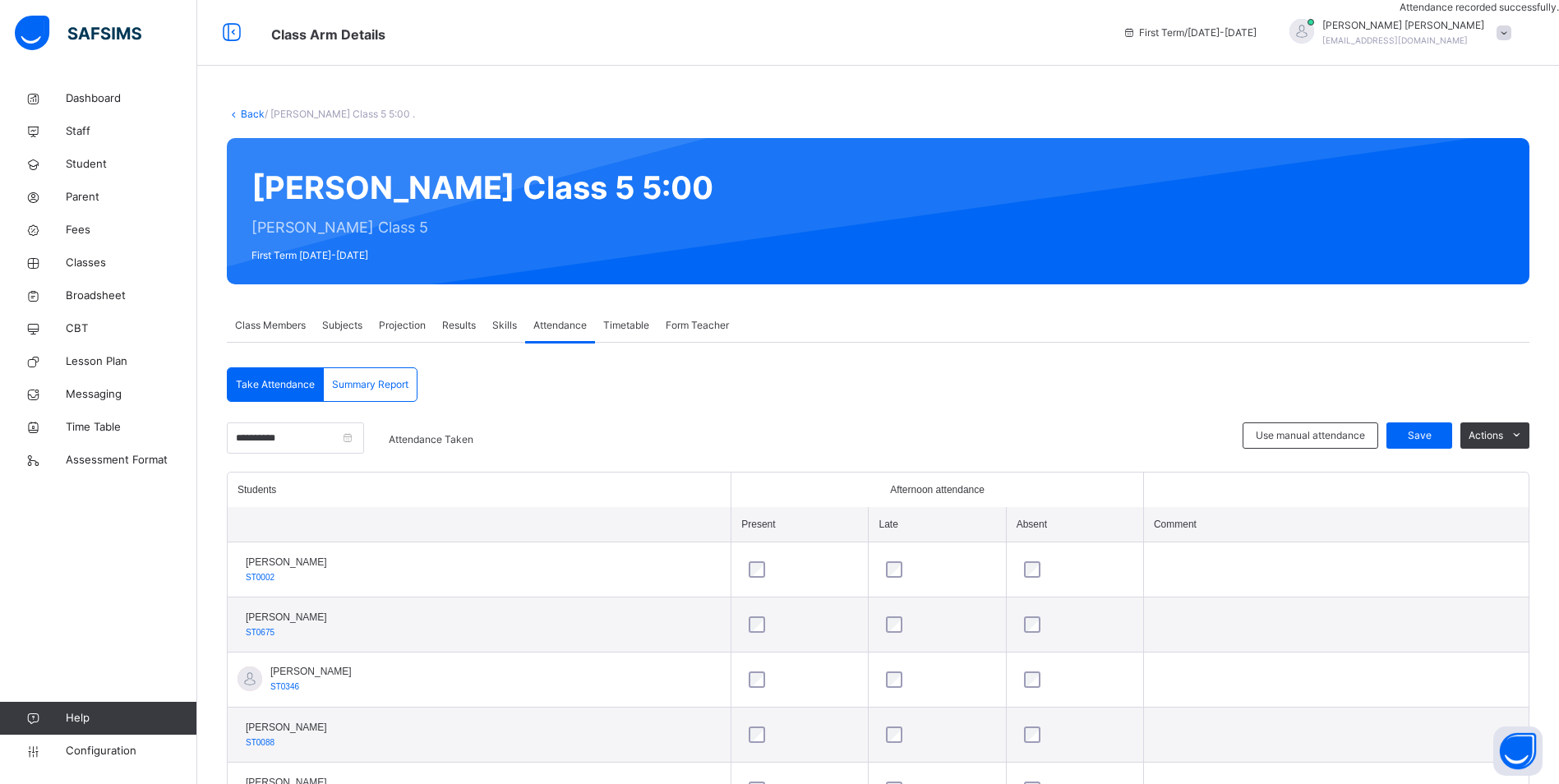
scroll to position [519, 0]
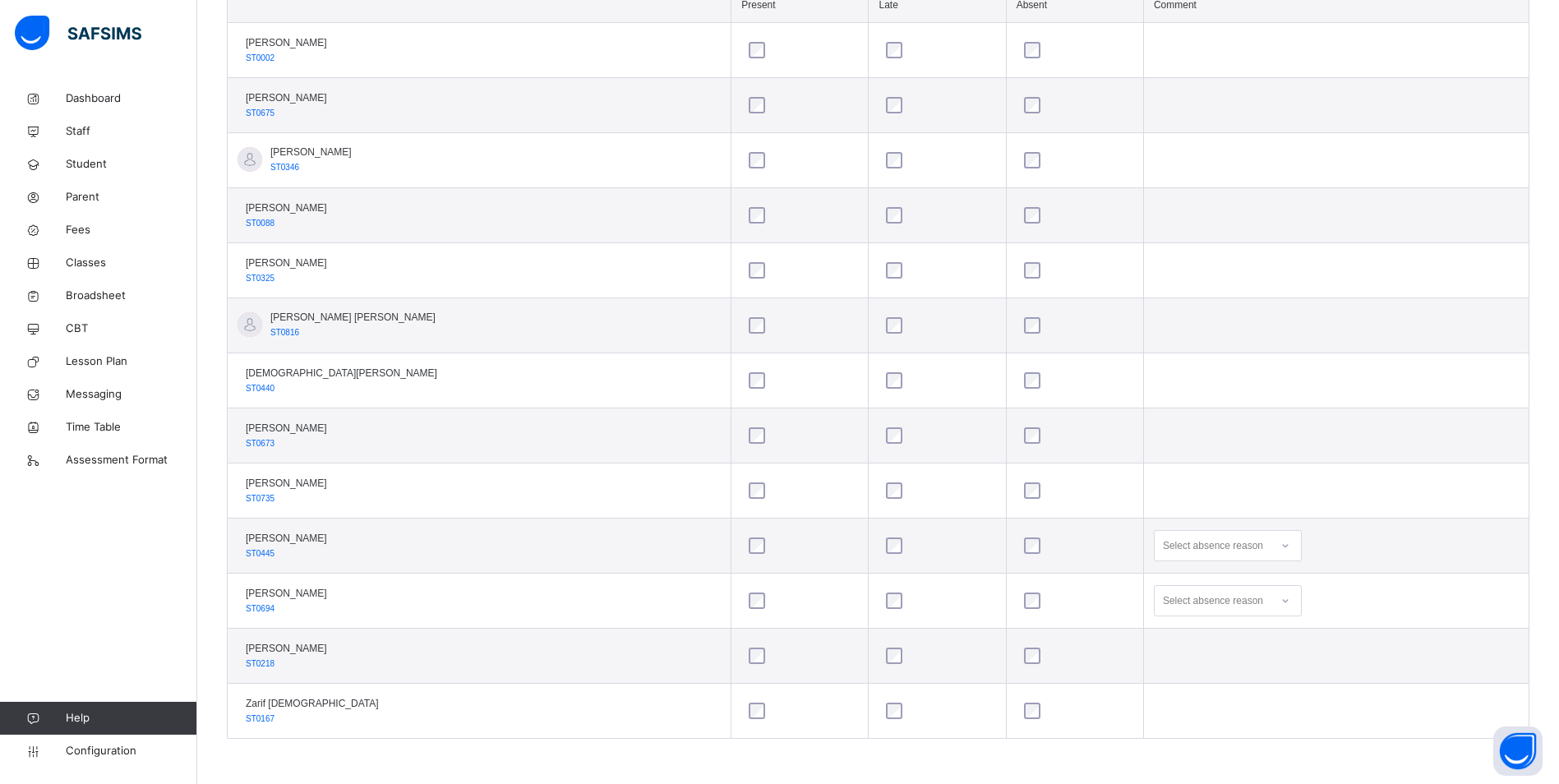
click at [1163, 606] on div "Select absence reason" at bounding box center [1213, 601] width 100 height 31
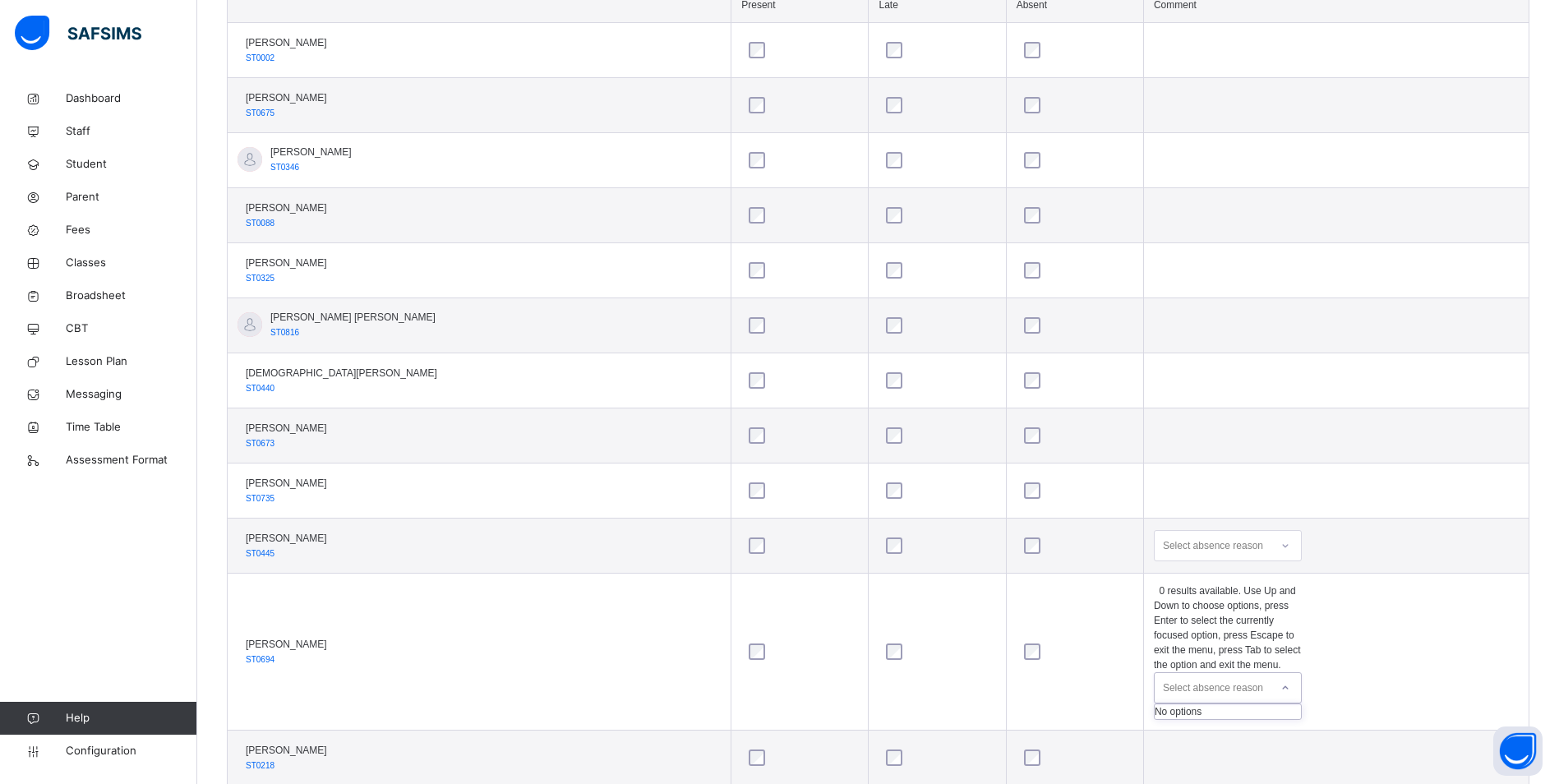
click at [1223, 672] on div "Select absence reason" at bounding box center [1213, 688] width 100 height 31
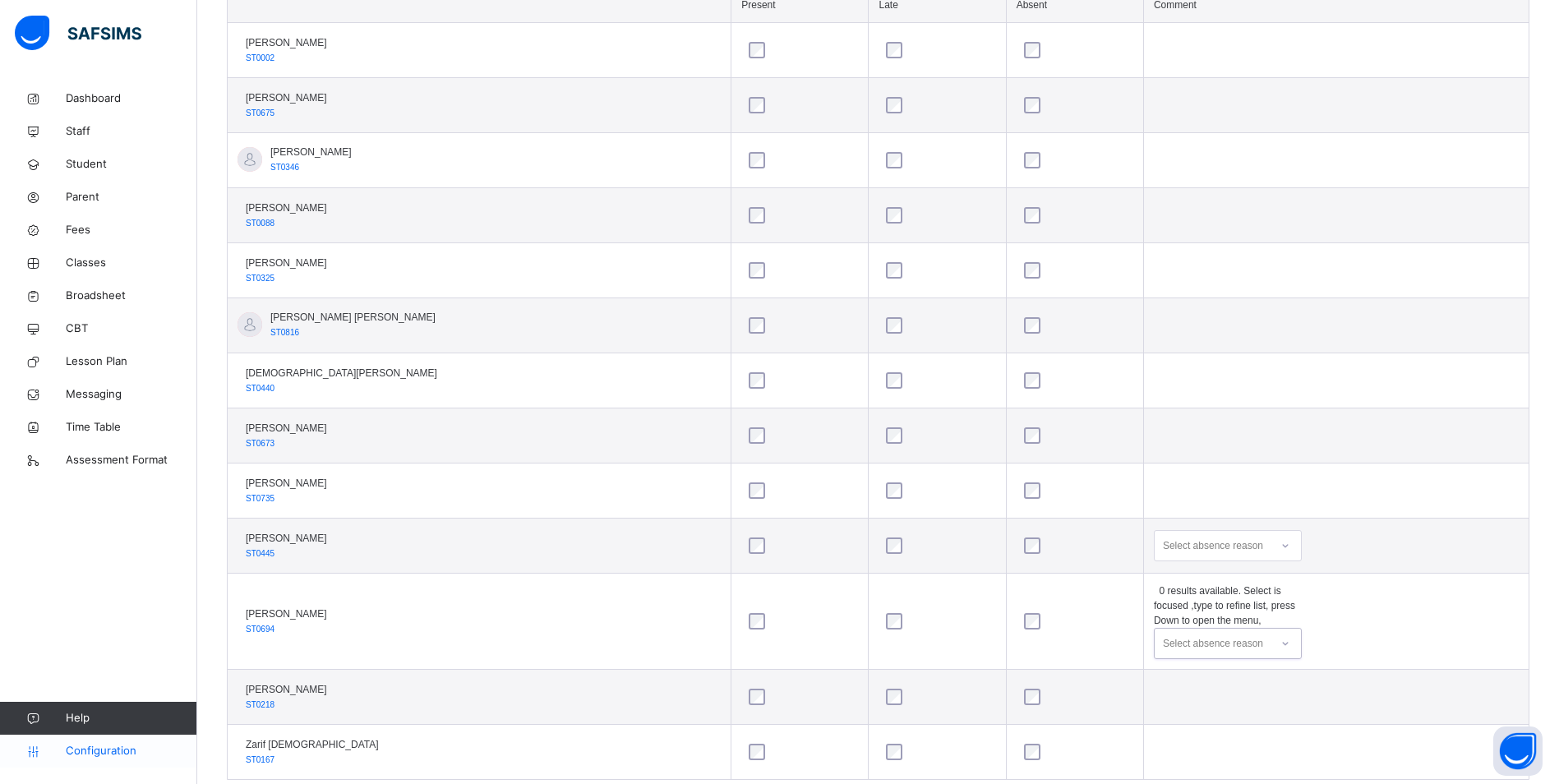
click at [142, 754] on span "Configuration" at bounding box center [131, 751] width 130 height 17
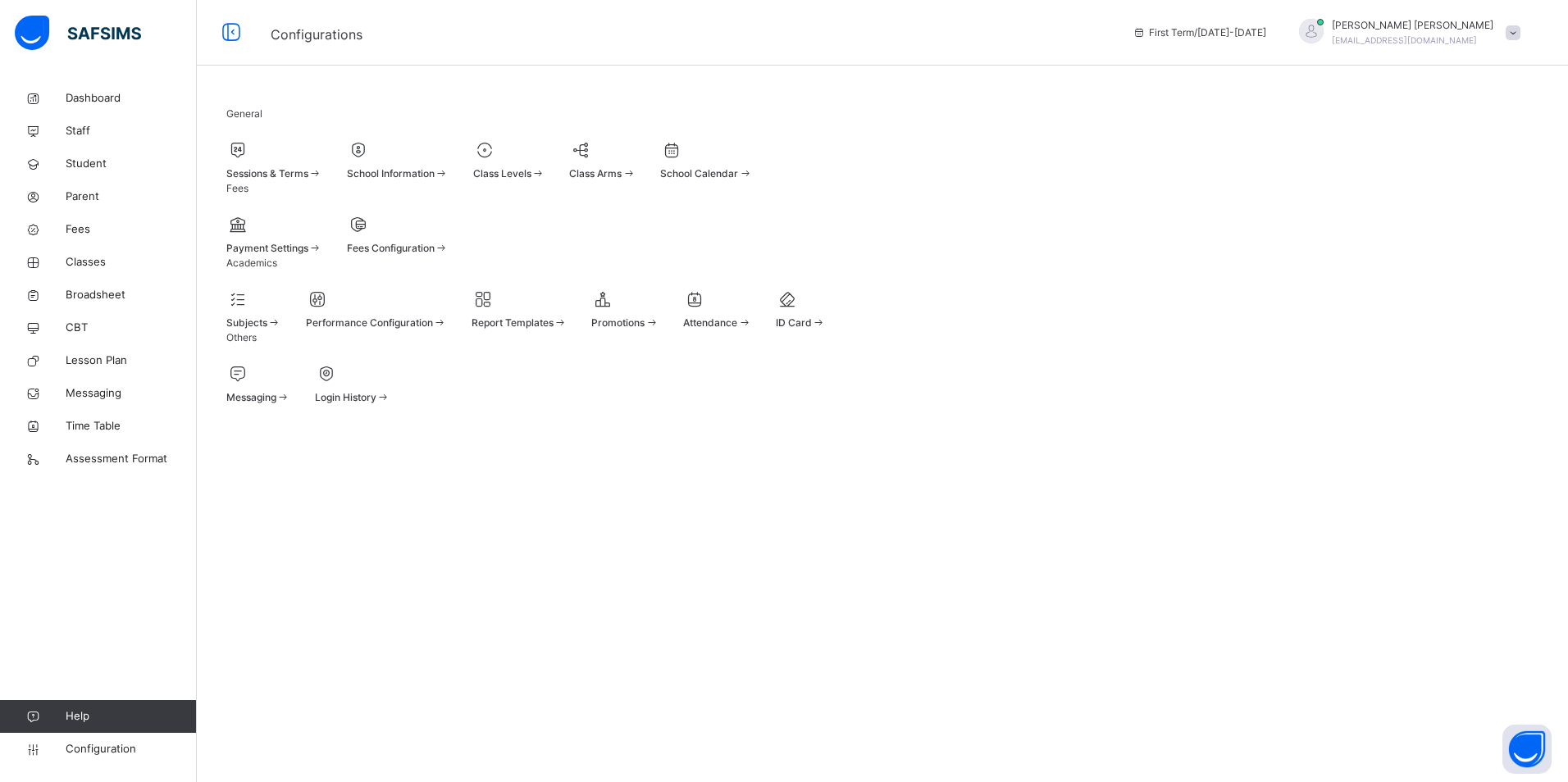
click at [751, 330] on div "Attendance" at bounding box center [716, 323] width 68 height 15
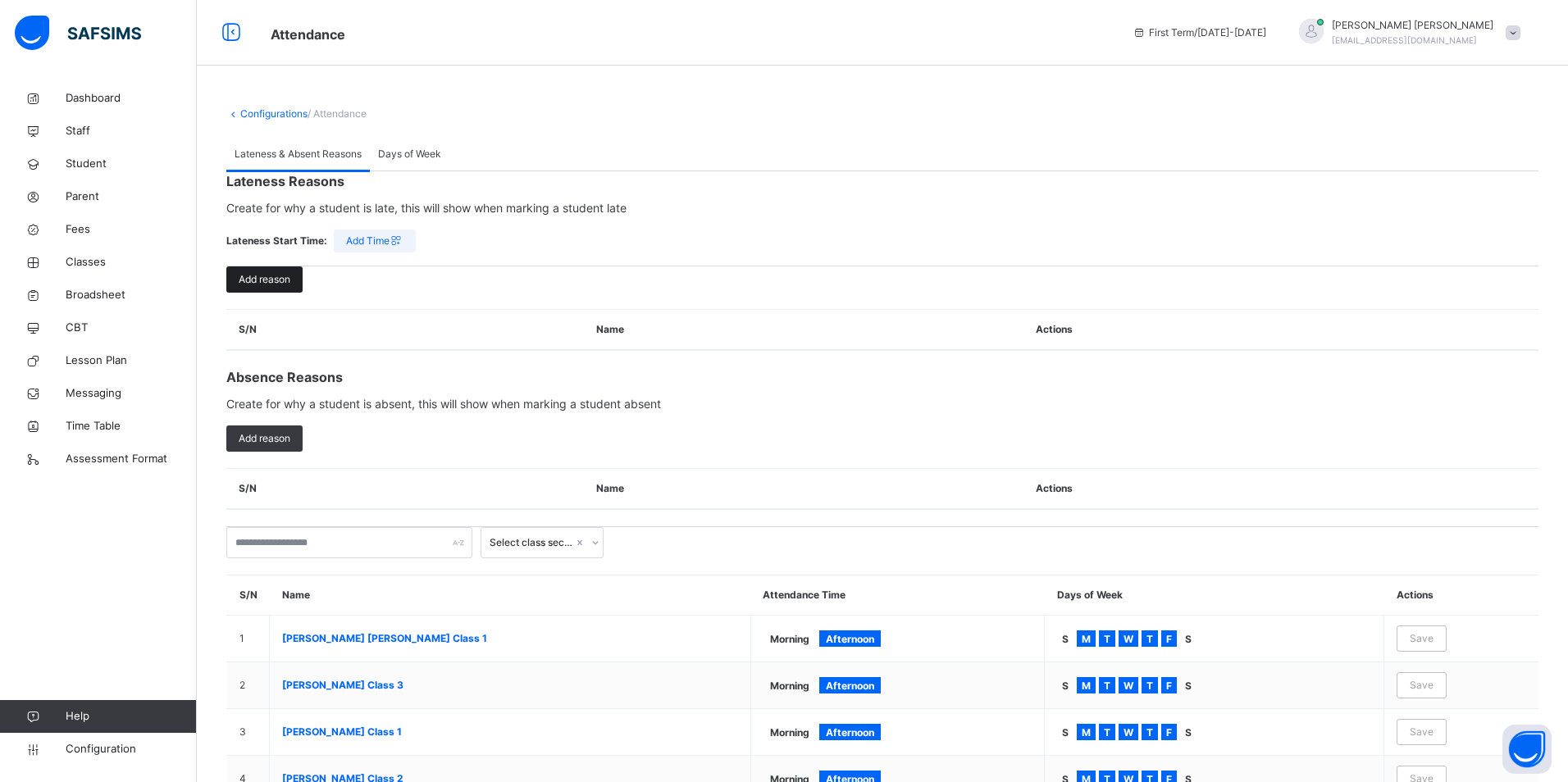
click at [274, 292] on div "Add reason" at bounding box center [265, 279] width 76 height 26
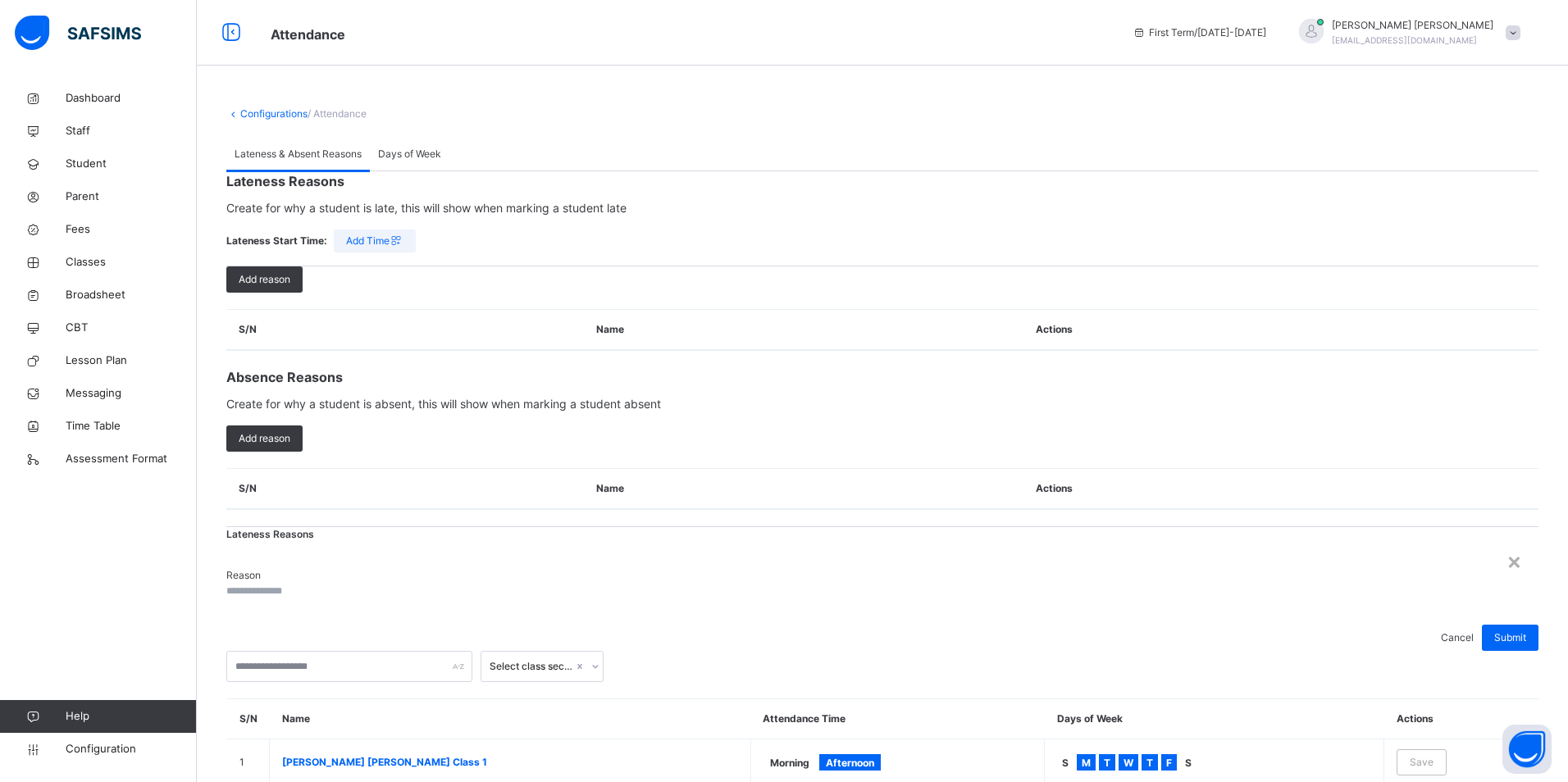
click at [324, 583] on input "text" at bounding box center [275, 590] width 98 height 15
click at [1005, 527] on div "Lateness Reasons Reason Cancel Submit" at bounding box center [882, 589] width 1312 height 124
click at [1506, 544] on div "×" at bounding box center [1514, 561] width 16 height 35
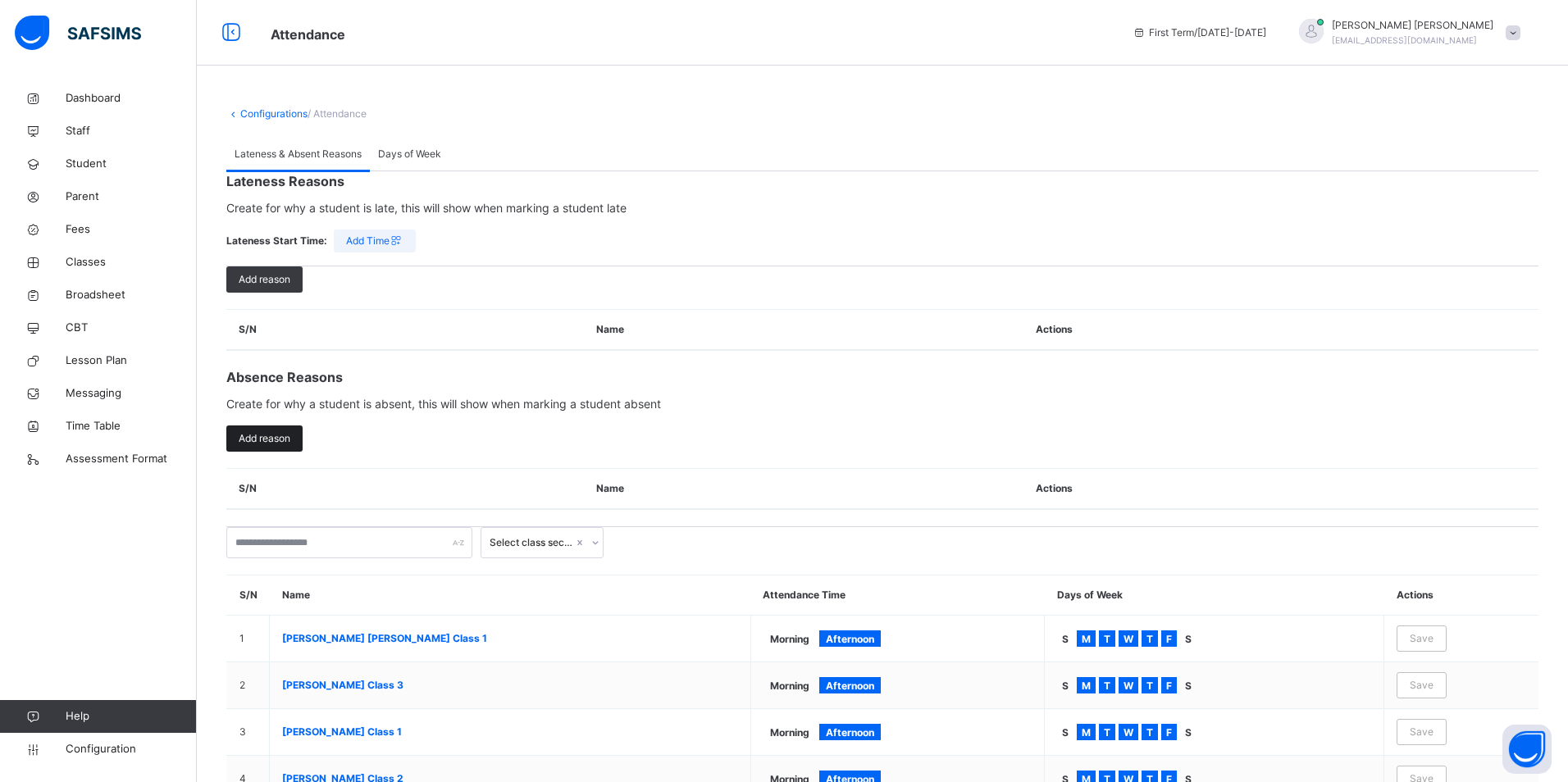
click at [279, 446] on span "Add reason" at bounding box center [265, 438] width 52 height 15
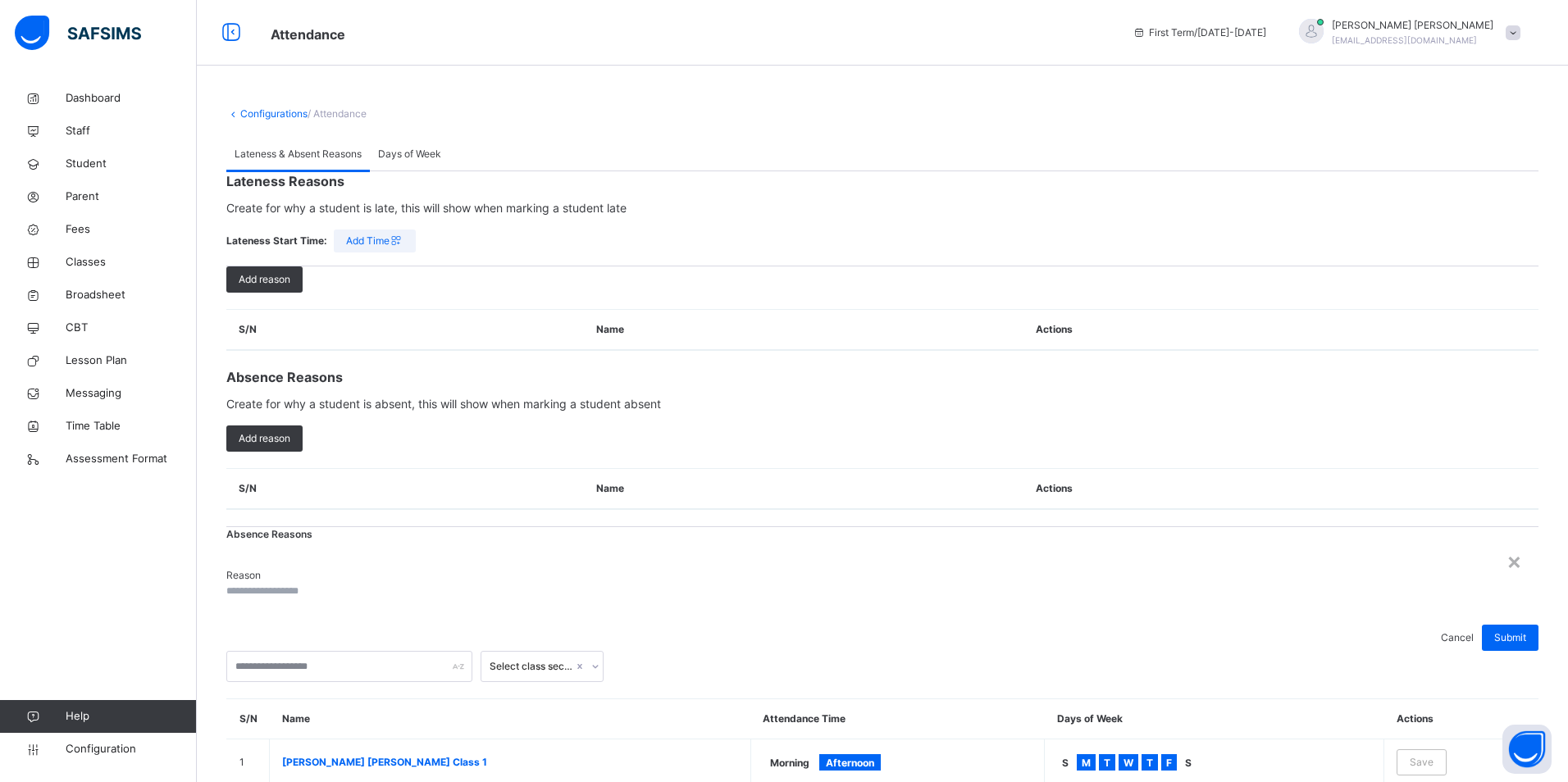
click at [324, 583] on input "text" at bounding box center [275, 590] width 98 height 15
type input "*"
click at [1506, 544] on div "×" at bounding box center [1514, 561] width 16 height 35
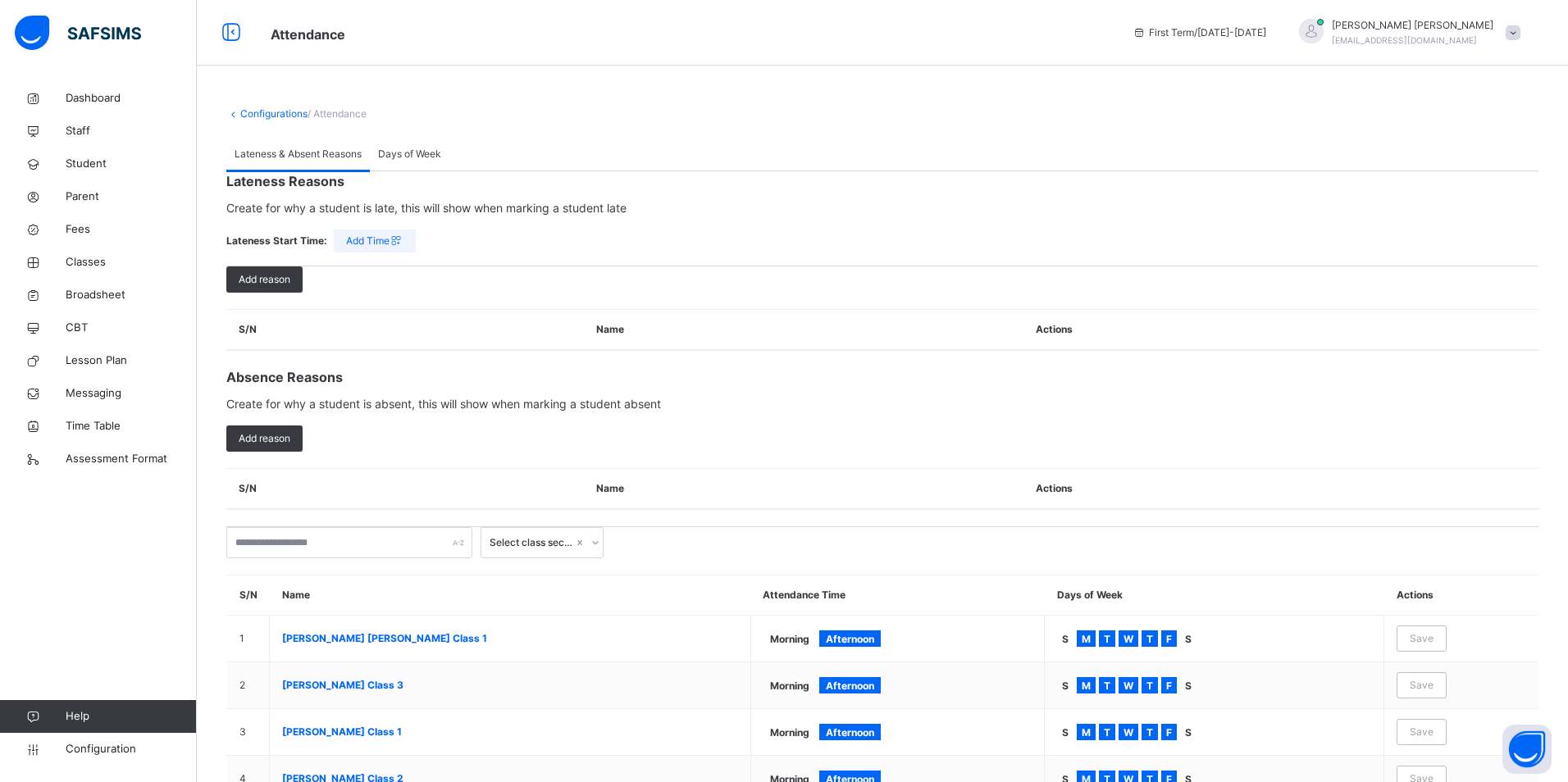
click at [394, 248] on icon at bounding box center [396, 240] width 14 height 15
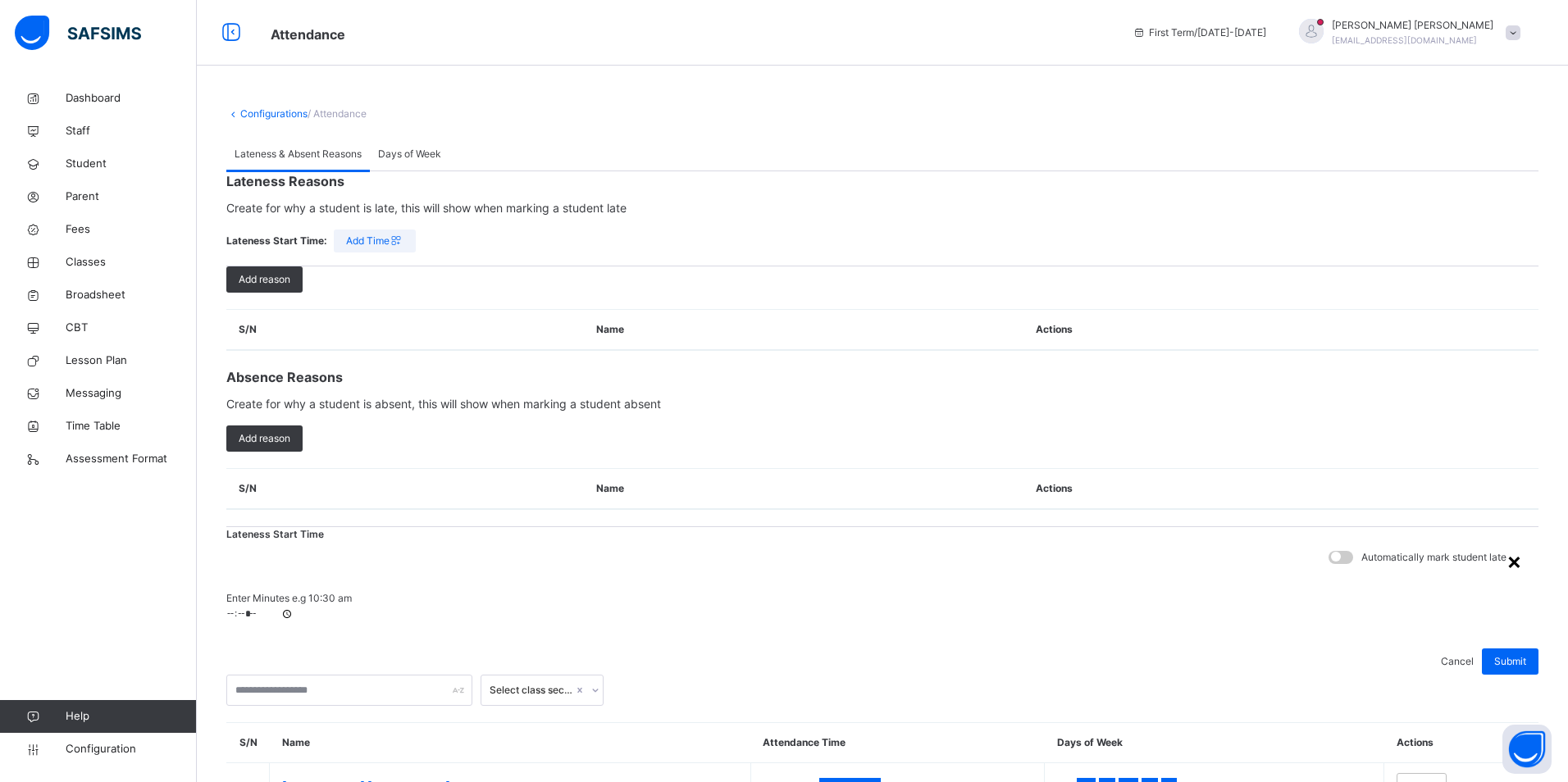
click at [1506, 544] on div "×" at bounding box center [1514, 561] width 16 height 35
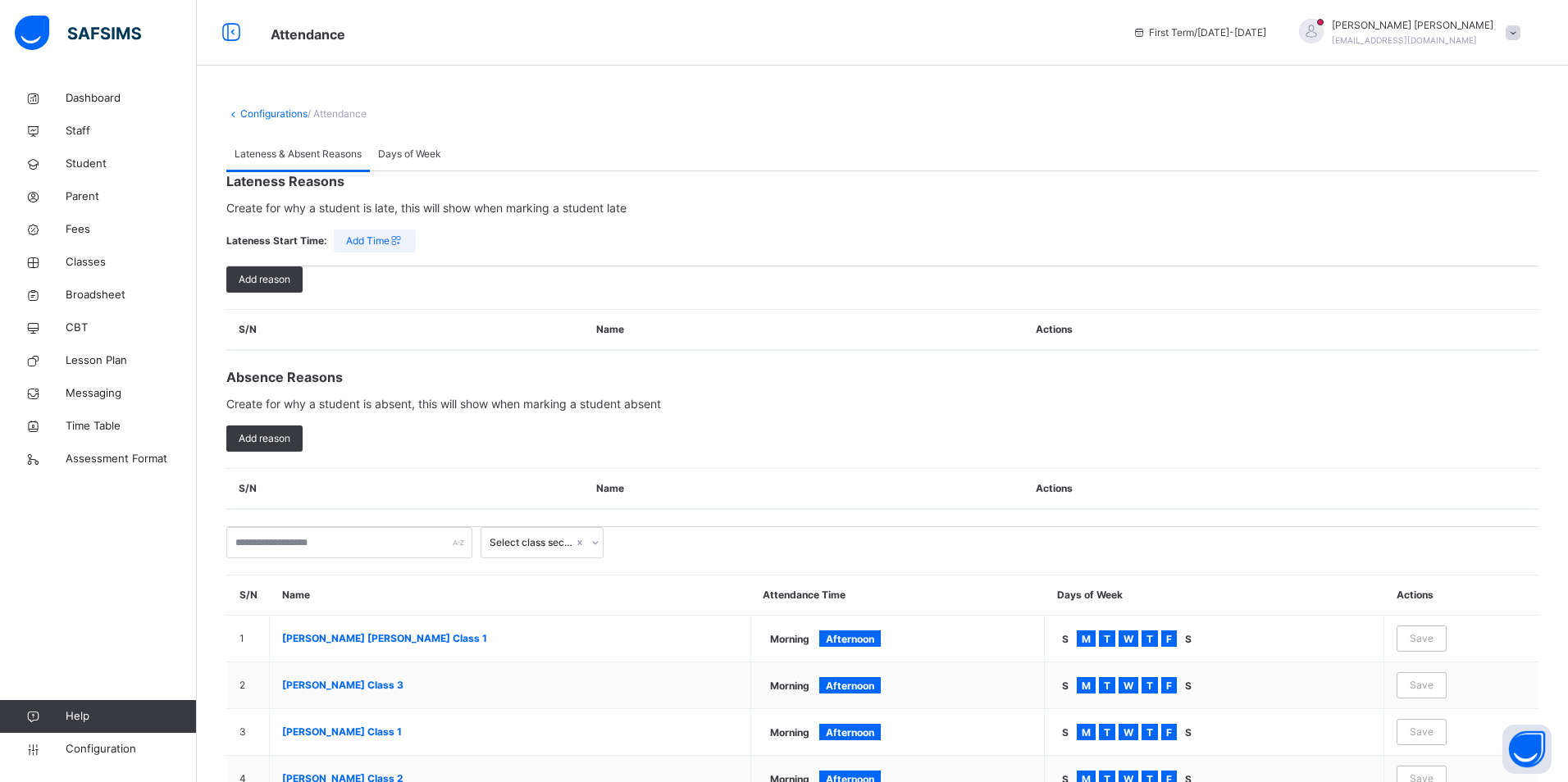
click at [413, 157] on span "Days of Week" at bounding box center [409, 153] width 63 height 15
click at [323, 160] on span "Lateness & Absent Reasons" at bounding box center [297, 153] width 127 height 15
click at [94, 257] on span "Classes" at bounding box center [131, 262] width 131 height 16
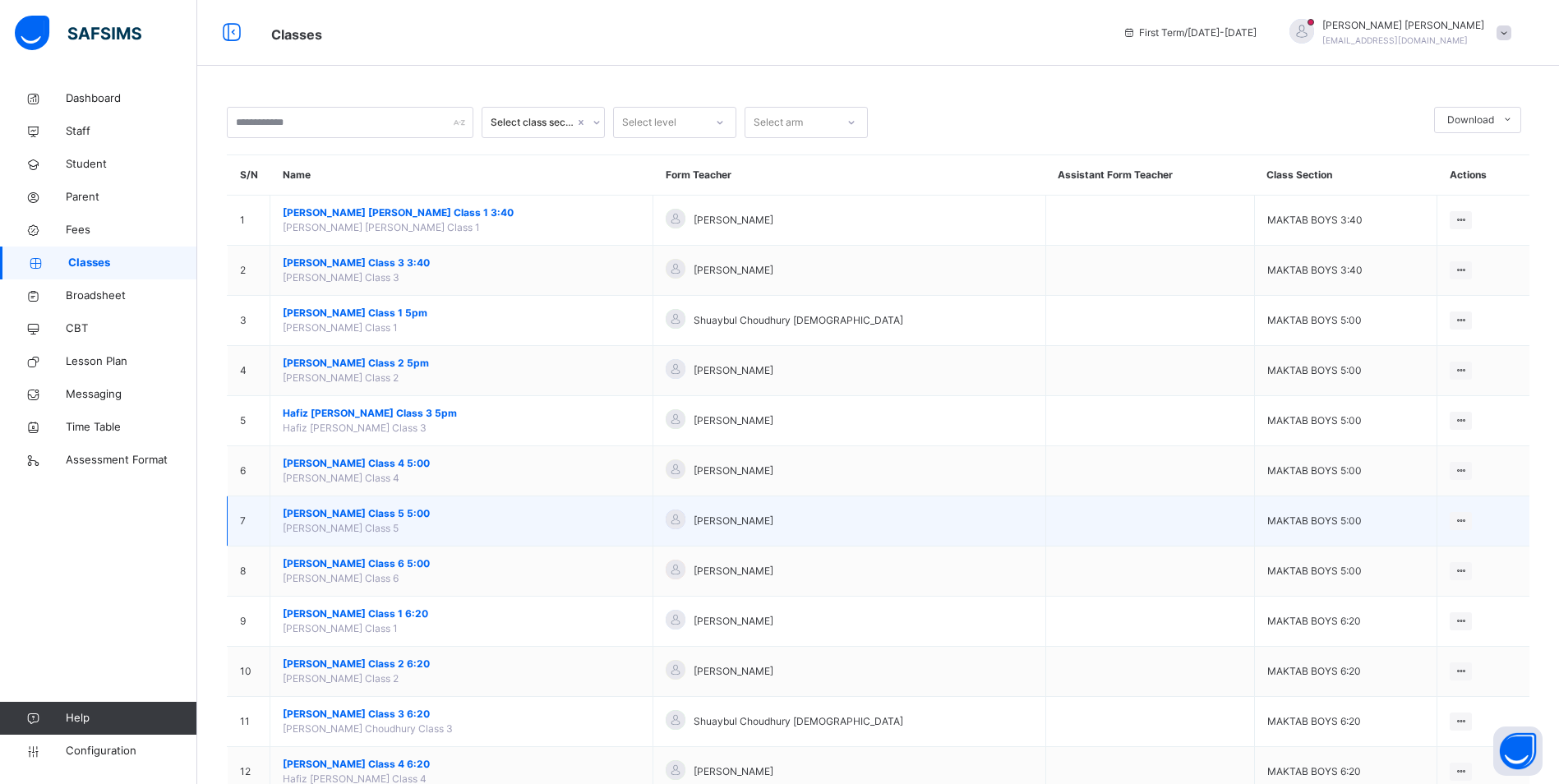
click at [385, 517] on span "[PERSON_NAME] Class 5 5:00" at bounding box center [461, 513] width 357 height 15
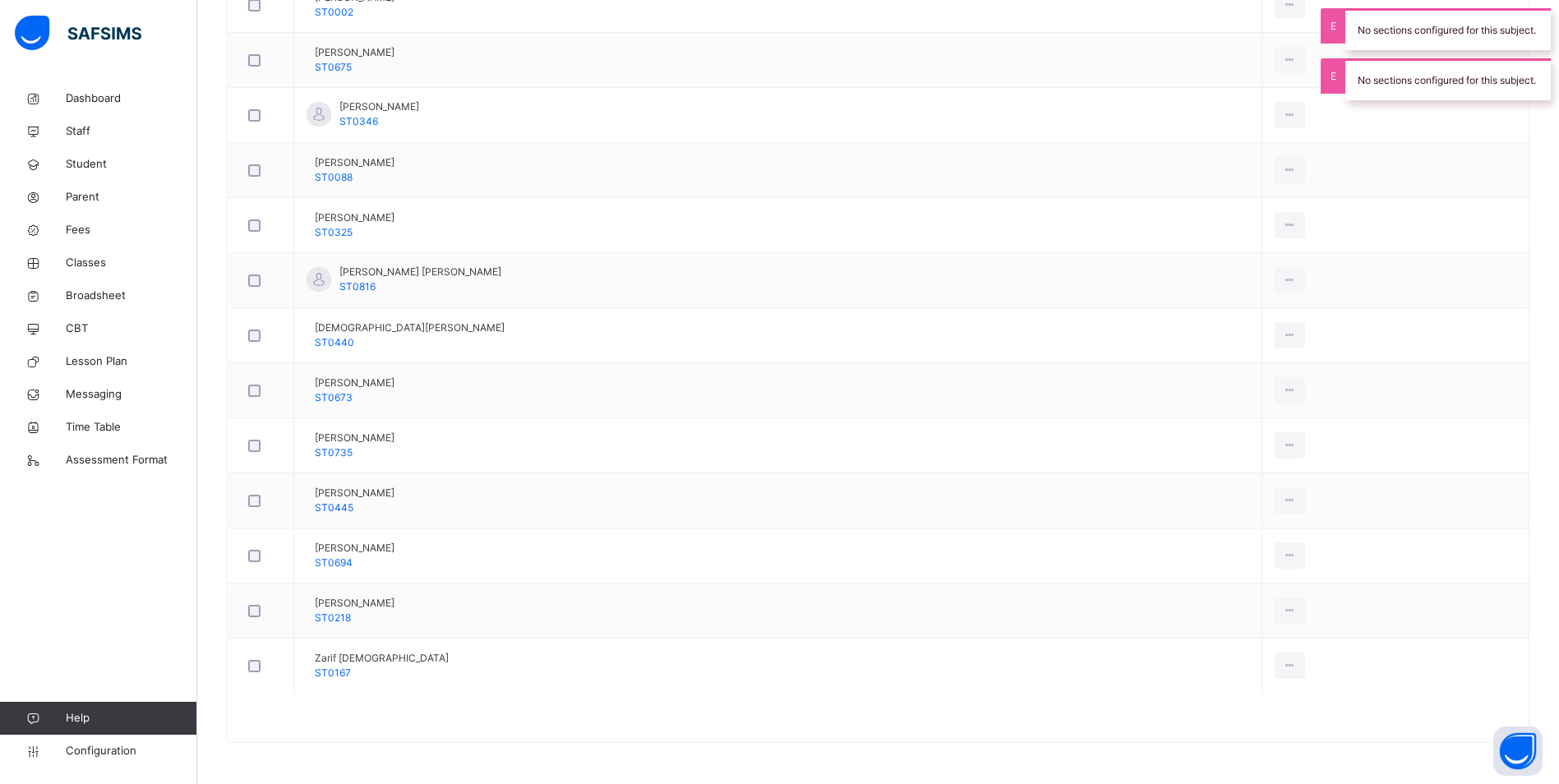
scroll to position [68, 0]
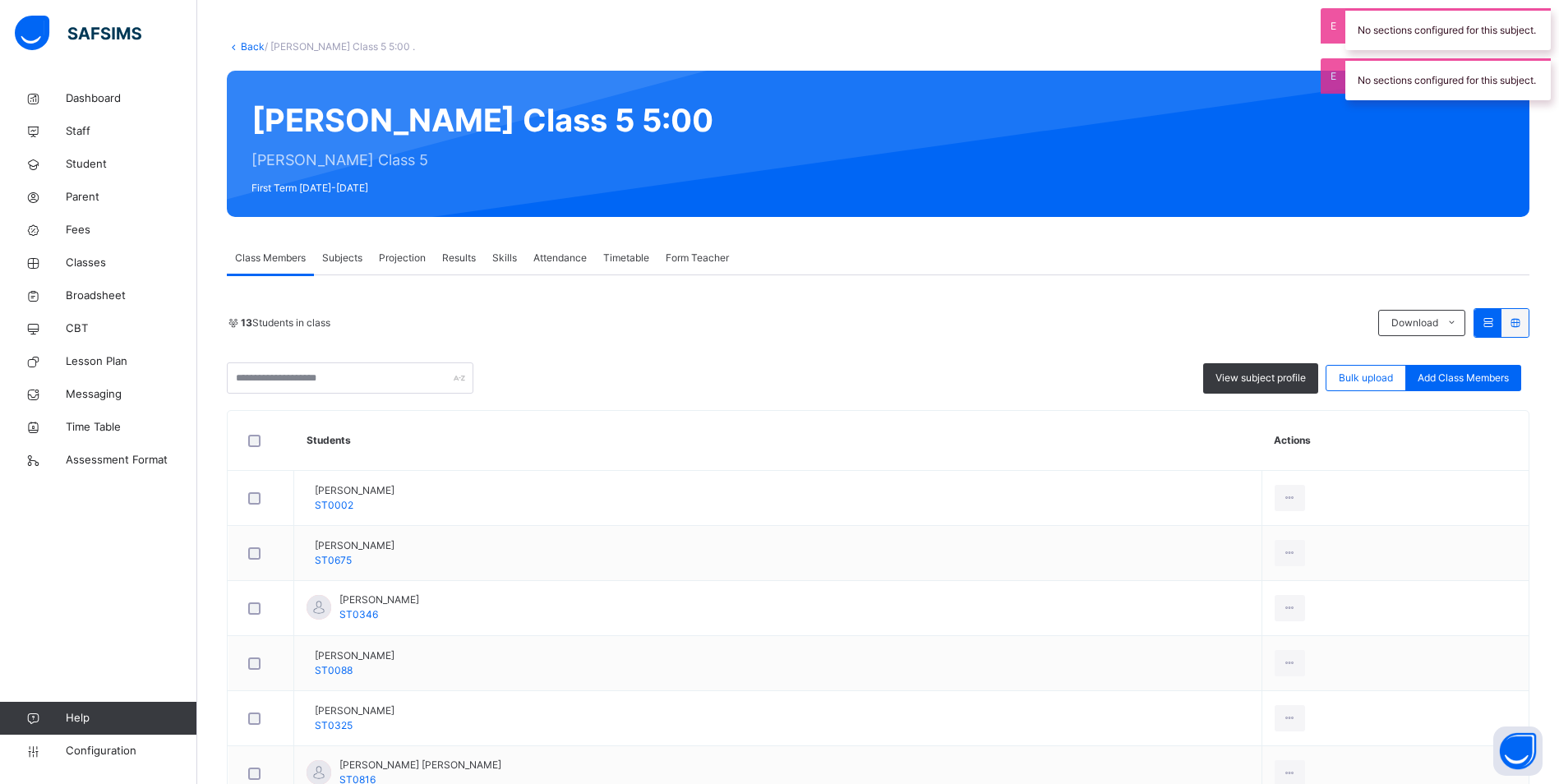
click at [561, 256] on span "Attendance" at bounding box center [560, 257] width 53 height 15
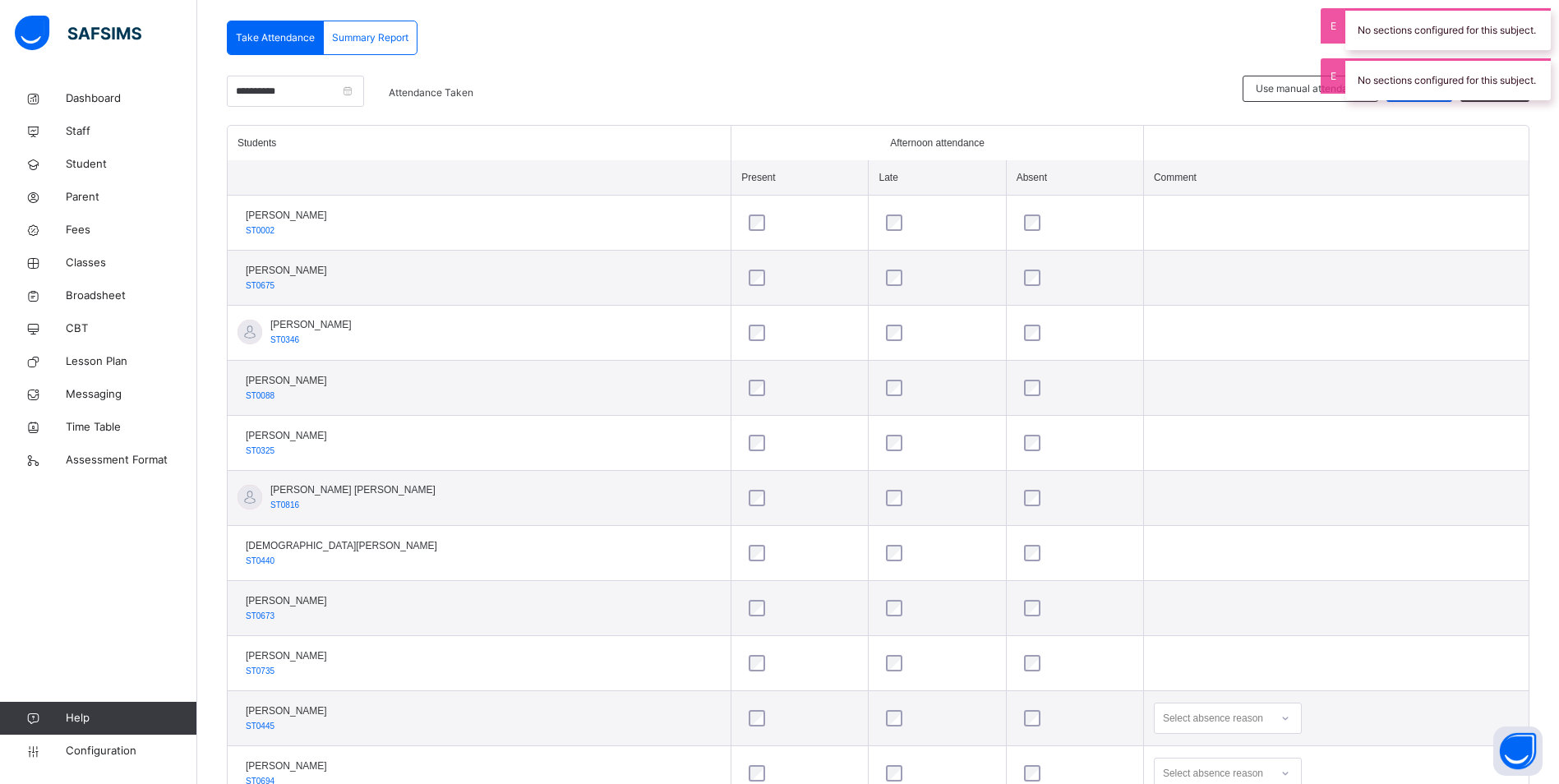
scroll to position [437, 0]
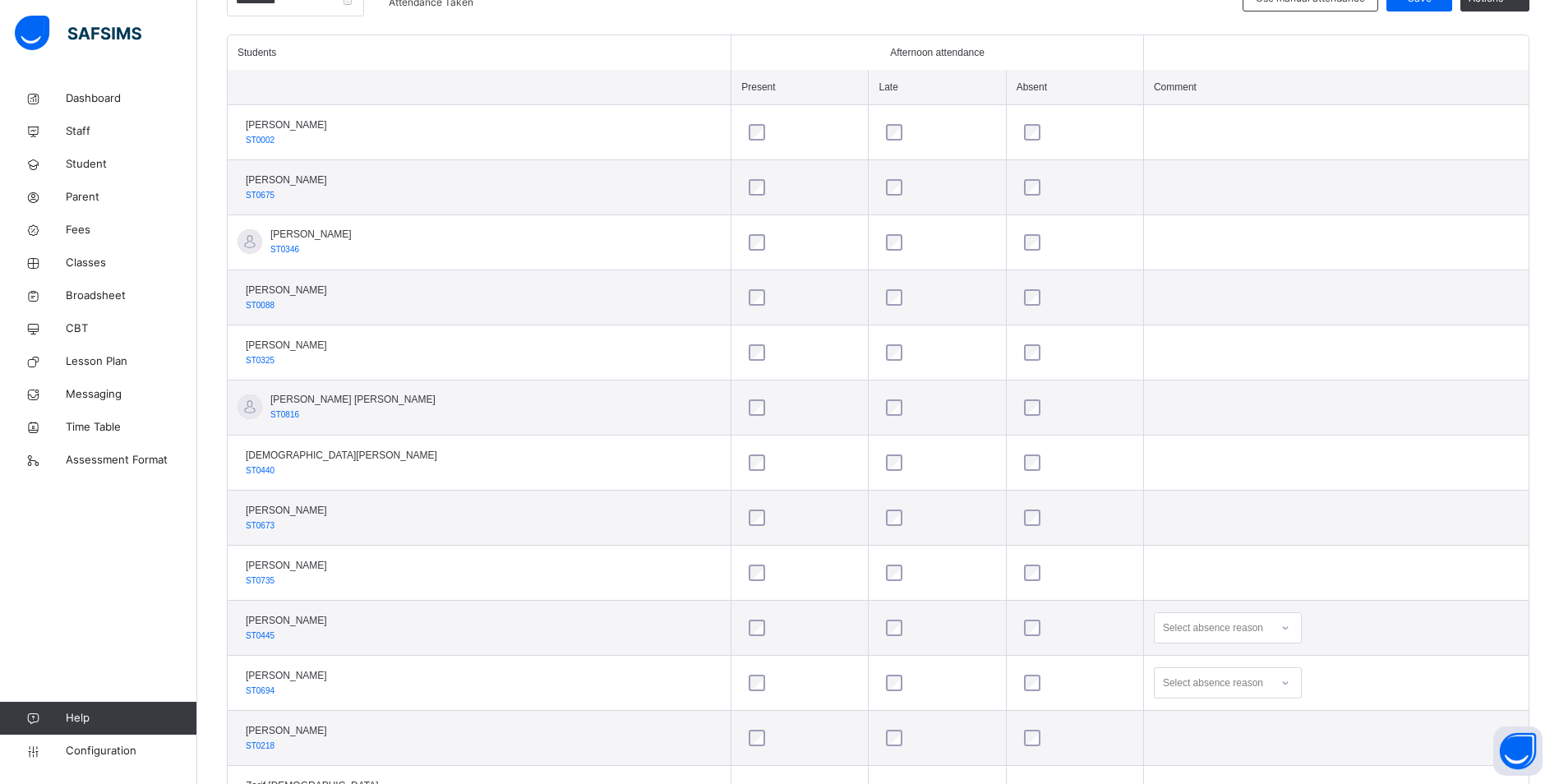
click at [1229, 628] on div "Select absence reason" at bounding box center [1213, 628] width 100 height 31
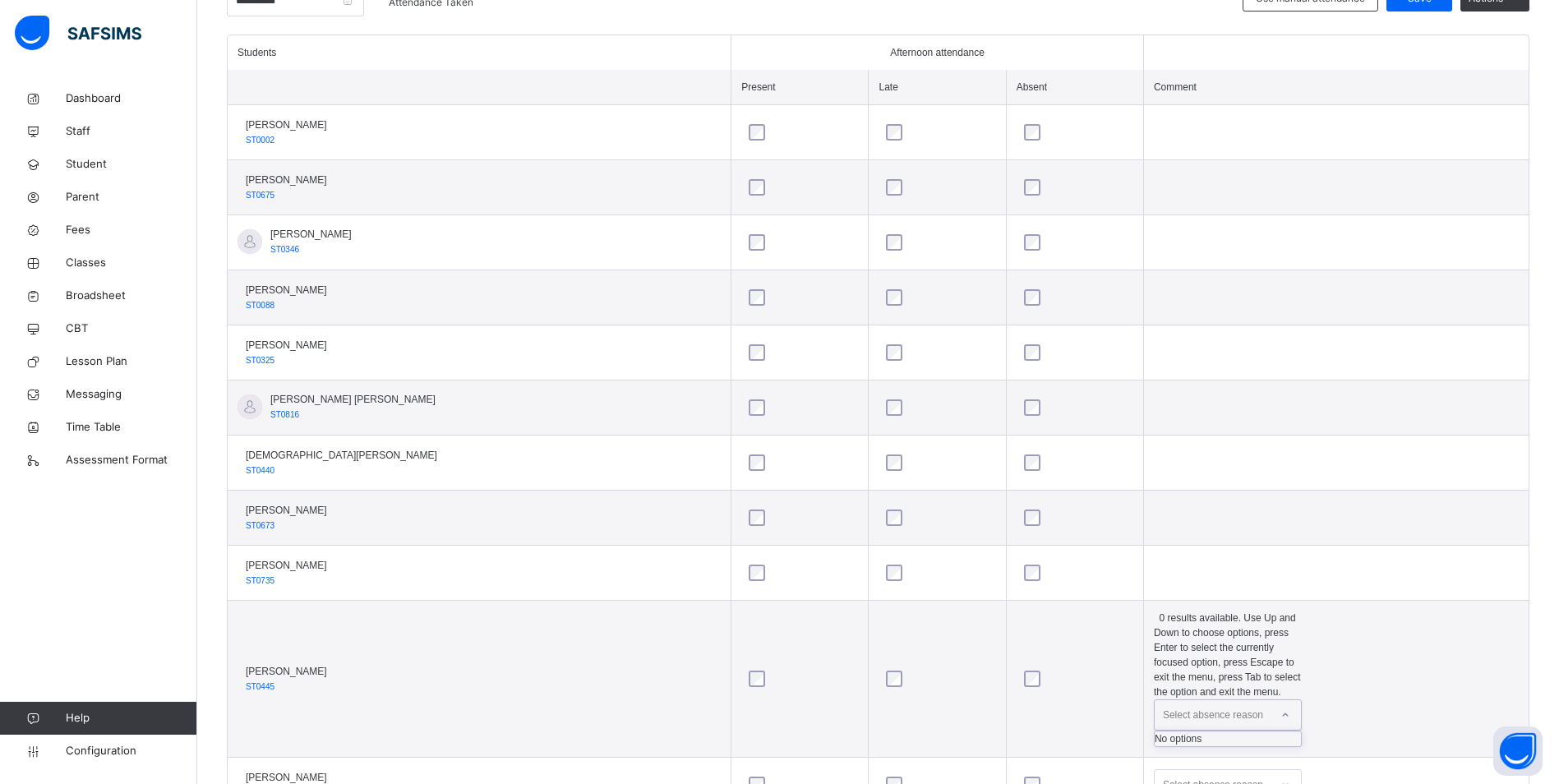
click at [1228, 731] on div "No options" at bounding box center [1228, 738] width 146 height 15
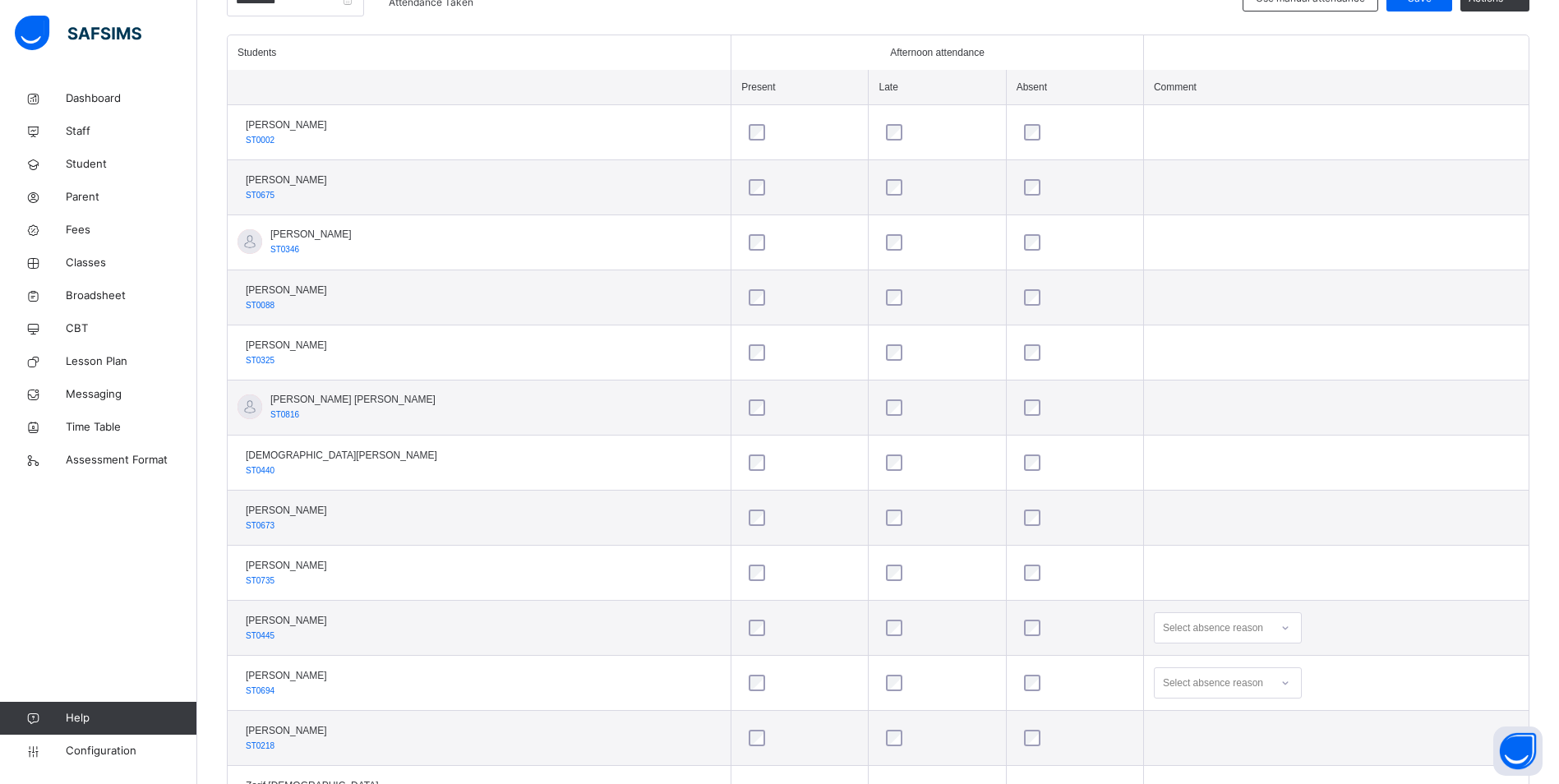
click at [1302, 620] on td "Select absence reason" at bounding box center [1336, 628] width 385 height 55
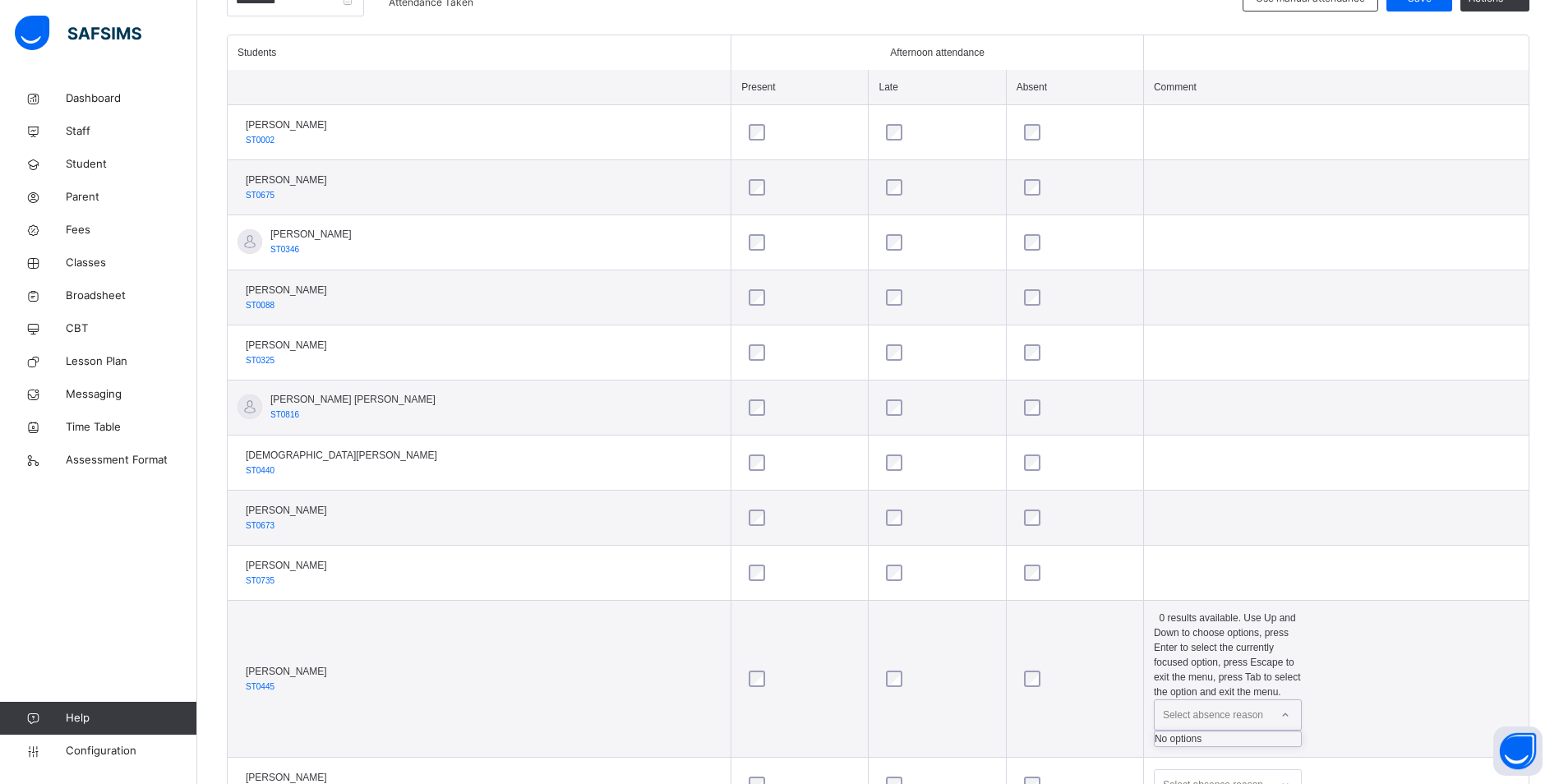
drag, startPoint x: 1208, startPoint y: 621, endPoint x: 1196, endPoint y: 621, distance: 12.0
click at [1196, 700] on div "Select absence reason" at bounding box center [1213, 715] width 100 height 31
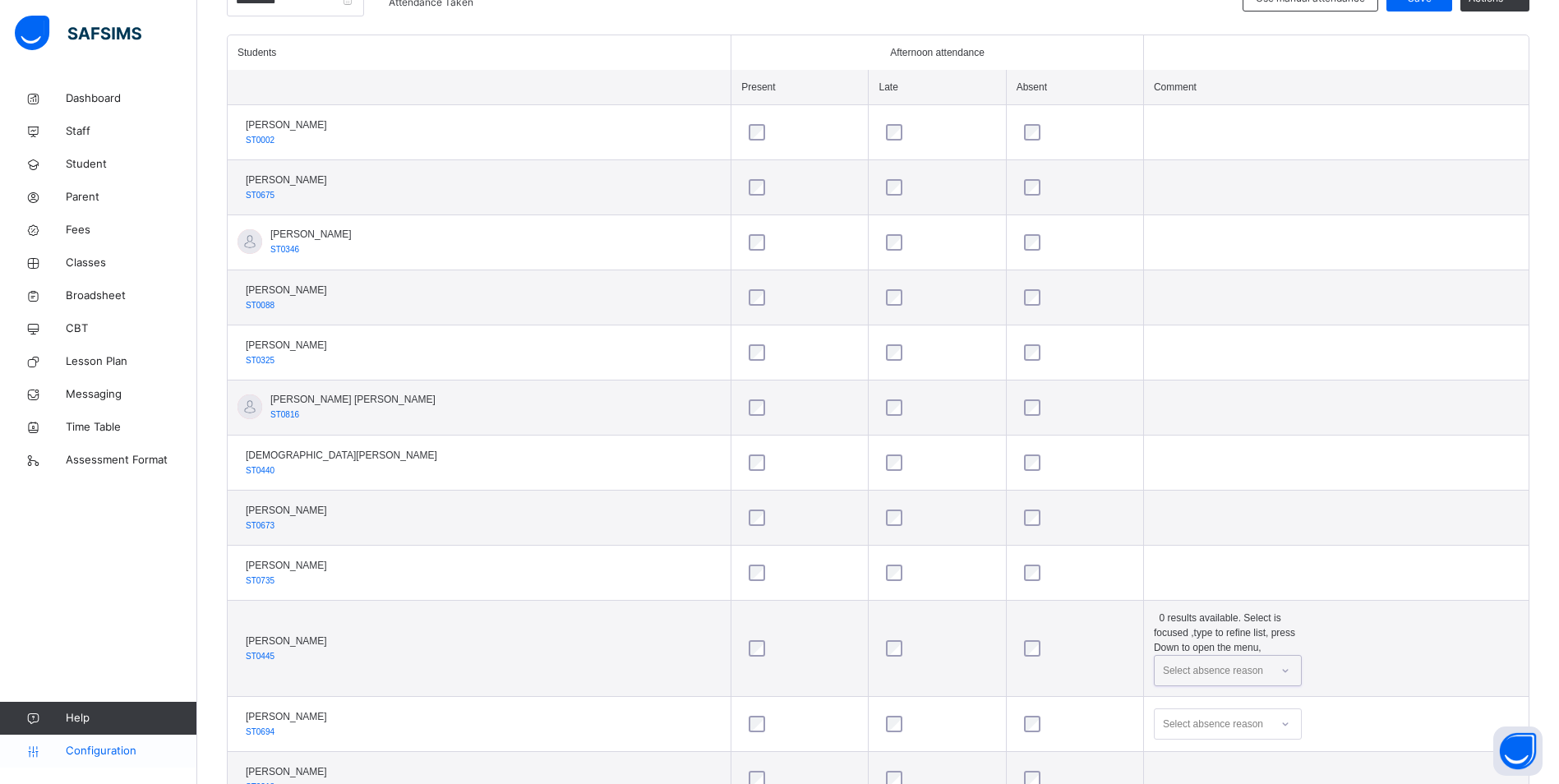
click at [130, 754] on span "Configuration" at bounding box center [131, 751] width 130 height 17
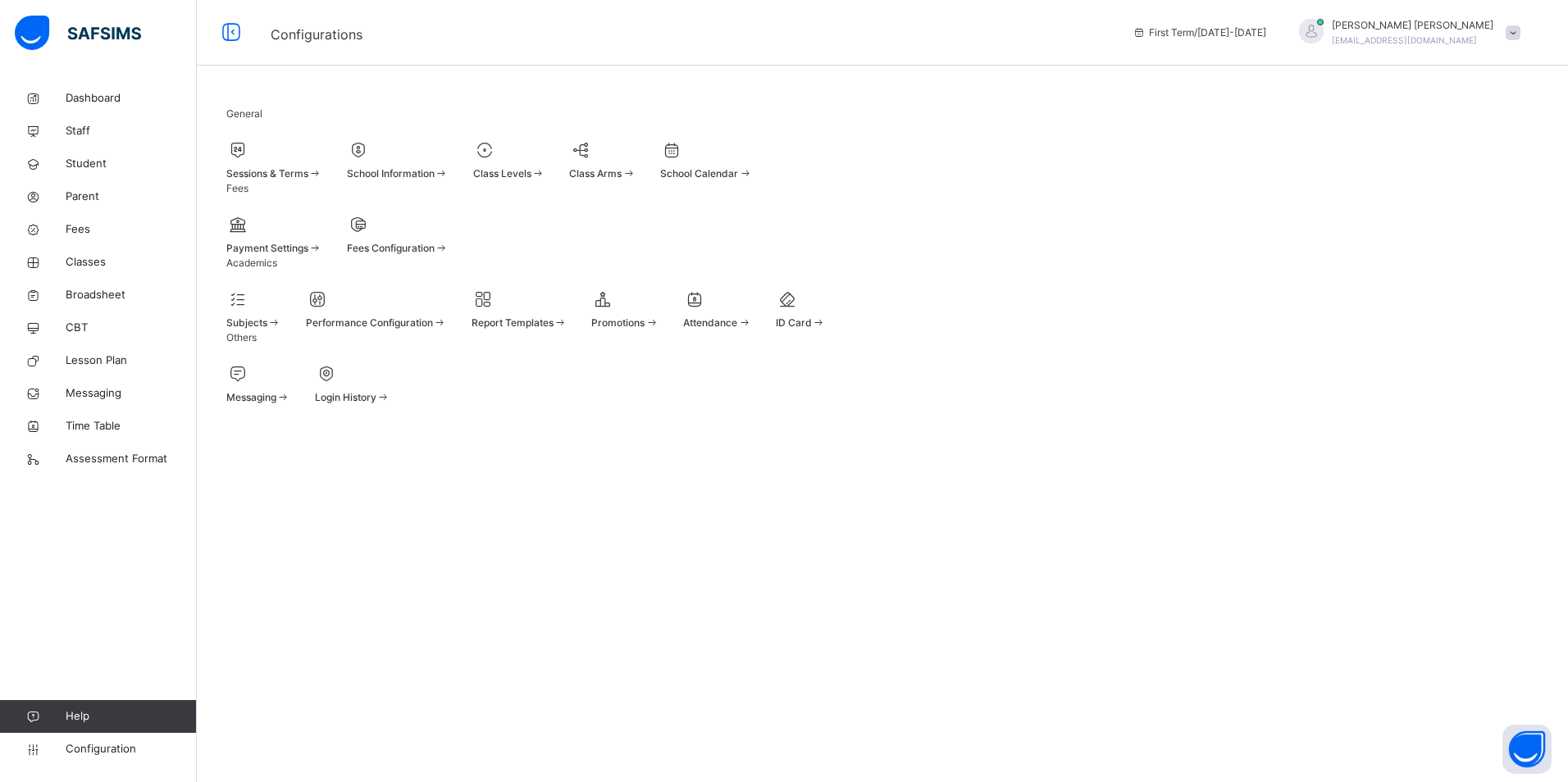
click at [737, 329] on span "Attendance" at bounding box center [709, 323] width 54 height 12
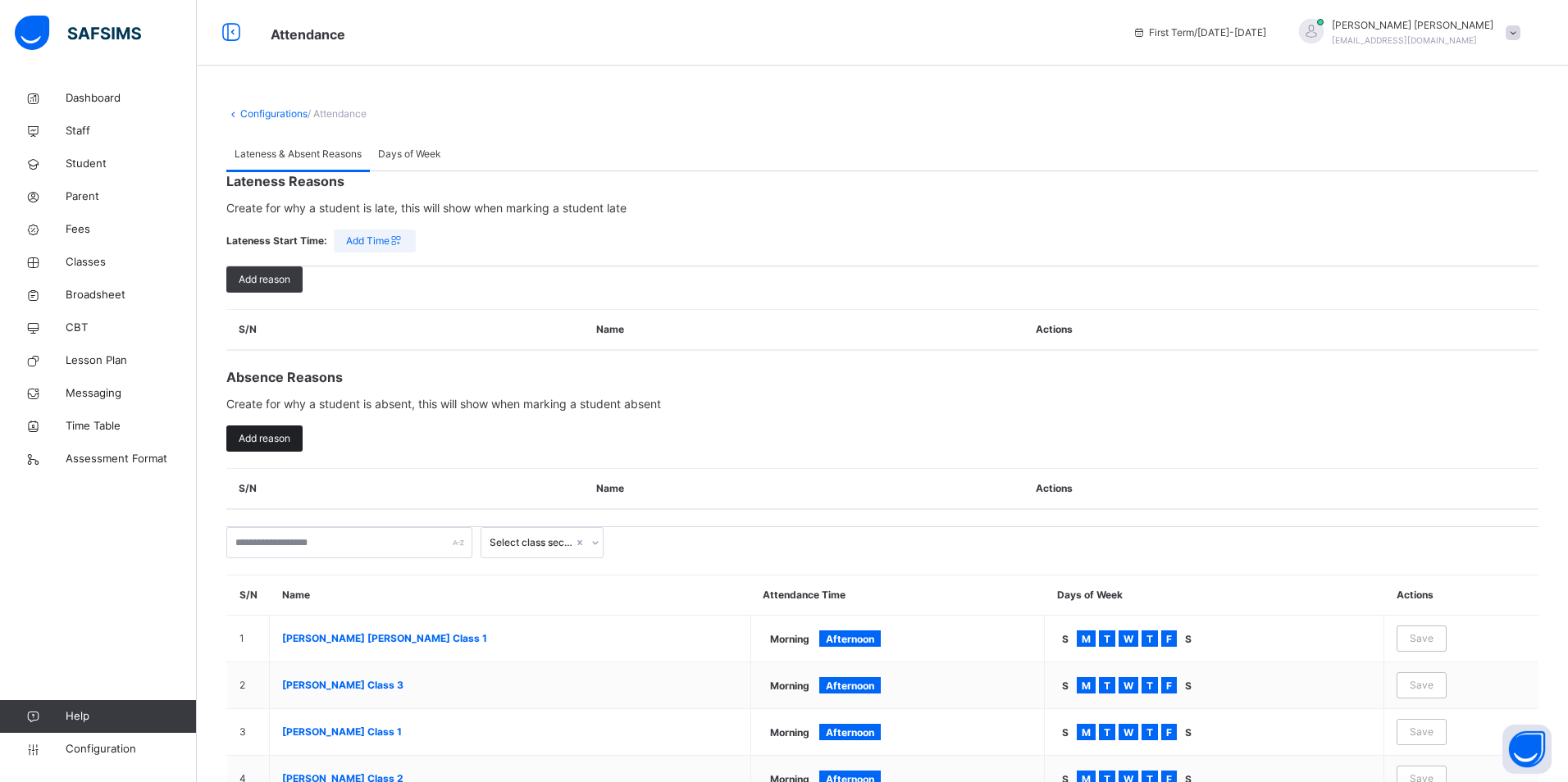
click at [263, 446] on span "Add reason" at bounding box center [265, 438] width 52 height 15
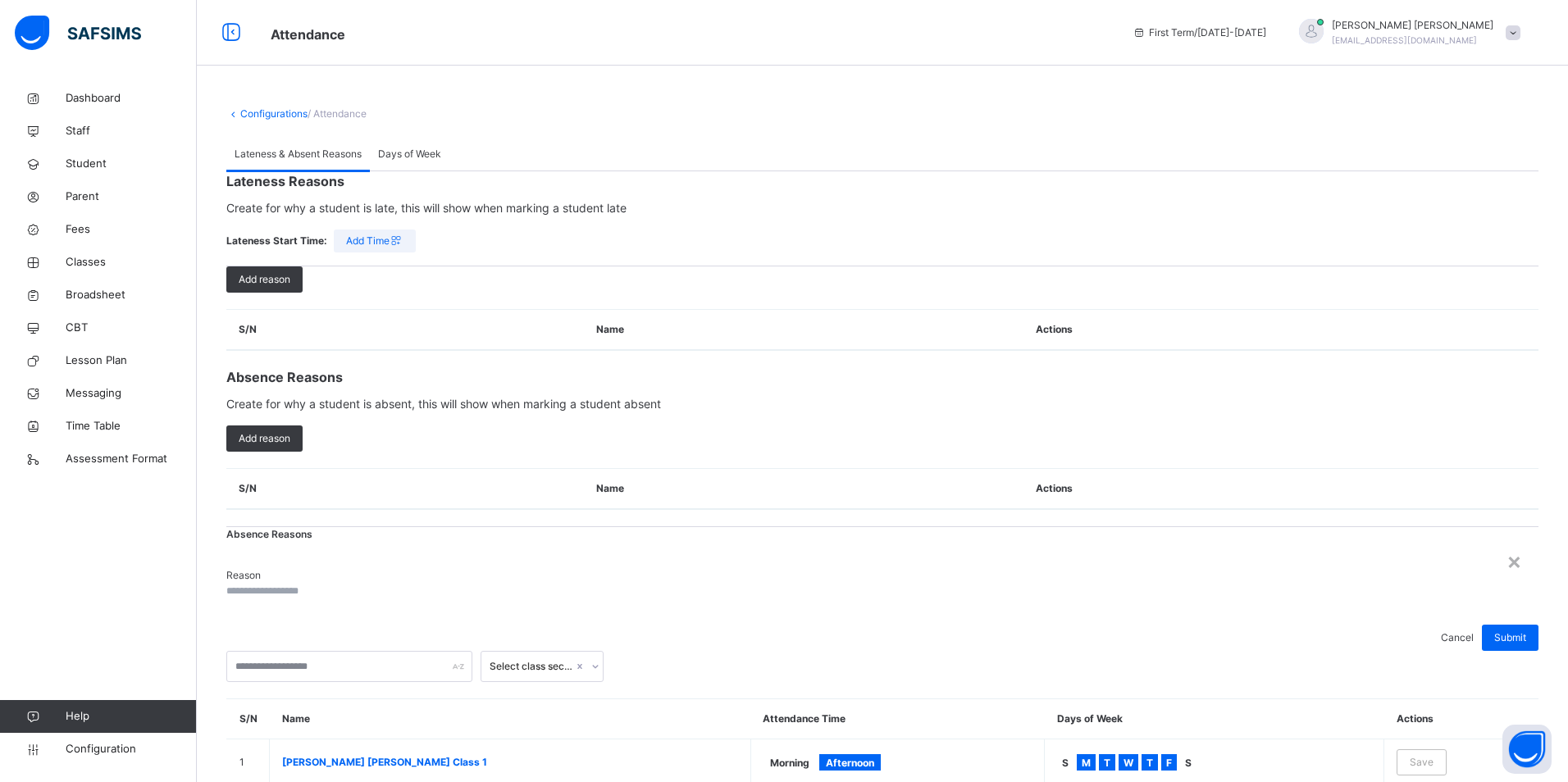
click at [324, 583] on input "text" at bounding box center [275, 590] width 98 height 15
click at [1506, 544] on div "×" at bounding box center [1514, 561] width 16 height 35
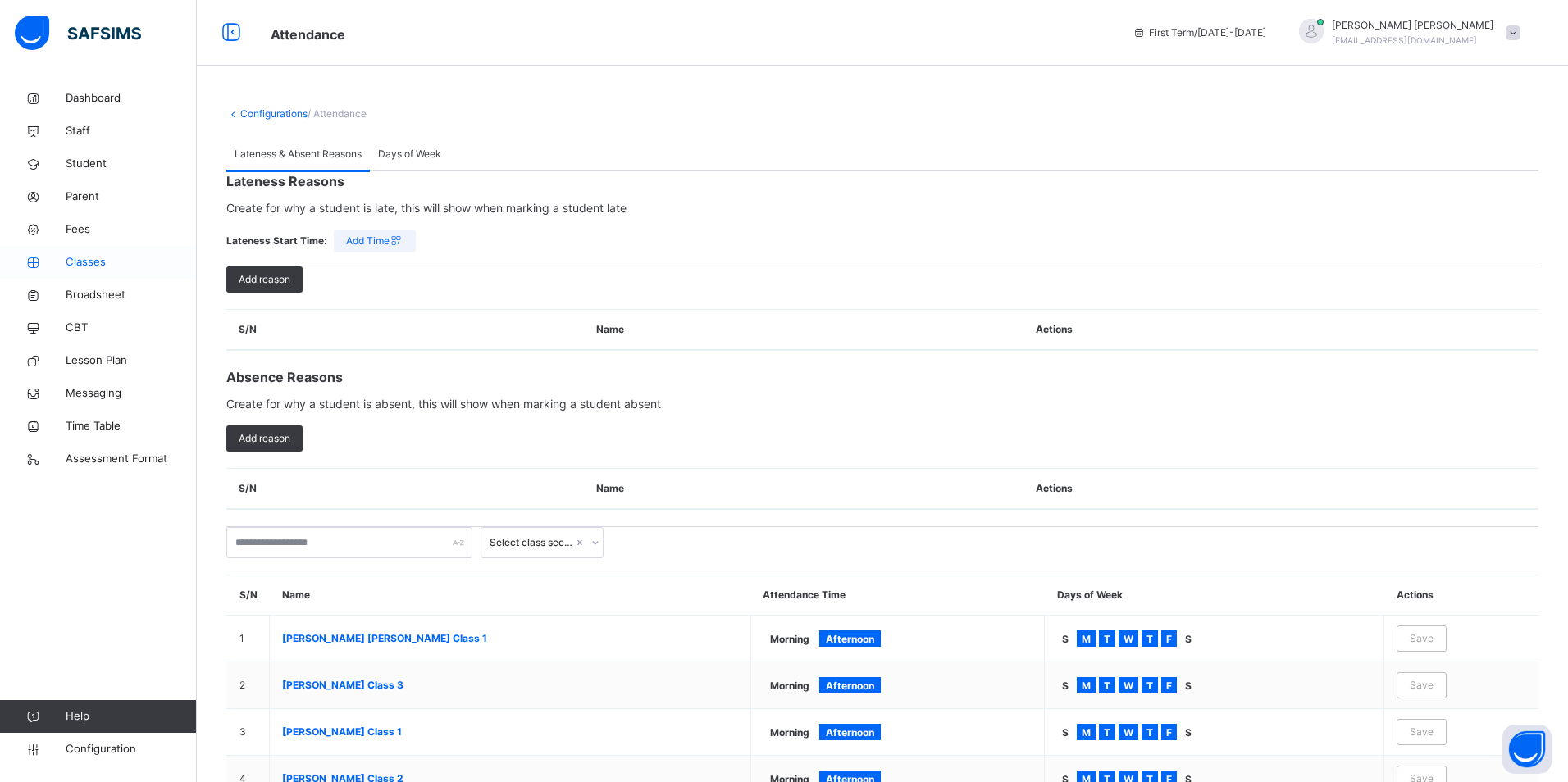
click at [101, 269] on span "Classes" at bounding box center [131, 262] width 131 height 16
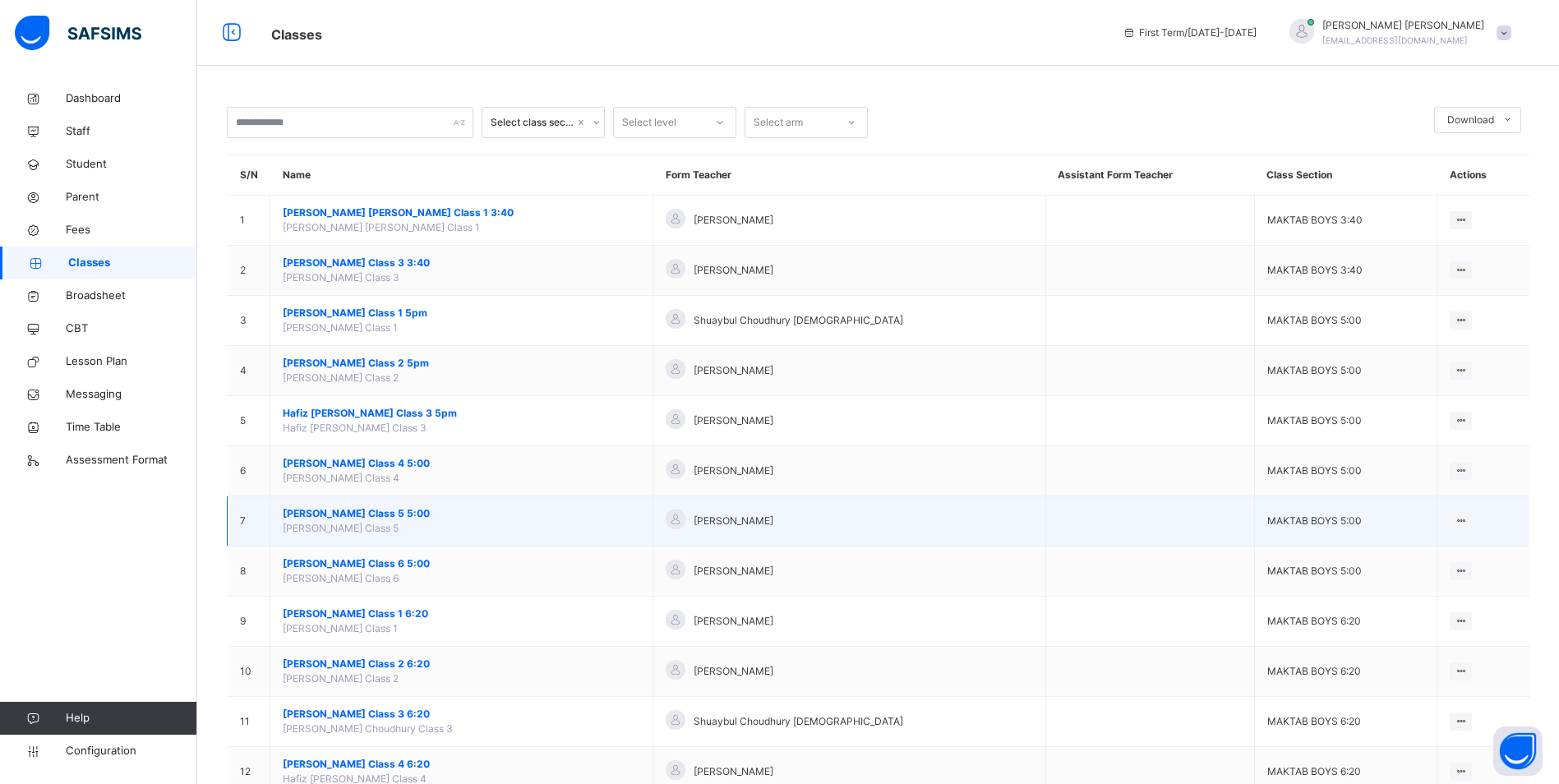
click at [391, 511] on span "[PERSON_NAME] Class 5 5:00" at bounding box center [461, 513] width 357 height 15
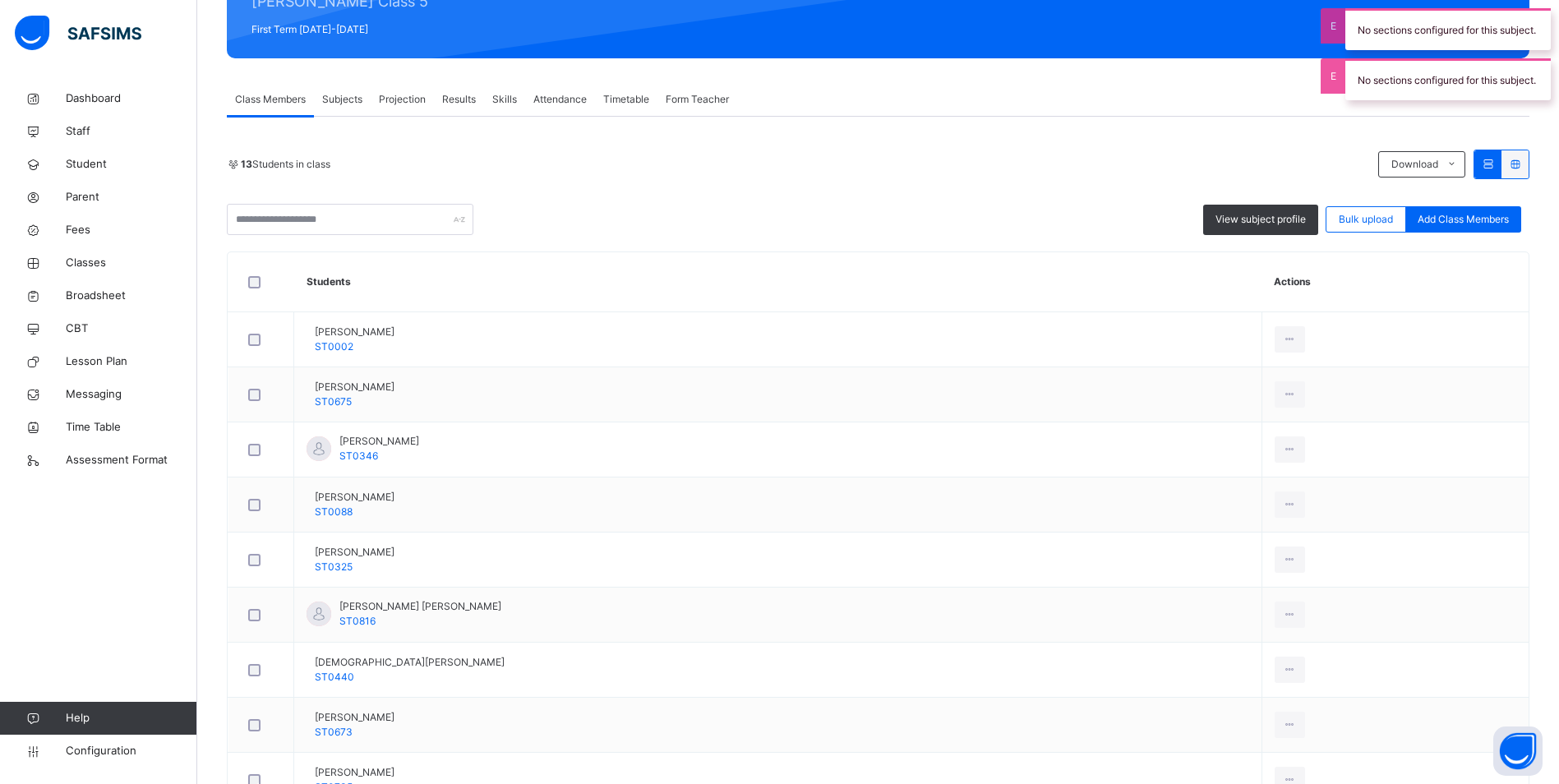
scroll to position [83, 0]
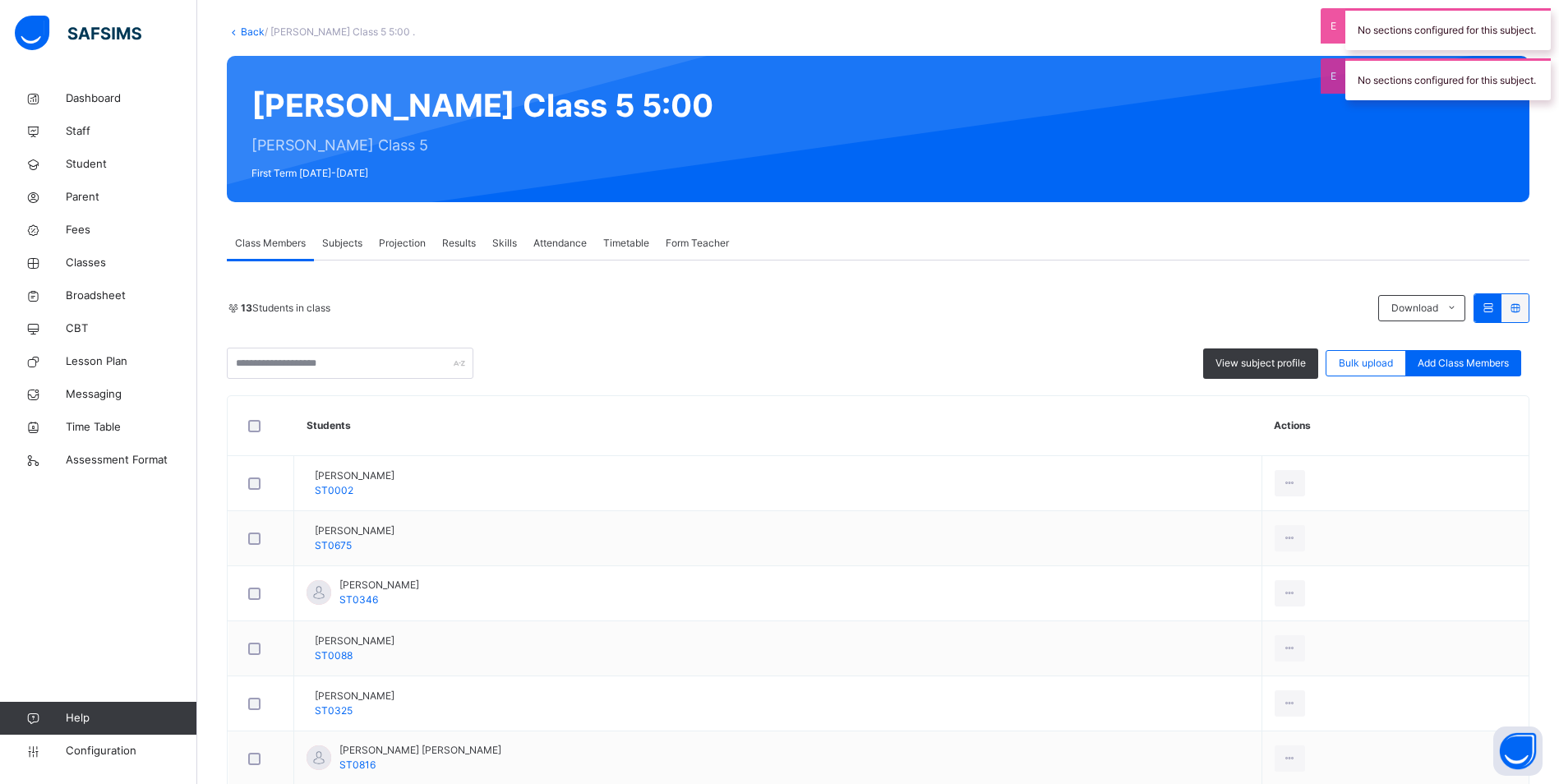
click at [569, 235] on div "Attendance" at bounding box center [560, 243] width 70 height 33
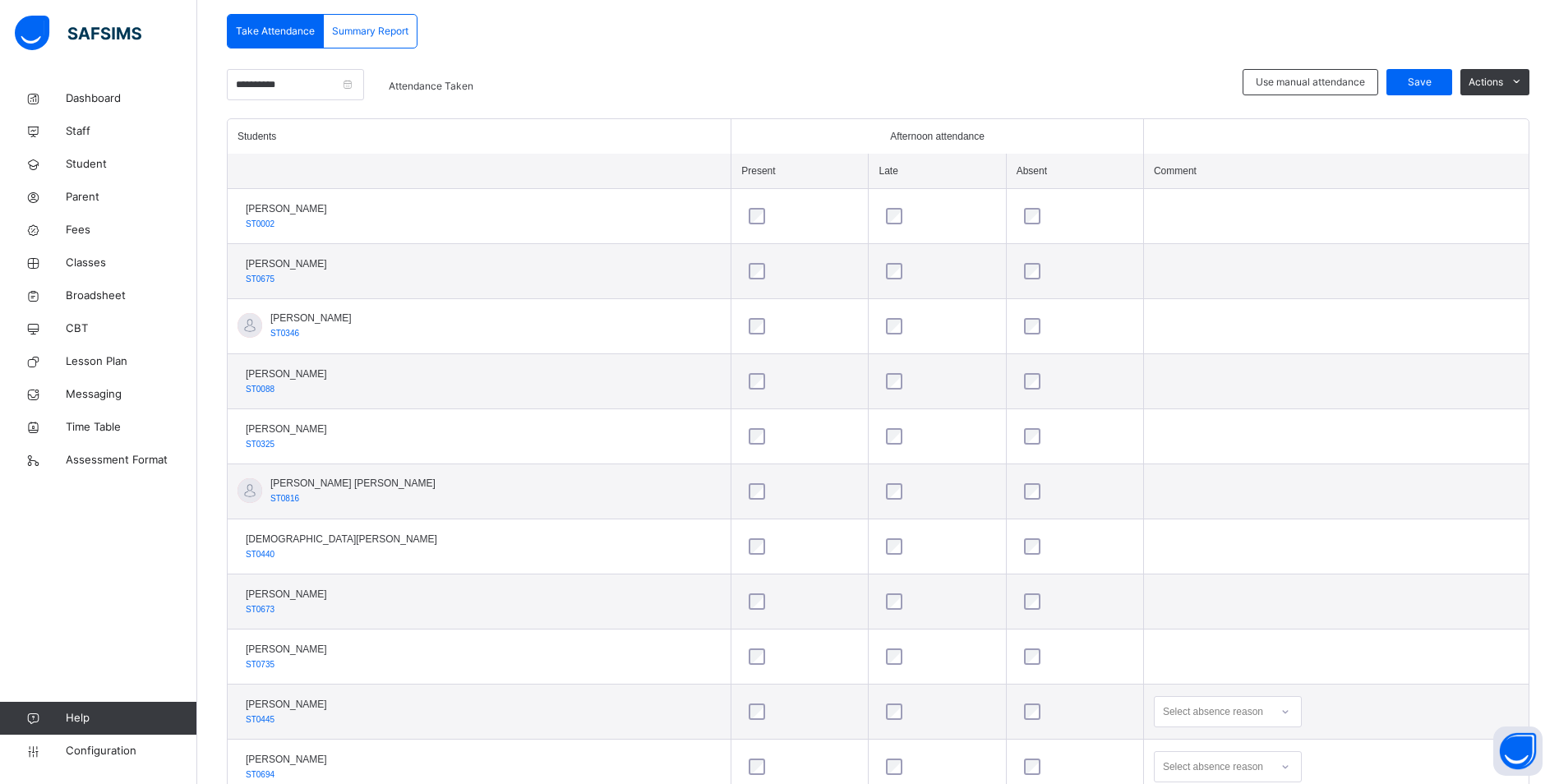
scroll to position [190, 0]
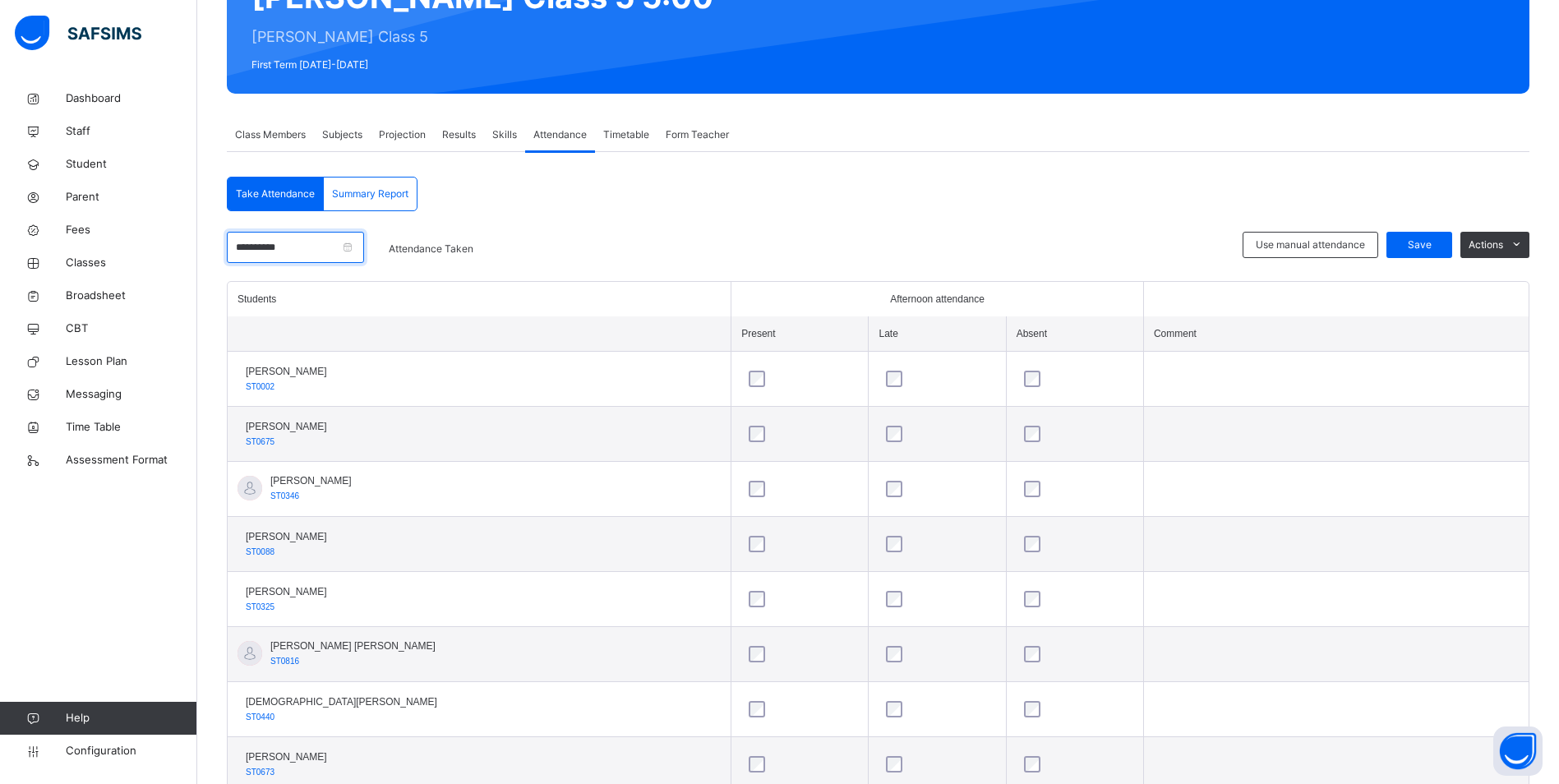
click at [323, 252] on input "**********" at bounding box center [296, 248] width 137 height 31
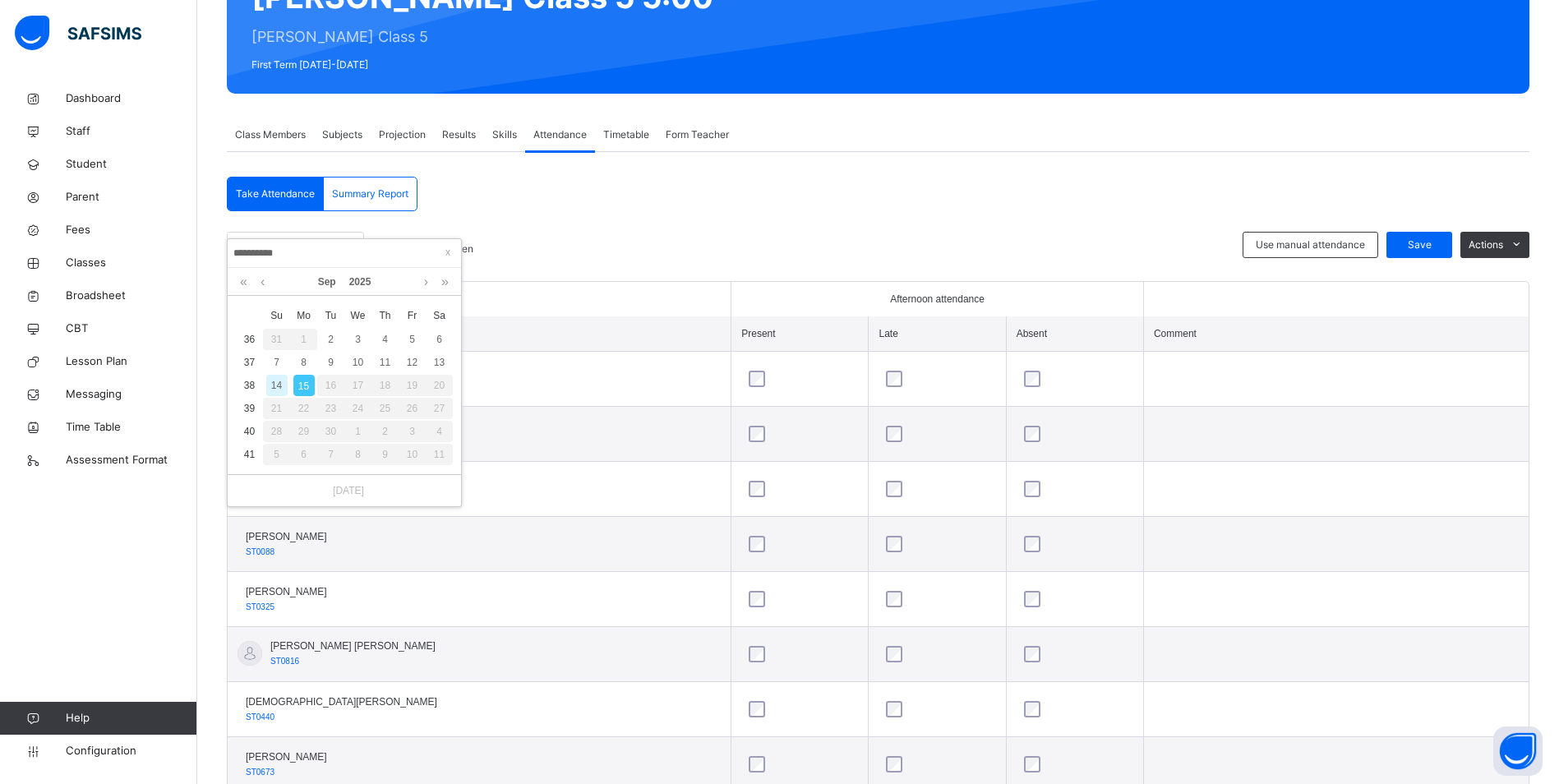
click at [545, 229] on div "**********" at bounding box center [878, 649] width 1302 height 844
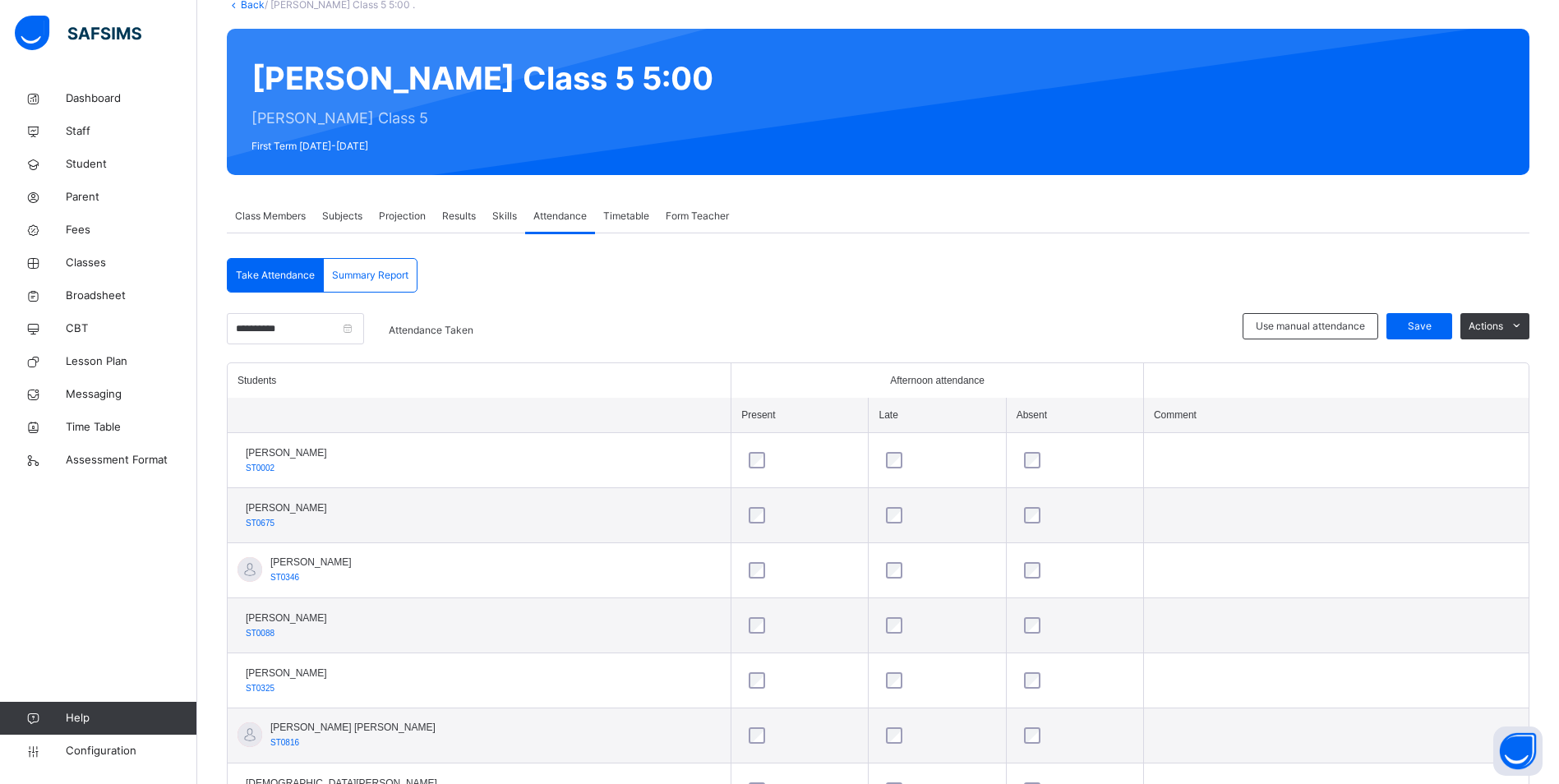
scroll to position [109, 0]
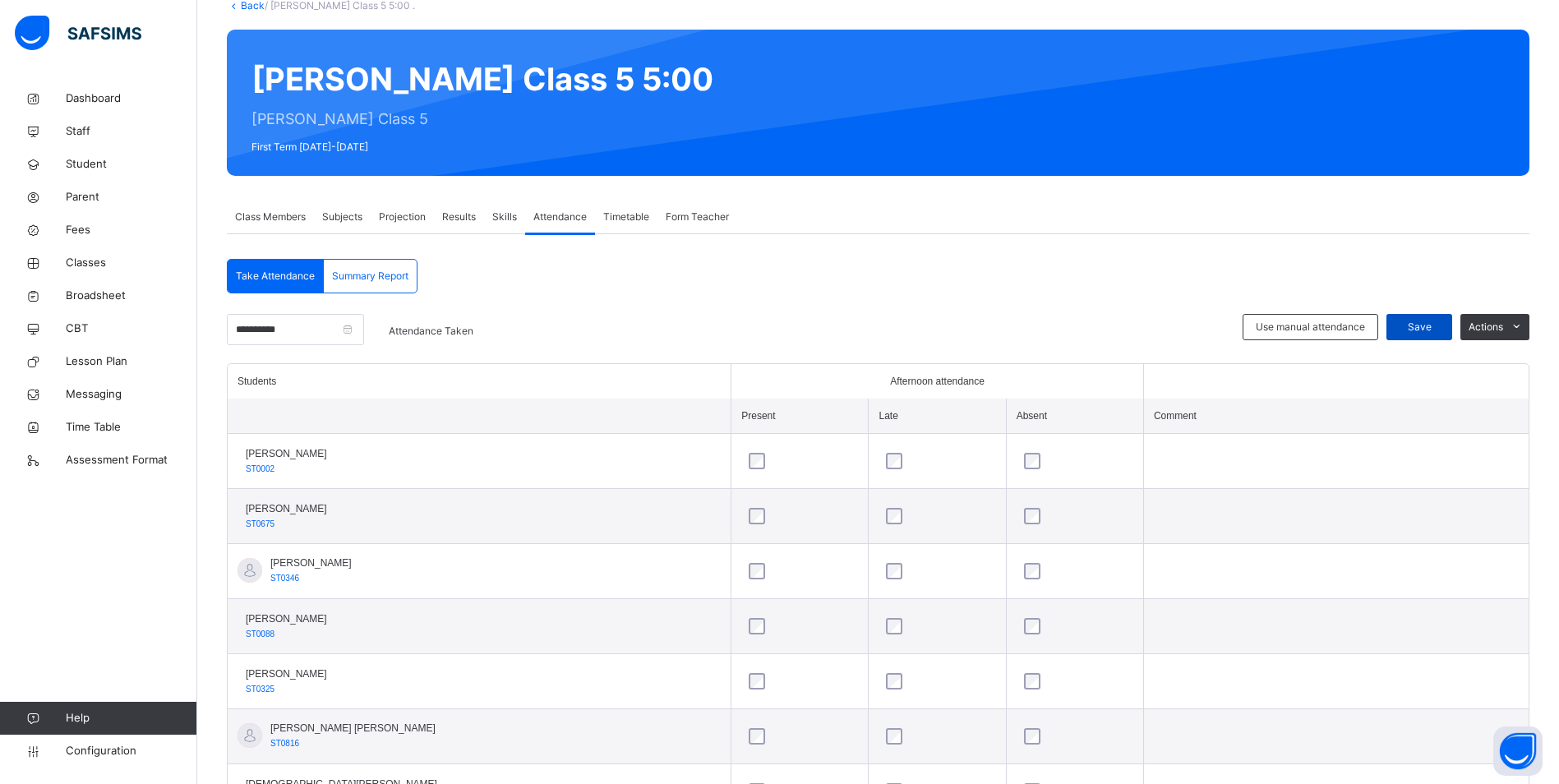
click at [1423, 333] on span "Save" at bounding box center [1419, 327] width 41 height 15
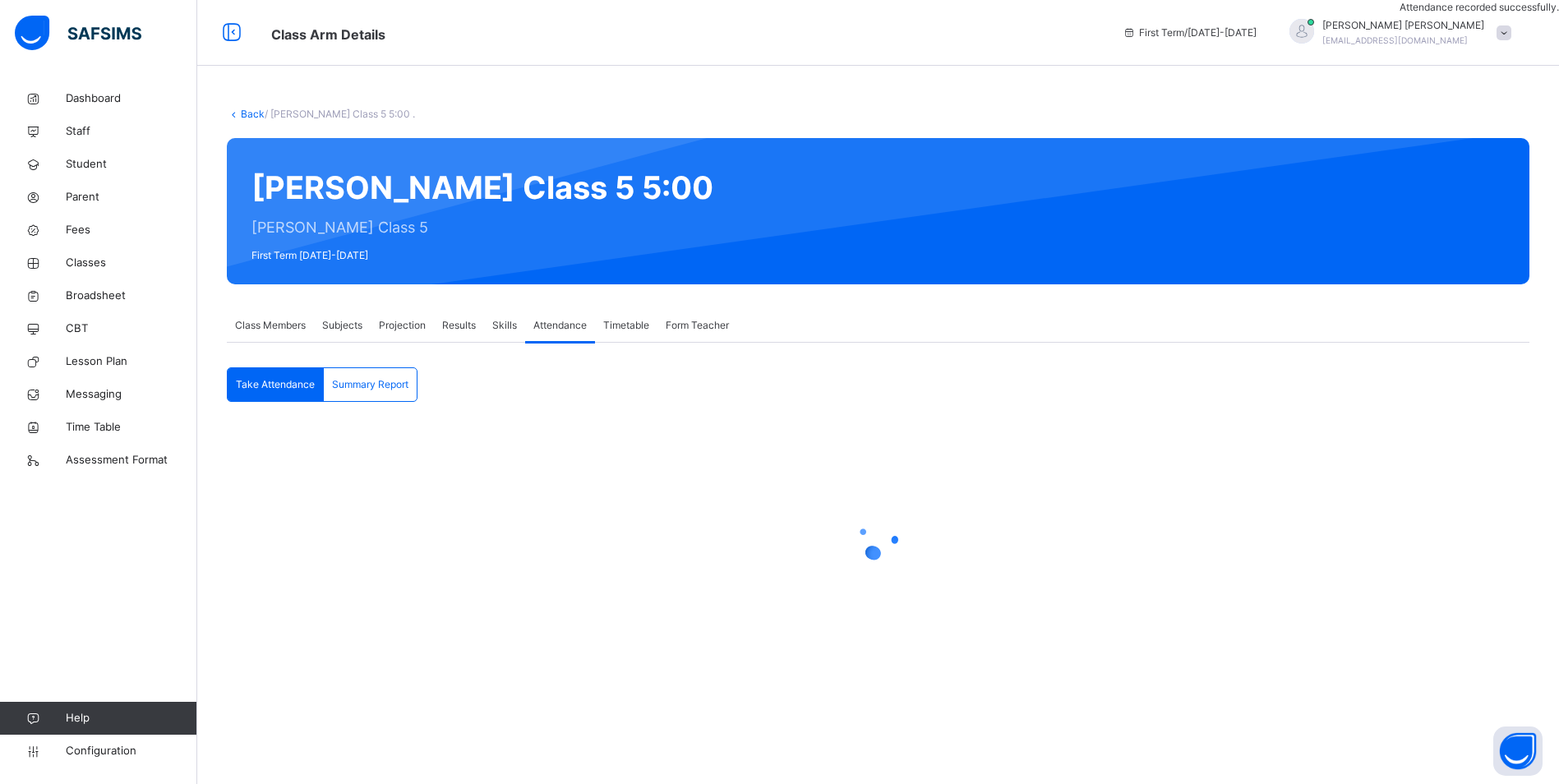
scroll to position [0, 0]
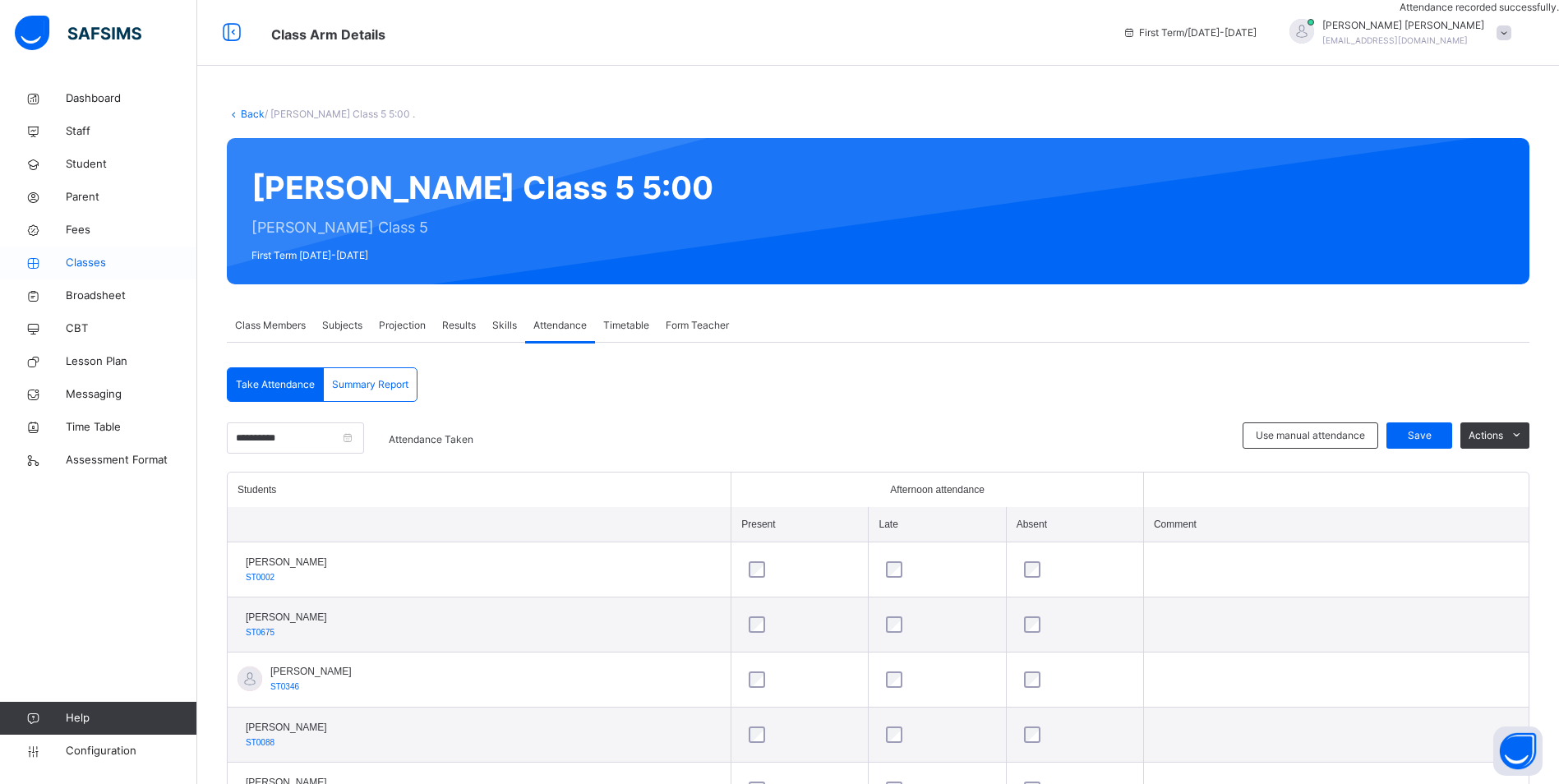
drag, startPoint x: 110, startPoint y: 259, endPoint x: 165, endPoint y: 256, distance: 55.1
click at [109, 260] on span "Classes" at bounding box center [131, 262] width 131 height 17
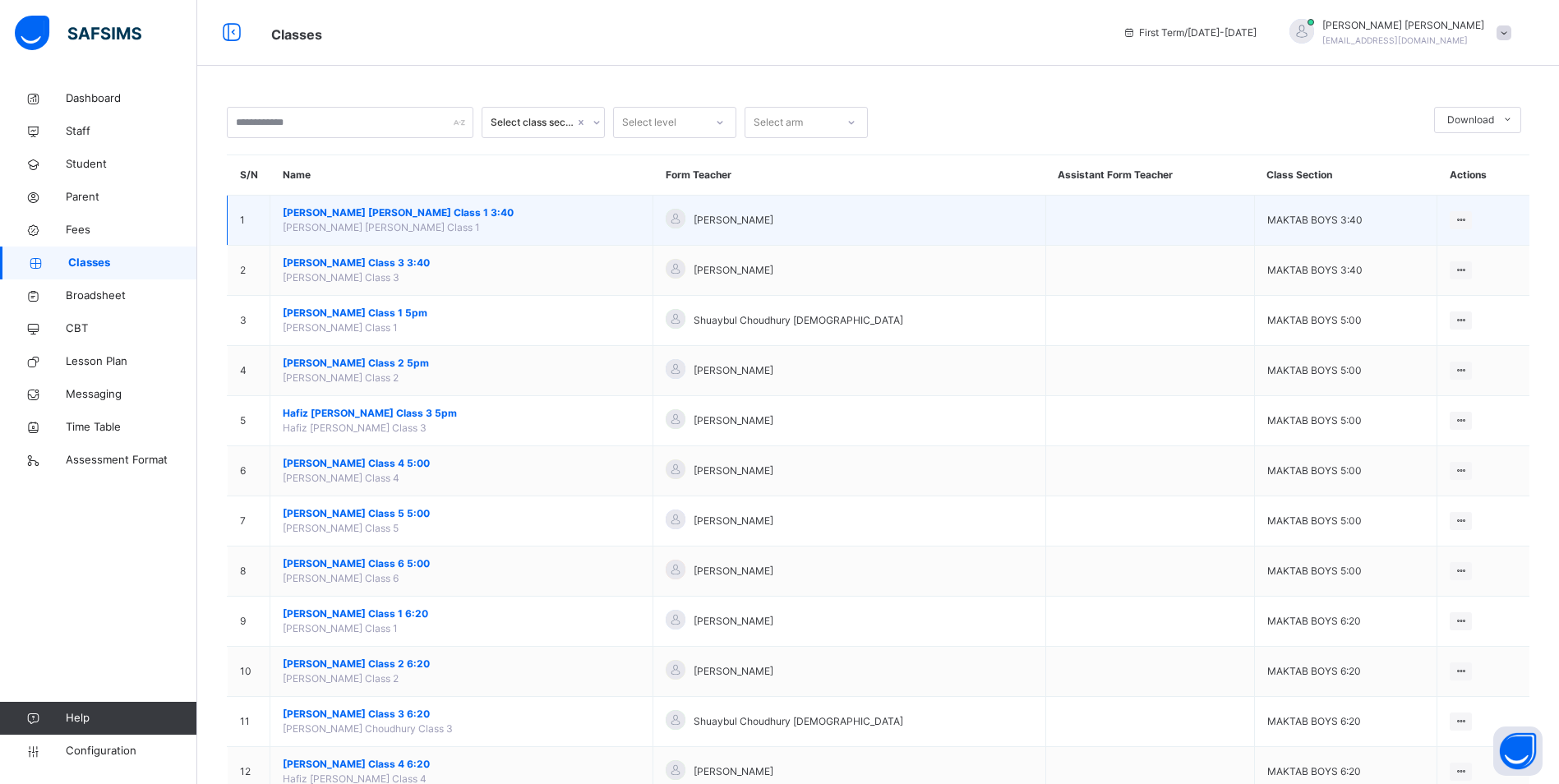
click at [406, 216] on span "[PERSON_NAME] [PERSON_NAME] Class 1 3:40" at bounding box center [461, 212] width 357 height 15
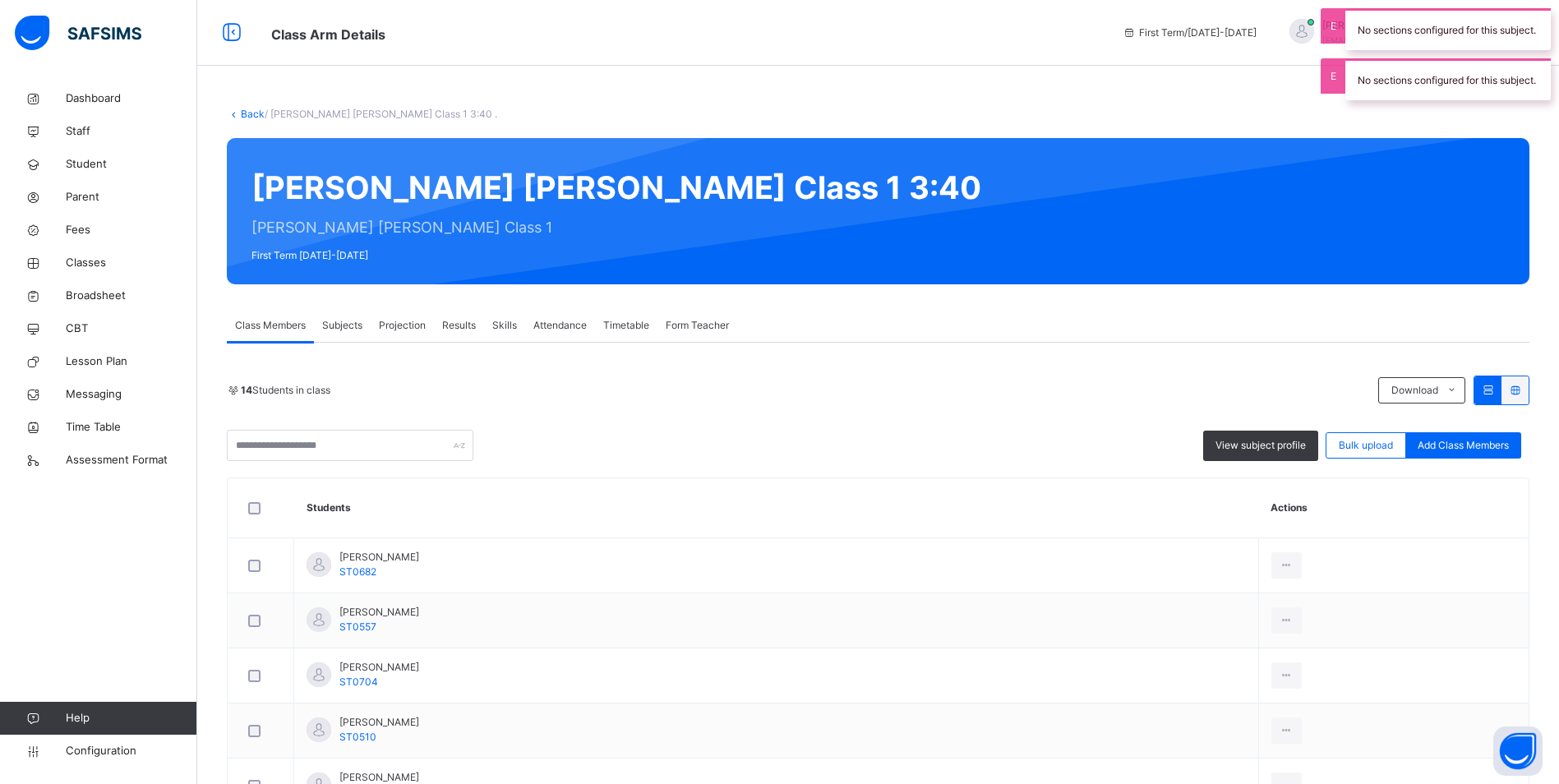
click at [539, 317] on div "Attendance" at bounding box center [560, 325] width 70 height 33
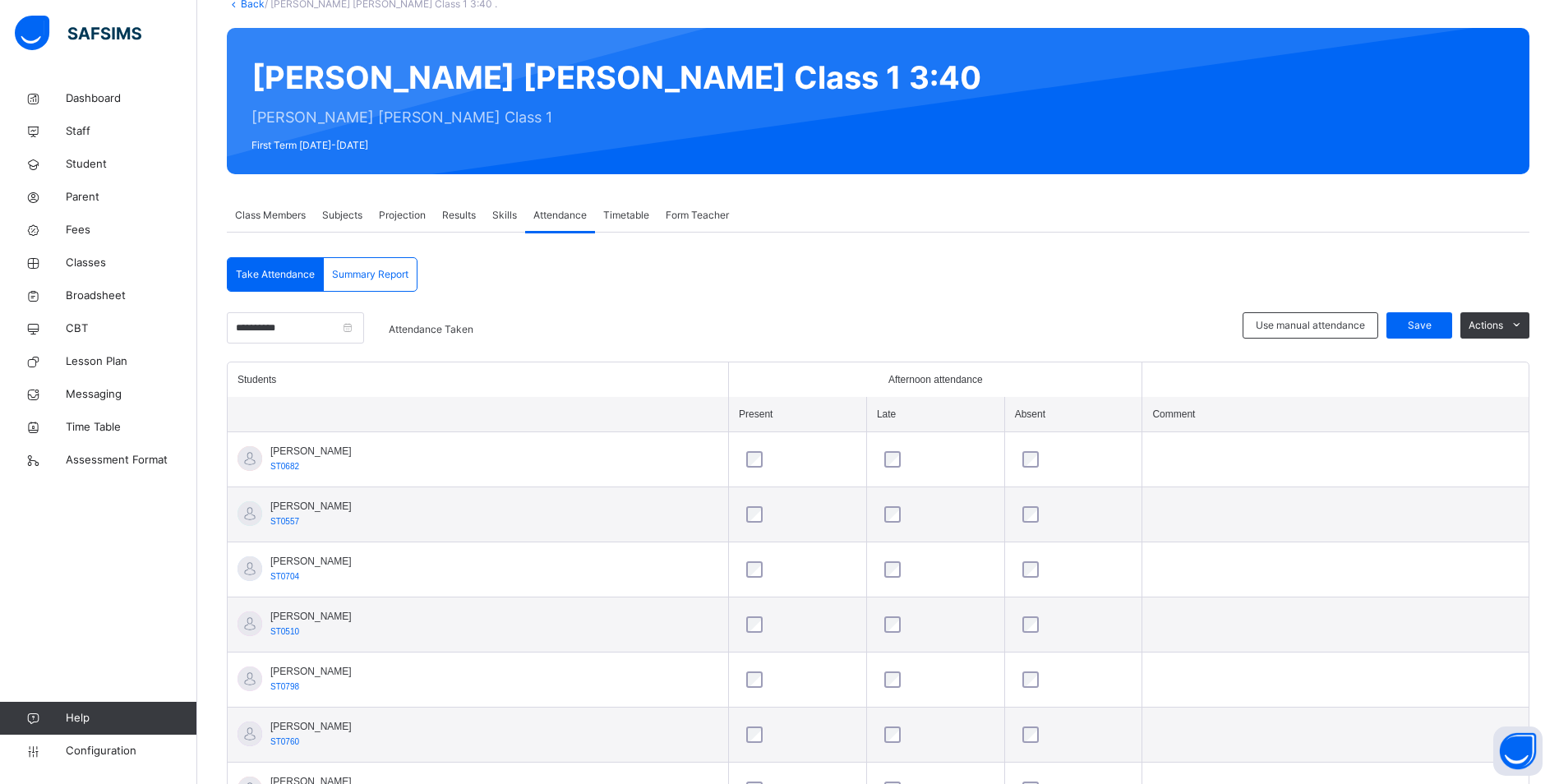
scroll to position [82, 0]
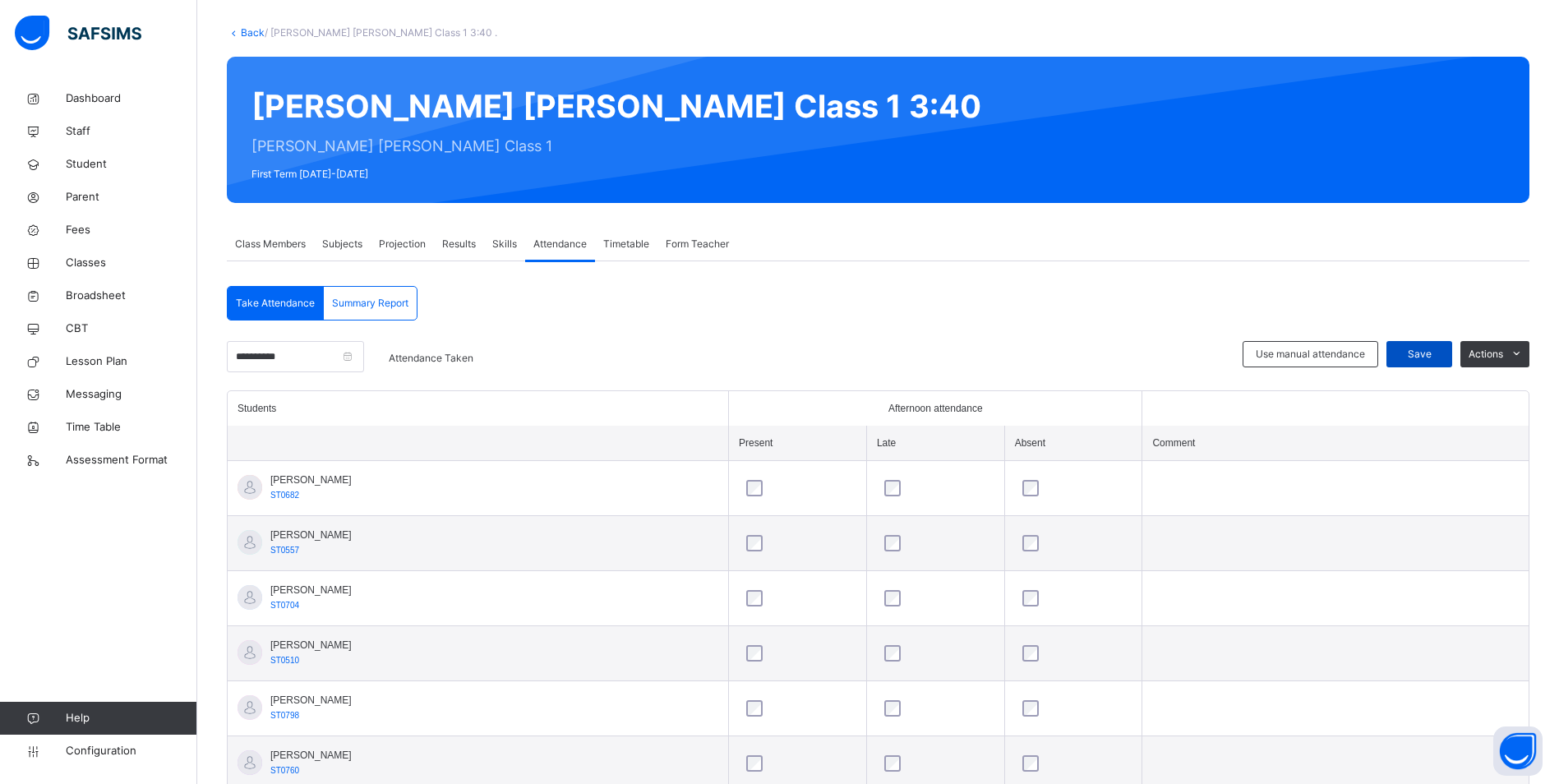
click at [1419, 352] on span "Save" at bounding box center [1419, 354] width 41 height 15
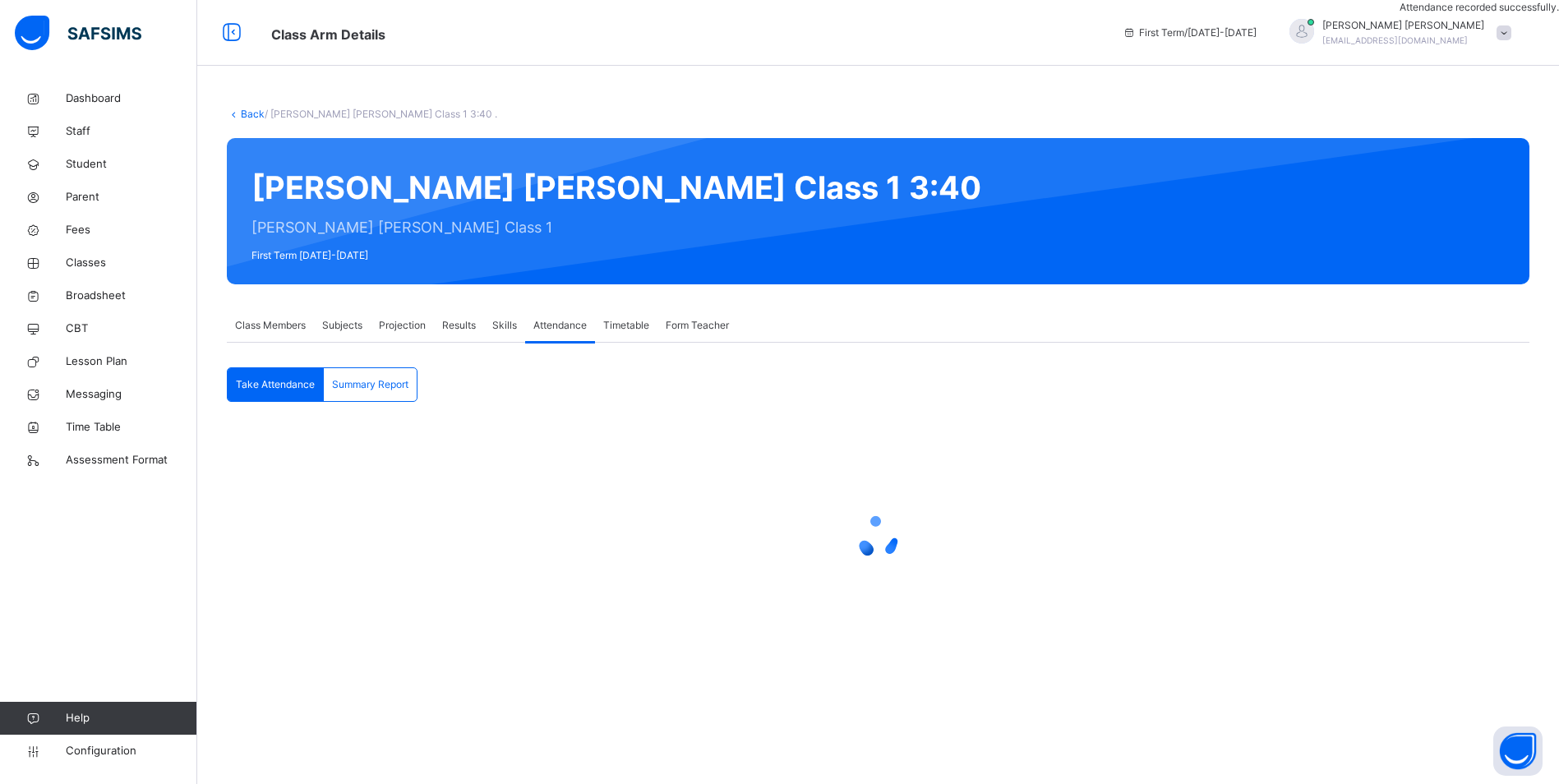
scroll to position [0, 0]
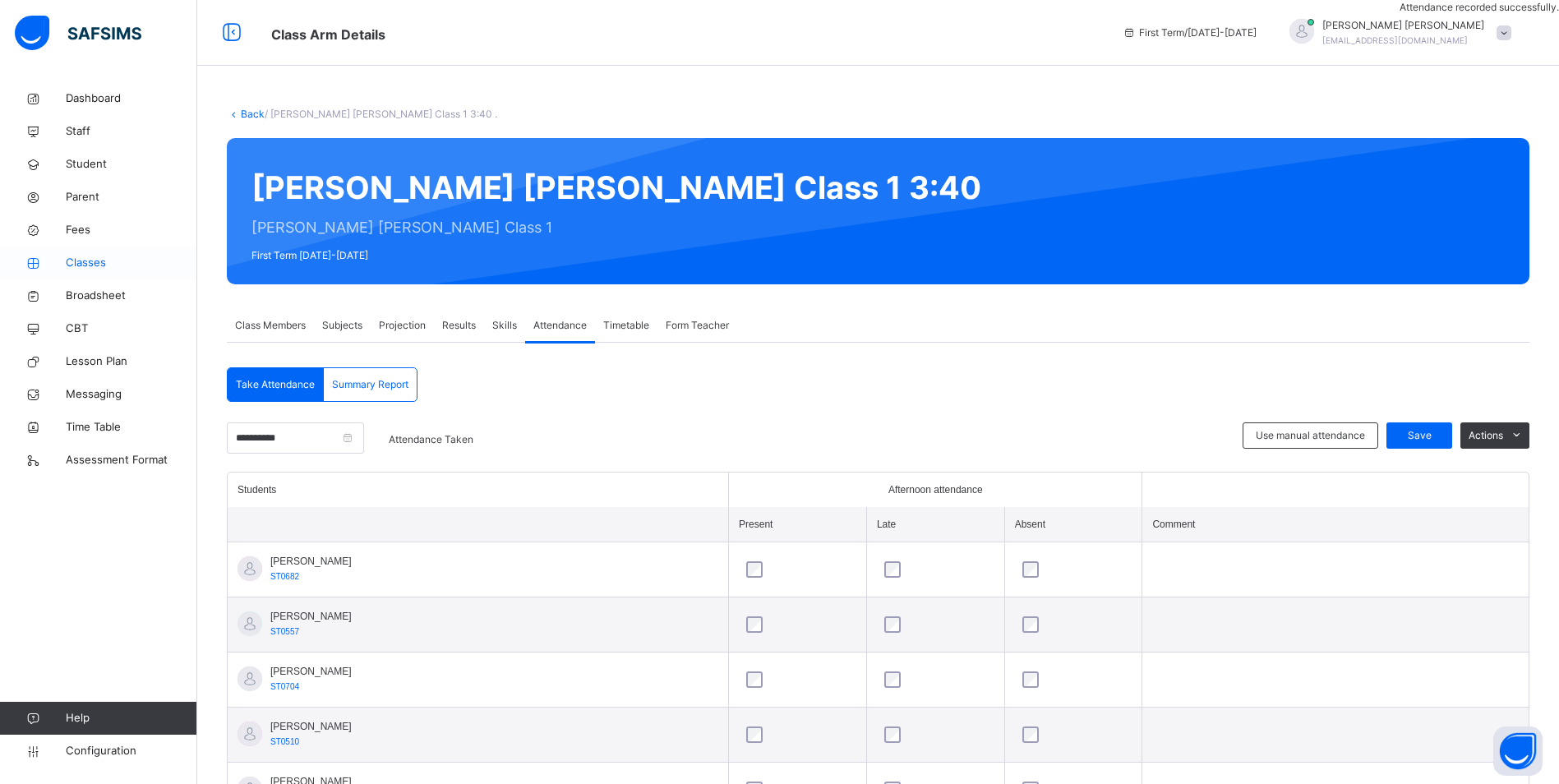
drag, startPoint x: 90, startPoint y: 265, endPoint x: 111, endPoint y: 276, distance: 23.7
click at [90, 265] on span "Classes" at bounding box center [131, 262] width 131 height 17
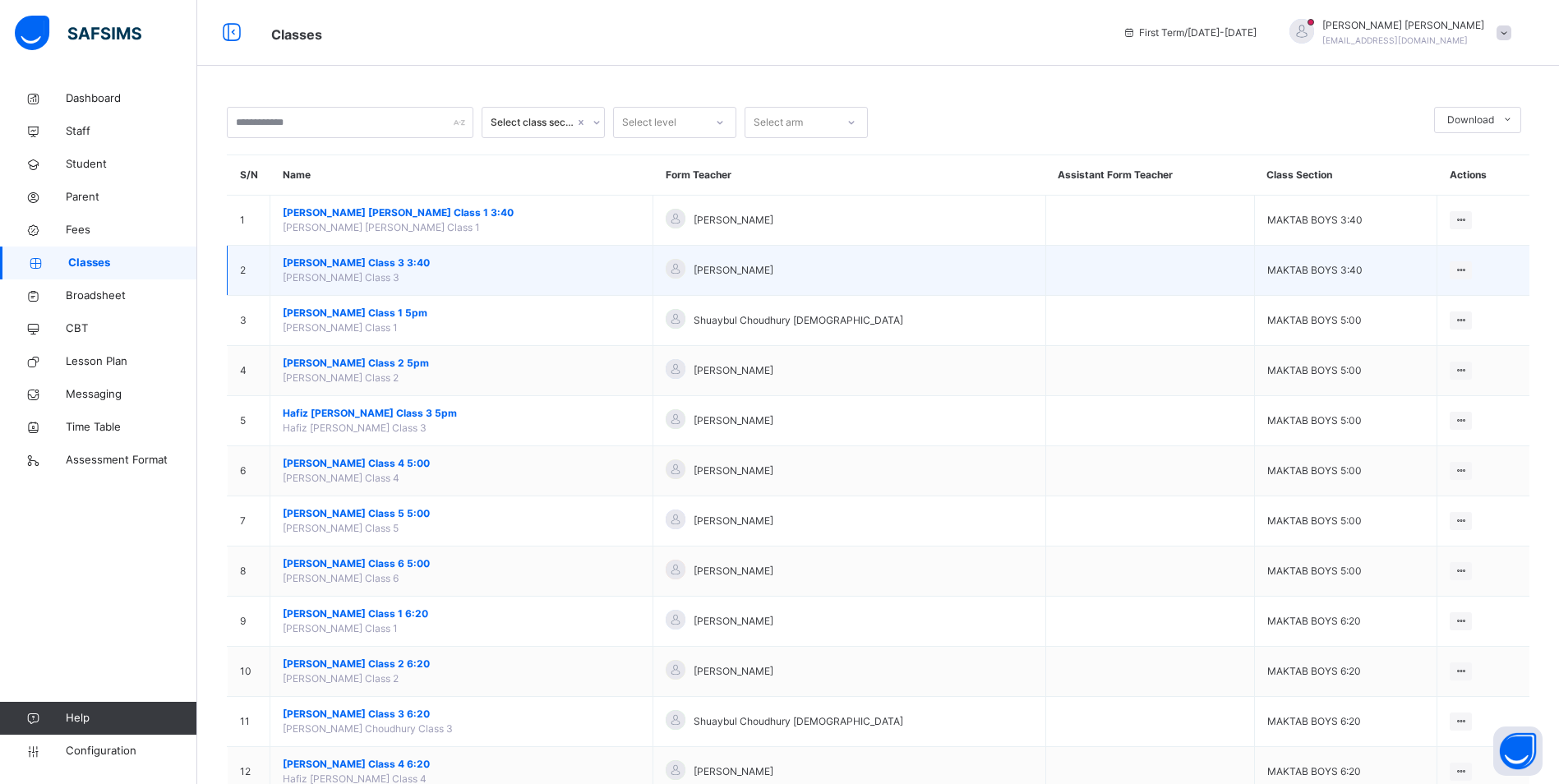
click at [396, 264] on span "[PERSON_NAME] Class 3 3:40" at bounding box center [461, 262] width 357 height 15
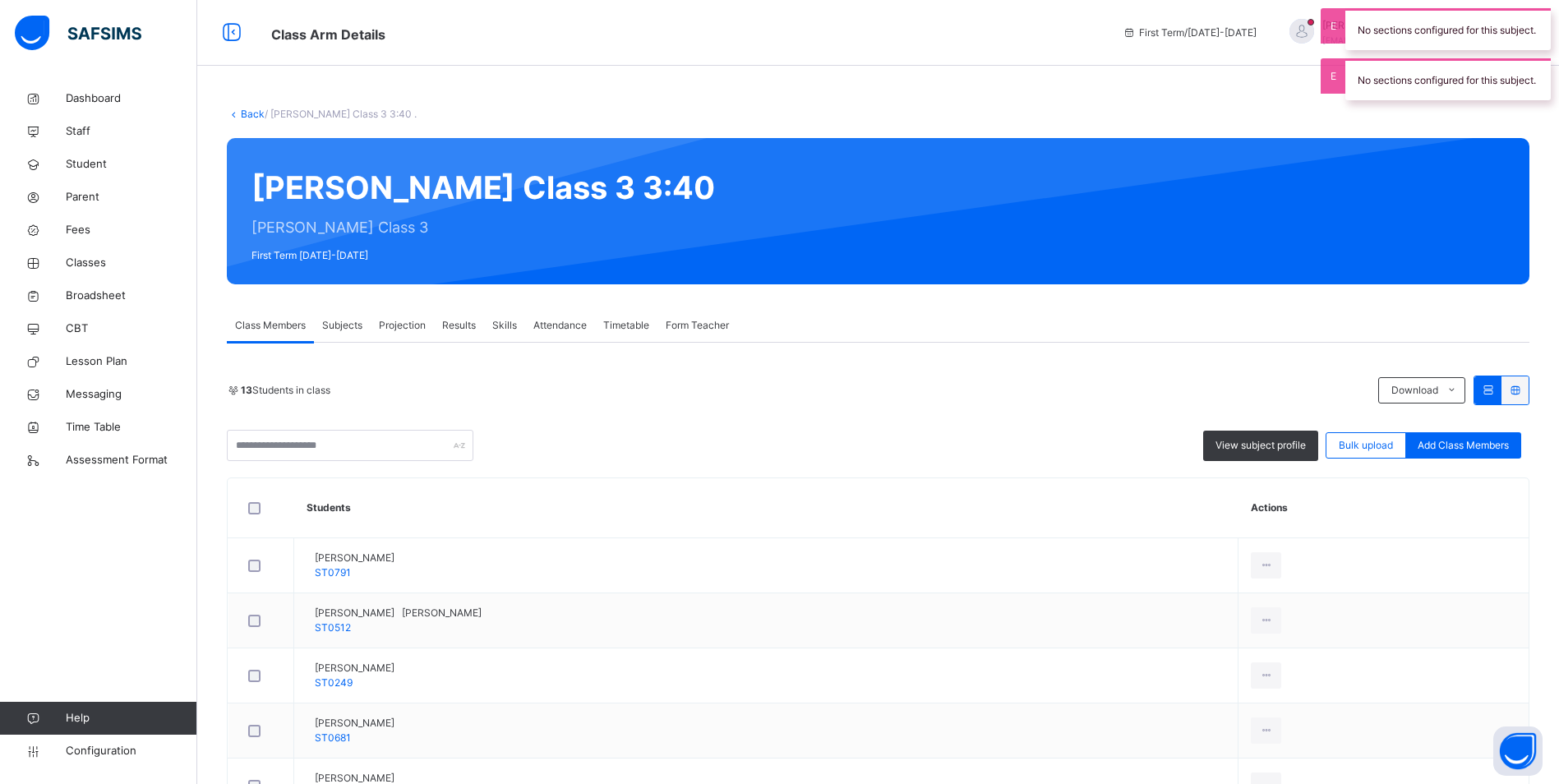
click at [570, 329] on span "Attendance" at bounding box center [560, 325] width 53 height 15
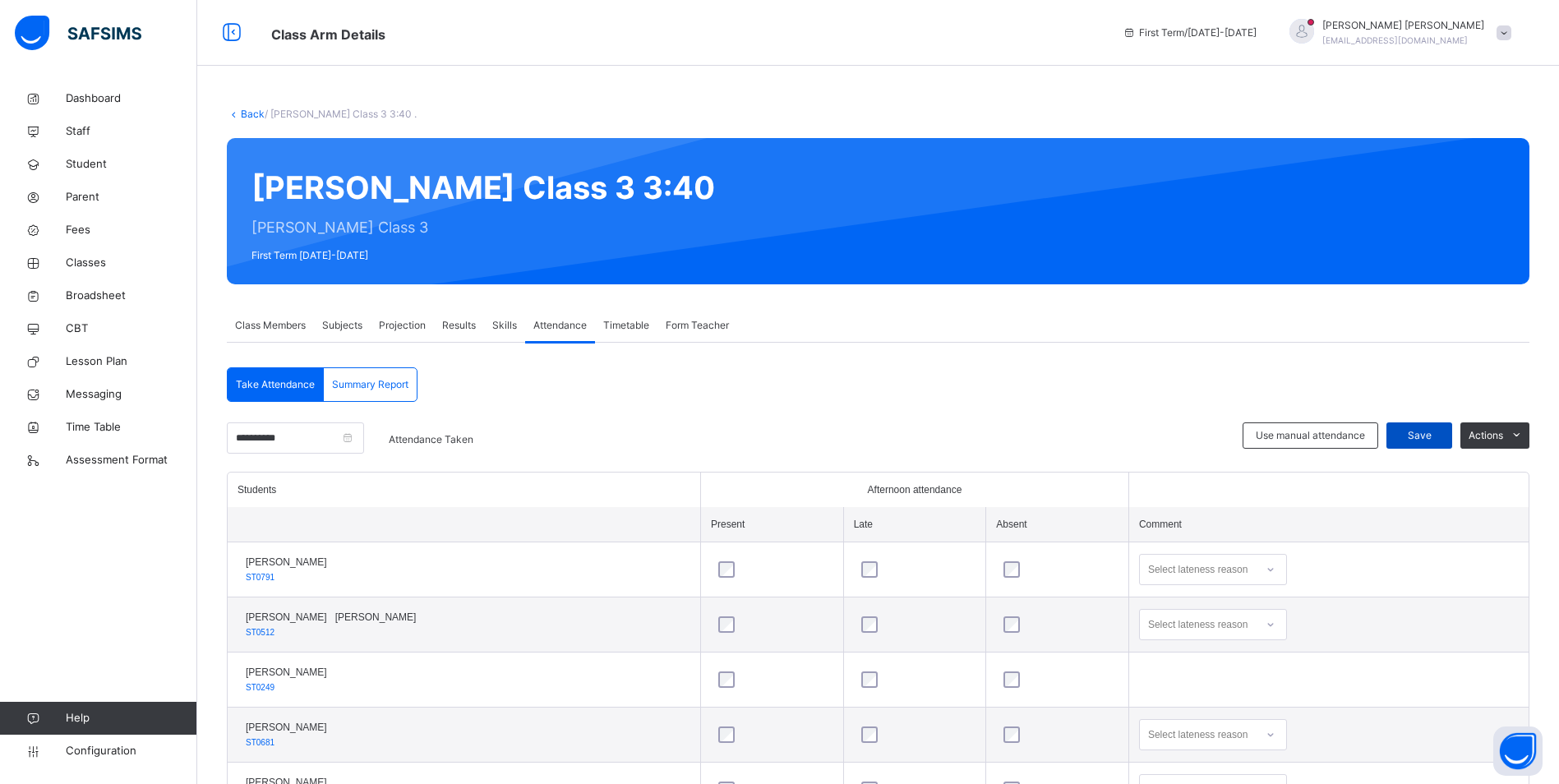
click at [1440, 434] on span "Save" at bounding box center [1419, 435] width 41 height 15
click at [95, 263] on span "Classes" at bounding box center [131, 262] width 131 height 17
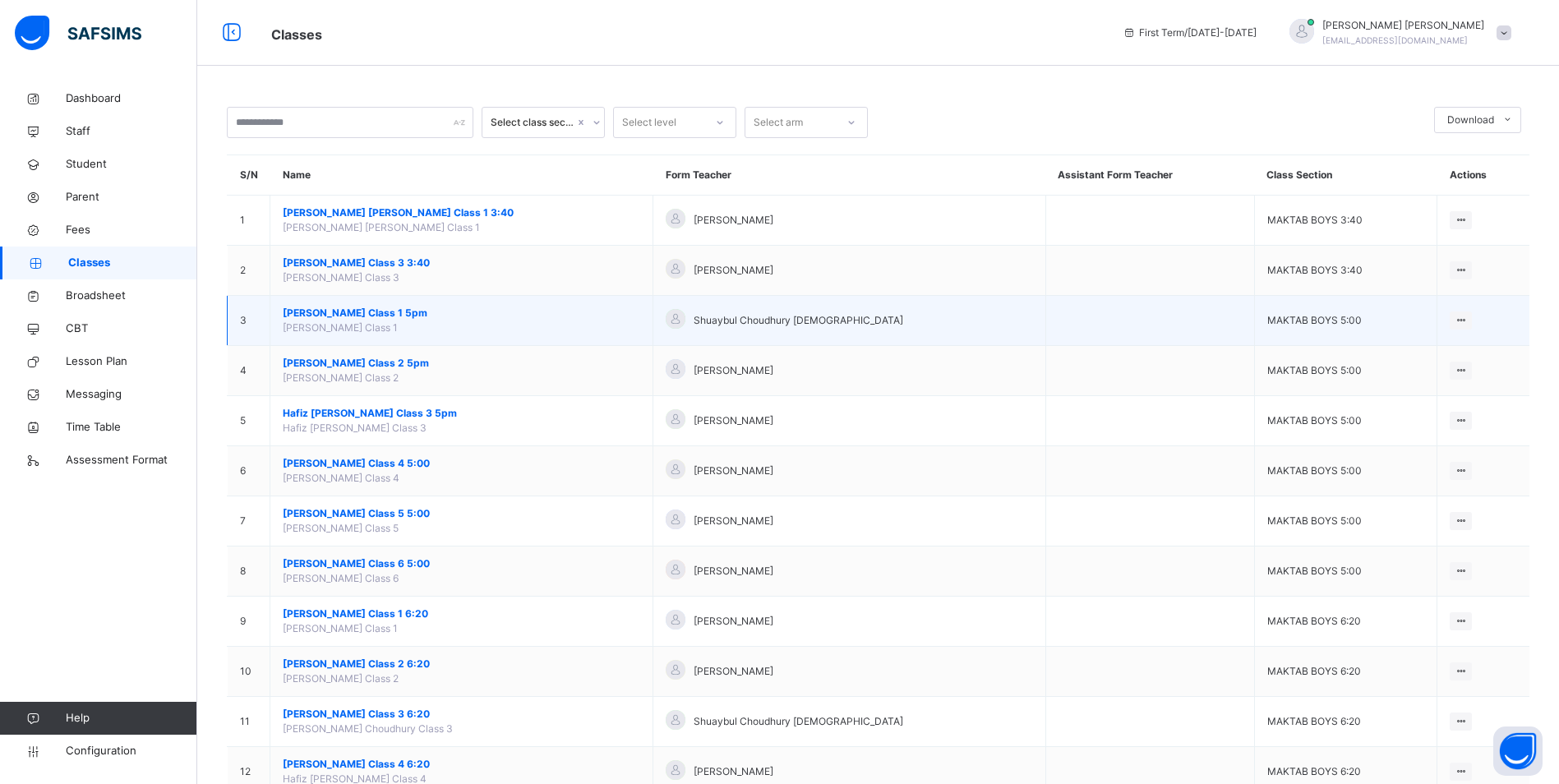
click at [423, 309] on span "[PERSON_NAME] Class 1 5pm" at bounding box center [461, 313] width 357 height 15
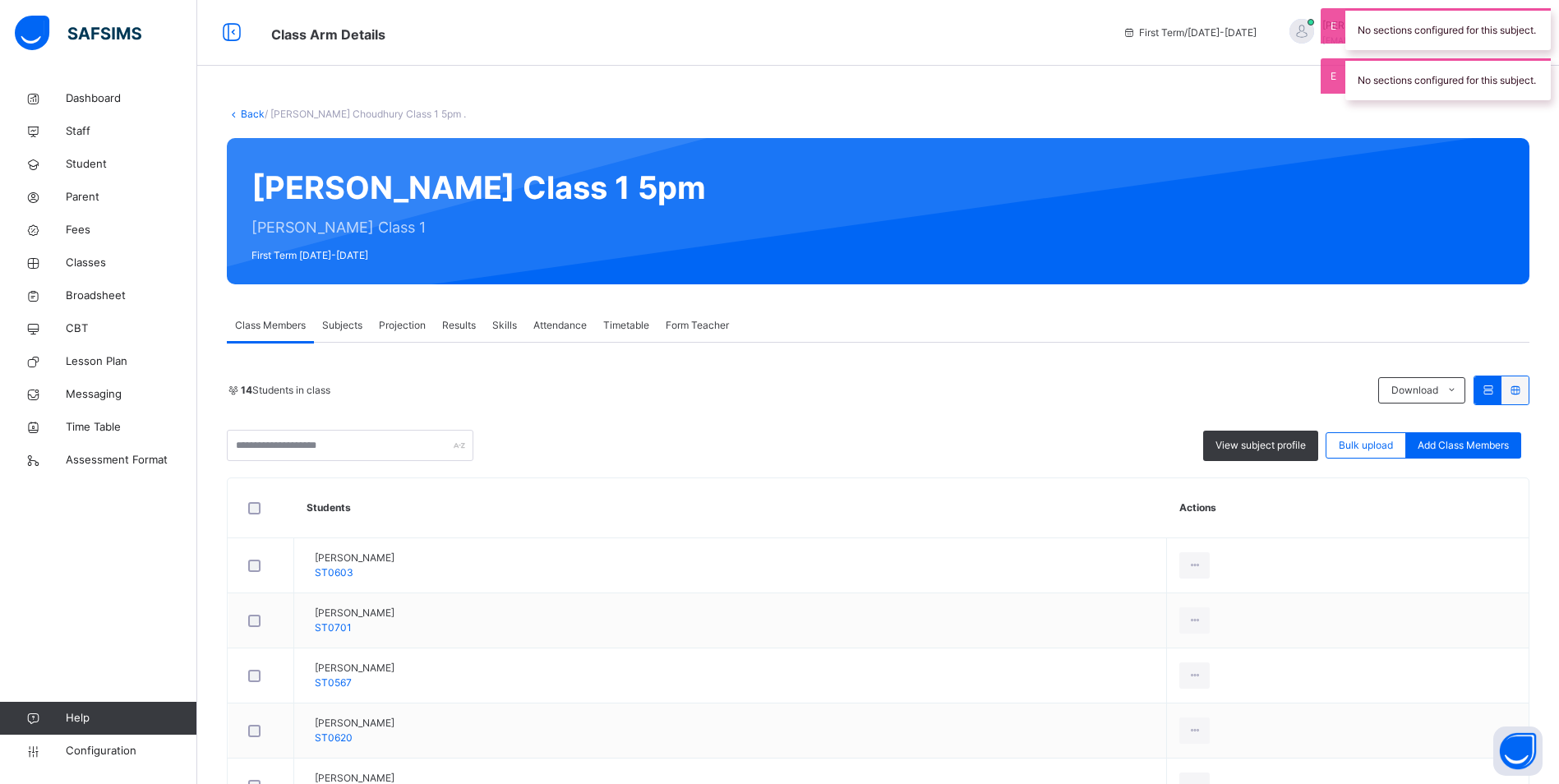
click at [558, 329] on span "Attendance" at bounding box center [560, 325] width 53 height 15
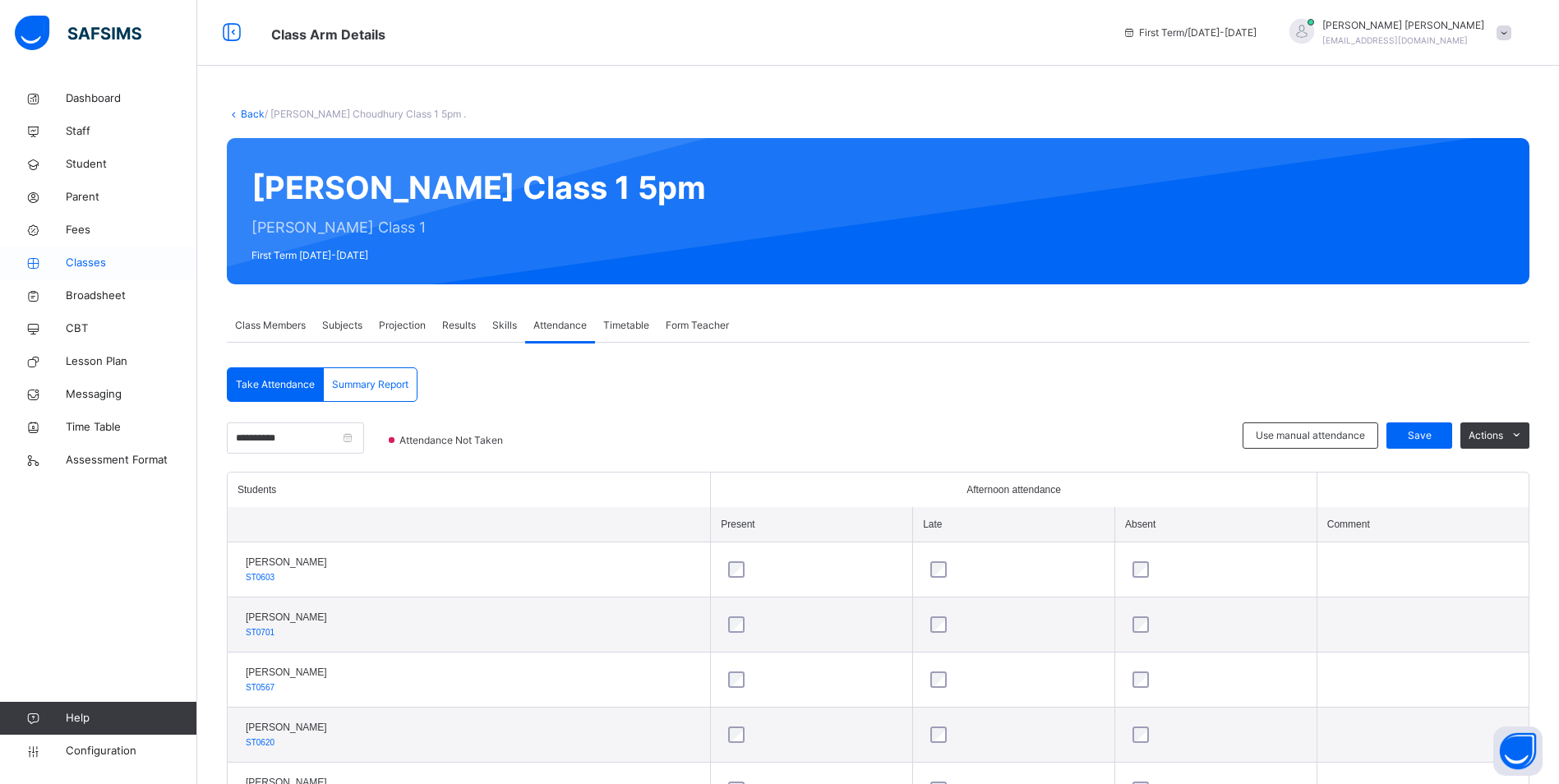
click at [97, 255] on span "Classes" at bounding box center [131, 262] width 131 height 17
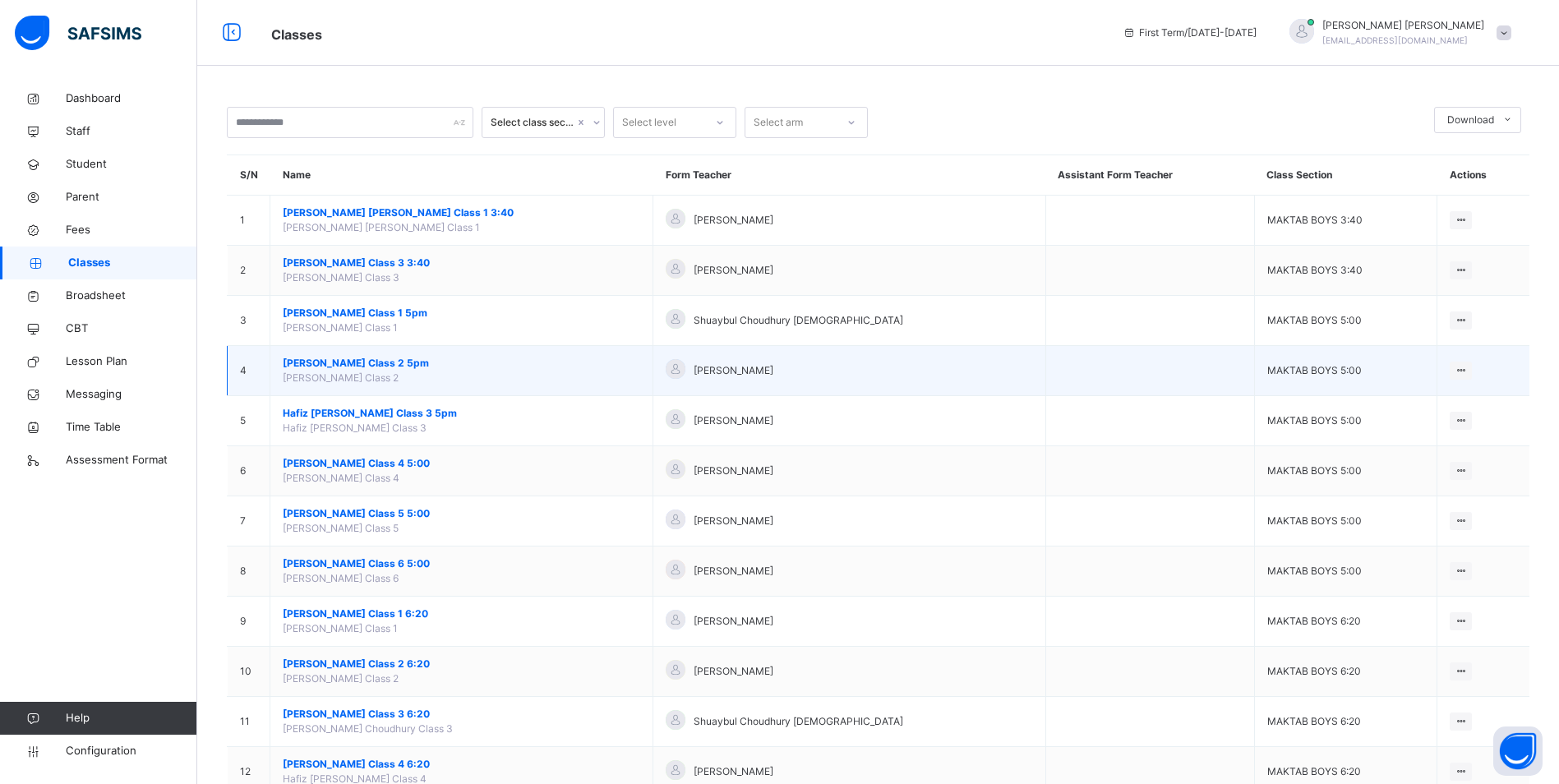
click at [394, 361] on span "[PERSON_NAME] Class 2 5pm" at bounding box center [461, 362] width 357 height 15
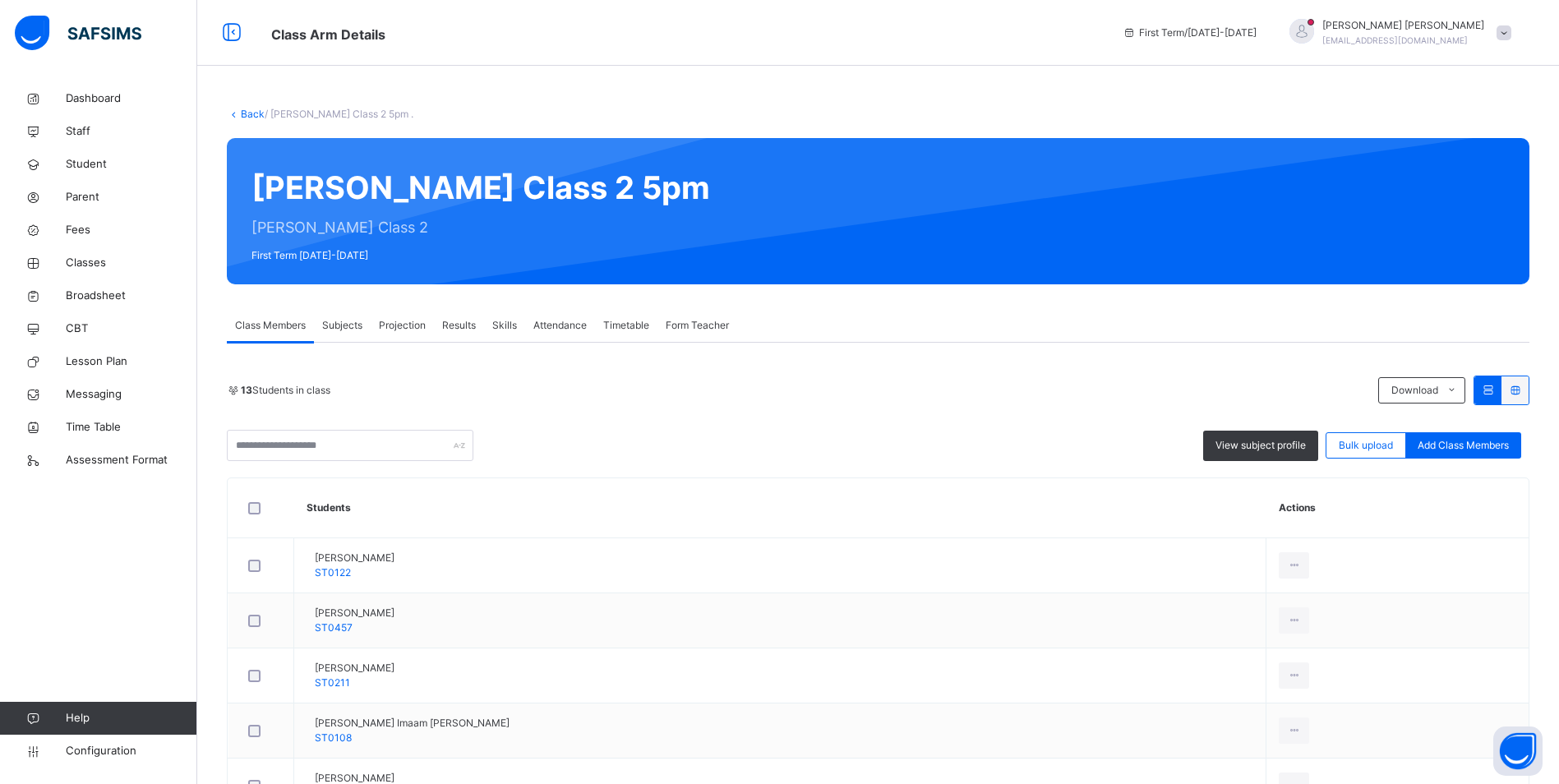
click at [567, 313] on div "Attendance" at bounding box center [560, 325] width 70 height 33
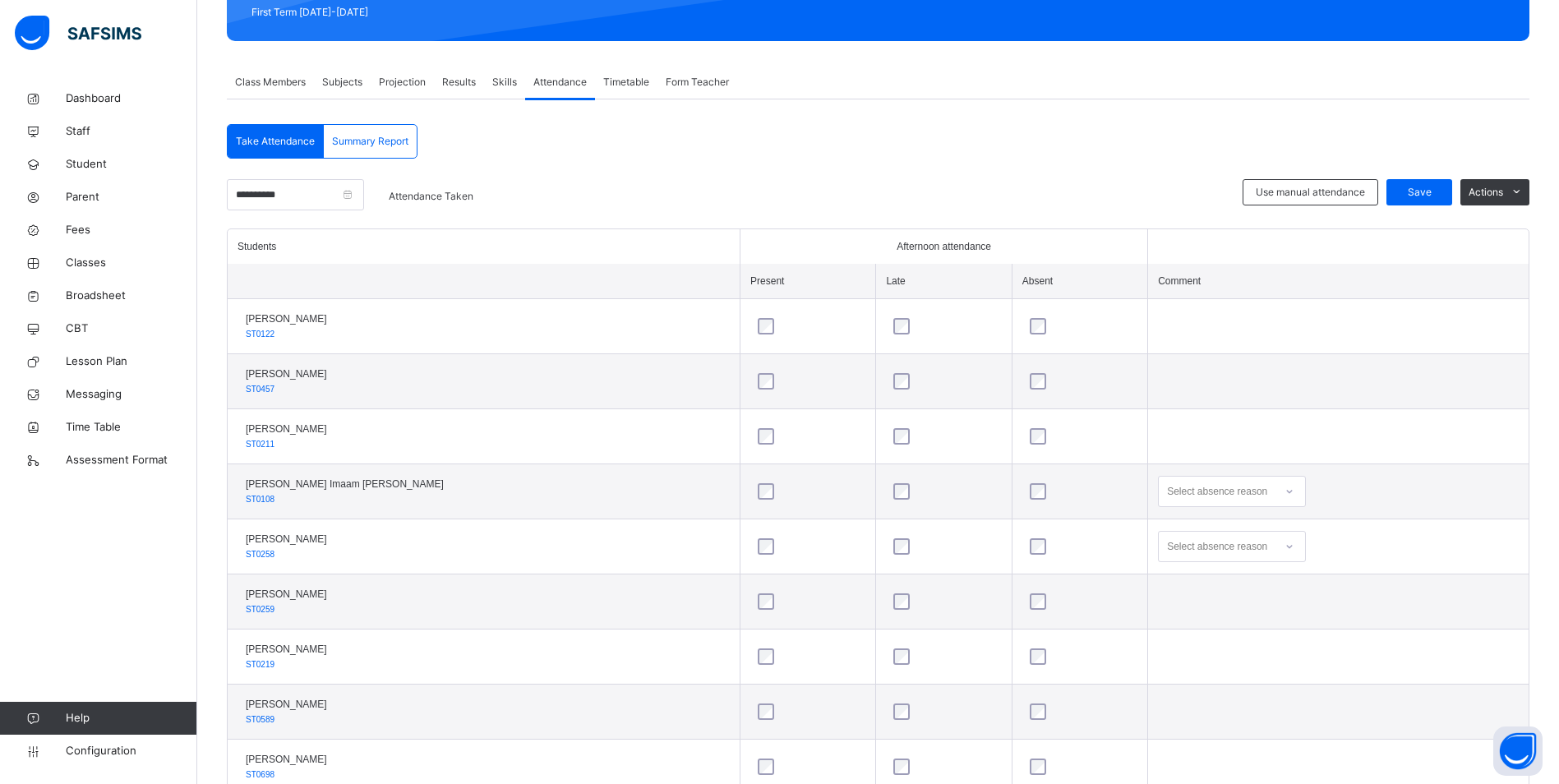
scroll to position [109, 0]
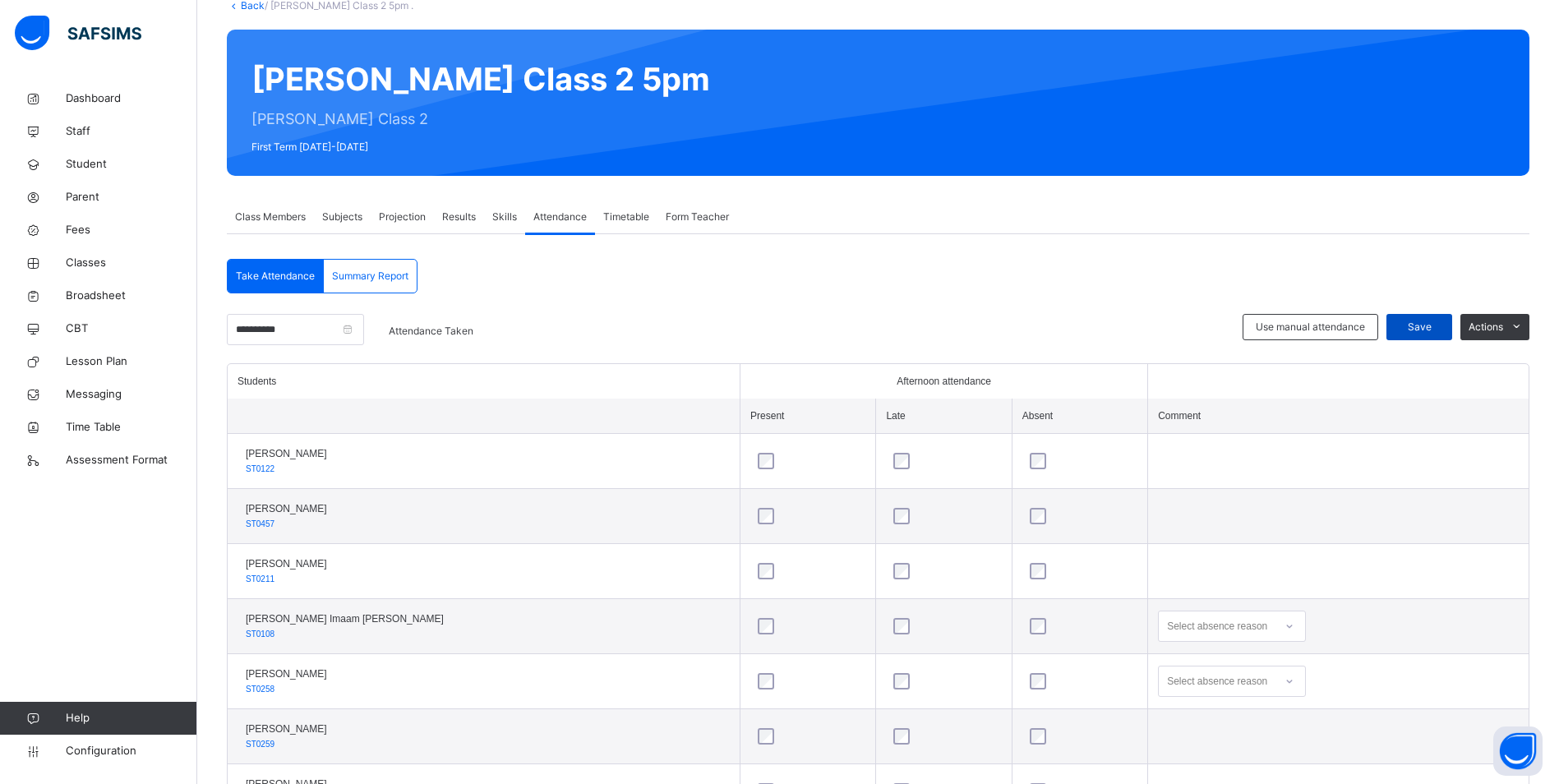
click at [1437, 336] on div "Save" at bounding box center [1420, 327] width 66 height 26
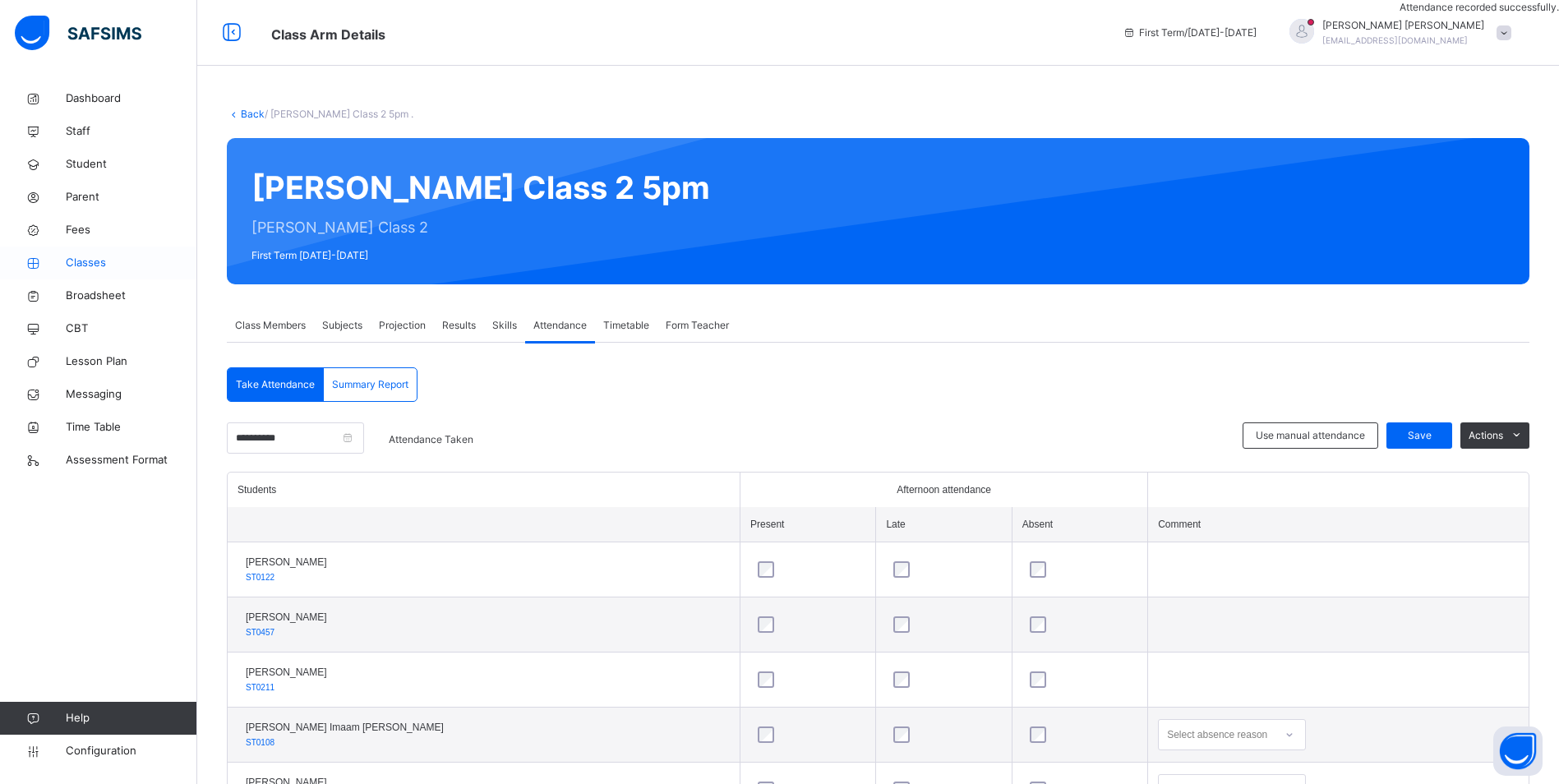
click at [83, 256] on span "Classes" at bounding box center [131, 262] width 131 height 17
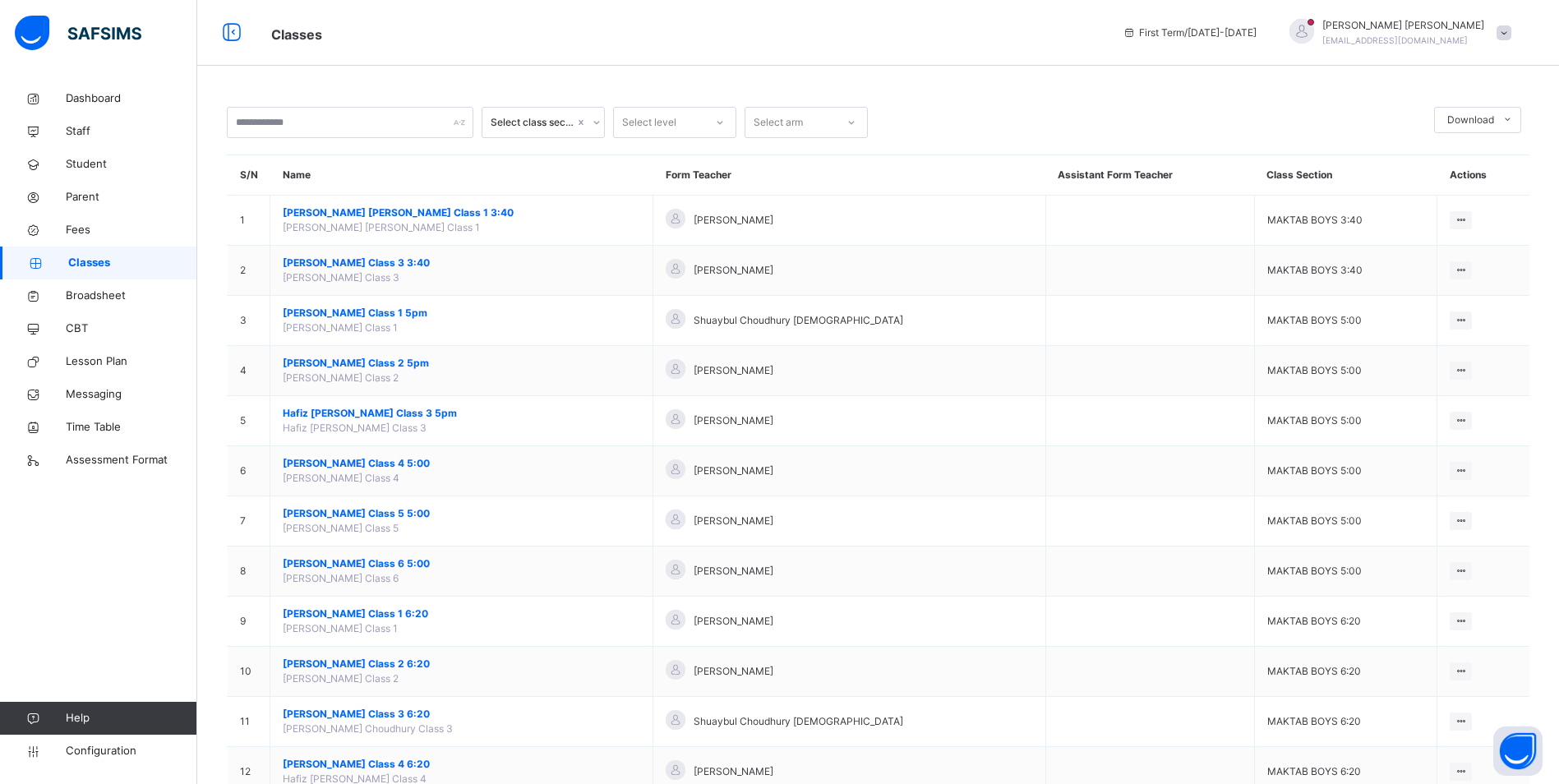
click at [90, 254] on link "Classes" at bounding box center [98, 263] width 197 height 33
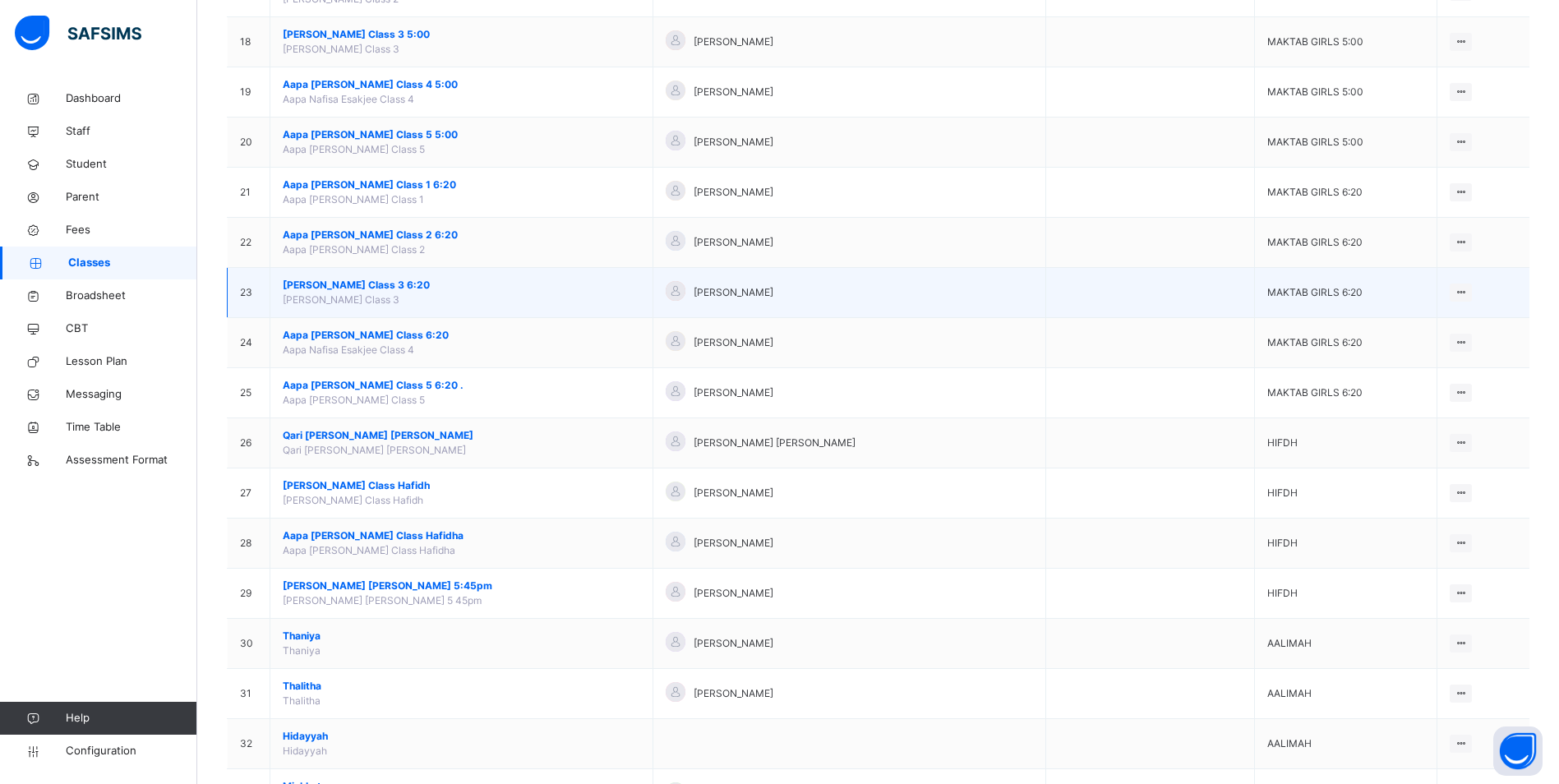
scroll to position [1151, 0]
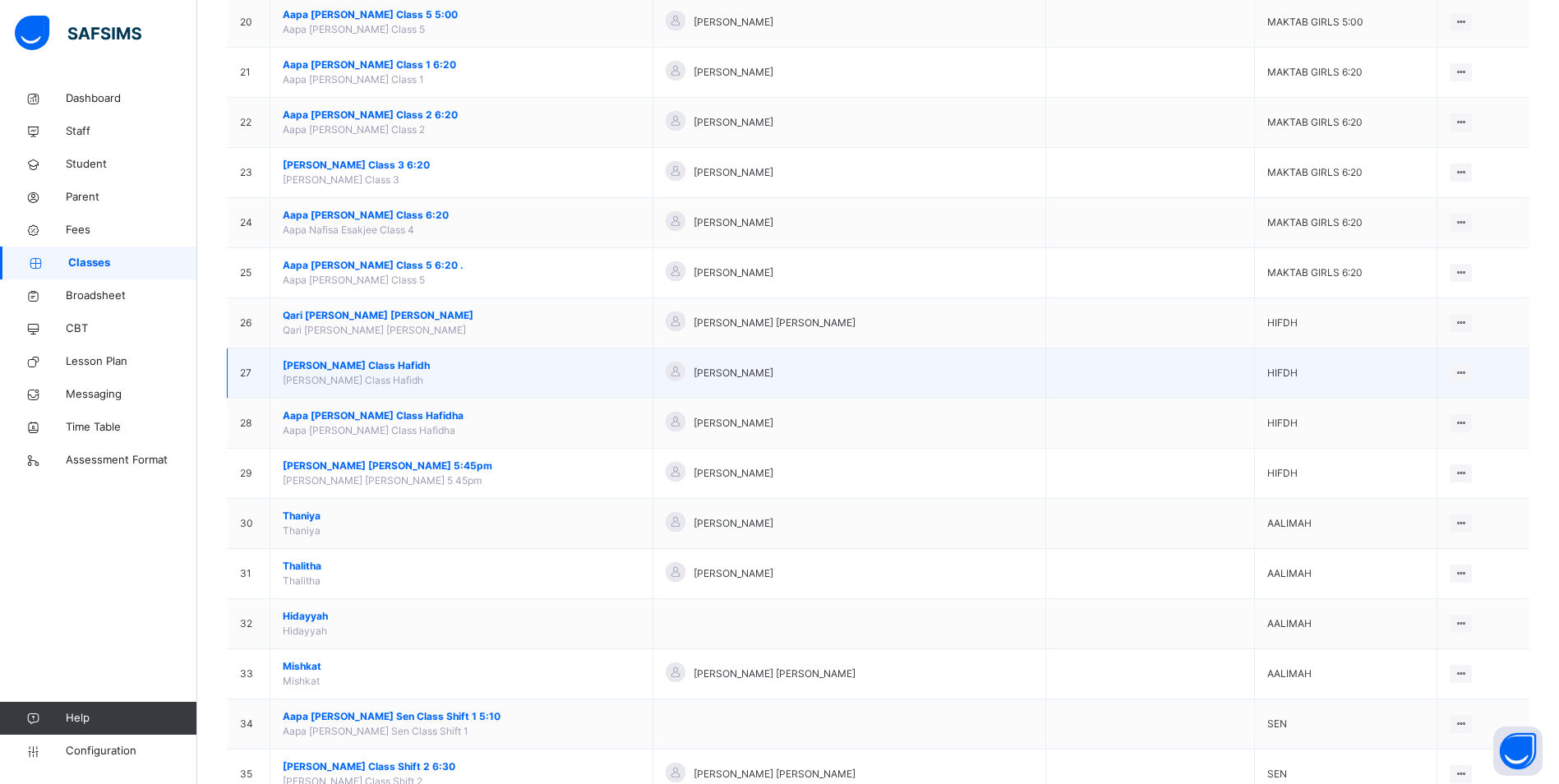
click at [371, 370] on span "[PERSON_NAME] Class Hafidh" at bounding box center [461, 365] width 357 height 15
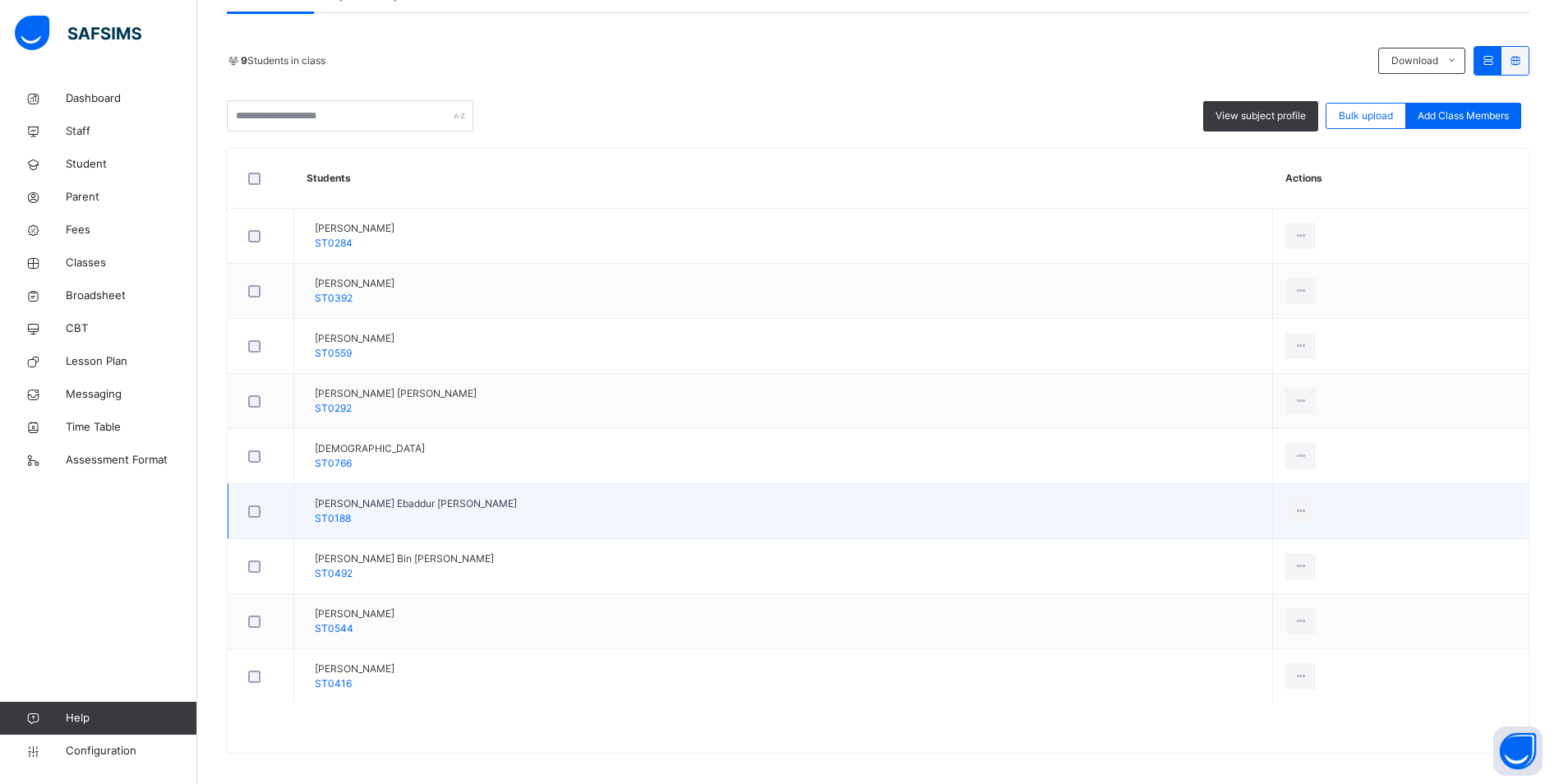
scroll to position [340, 0]
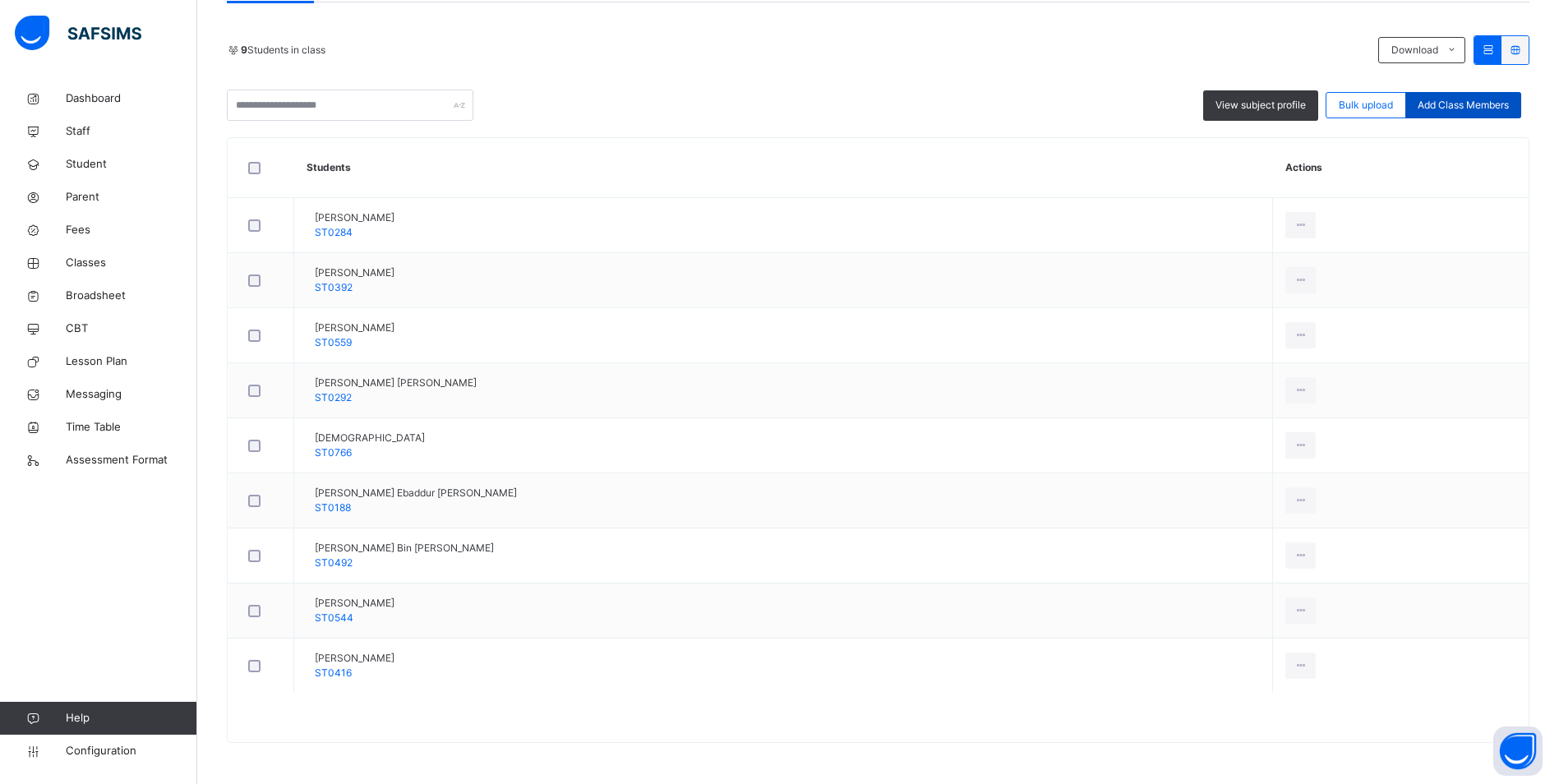
click at [1445, 110] on span "Add Class Members" at bounding box center [1463, 104] width 91 height 15
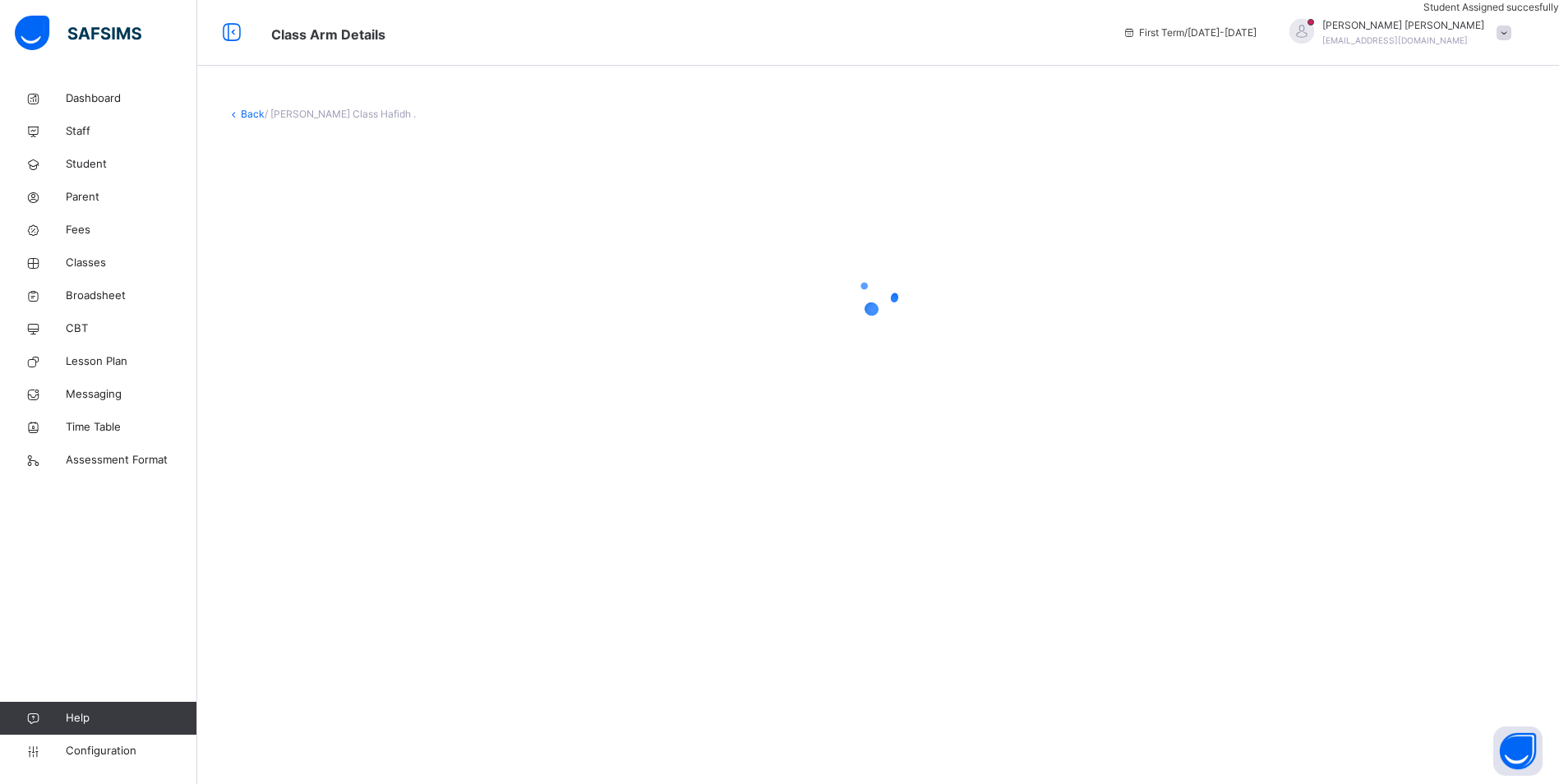
scroll to position [0, 0]
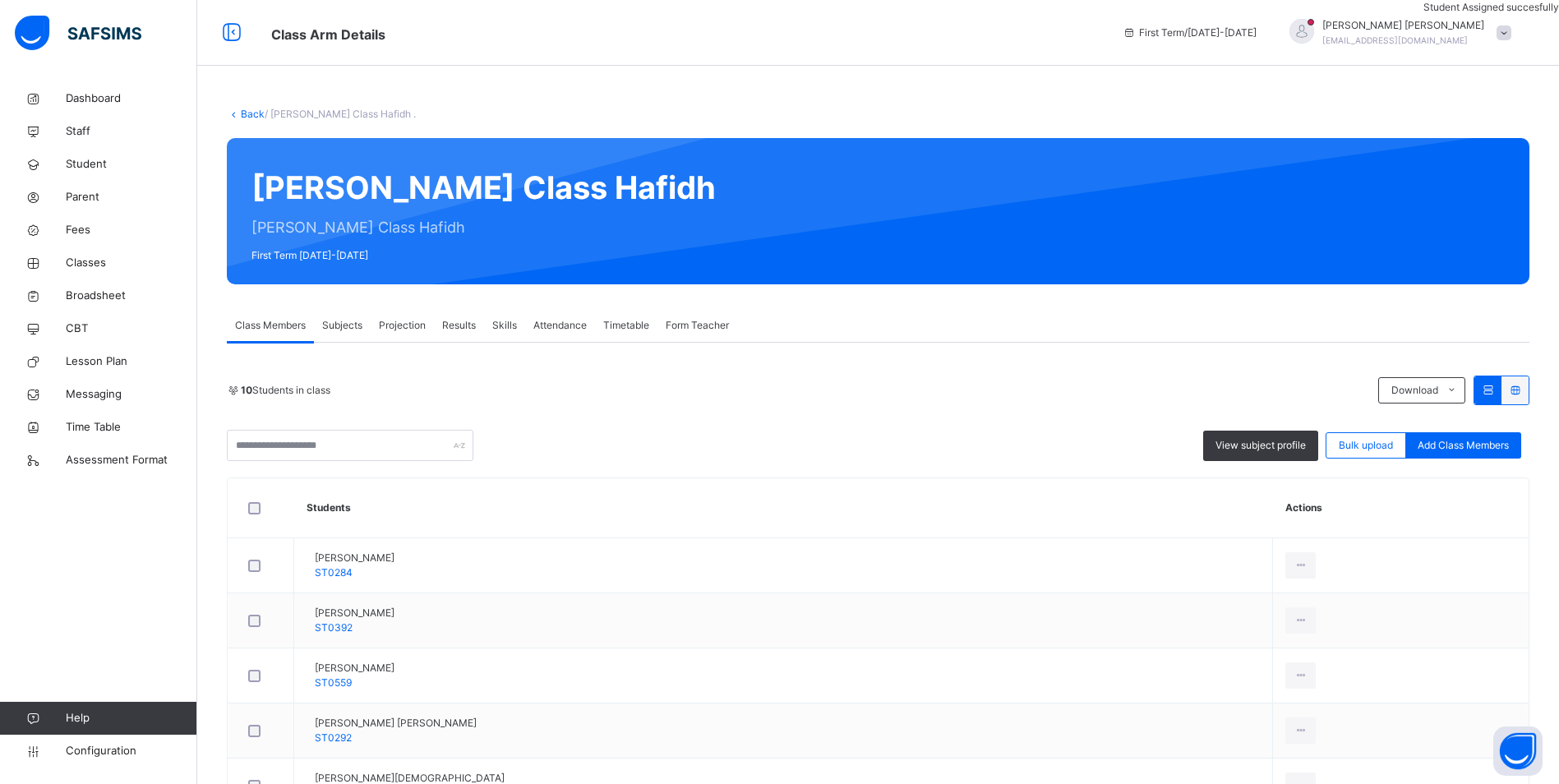
click at [587, 326] on span "Attendance" at bounding box center [560, 325] width 53 height 15
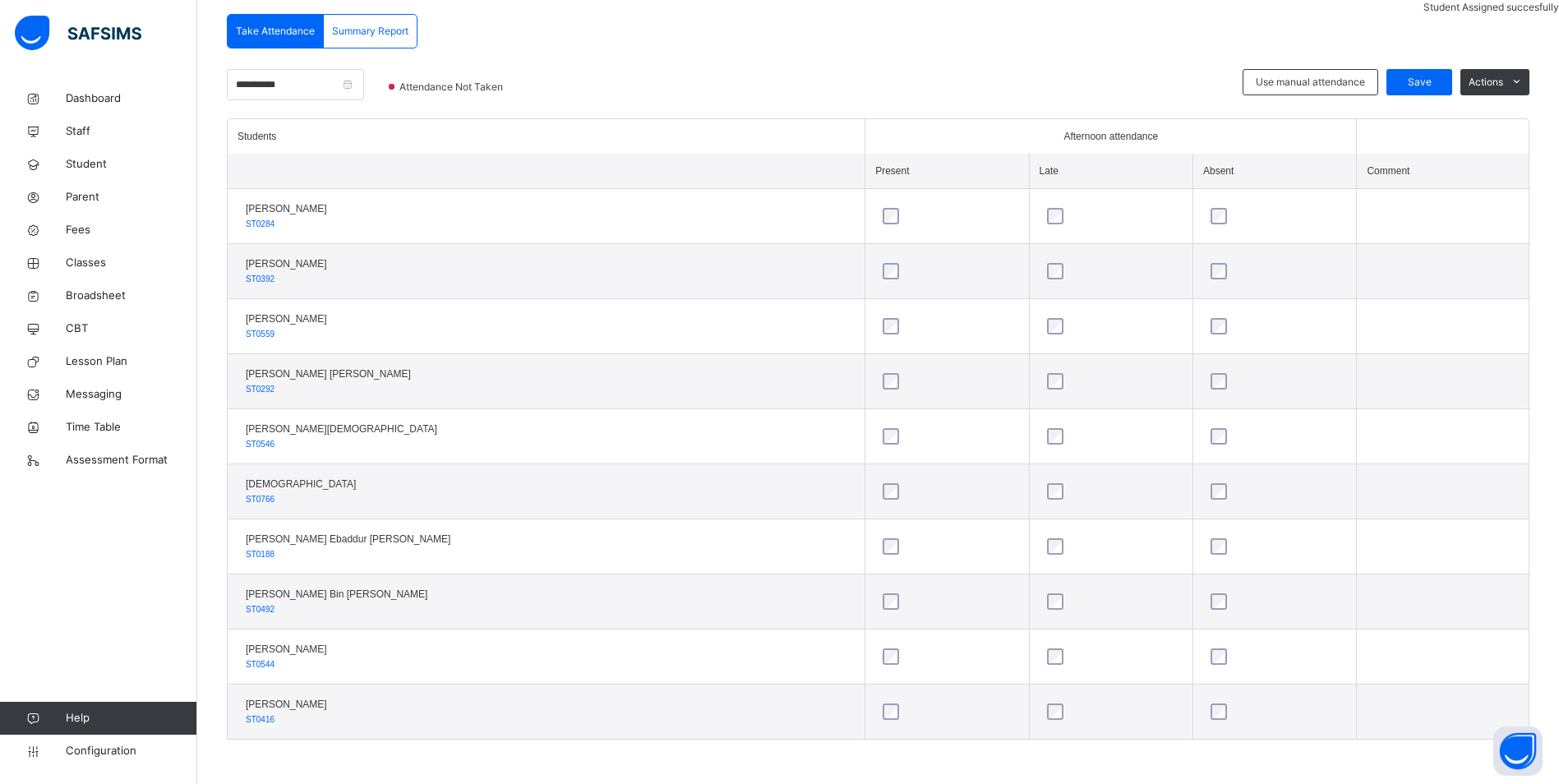
scroll to position [354, 0]
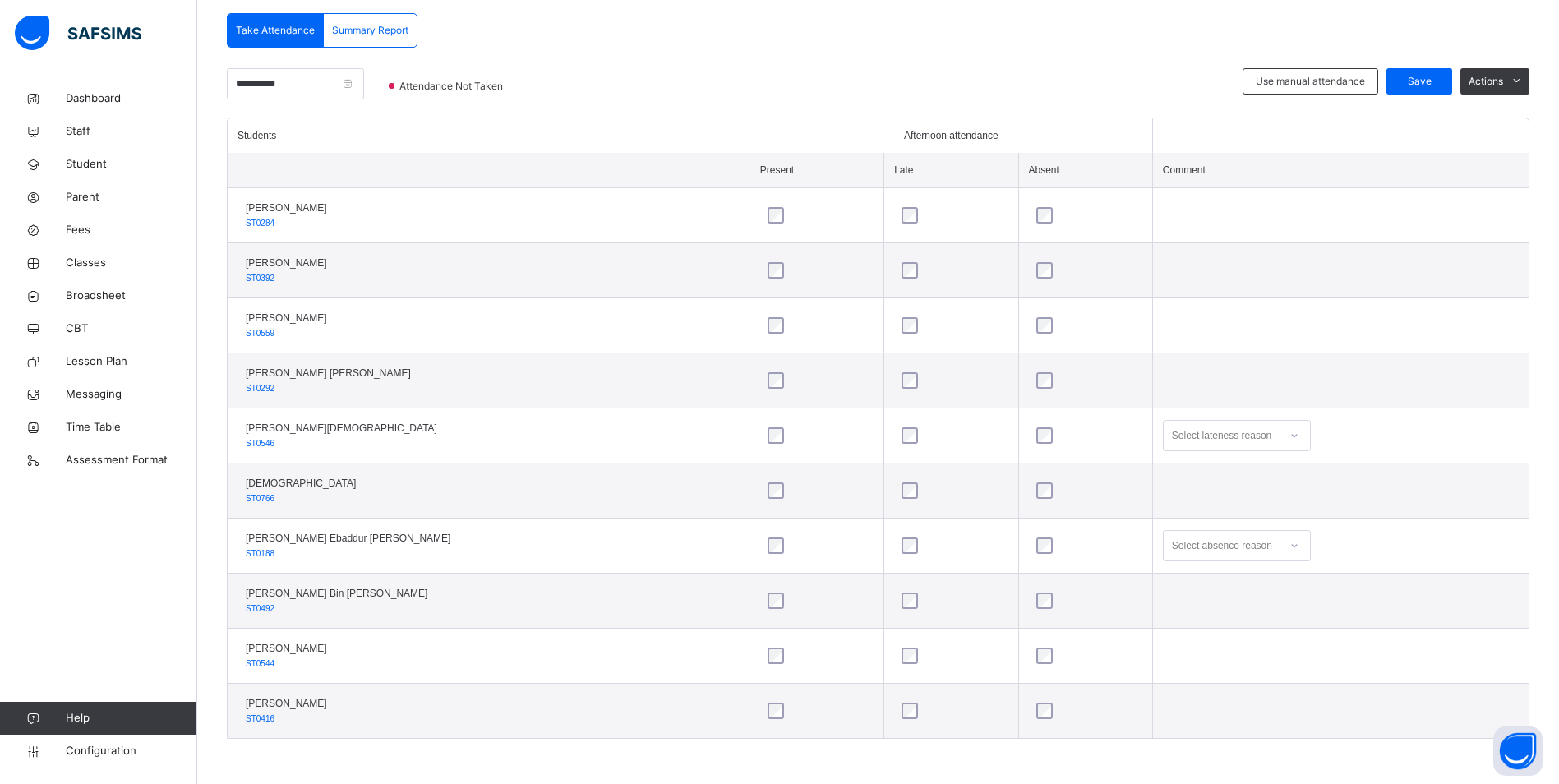
click at [1033, 482] on div at bounding box center [1085, 490] width 105 height 17
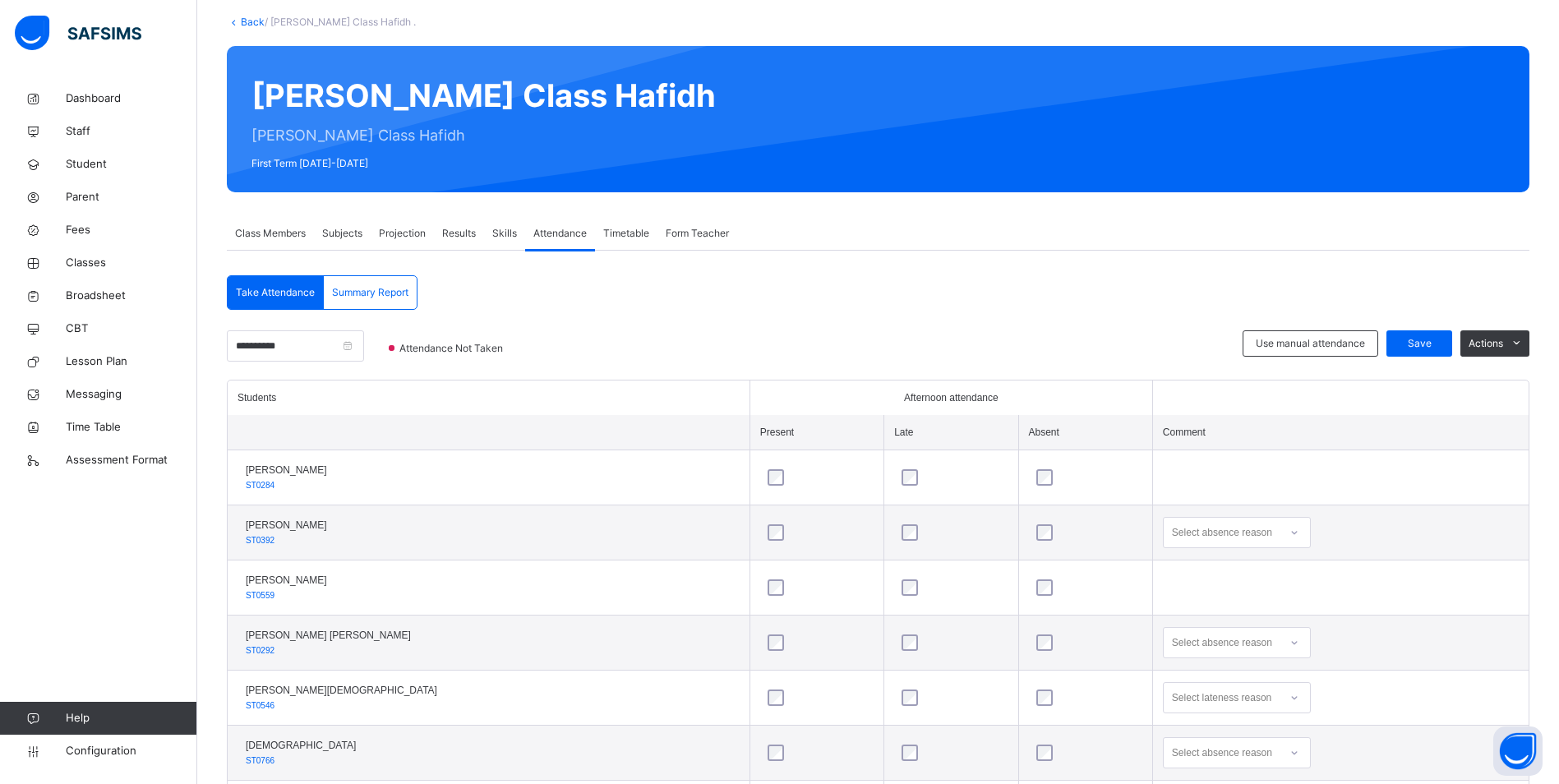
scroll to position [25, 0]
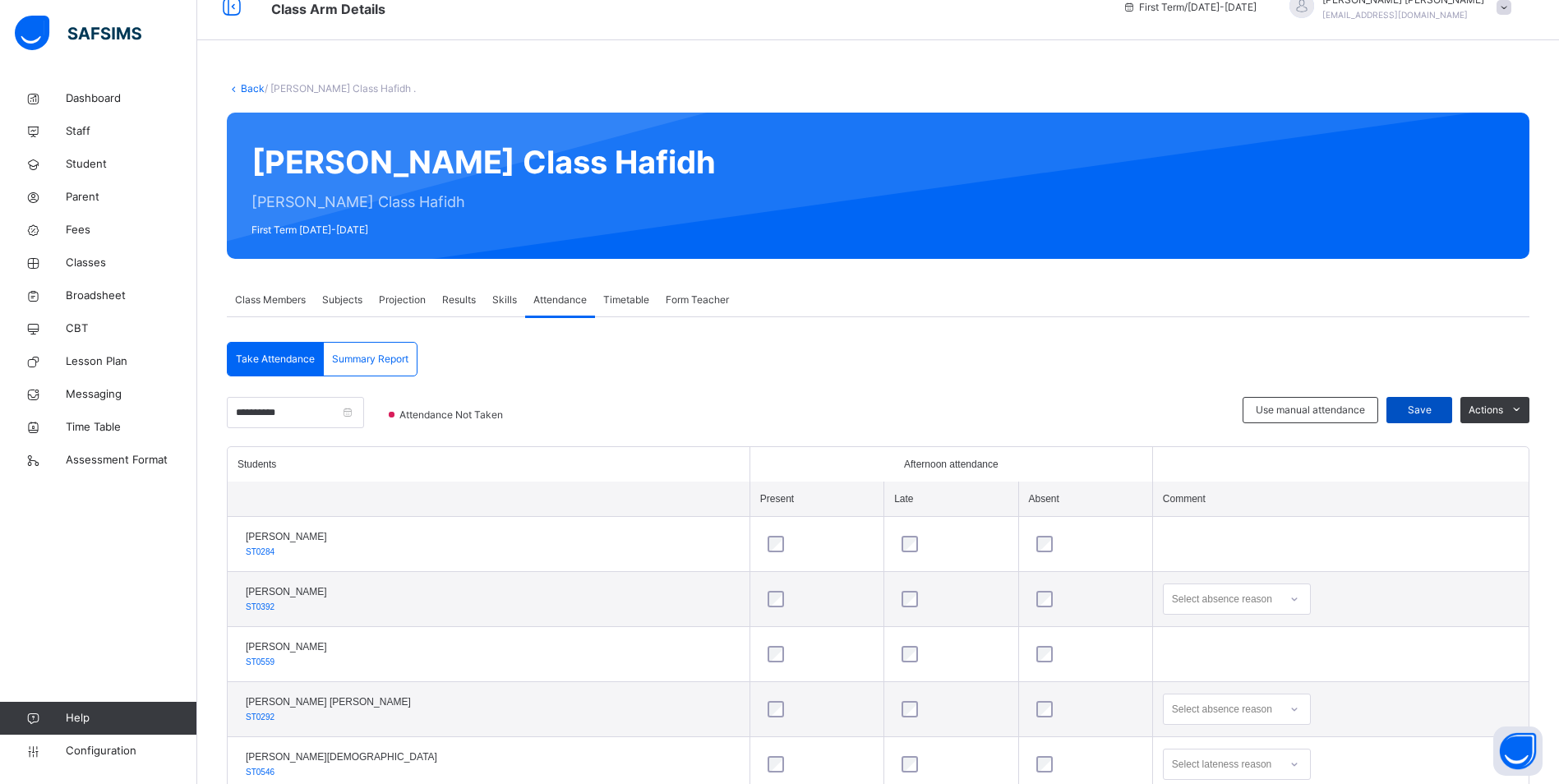
click at [1430, 408] on span "Save" at bounding box center [1419, 409] width 41 height 15
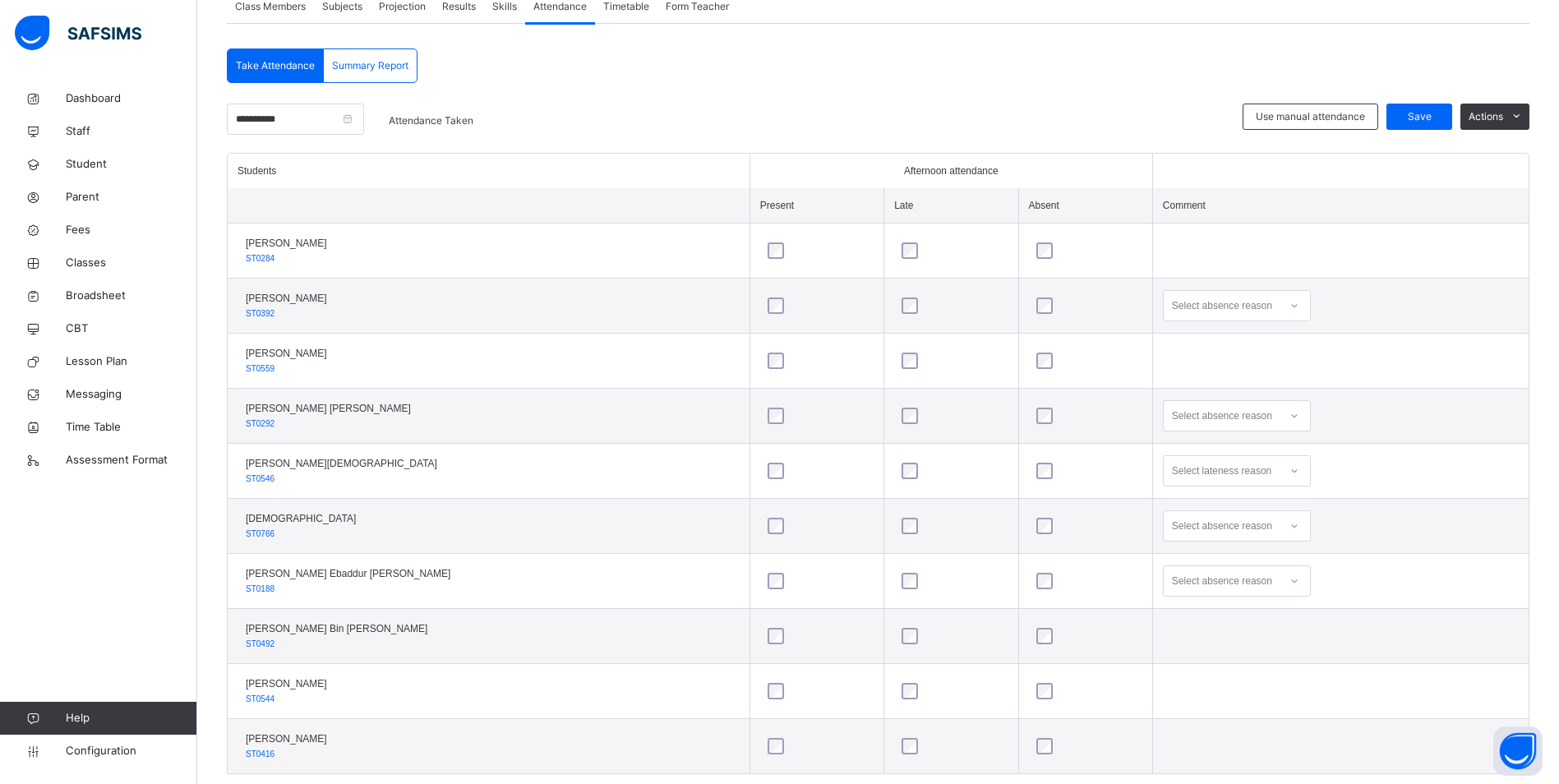
scroll to position [354, 0]
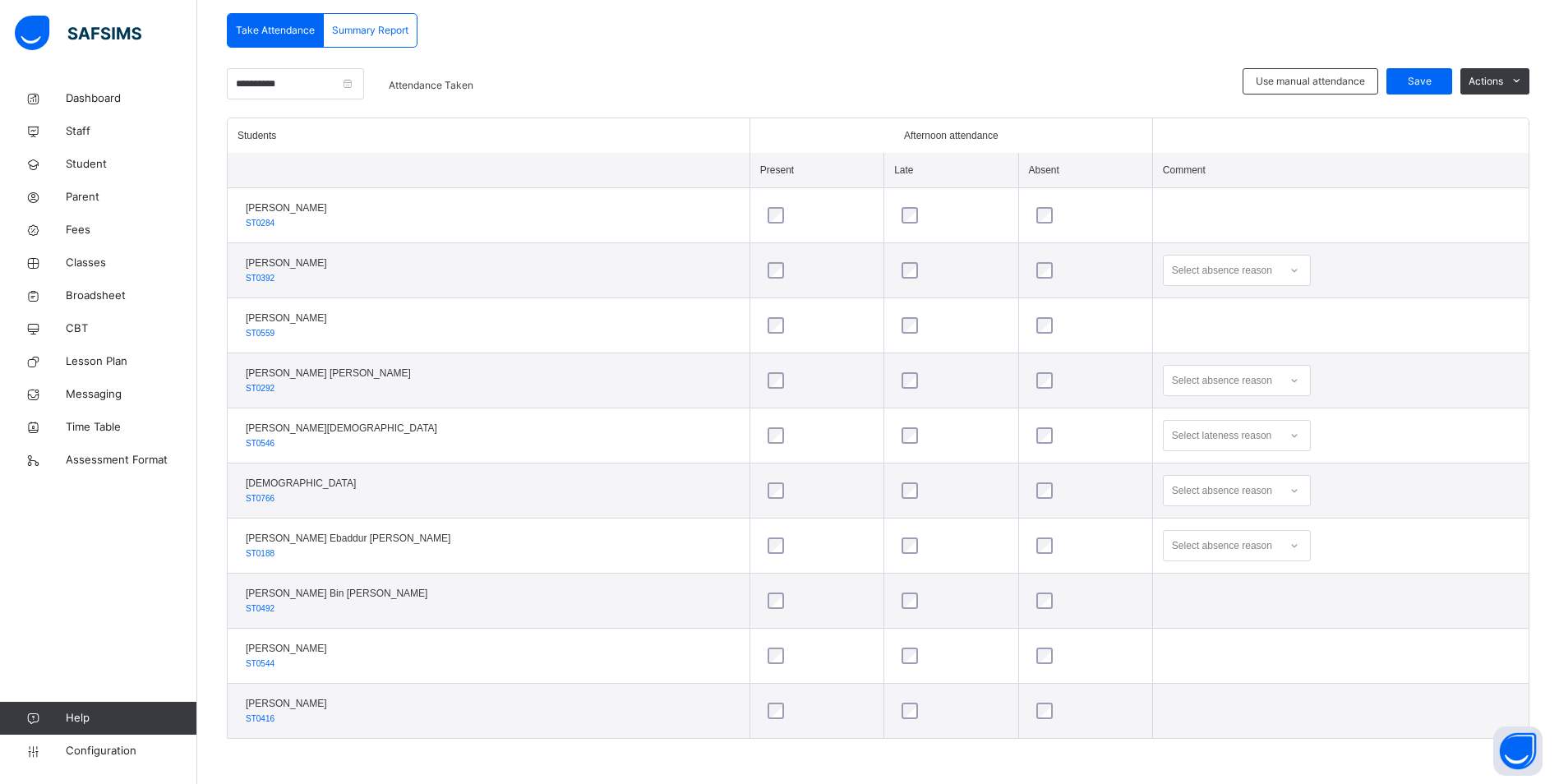
click at [1426, 95] on div "Use manual attendance Save Actions" at bounding box center [1386, 92] width 287 height 50
click at [1428, 85] on span "Save" at bounding box center [1419, 81] width 41 height 15
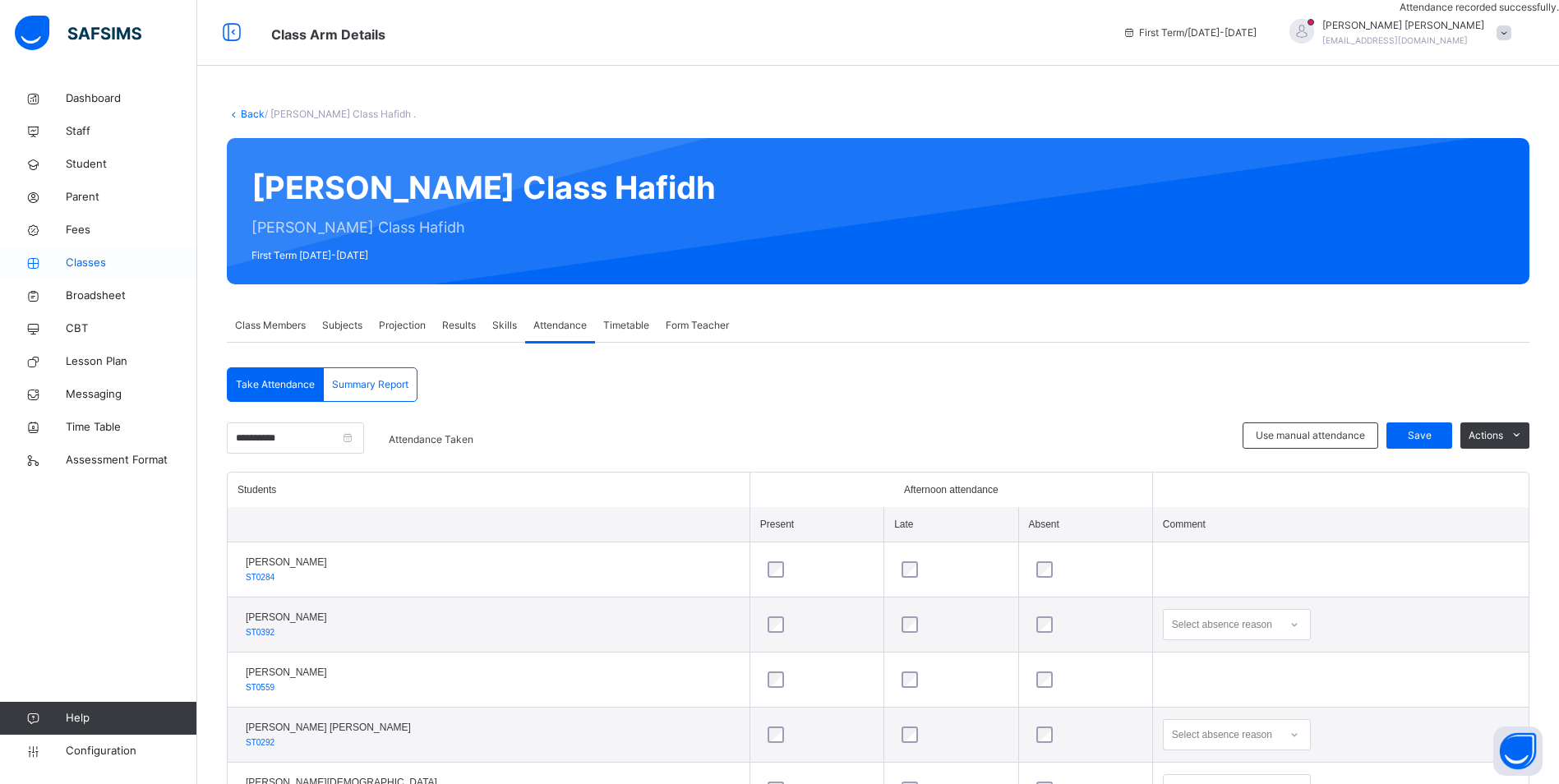
click at [95, 271] on link "Classes" at bounding box center [98, 263] width 197 height 33
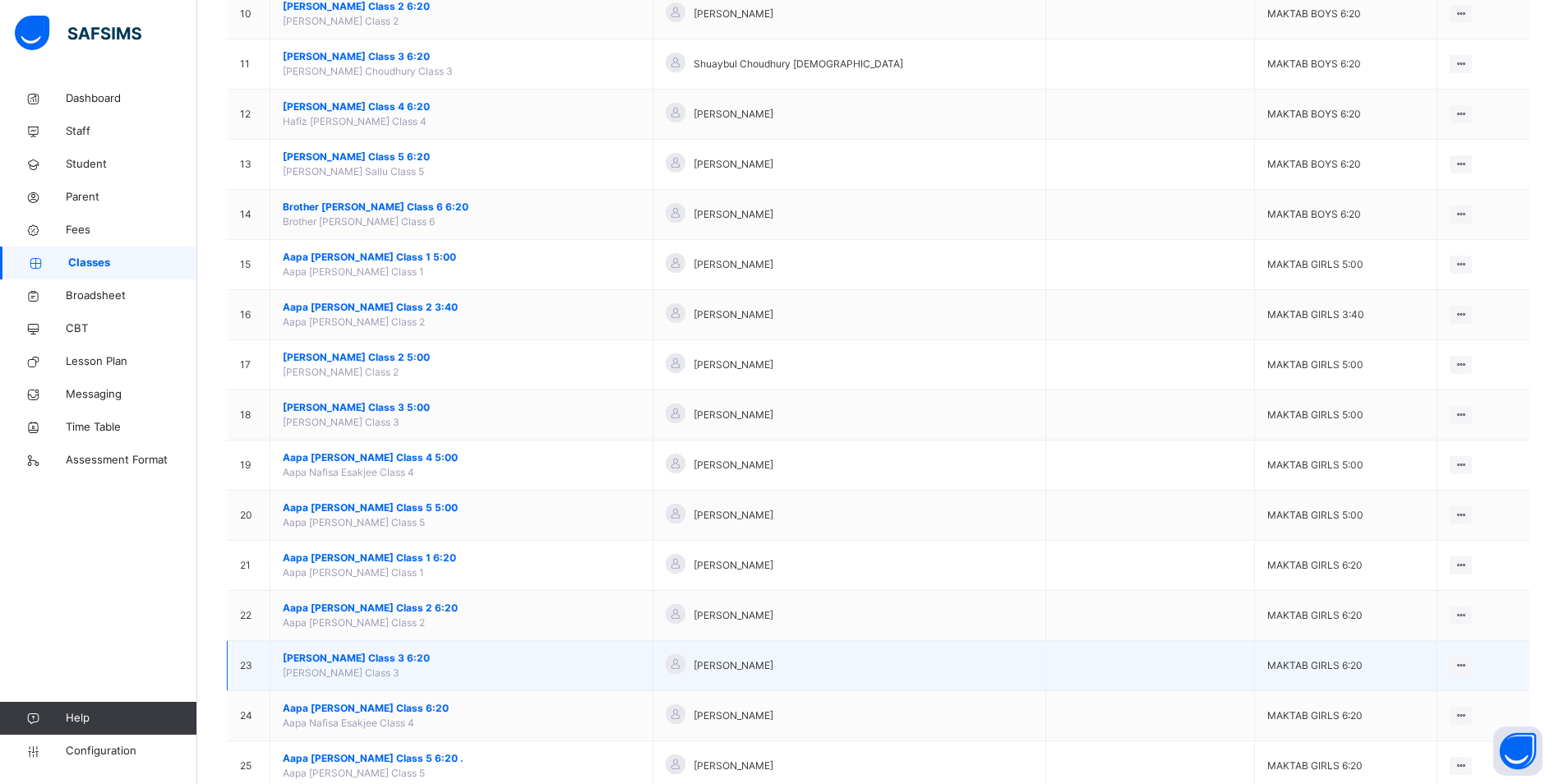
scroll to position [1068, 0]
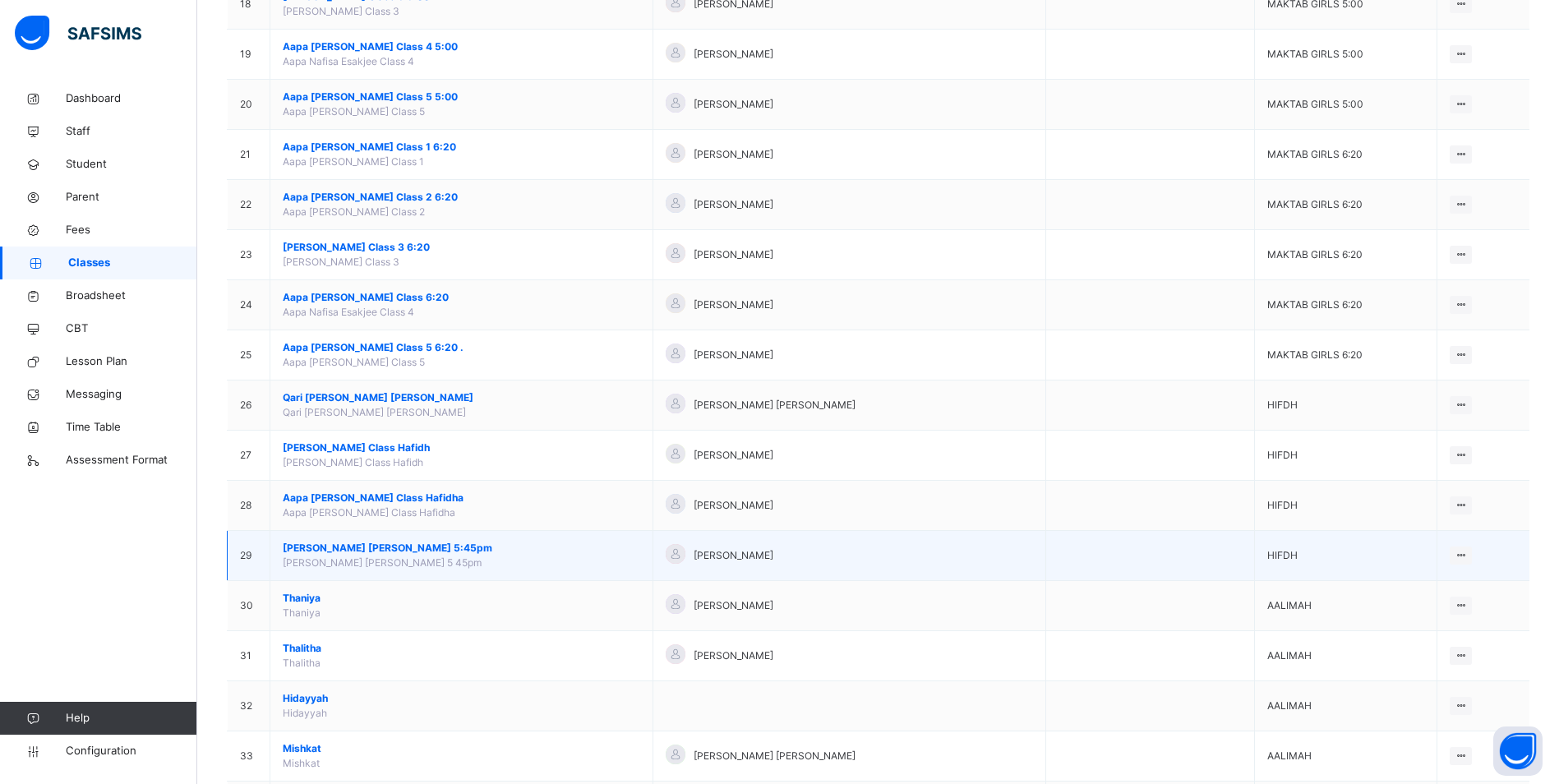
click at [399, 545] on span "[PERSON_NAME] [PERSON_NAME] 5:45pm" at bounding box center [461, 548] width 357 height 15
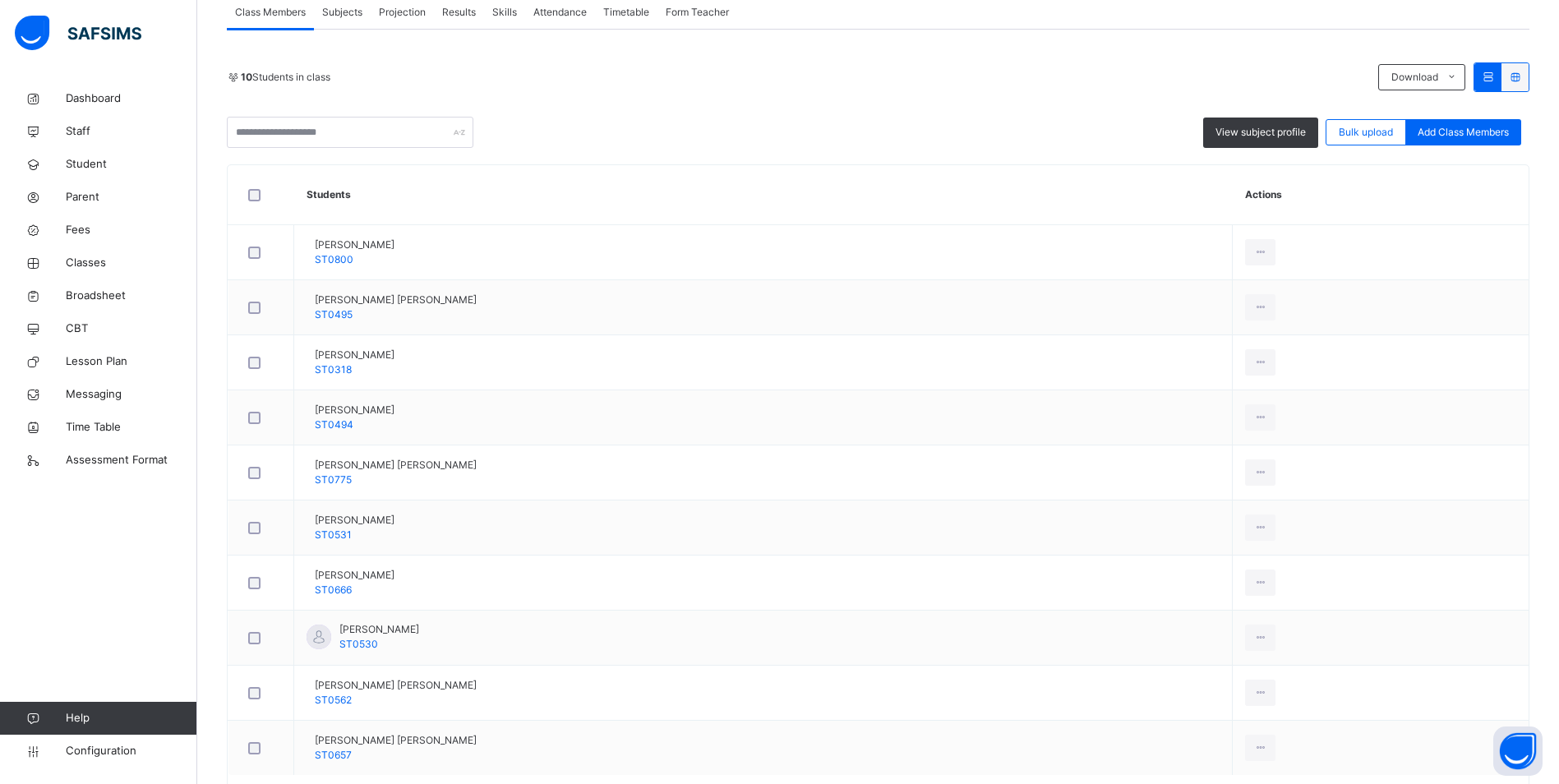
scroll to position [67, 0]
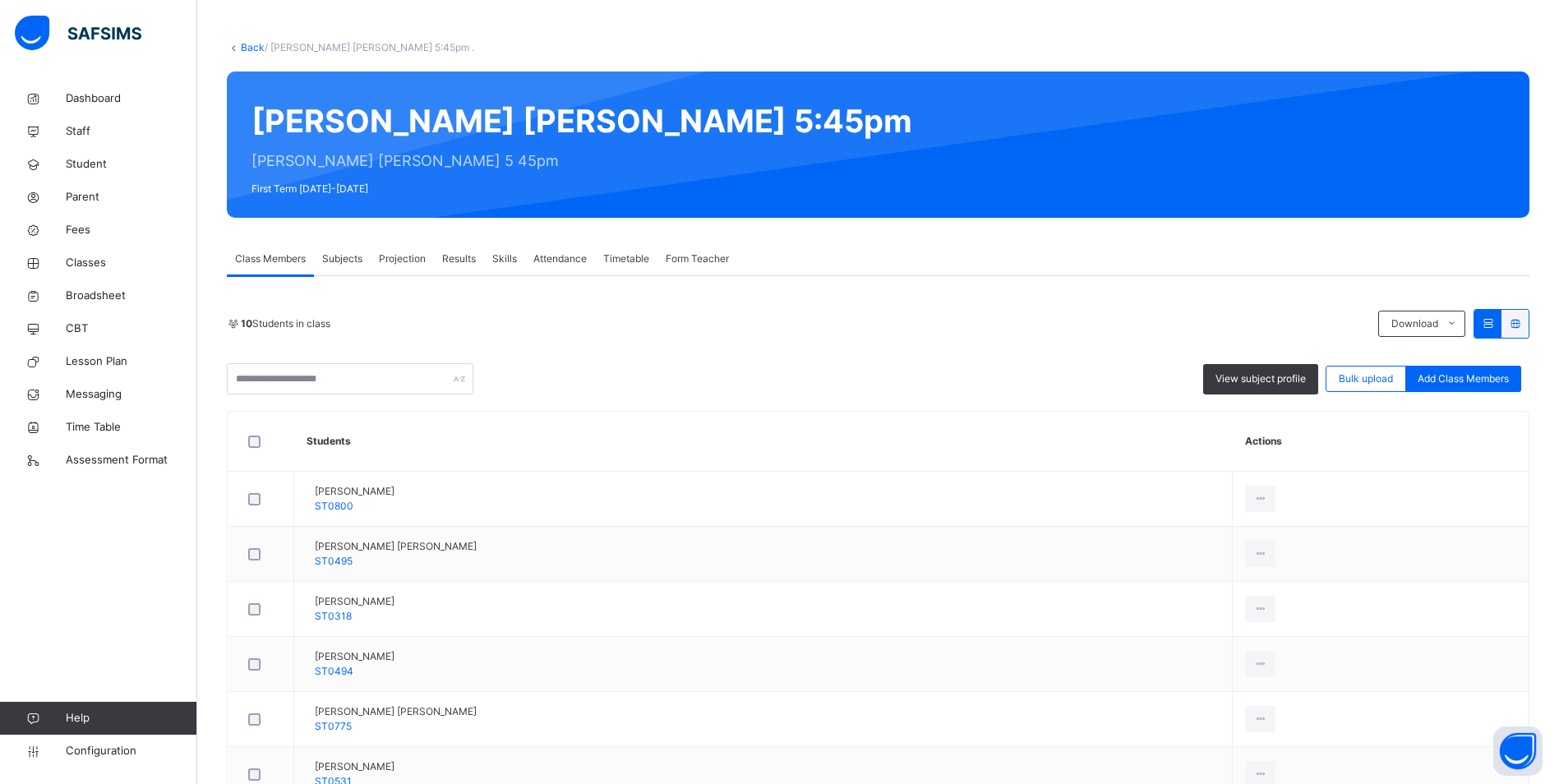
click at [572, 262] on span "Attendance" at bounding box center [560, 258] width 53 height 15
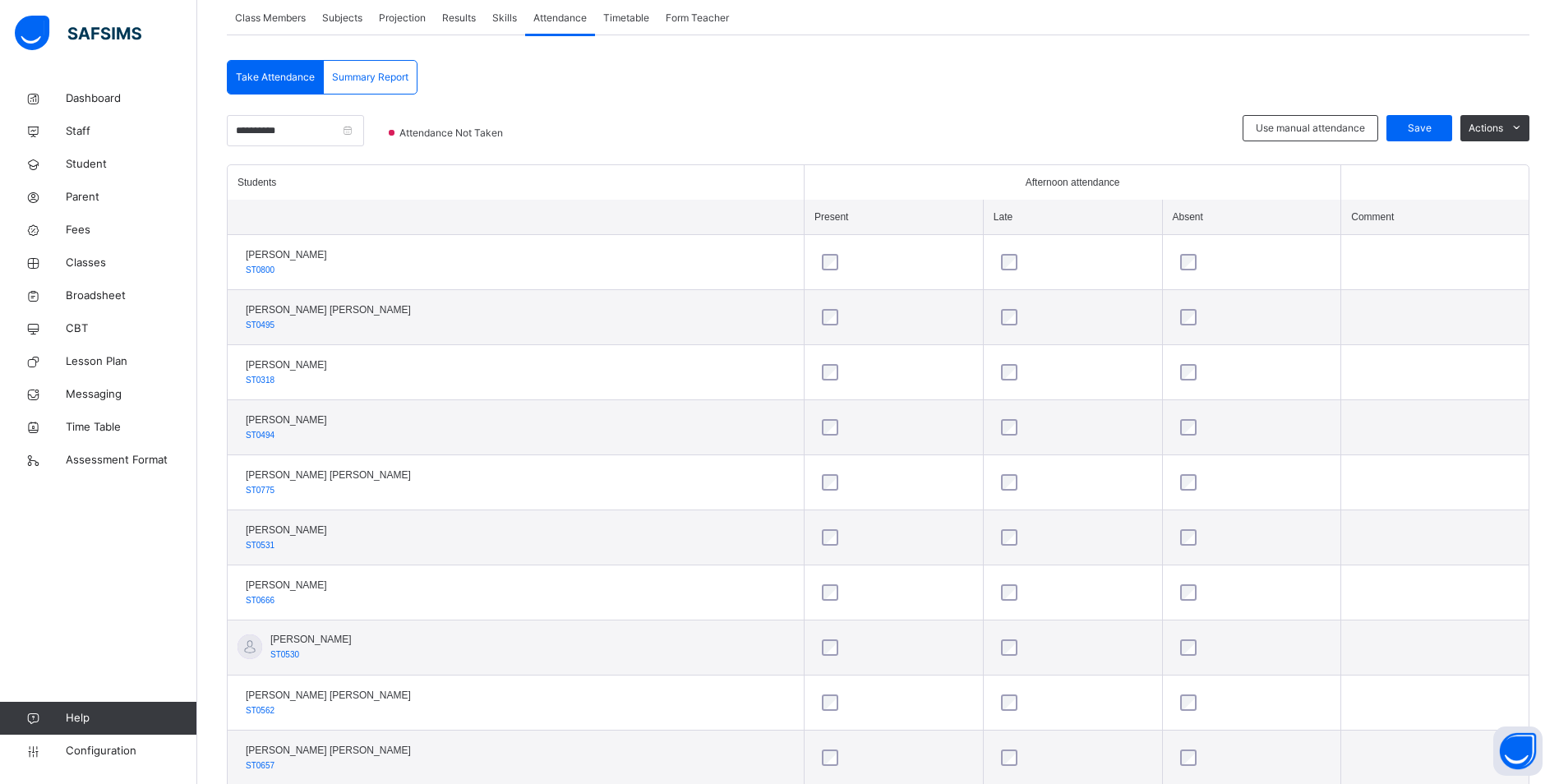
scroll to position [354, 0]
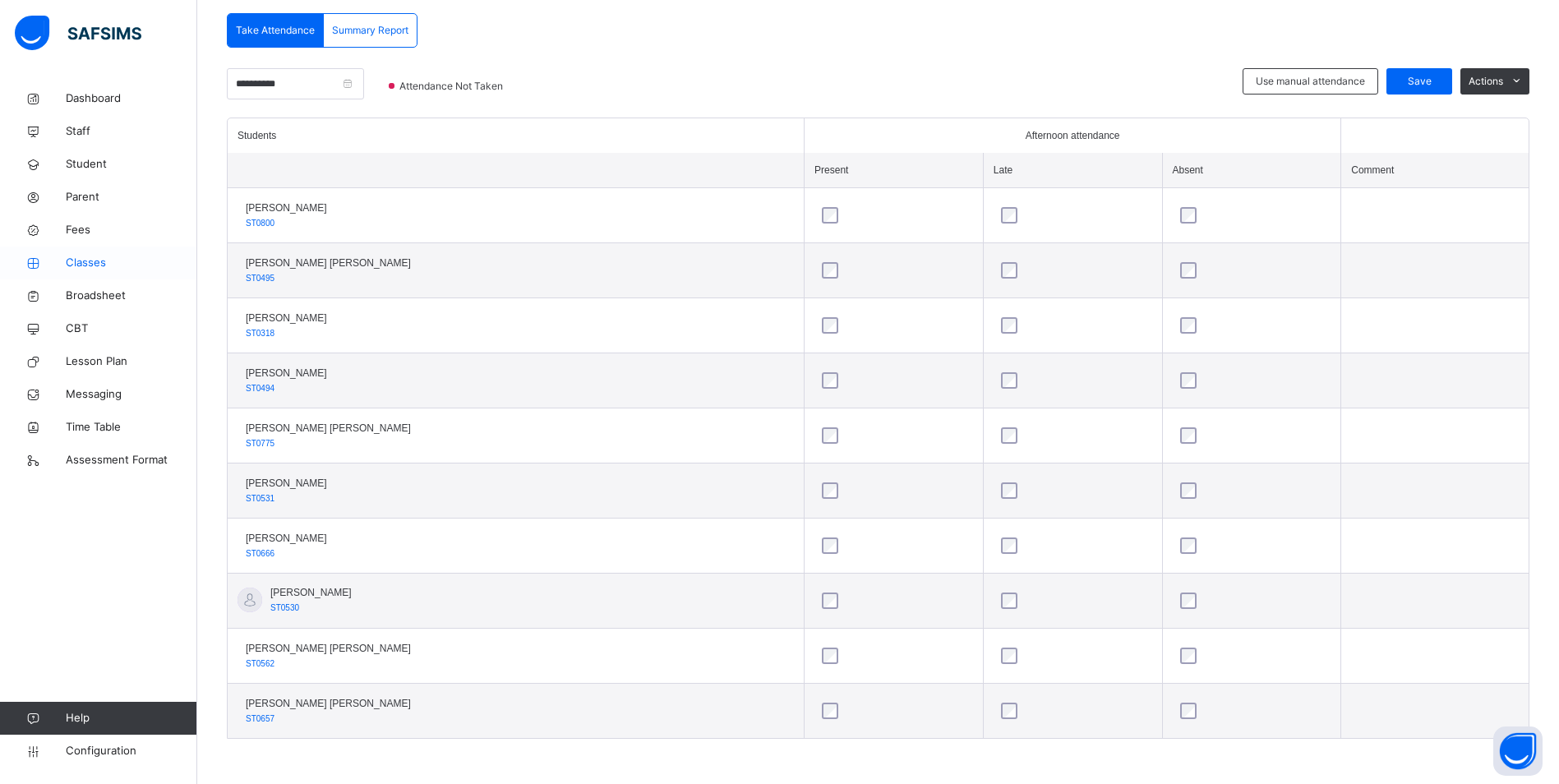
click at [97, 263] on span "Classes" at bounding box center [131, 262] width 131 height 17
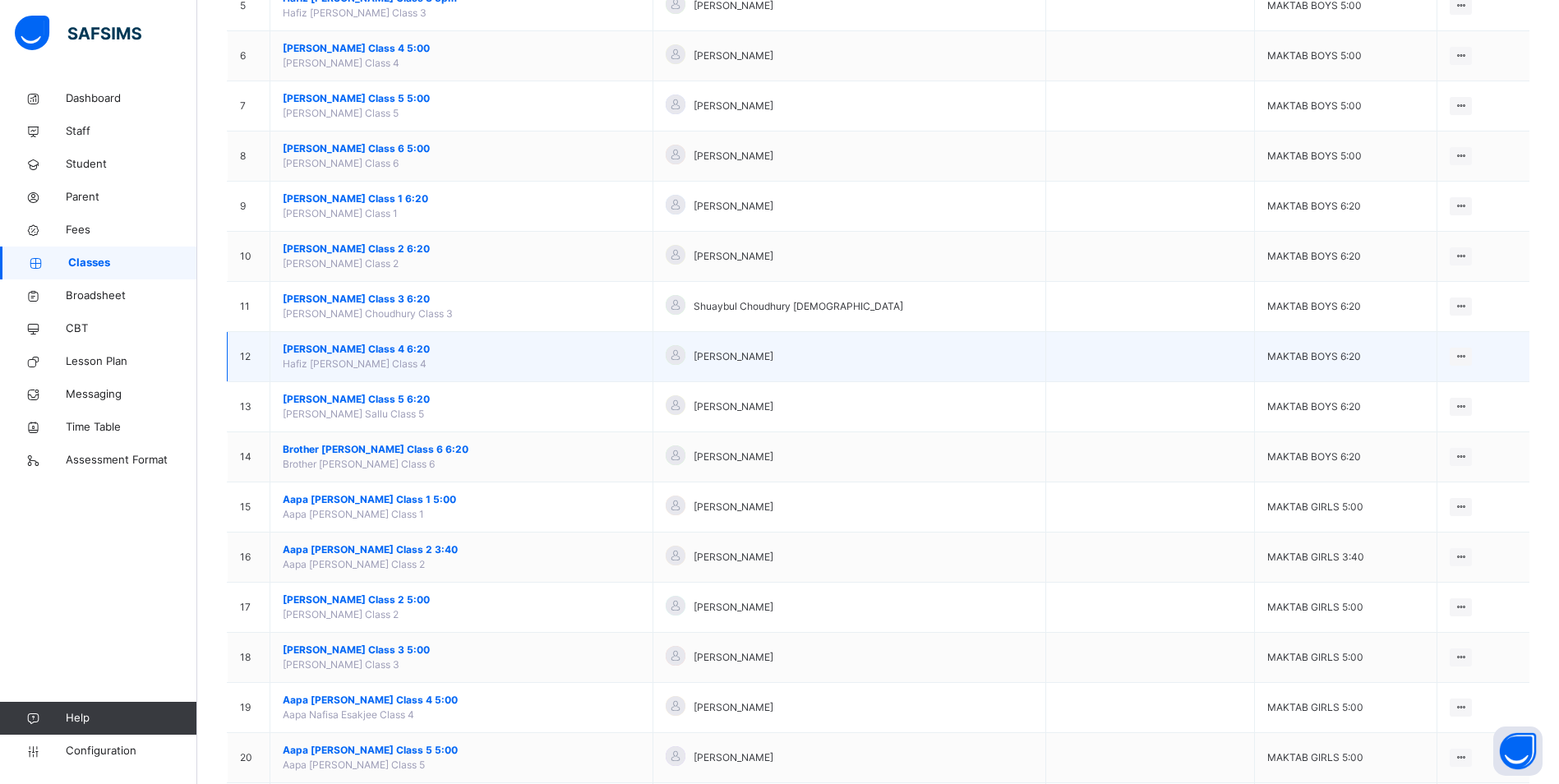
scroll to position [385, 0]
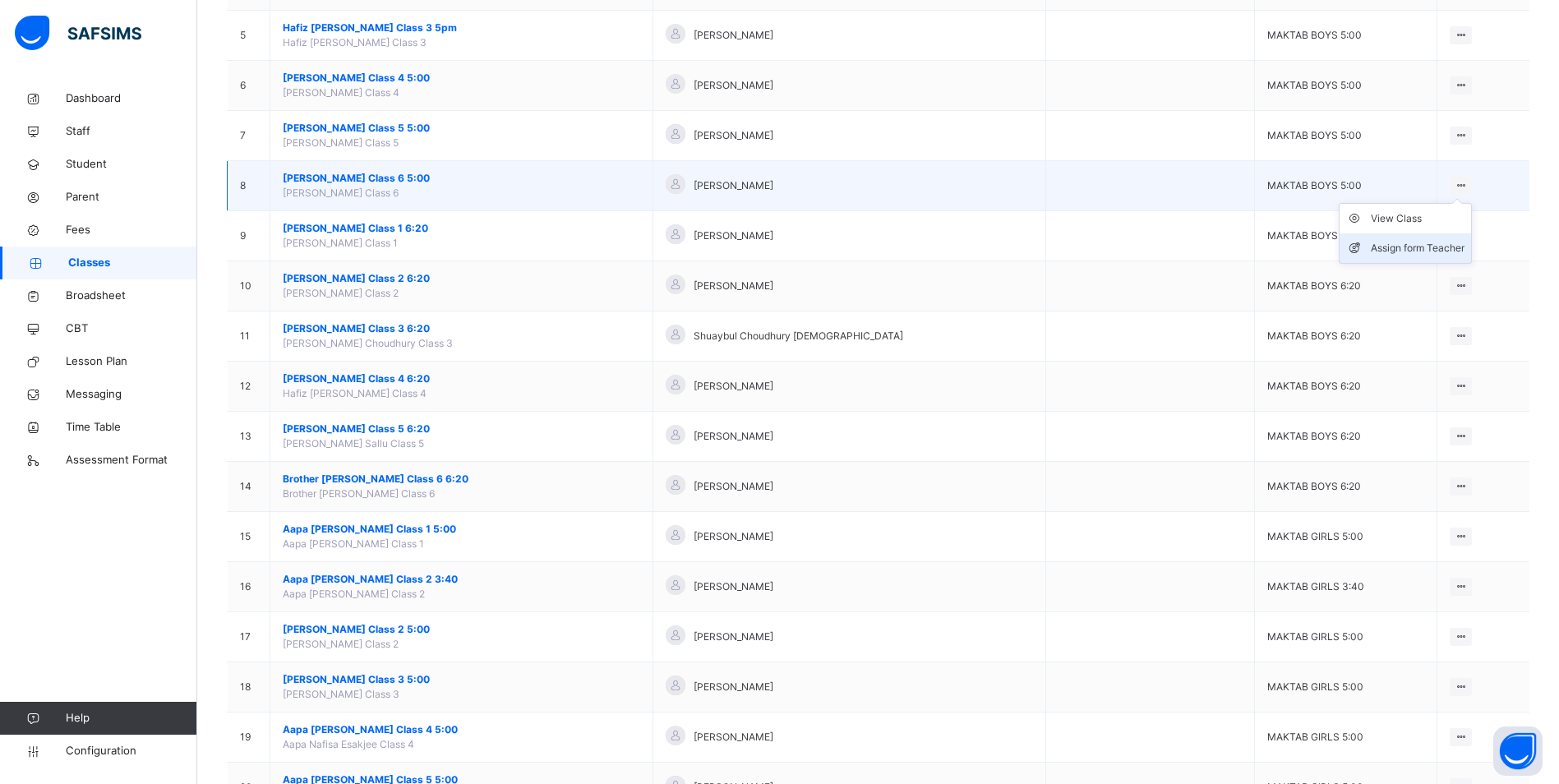
click at [1430, 243] on div "Assign form Teacher" at bounding box center [1418, 248] width 94 height 17
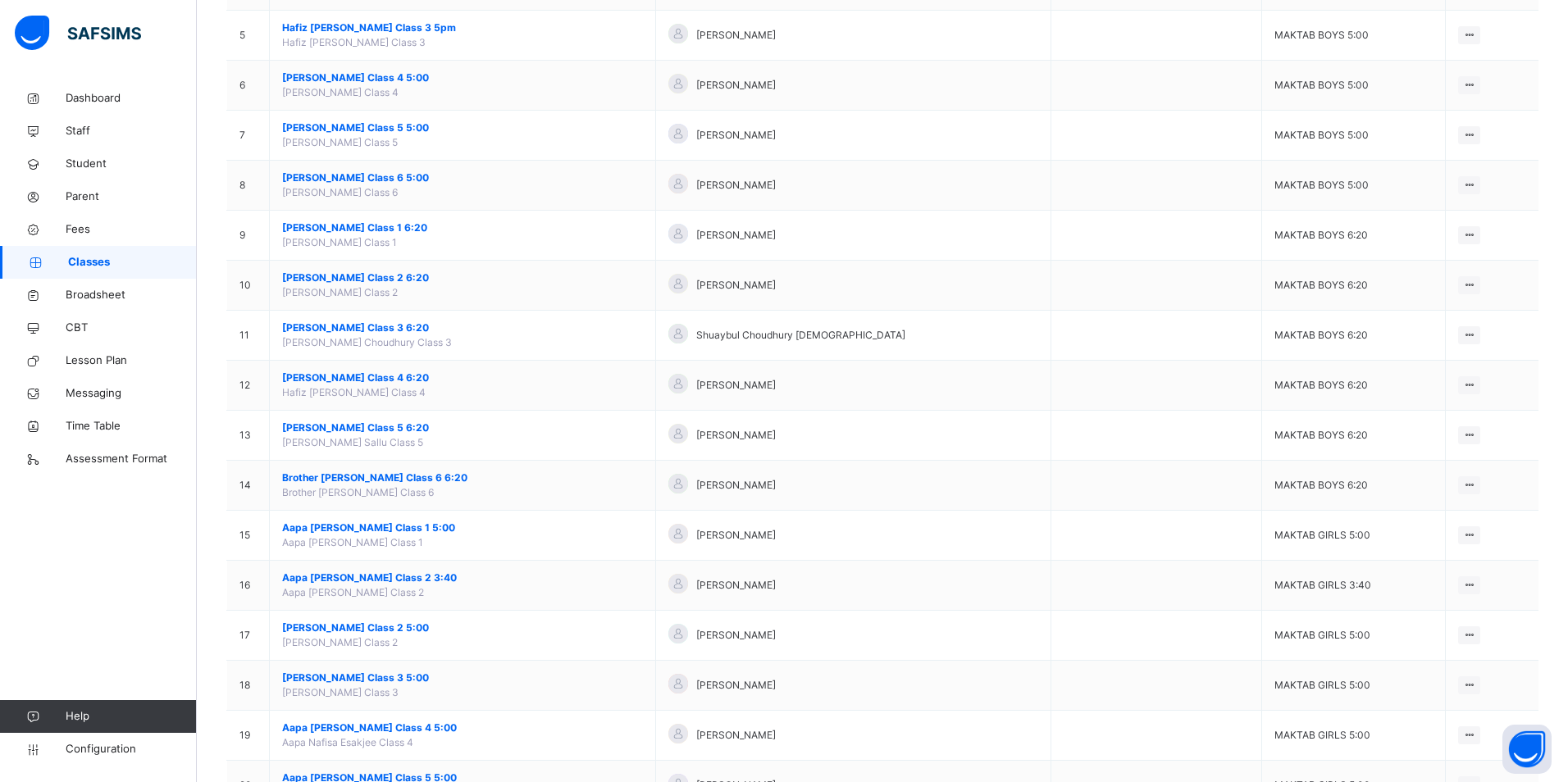
click at [82, 118] on link "Staff" at bounding box center [98, 131] width 197 height 33
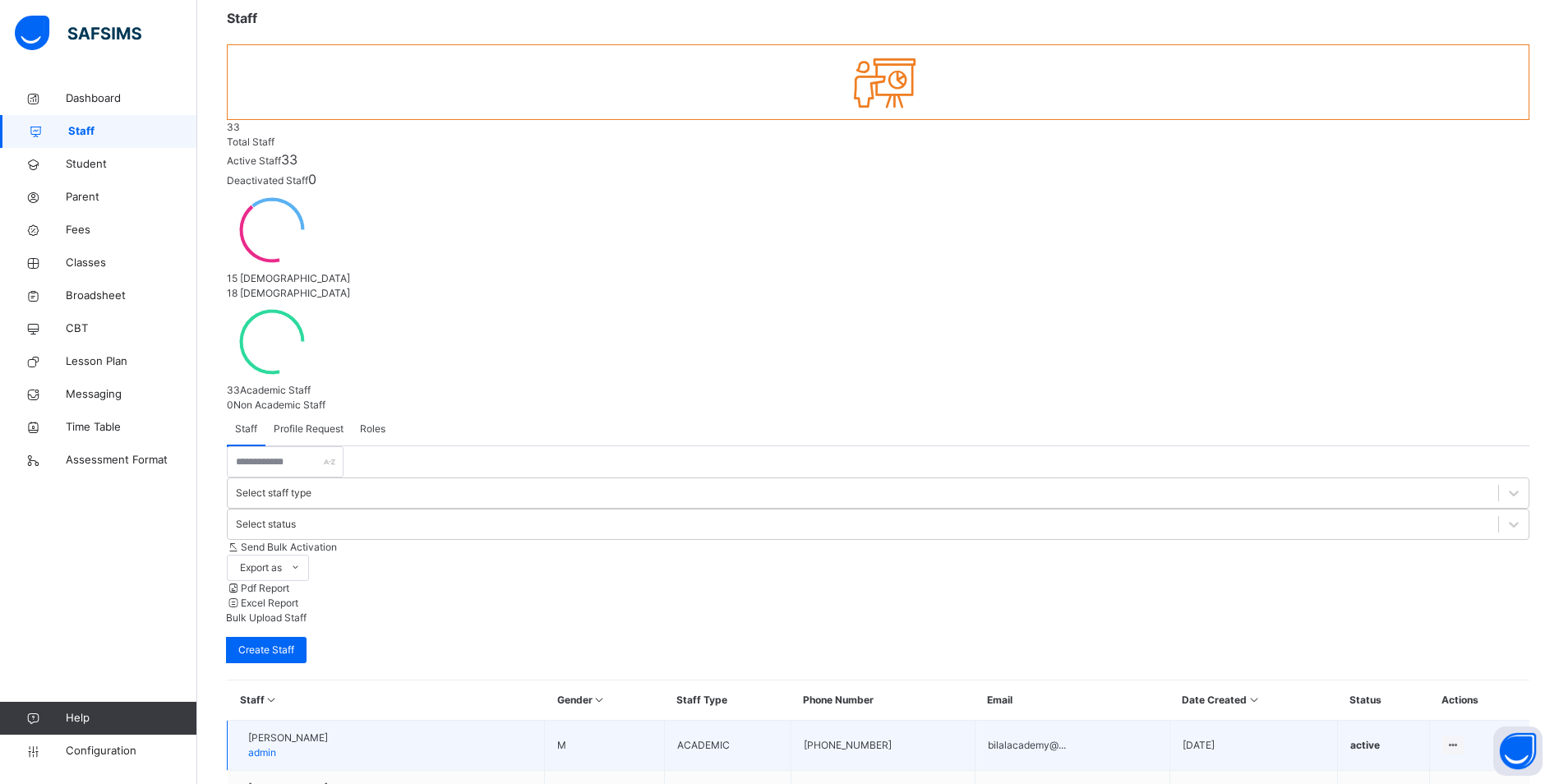
scroll to position [266, 0]
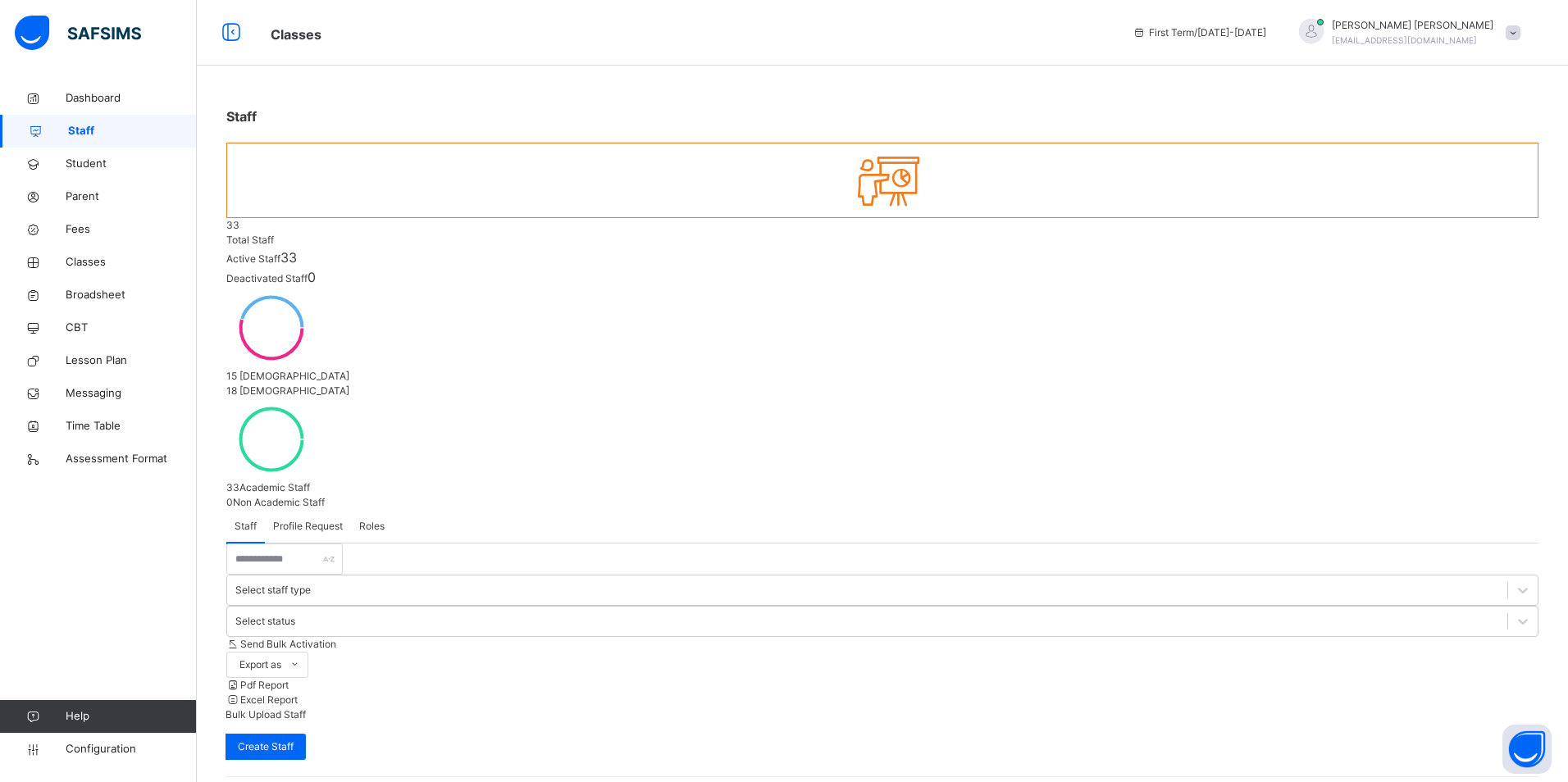
select select "**"
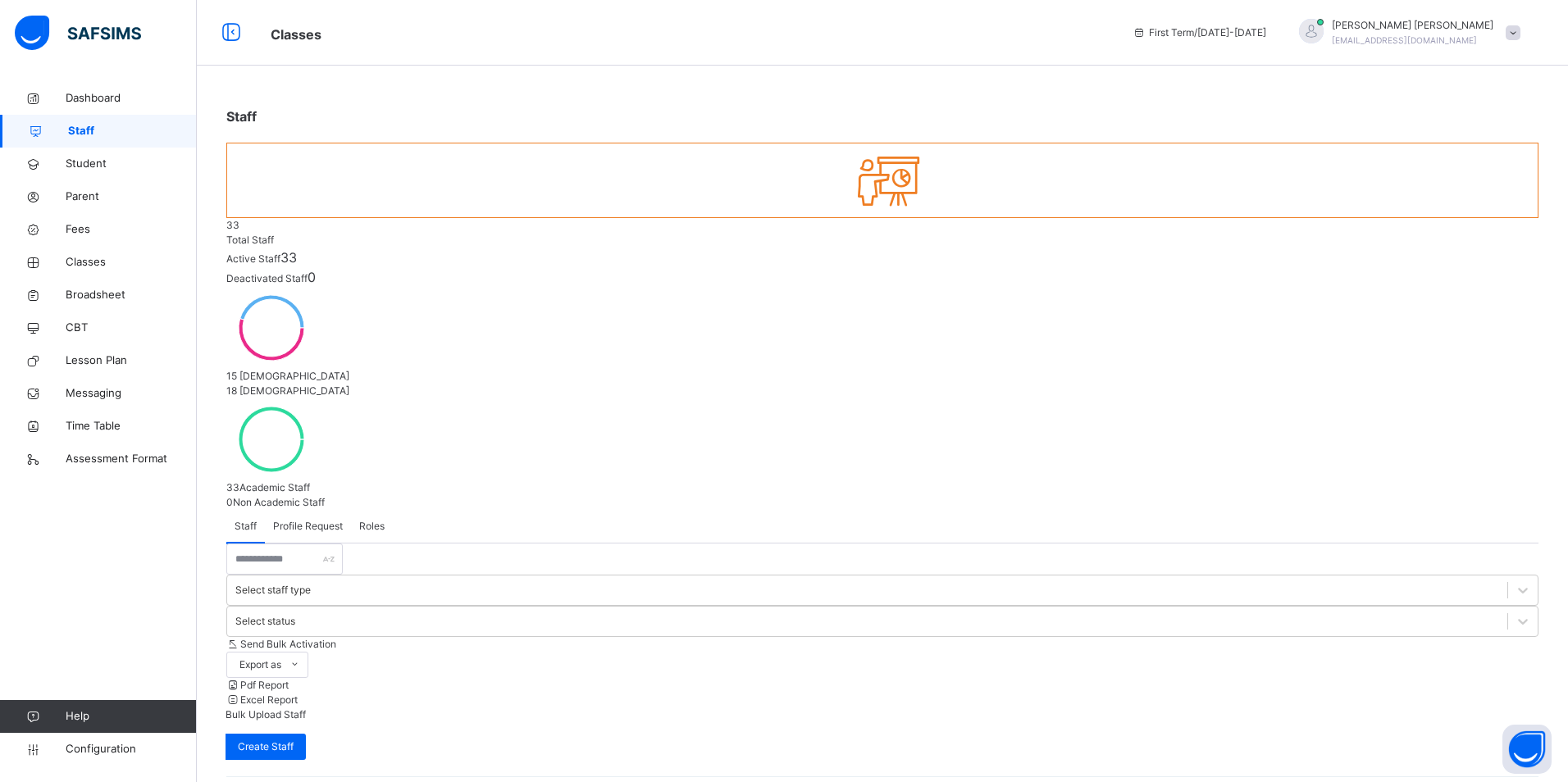
paste textarea "**********"
drag, startPoint x: 807, startPoint y: 646, endPoint x: 613, endPoint y: 648, distance: 194.0
type textarea "**********"
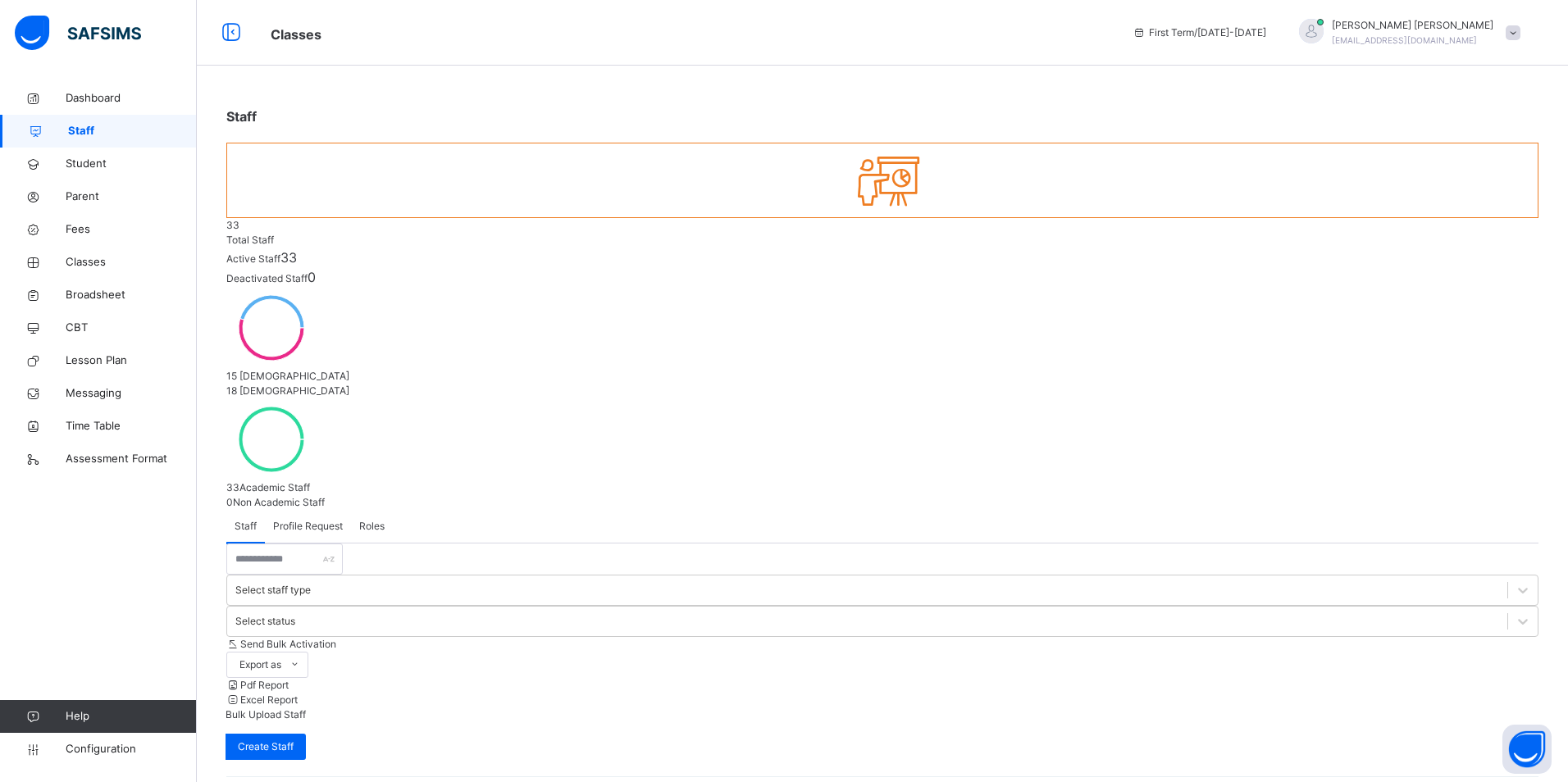
paste input "*******"
type input "*******"
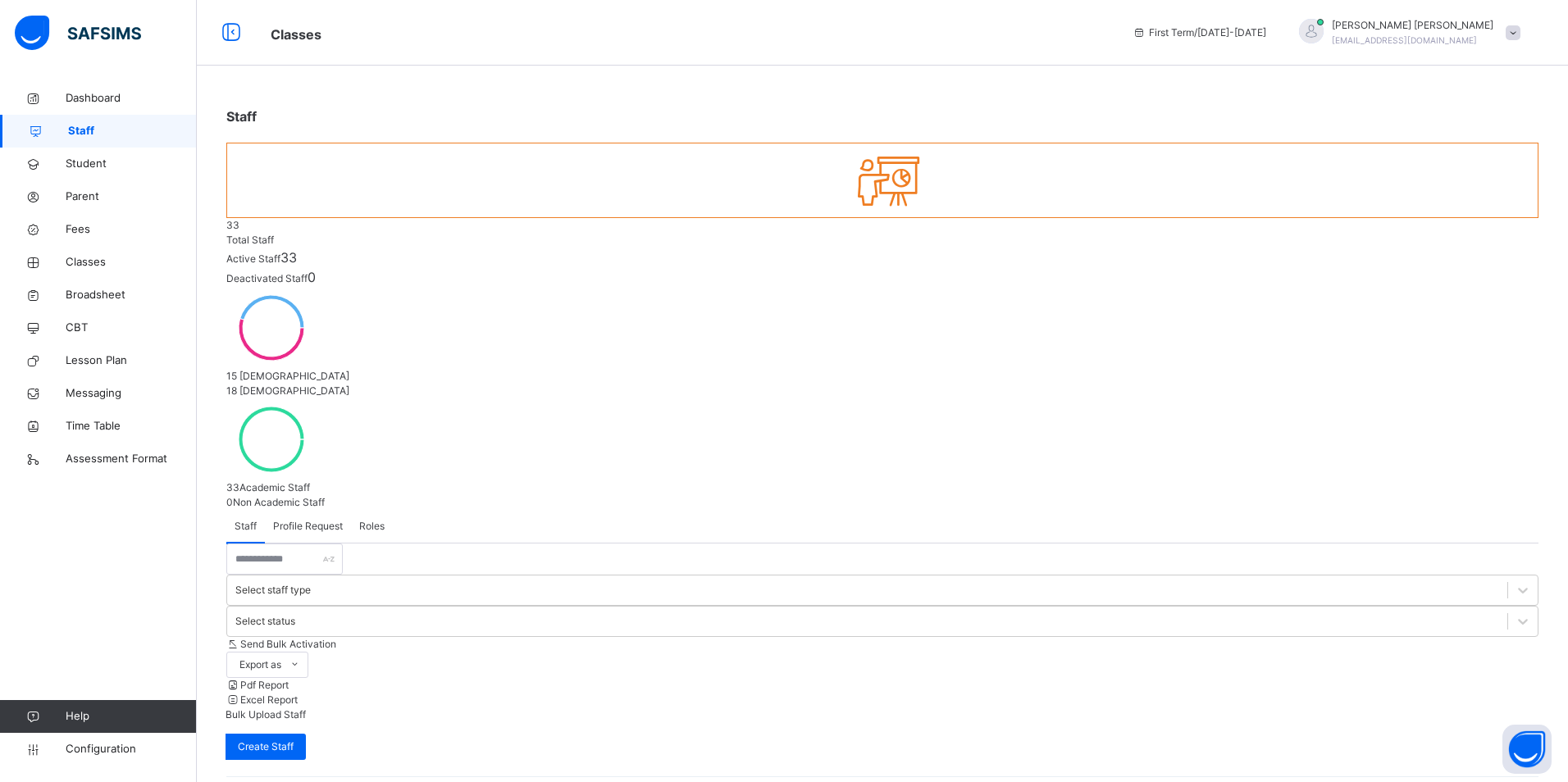
drag, startPoint x: 1147, startPoint y: 309, endPoint x: 1008, endPoint y: 311, distance: 139.0
type input "******"
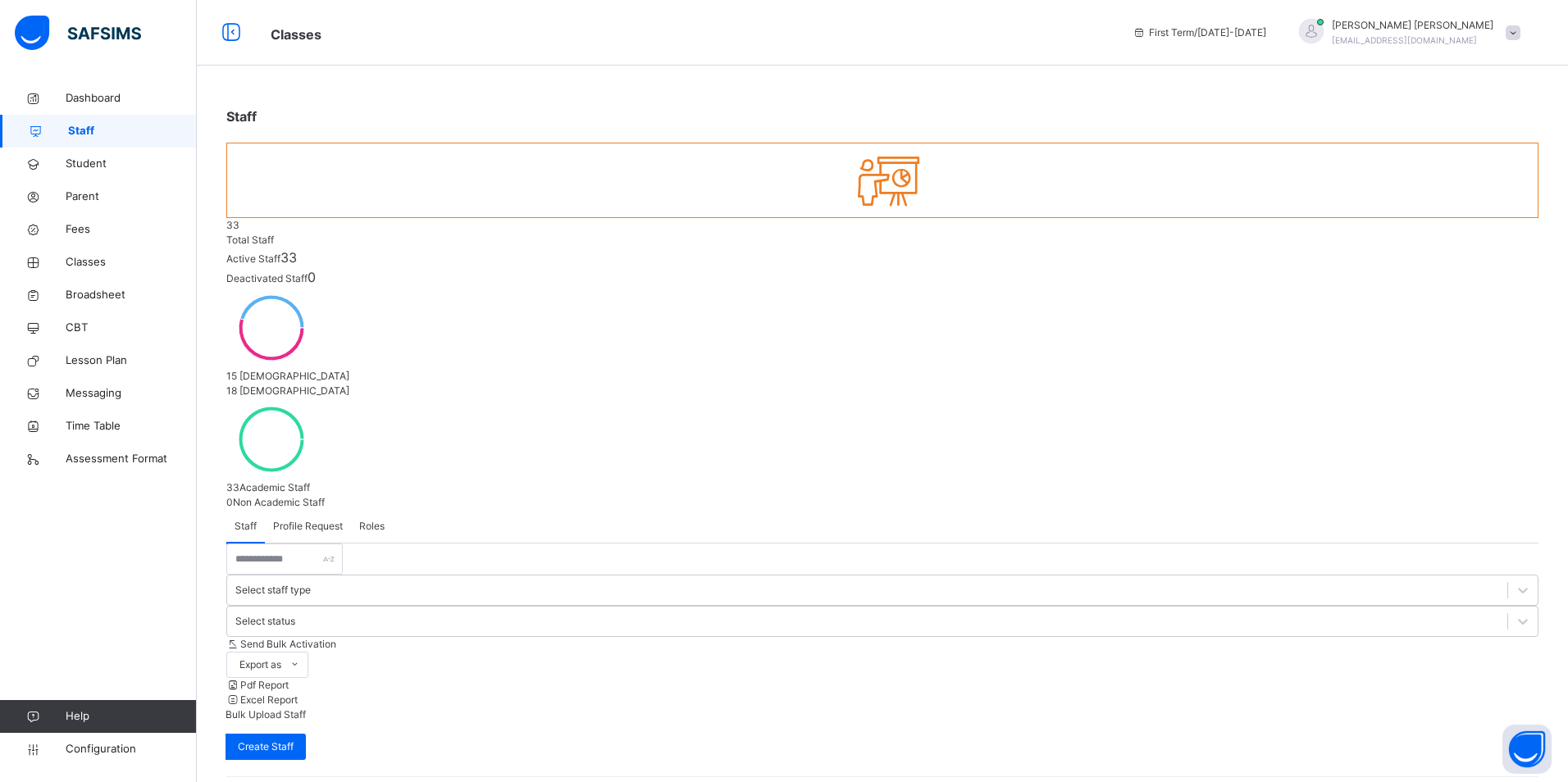
scroll to position [384, 0]
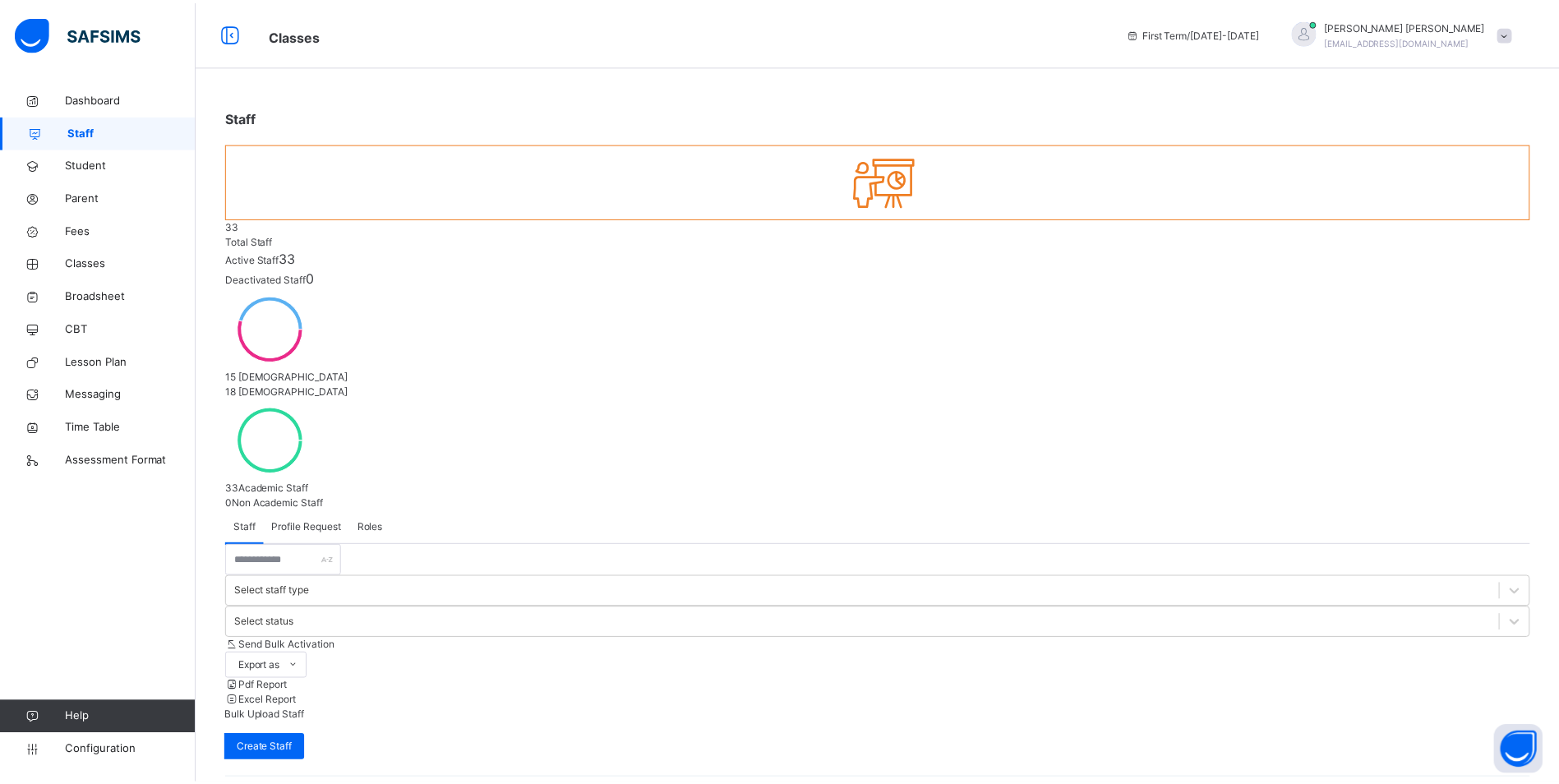
scroll to position [382, 0]
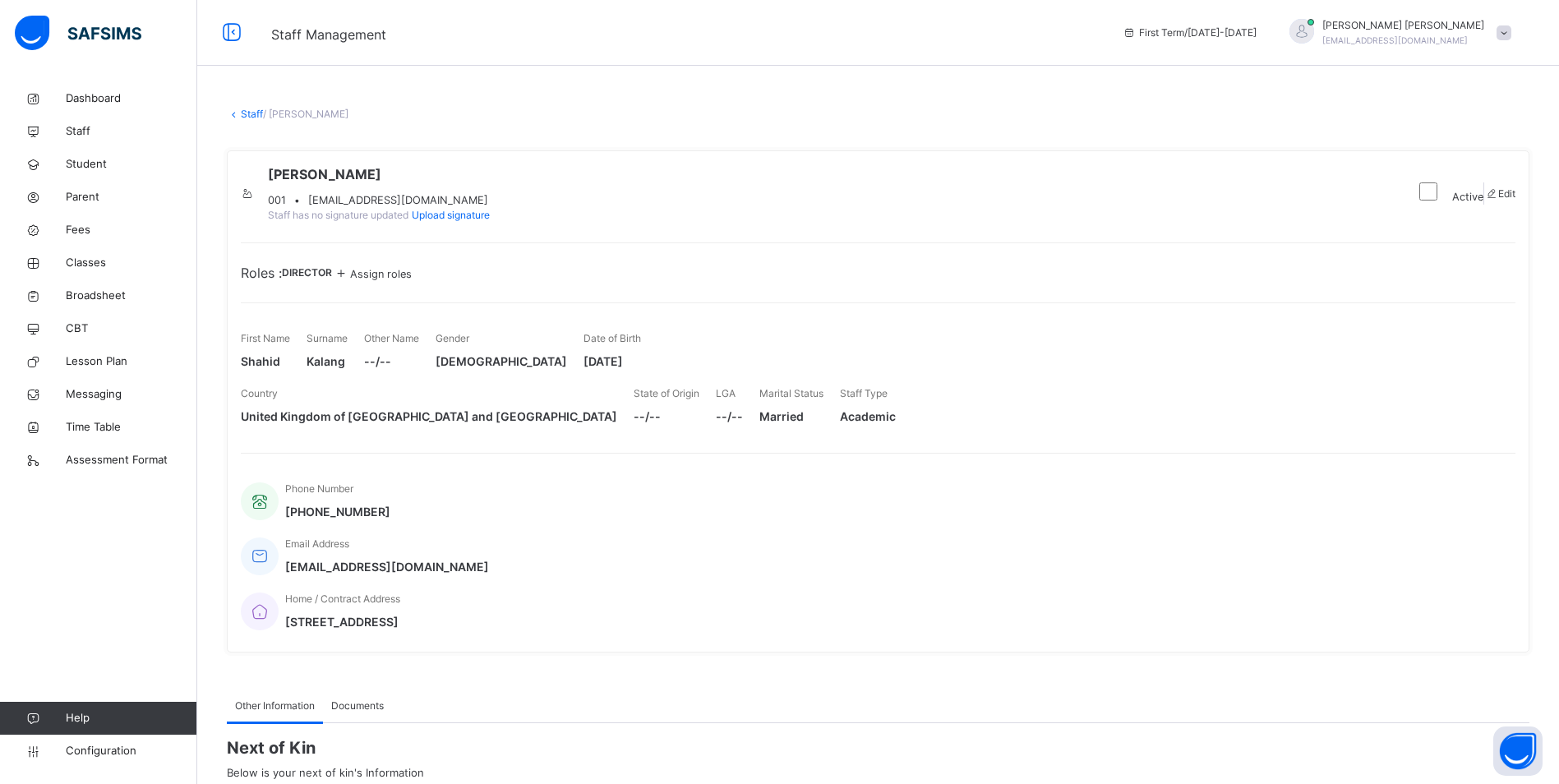
click at [1506, 200] on span "Edit" at bounding box center [1507, 194] width 17 height 12
select select "**"
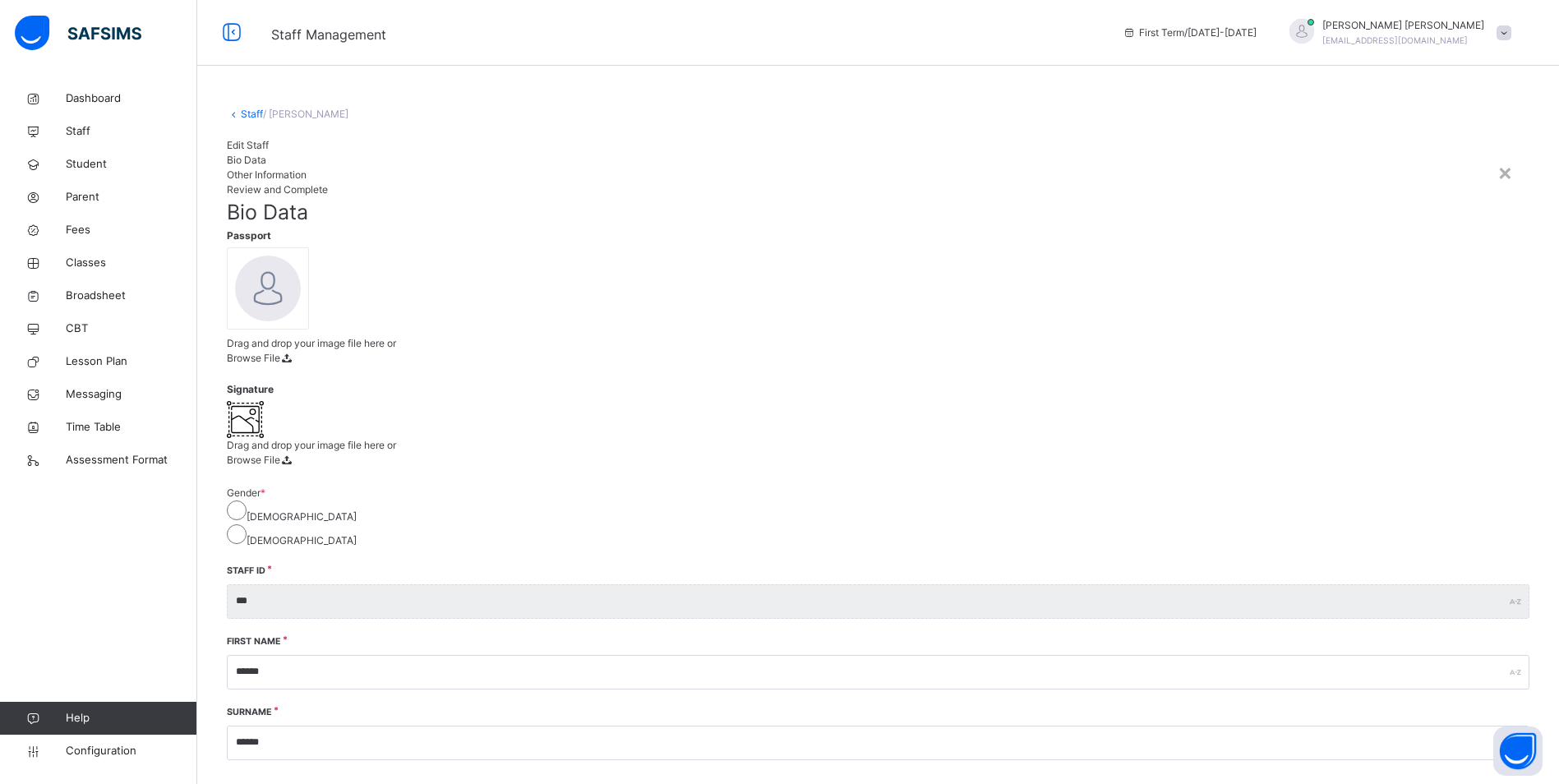
drag, startPoint x: 1018, startPoint y: 472, endPoint x: 1248, endPoint y: 503, distance: 232.1
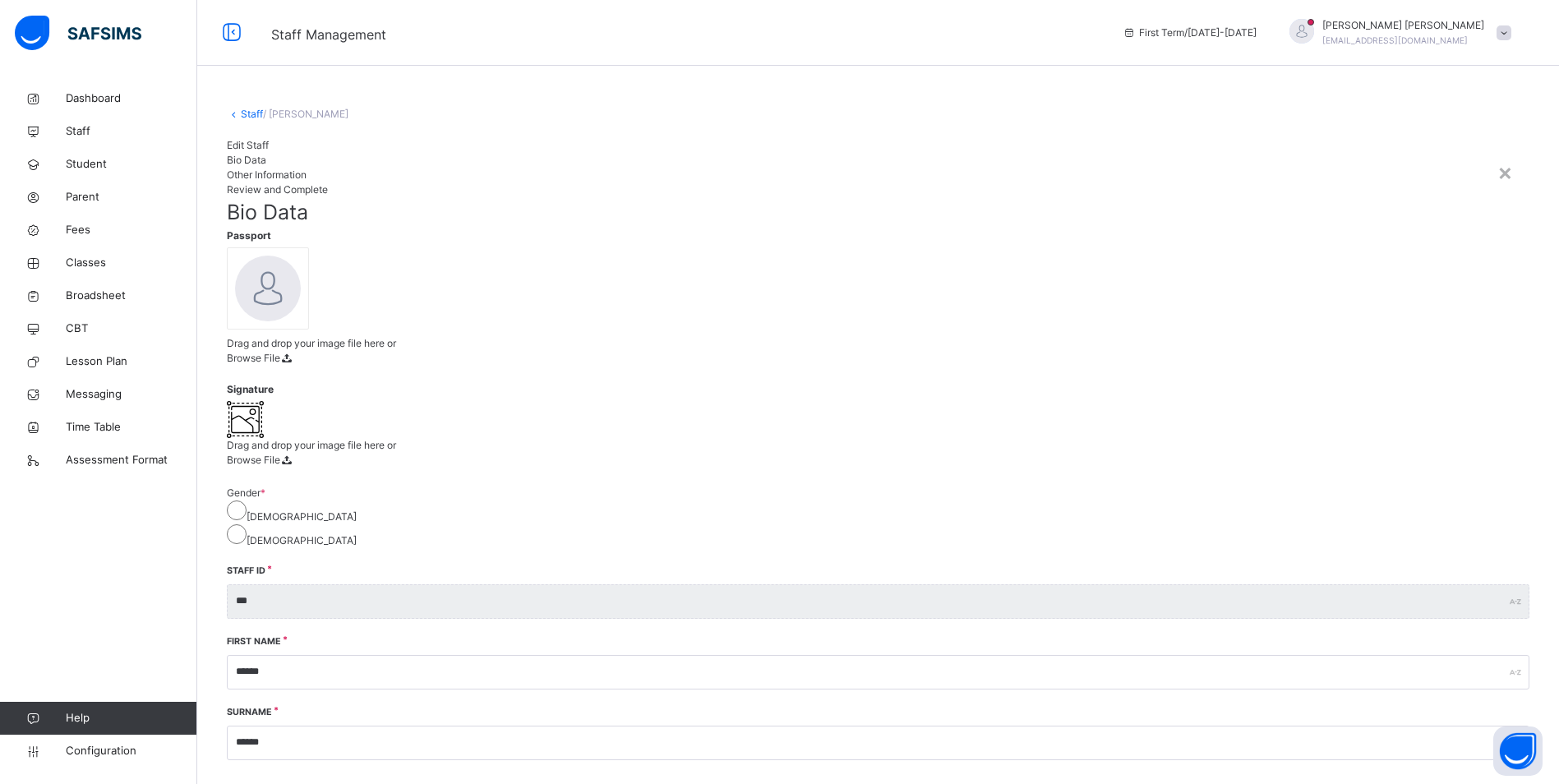
click at [227, 139] on h1 "Edit Staff" at bounding box center [878, 145] width 1302 height 15
click at [227, 149] on div "Edit Staff" at bounding box center [878, 145] width 1302 height 15
click at [1497, 155] on div "×" at bounding box center [1505, 172] width 16 height 35
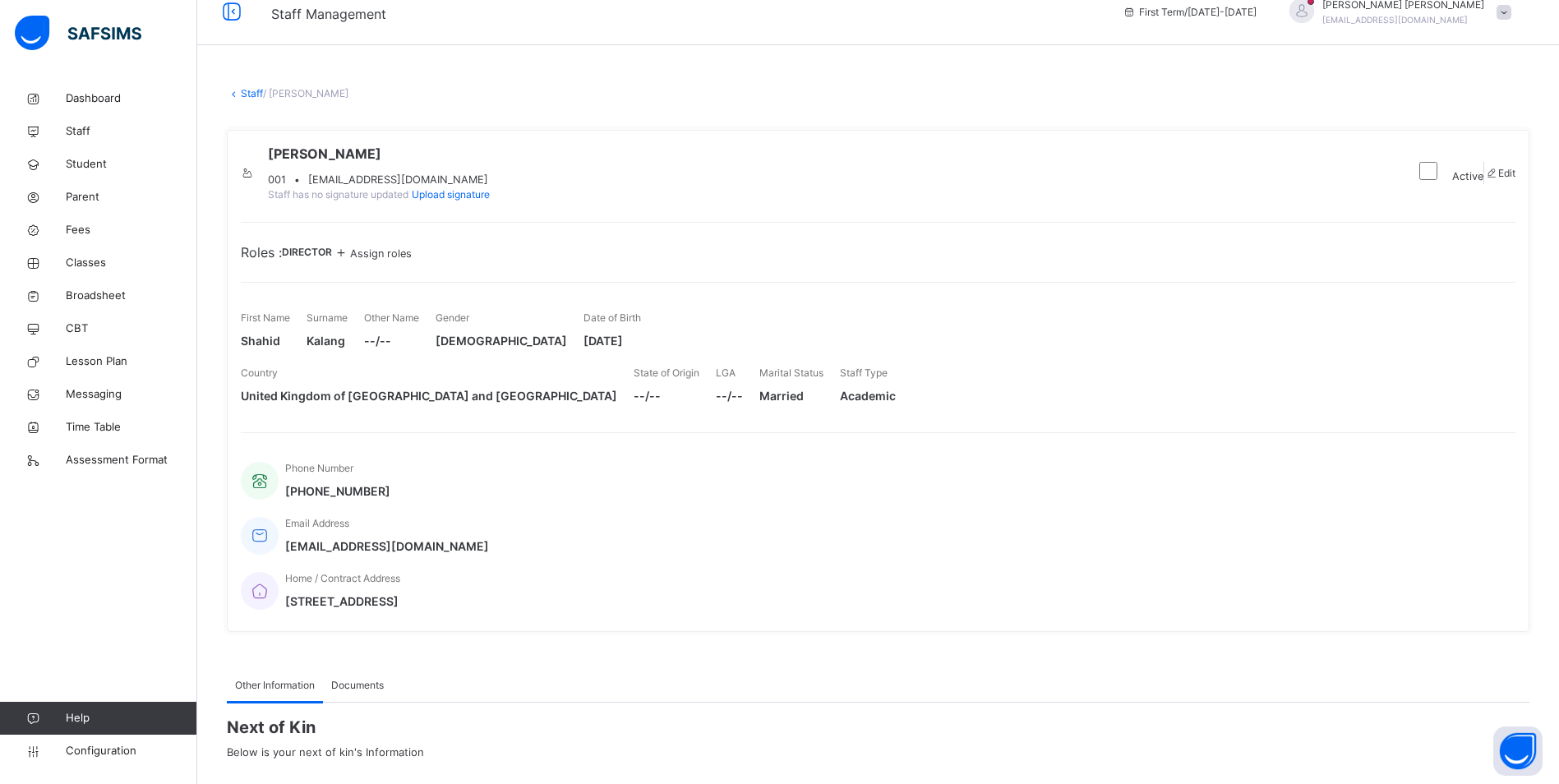
scroll to position [83, 0]
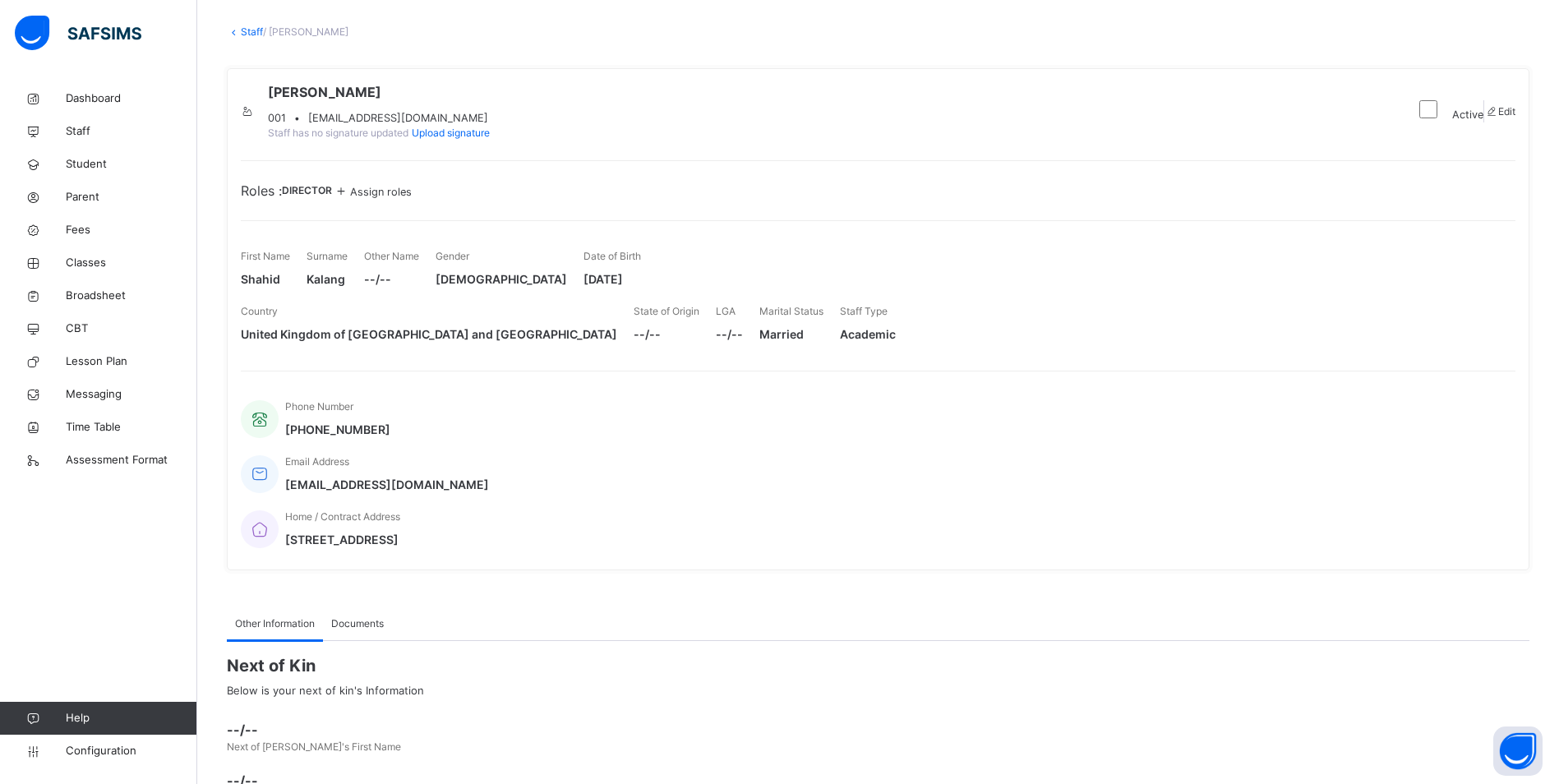
click at [489, 475] on span "shahidkalang@hotmail.com" at bounding box center [387, 484] width 203 height 17
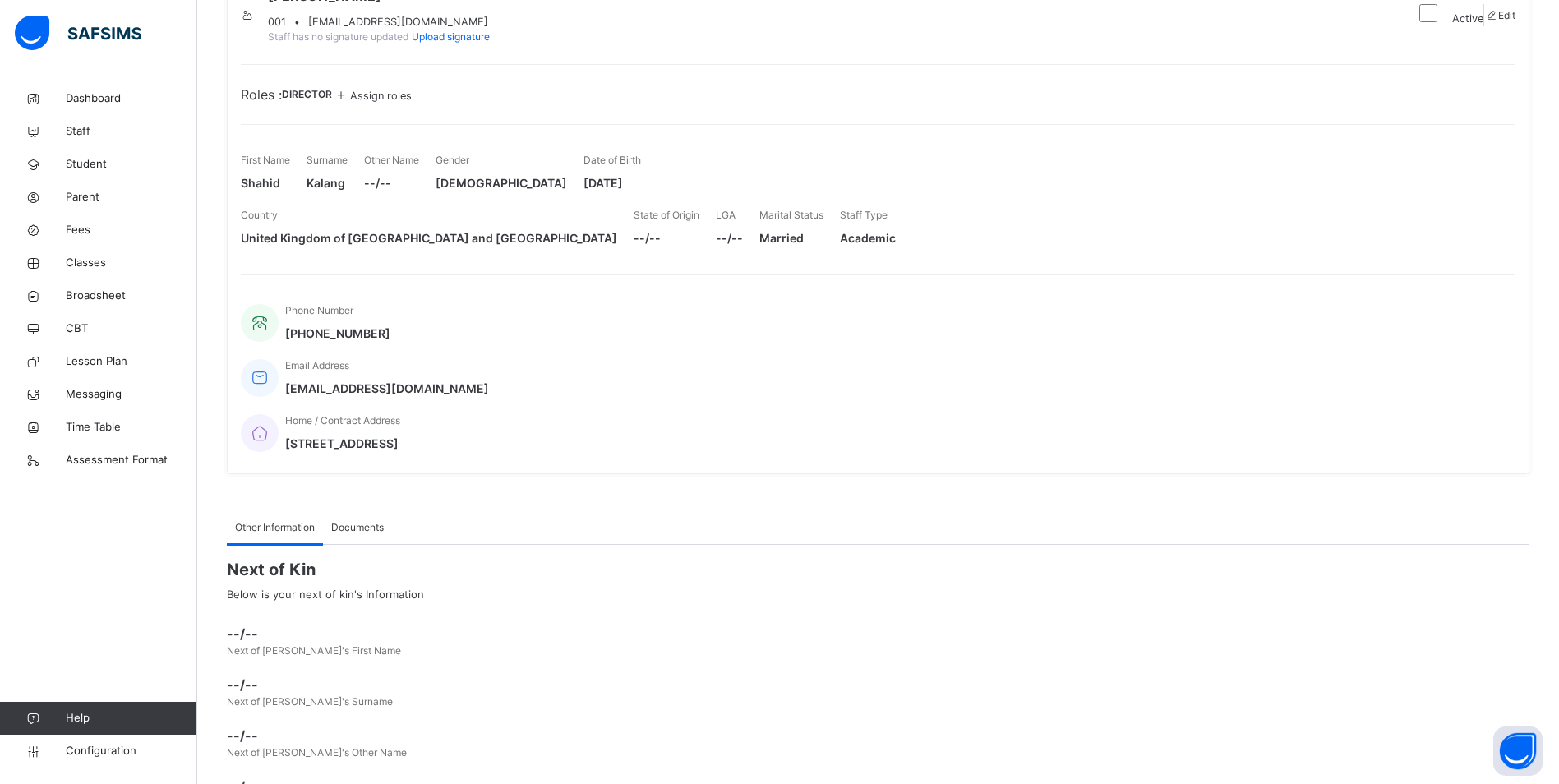
scroll to position [181, 0]
click at [73, 733] on link "Help" at bounding box center [98, 718] width 197 height 33
click at [82, 744] on span "Configuration" at bounding box center [131, 751] width 130 height 17
click at [1498, 15] on span "Edit" at bounding box center [1507, 13] width 17 height 12
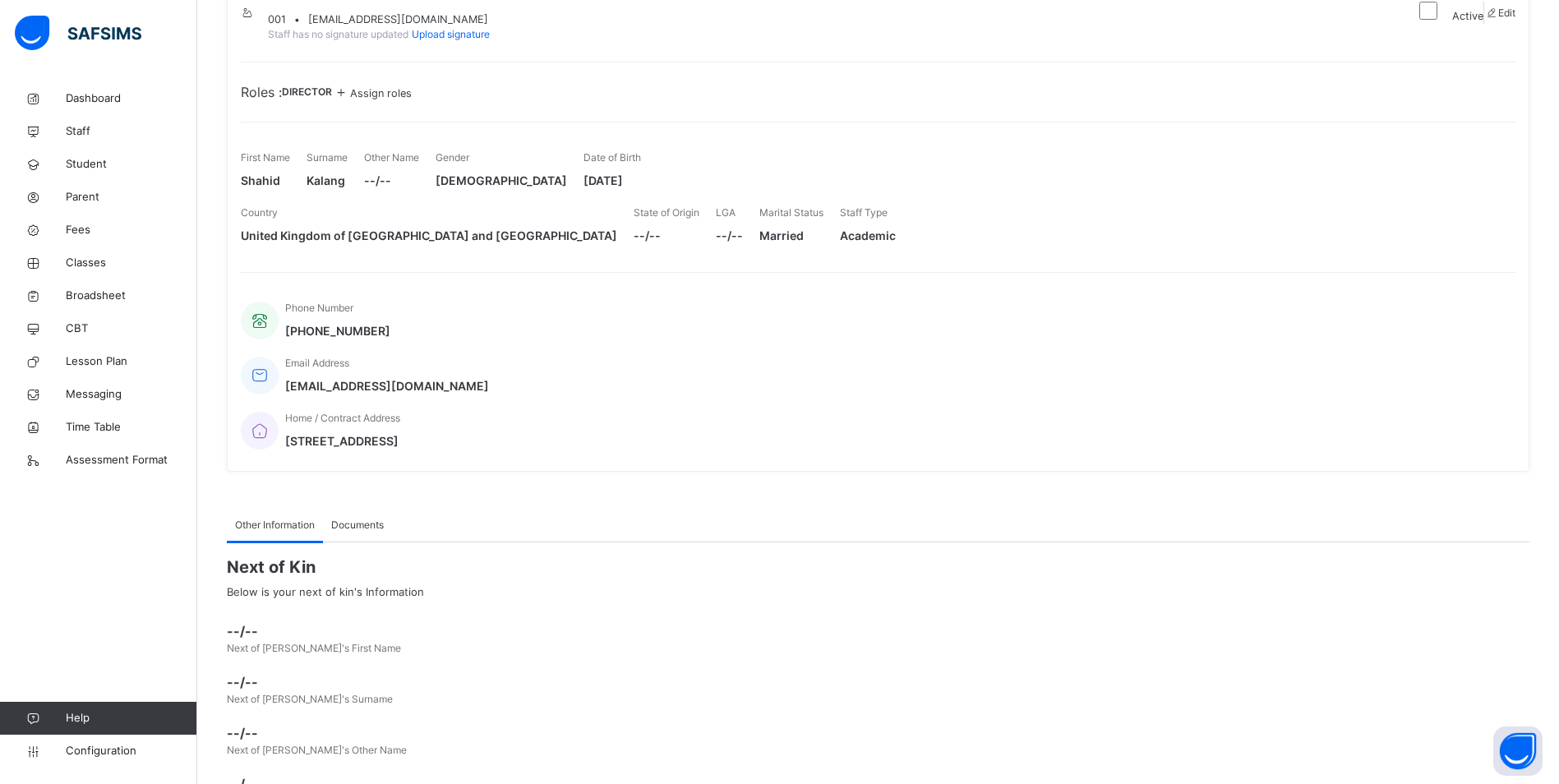
select select "**"
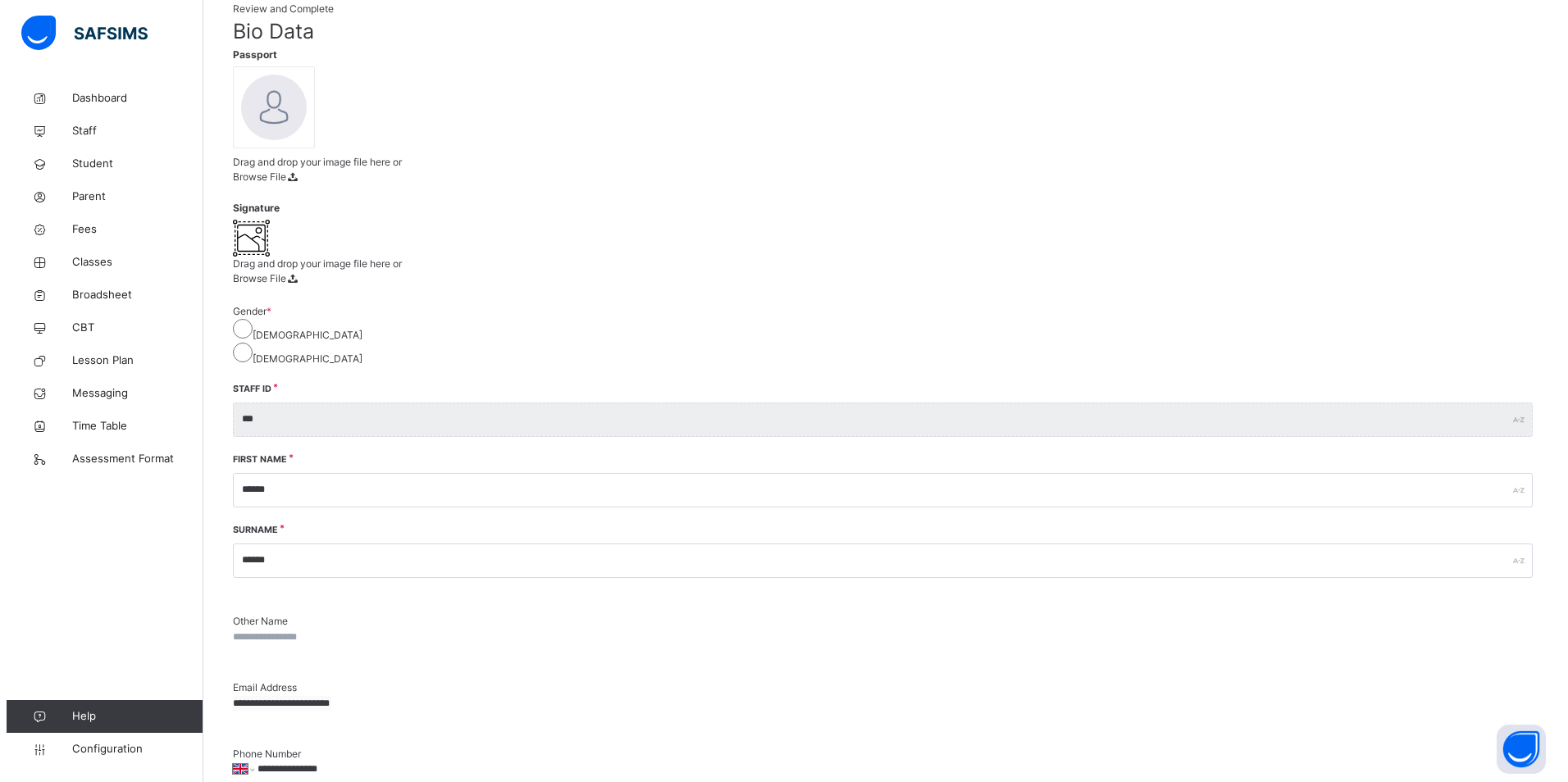
scroll to position [328, 0]
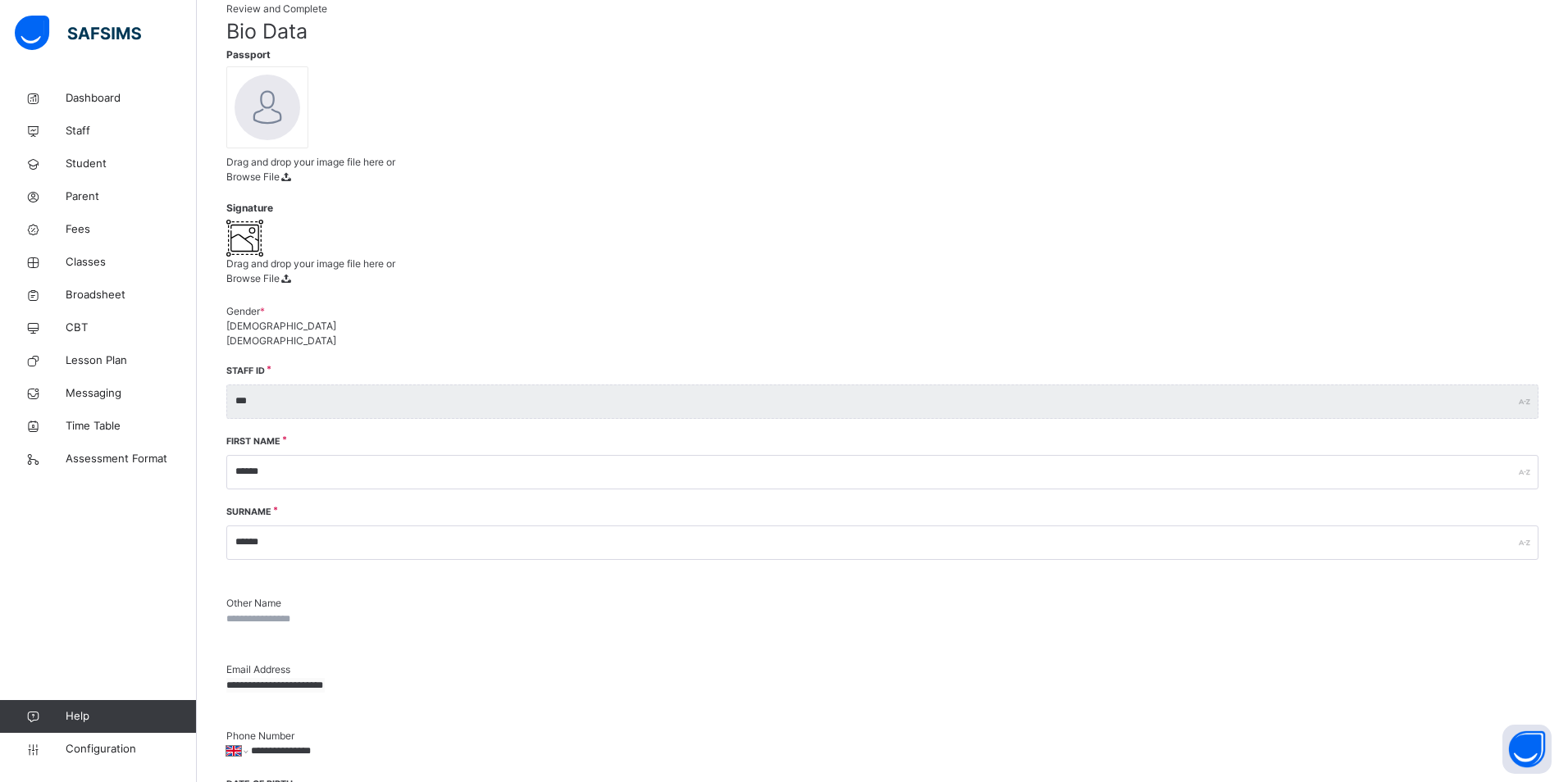
scroll to position [0, 0]
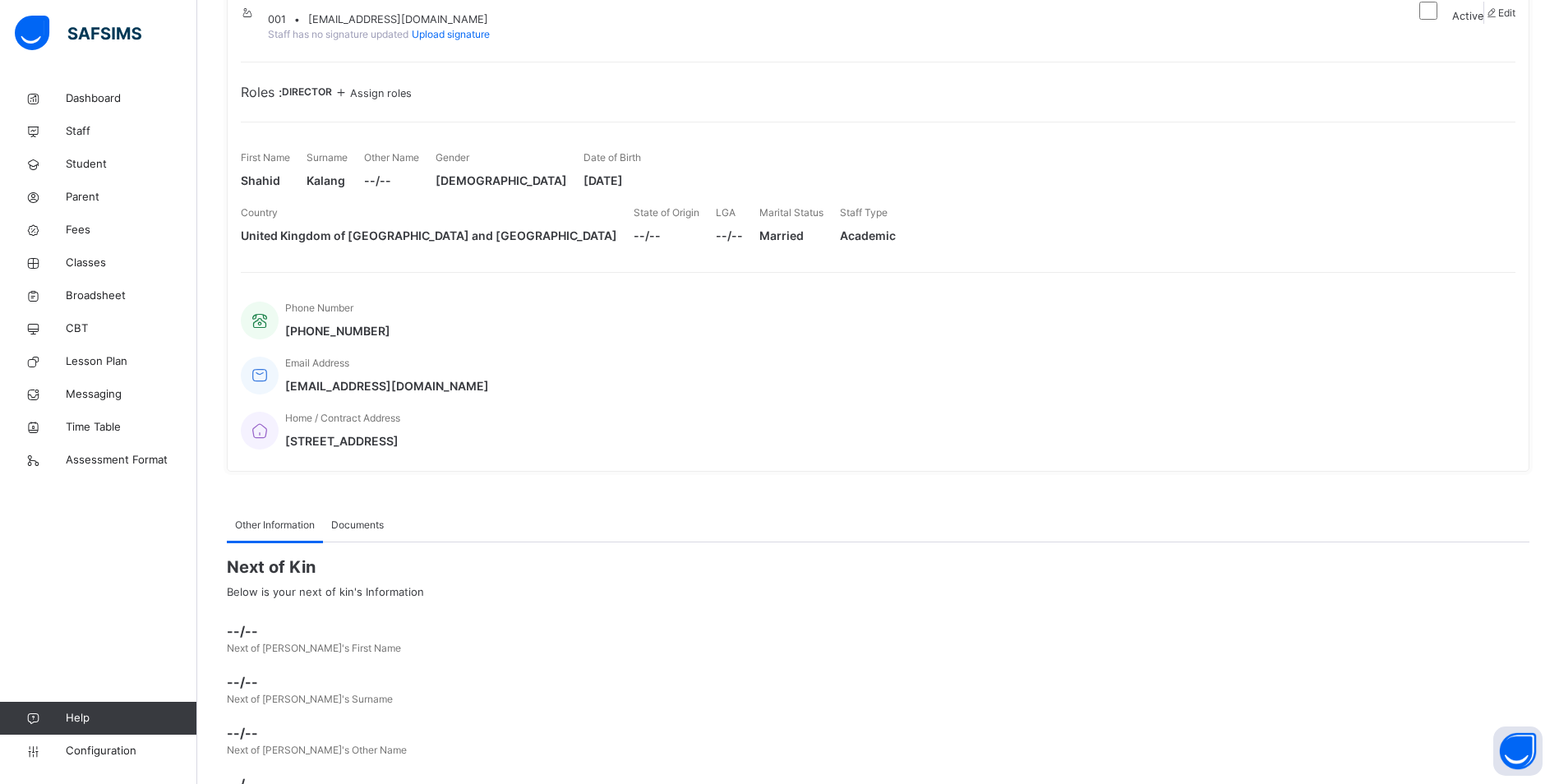
click at [1504, 19] on span "Edit" at bounding box center [1507, 13] width 17 height 12
select select "**"
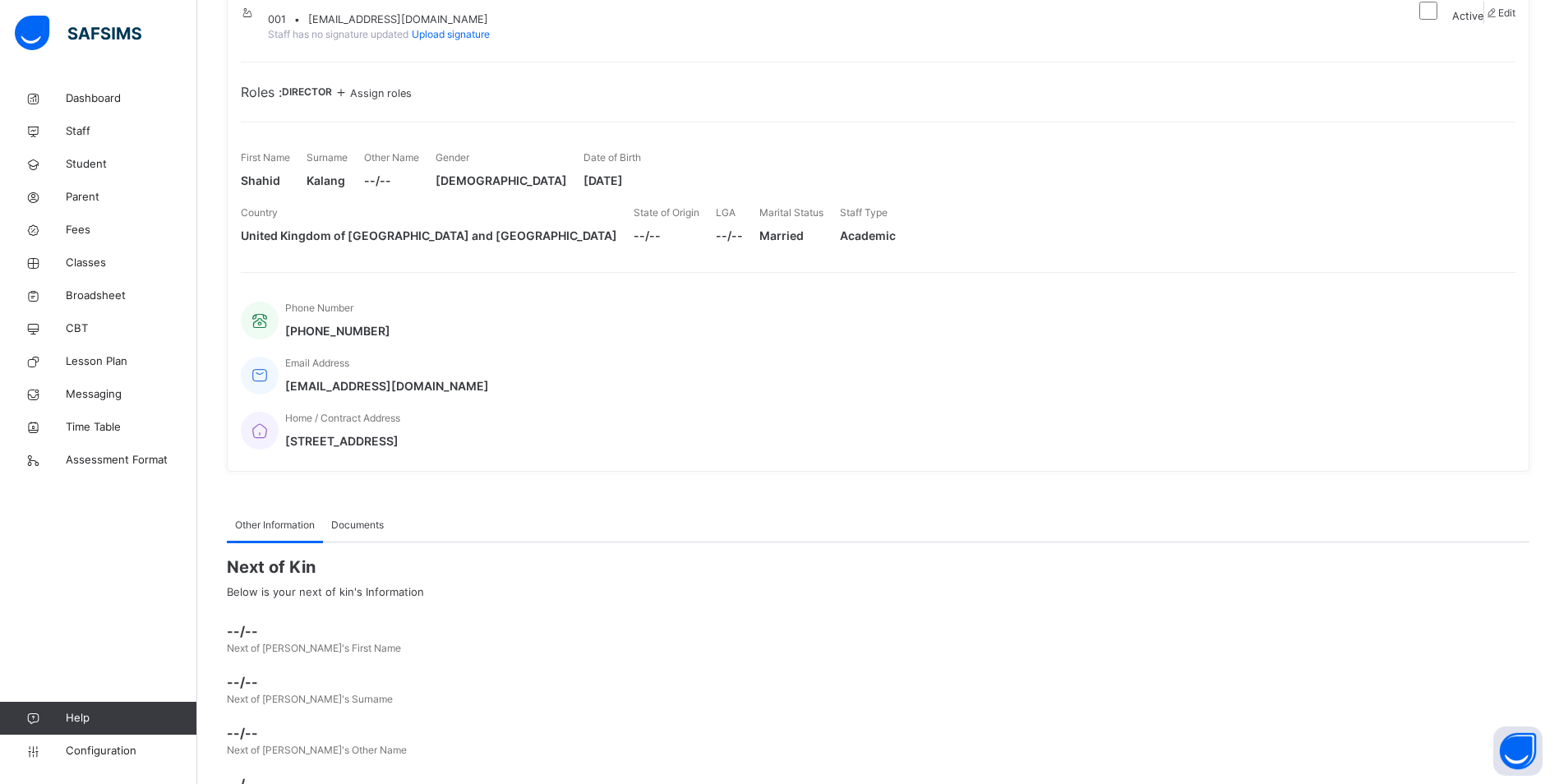
click at [489, 355] on div "Email Address shahidkalang@hotmail.com" at bounding box center [387, 375] width 203 height 38
click at [271, 366] on icon at bounding box center [260, 375] width 23 height 20
click at [332, 97] on span "DIRECTOR" at bounding box center [307, 91] width 50 height 12
click at [350, 100] on icon at bounding box center [341, 91] width 18 height 17
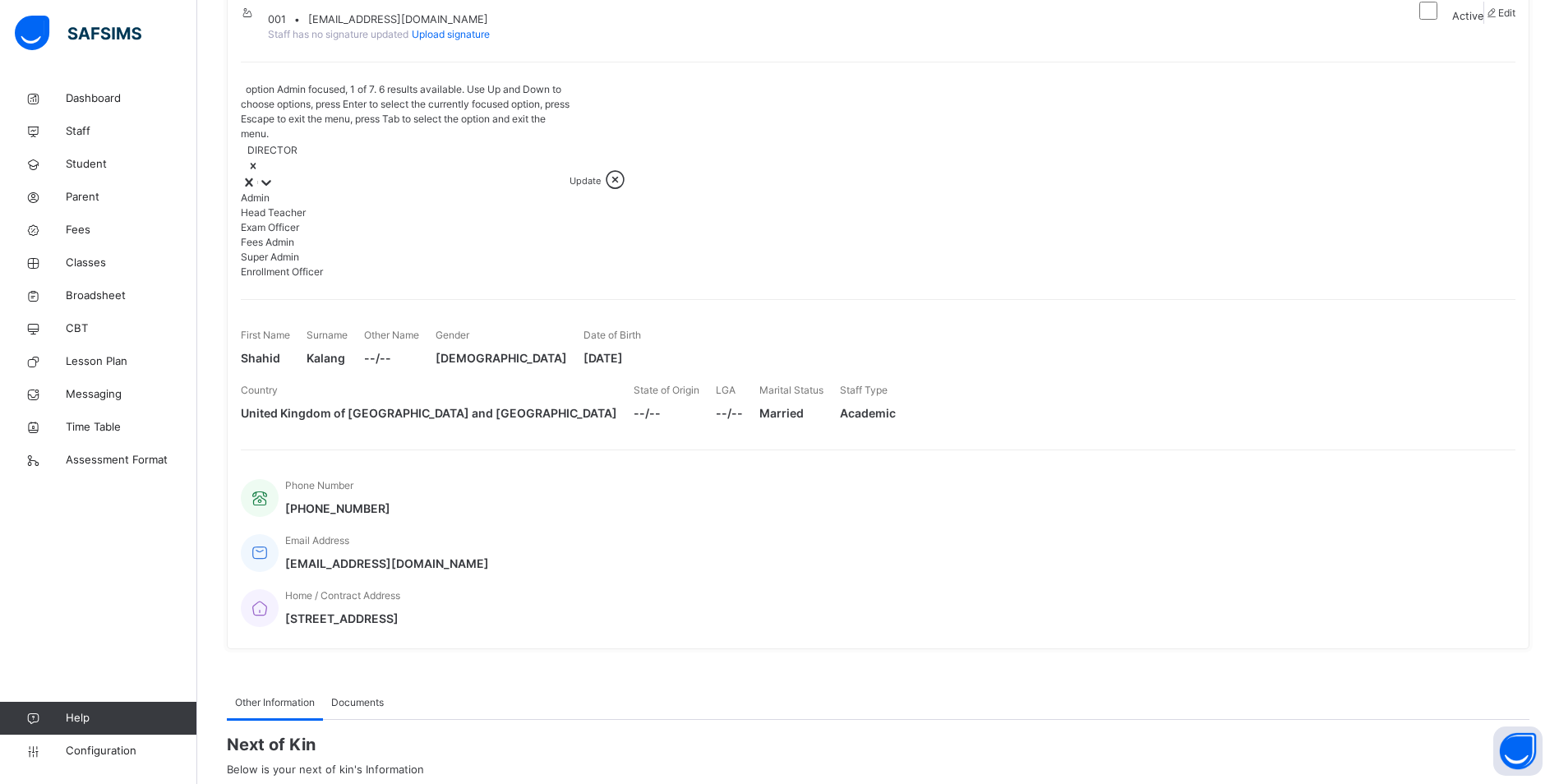
click at [275, 174] on icon at bounding box center [266, 182] width 17 height 17
click at [774, 144] on div "Shahid Kalang 001 • shahidkalang@hotmail.com Staff has no signature updated Upl…" at bounding box center [878, 309] width 1302 height 680
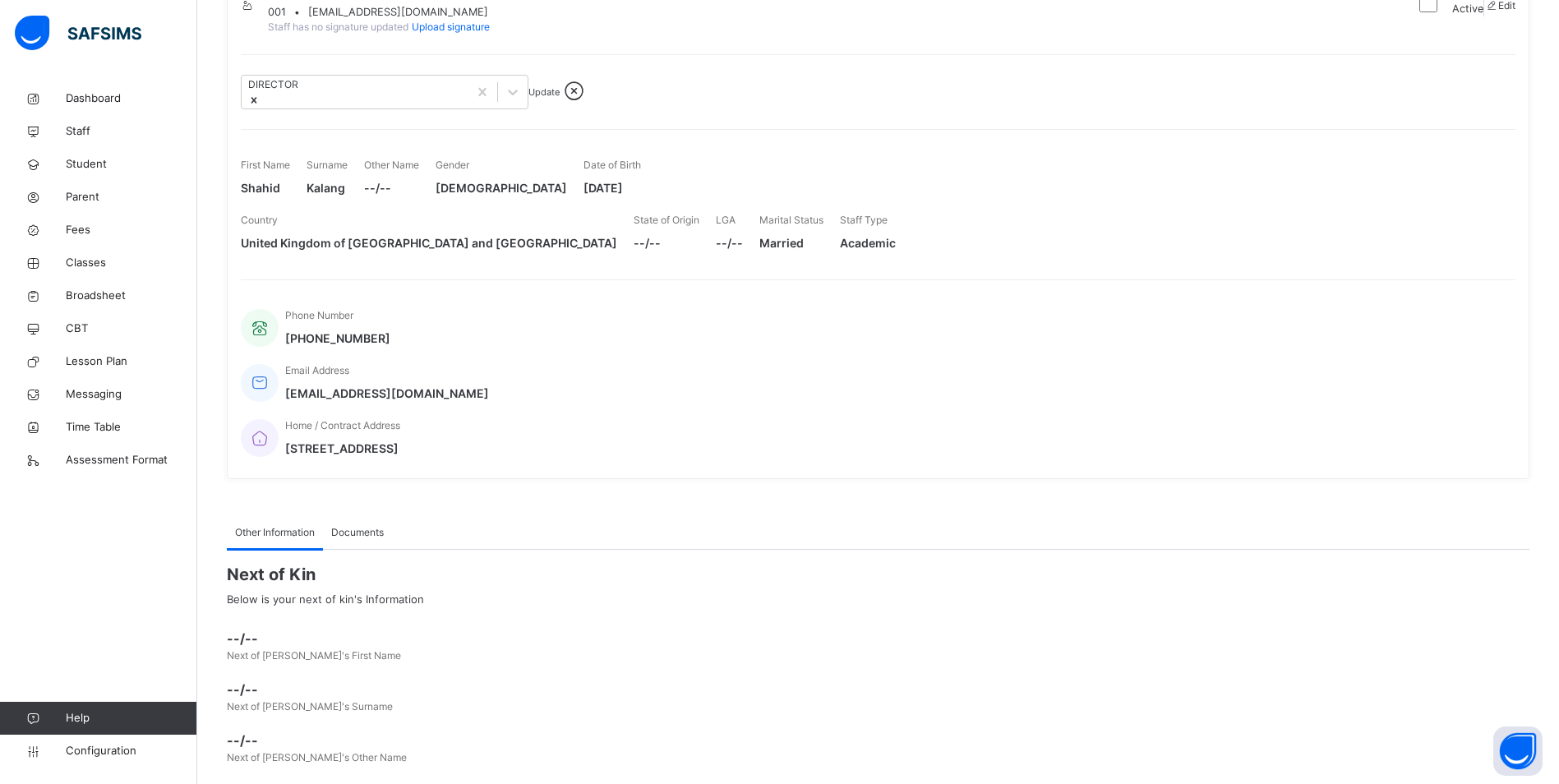
scroll to position [189, 0]
click at [364, 523] on span "Documents" at bounding box center [357, 530] width 53 height 15
click at [297, 523] on span "Other Information" at bounding box center [275, 530] width 80 height 15
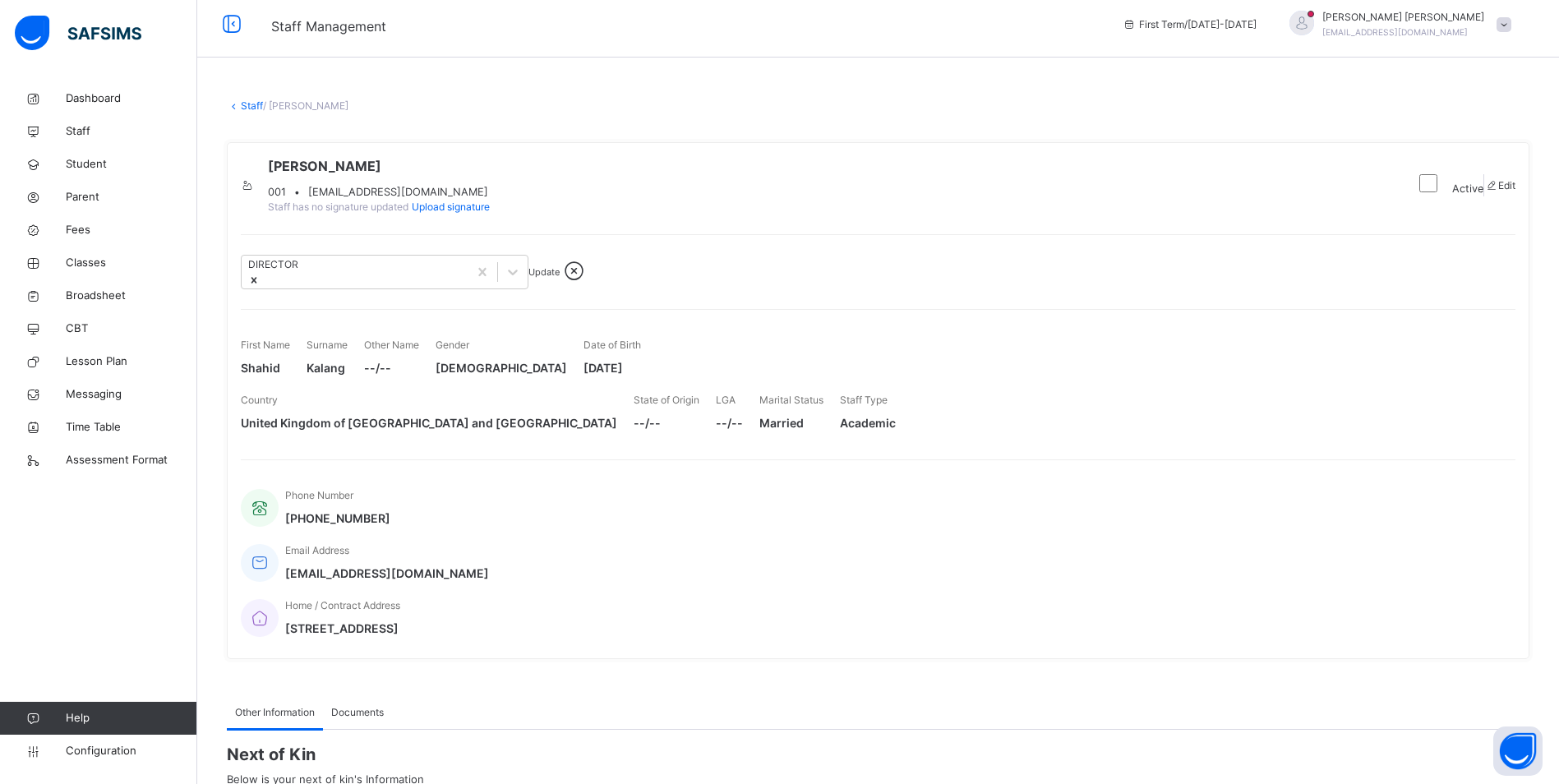
scroll to position [0, 0]
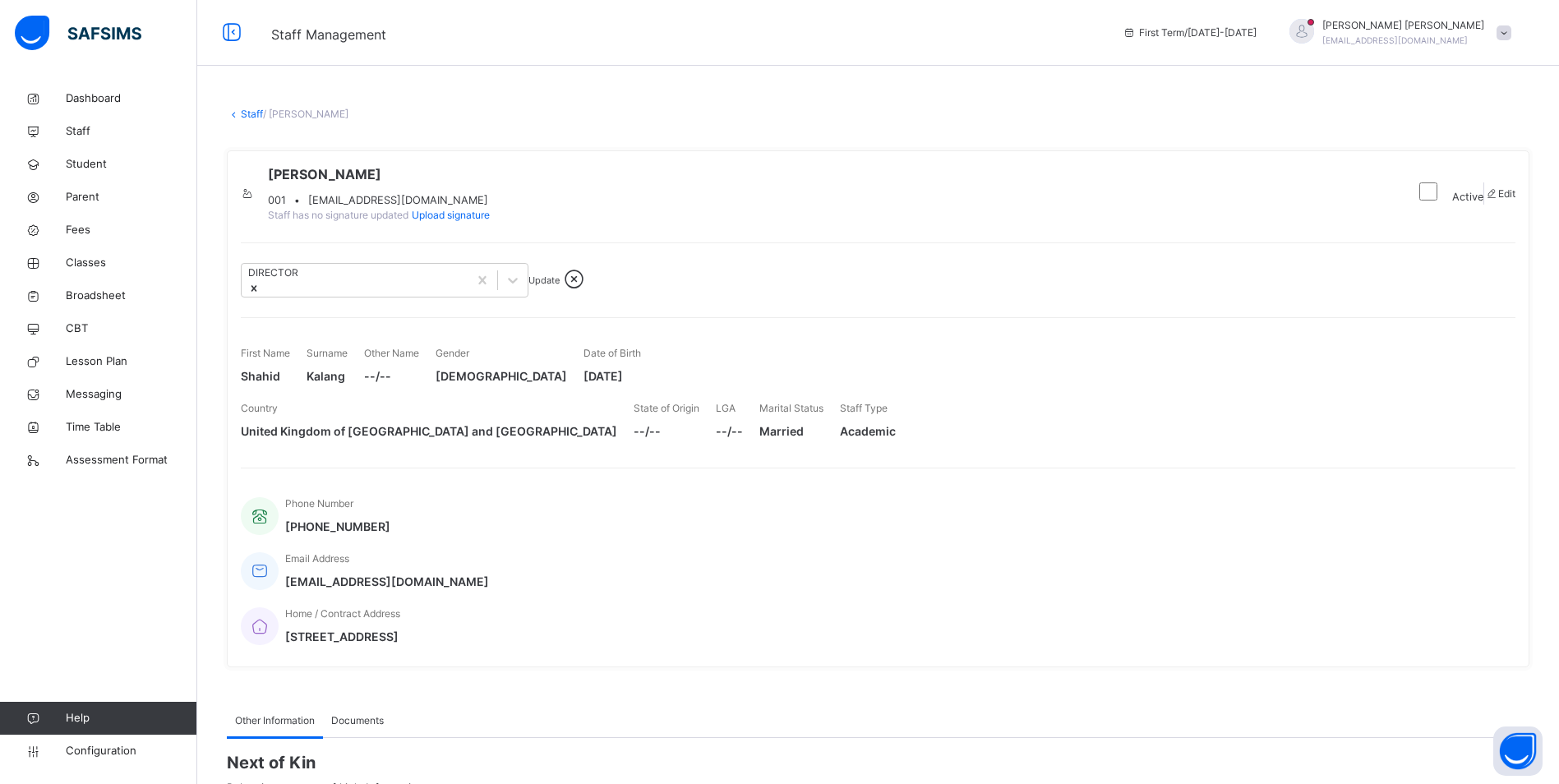
click at [323, 115] on span "/ Shahid Kalang" at bounding box center [306, 114] width 85 height 12
click at [354, 171] on span "Shahid Kalang" at bounding box center [378, 174] width 222 height 20
drag, startPoint x: 370, startPoint y: 203, endPoint x: 542, endPoint y: 203, distance: 172.0
click at [490, 203] on div "001 • shahidkalang@hotmail.com" at bounding box center [378, 200] width 222 height 16
drag, startPoint x: 542, startPoint y: 203, endPoint x: 522, endPoint y: 215, distance: 23.3
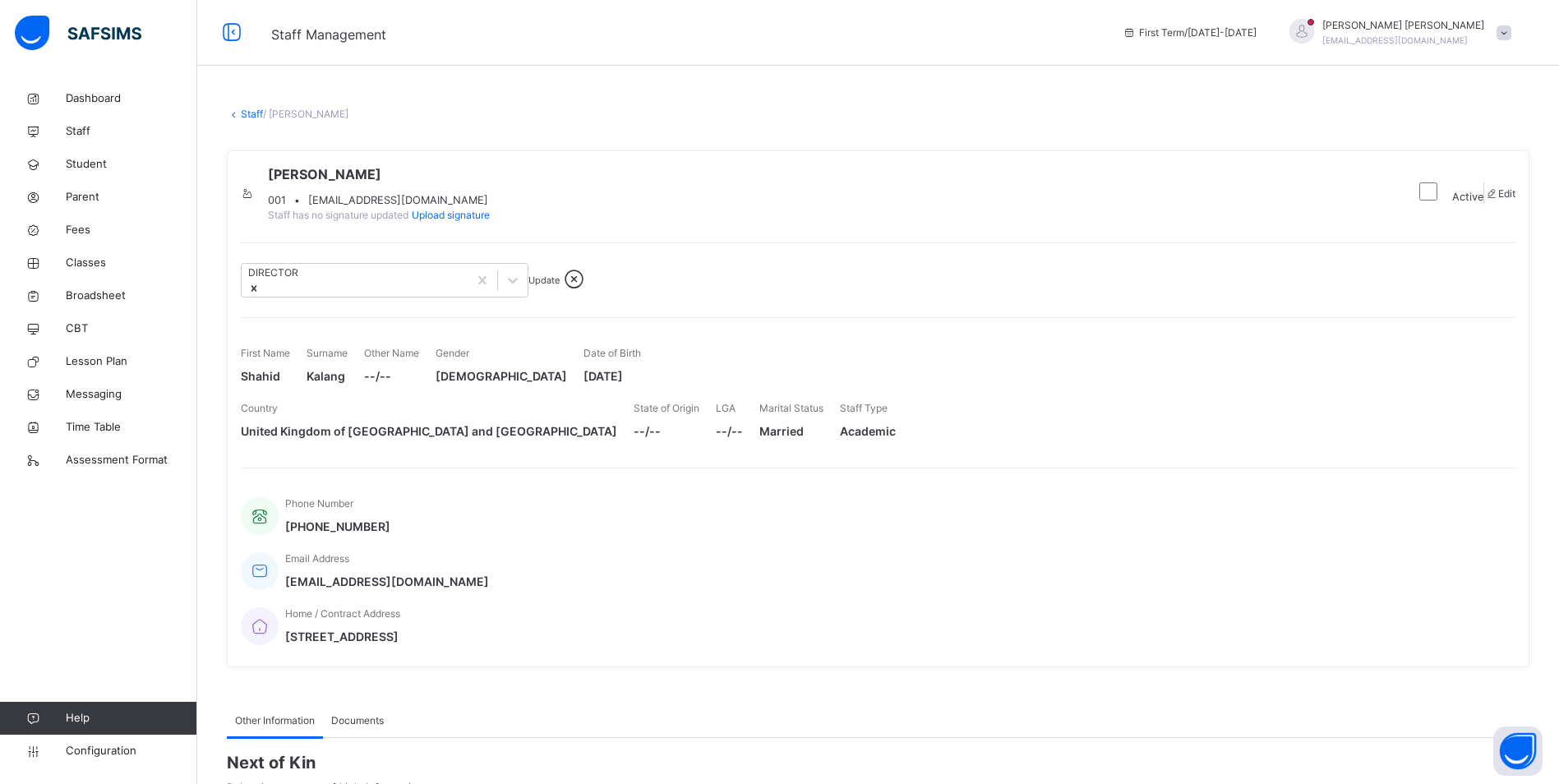
click at [490, 215] on div "Staff has no signature updated Upload signature" at bounding box center [378, 215] width 222 height 15
drag, startPoint x: 490, startPoint y: 200, endPoint x: 493, endPoint y: 171, distance: 29.2
click at [490, 171] on span "Shahid Kalang" at bounding box center [378, 174] width 222 height 20
click at [1498, 200] on span "Edit" at bounding box center [1507, 194] width 17 height 12
select select "**"
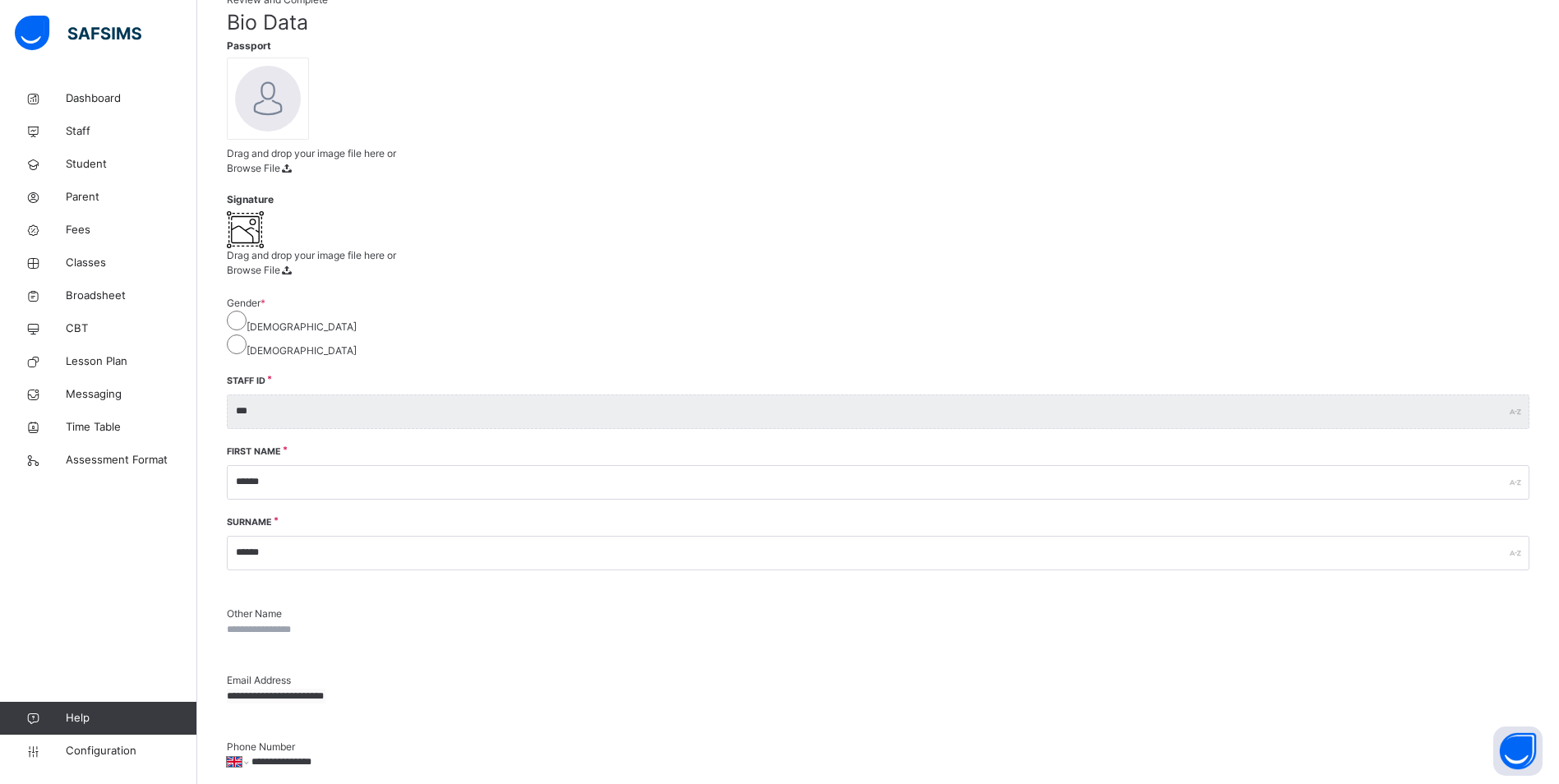
scroll to position [221, 0]
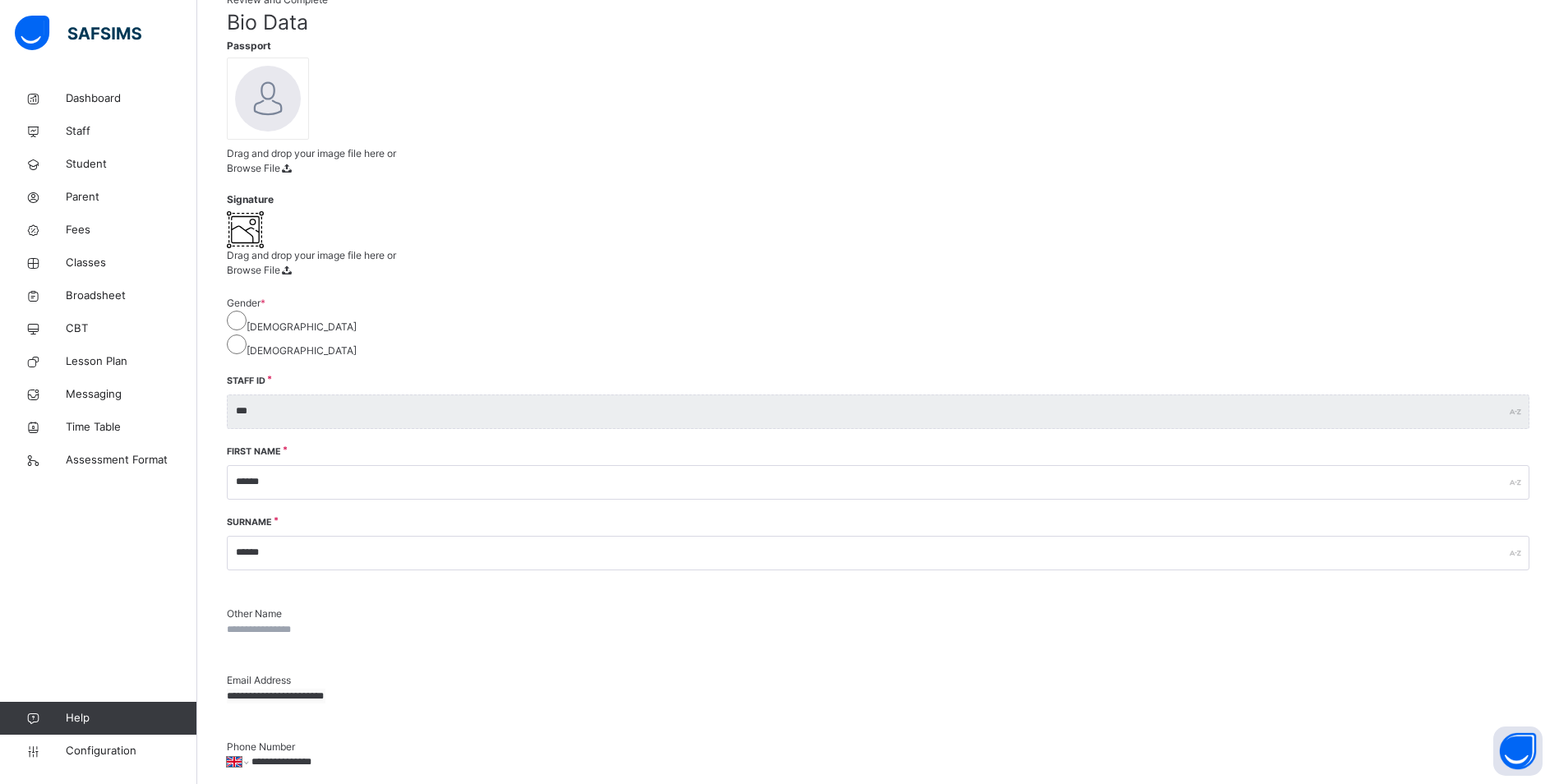
drag, startPoint x: 1316, startPoint y: 609, endPoint x: 1037, endPoint y: 653, distance: 282.4
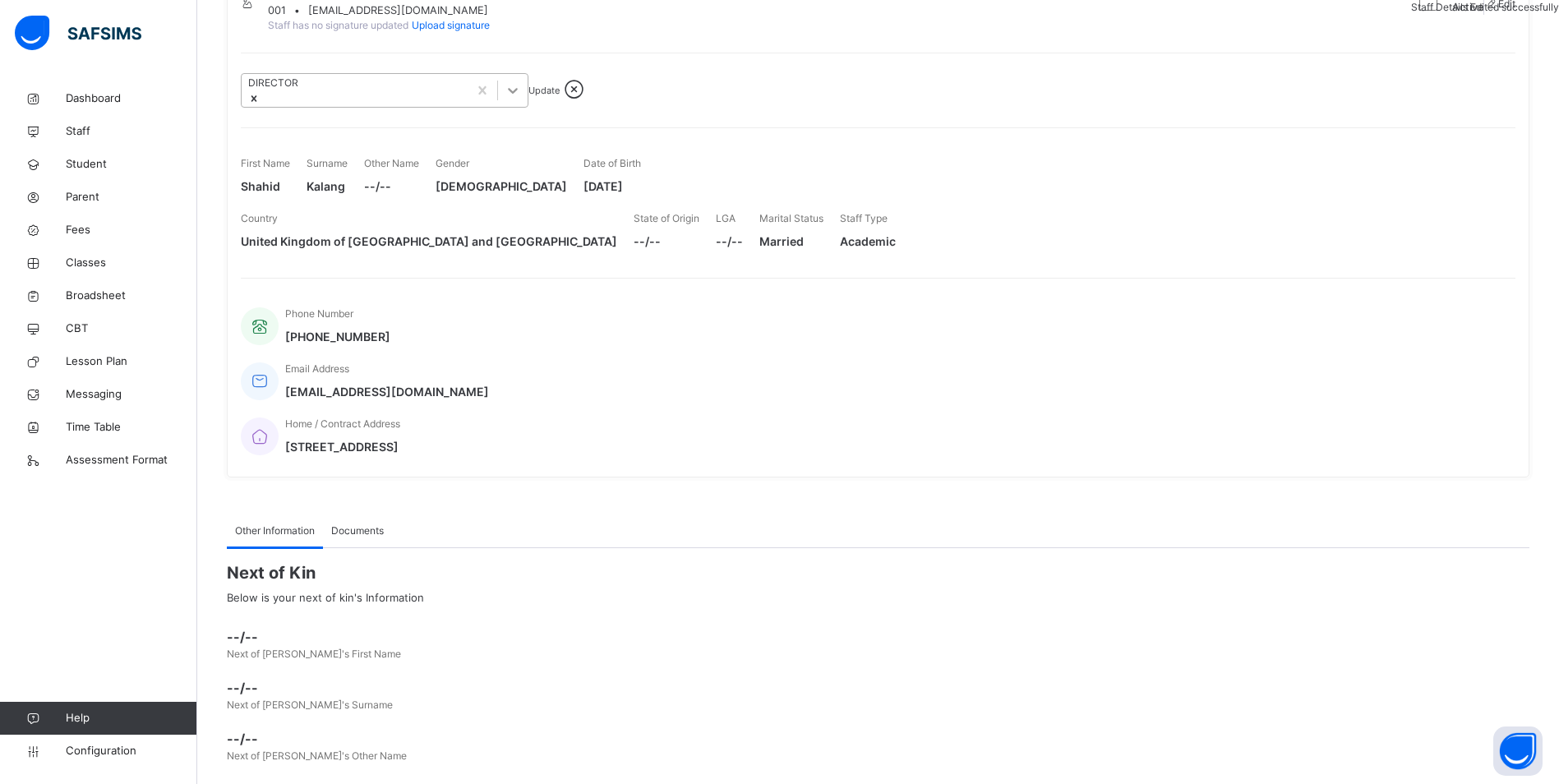
click at [518, 98] on icon at bounding box center [512, 90] width 17 height 17
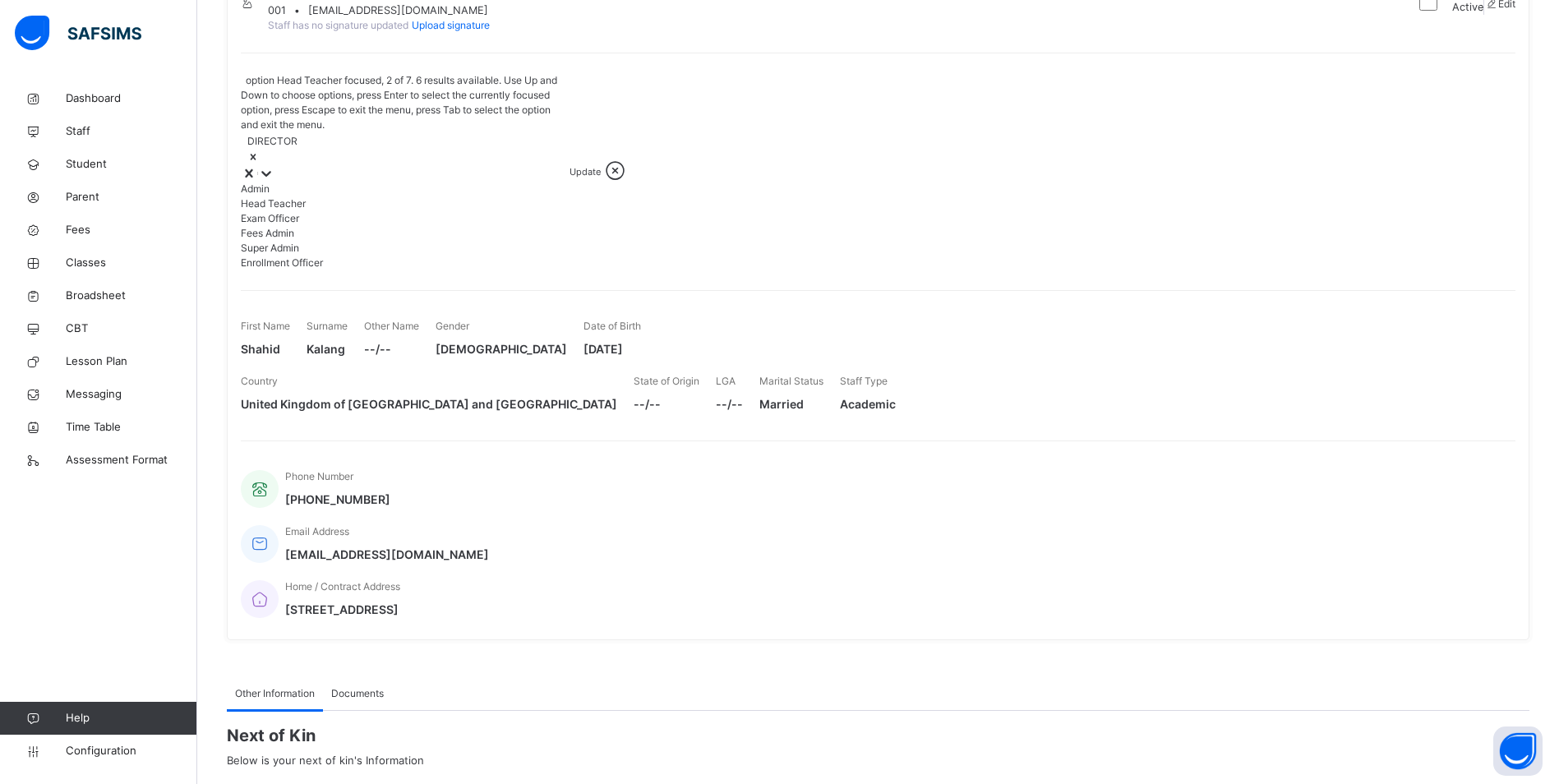
click at [865, 110] on div "option Head Teacher focused, 2 of 7. 6 results available. Use Up and Down to ch…" at bounding box center [878, 171] width 1275 height 197
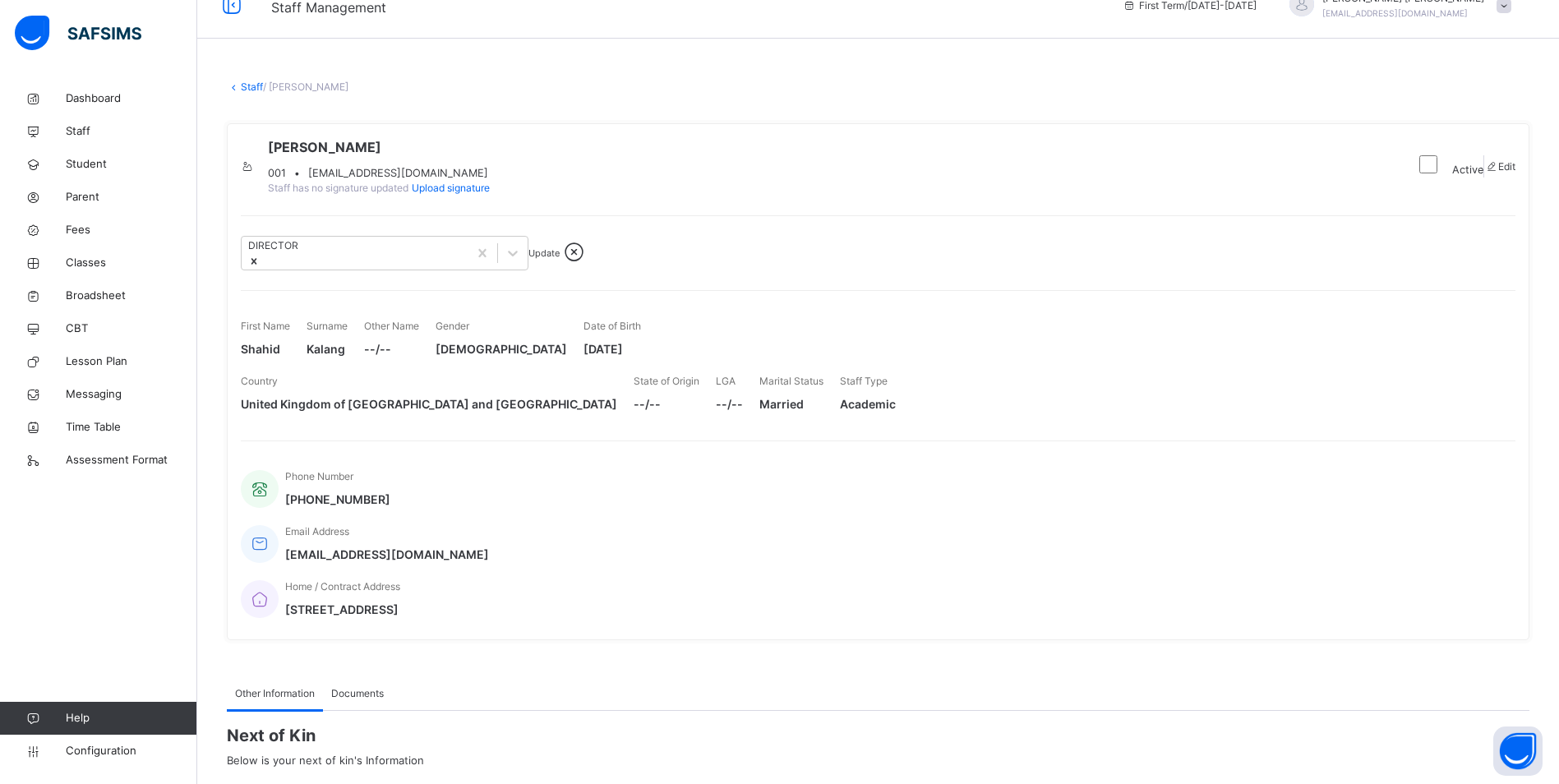
scroll to position [25, 0]
click at [381, 165] on span at bounding box center [378, 162] width 222 height 8
click at [255, 162] on icon at bounding box center [248, 168] width 14 height 12
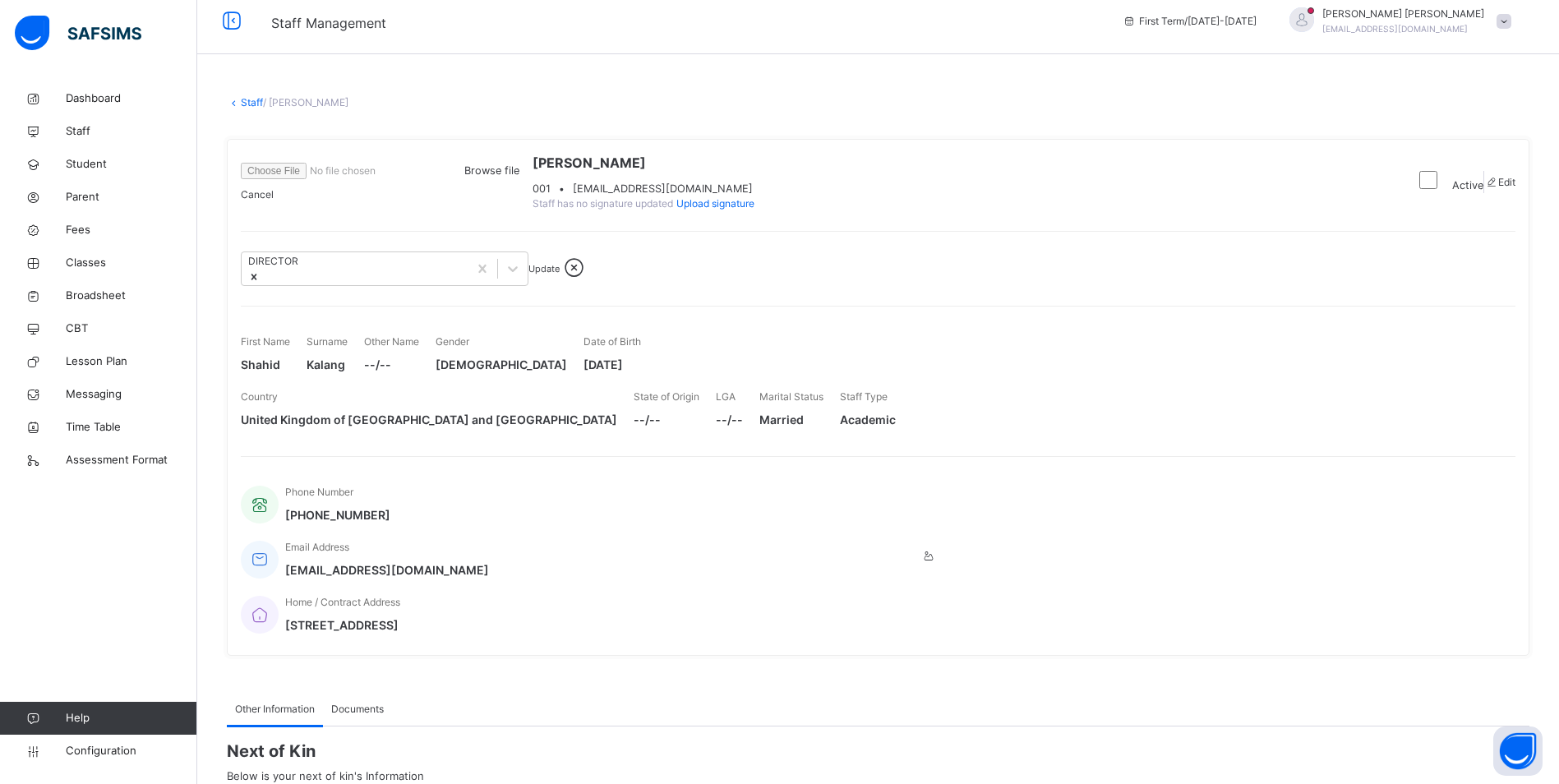
scroll to position [0, 0]
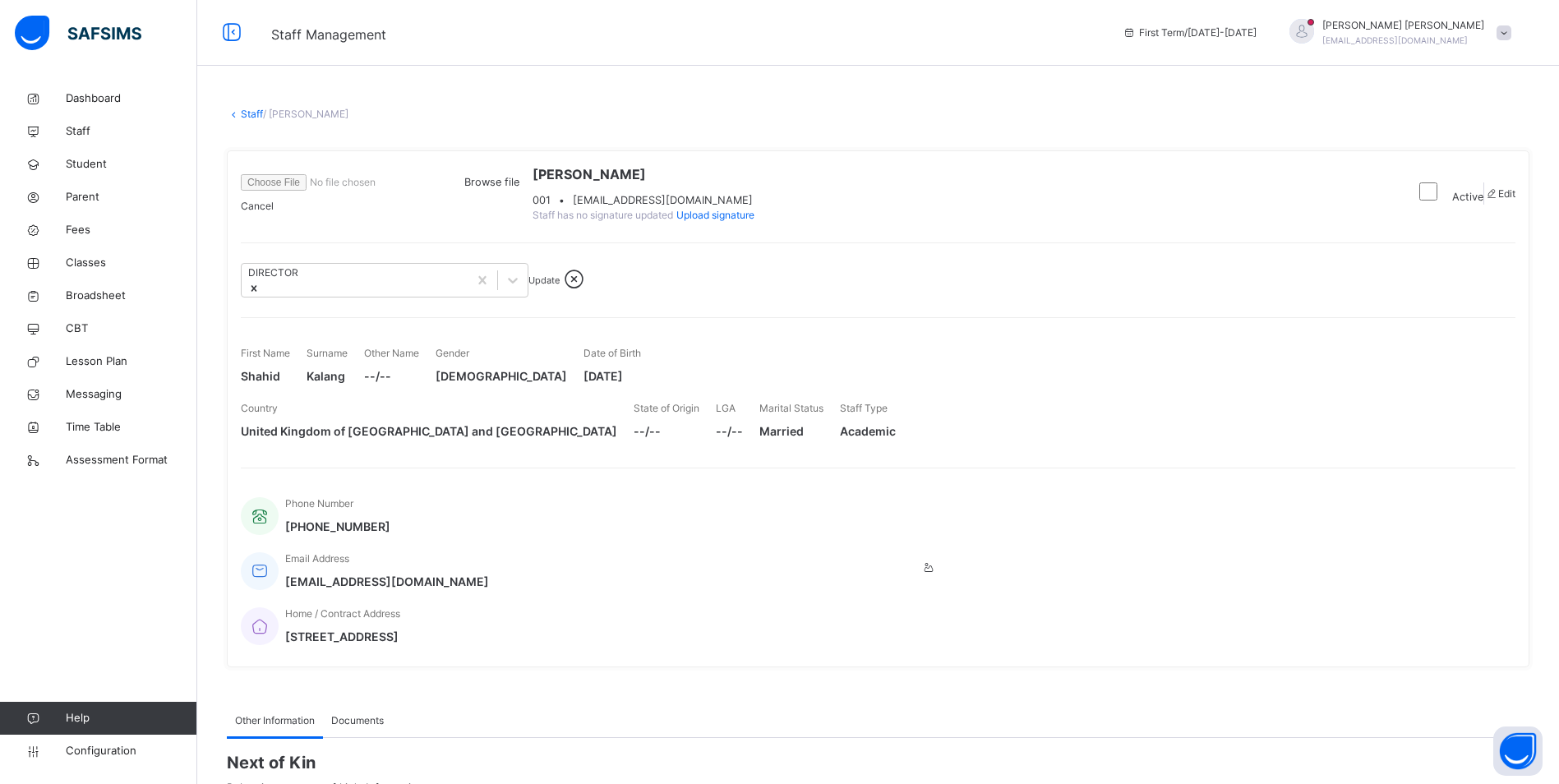
click at [1487, 200] on span at bounding box center [1491, 194] width 14 height 12
select select "**"
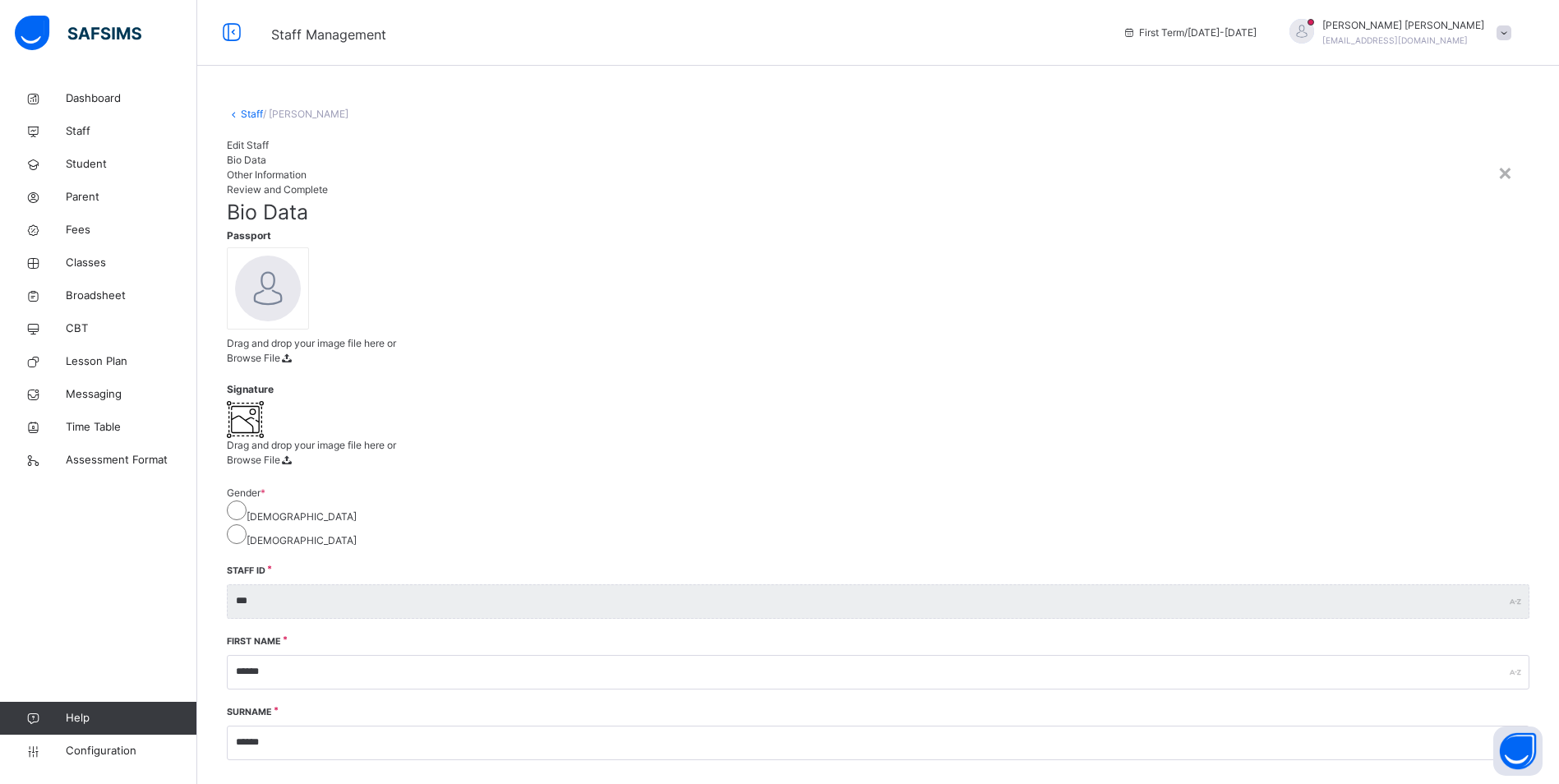
scroll to position [303, 0]
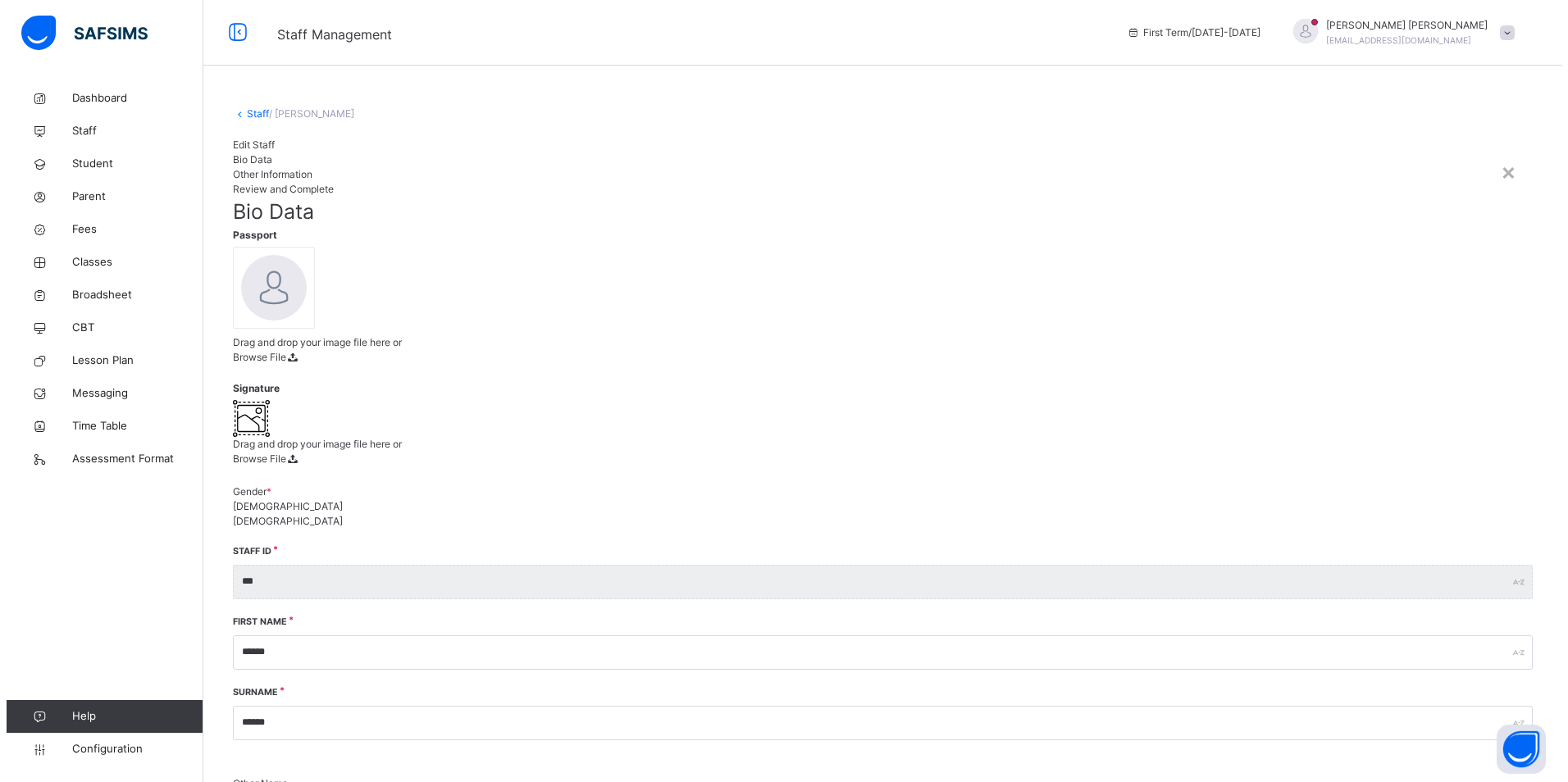
scroll to position [92, 0]
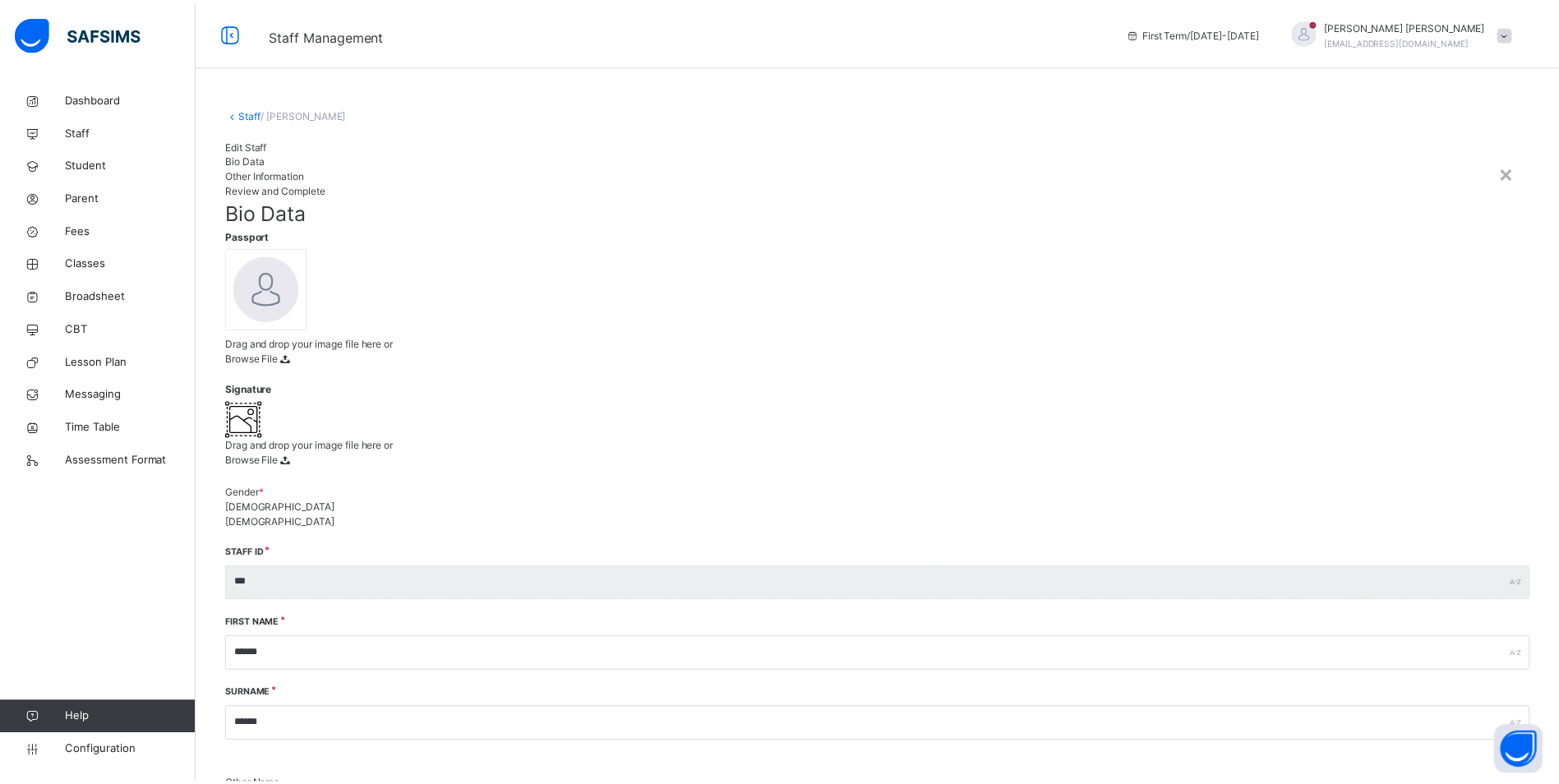
scroll to position [382, 0]
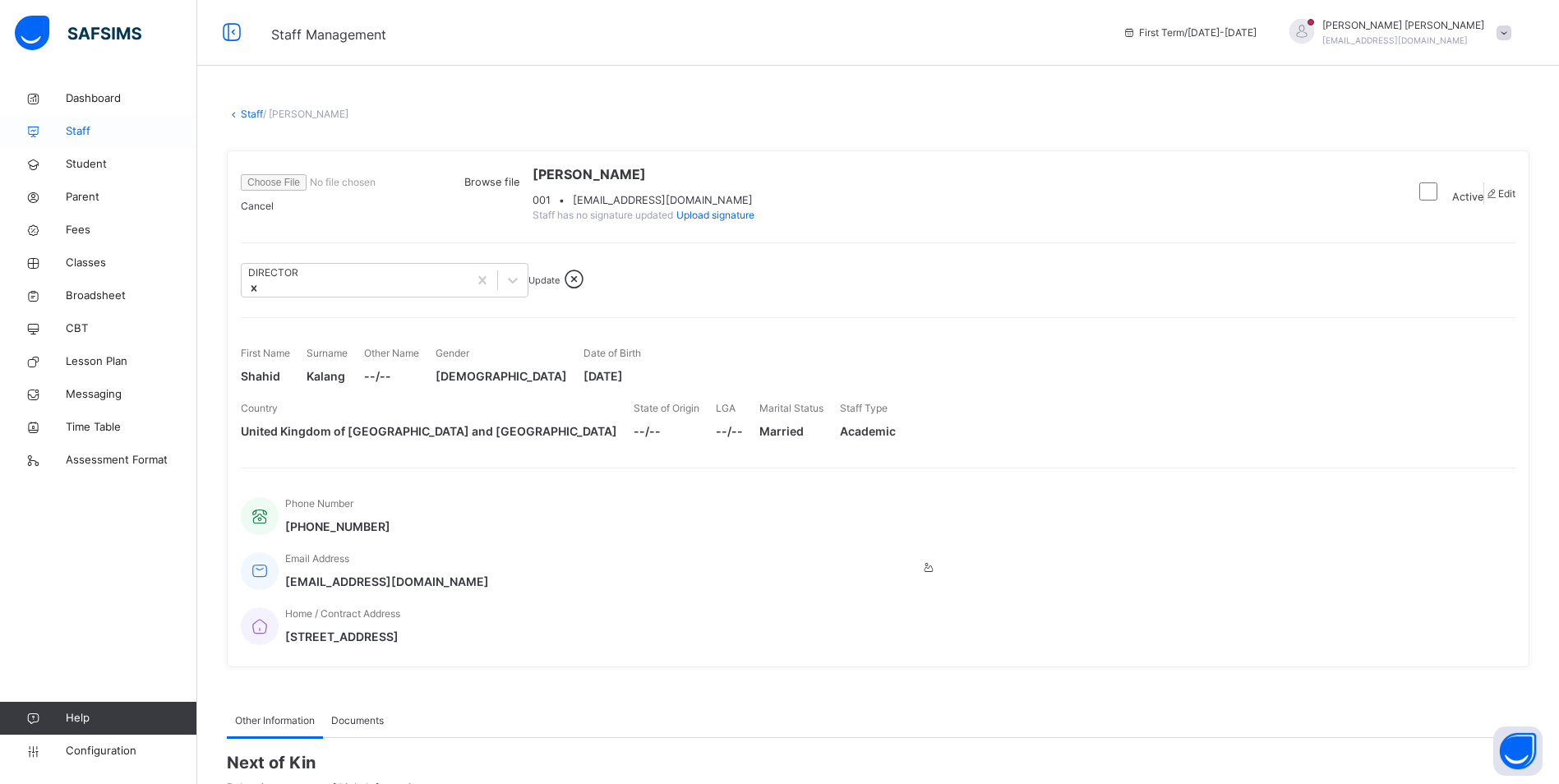
click at [83, 133] on span "Staff" at bounding box center [131, 131] width 131 height 17
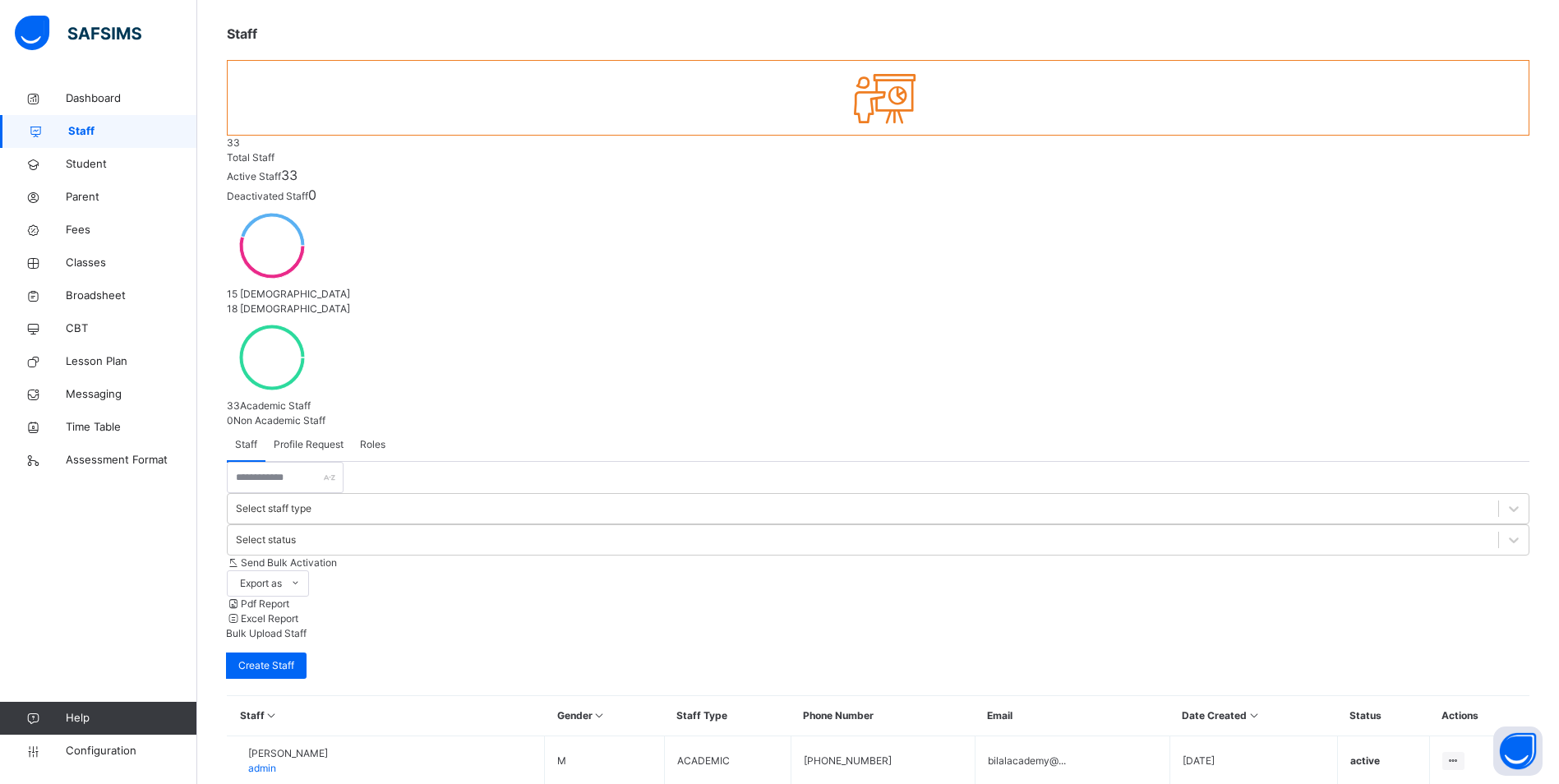
scroll to position [164, 0]
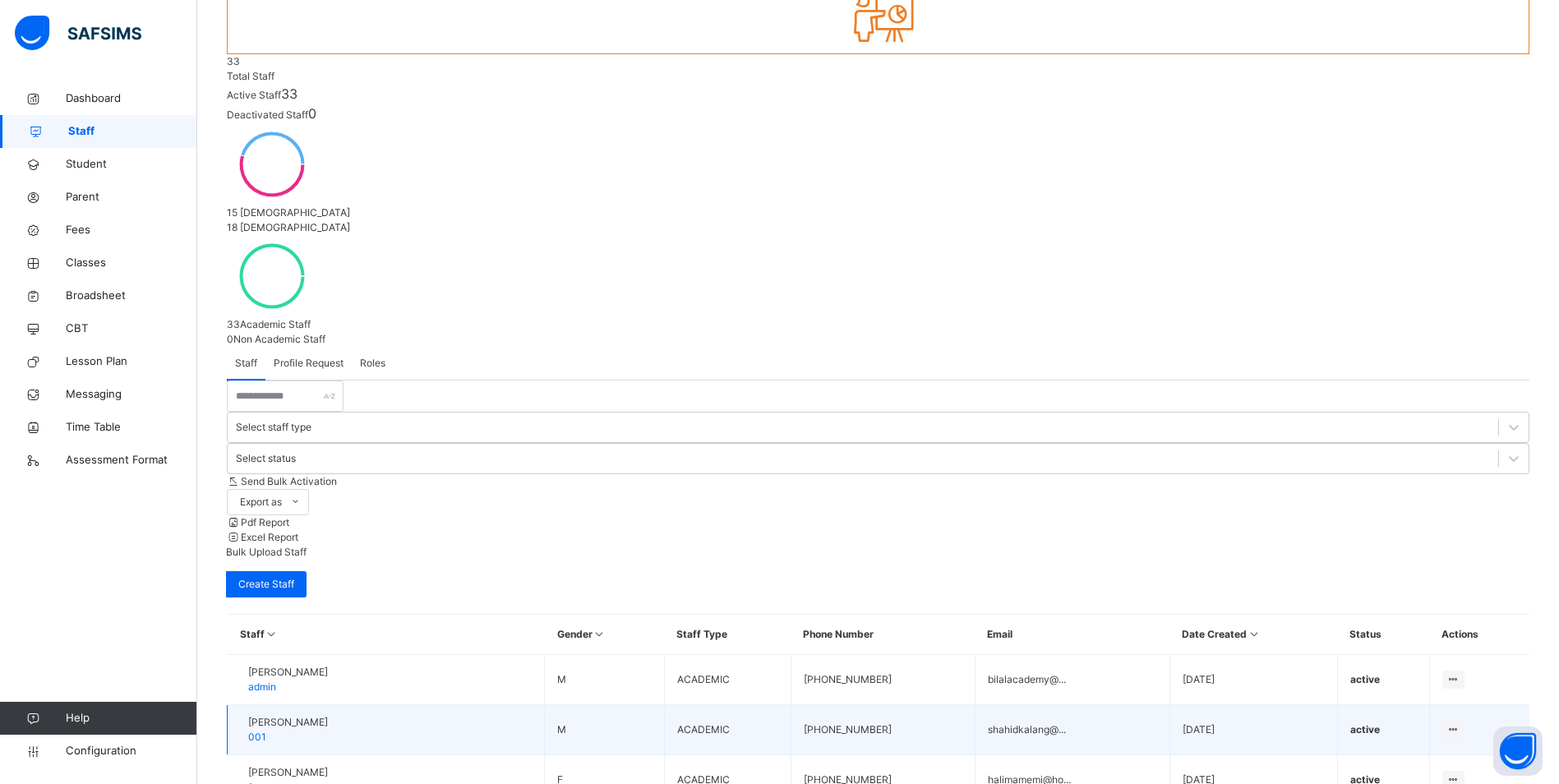
click at [364, 705] on td "Shahid Kalang 001" at bounding box center [386, 730] width 317 height 50
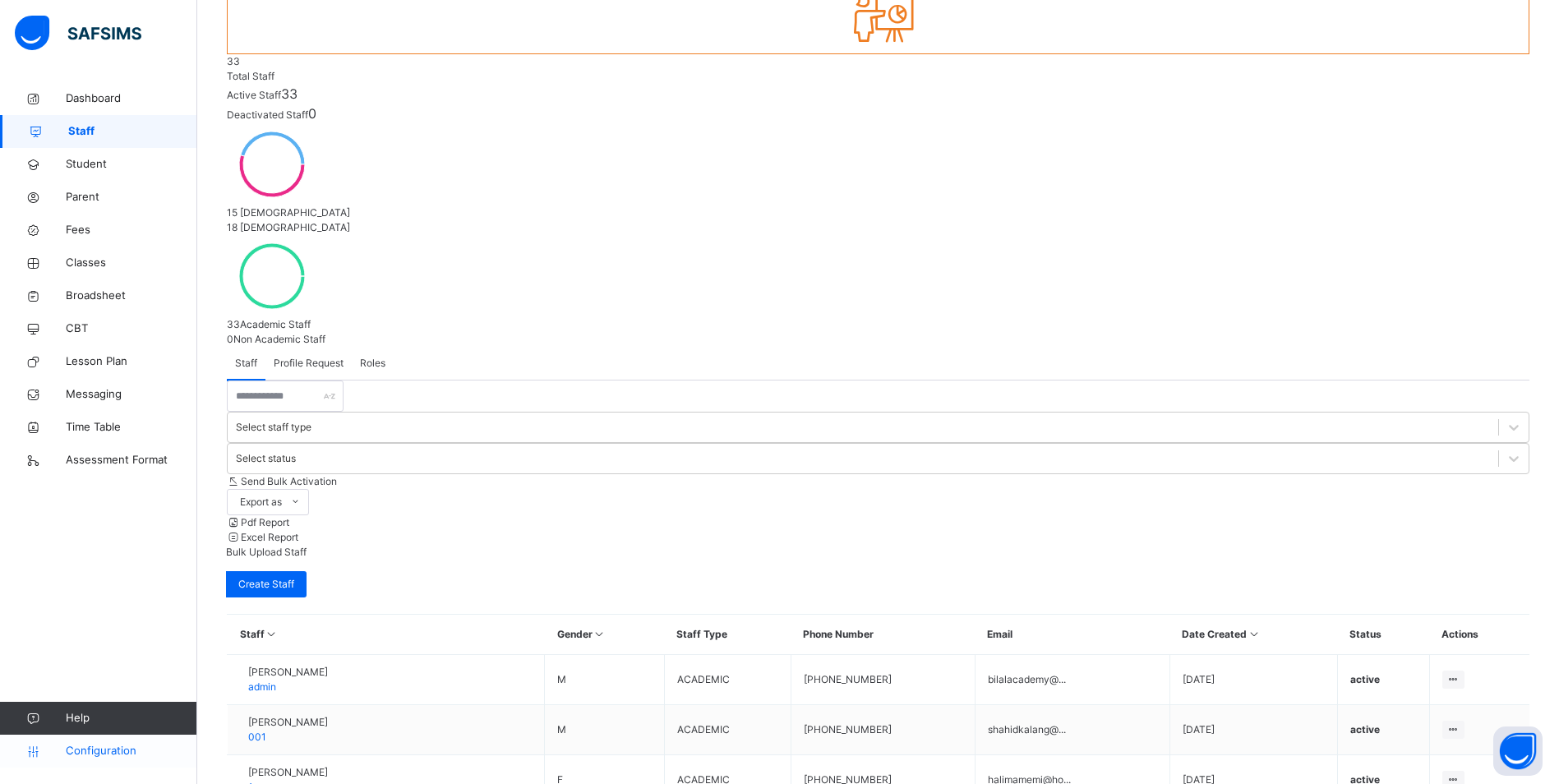
click at [117, 761] on link "Configuration" at bounding box center [98, 751] width 197 height 33
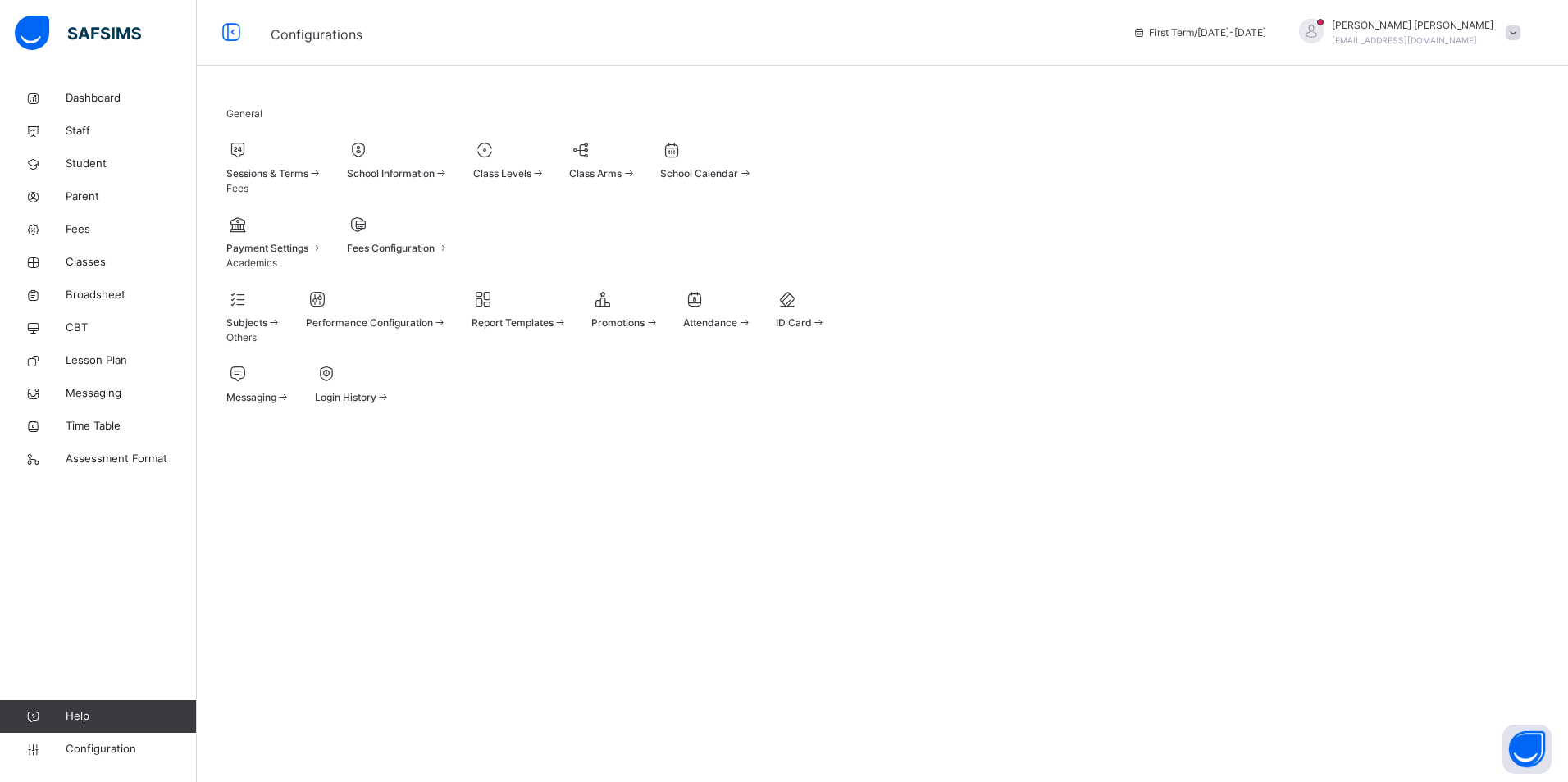
click at [323, 162] on div at bounding box center [274, 150] width 96 height 24
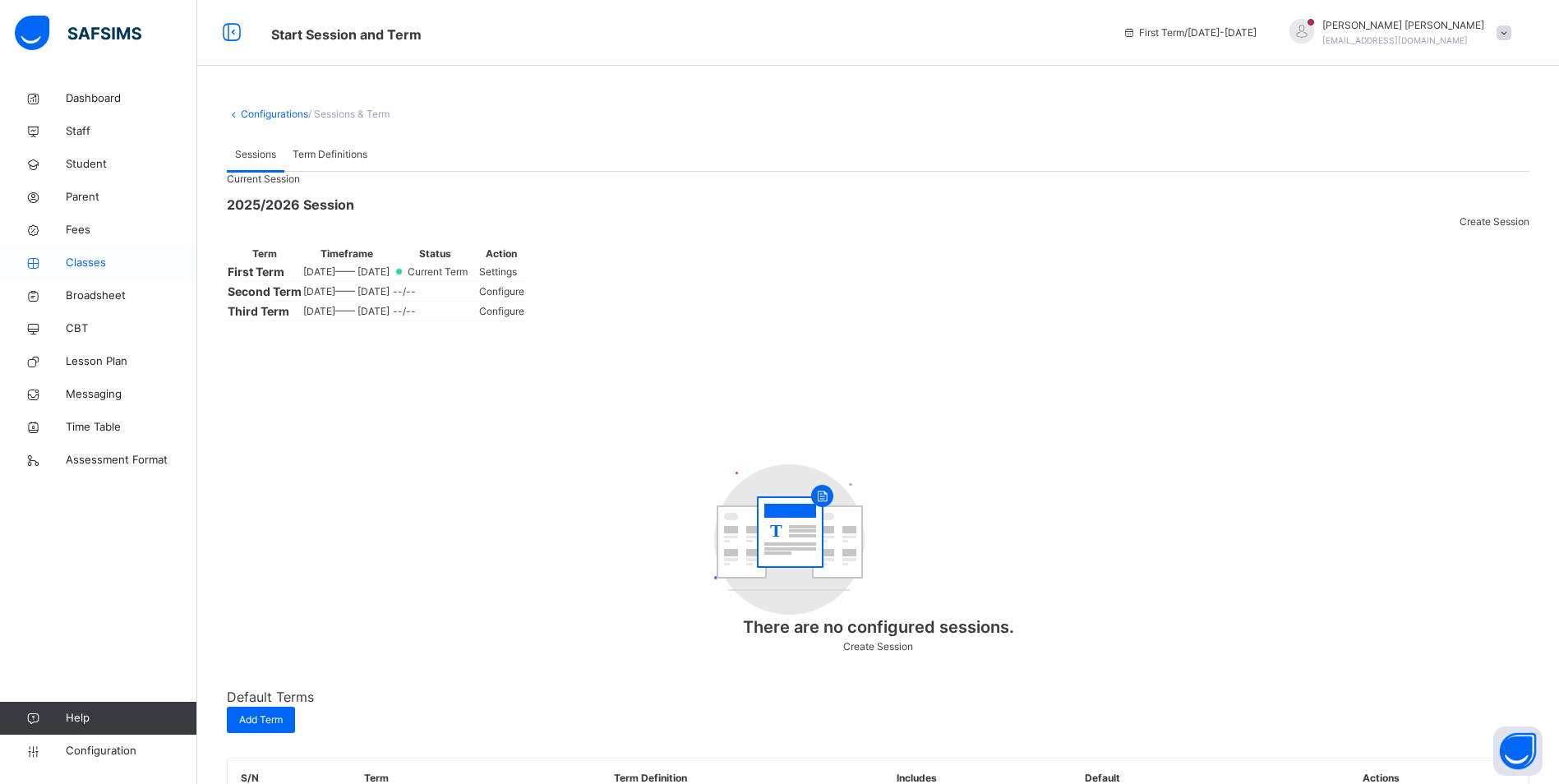
click at [106, 256] on span "Classes" at bounding box center [131, 262] width 131 height 17
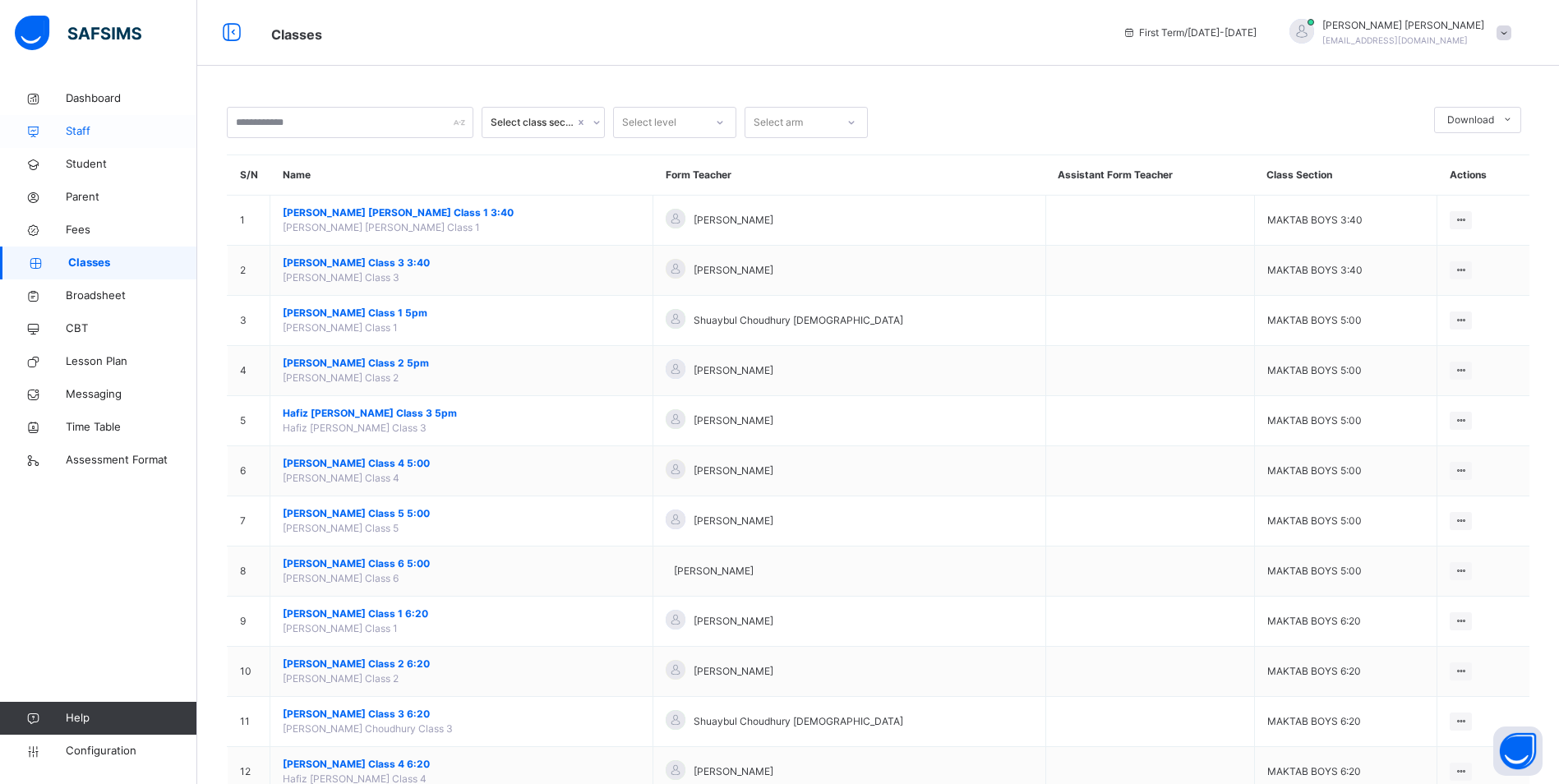
click at [93, 125] on span "Staff" at bounding box center [131, 131] width 131 height 17
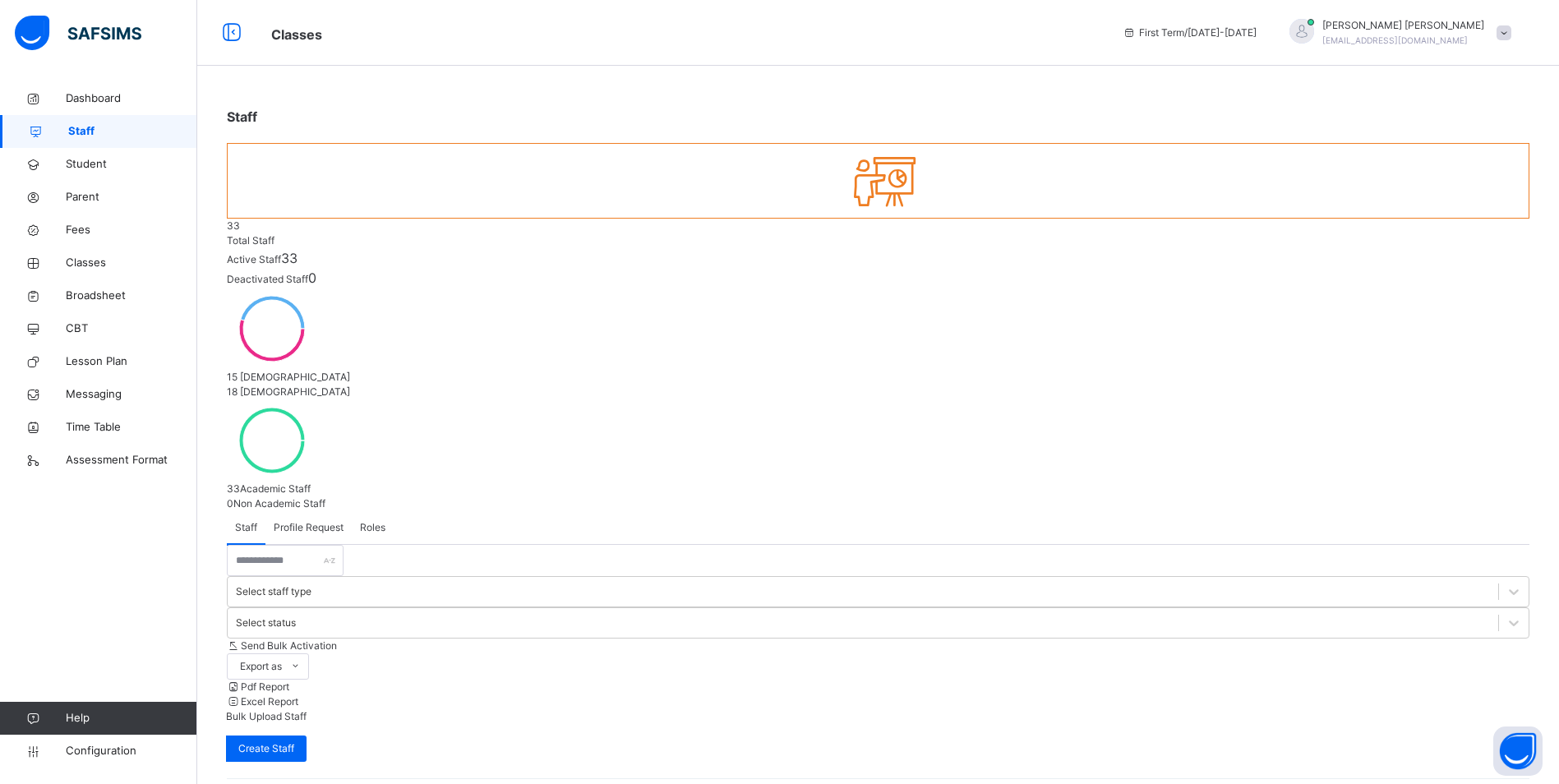
click at [403, 511] on div "Staff Profile Request Roles" at bounding box center [878, 528] width 1302 height 34
click at [377, 520] on span "Roles" at bounding box center [372, 527] width 25 height 15
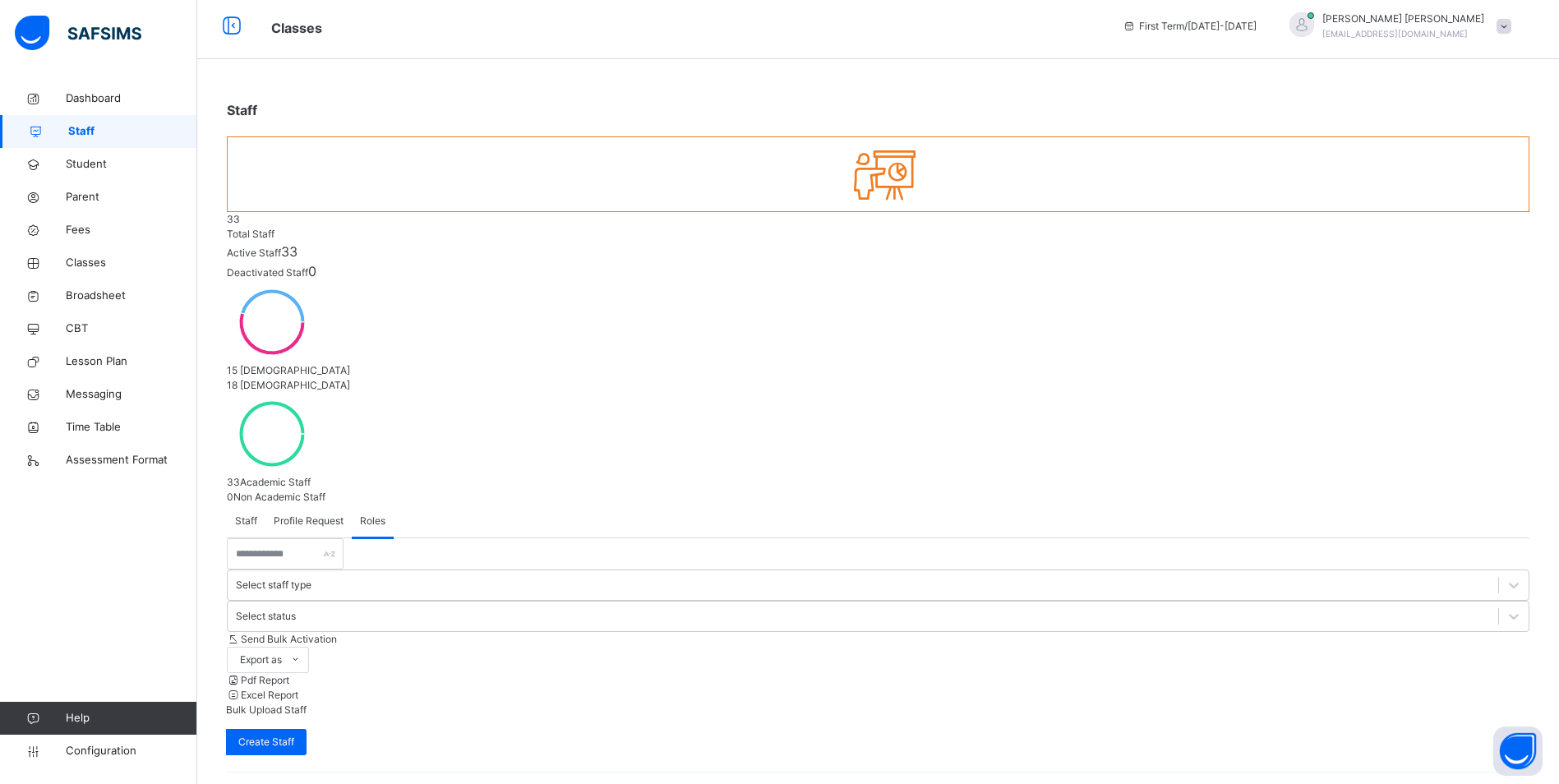
scroll to position [8, 0]
click at [91, 156] on span "Student" at bounding box center [131, 164] width 131 height 17
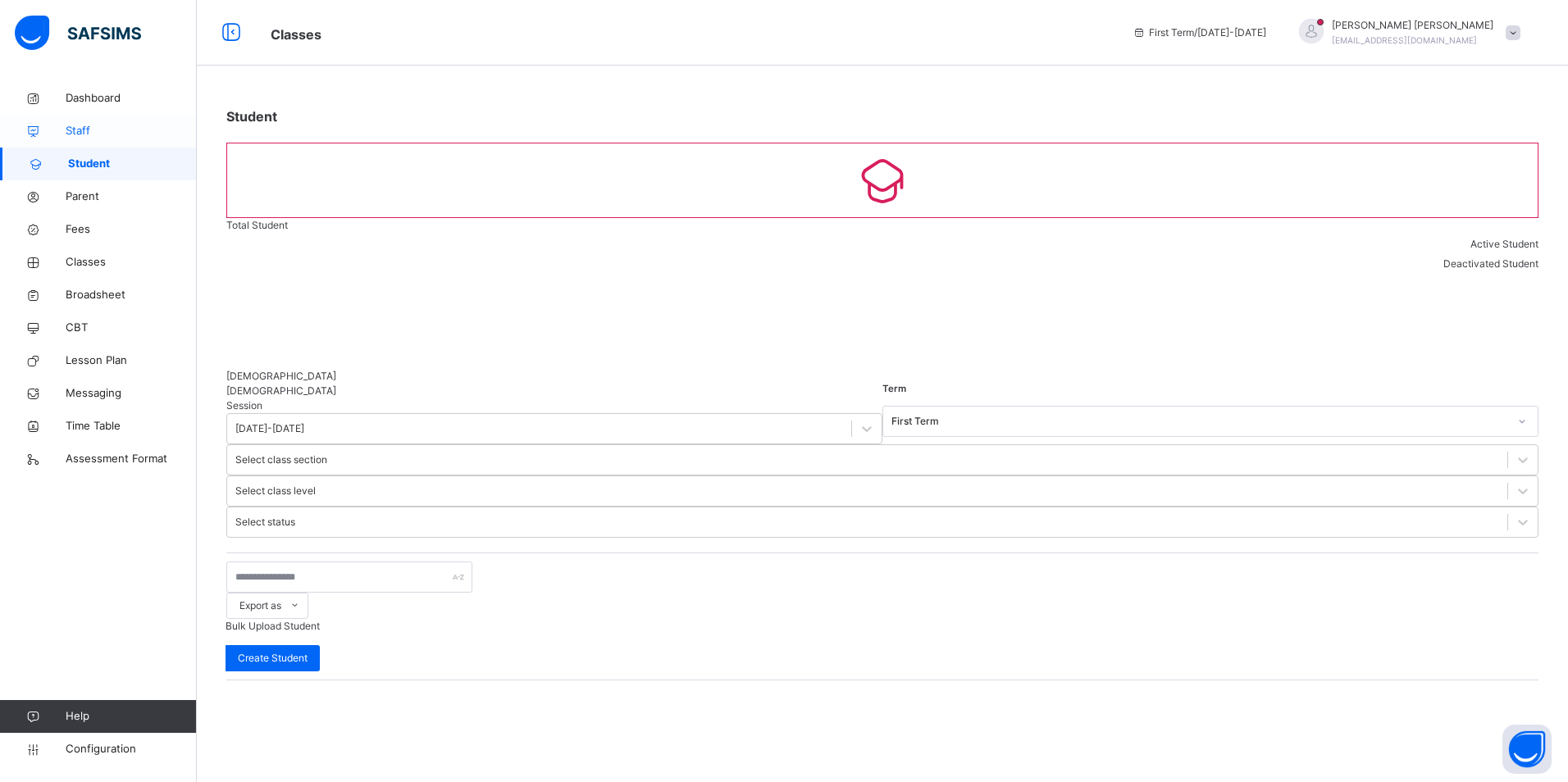
click at [82, 139] on span "Staff" at bounding box center [131, 131] width 131 height 16
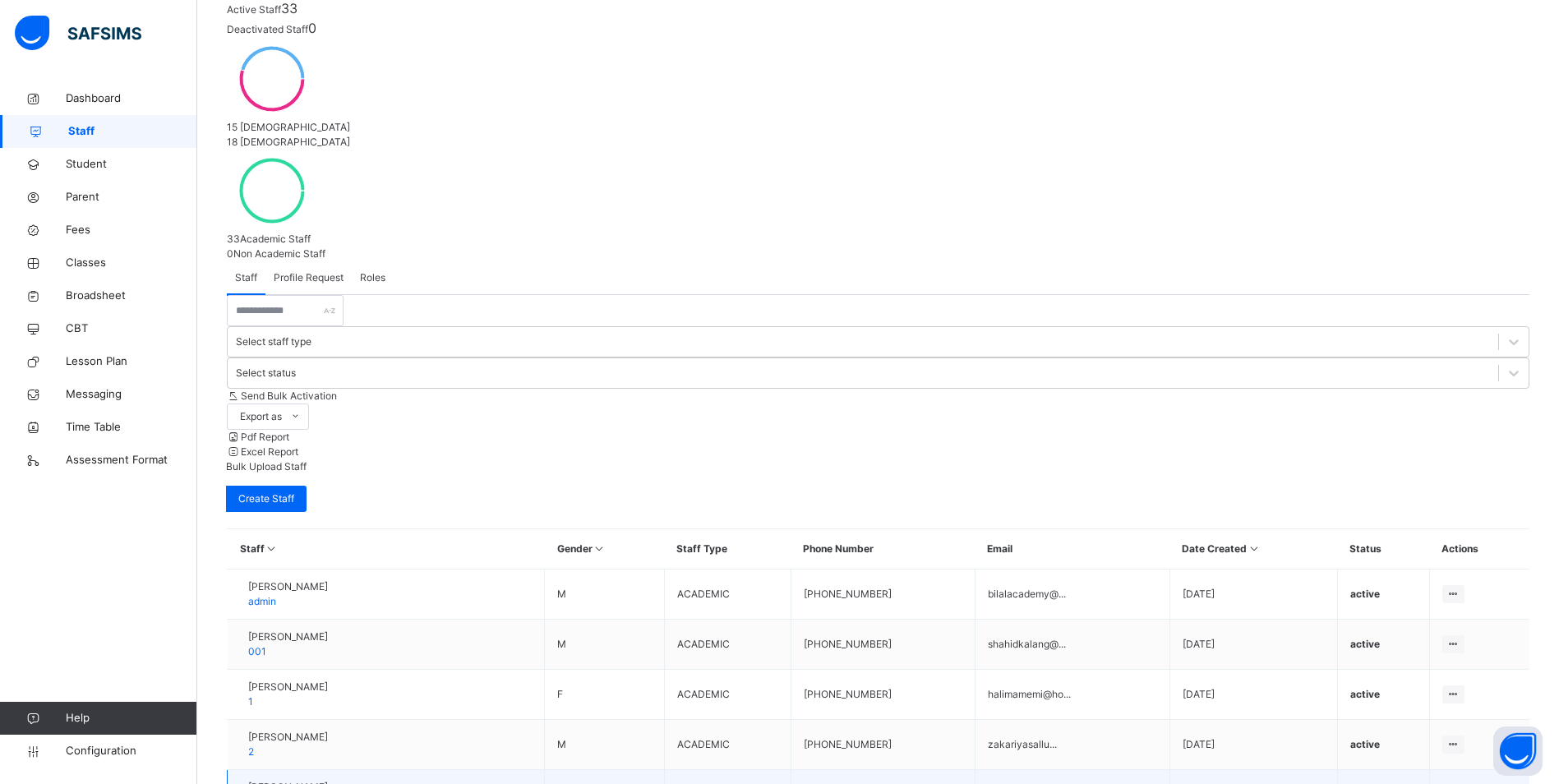
scroll to position [266, 0]
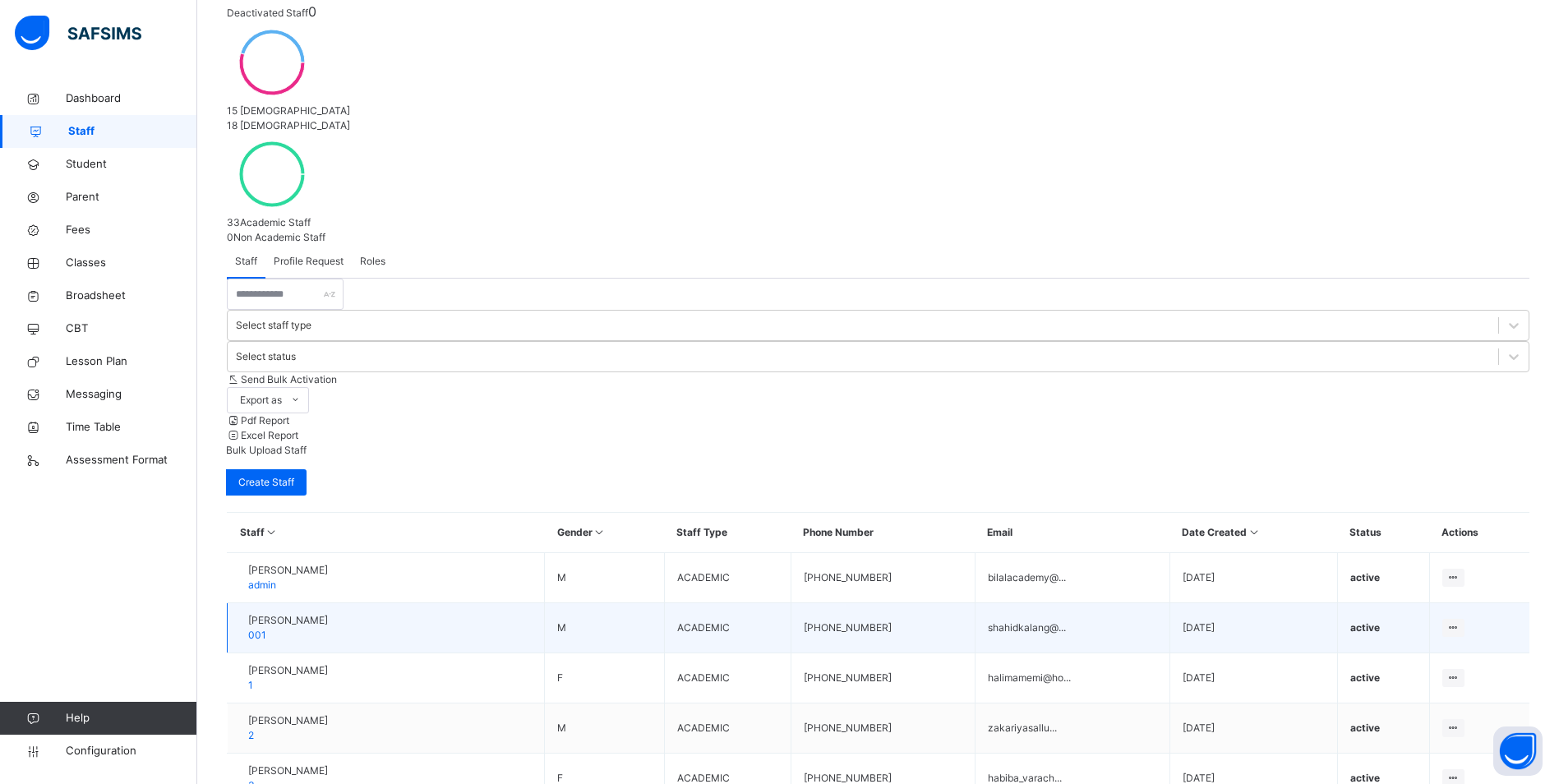
click at [1399, 603] on td "active" at bounding box center [1383, 628] width 92 height 50
click at [400, 603] on td "Shahid Kalang 001" at bounding box center [386, 628] width 317 height 50
click at [336, 603] on td "Shahid Kalang 001" at bounding box center [386, 628] width 317 height 50
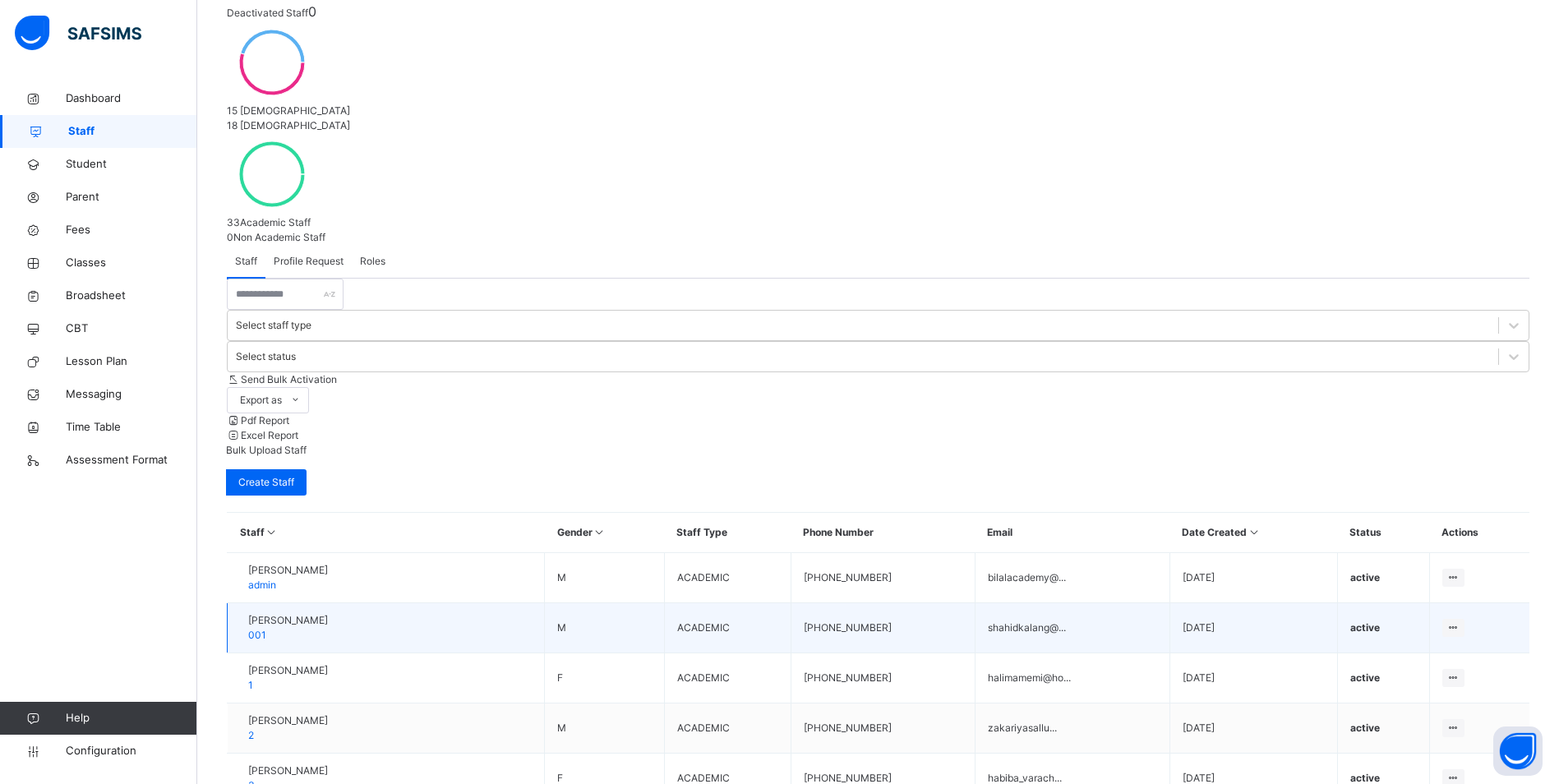
click at [372, 603] on td "Shahid Kalang 001" at bounding box center [386, 628] width 317 height 50
click at [73, 754] on span "Configuration" at bounding box center [131, 751] width 130 height 17
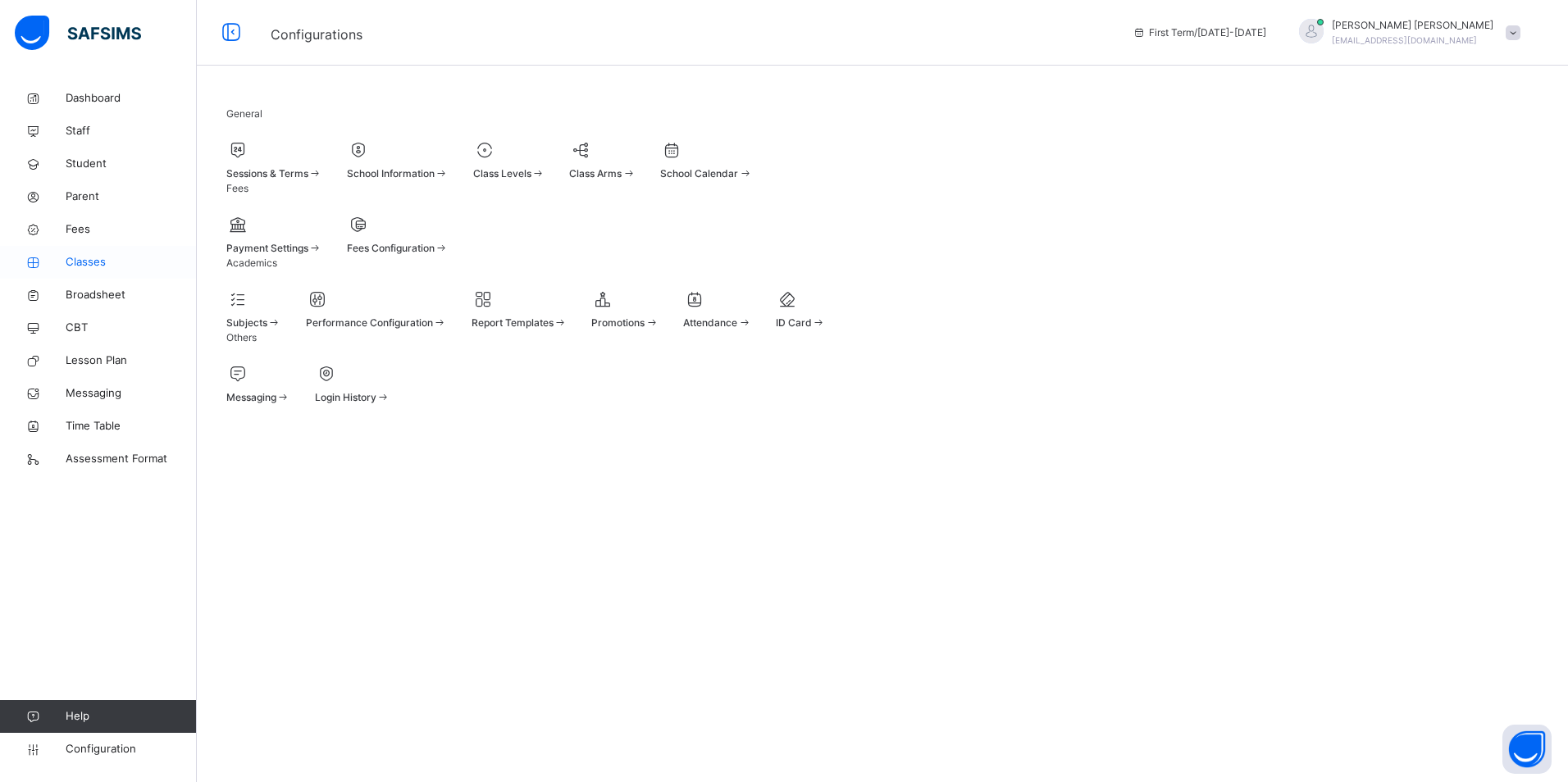
click at [101, 262] on span "Classes" at bounding box center [131, 262] width 131 height 16
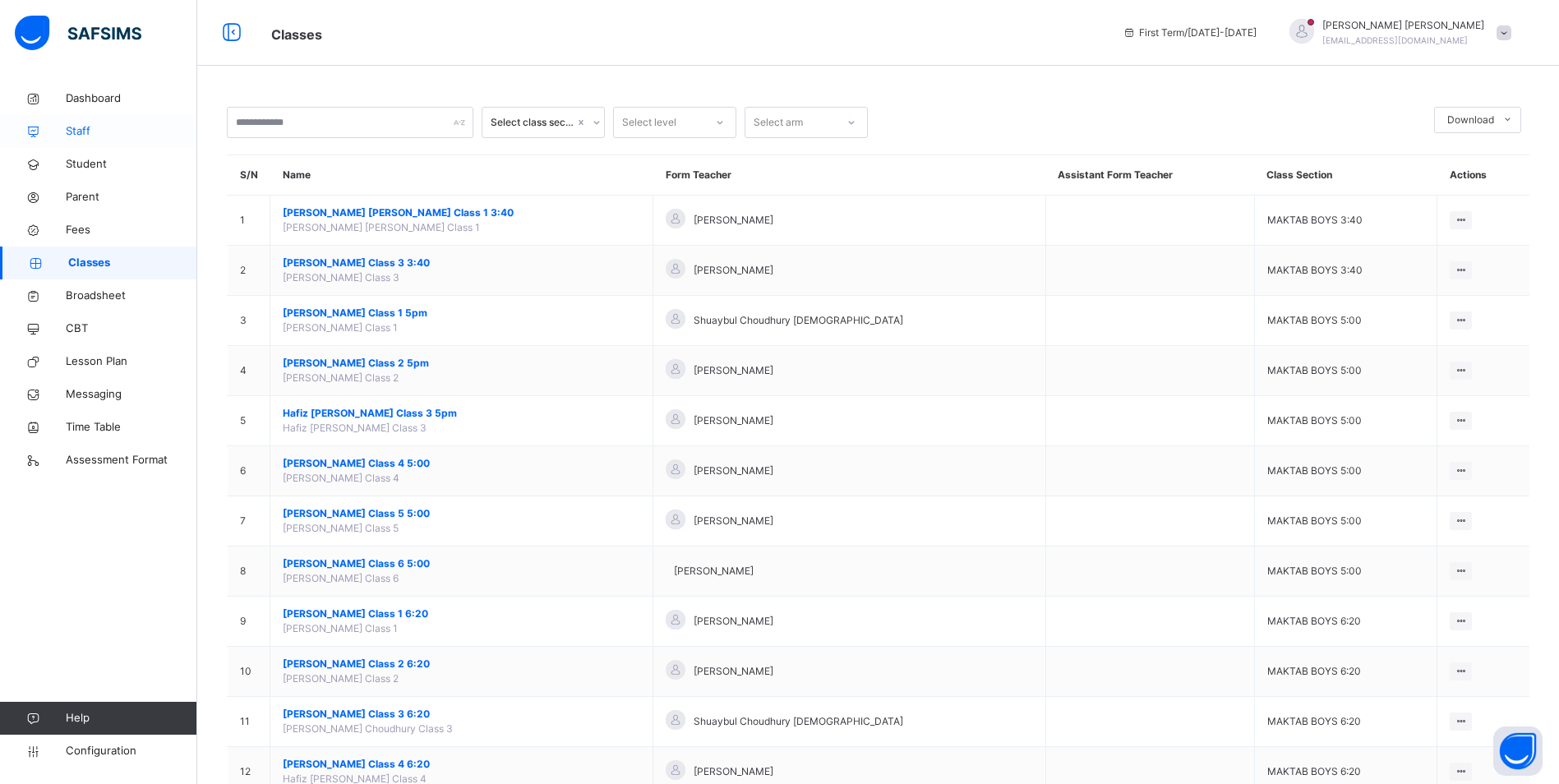
drag, startPoint x: 98, startPoint y: 127, endPoint x: 110, endPoint y: 128, distance: 12.0
click at [99, 126] on span "Staff" at bounding box center [131, 131] width 131 height 17
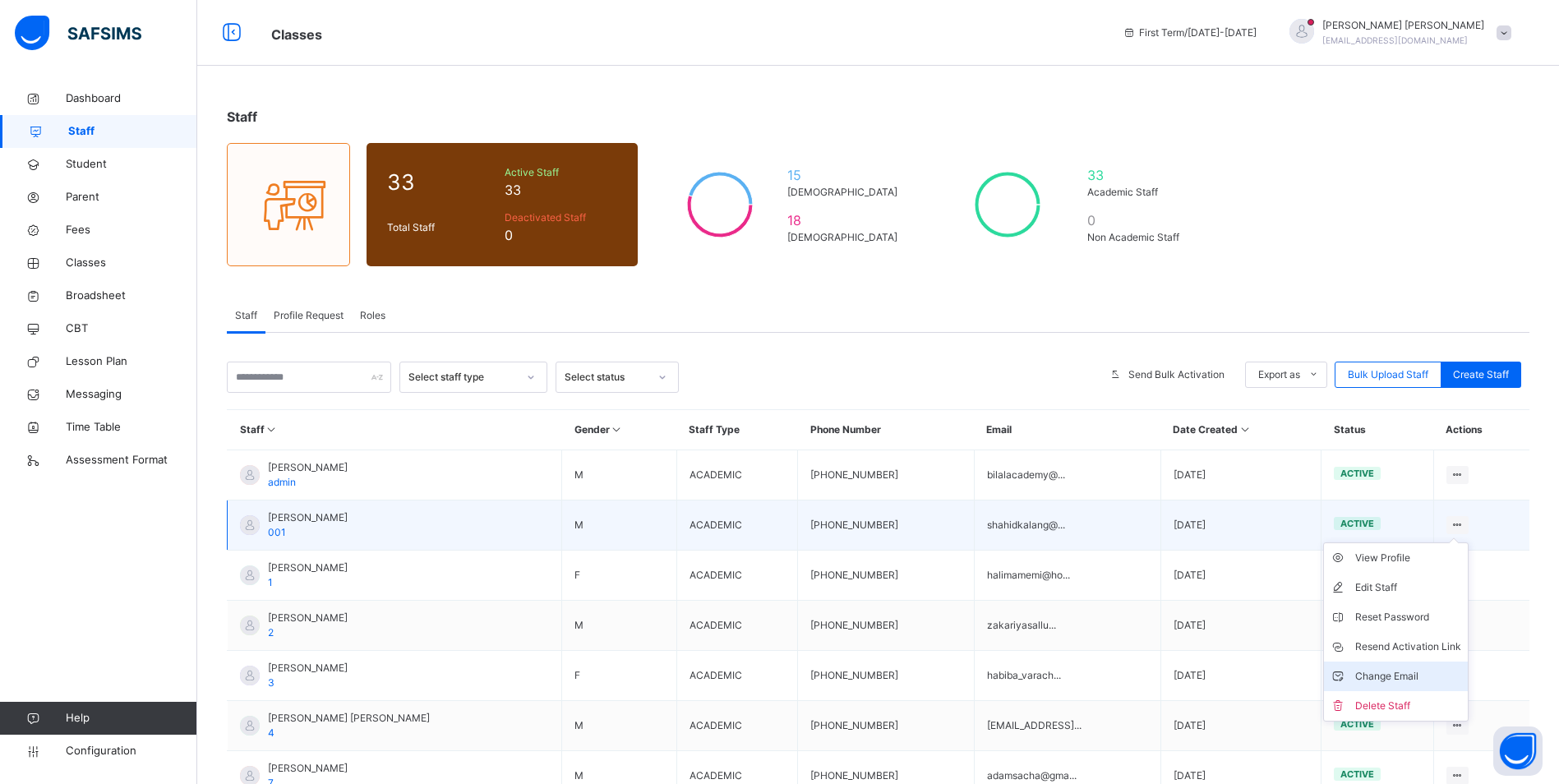
click at [1409, 683] on div "Change Email" at bounding box center [1409, 676] width 106 height 17
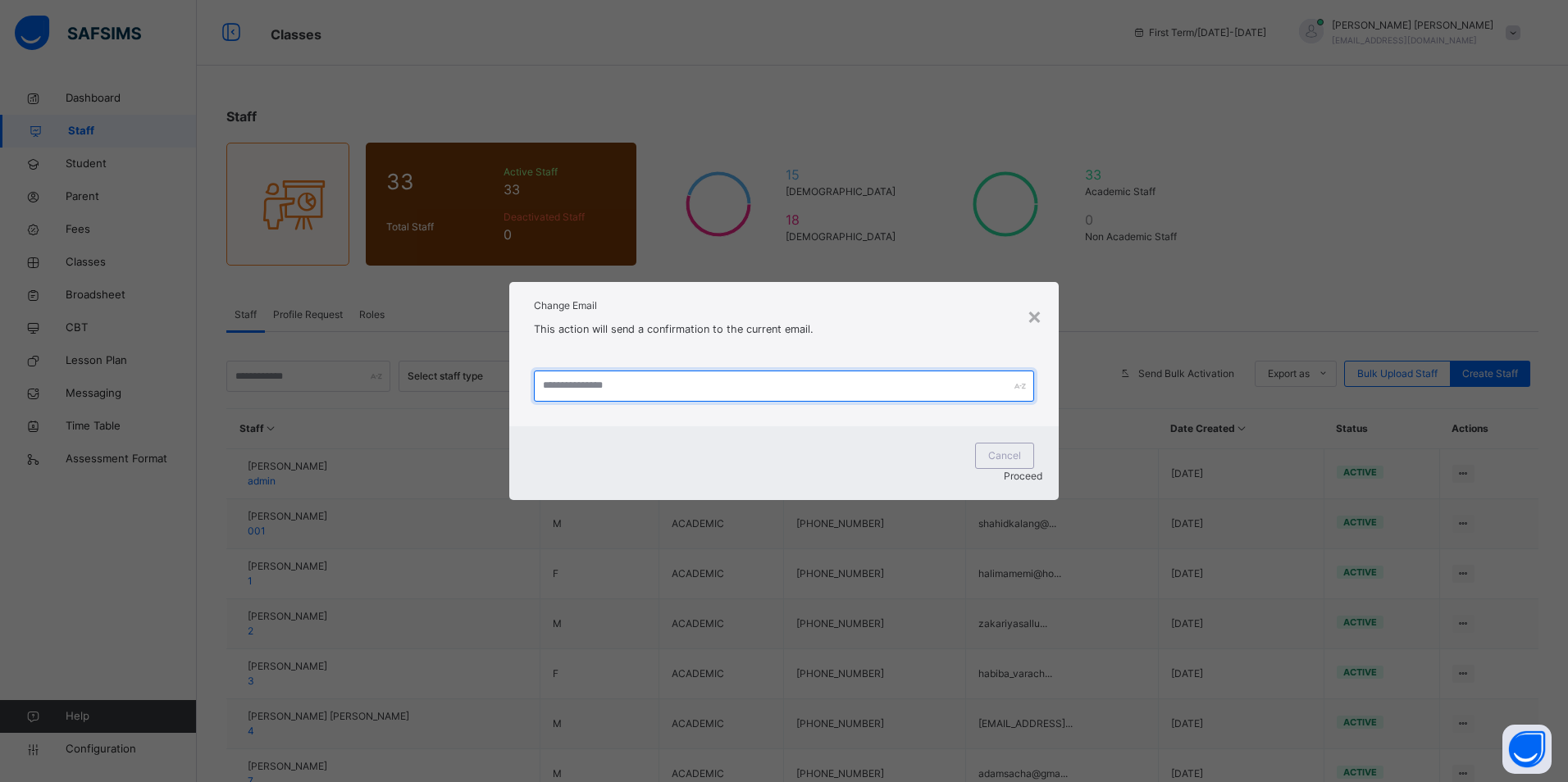
click at [626, 401] on input "text" at bounding box center [783, 386] width 500 height 31
type input "**********"
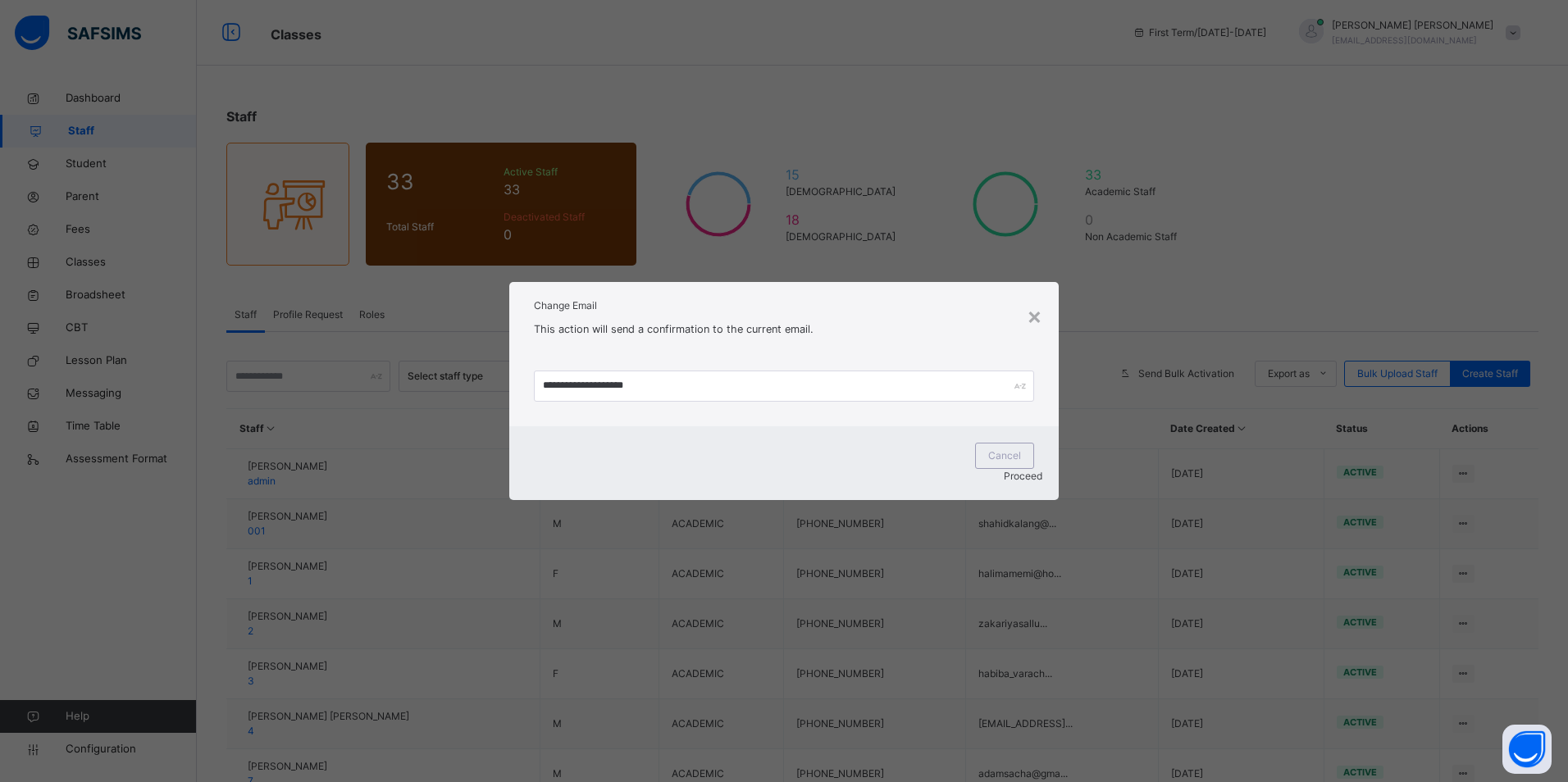
click at [1003, 470] on span "Proceed" at bounding box center [1022, 476] width 38 height 12
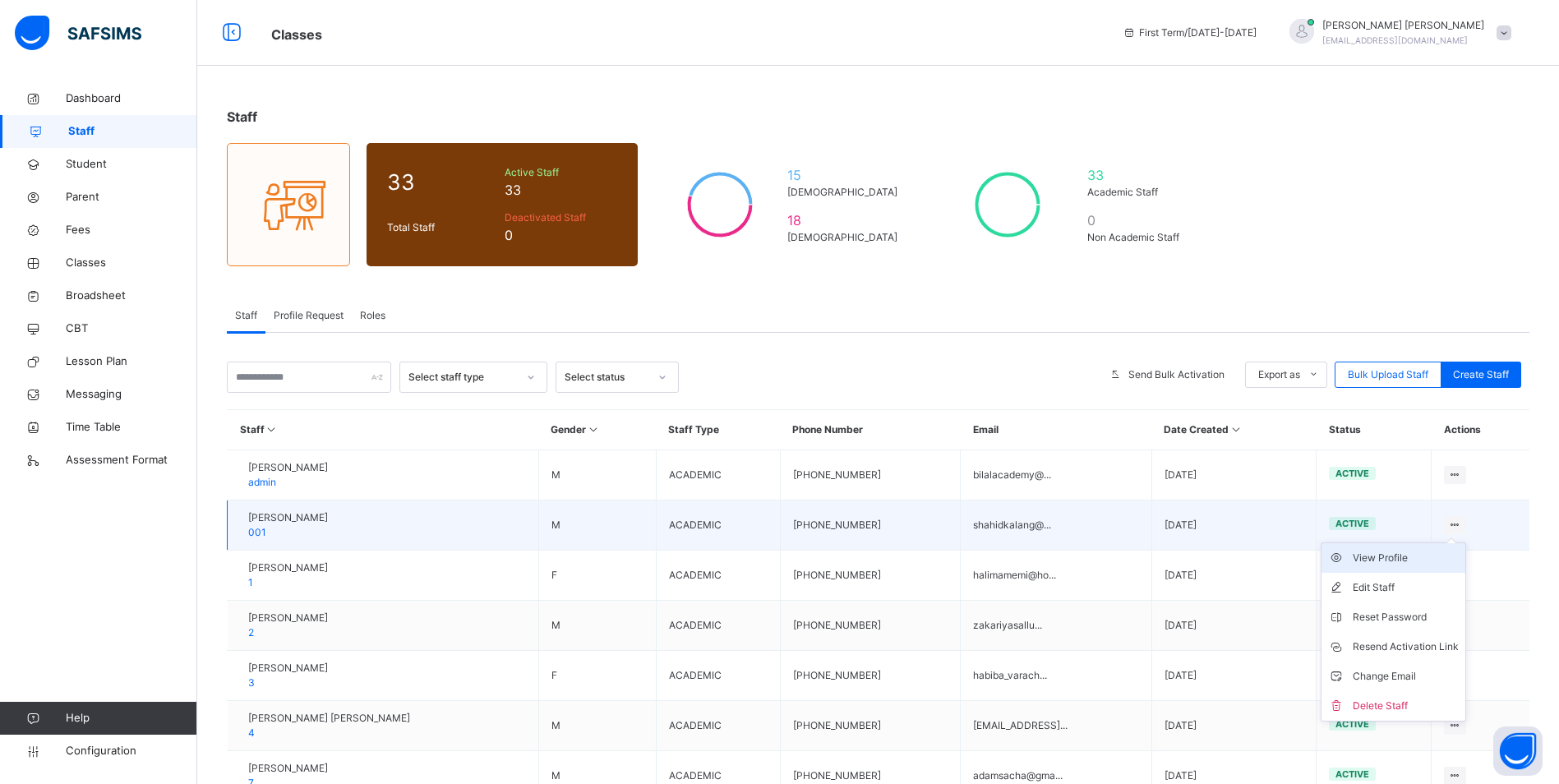
click at [1423, 555] on div "View Profile" at bounding box center [1406, 557] width 106 height 17
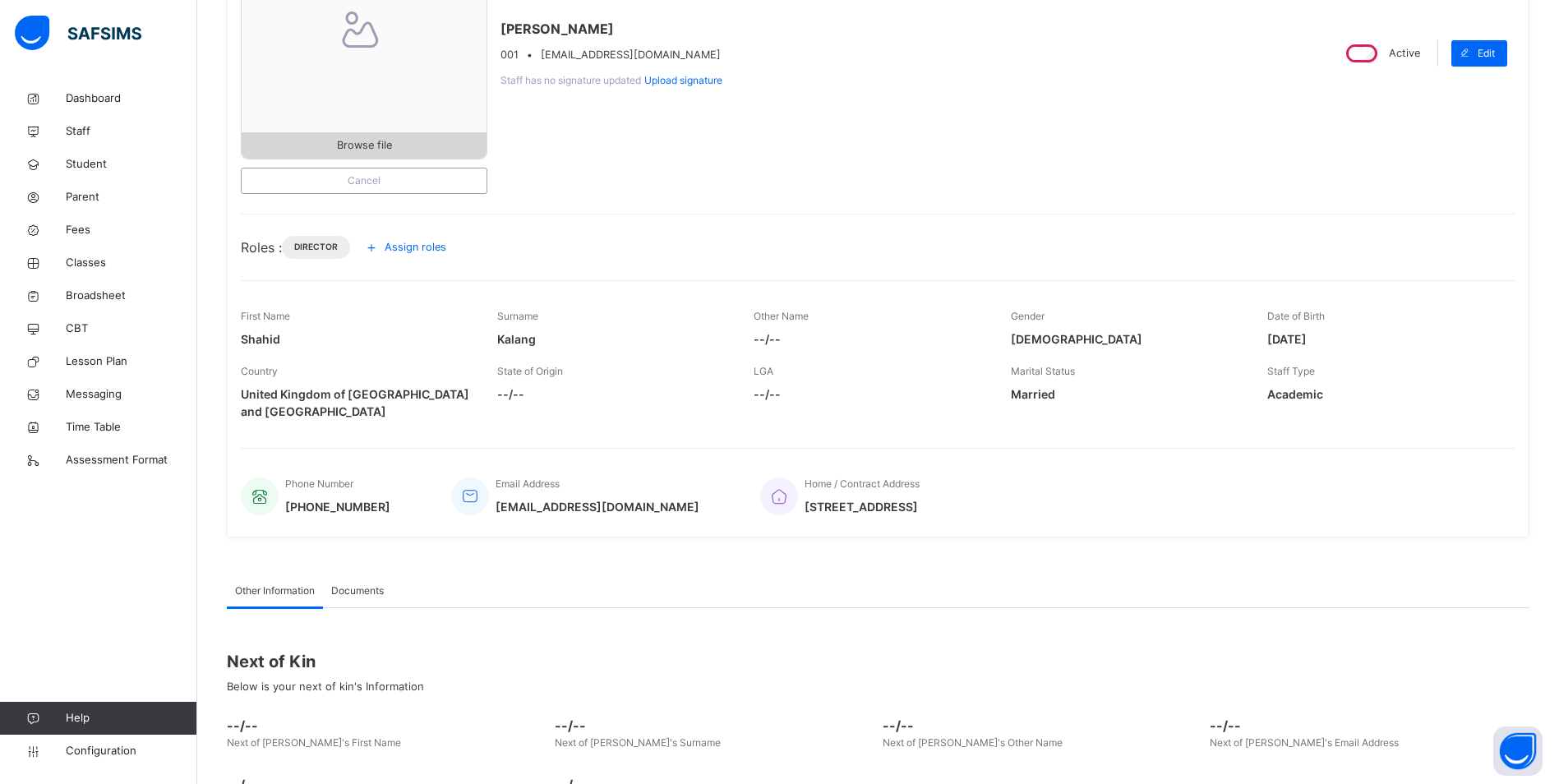
scroll to position [385, 0]
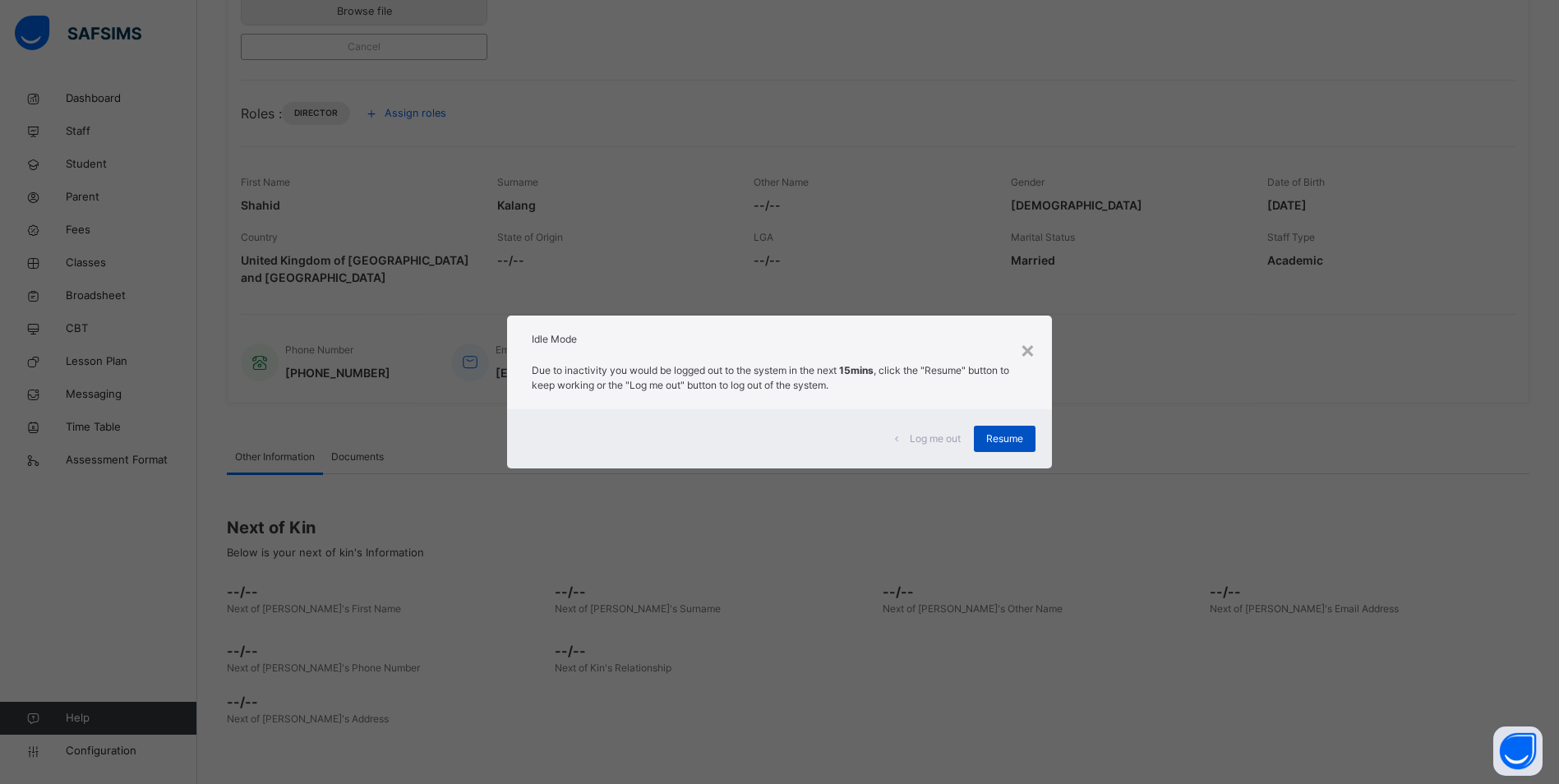
click at [995, 438] on span "Resume" at bounding box center [1004, 438] width 37 height 15
click at [1010, 446] on div "Resume" at bounding box center [1004, 439] width 62 height 26
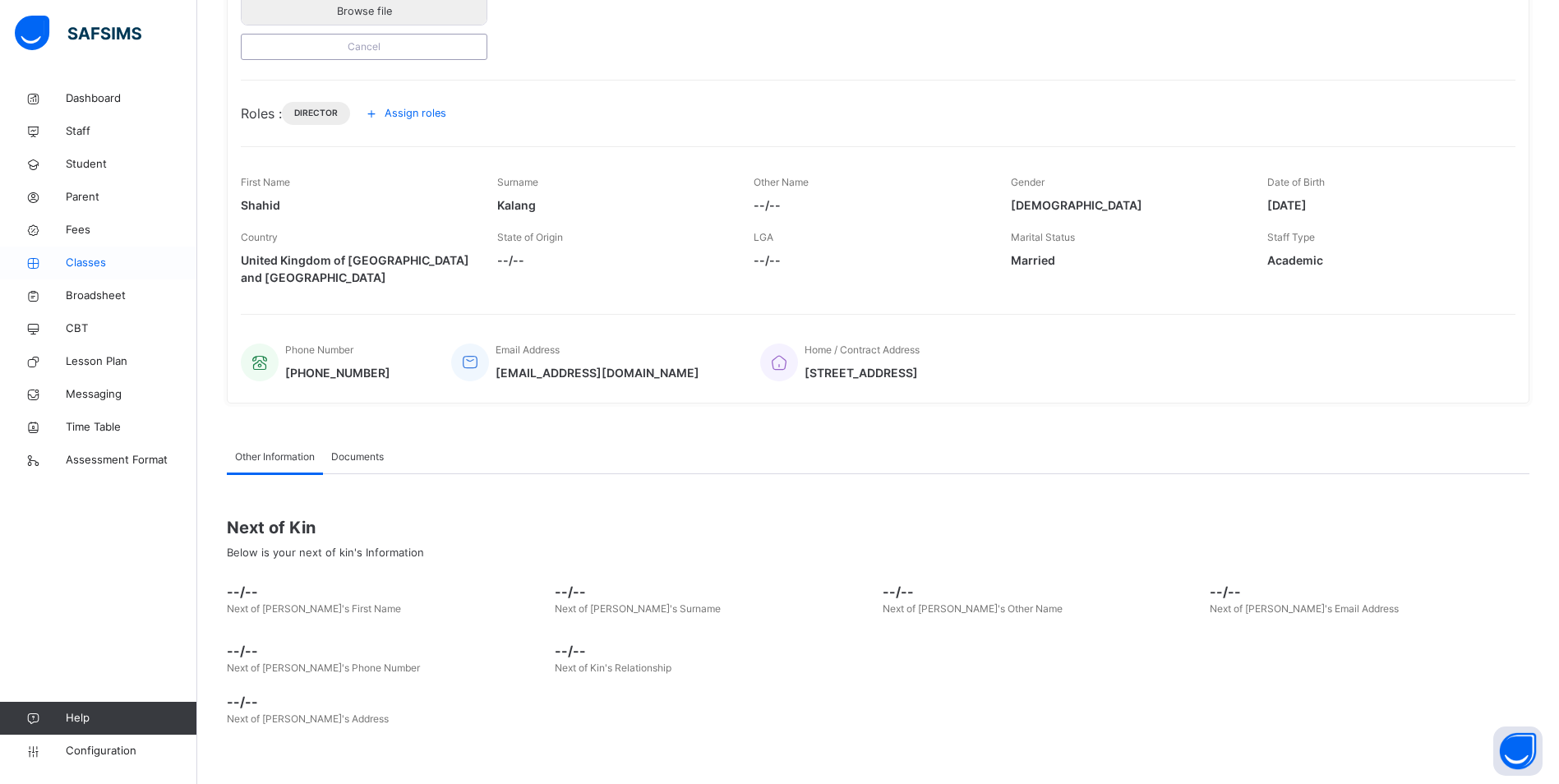
click at [107, 263] on span "Classes" at bounding box center [131, 262] width 131 height 17
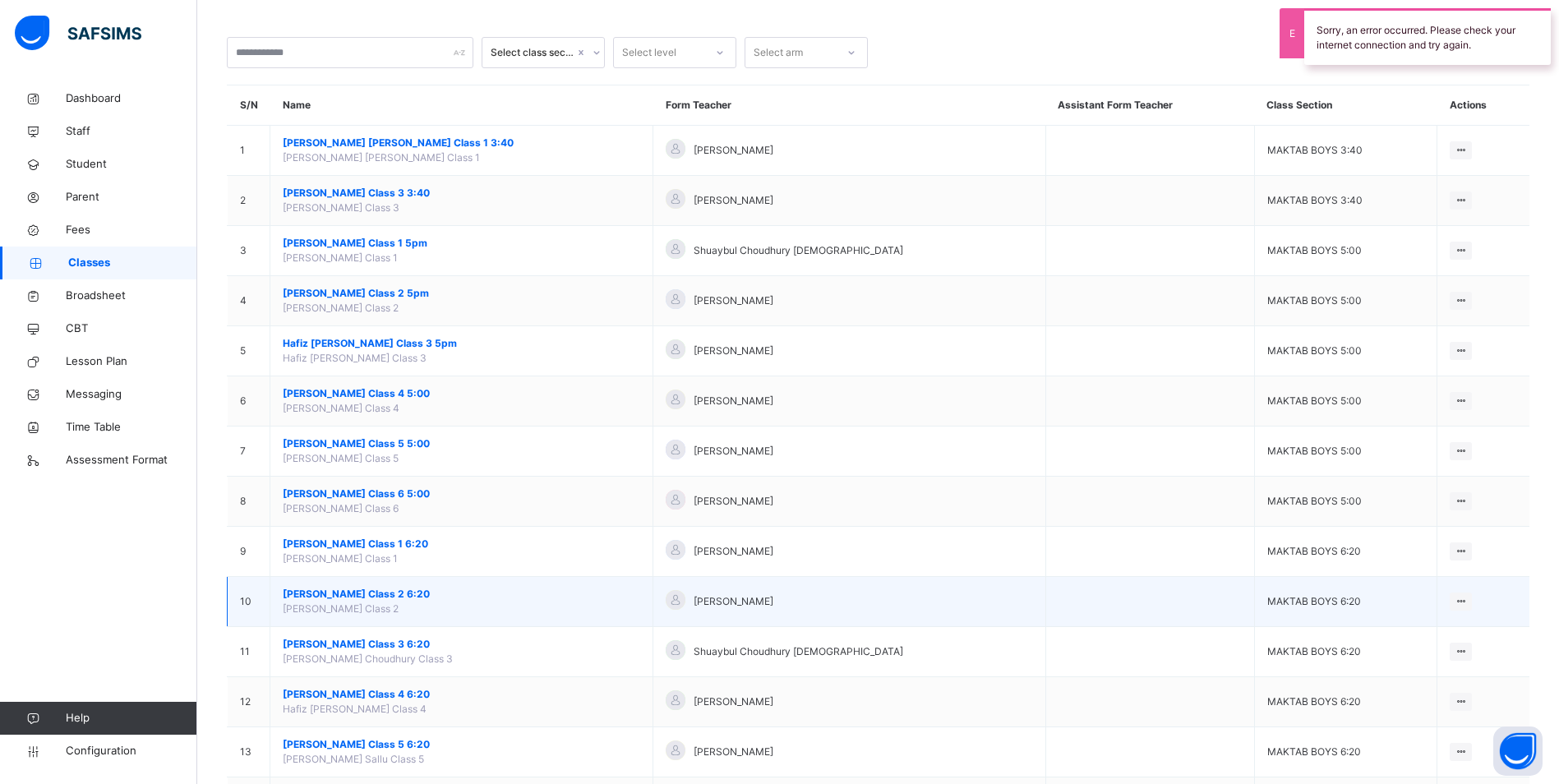
scroll to position [247, 0]
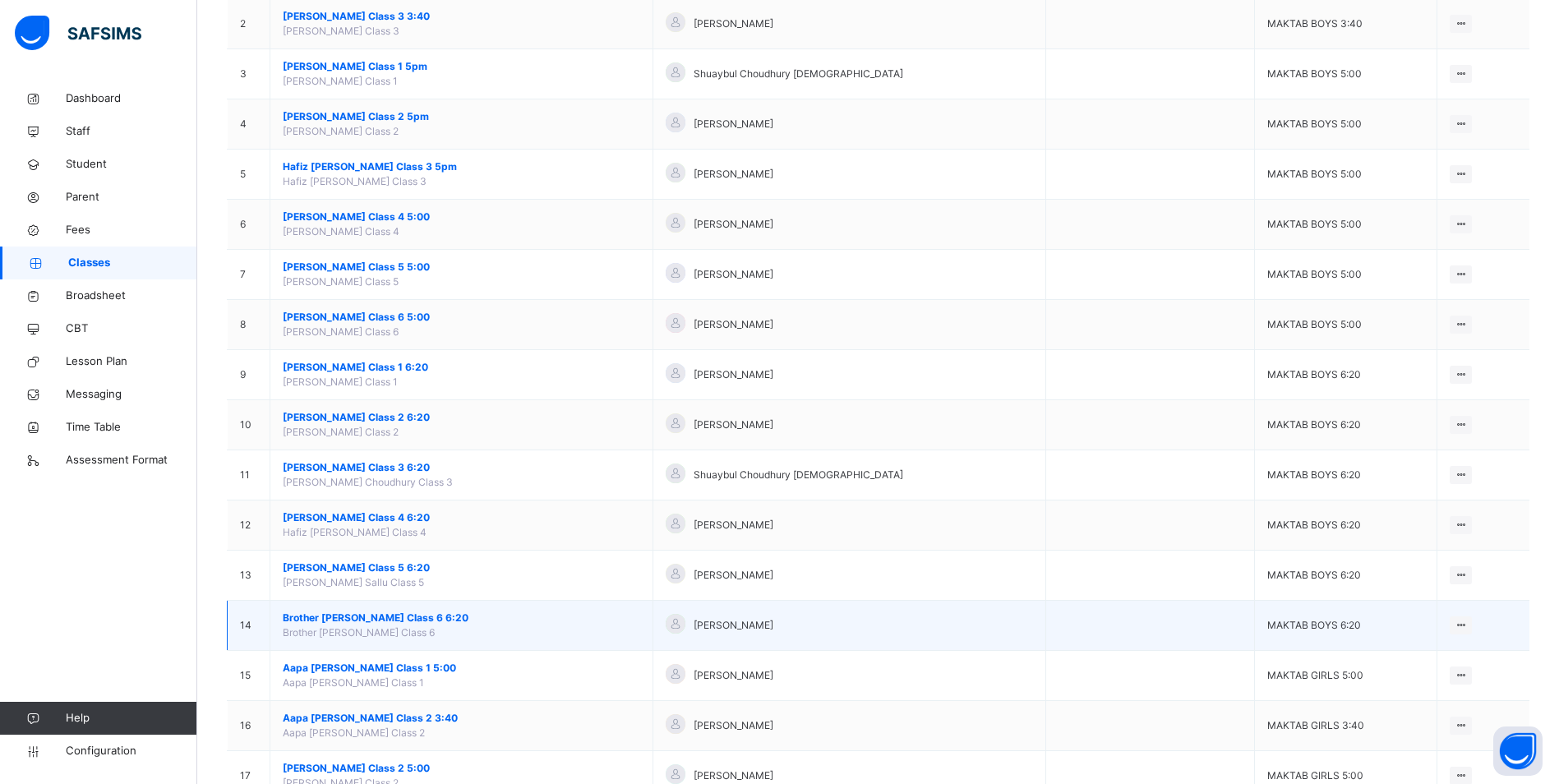
click at [376, 618] on span "Brother [PERSON_NAME] Class 6 6:20" at bounding box center [461, 617] width 357 height 15
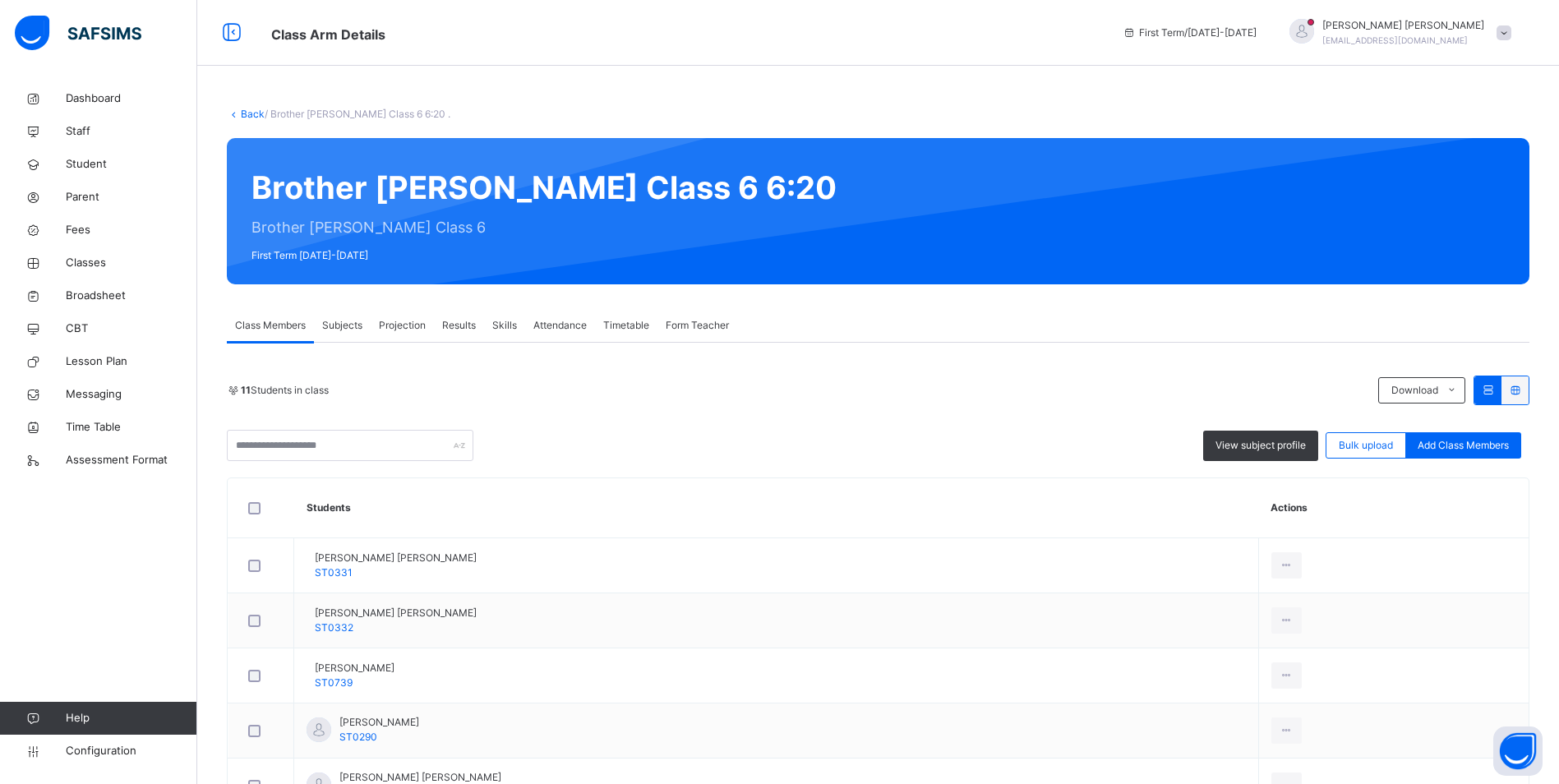
click at [589, 323] on div "Attendance" at bounding box center [560, 325] width 70 height 33
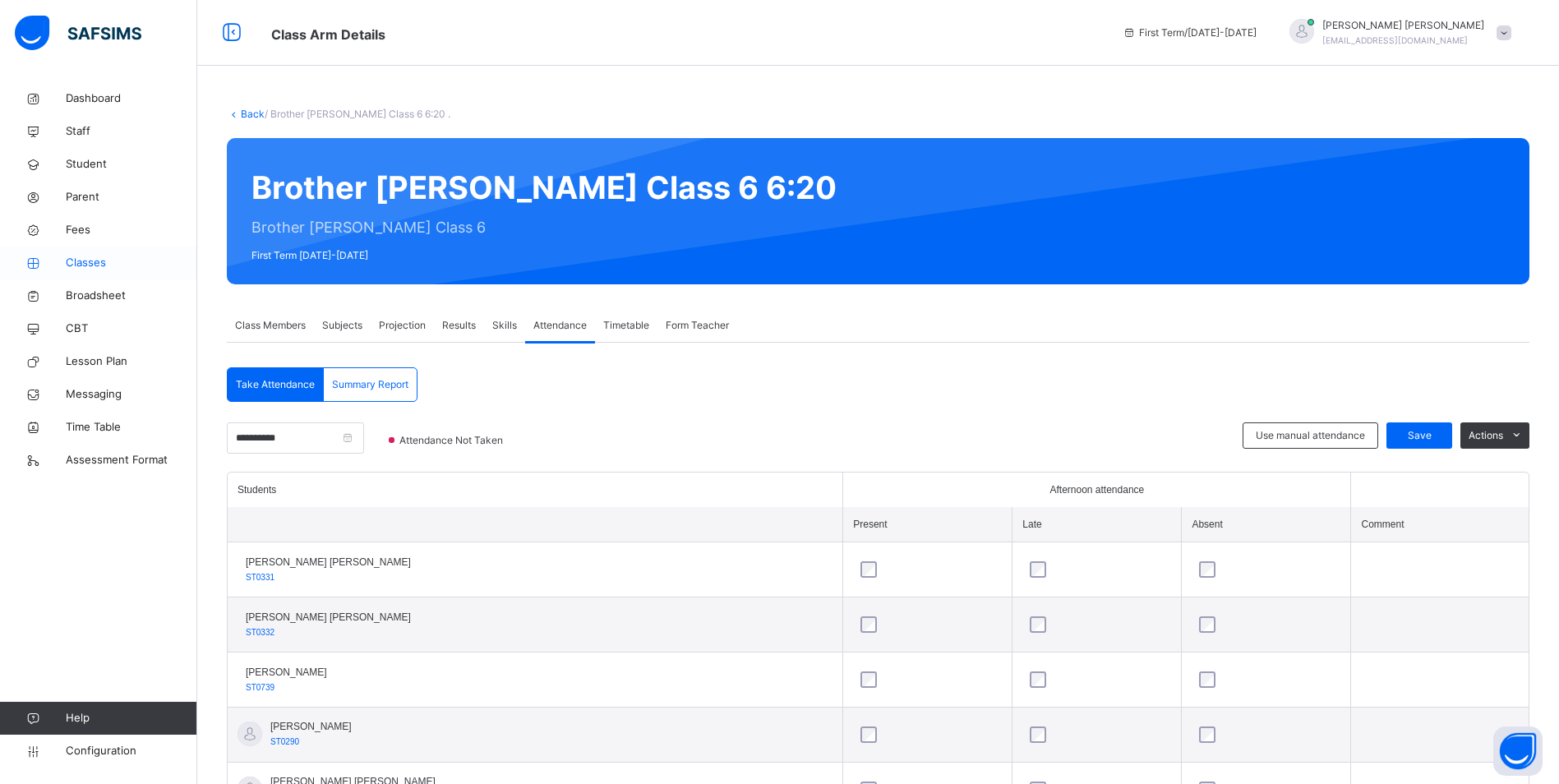
click at [84, 251] on link "Classes" at bounding box center [98, 263] width 197 height 33
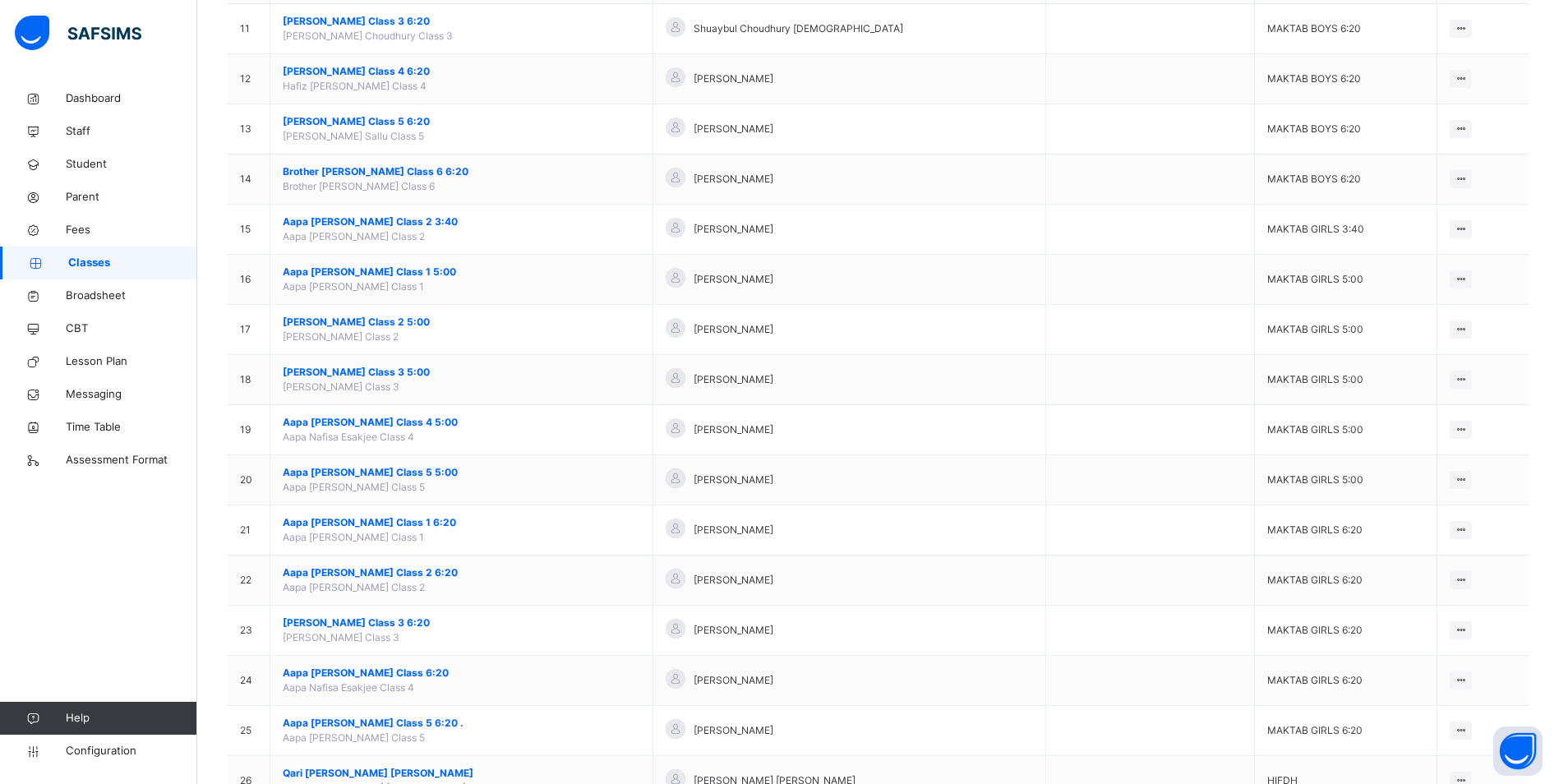
scroll to position [657, 0]
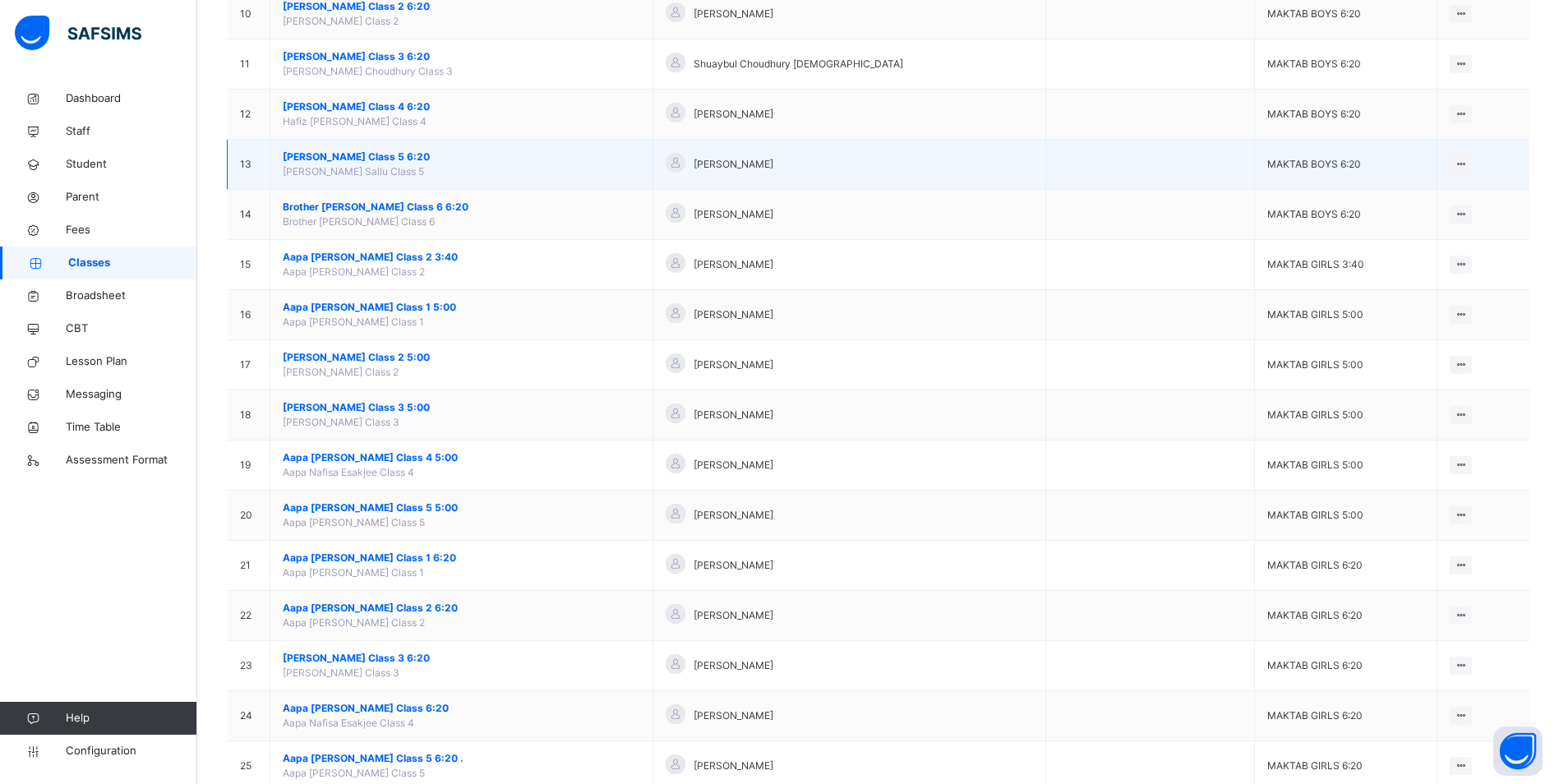
click at [377, 158] on span "[PERSON_NAME] Class 5 6:20" at bounding box center [461, 156] width 357 height 15
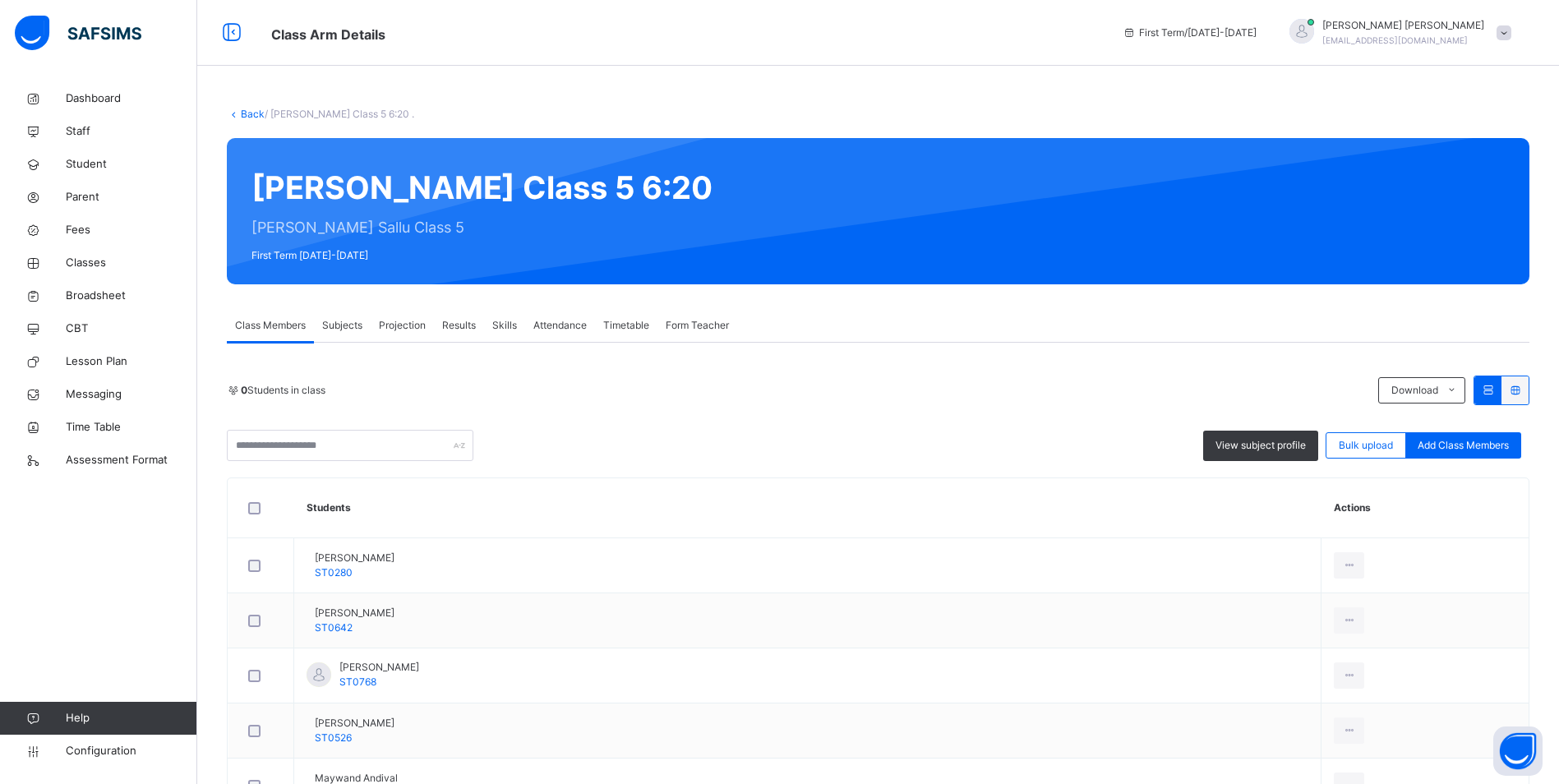
click at [540, 329] on span "Attendance" at bounding box center [560, 325] width 53 height 15
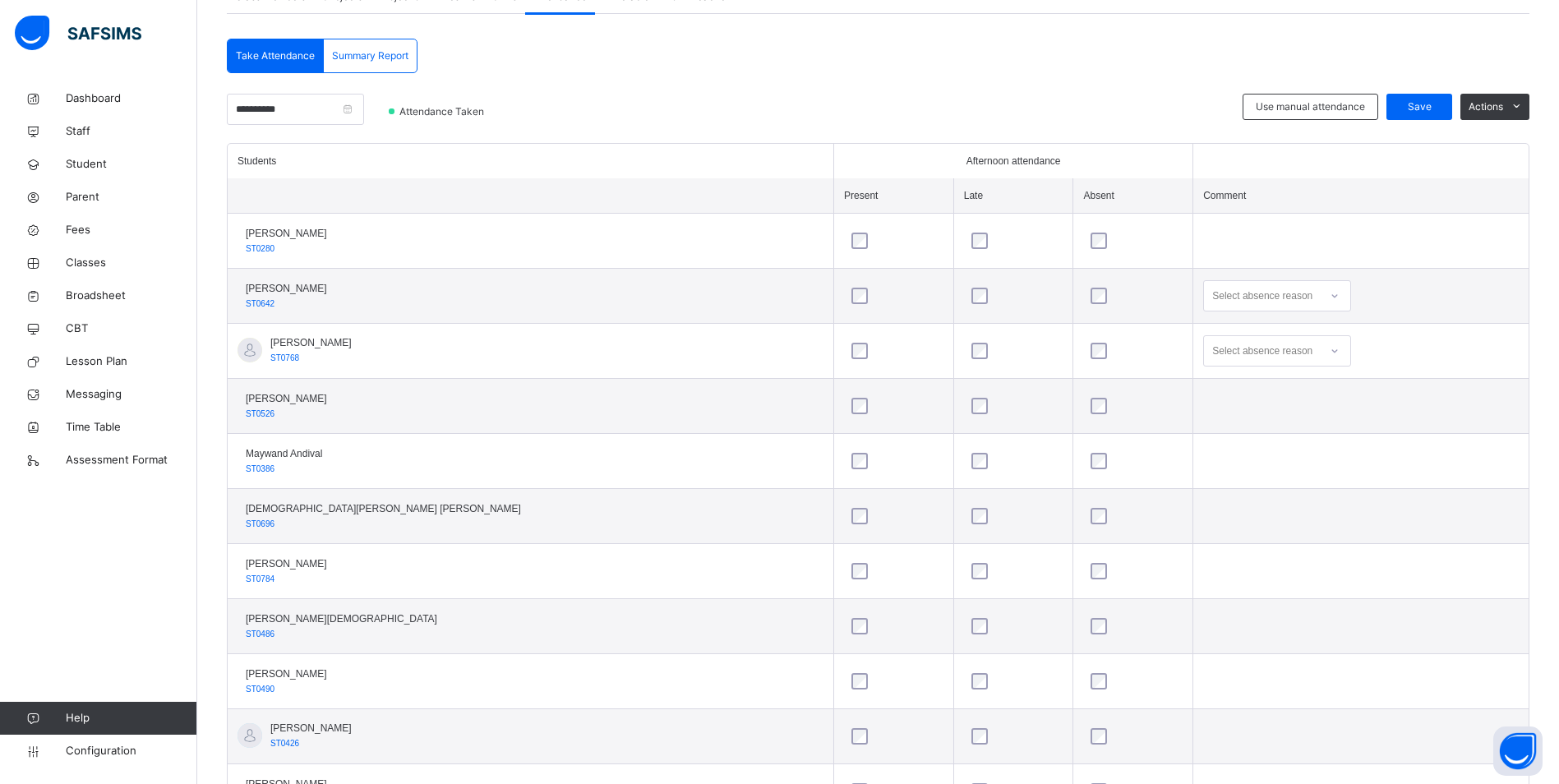
scroll to position [464, 0]
